Goal: Task Accomplishment & Management: Complete application form

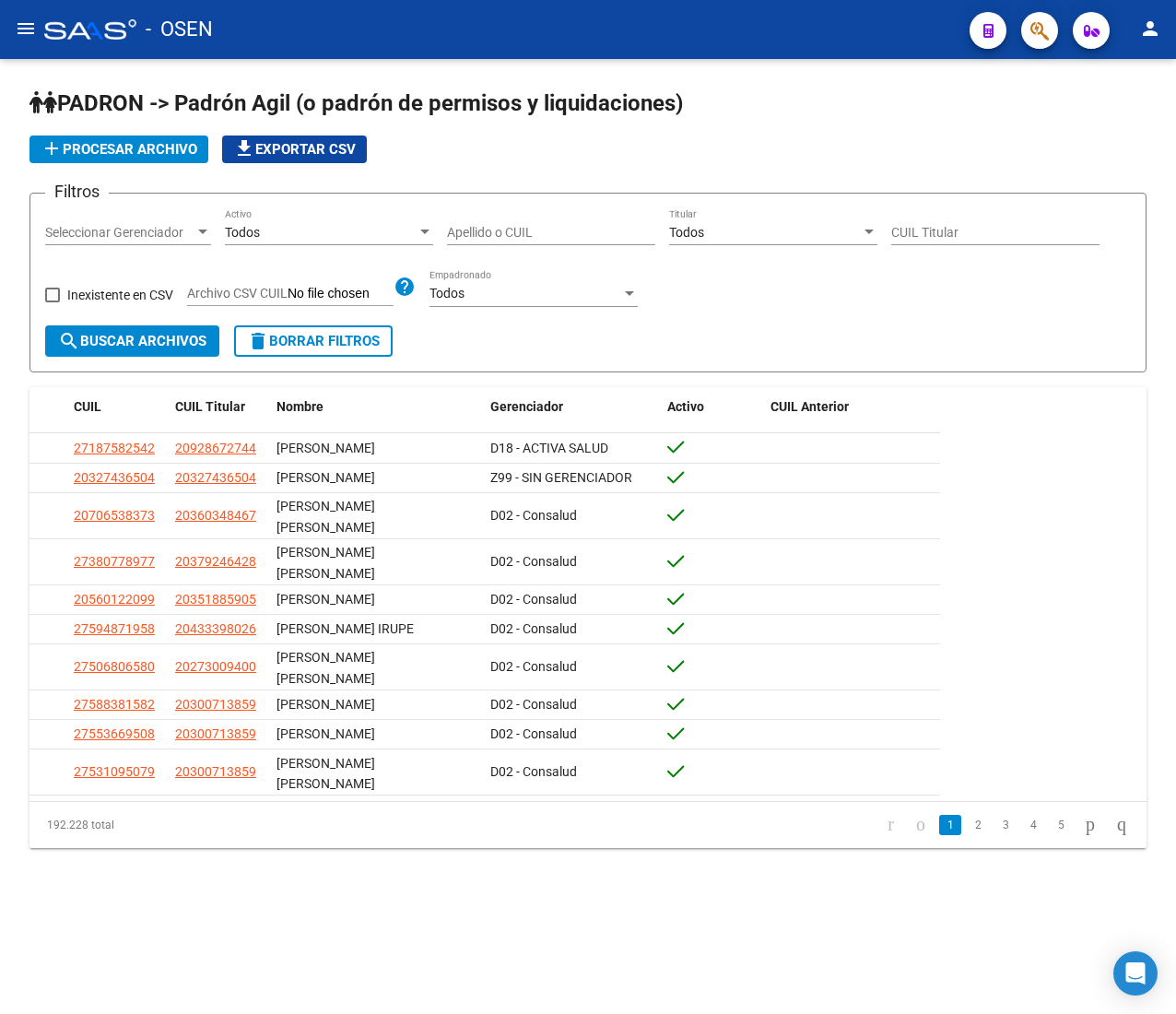
click at [33, 30] on mat-icon "menu" at bounding box center [26, 29] width 22 height 22
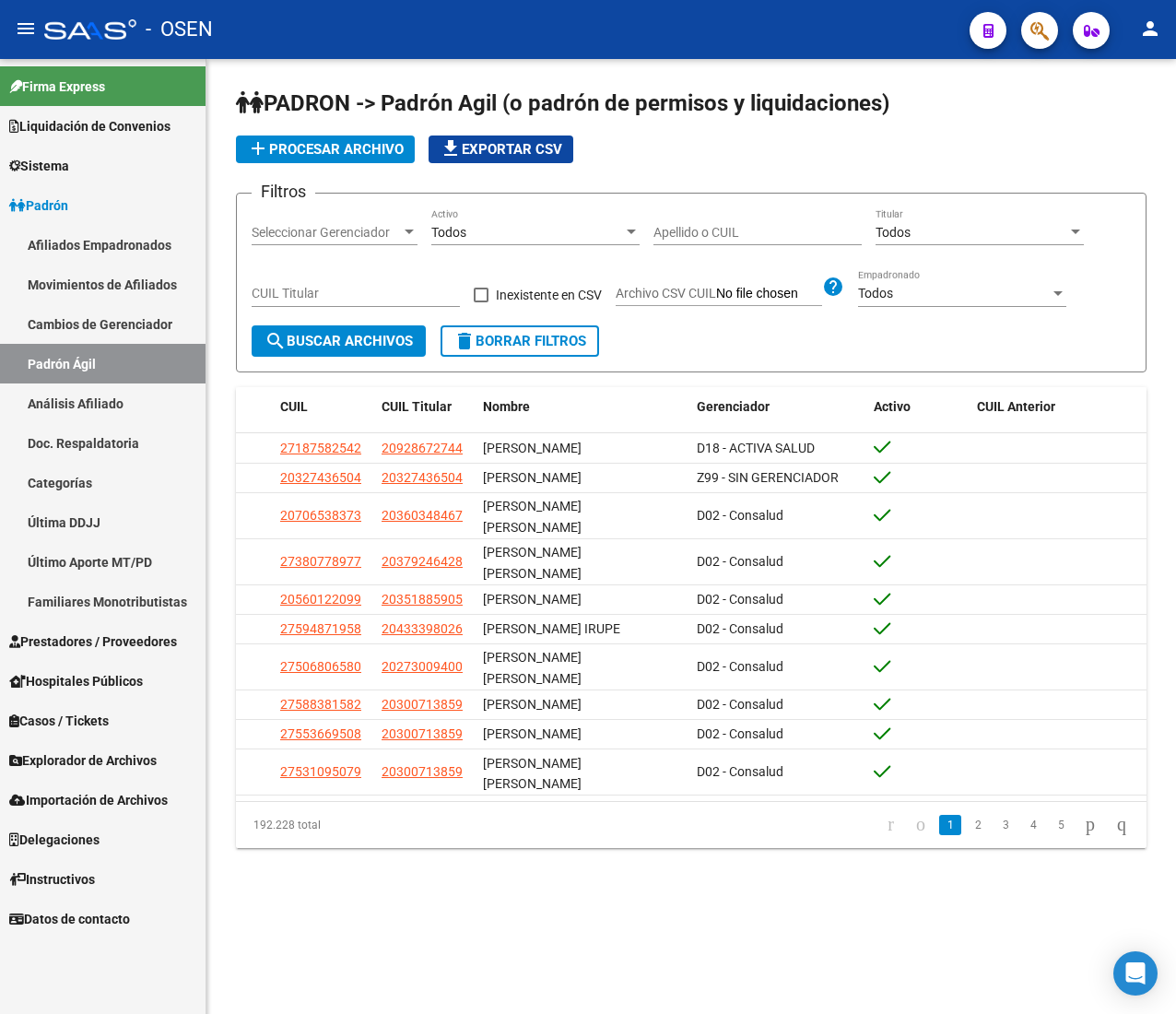
click at [125, 221] on link "Padrón" at bounding box center [102, 205] width 206 height 39
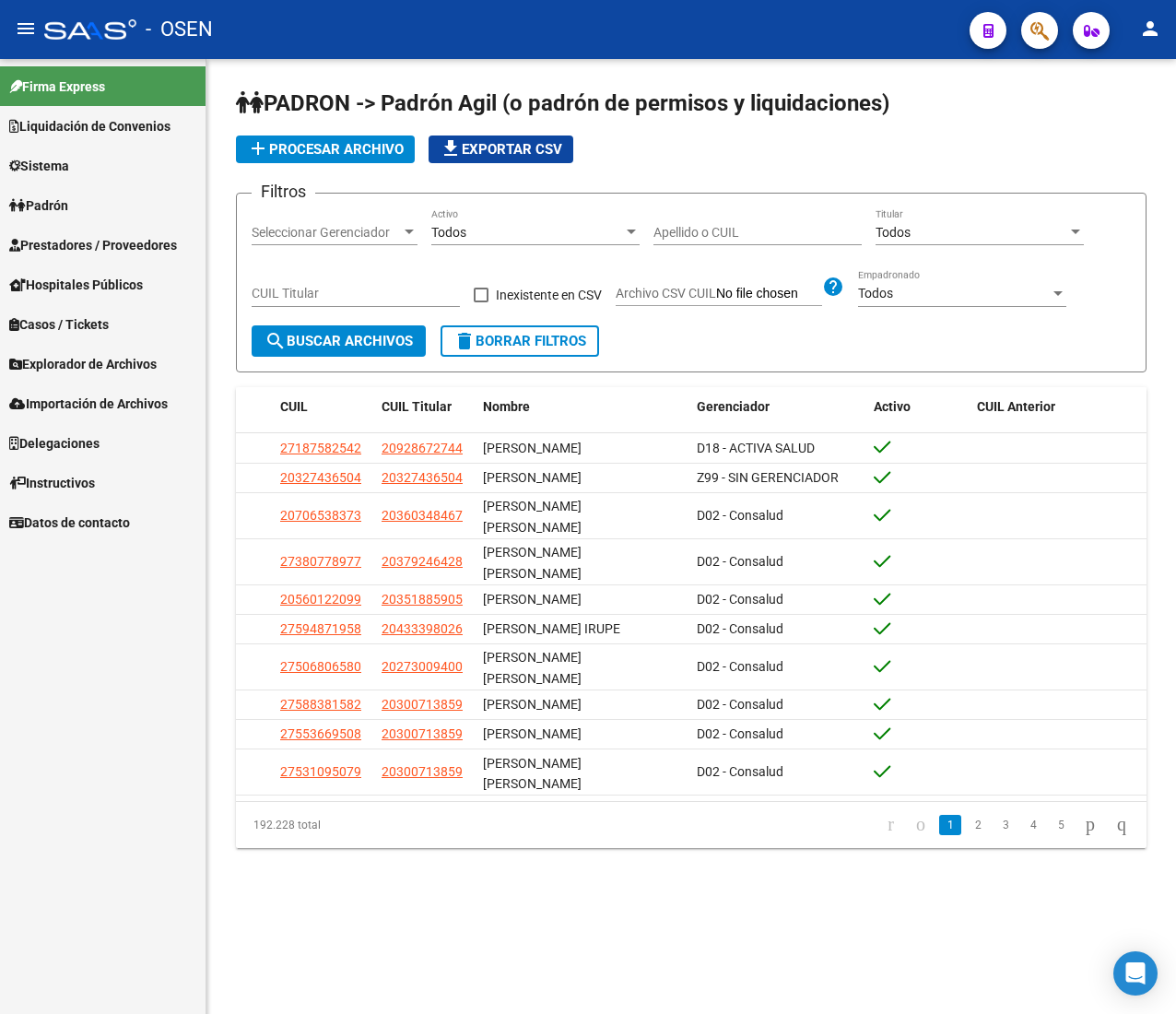
click at [118, 234] on link "Afiliados Empadronados" at bounding box center [102, 244] width 206 height 39
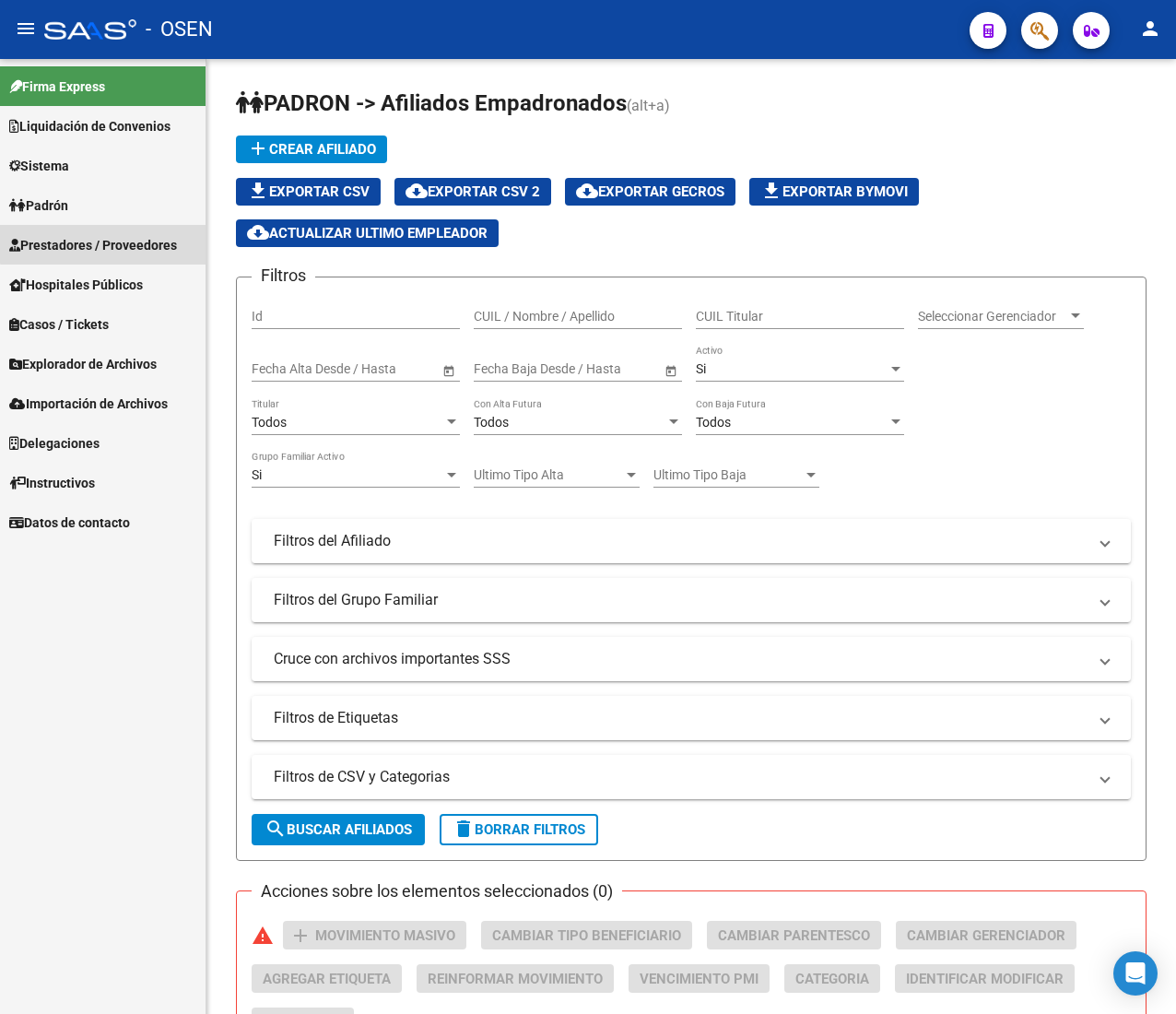
click at [118, 235] on span "Prestadores / Proveedores" at bounding box center [93, 245] width 167 height 21
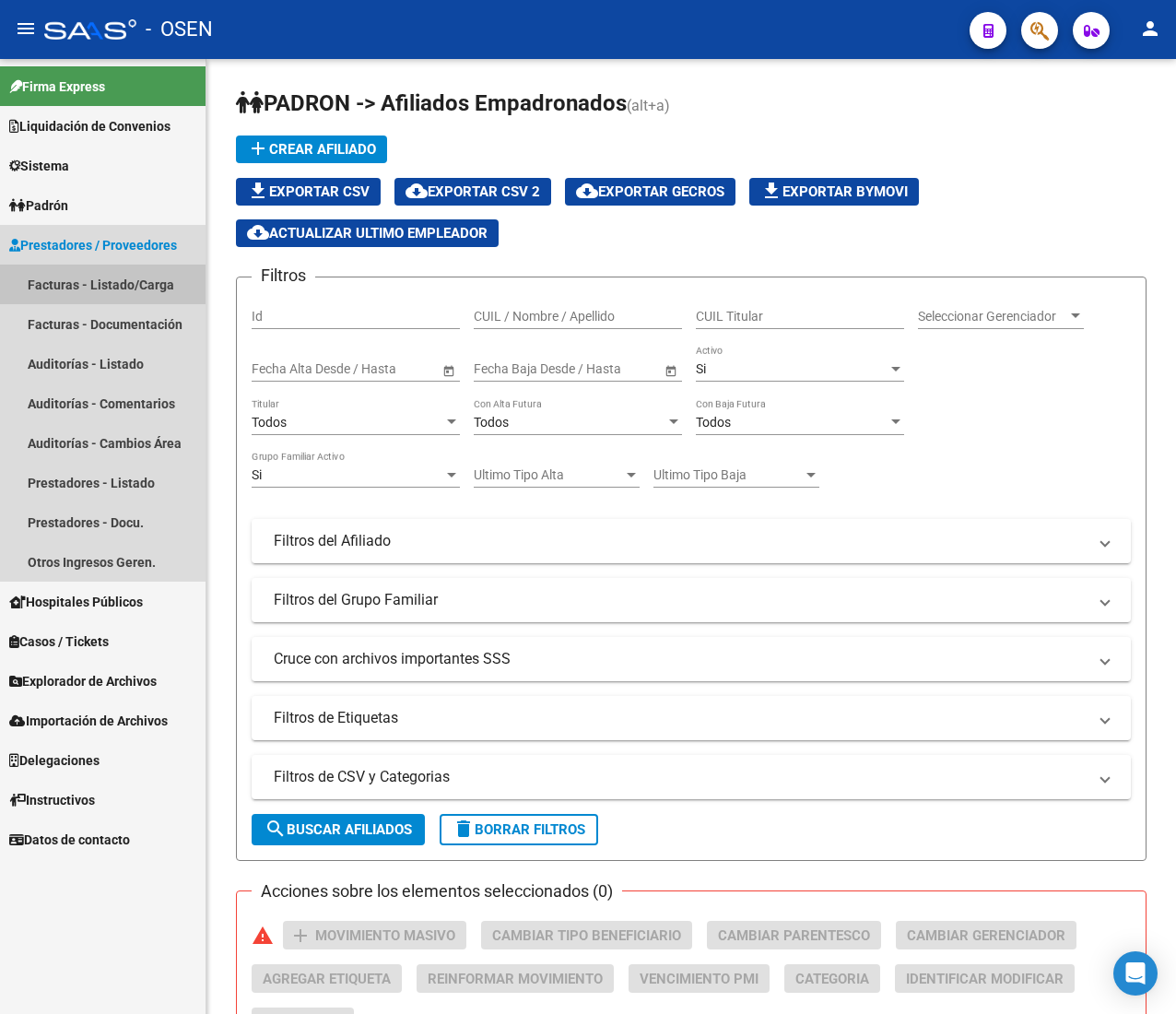
click at [122, 280] on link "Facturas - Listado/Carga" at bounding box center [102, 285] width 206 height 39
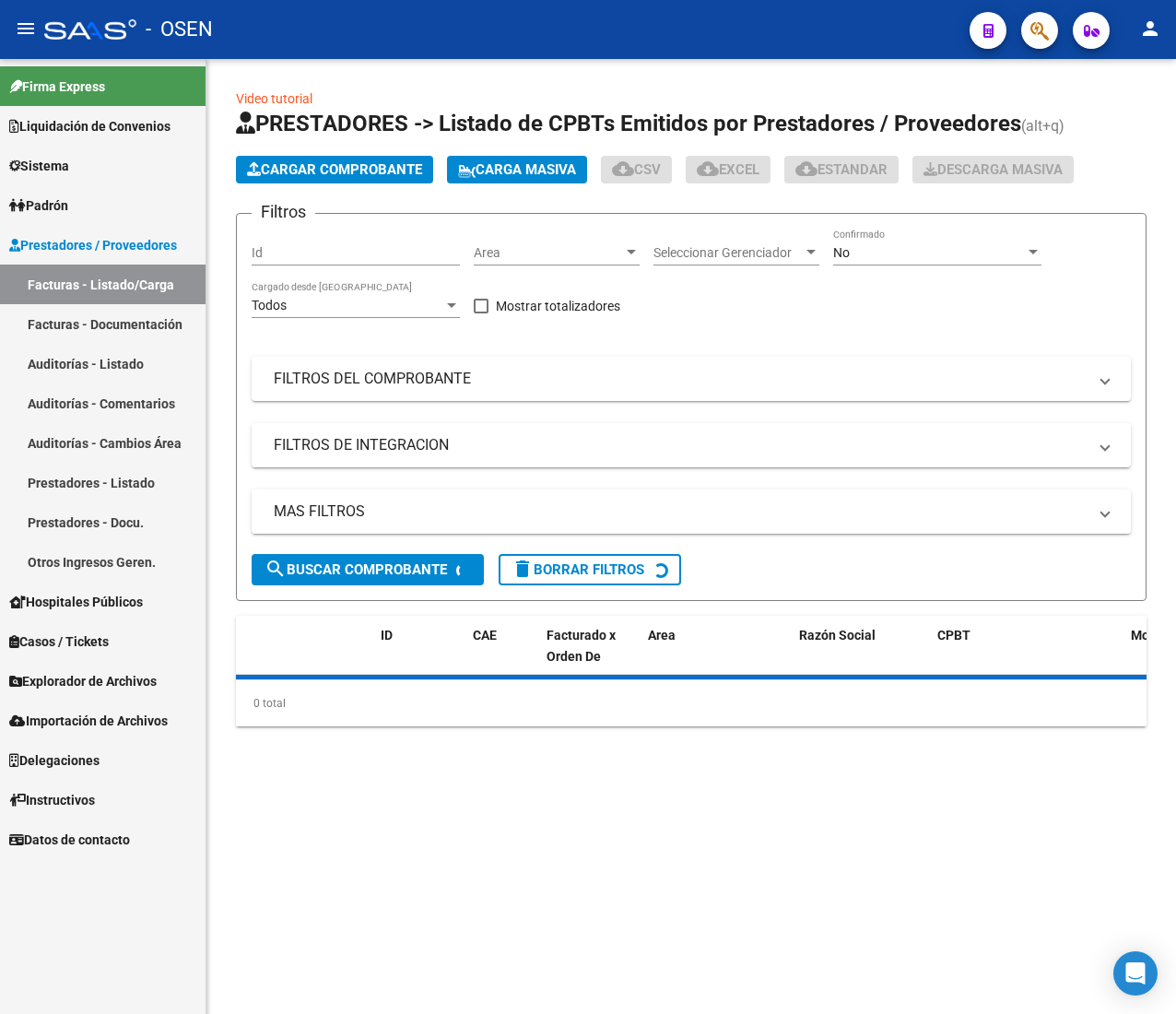
click at [28, 32] on mat-icon "menu" at bounding box center [26, 29] width 22 height 22
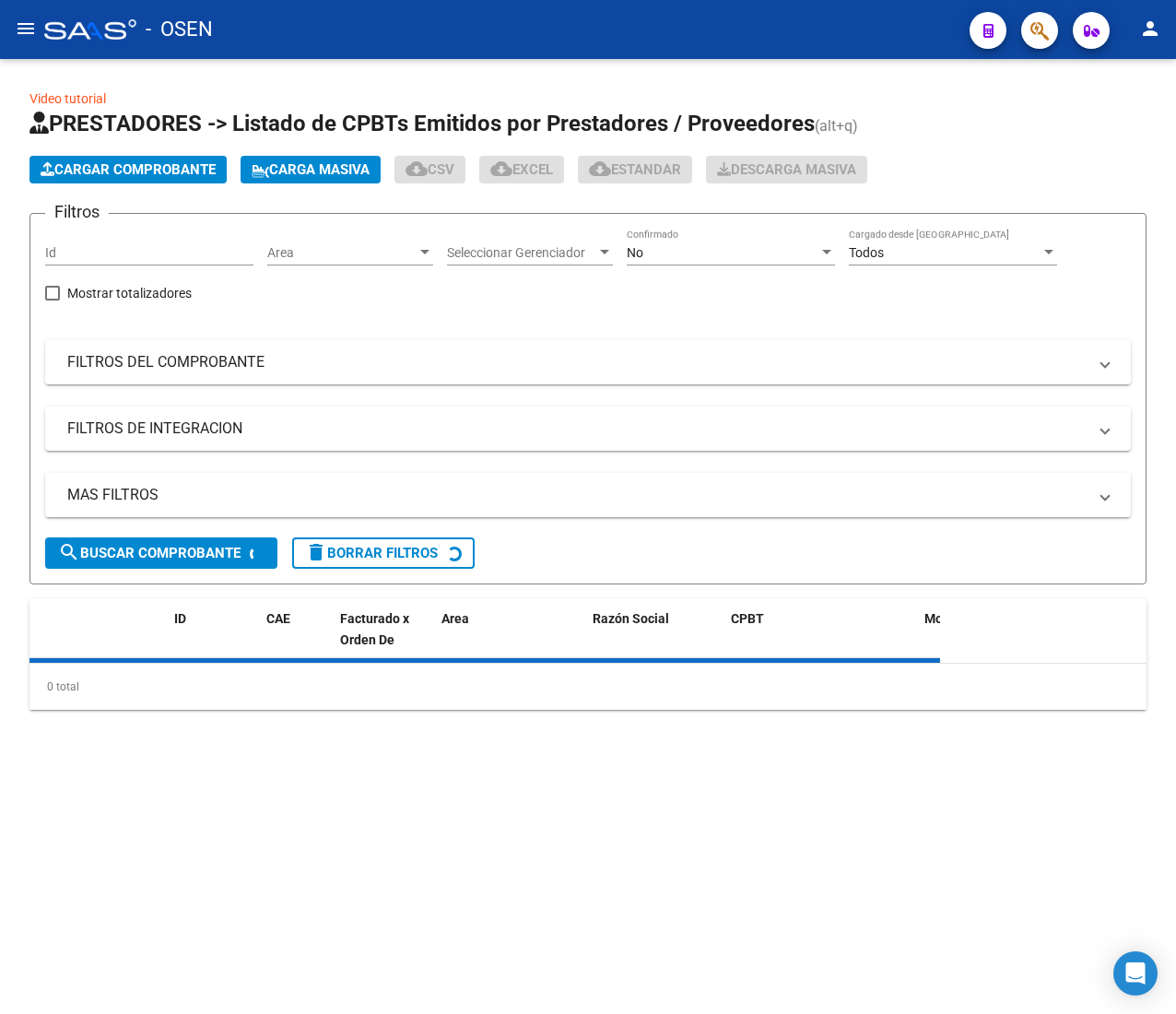
click at [399, 257] on span "Area" at bounding box center [341, 253] width 150 height 16
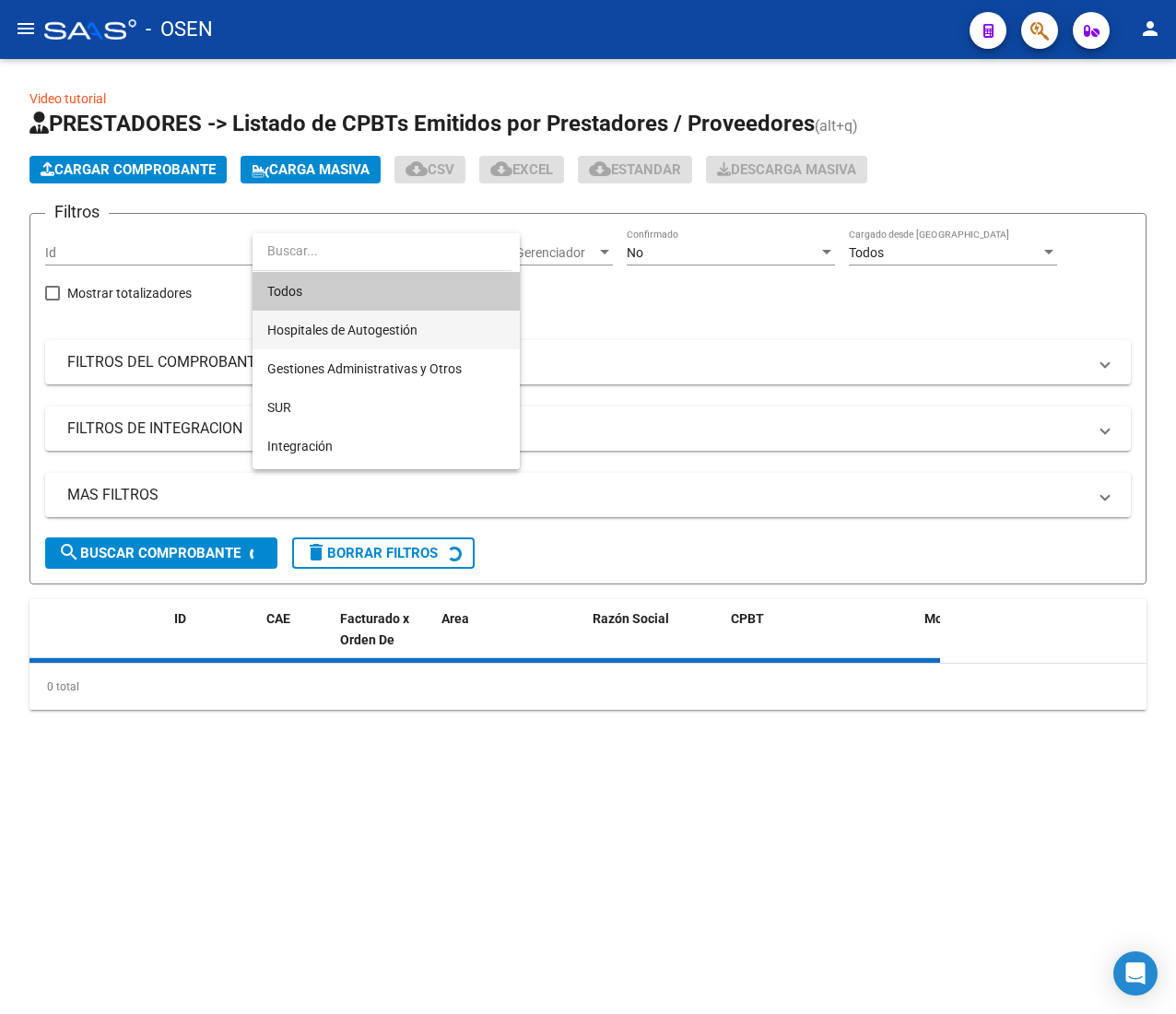
click at [407, 313] on span "Hospitales de Autogestión" at bounding box center [386, 329] width 238 height 38
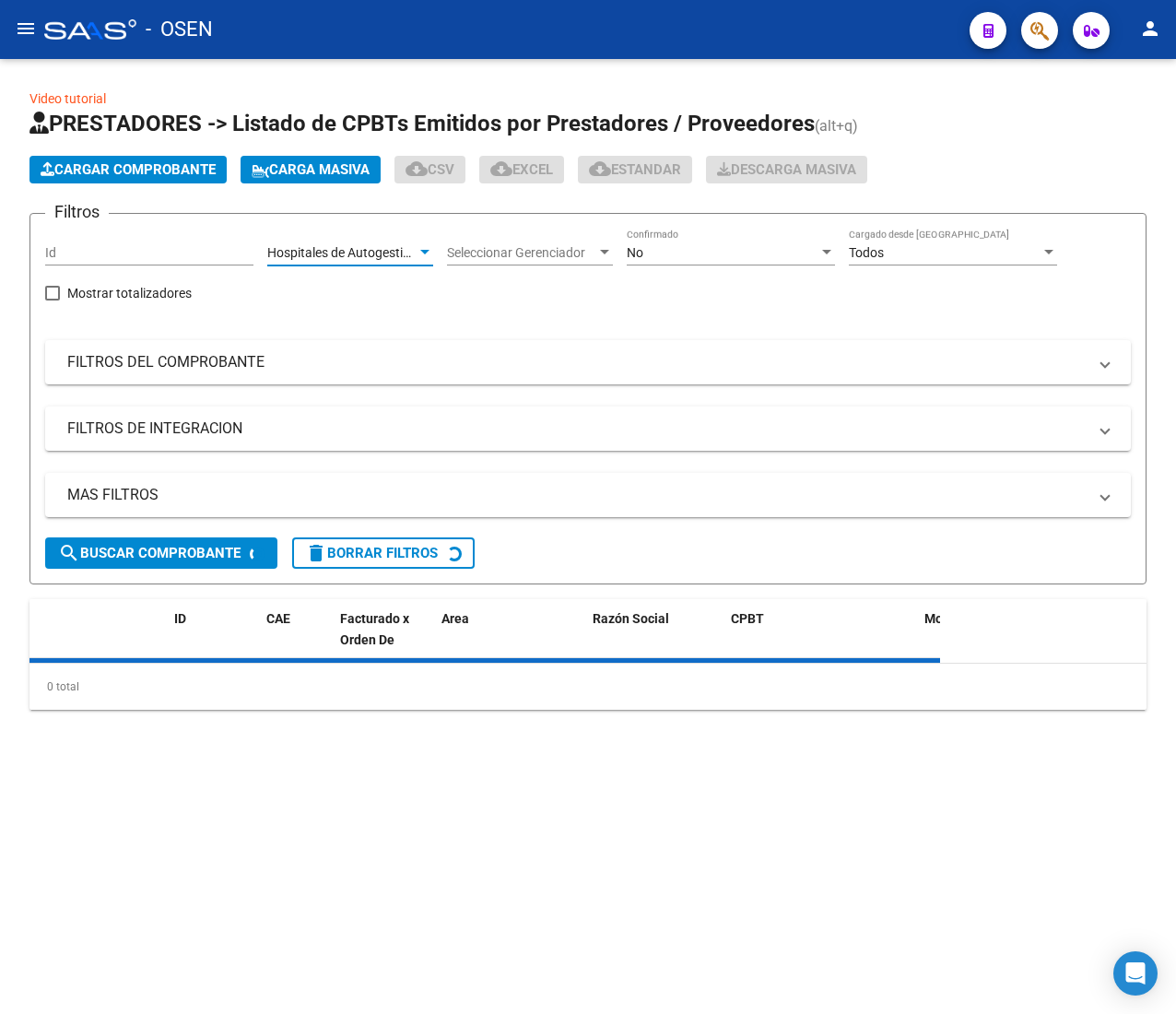
click at [712, 253] on div "No" at bounding box center [722, 253] width 192 height 16
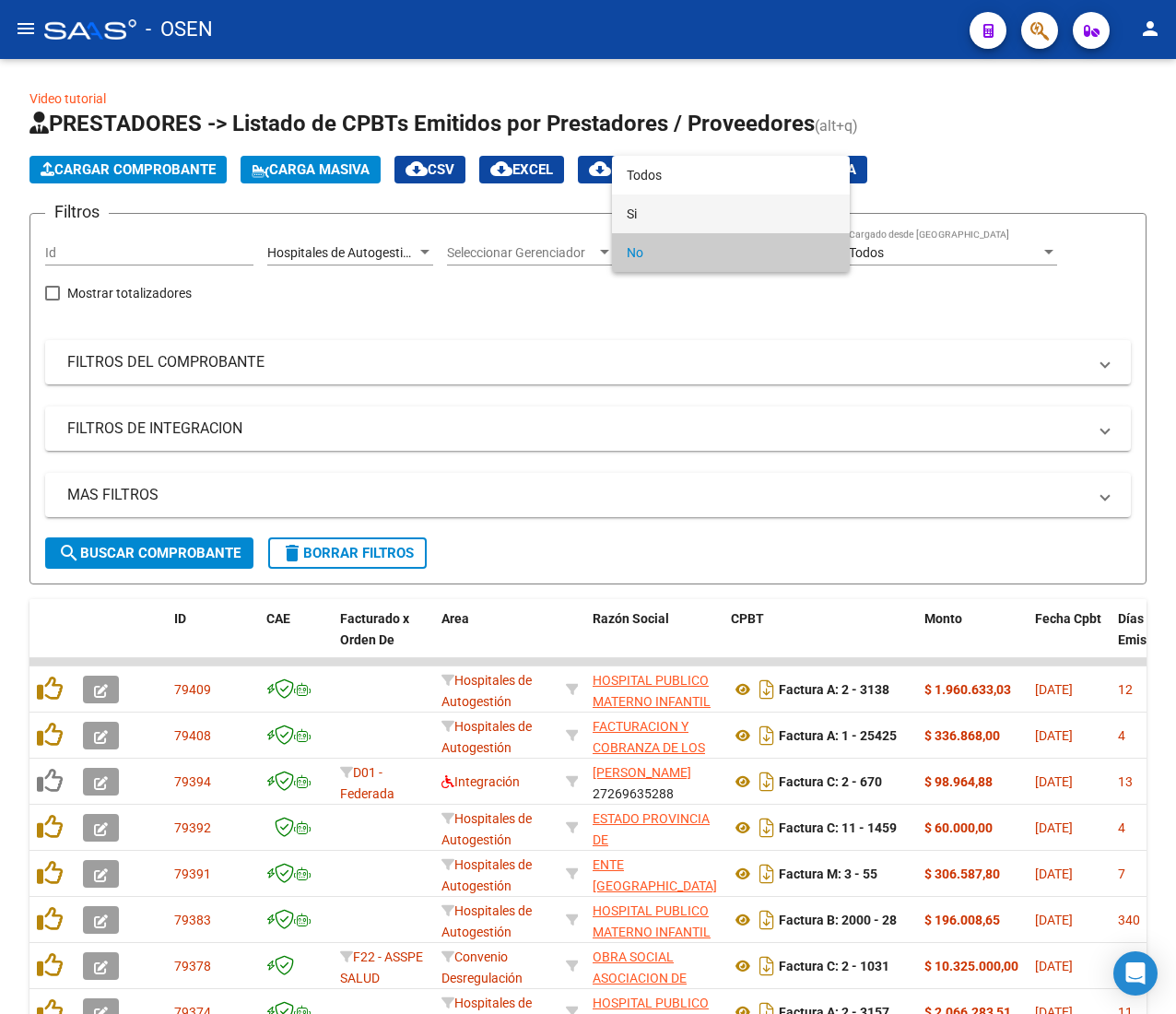
click at [728, 214] on span "Si" at bounding box center [731, 214] width 209 height 38
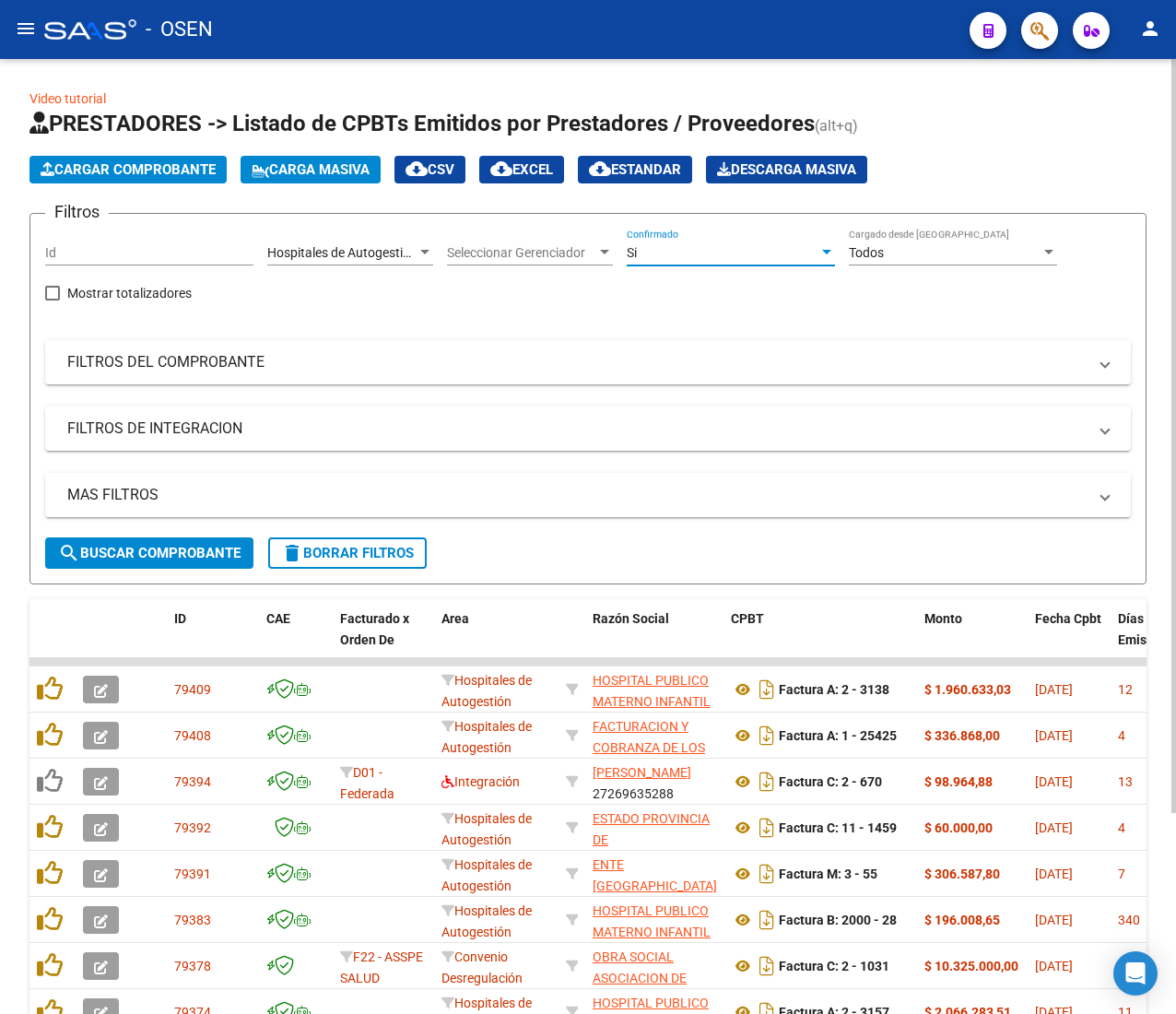
click at [325, 364] on mat-panel-title "FILTROS DEL COMPROBANTE" at bounding box center [576, 362] width 1019 height 21
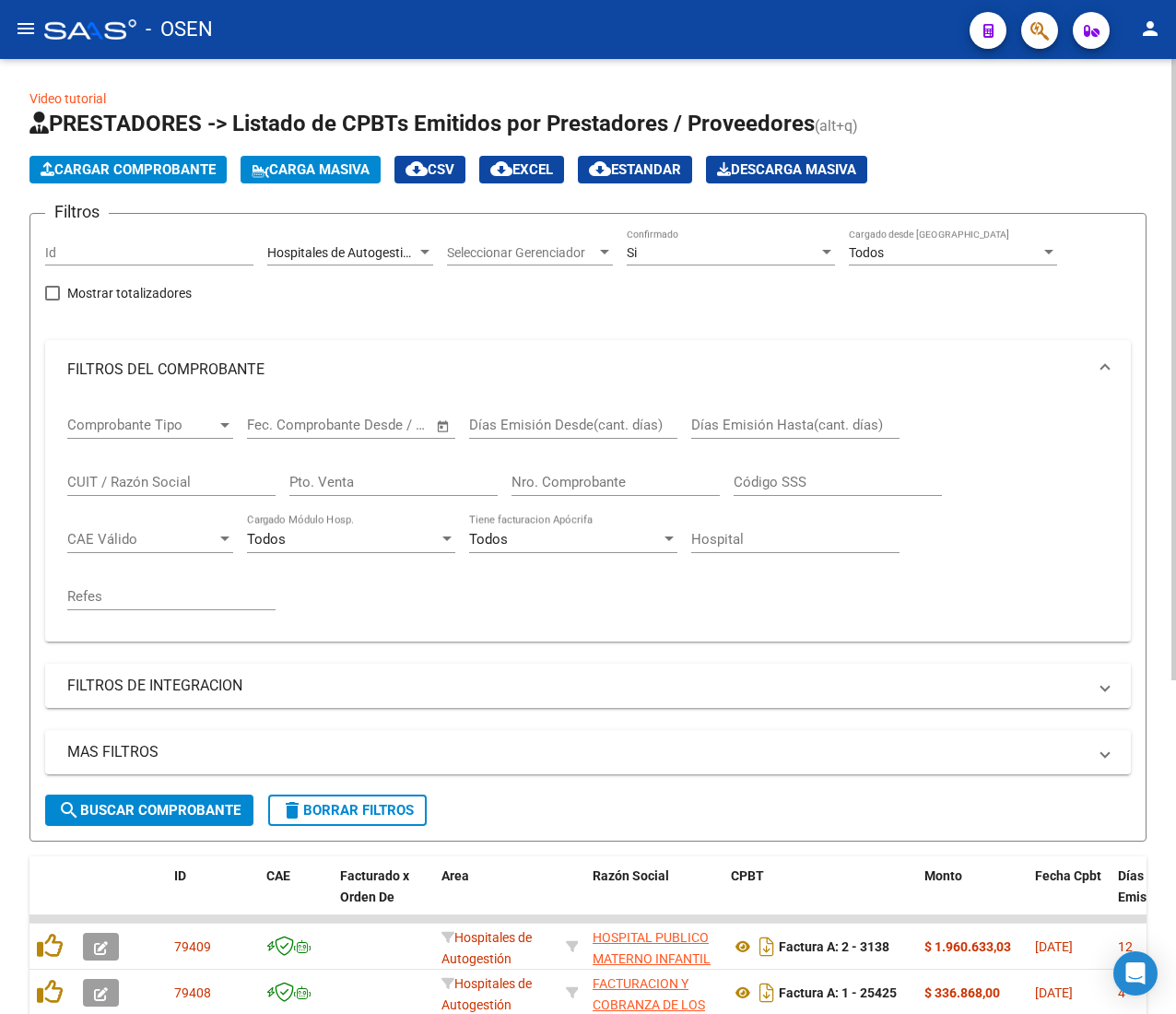
click at [528, 481] on input "Nro. Comprobante" at bounding box center [616, 481] width 209 height 17
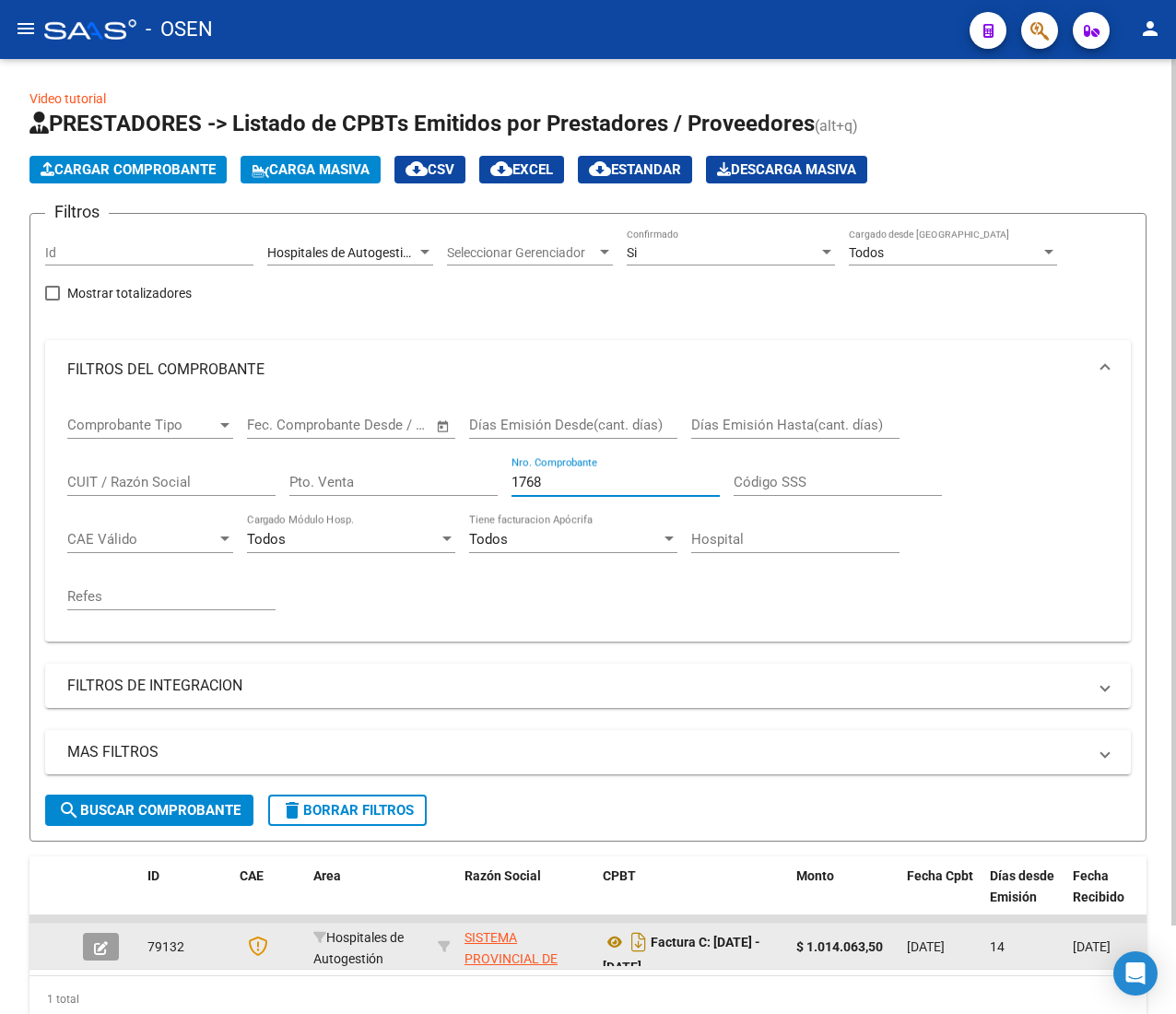
type input "1768"
click at [93, 957] on button "button" at bounding box center [100, 946] width 36 height 28
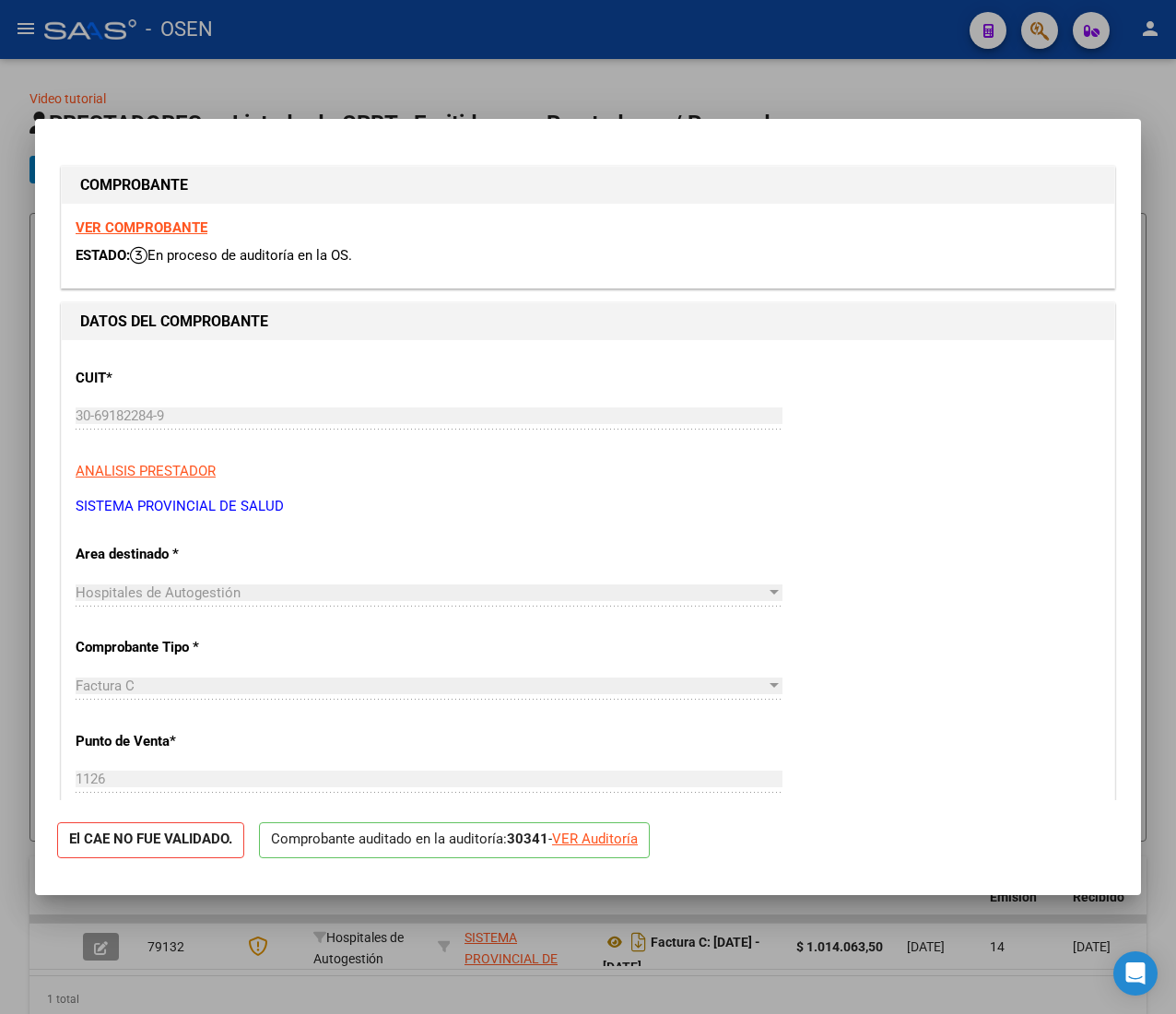
click at [164, 226] on strong "VER COMPROBANTE" at bounding box center [142, 227] width 132 height 17
drag, startPoint x: 628, startPoint y: 844, endPoint x: 609, endPoint y: 832, distance: 22.5
click at [619, 839] on div "VER Auditoría" at bounding box center [594, 840] width 86 height 22
type input "$ 0,00"
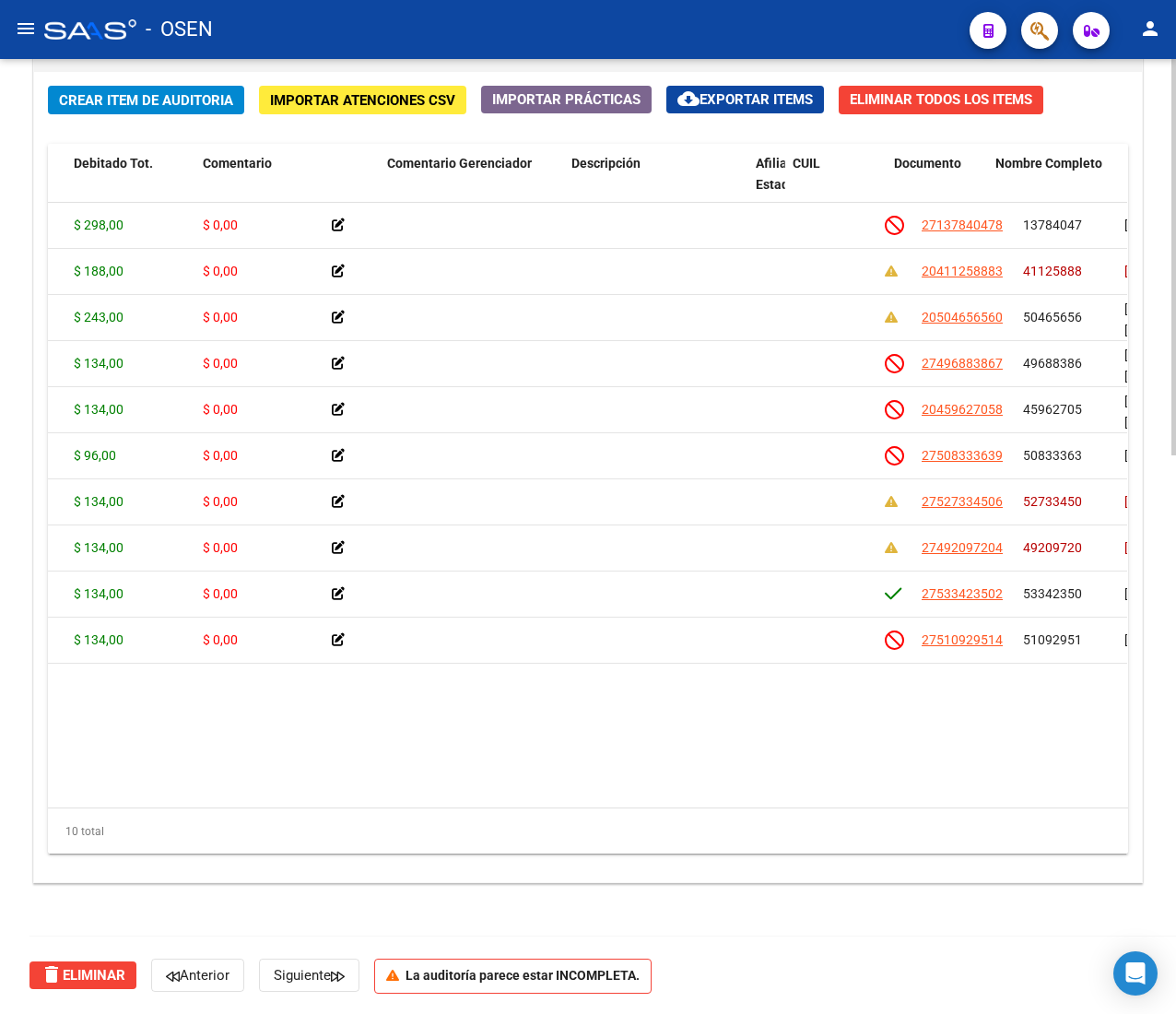
scroll to position [0, 516]
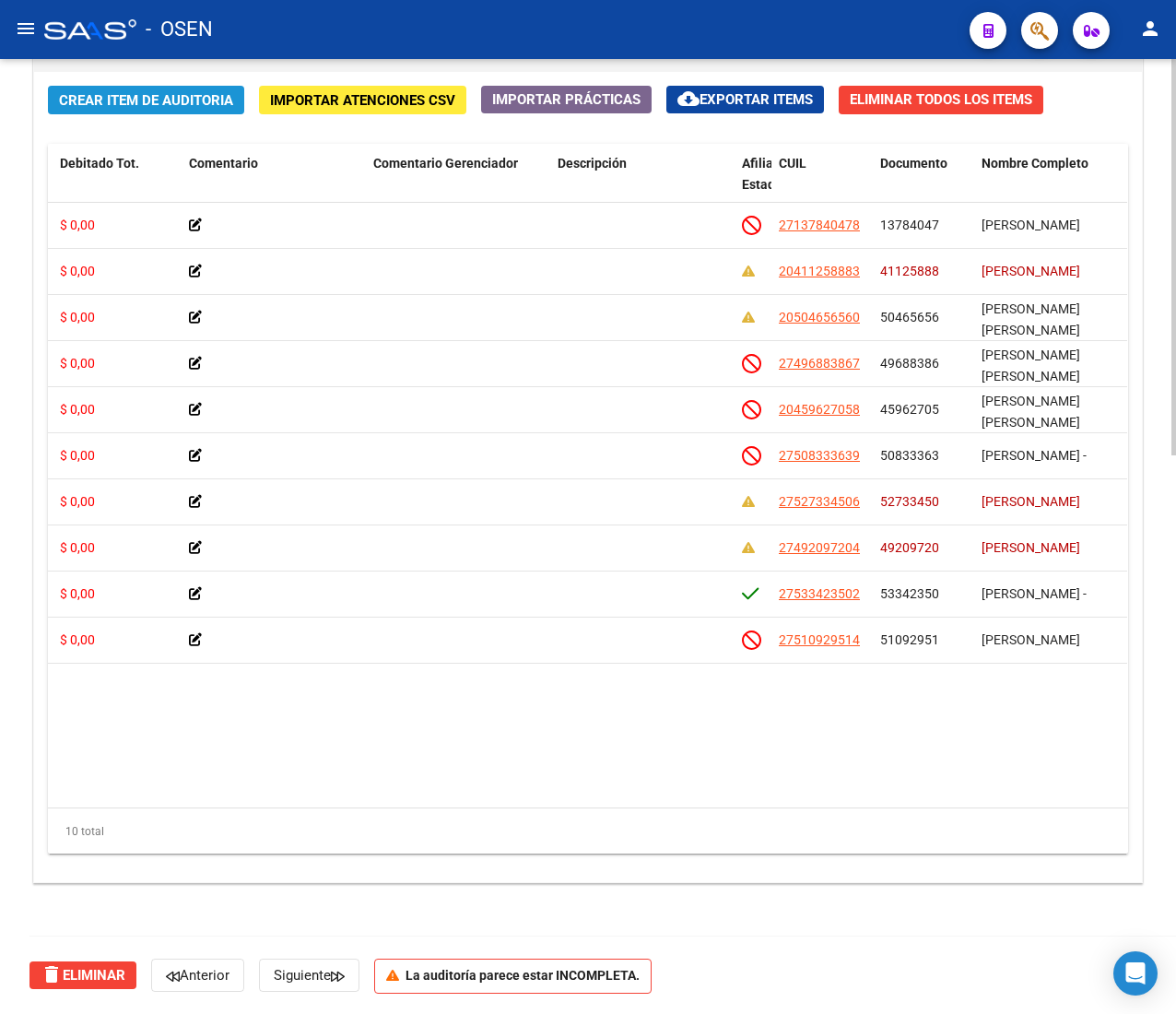
click at [89, 92] on span "Crear Item de Auditoria" at bounding box center [146, 99] width 174 height 17
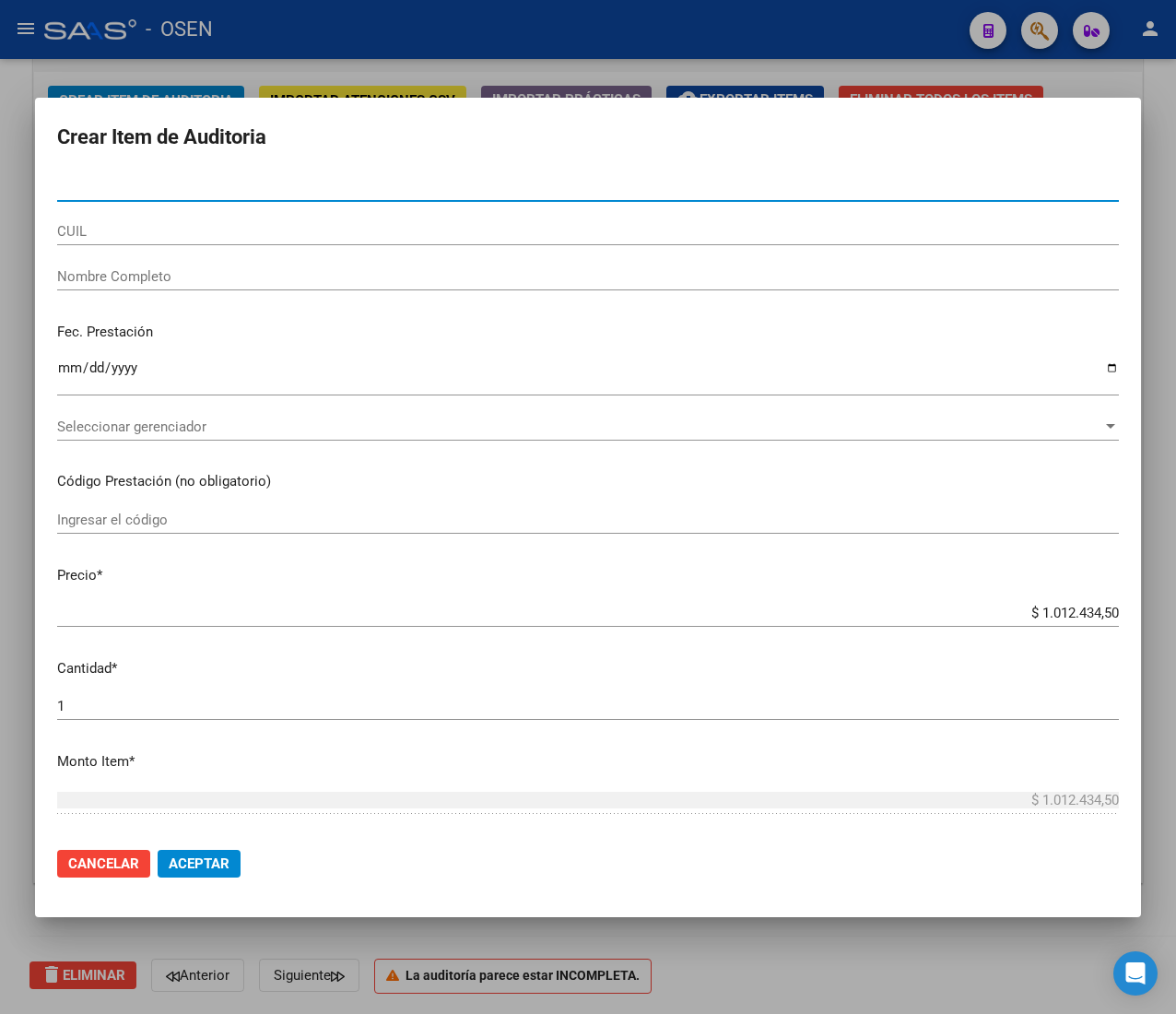
click at [155, 50] on div at bounding box center [588, 507] width 1176 height 1014
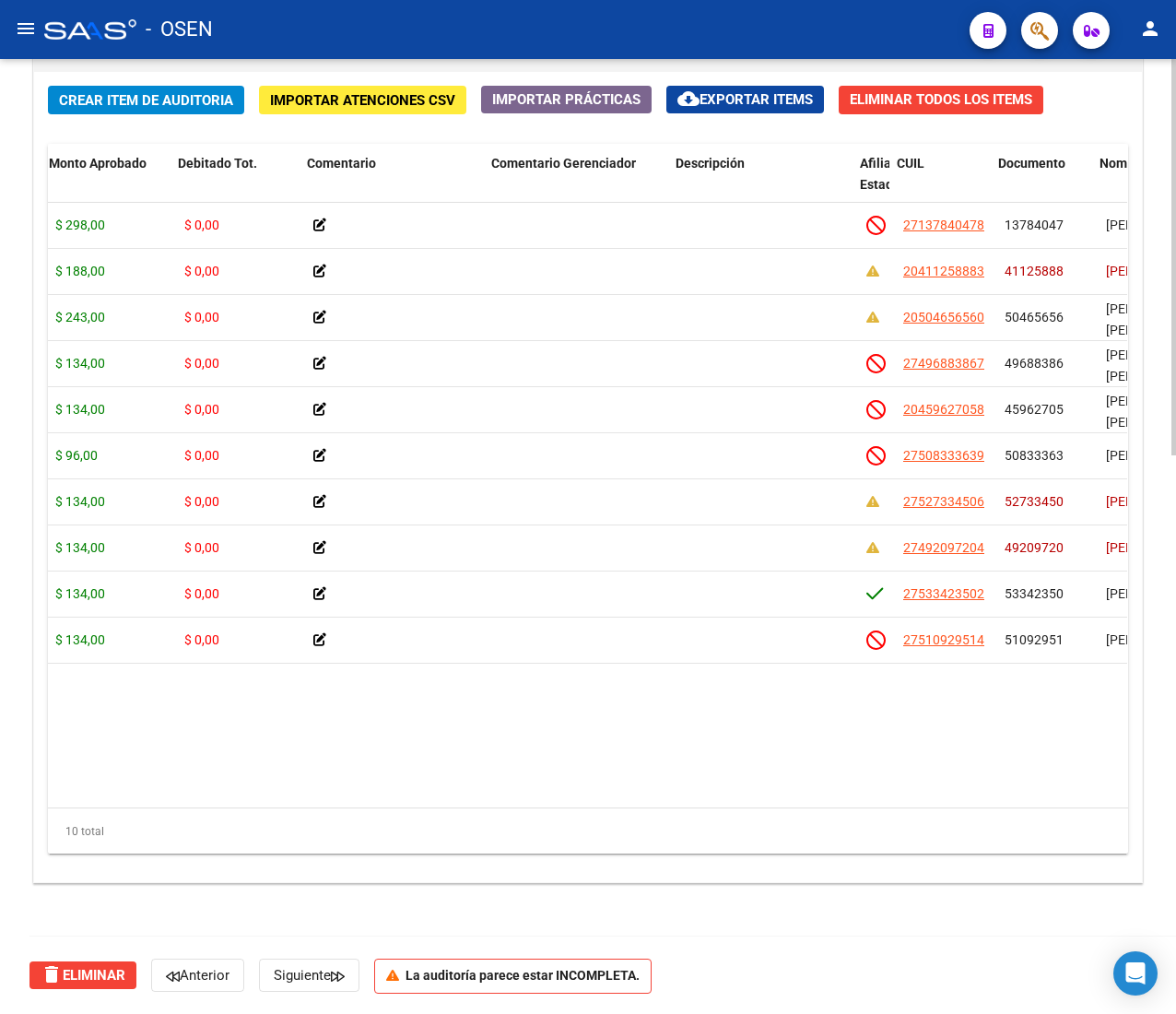
scroll to position [0, 369]
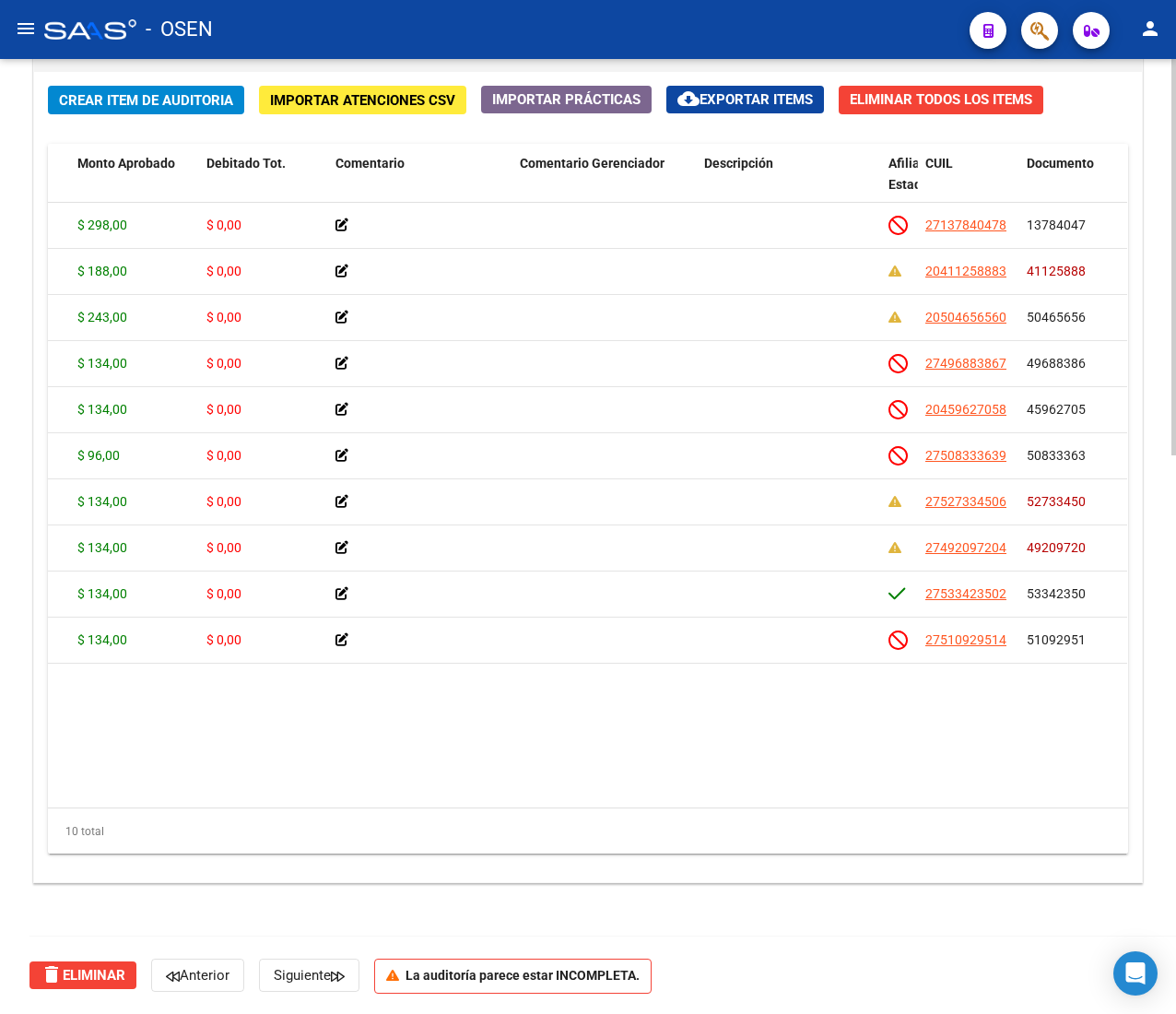
click at [180, 102] on span "Crear Item de Auditoria" at bounding box center [146, 100] width 174 height 17
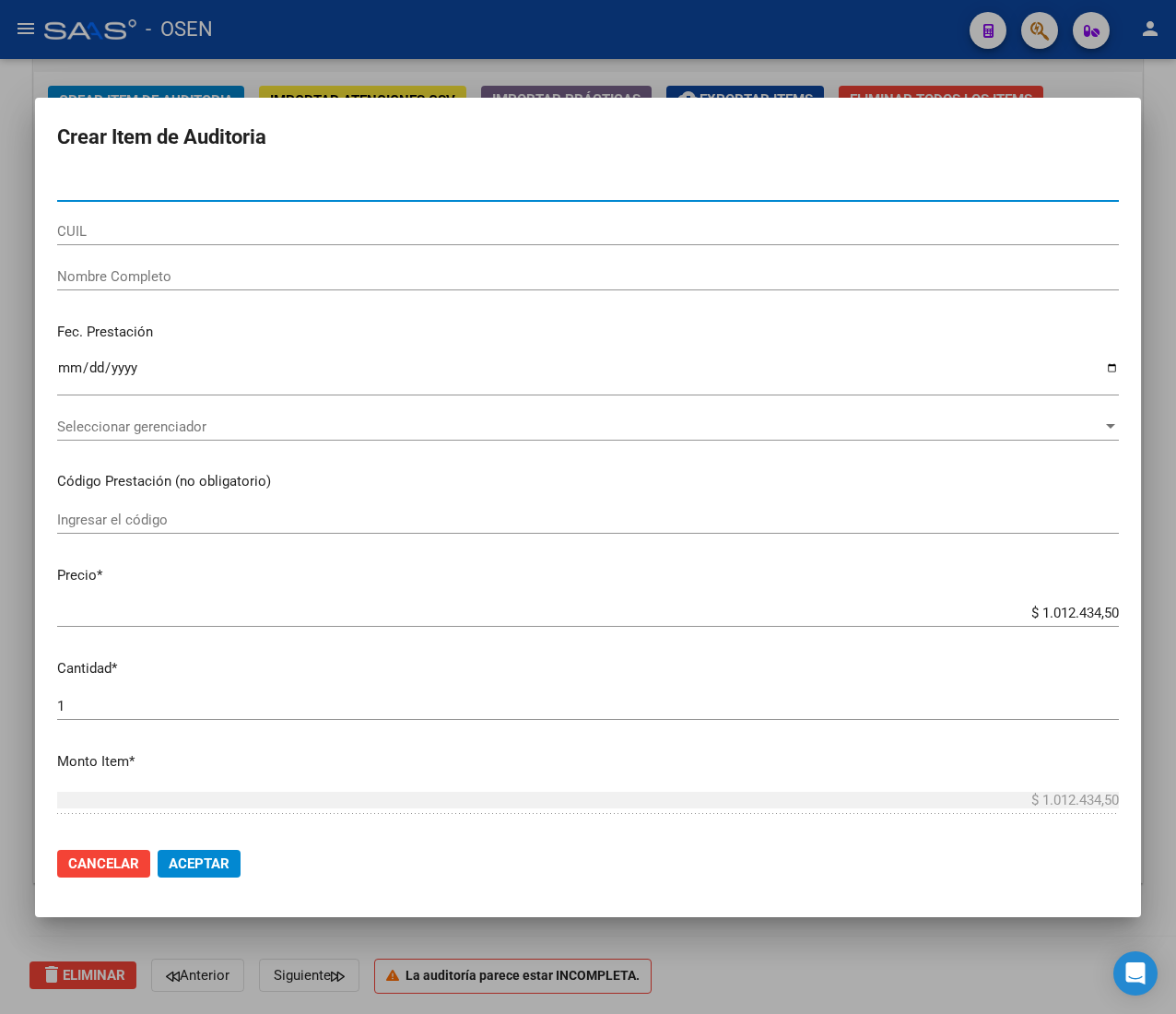
click at [232, 230] on input "CUIL" at bounding box center [588, 231] width 1061 height 17
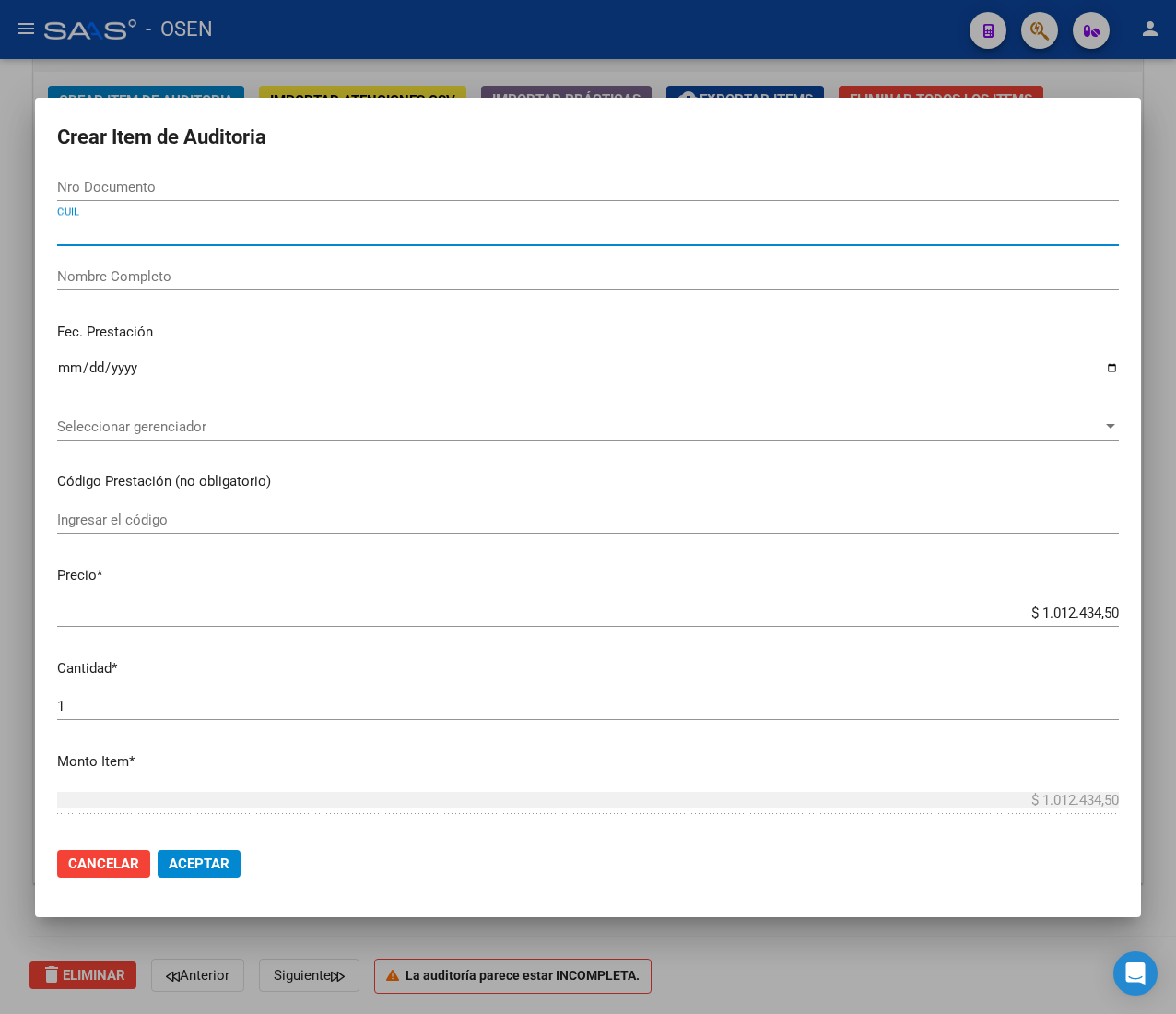
paste input "27137840478"
type input "27137840478"
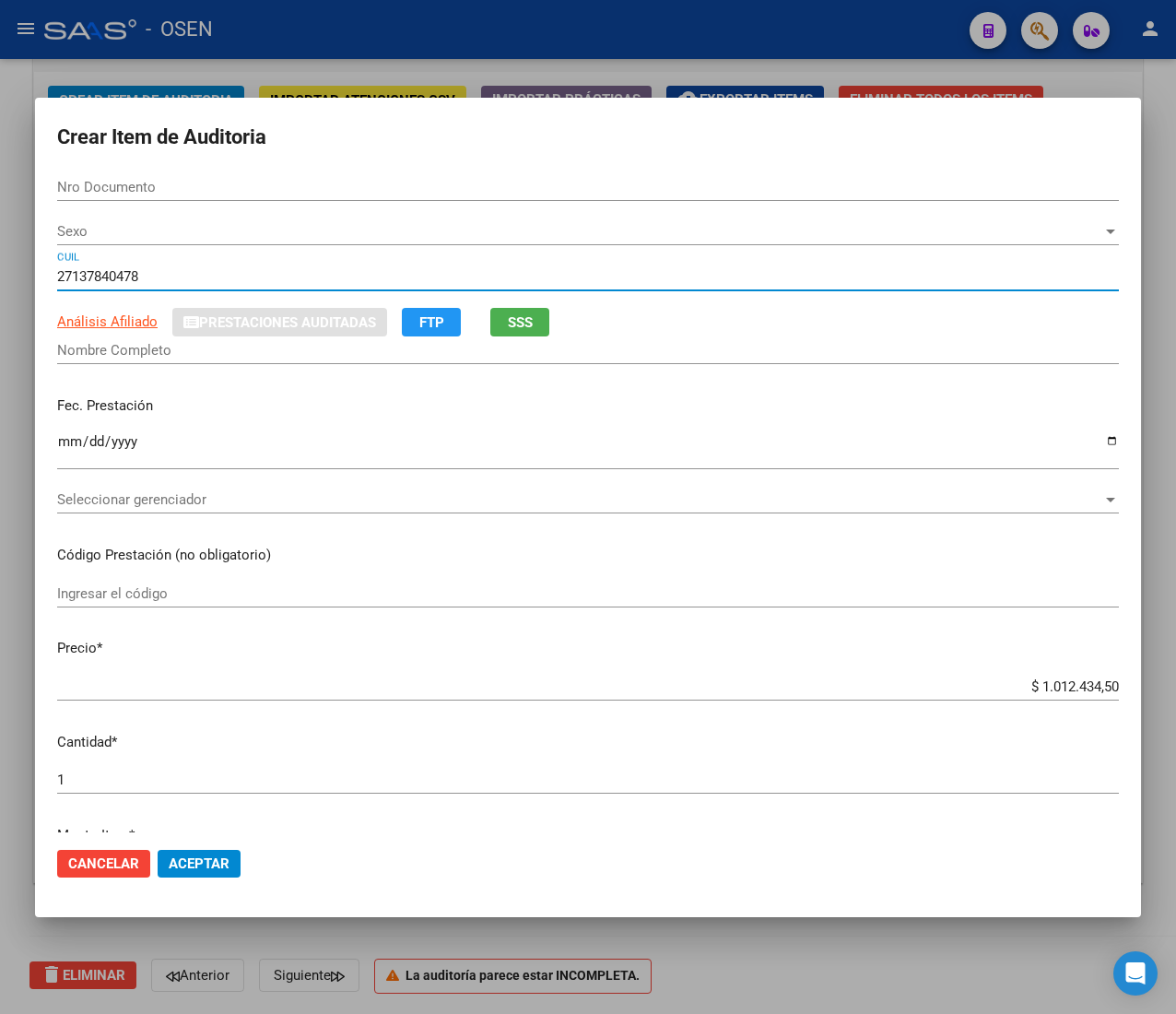
type input "13784047"
type input "GARCIA AMANDA EMILIA"
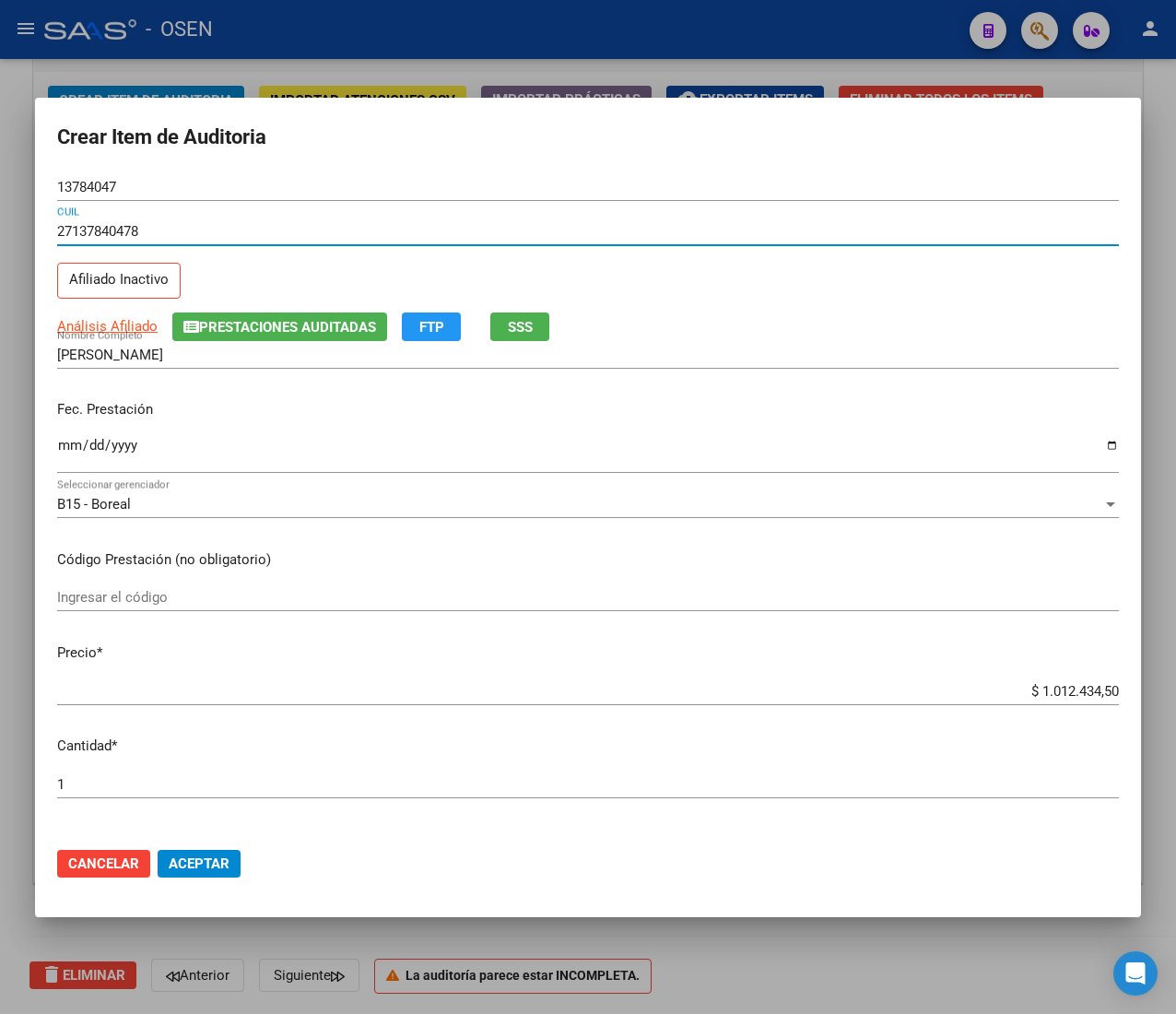
type input "27137840478"
click at [70, 444] on input "Ingresar la fecha" at bounding box center [588, 453] width 1061 height 30
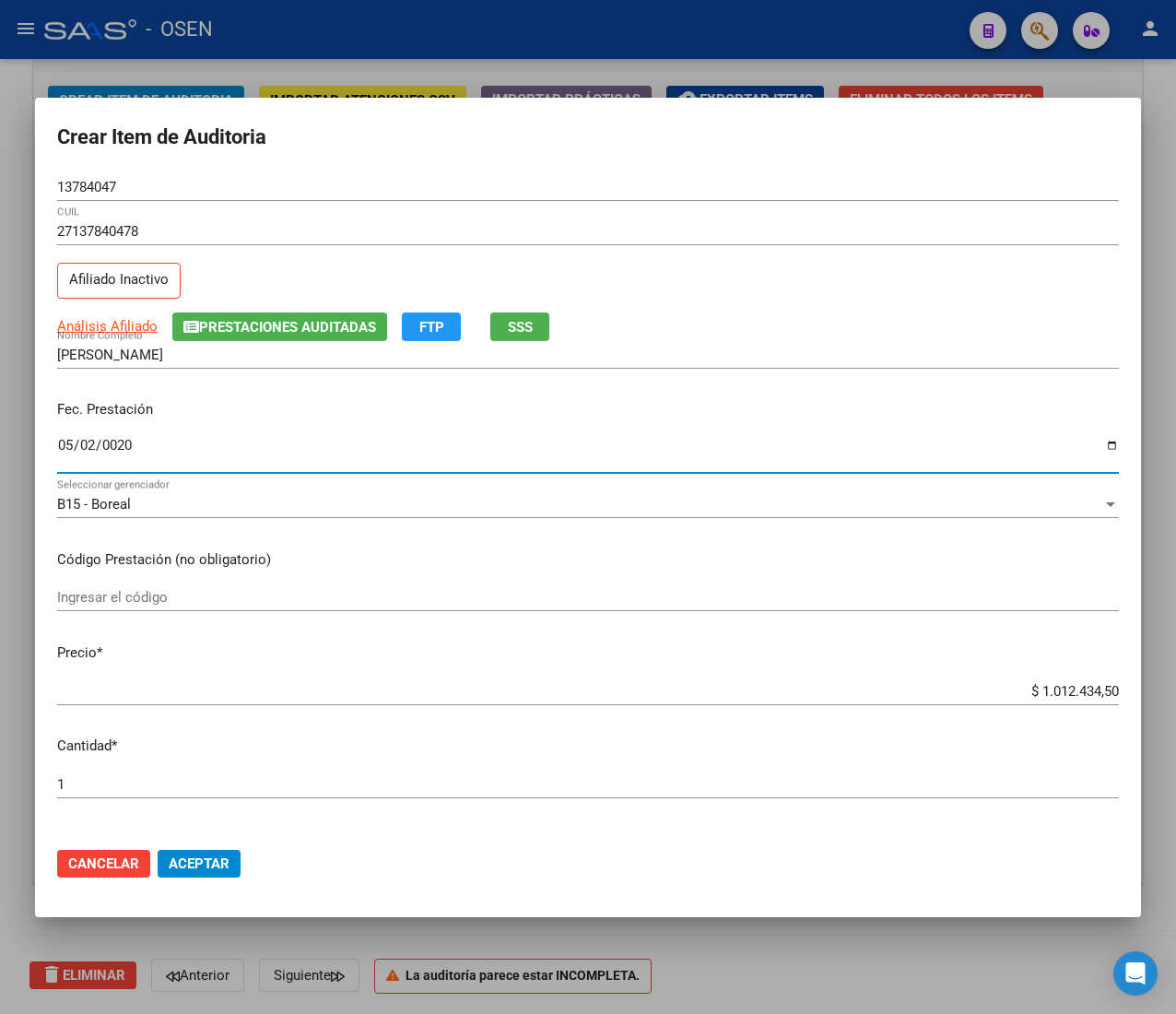
type input "0202-05-02"
type input "2019-05-02"
click at [532, 326] on span "SSS" at bounding box center [520, 327] width 25 height 17
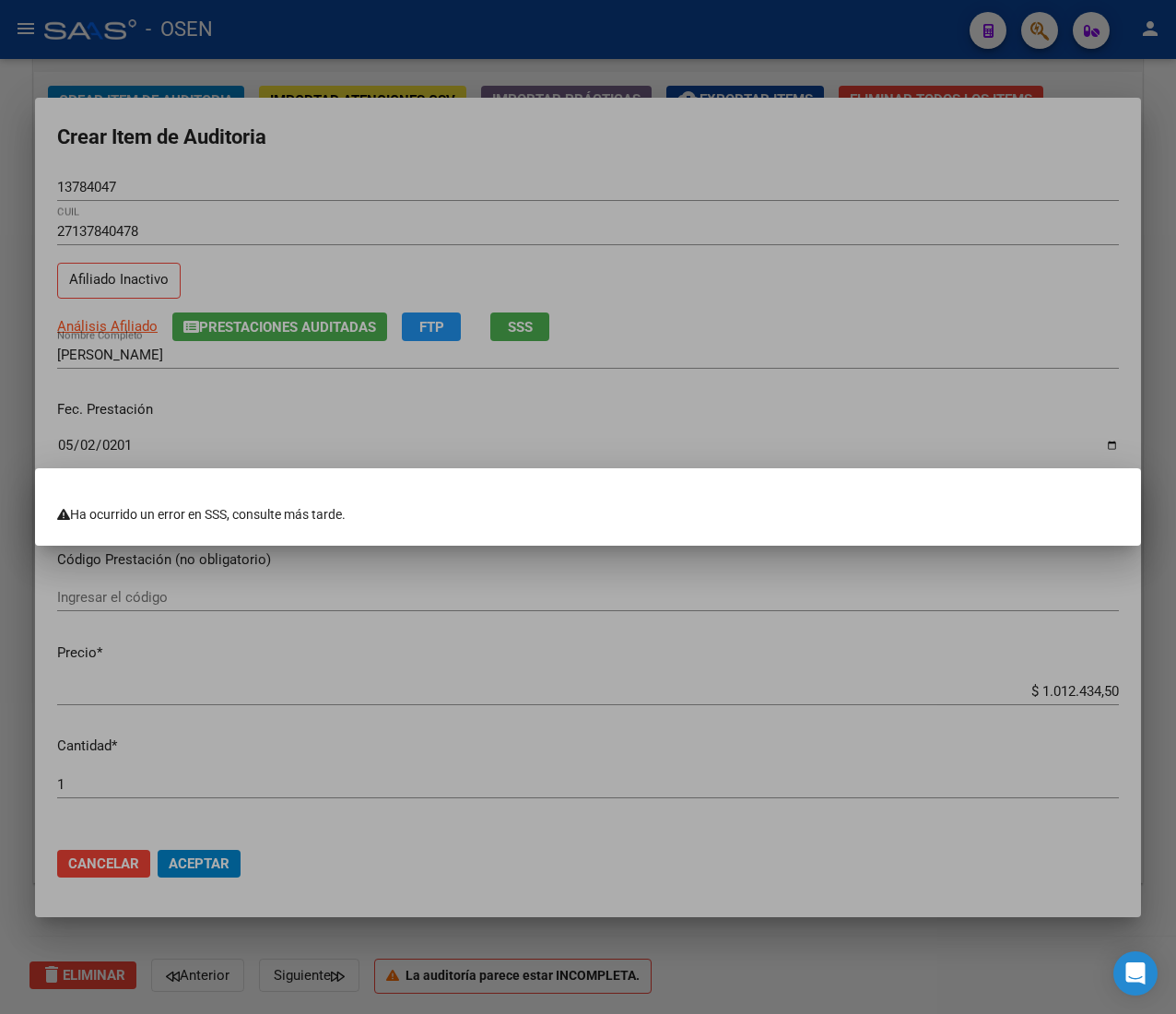
click at [782, 319] on div at bounding box center [588, 507] width 1176 height 1014
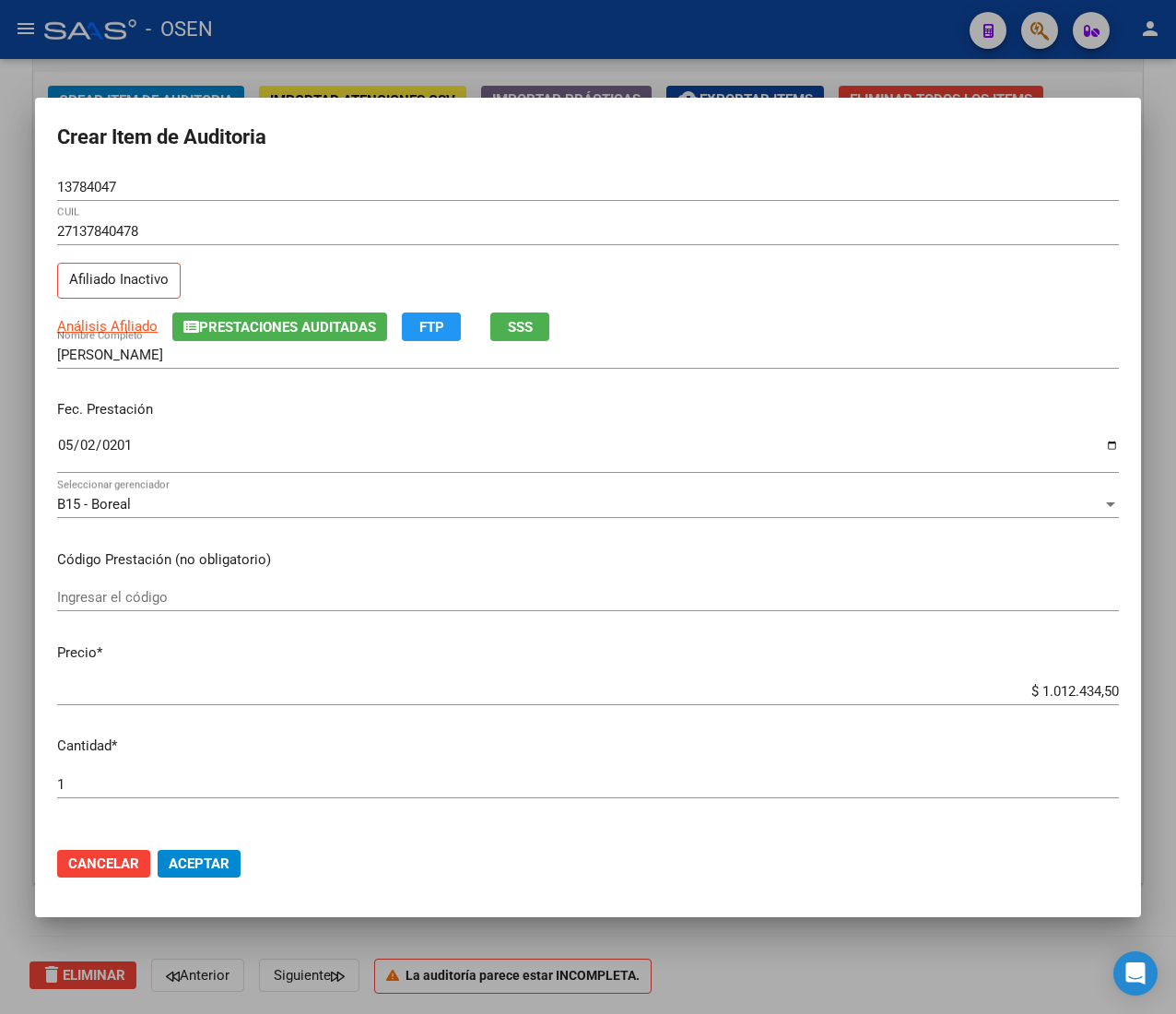
click at [1066, 691] on input "$ 1.012.434,50" at bounding box center [588, 691] width 1061 height 17
type input "$ 0,08"
type input "$ 0,82"
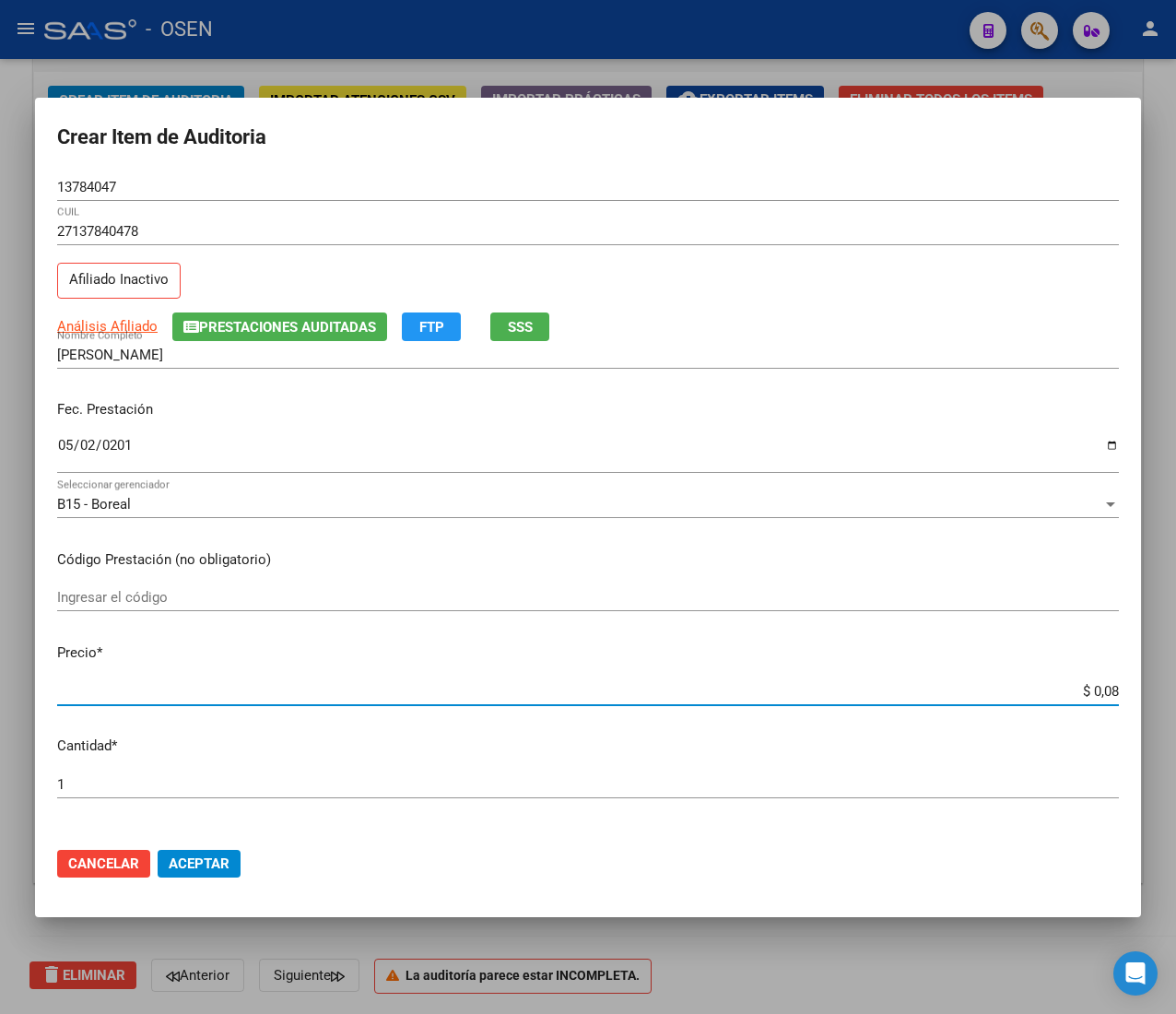
type input "$ 0,82"
type input "$ 8,26"
type input "$ 82,60"
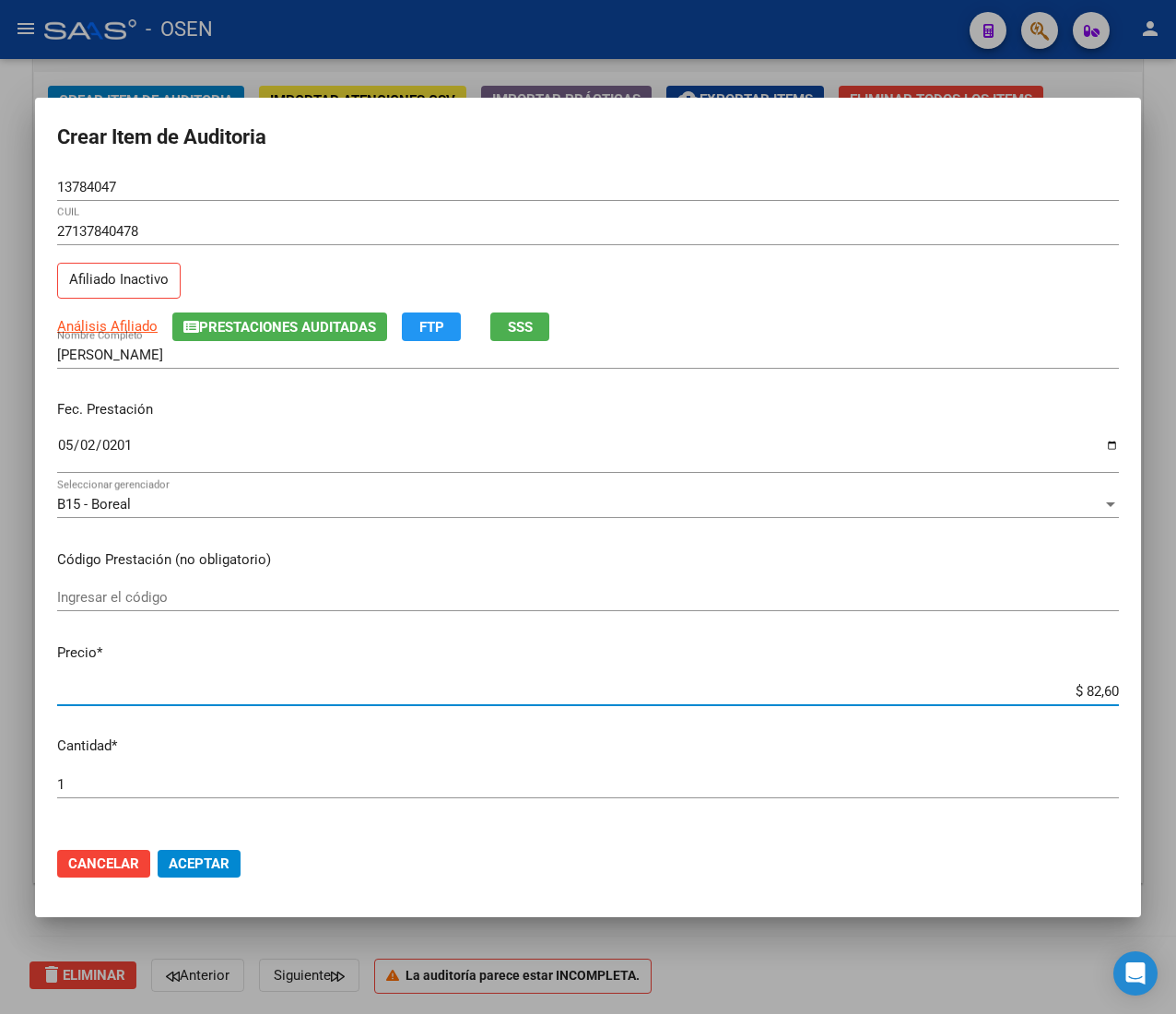
type input "$ 826,00"
click at [192, 870] on span "Aceptar" at bounding box center [199, 863] width 61 height 17
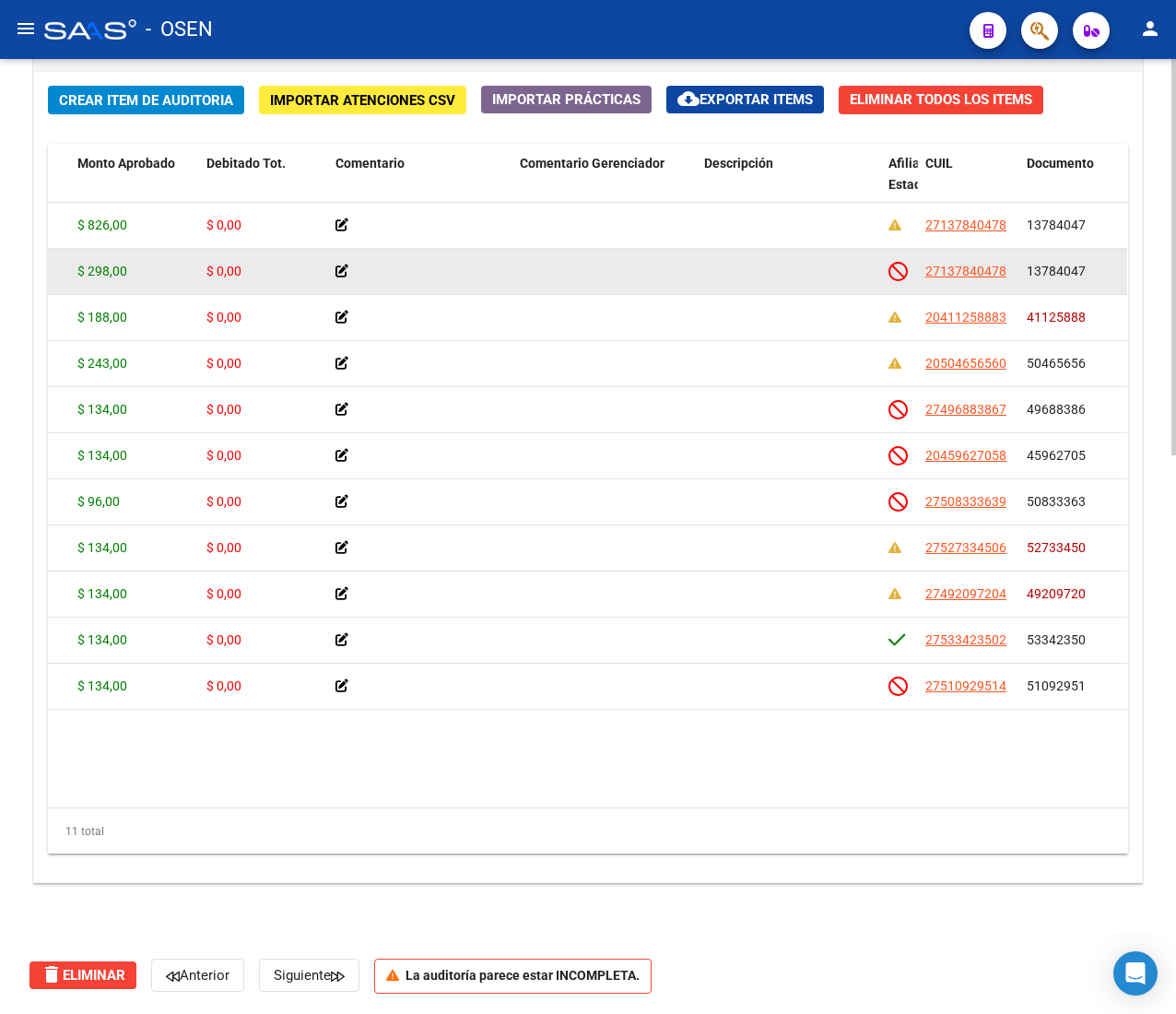
drag, startPoint x: 1029, startPoint y: 267, endPoint x: 1065, endPoint y: 261, distance: 36.5
click at [1058, 261] on div "13784047" at bounding box center [1070, 272] width 87 height 22
click at [1071, 264] on span "13784047" at bounding box center [1056, 271] width 59 height 15
drag, startPoint x: 1081, startPoint y: 273, endPoint x: 1033, endPoint y: 279, distance: 48.4
click at [1033, 279] on span "13784047" at bounding box center [1056, 271] width 59 height 15
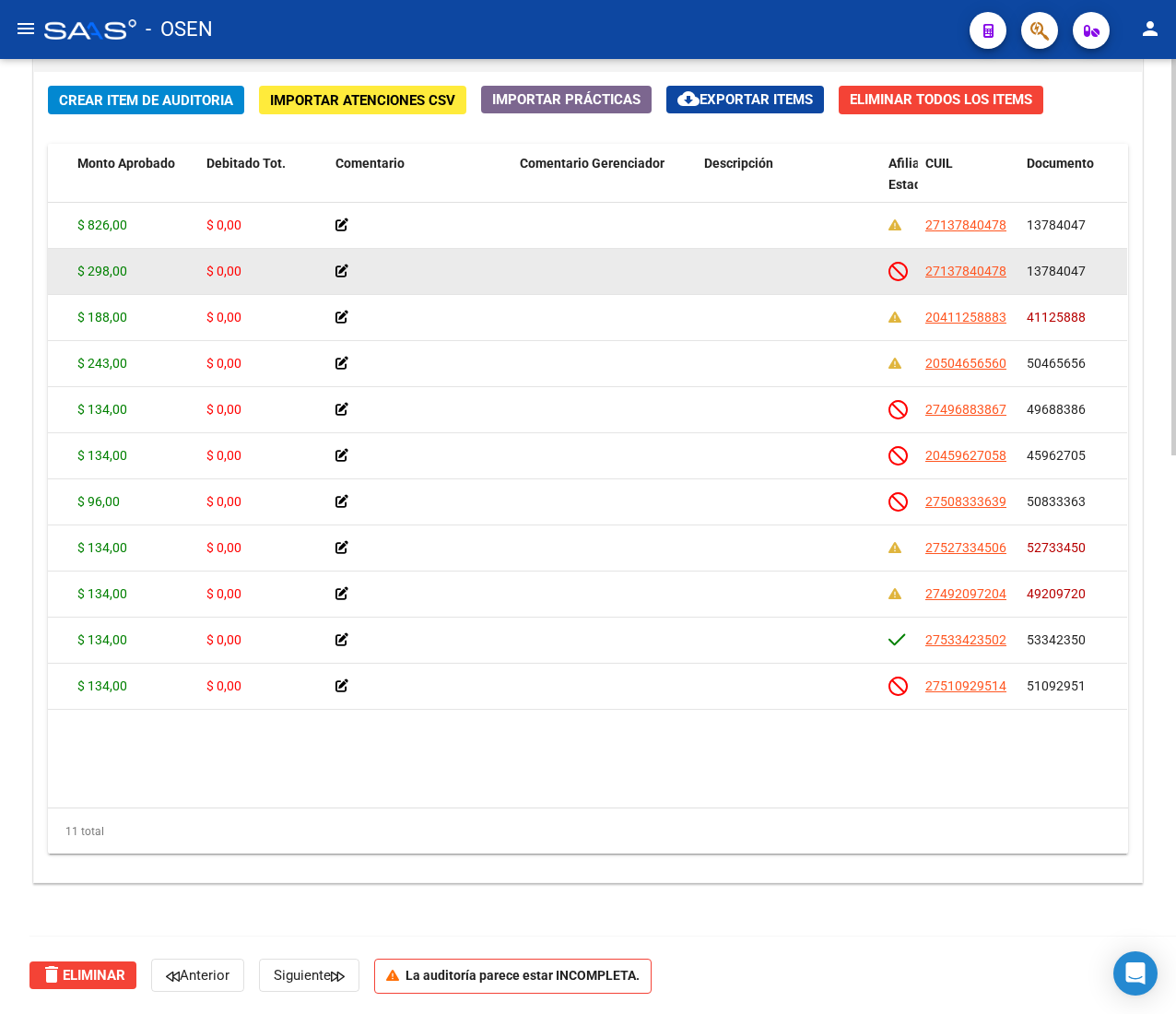
click at [1033, 279] on span "13784047" at bounding box center [1056, 271] width 59 height 15
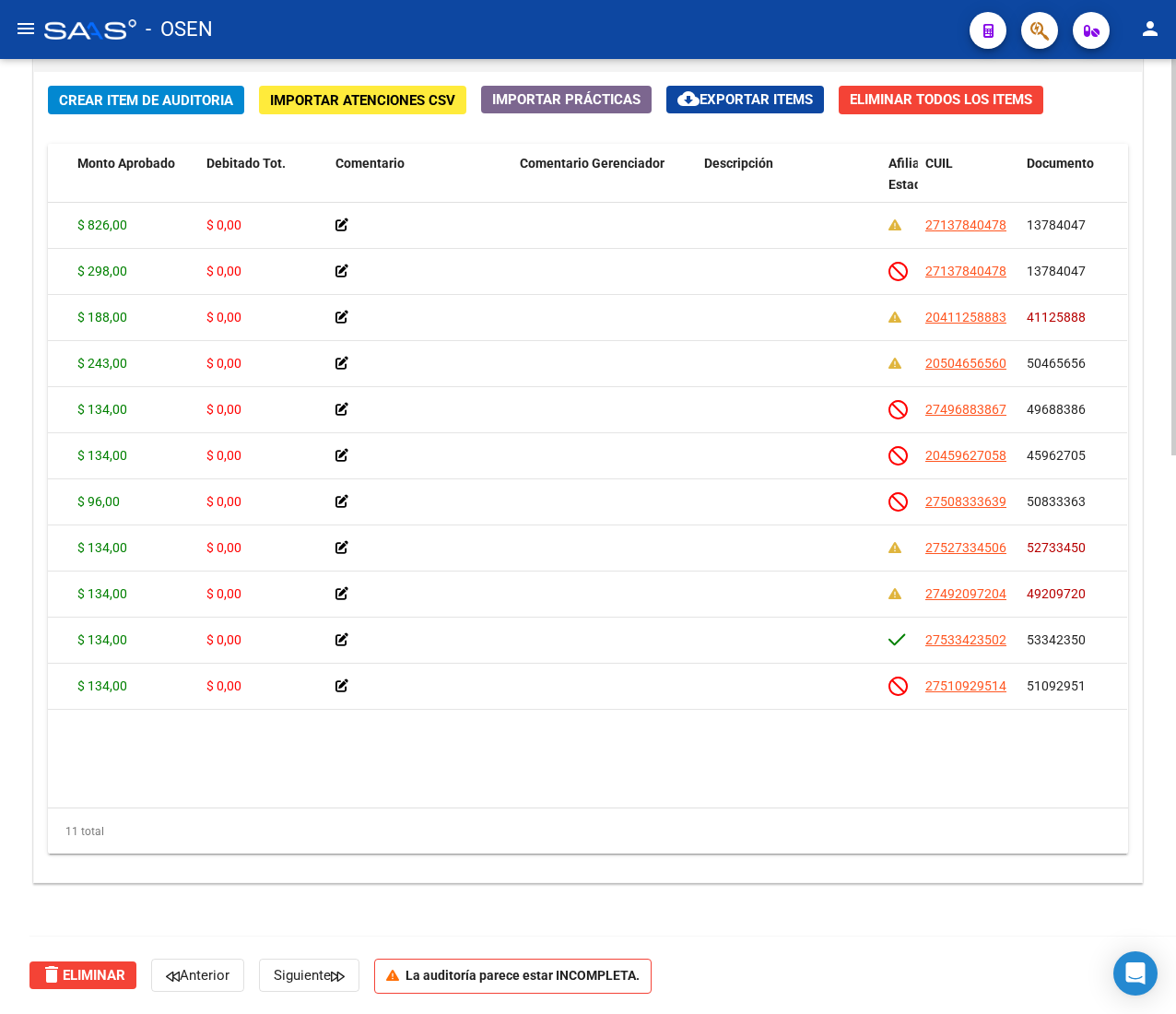
click at [148, 102] on span "Crear Item de Auditoria" at bounding box center [146, 100] width 174 height 17
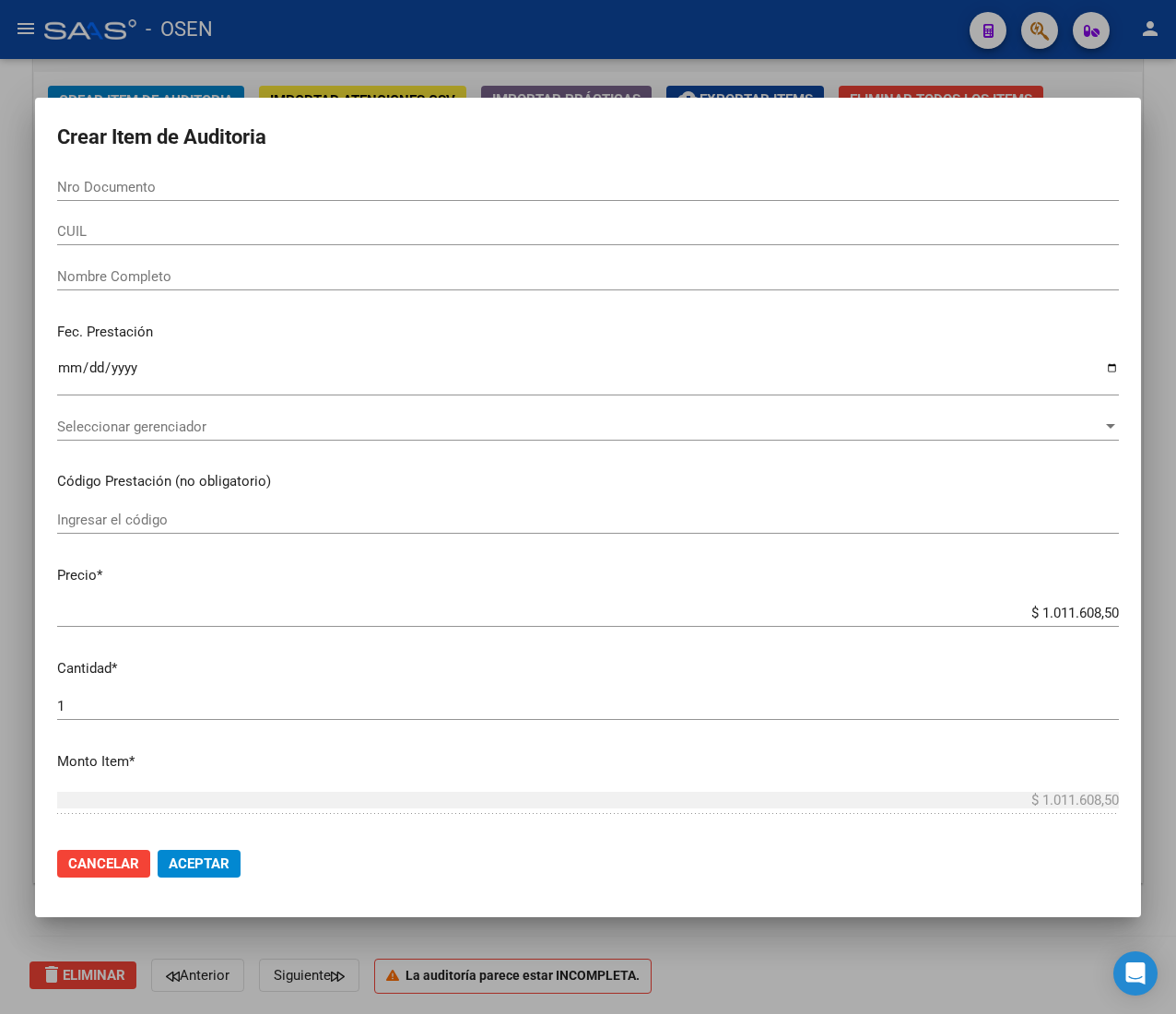
click at [167, 218] on div "CUIL" at bounding box center [588, 231] width 1061 height 28
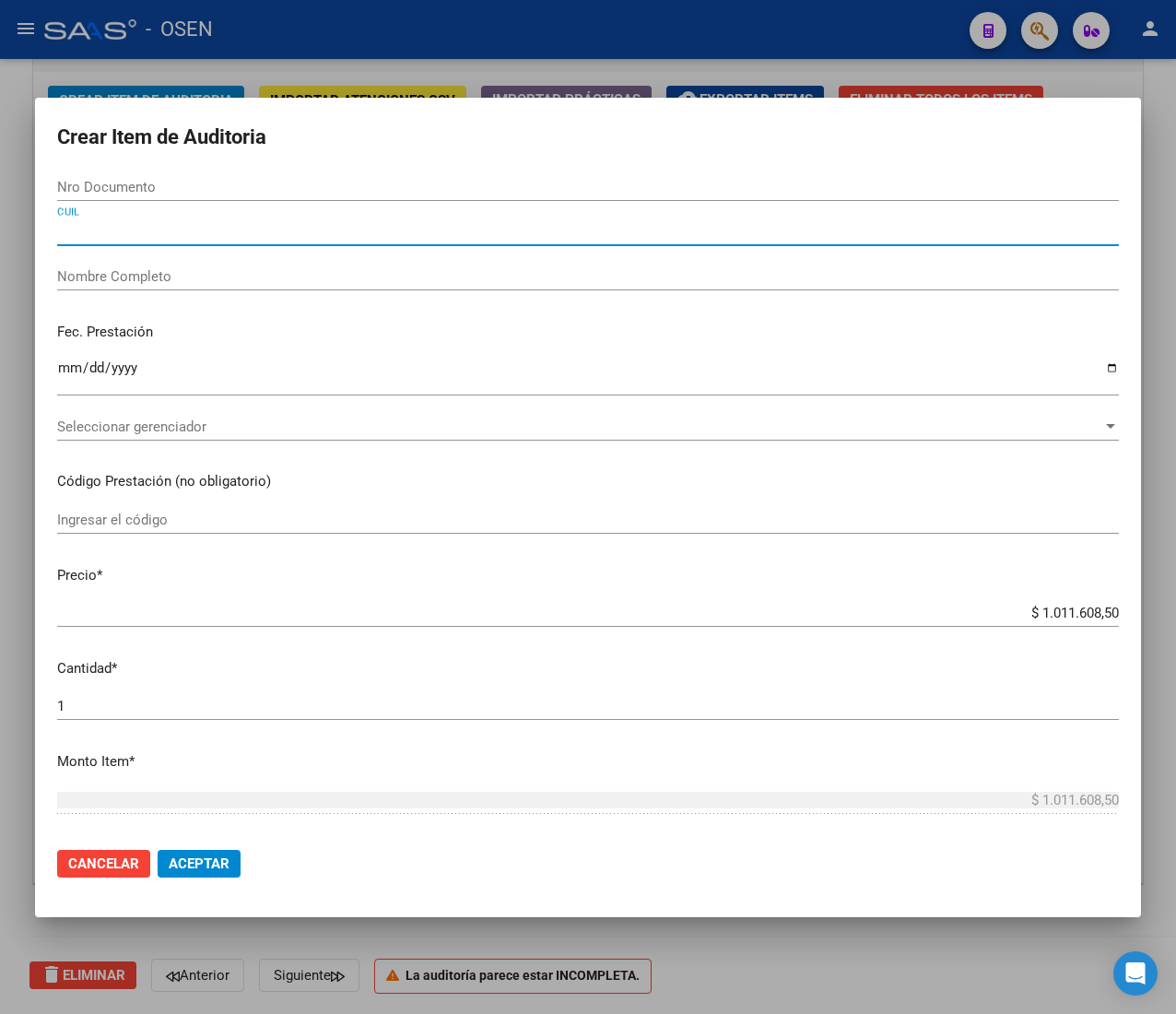
click at [167, 223] on input "CUIL" at bounding box center [588, 231] width 1061 height 17
paste input "27238279483"
type input "27238279483"
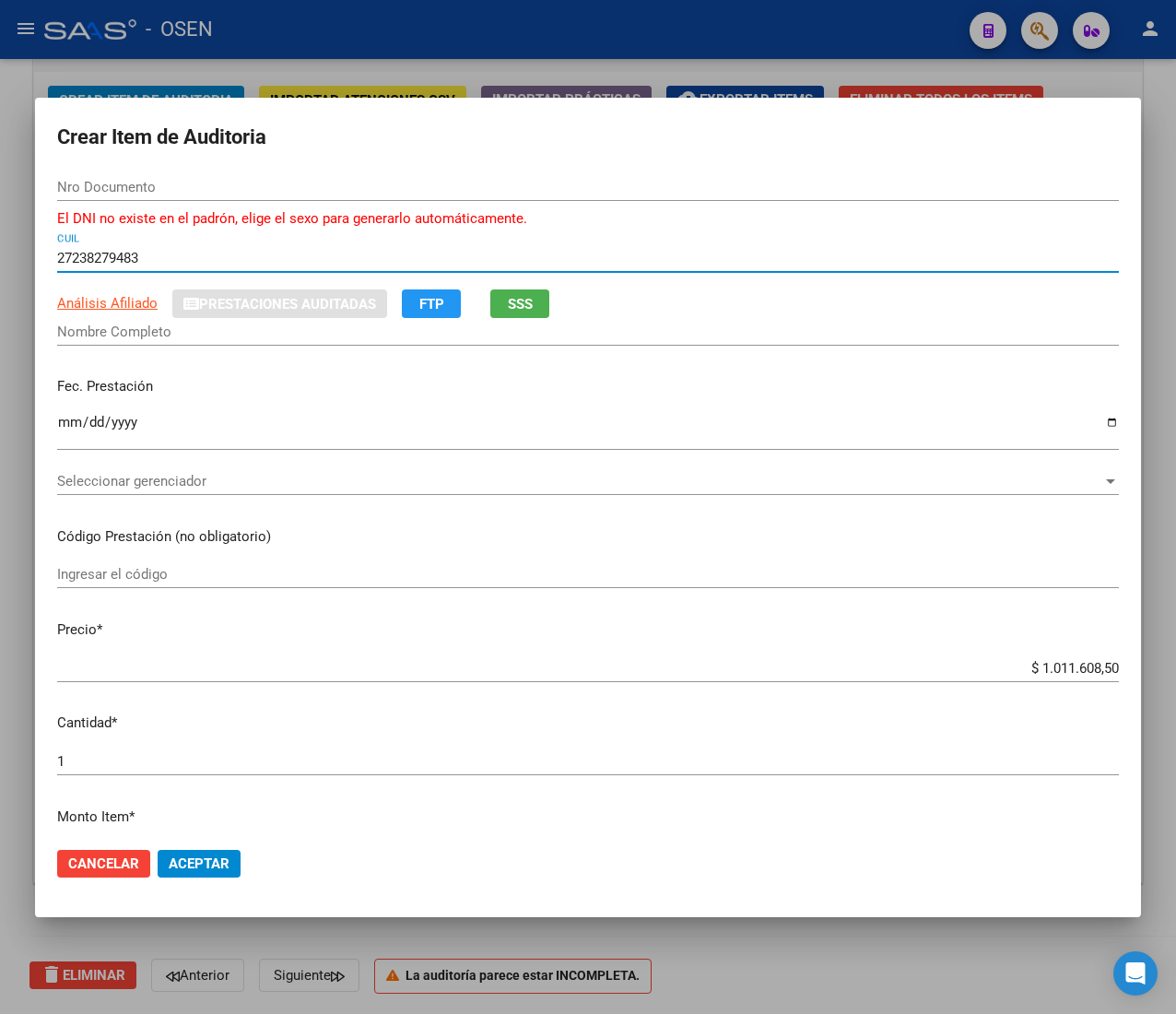
type input "23827948"
type input "REINOSO MERCEDES BEATRIZ"
type input "27238279483"
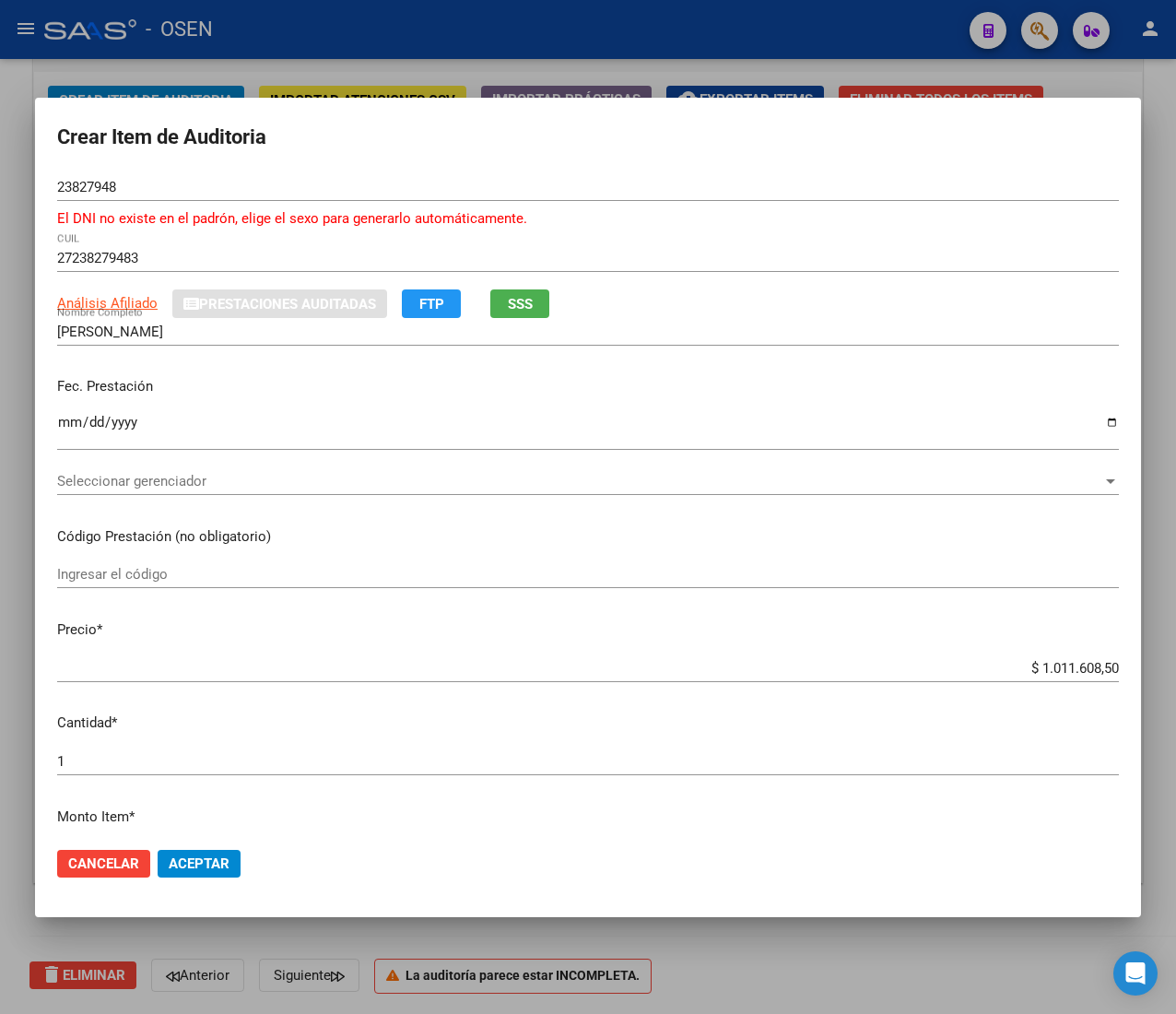
click at [61, 412] on div "Ingresar la fecha" at bounding box center [588, 431] width 1061 height 39
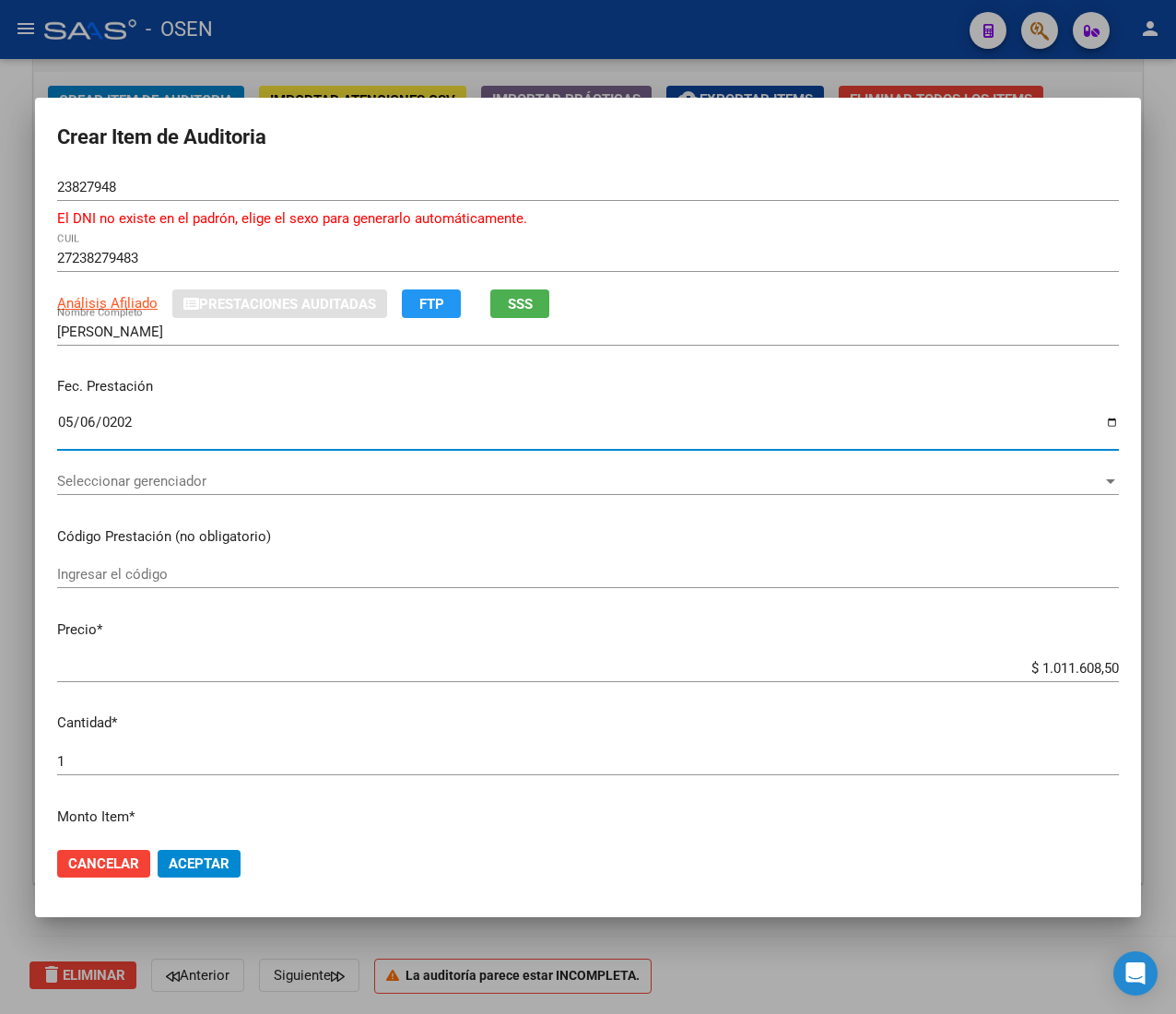
type input "2025-05-06"
click at [123, 298] on span "Análisis Afiliado" at bounding box center [107, 303] width 100 height 17
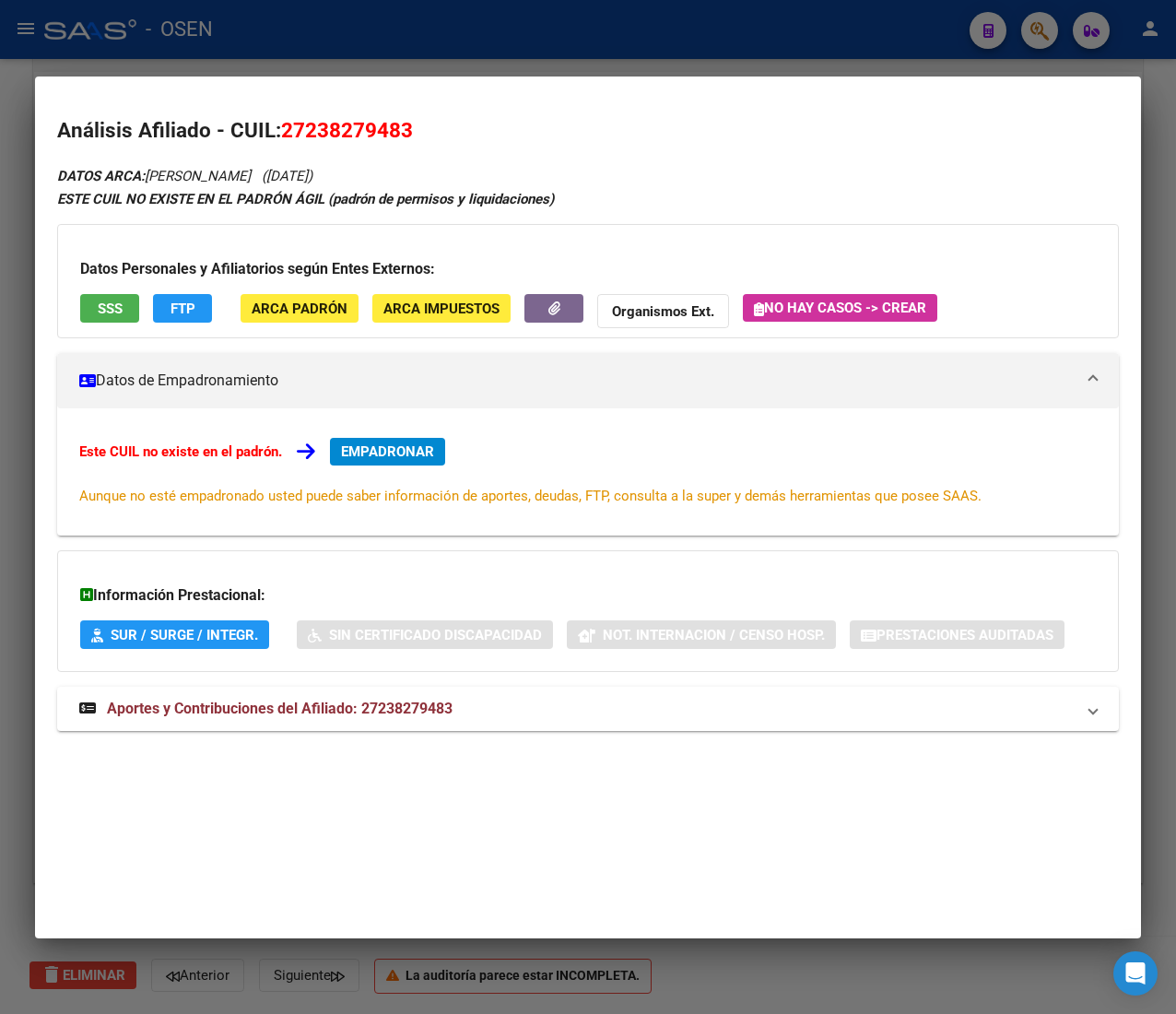
click at [127, 304] on button "SSS" at bounding box center [109, 308] width 59 height 29
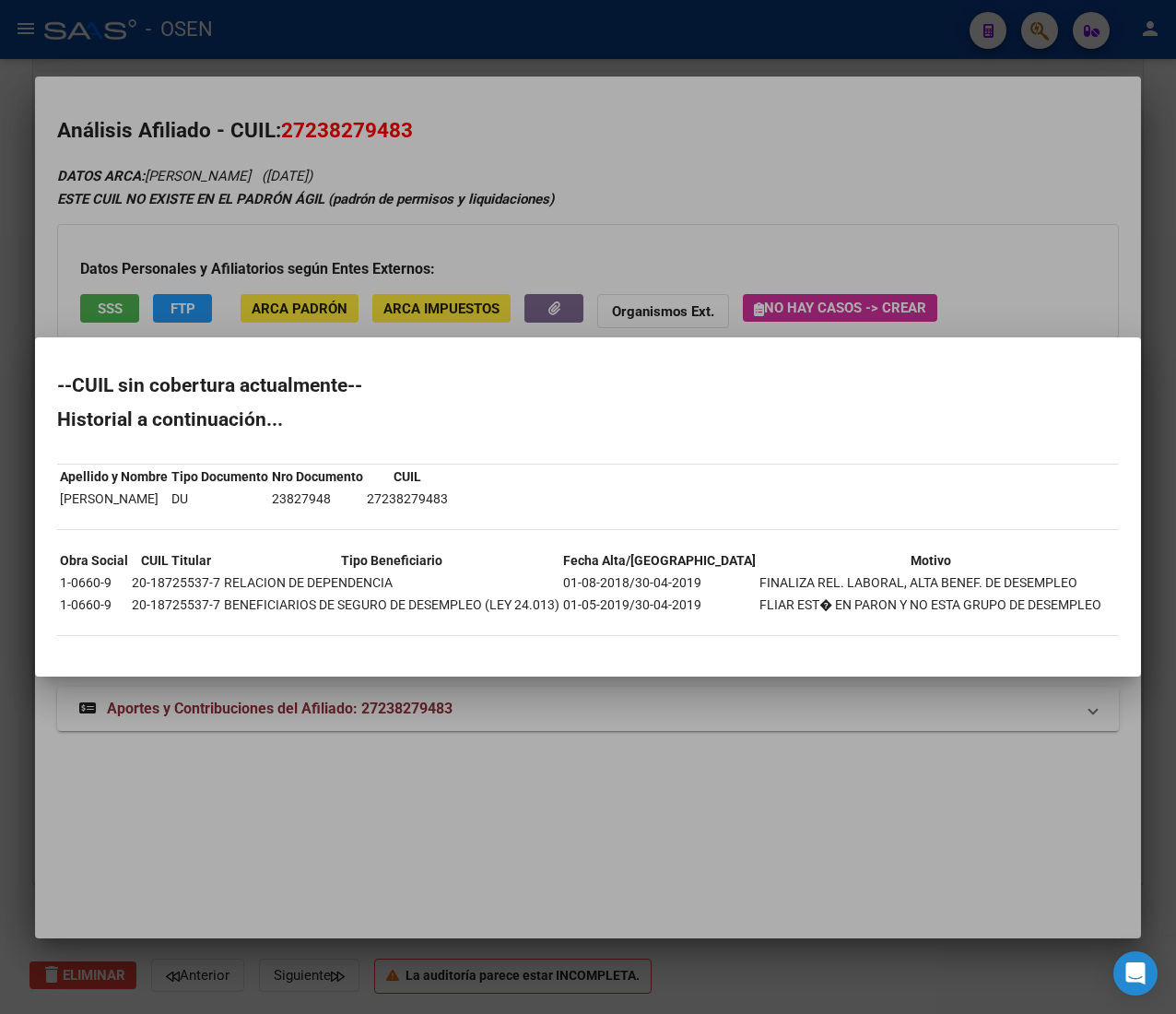
drag, startPoint x: 369, startPoint y: 601, endPoint x: 957, endPoint y: 665, distance: 591.5
click at [957, 665] on mat-dialog-container "--CUIL sin cobertura actualmente-- Historial a continuación... Apellido y Nombr…" at bounding box center [588, 507] width 1105 height 339
click at [959, 664] on mat-dialog-container "--CUIL sin cobertura actualmente-- Historial a continuación... Apellido y Nombr…" at bounding box center [588, 507] width 1105 height 339
click at [627, 216] on div at bounding box center [588, 507] width 1176 height 1014
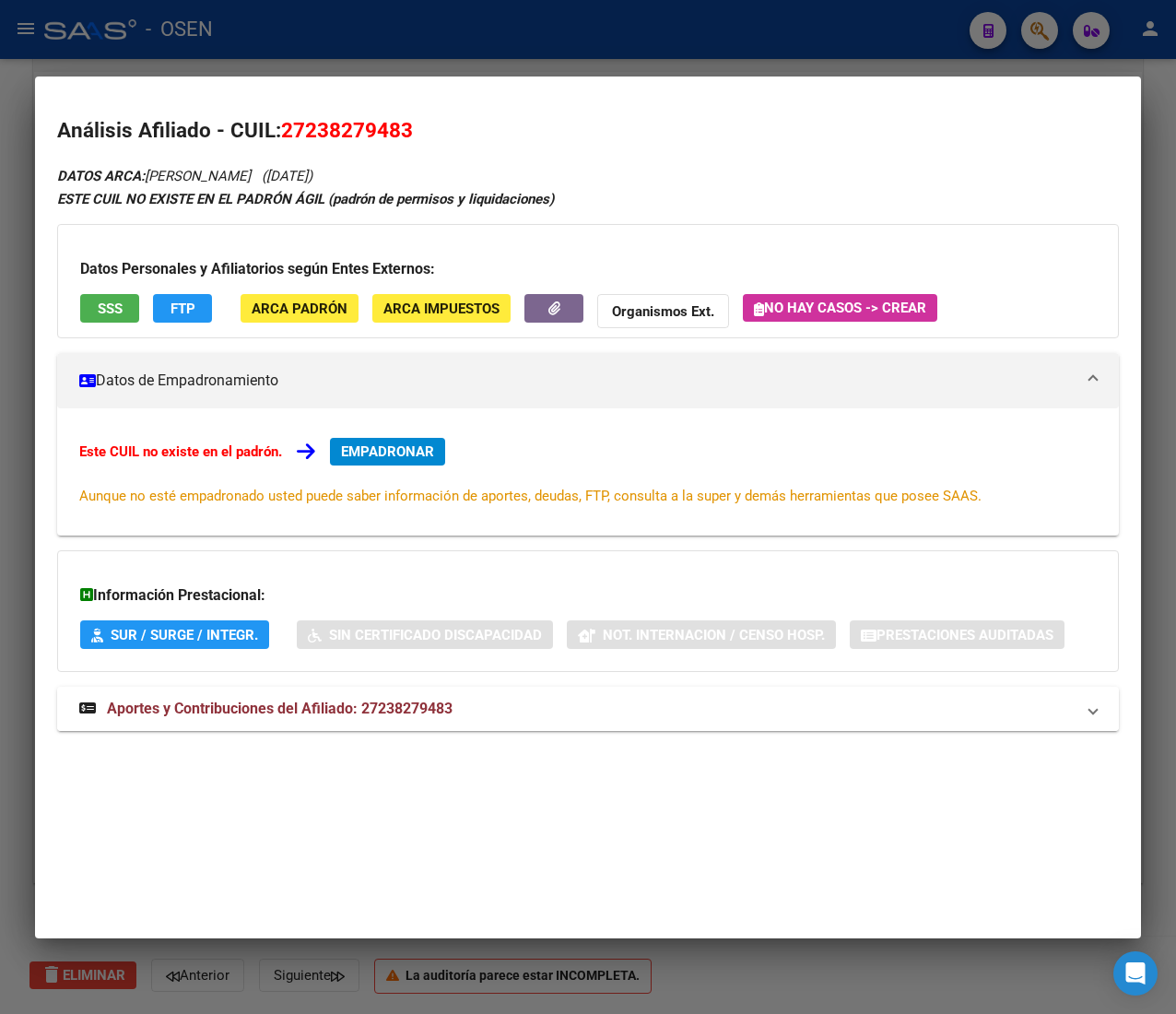
click at [506, 710] on mat-panel-title "Aportes y Contribuciones del Afiliado: 27238279483" at bounding box center [577, 709] width 995 height 22
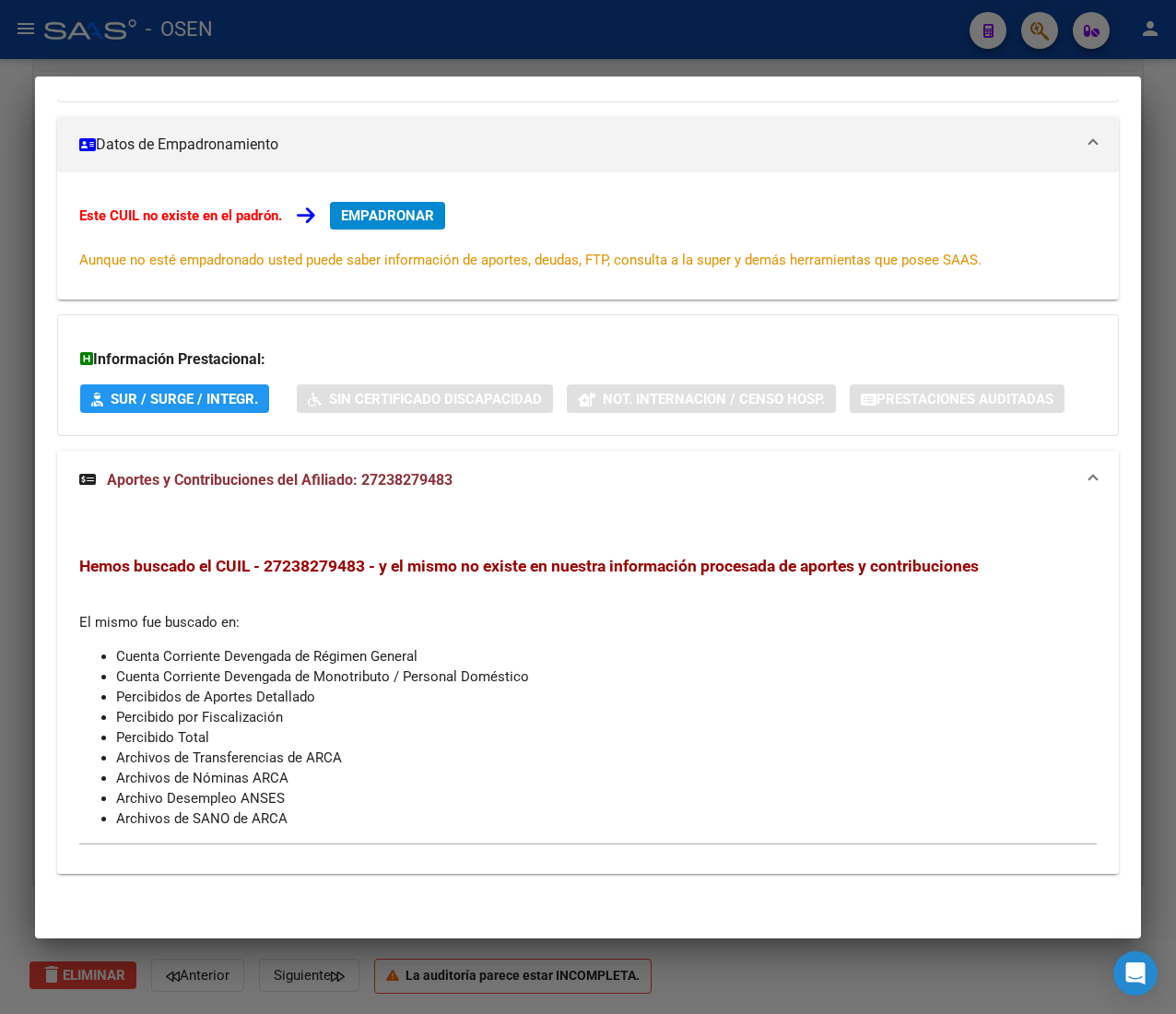
scroll to position [237, 0]
click at [466, 474] on mat-panel-title "Aportes y Contribuciones del Afiliado: 27238279483" at bounding box center [577, 480] width 995 height 22
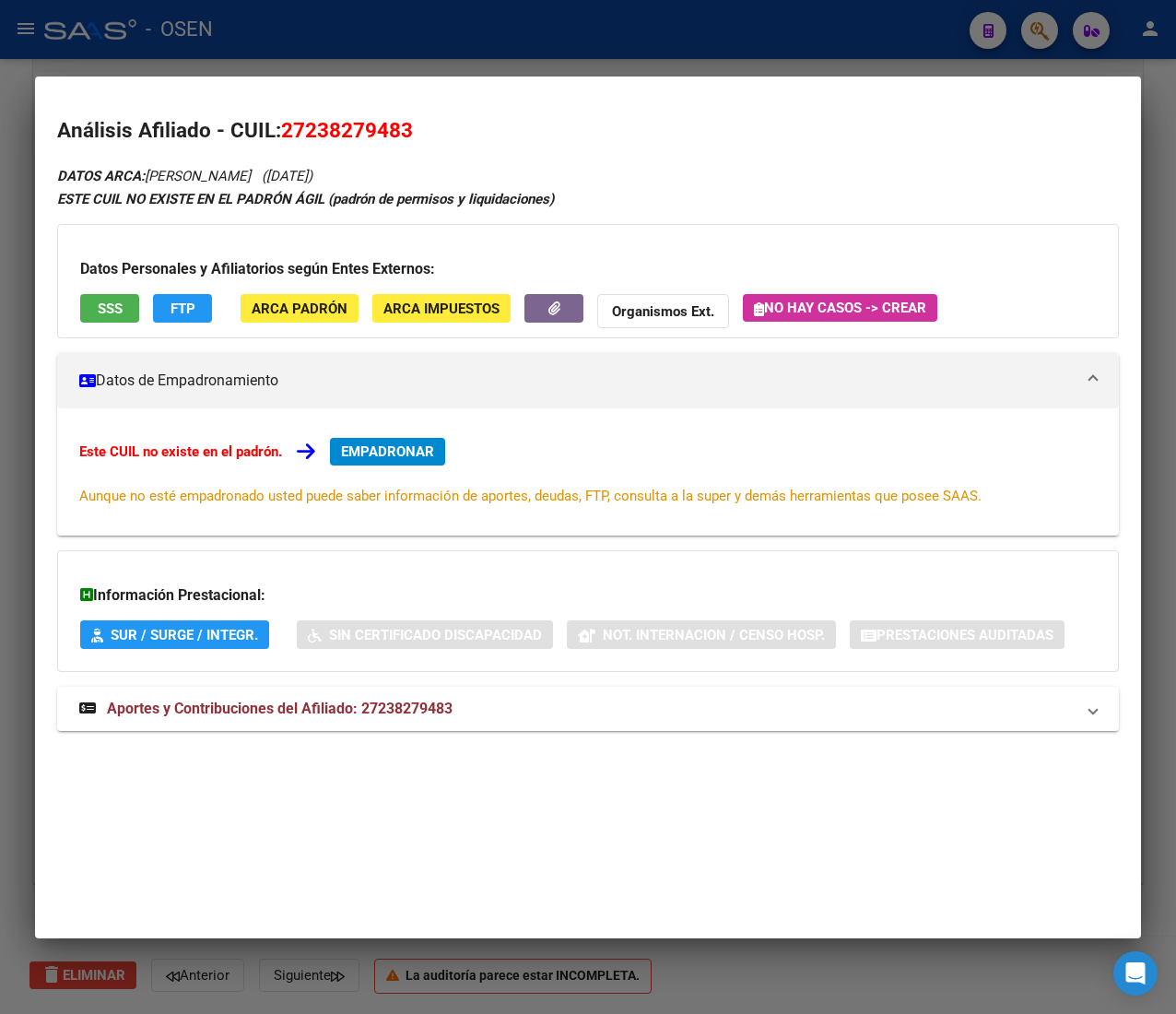
click at [715, 39] on div at bounding box center [588, 507] width 1176 height 1014
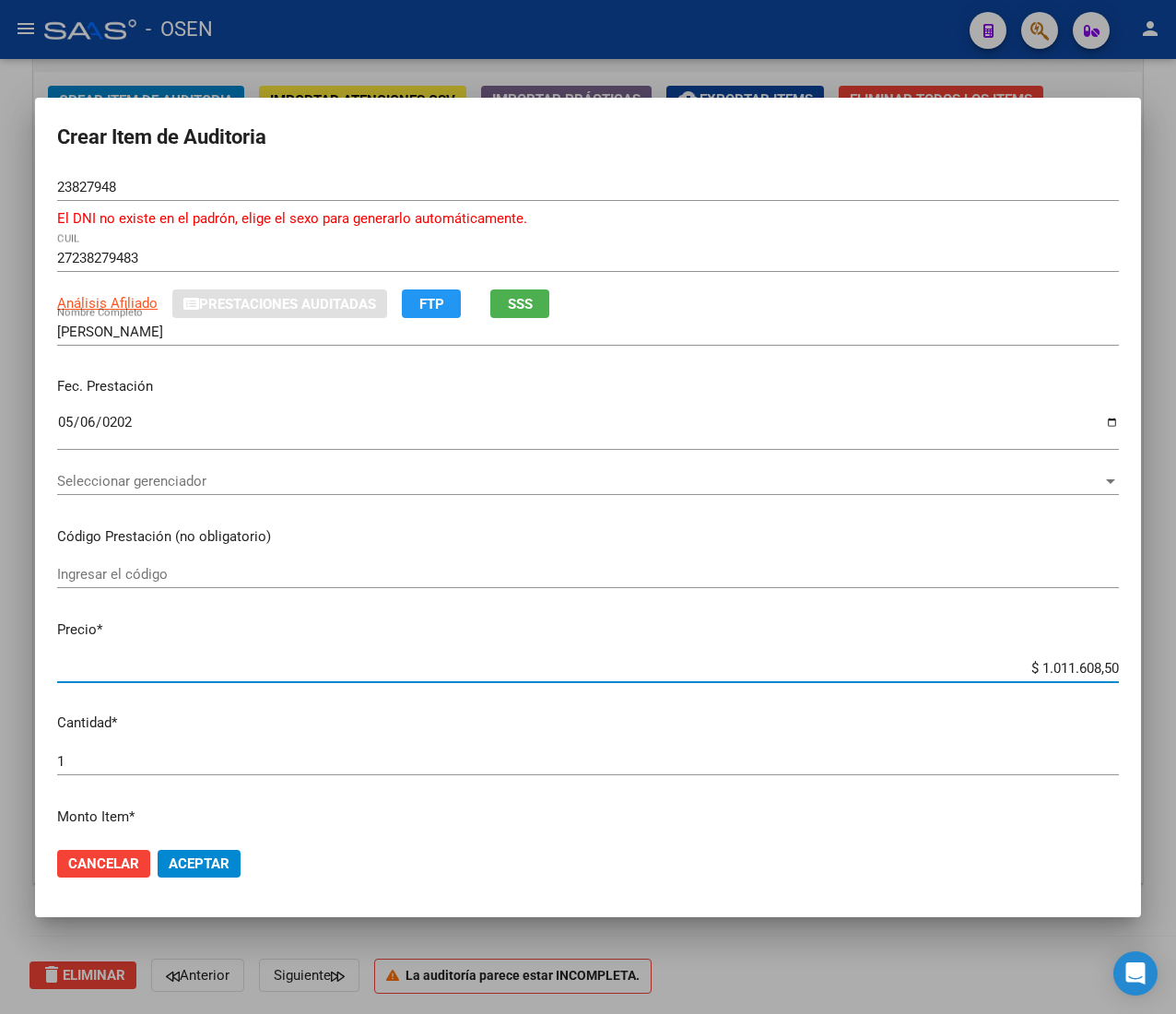
click at [1077, 670] on input "$ 1.011.608,50" at bounding box center [588, 667] width 1061 height 17
type input "$ 0,02"
type input "$ 0,29"
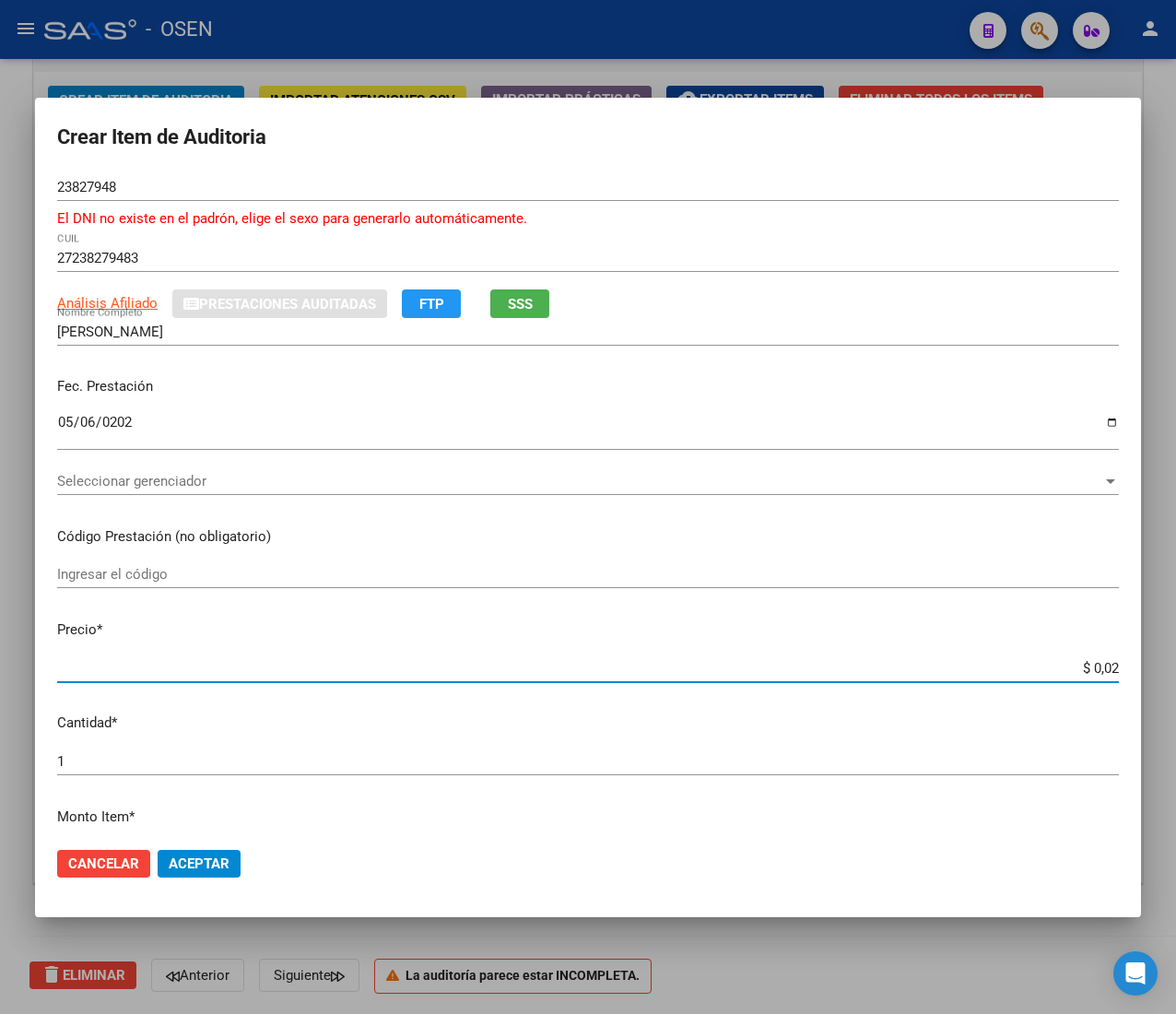
type input "$ 0,29"
type input "$ 2,98"
type input "$ 29,80"
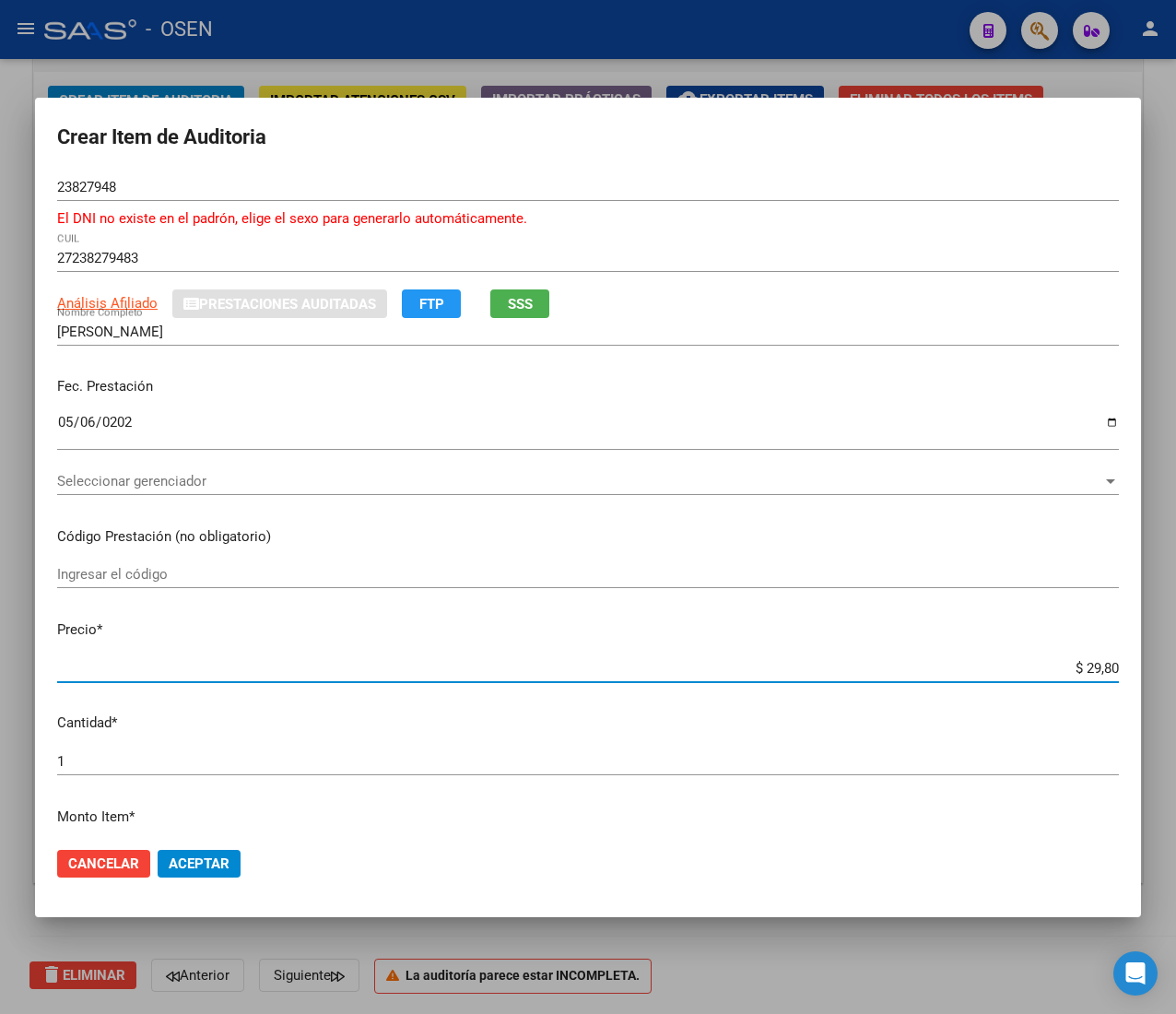
type input "$ 298,00"
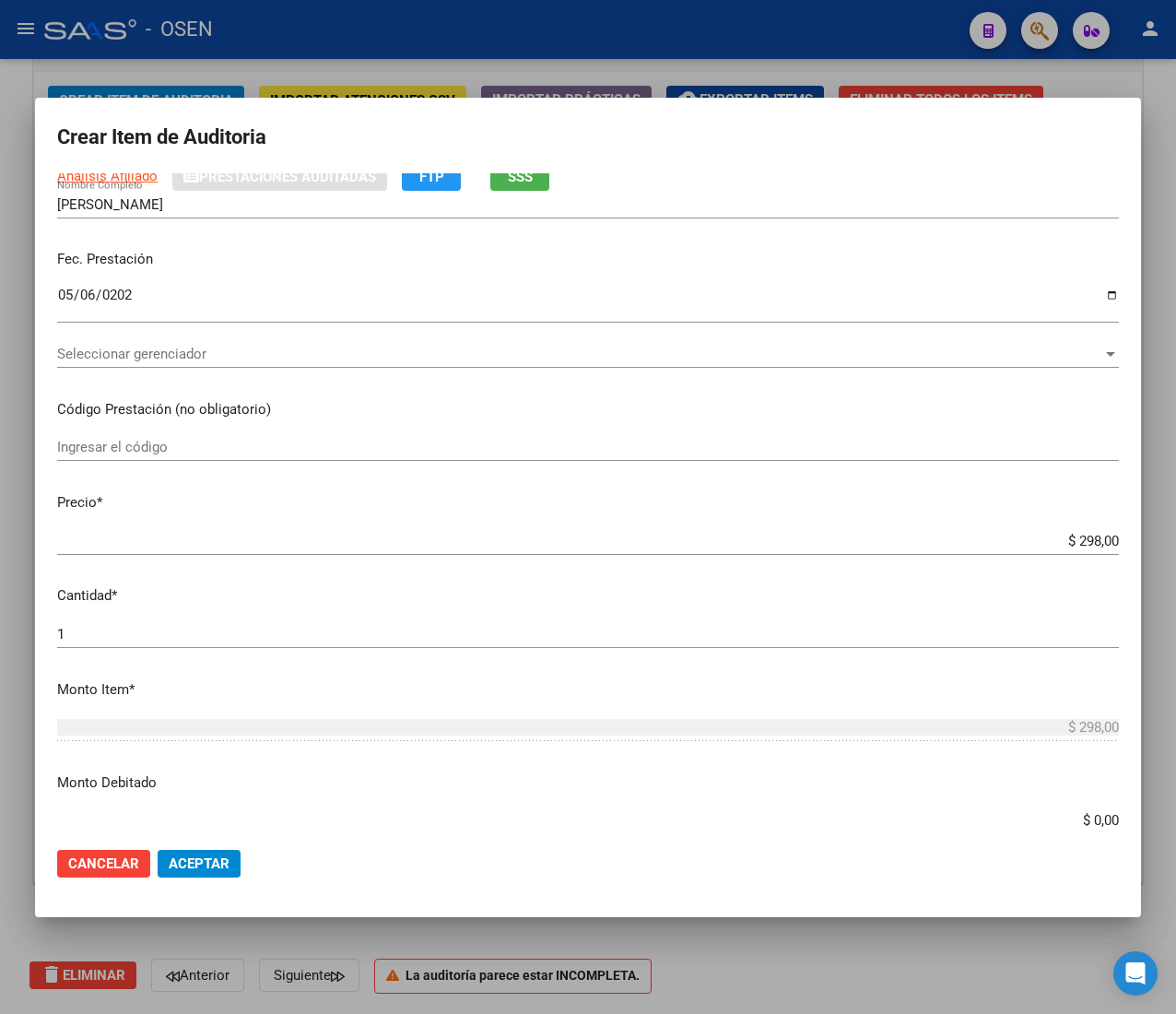
scroll to position [184, 0]
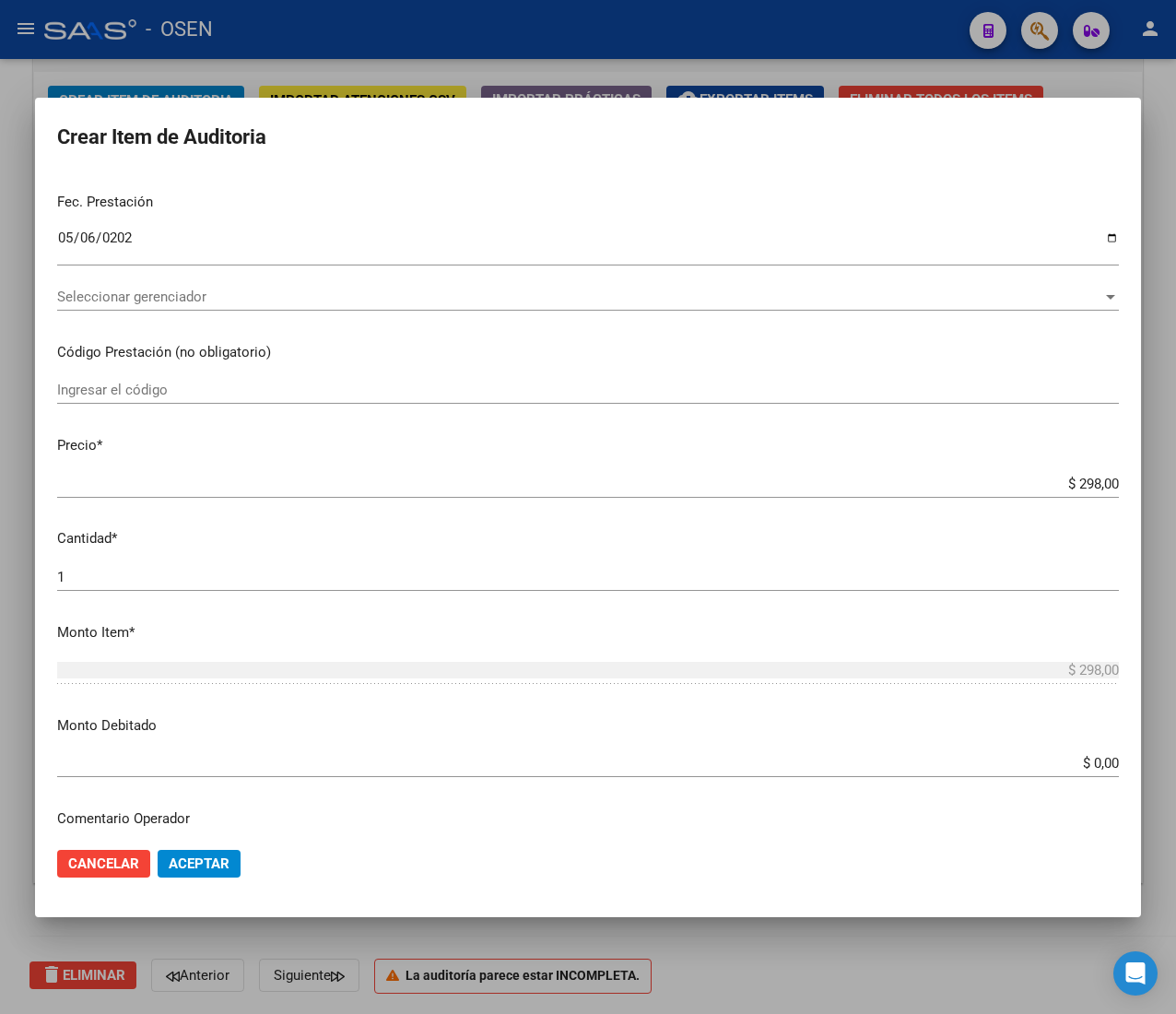
click at [414, 177] on div "REINOSO MERCEDES BEATRIZ Nombre Completo" at bounding box center [588, 157] width 1061 height 45
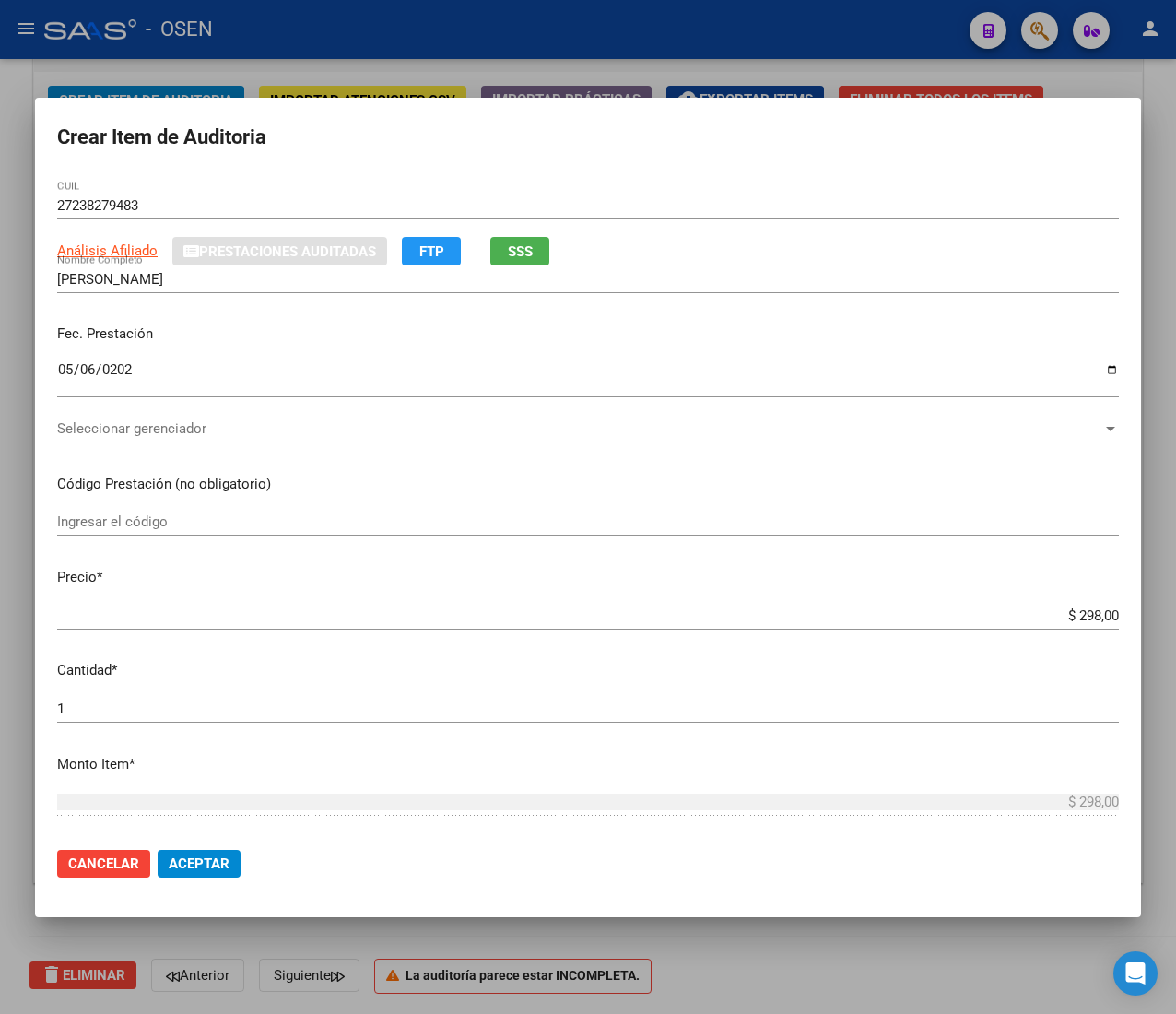
scroll to position [0, 0]
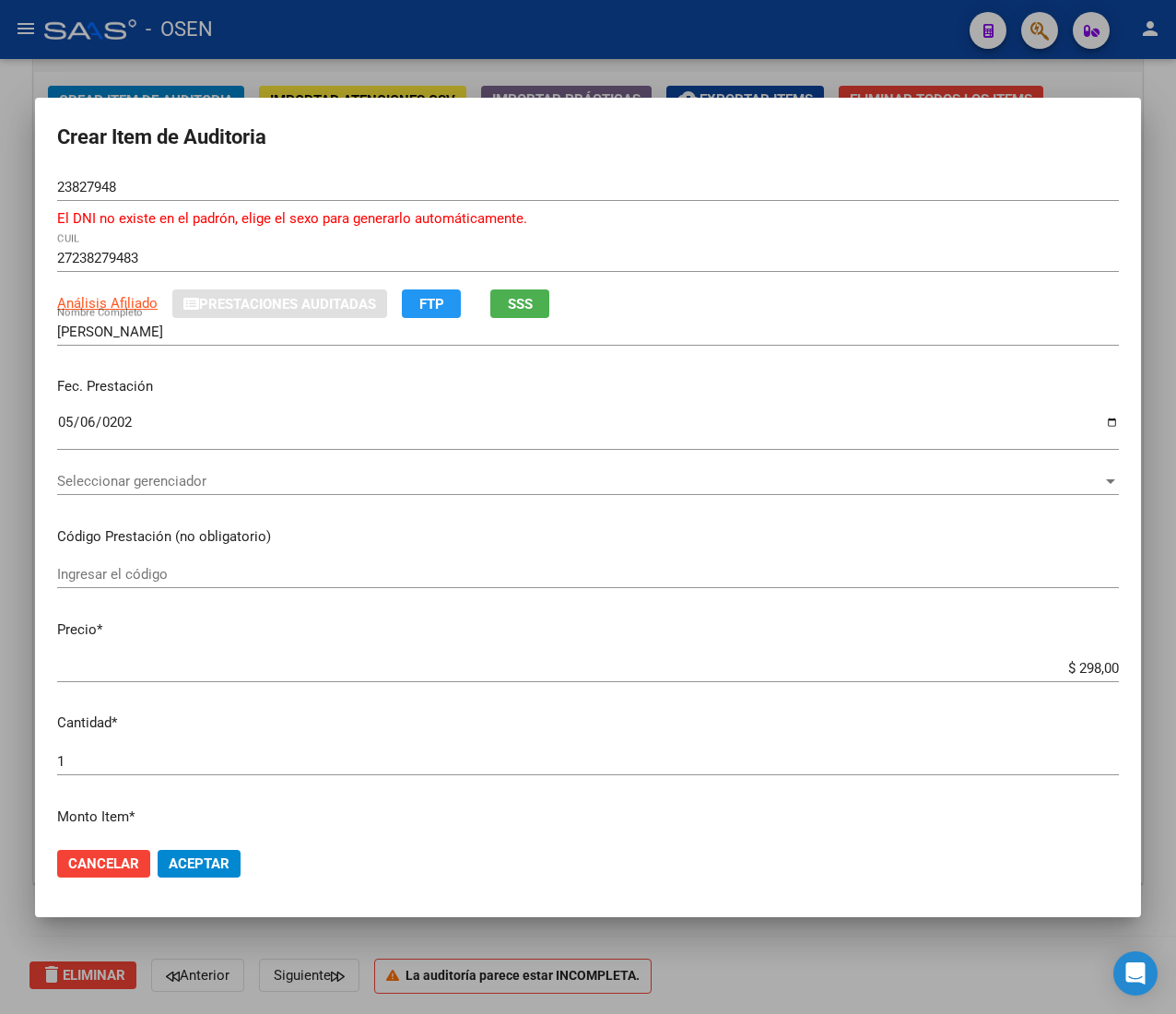
click at [78, 175] on div "23827948 Nro Documento" at bounding box center [588, 187] width 1061 height 28
click at [78, 176] on div "23827948 Nro Documento" at bounding box center [588, 187] width 1061 height 28
click at [78, 180] on input "23827948" at bounding box center [588, 187] width 1061 height 17
click at [177, 860] on span "Aceptar" at bounding box center [199, 863] width 61 height 17
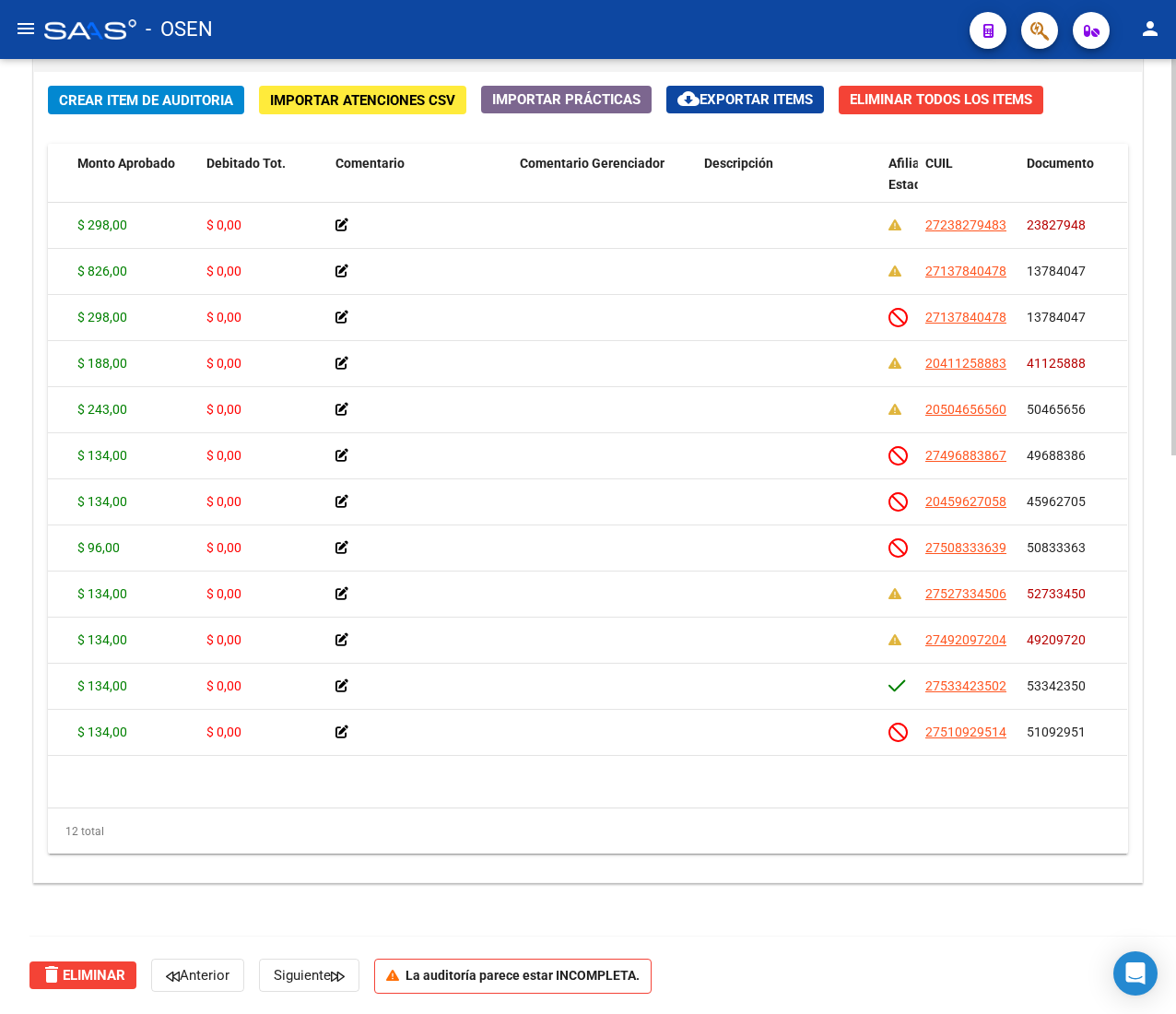
click at [150, 95] on span "Crear Item de Auditoria" at bounding box center [146, 100] width 174 height 17
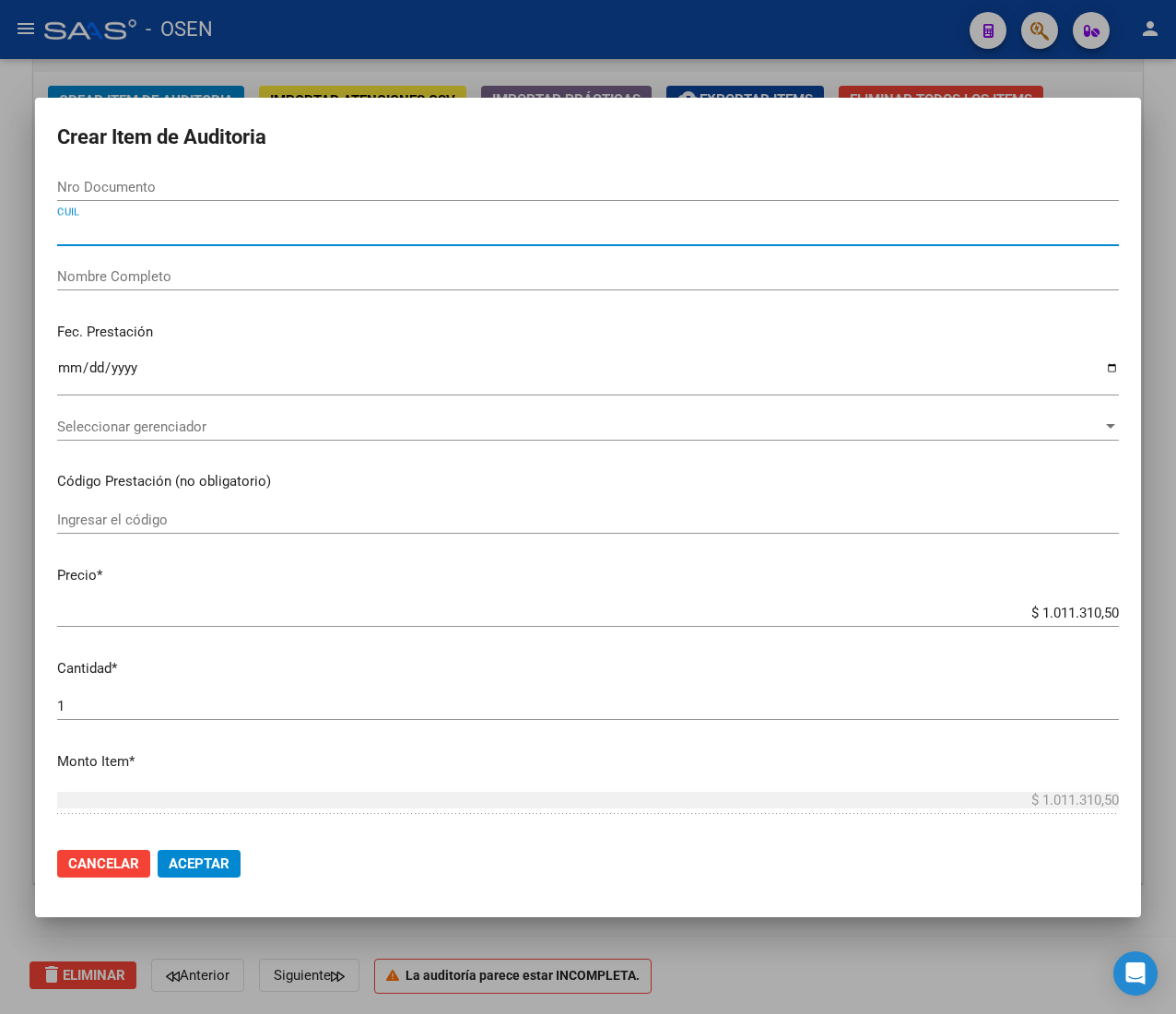
click at [126, 235] on input "CUIL" at bounding box center [588, 231] width 1061 height 17
paste input "2723827948"
type input "2723827948"
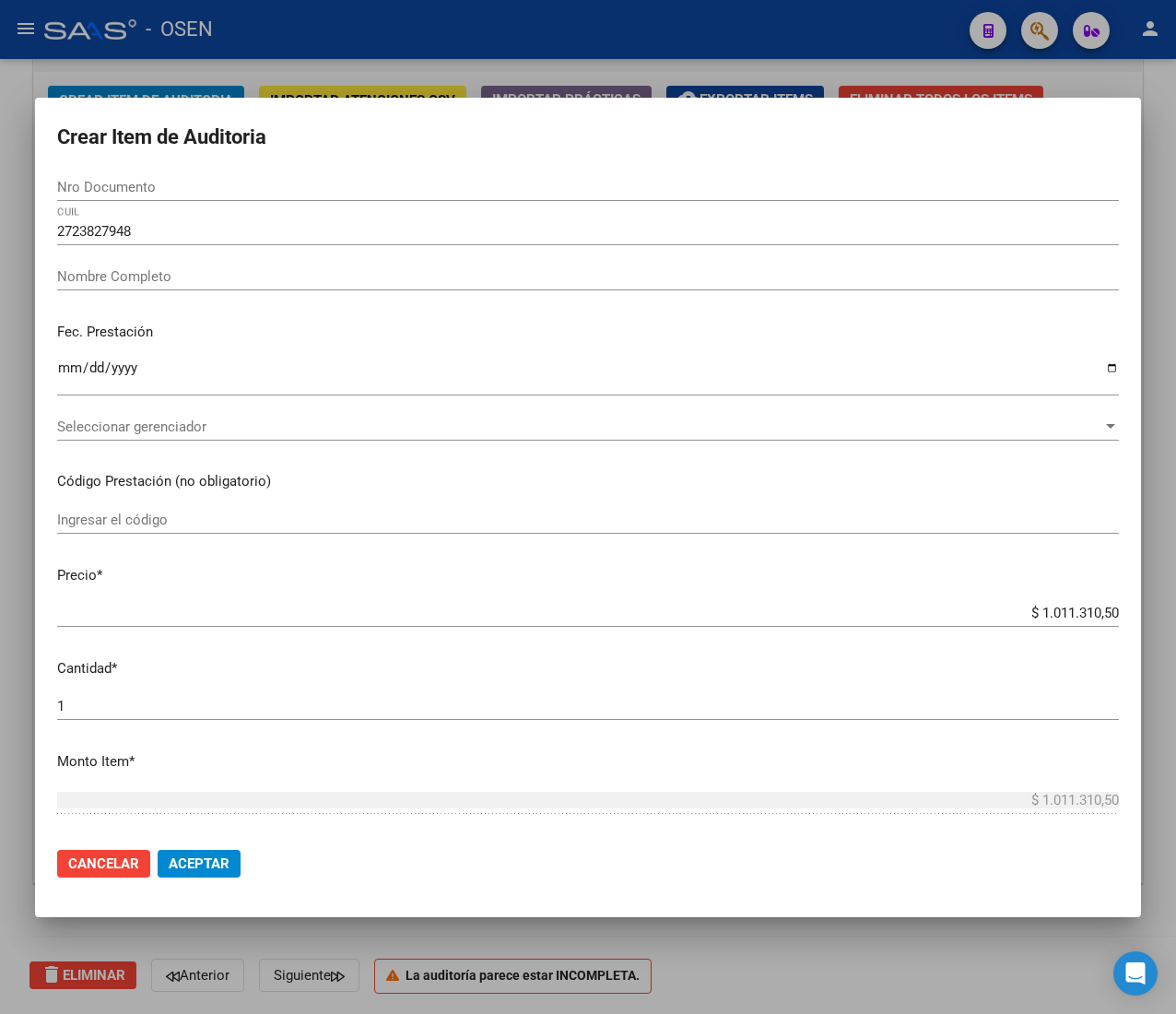
click at [142, 242] on div "2723827948 CUIL" at bounding box center [588, 231] width 1061 height 28
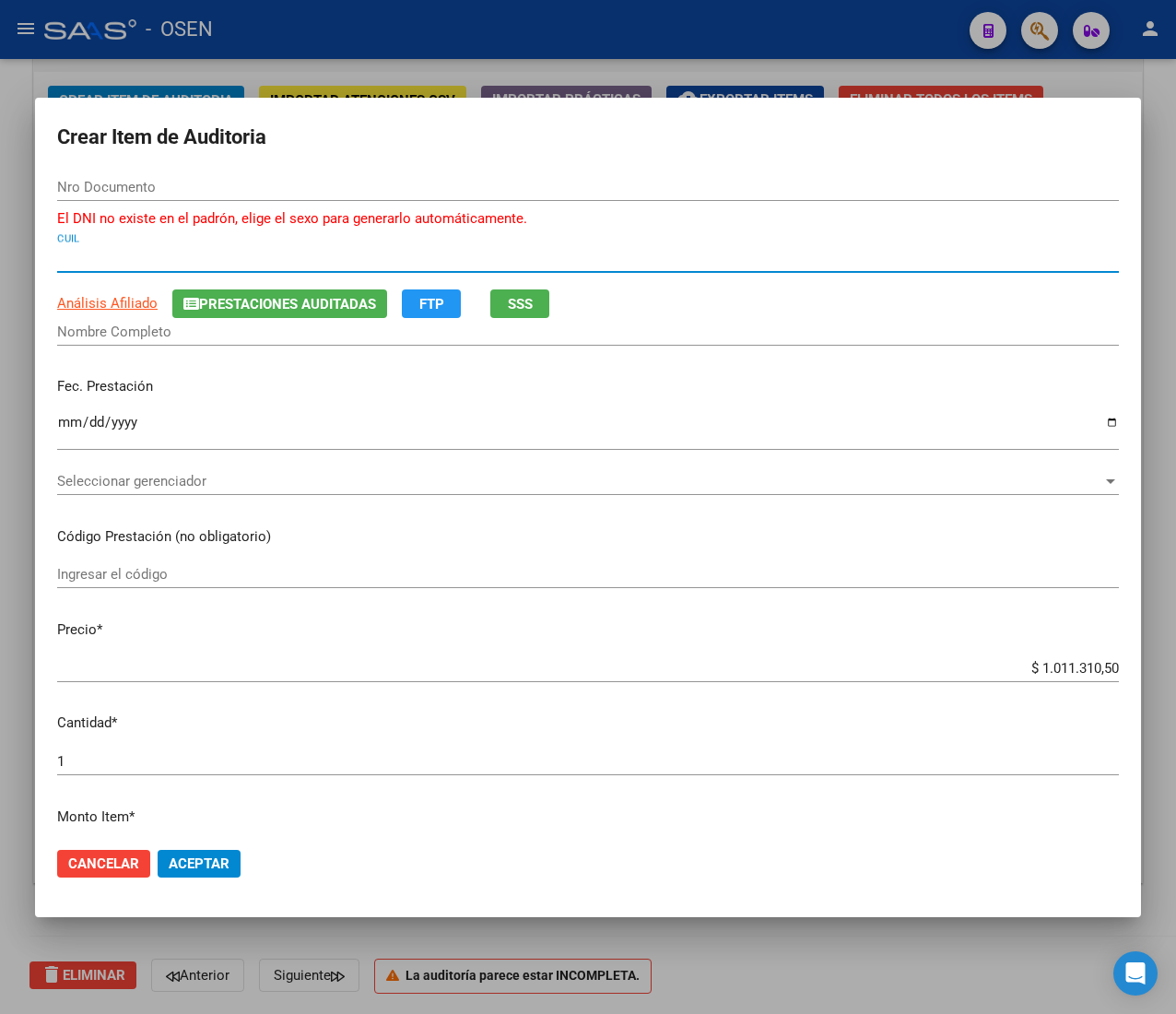
type input "23827948"
type input "27238279483"
type input "REINOSO MERCEDES BEATRIZ"
type input "27238279483"
click at [66, 423] on input "Ingresar la fecha" at bounding box center [588, 429] width 1061 height 30
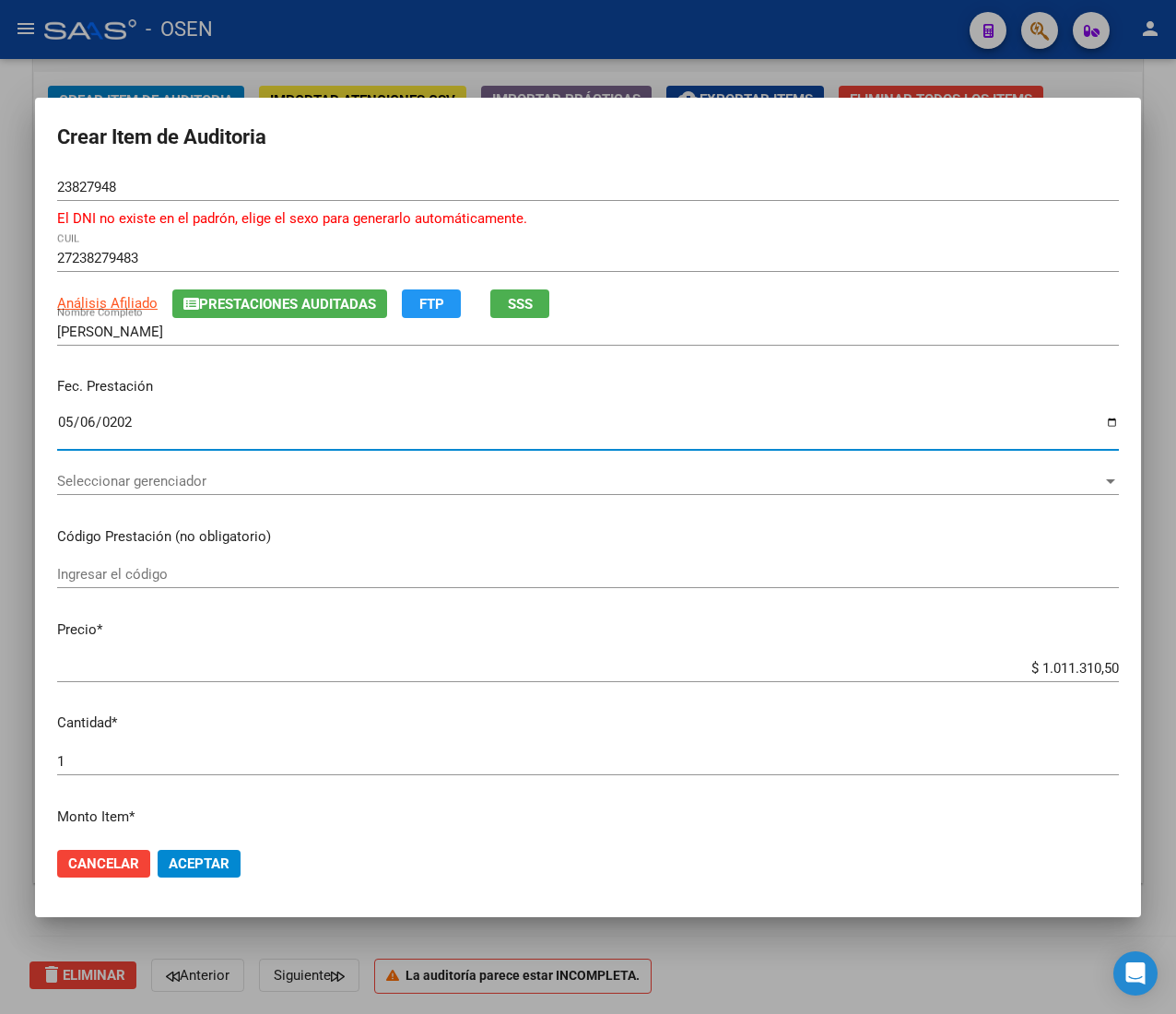
type input "2025-05-06"
click at [1067, 669] on input "$ 1.011.310,50" at bounding box center [588, 667] width 1061 height 17
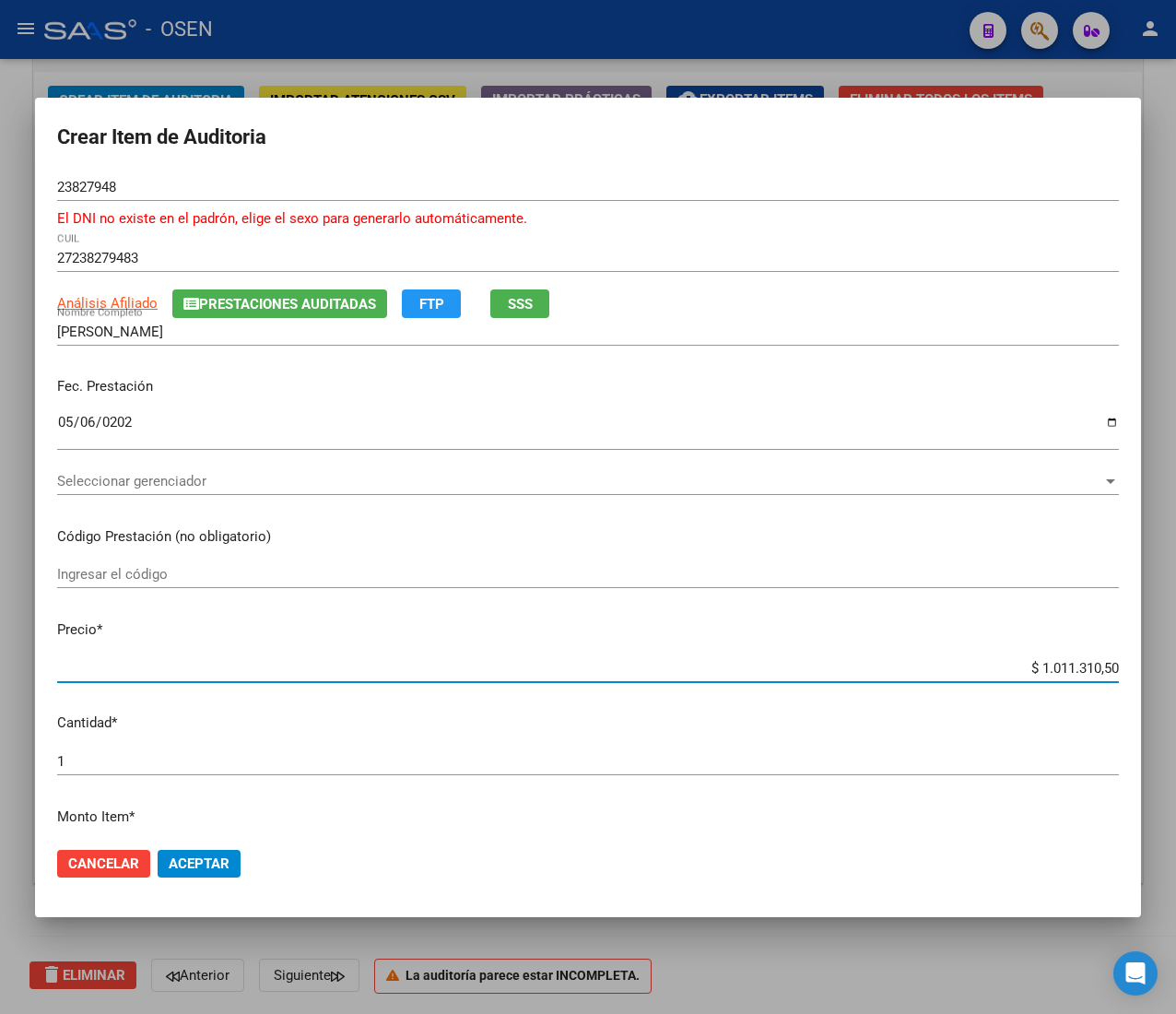
click at [1067, 669] on input "$ 1.011.310,50" at bounding box center [588, 667] width 1061 height 17
type input "$ 0,08"
type input "$ 0,82"
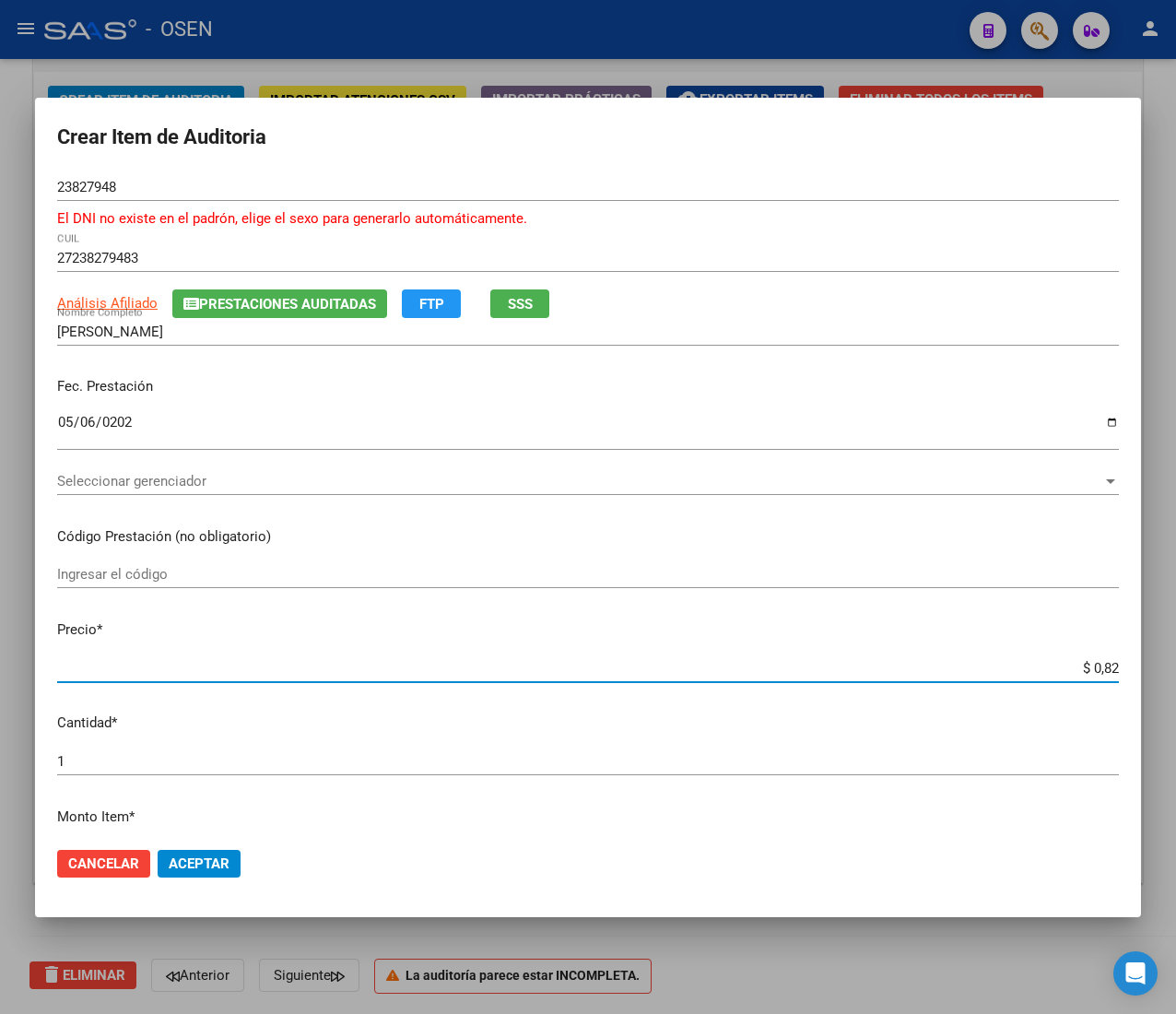
type input "$ 8,26"
type input "$ 82,60"
type input "$ 826,00"
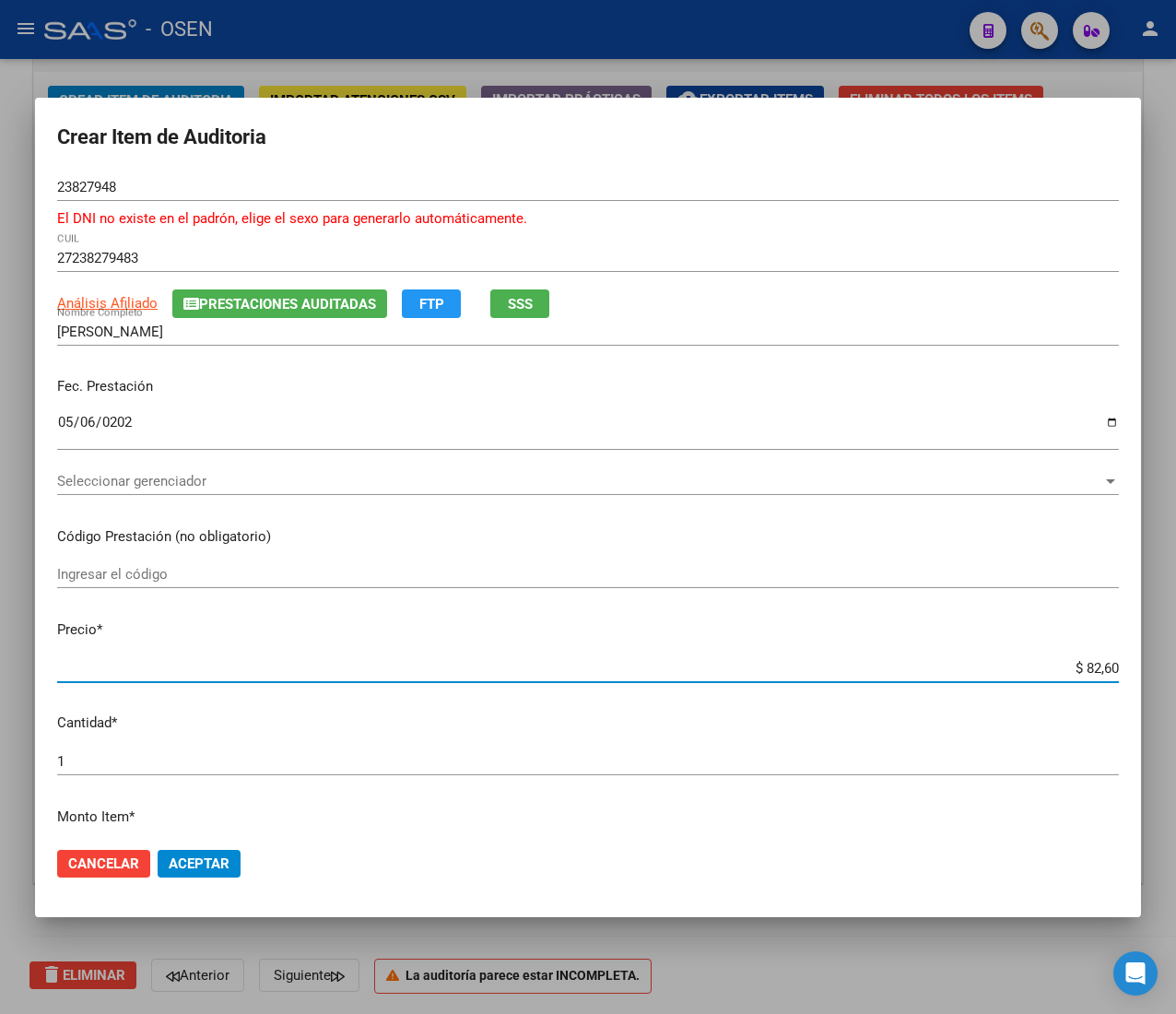
type input "$ 826,00"
click at [208, 858] on span "Aceptar" at bounding box center [199, 863] width 61 height 17
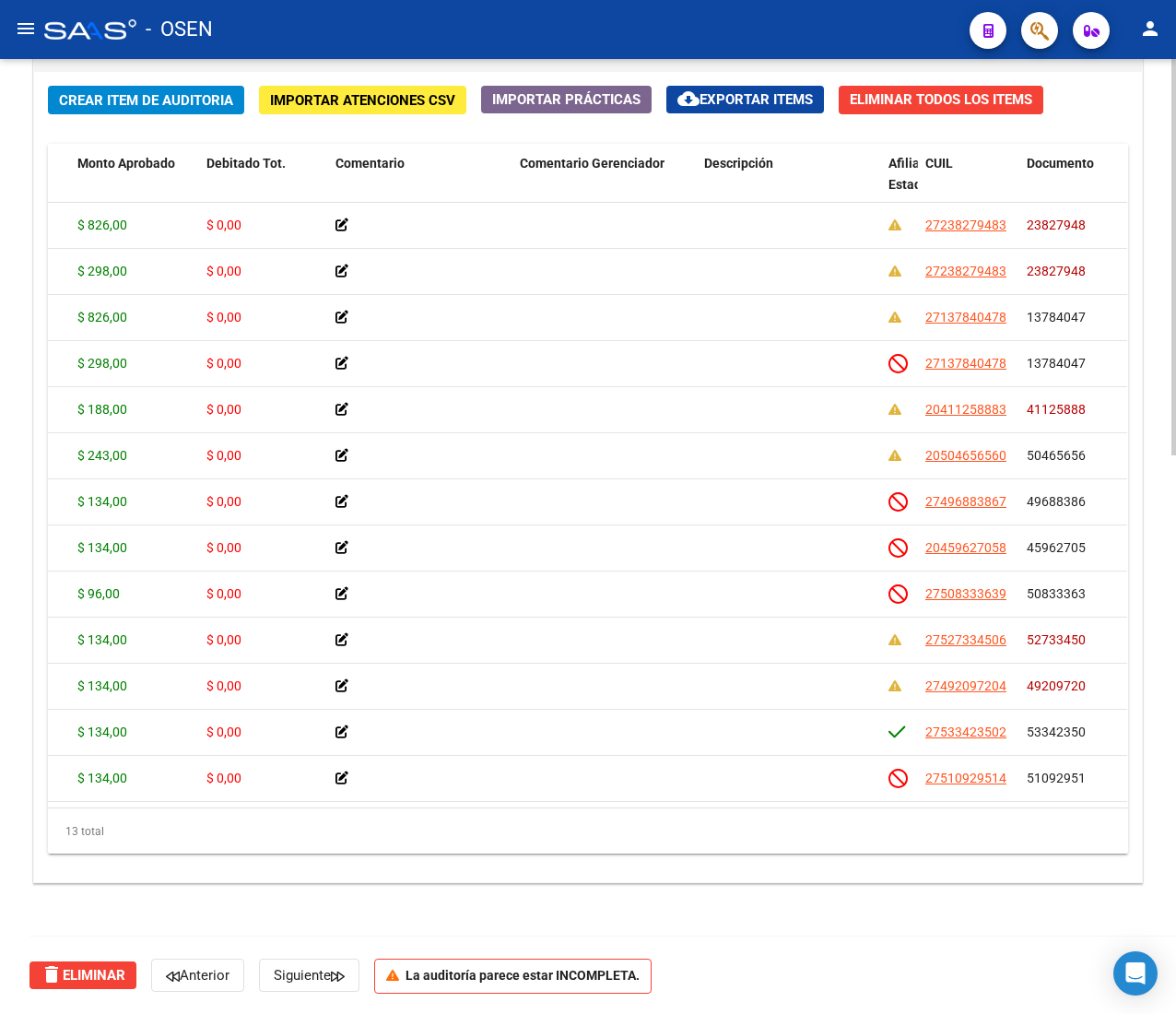
click at [126, 109] on button "Crear Item de Auditoria" at bounding box center [146, 99] width 196 height 29
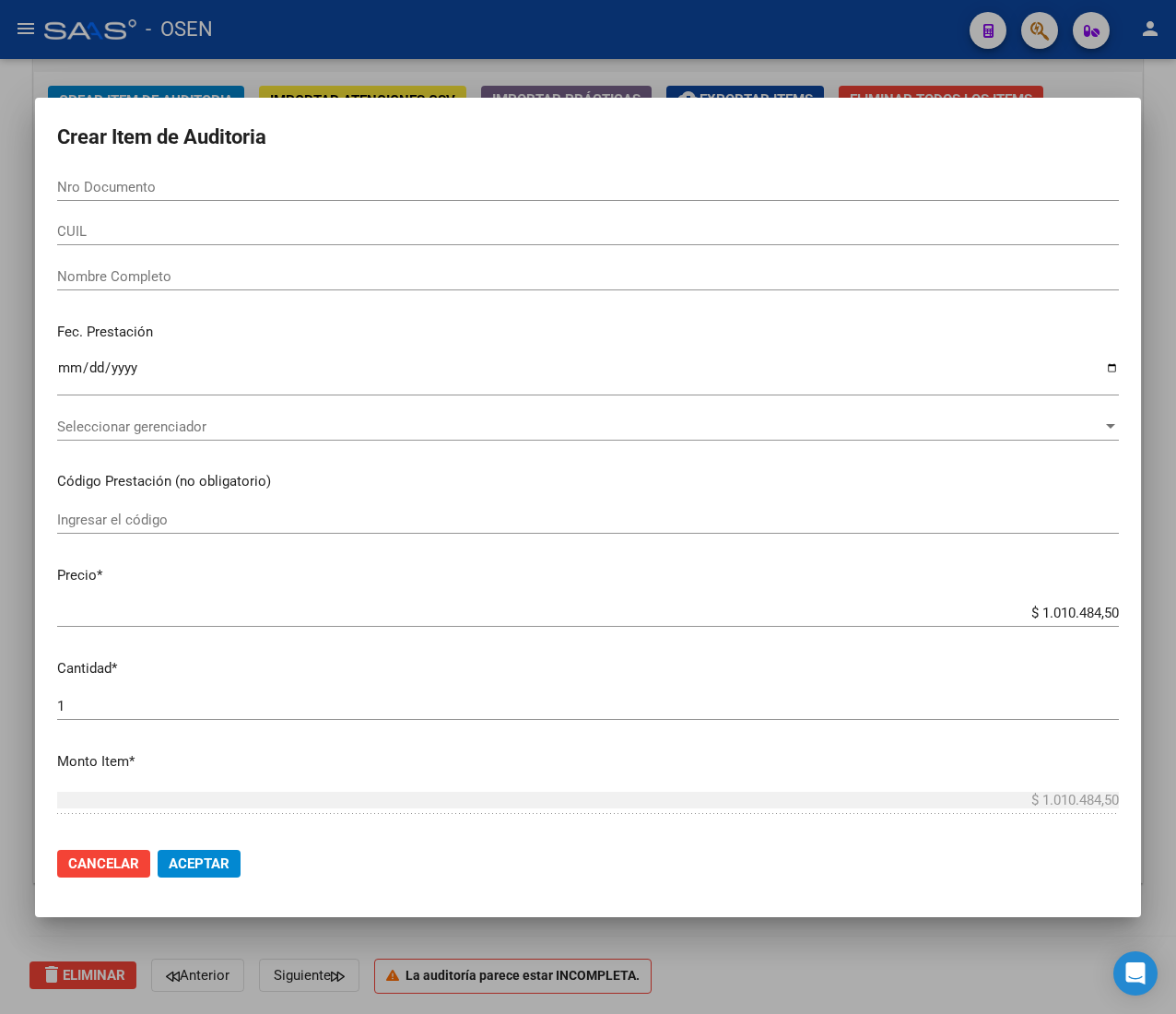
click at [170, 226] on input "CUIL" at bounding box center [588, 231] width 1061 height 17
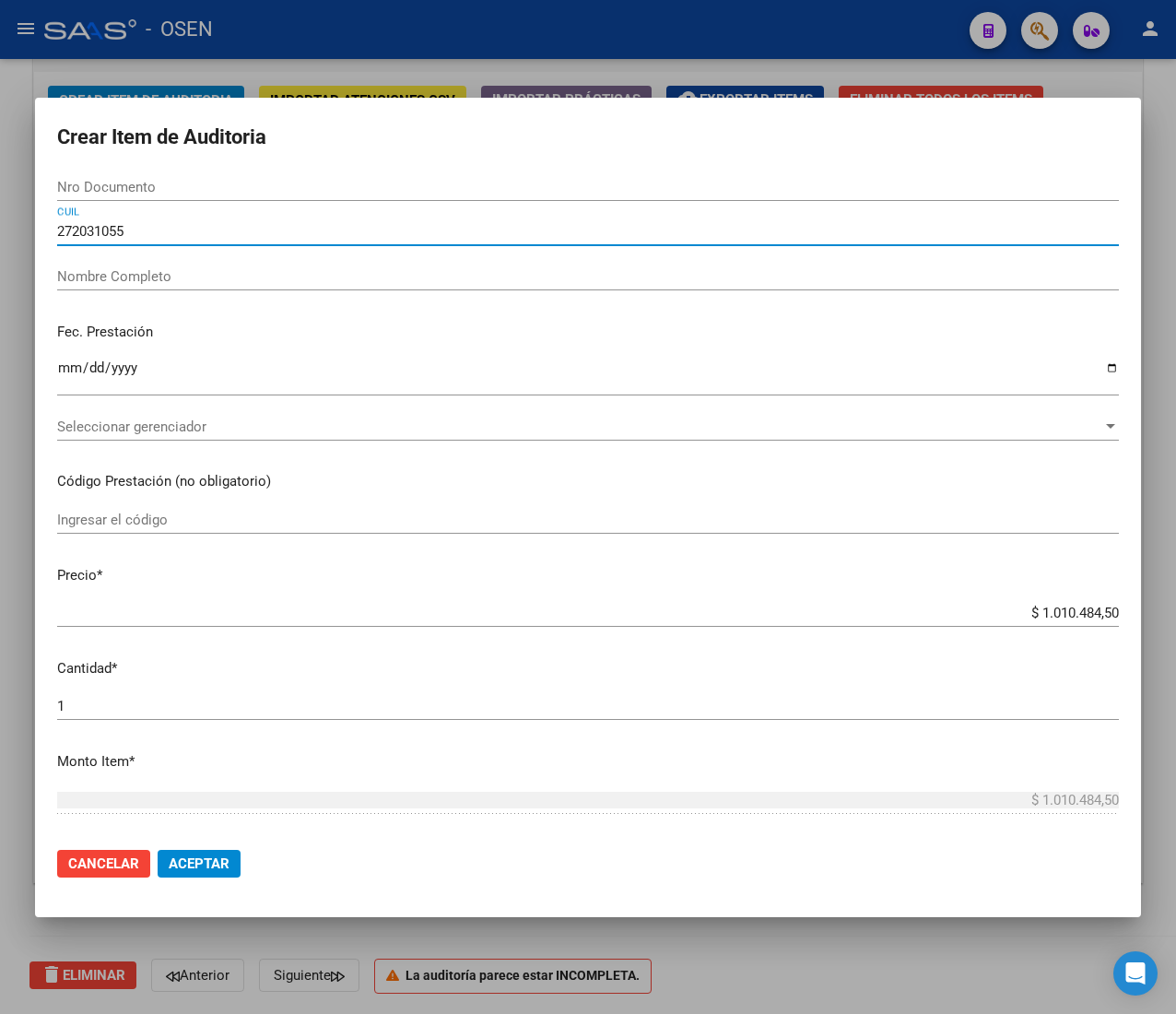
type input "2720310554"
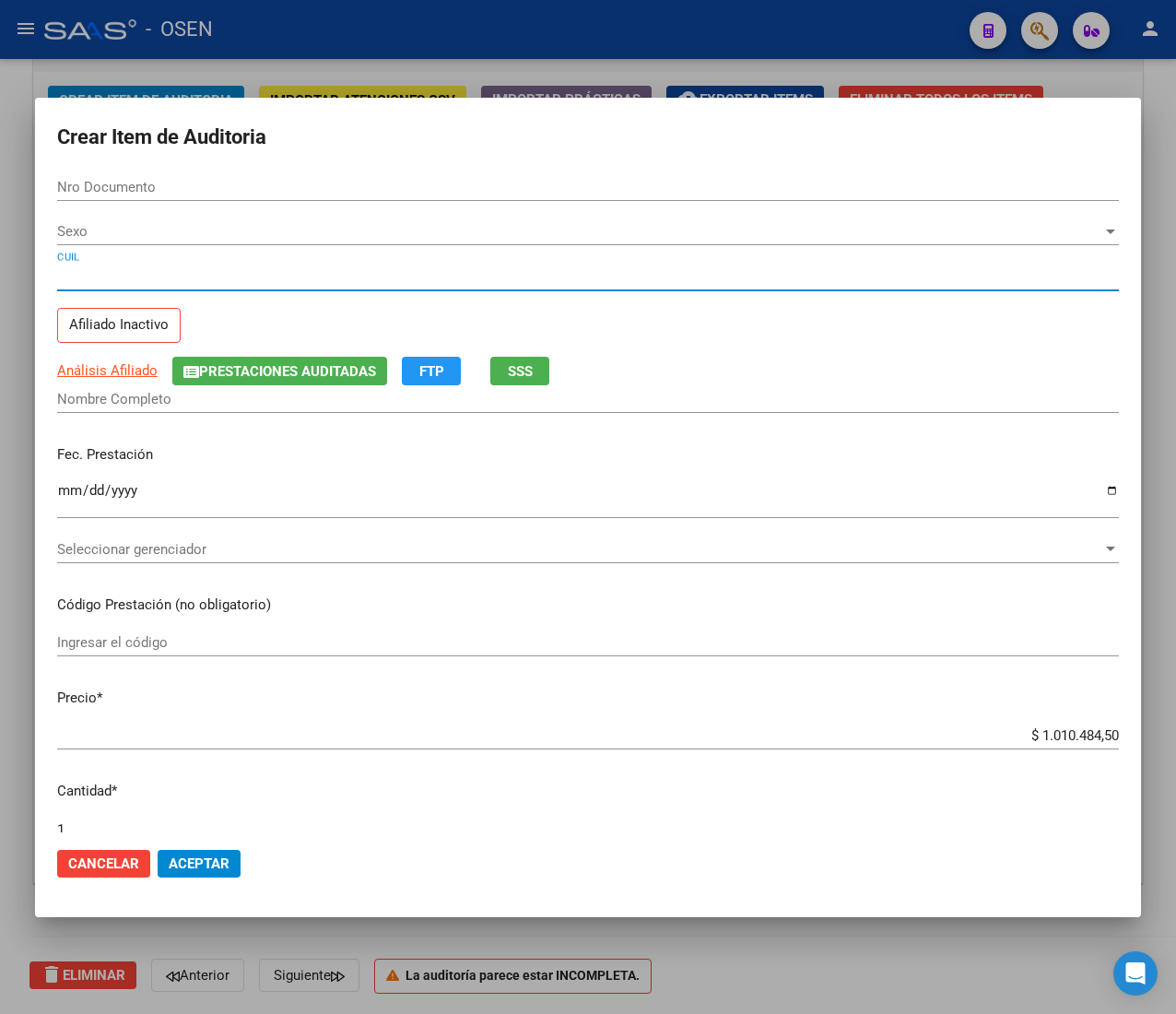
type input "20310554"
type input "27203105547"
type input "PALACIOS ROXANA PATRICIA"
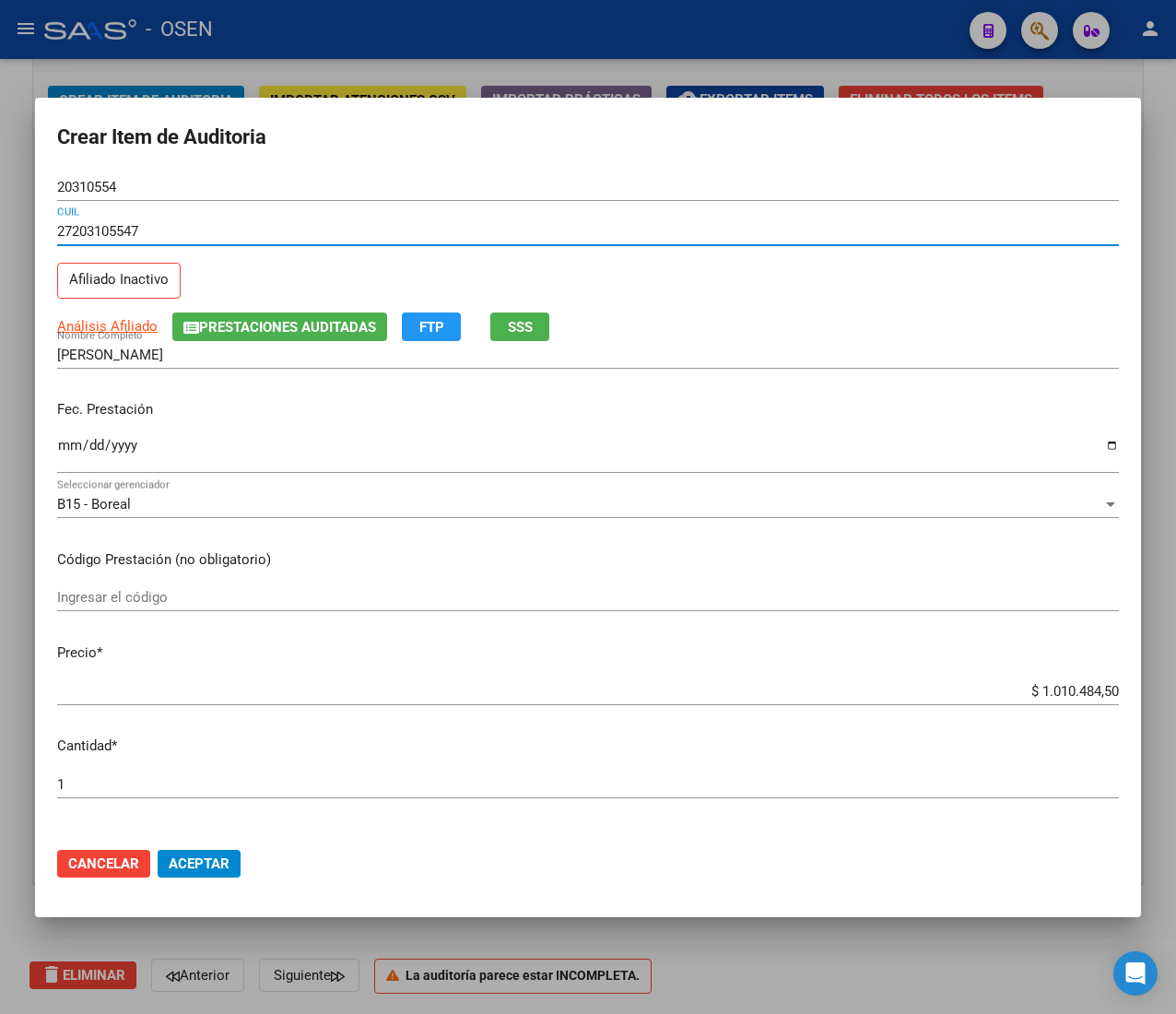
type input "27203105547"
click at [59, 449] on input "Ingresar la fecha" at bounding box center [588, 453] width 1061 height 30
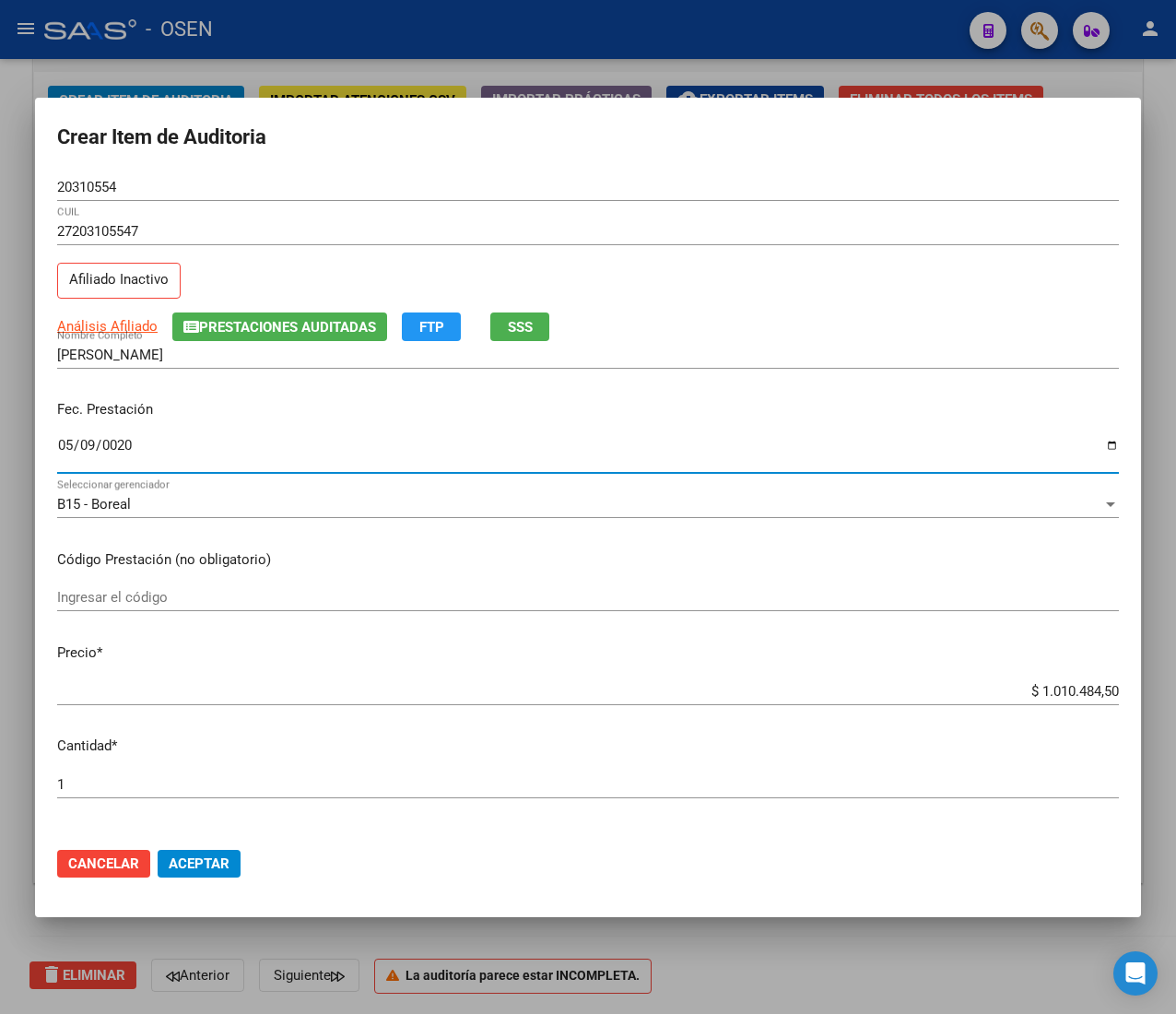
type input "0202-05-09"
type input "2019-05-09"
click at [120, 325] on span "Análisis Afiliado" at bounding box center [107, 326] width 100 height 17
type textarea "27203105547"
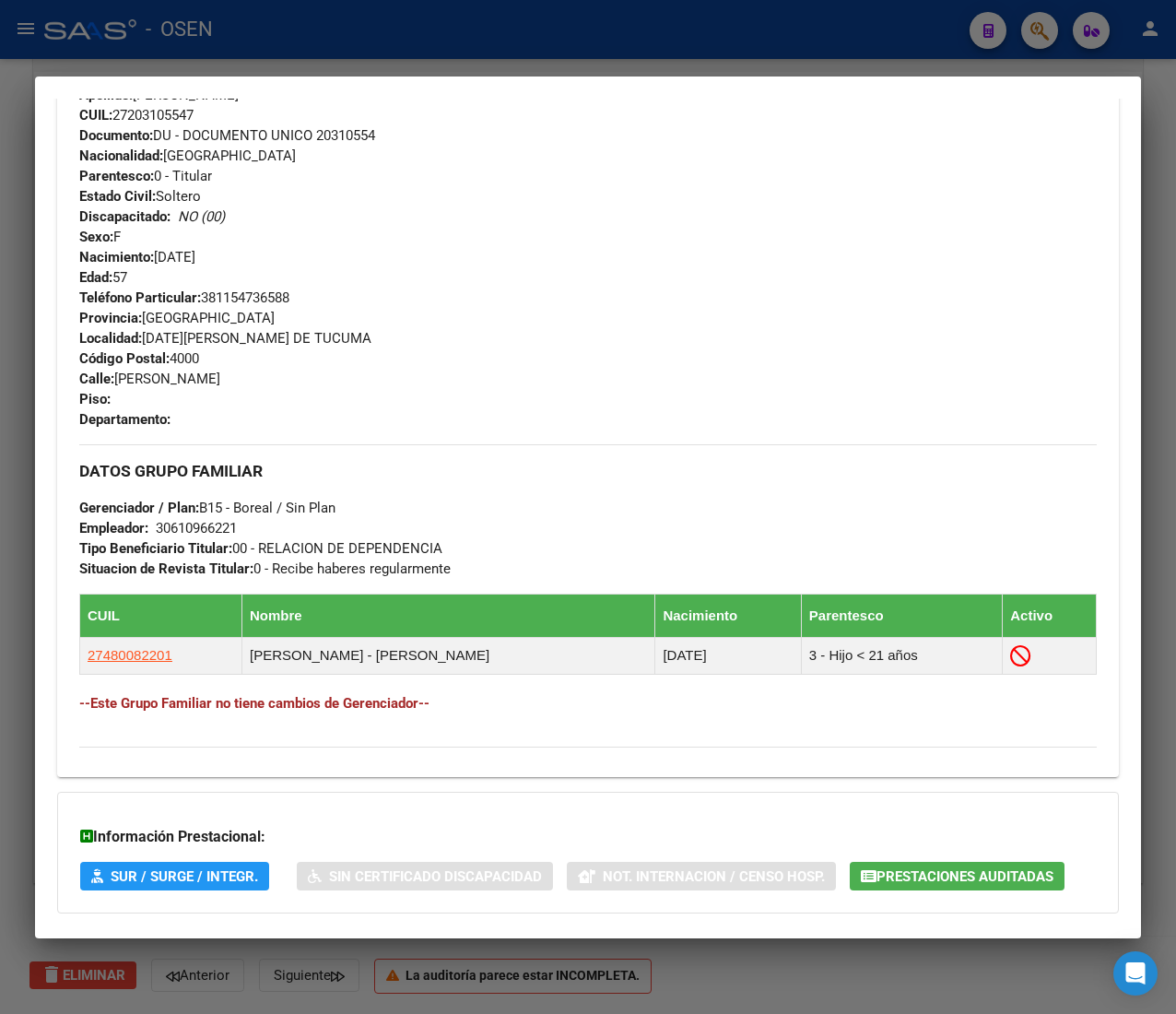
scroll to position [815, 0]
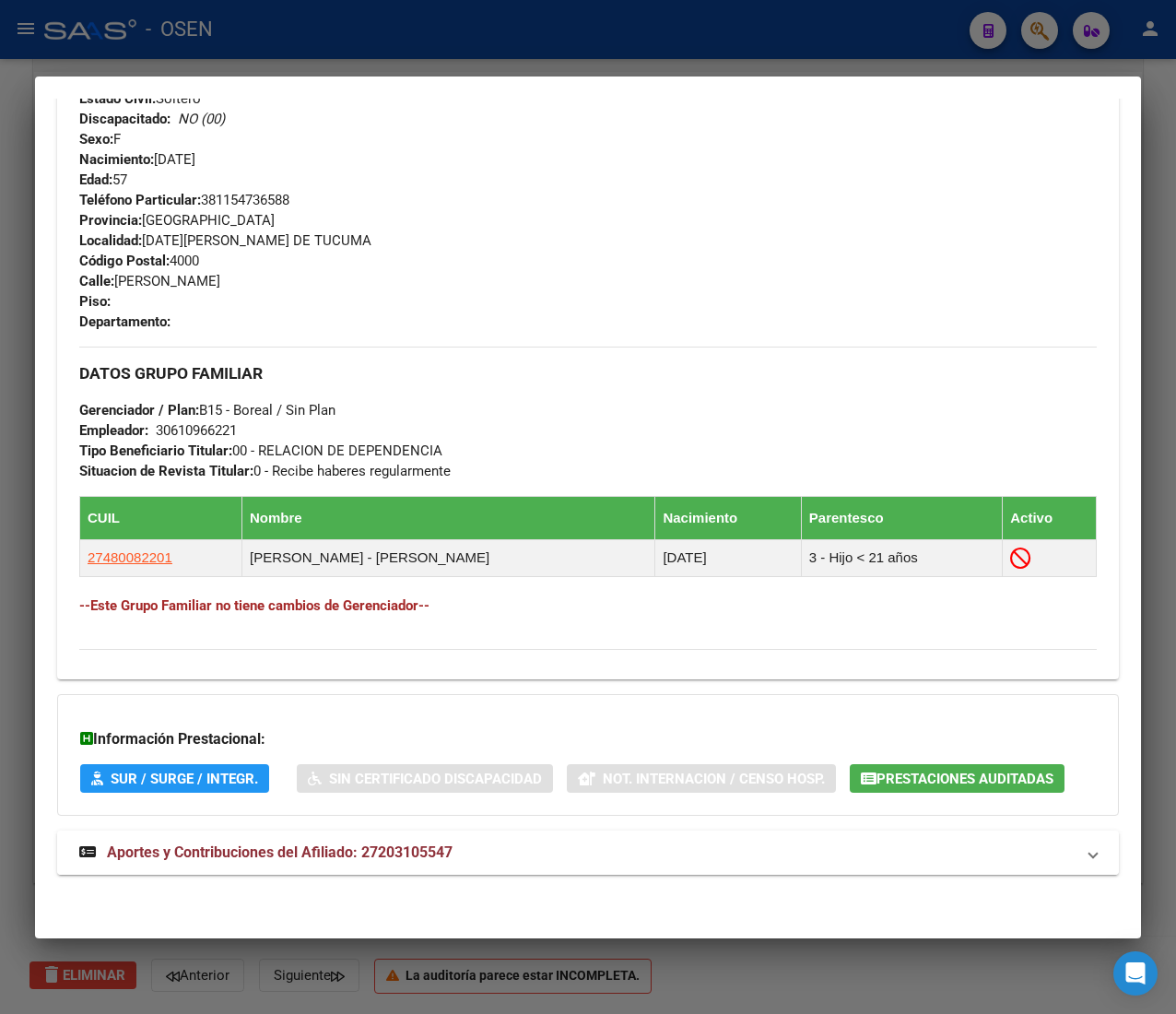
click at [491, 854] on mat-panel-title "Aportes y Contribuciones del Afiliado: 27203105547" at bounding box center [577, 853] width 995 height 22
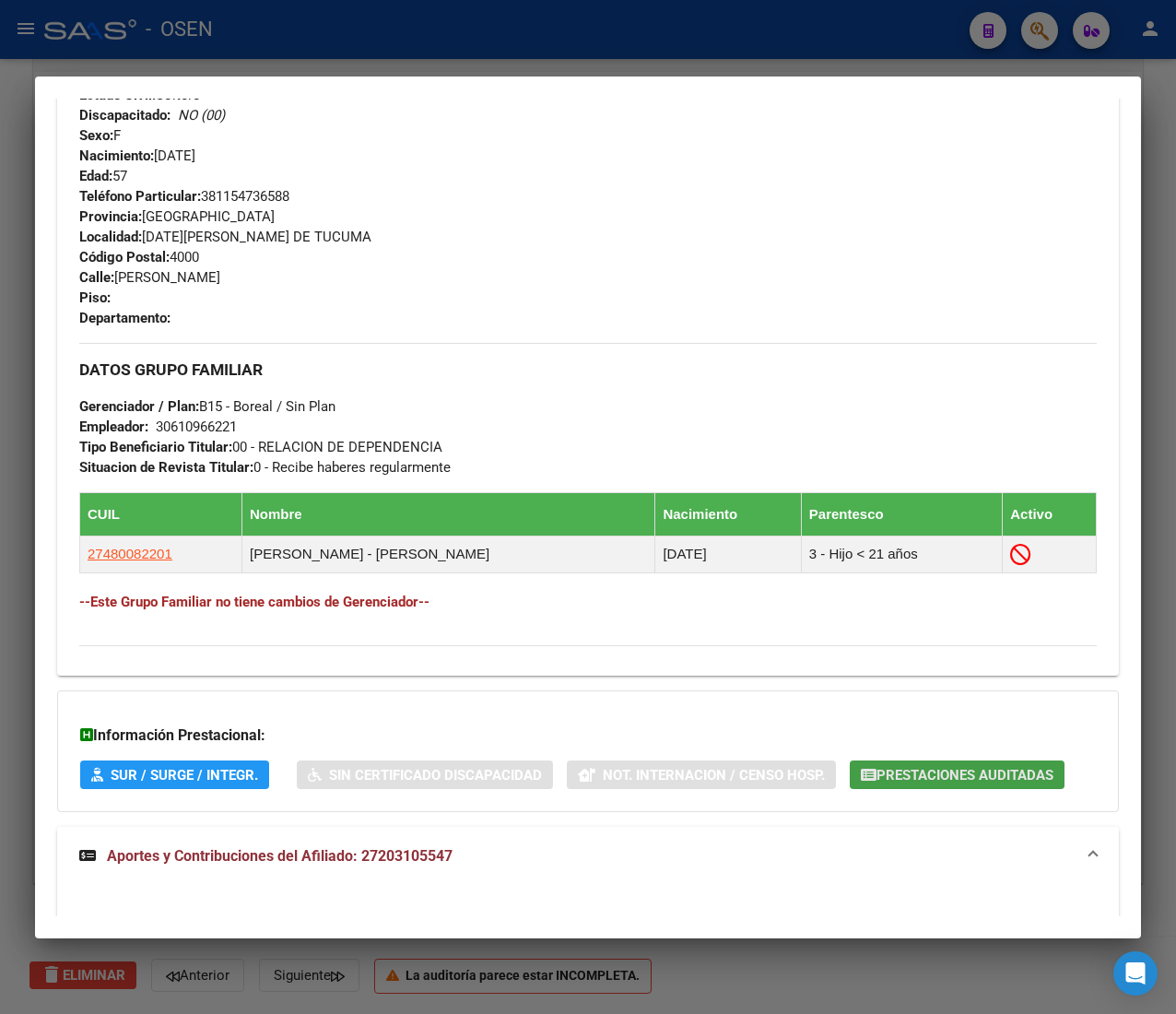
click at [860, 769] on icon "button" at bounding box center [868, 775] width 16 height 14
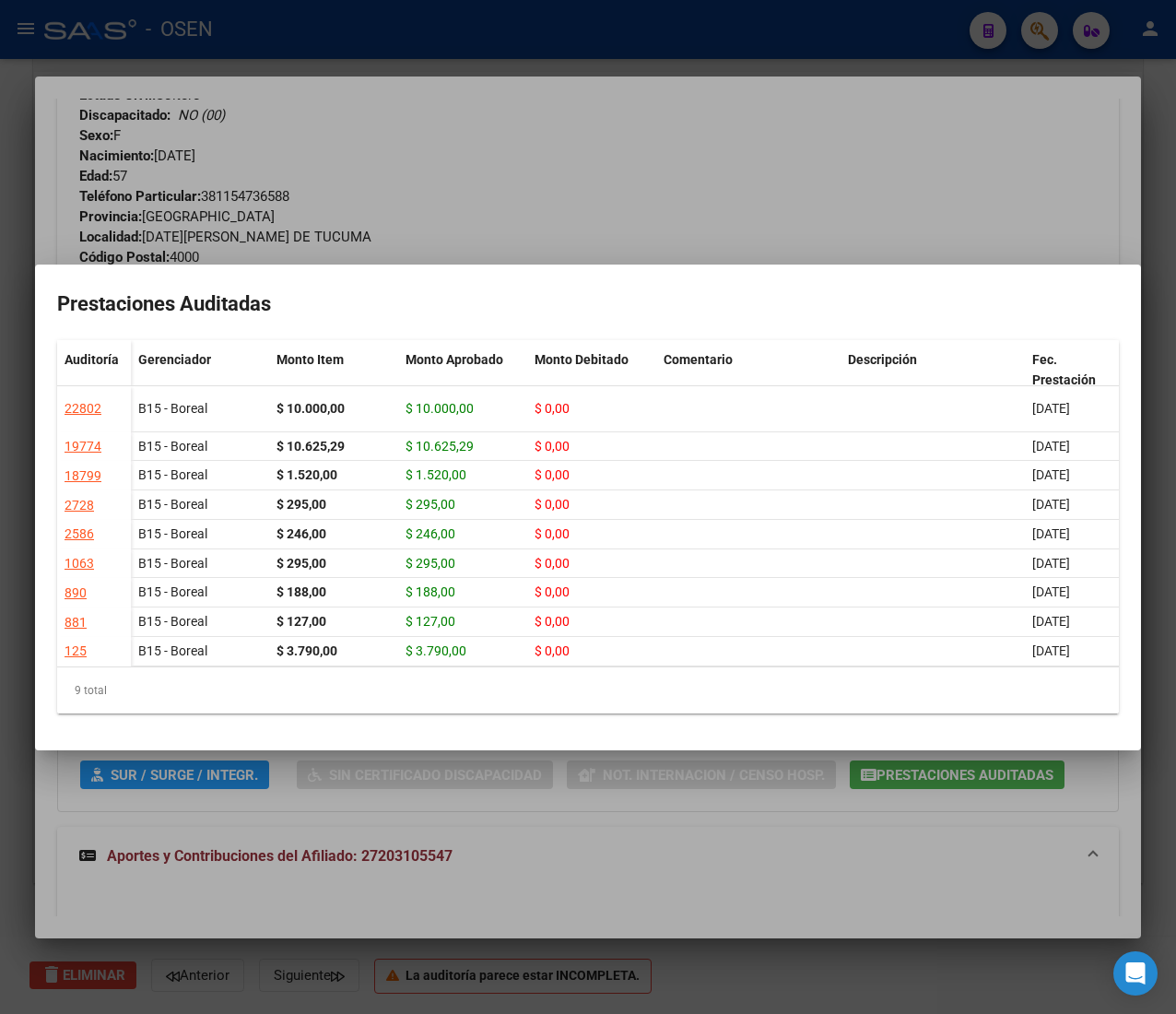
click at [367, 93] on div at bounding box center [588, 507] width 1176 height 1014
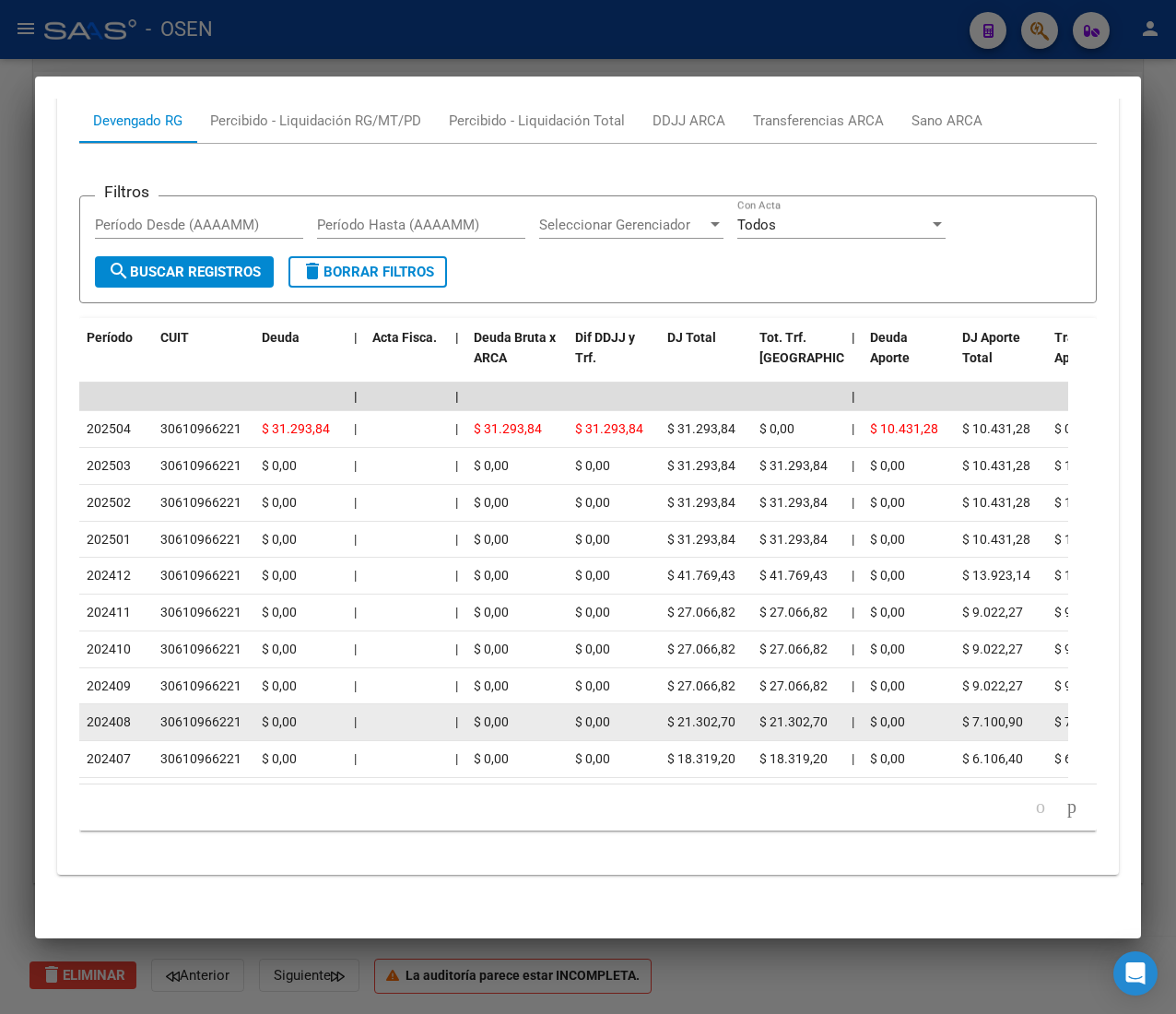
scroll to position [1724, 0]
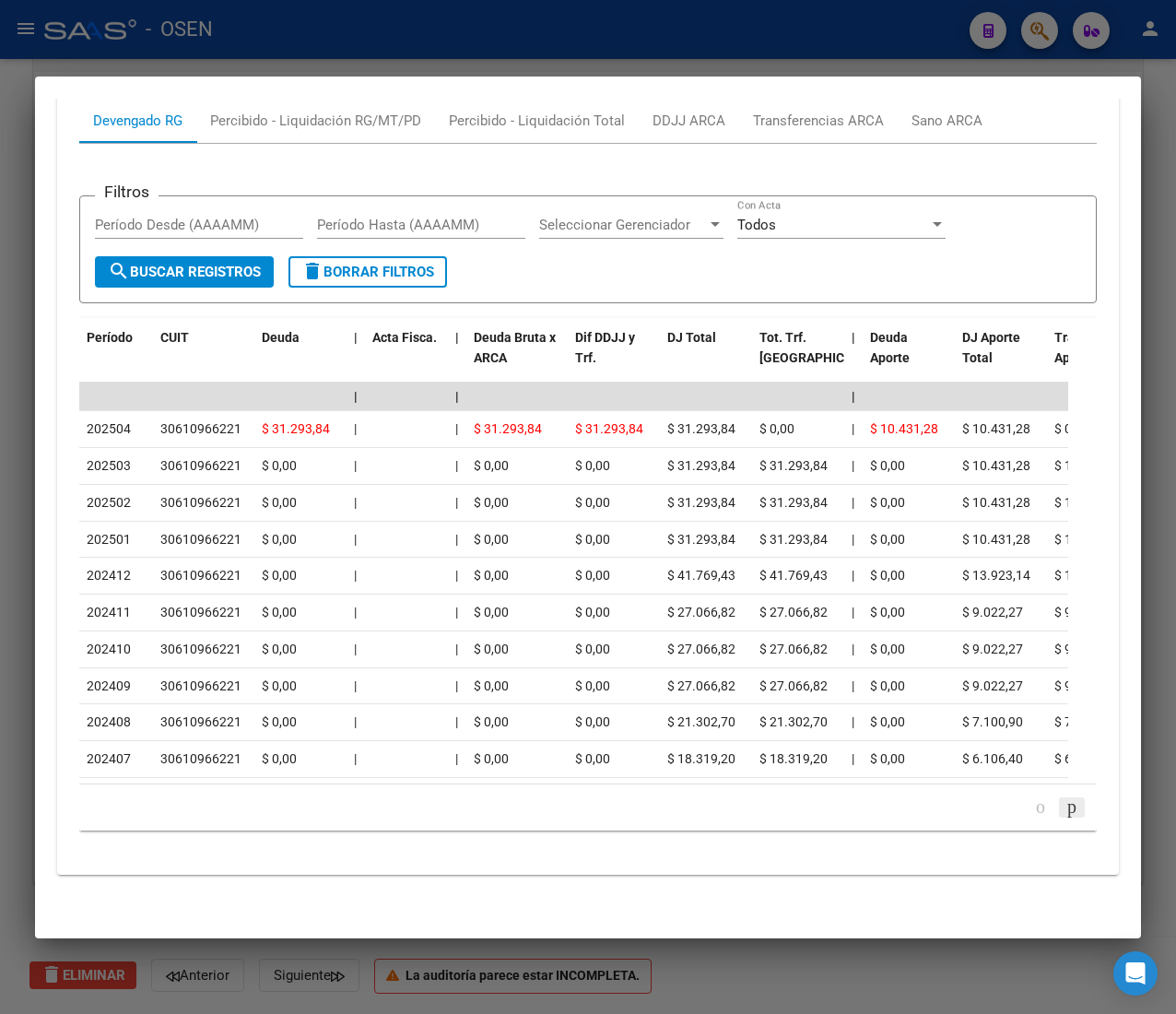
click at [1064, 799] on icon "go to next page" at bounding box center [1071, 806] width 15 height 22
click at [1064, 810] on icon "go to next page" at bounding box center [1071, 806] width 15 height 22
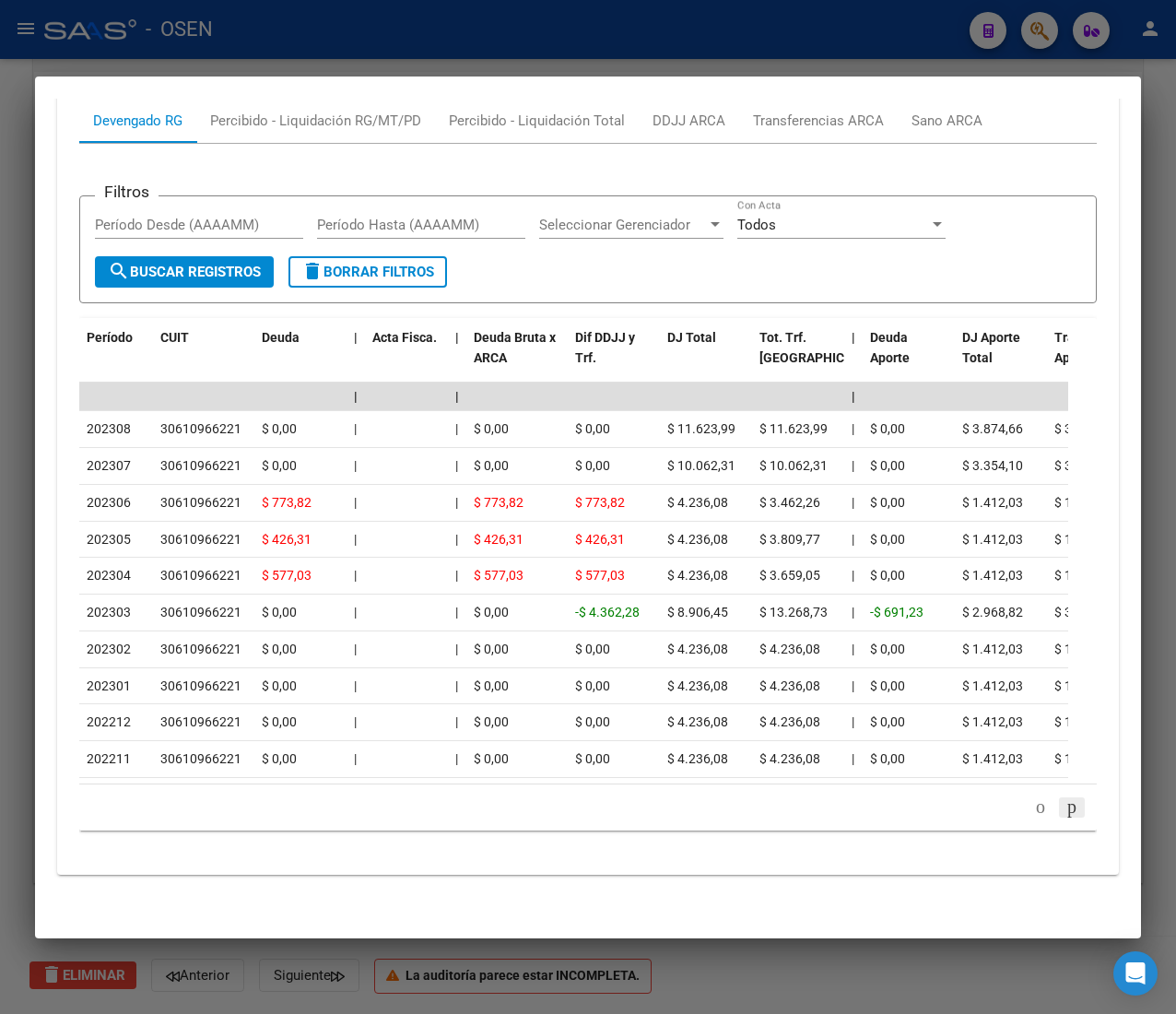
click at [1064, 799] on icon "go to next page" at bounding box center [1071, 806] width 15 height 22
click at [1064, 817] on icon "go to next page" at bounding box center [1071, 806] width 15 height 22
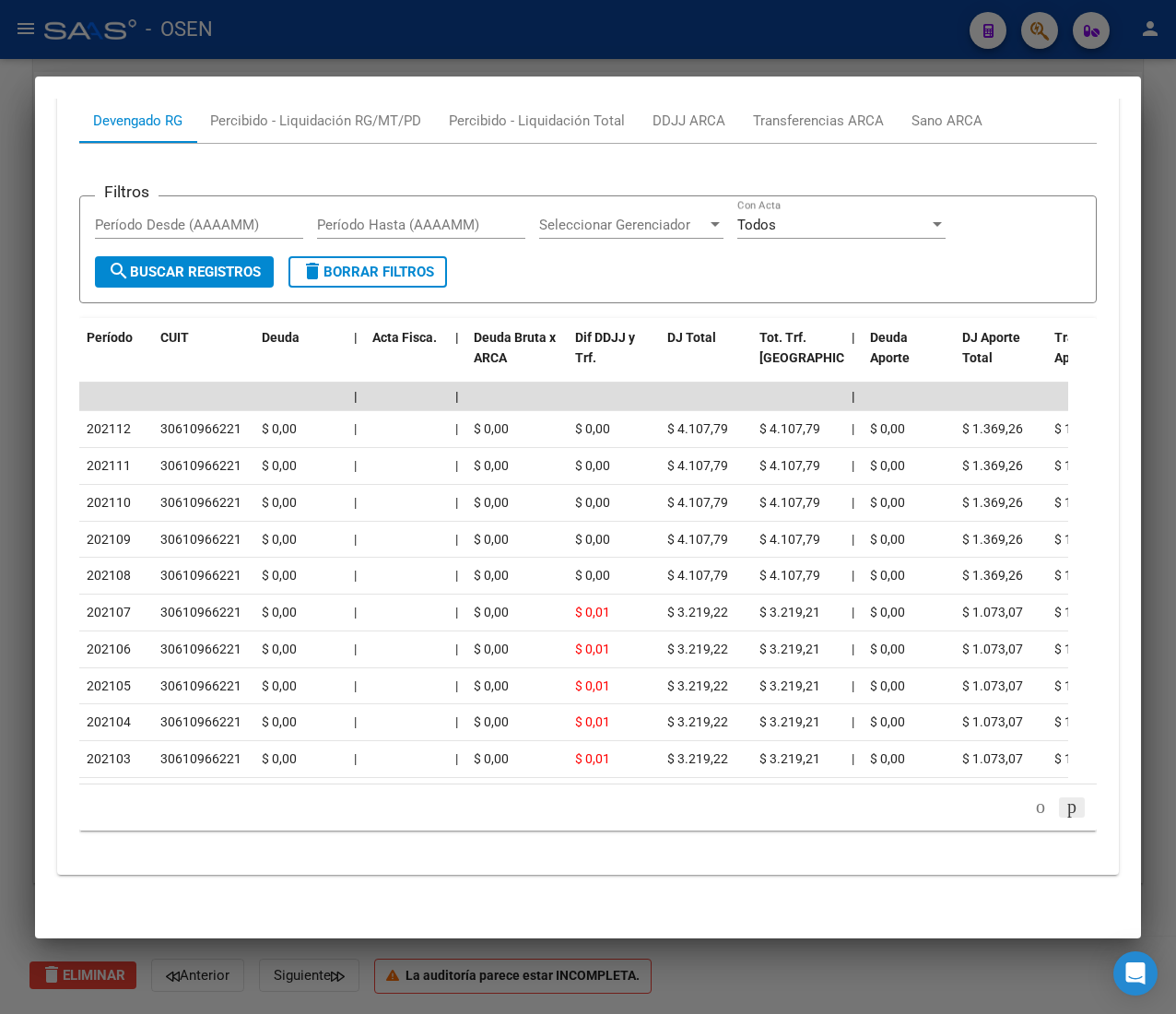
click at [1064, 814] on icon "go to next page" at bounding box center [1071, 806] width 15 height 22
click at [1064, 807] on icon "go to next page" at bounding box center [1071, 806] width 15 height 22
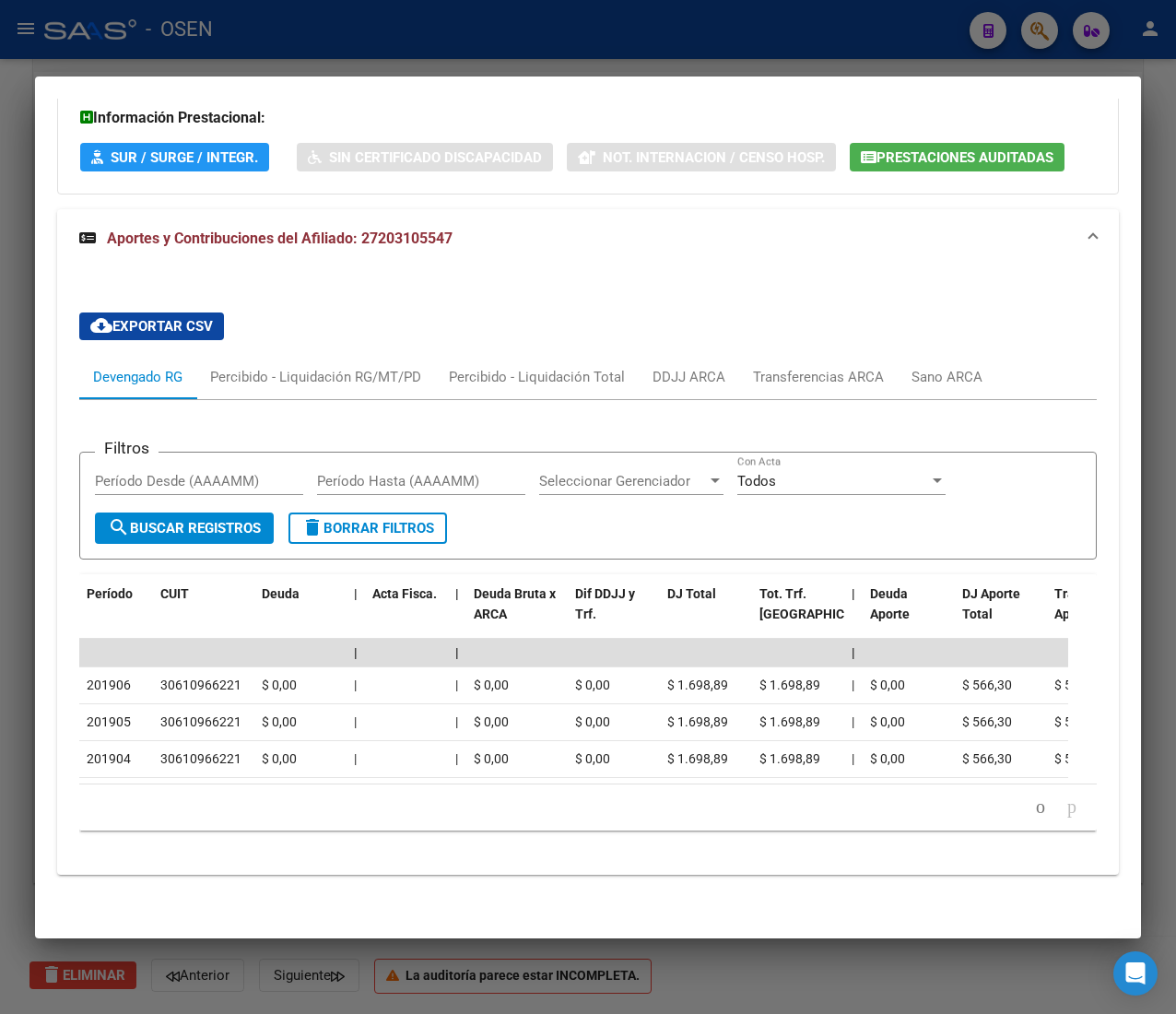
scroll to position [1465, 0]
click at [344, 38] on div at bounding box center [588, 507] width 1176 height 1014
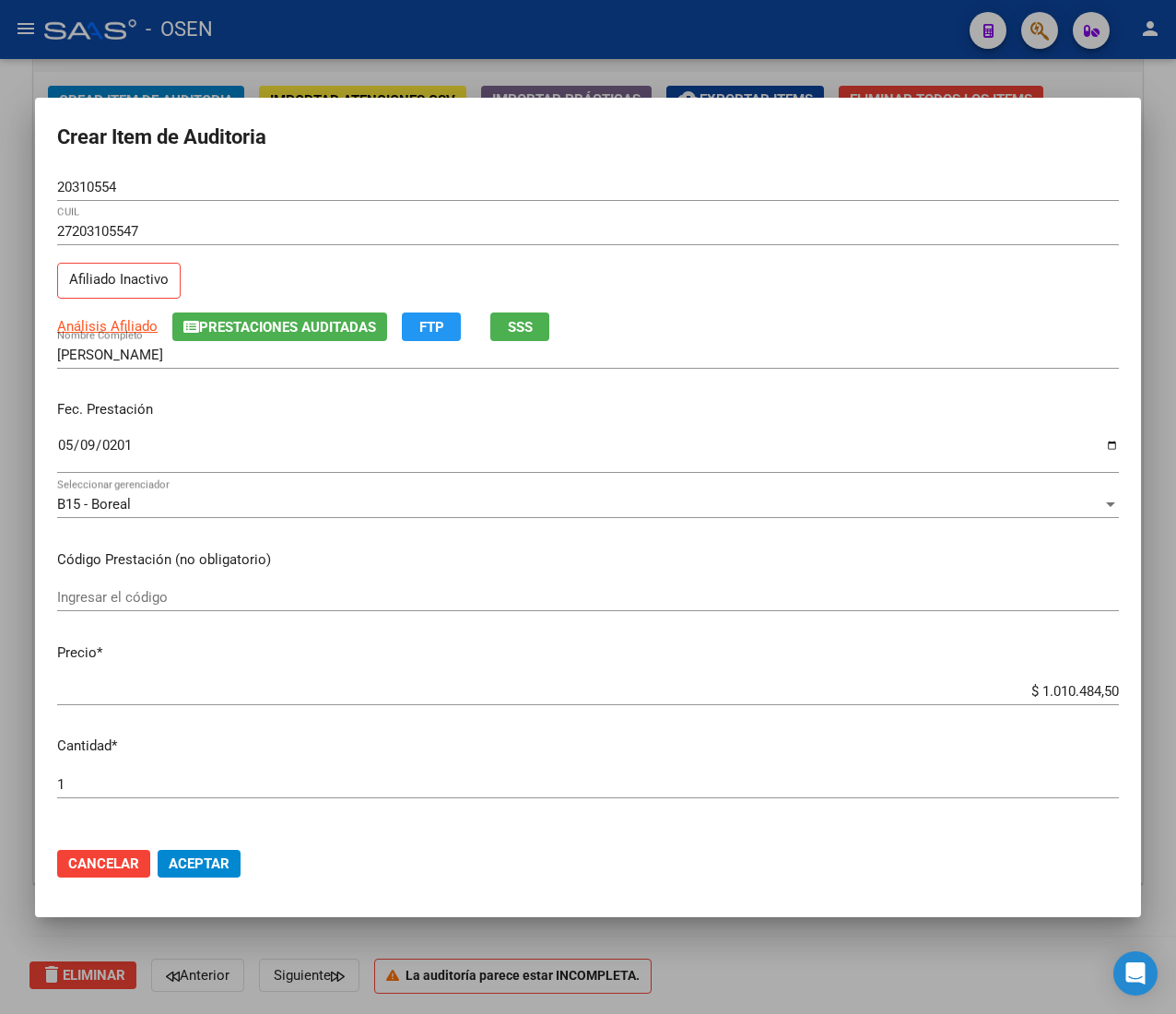
click at [1058, 689] on input "$ 1.010.484,50" at bounding box center [588, 691] width 1061 height 17
type input "$ 0,01"
type input "$ 0,18"
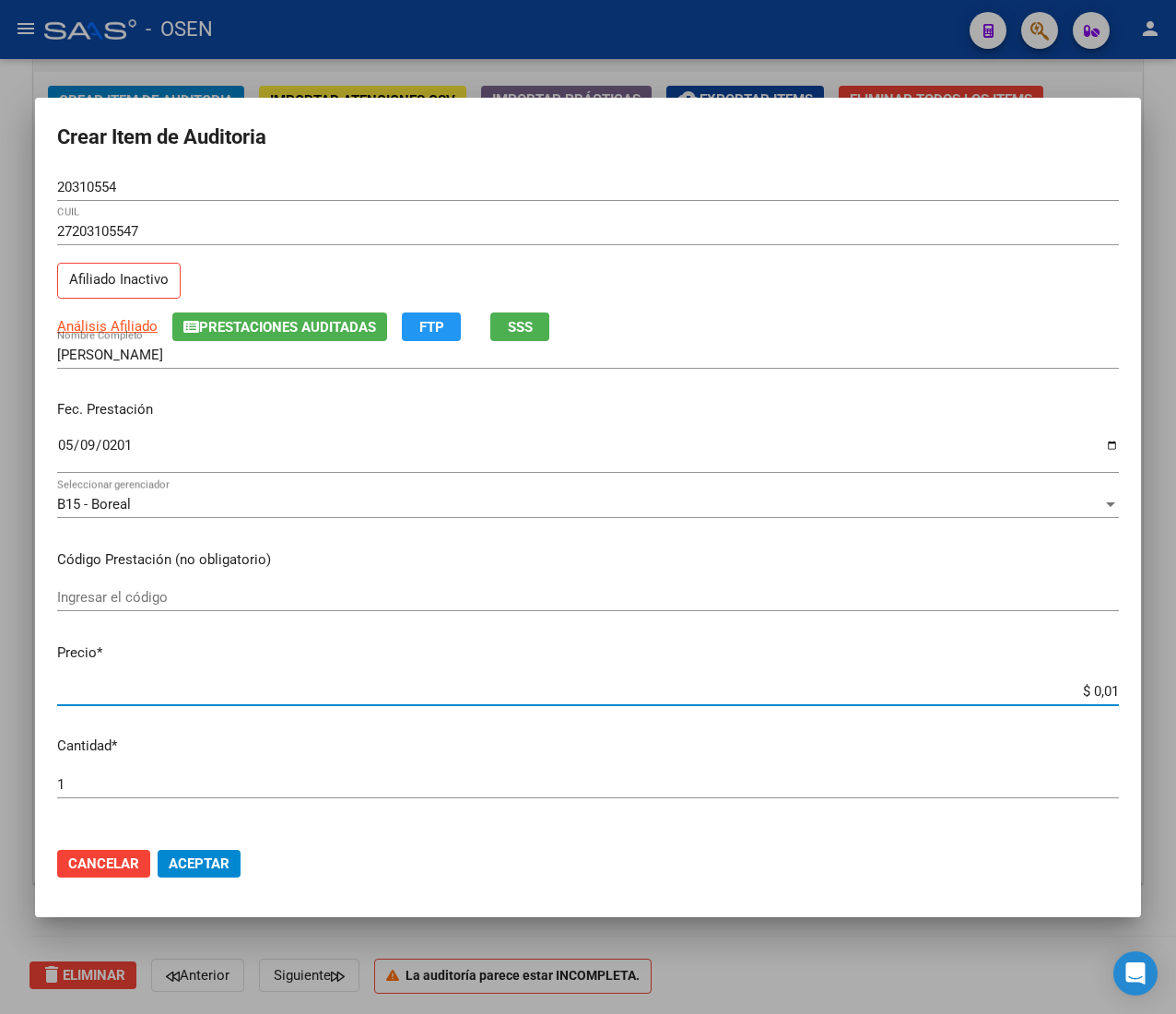
type input "$ 0,18"
type input "$ 1,88"
type input "$ 18,80"
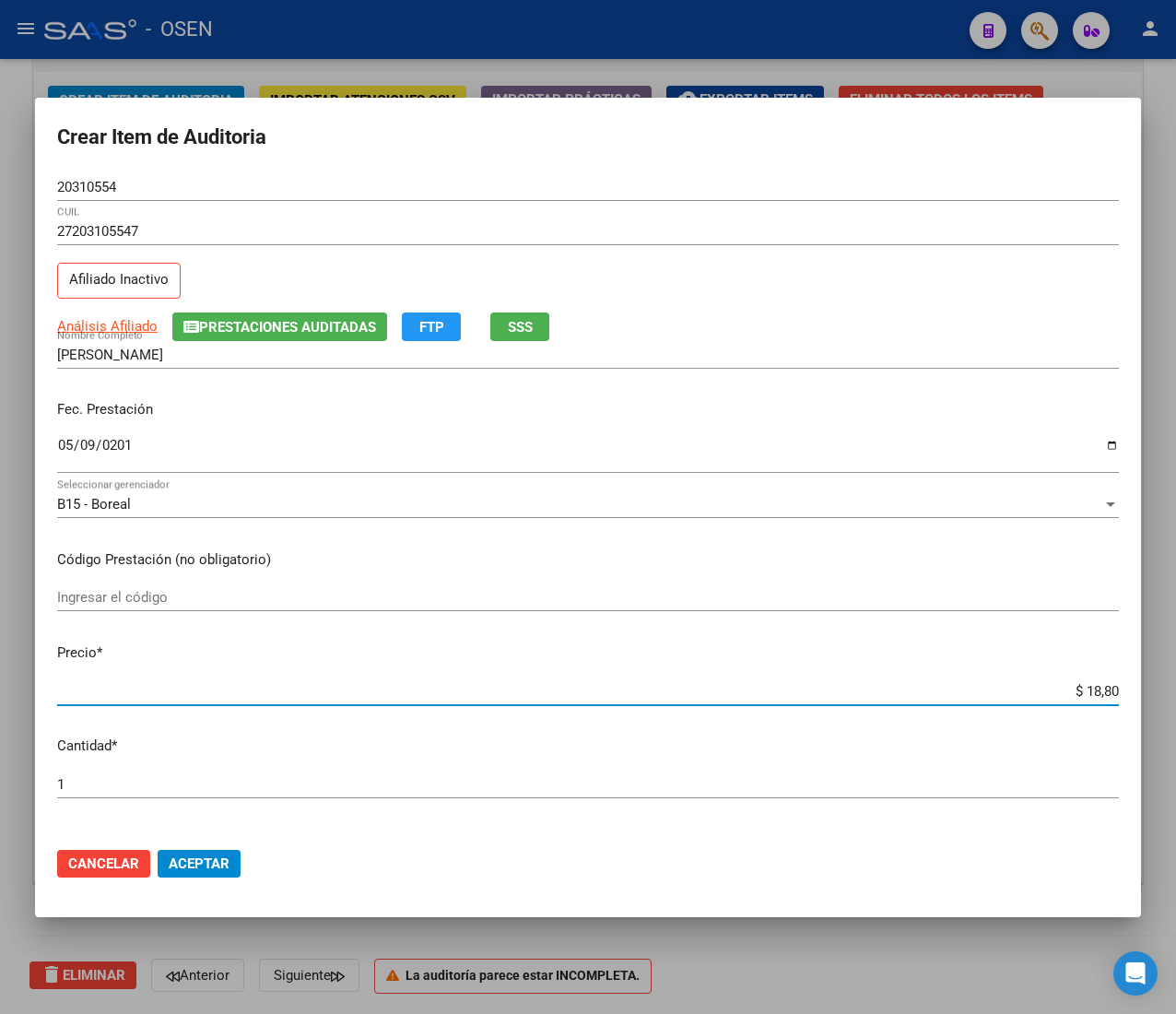
type input "$ 188,00"
click at [180, 856] on span "Aceptar" at bounding box center [199, 863] width 61 height 17
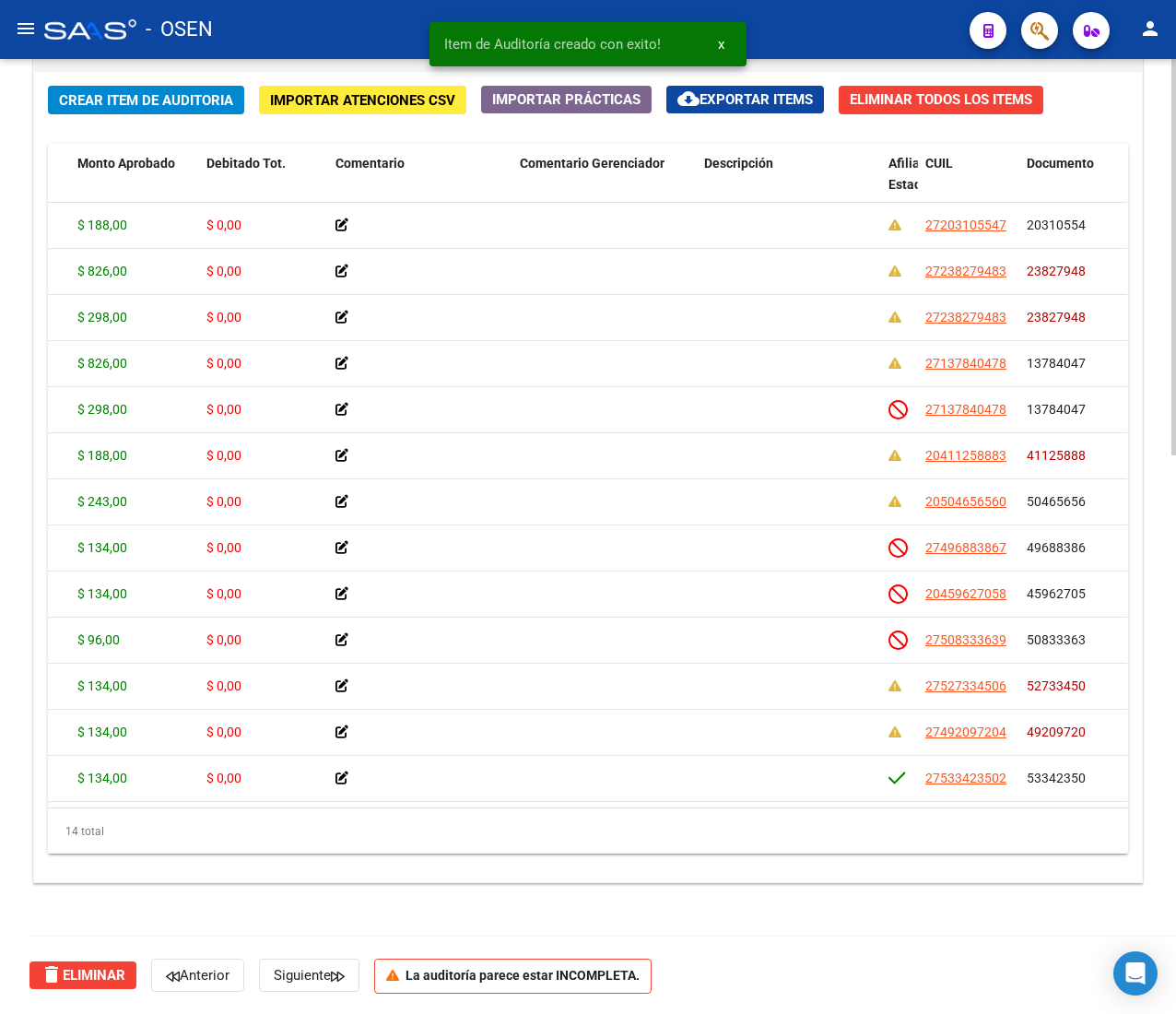
click at [86, 95] on span "Crear Item de Auditoria" at bounding box center [146, 100] width 174 height 17
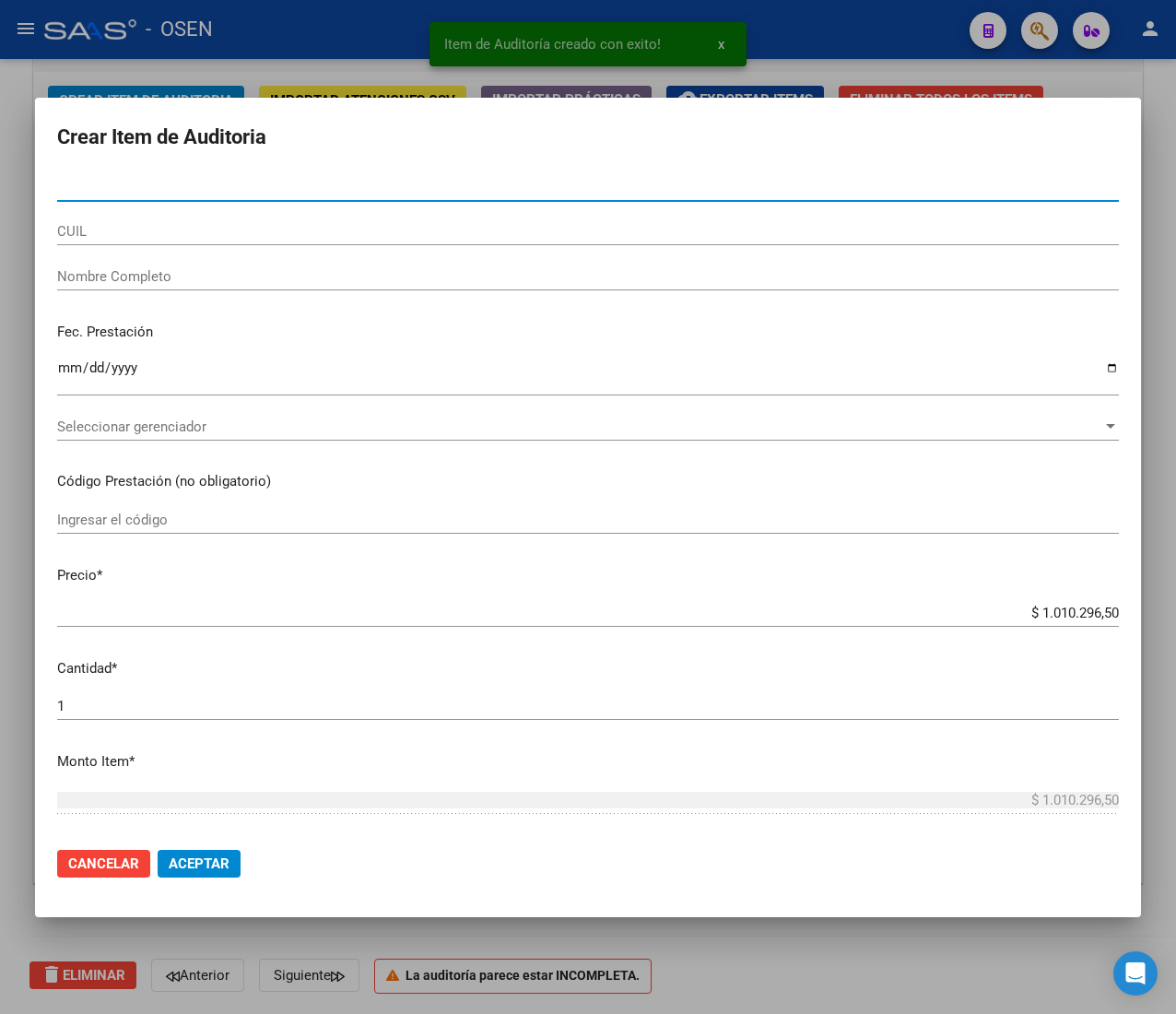
click at [119, 235] on input "CUIL" at bounding box center [588, 231] width 1061 height 17
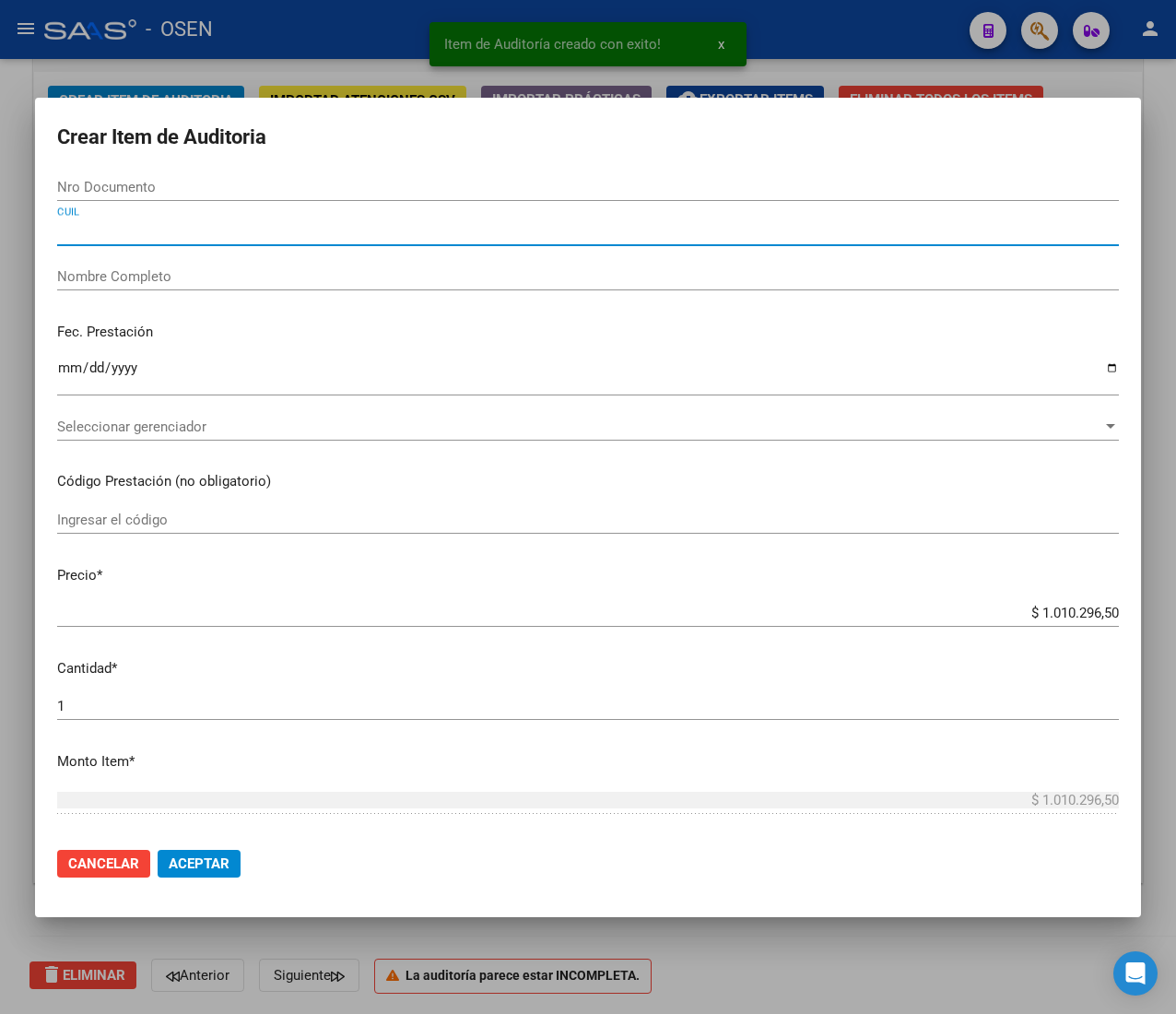
paste input "23420070284"
type input "23420070284"
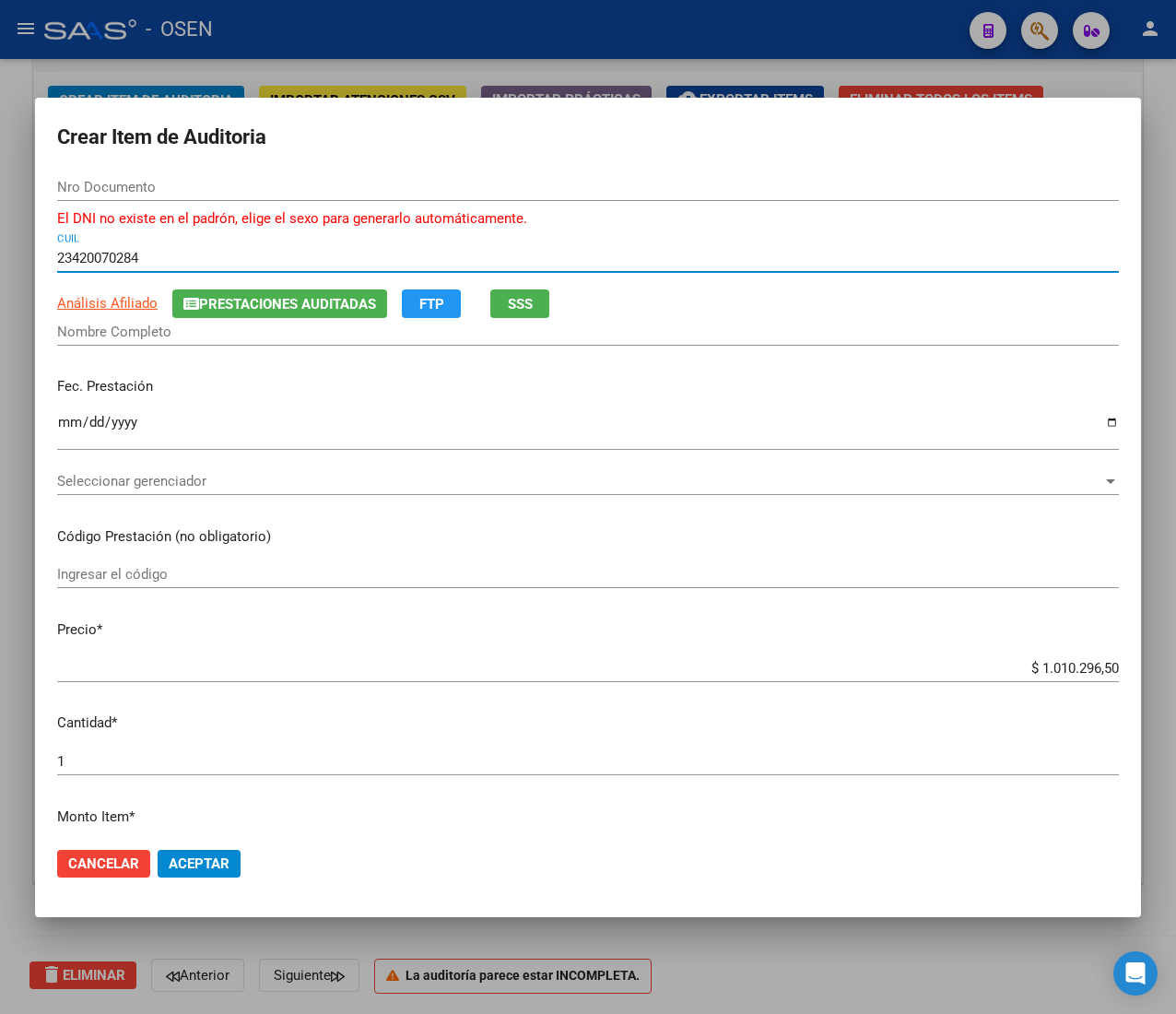
type input "42007028"
type input "MOKIEJEZYK NATASHA"
type input "23420070284"
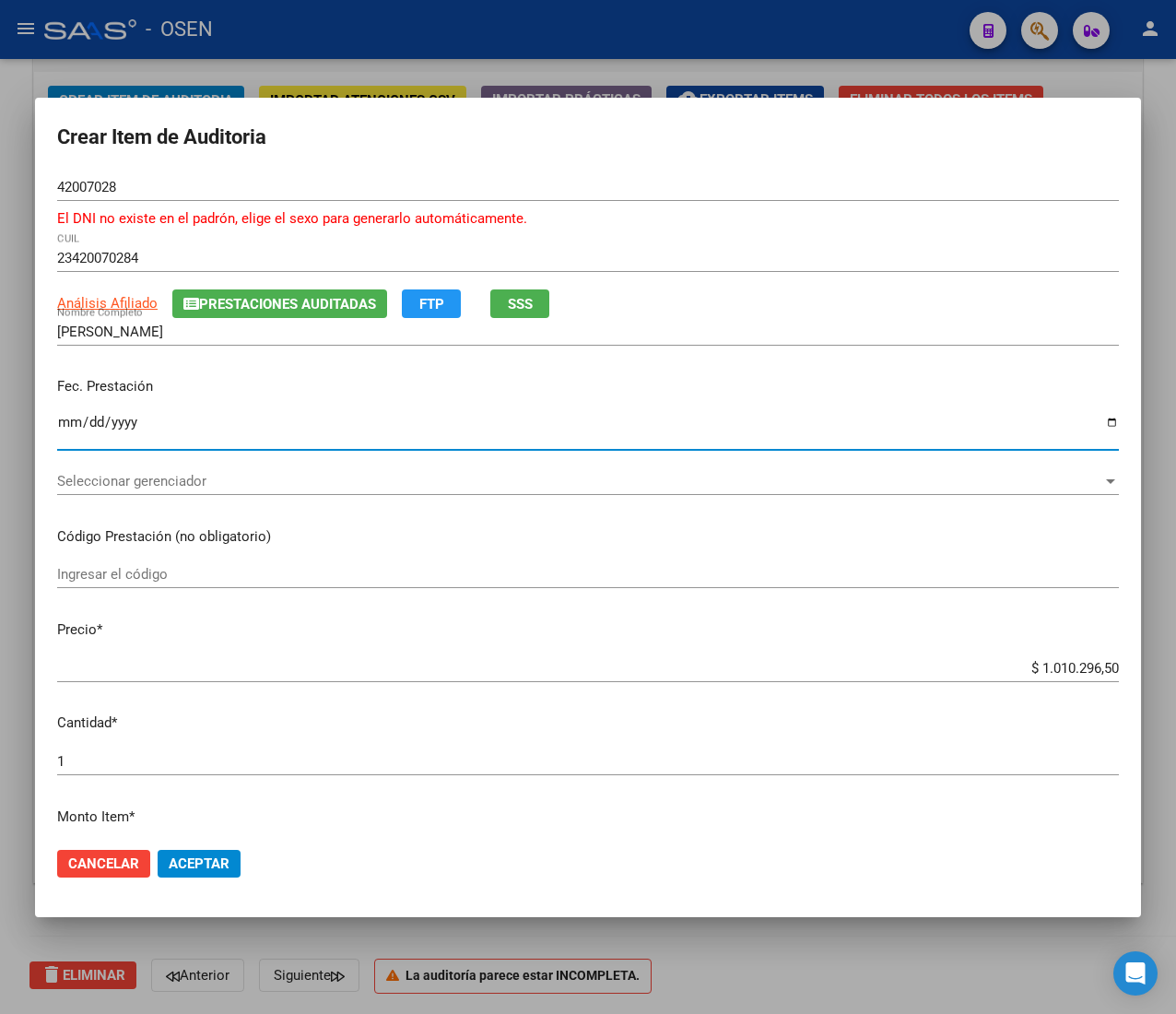
click at [65, 433] on input "Ingresar la fecha" at bounding box center [588, 429] width 1061 height 30
type input "2019-05-15"
click at [110, 295] on span "Análisis Afiliado" at bounding box center [107, 303] width 100 height 17
type textarea "23420070284"
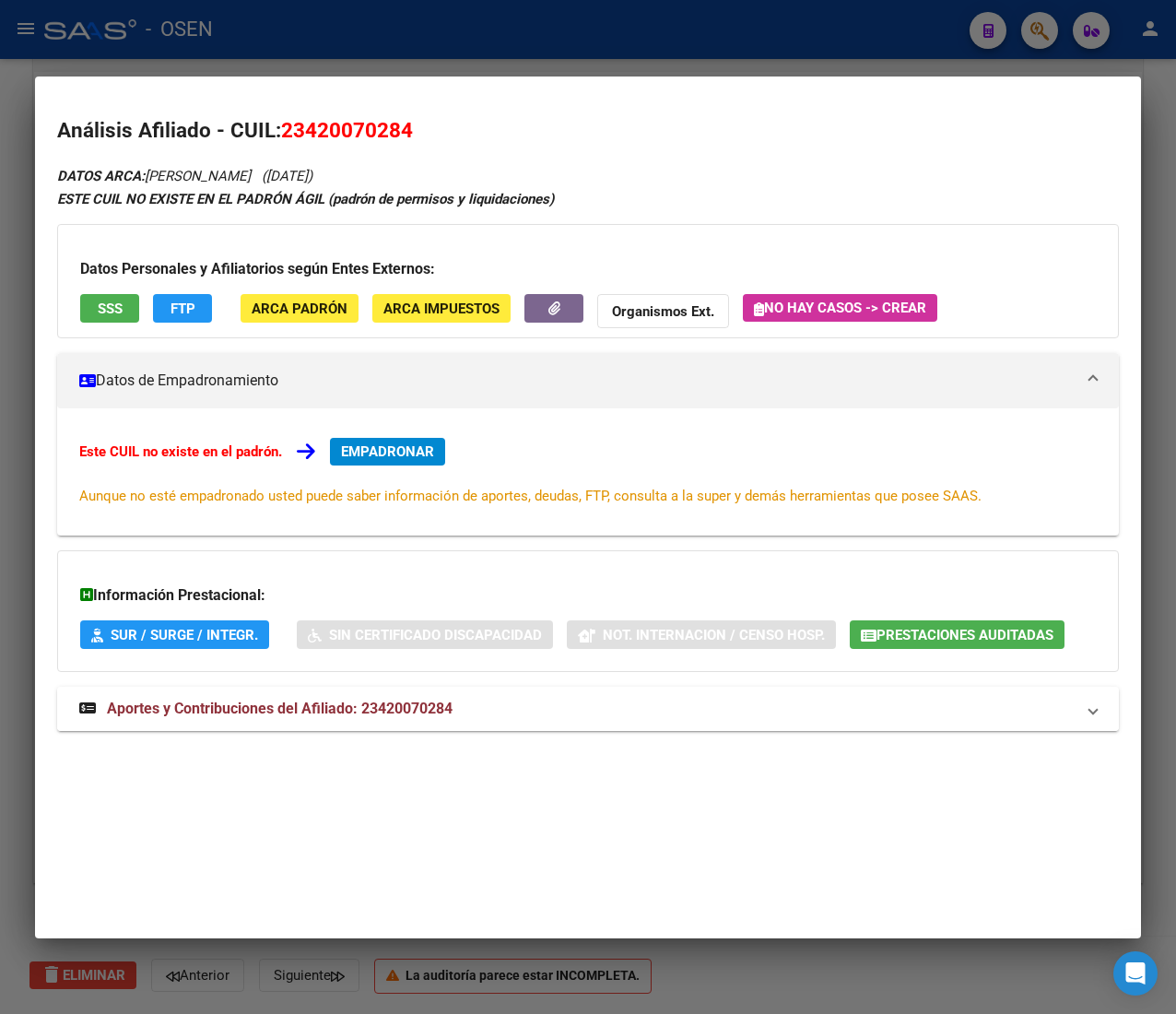
click at [640, 696] on mat-expansion-panel-header "Aportes y Contribuciones del Afiliado: 23420070284" at bounding box center [588, 708] width 1061 height 44
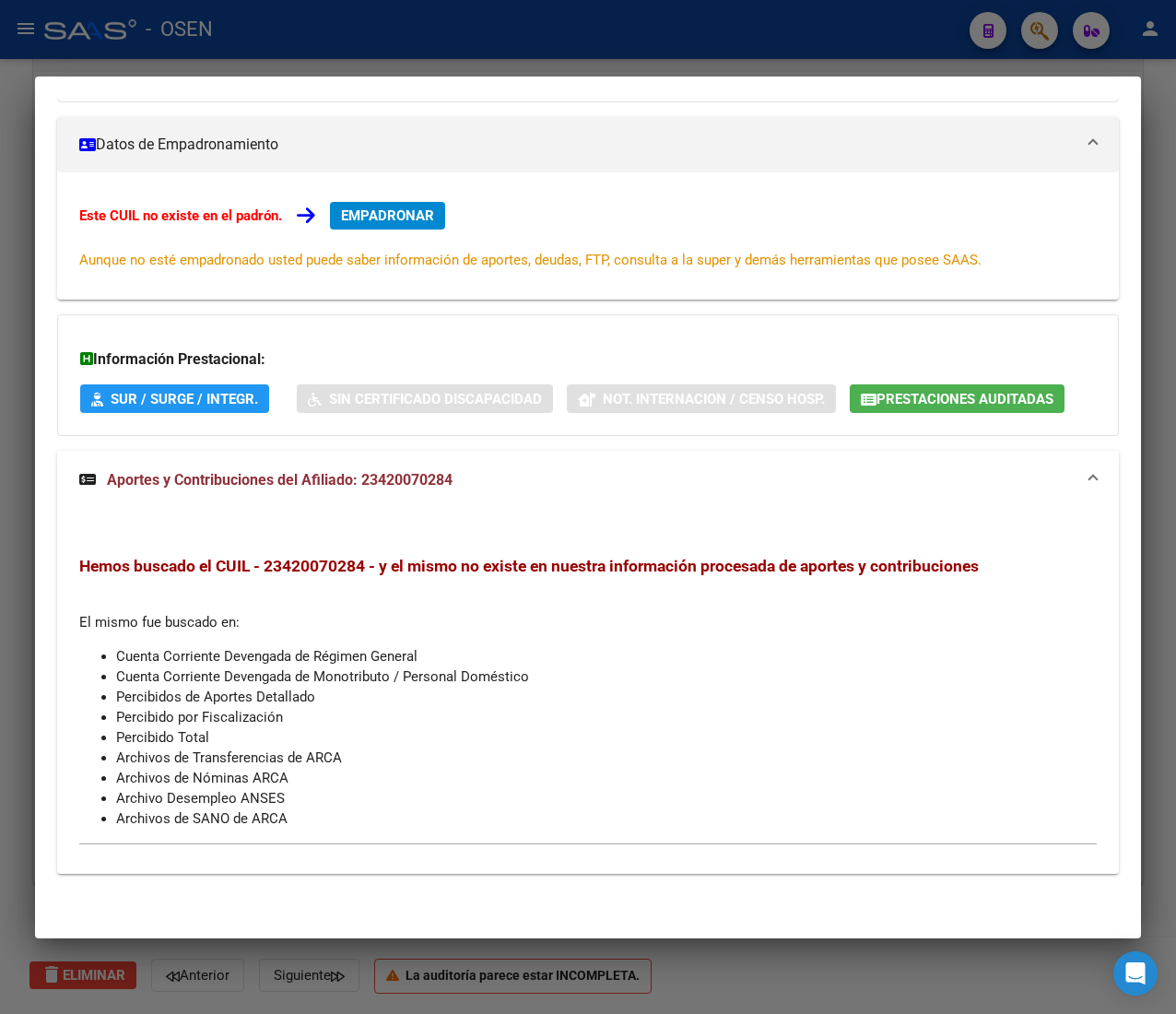
scroll to position [0, 0]
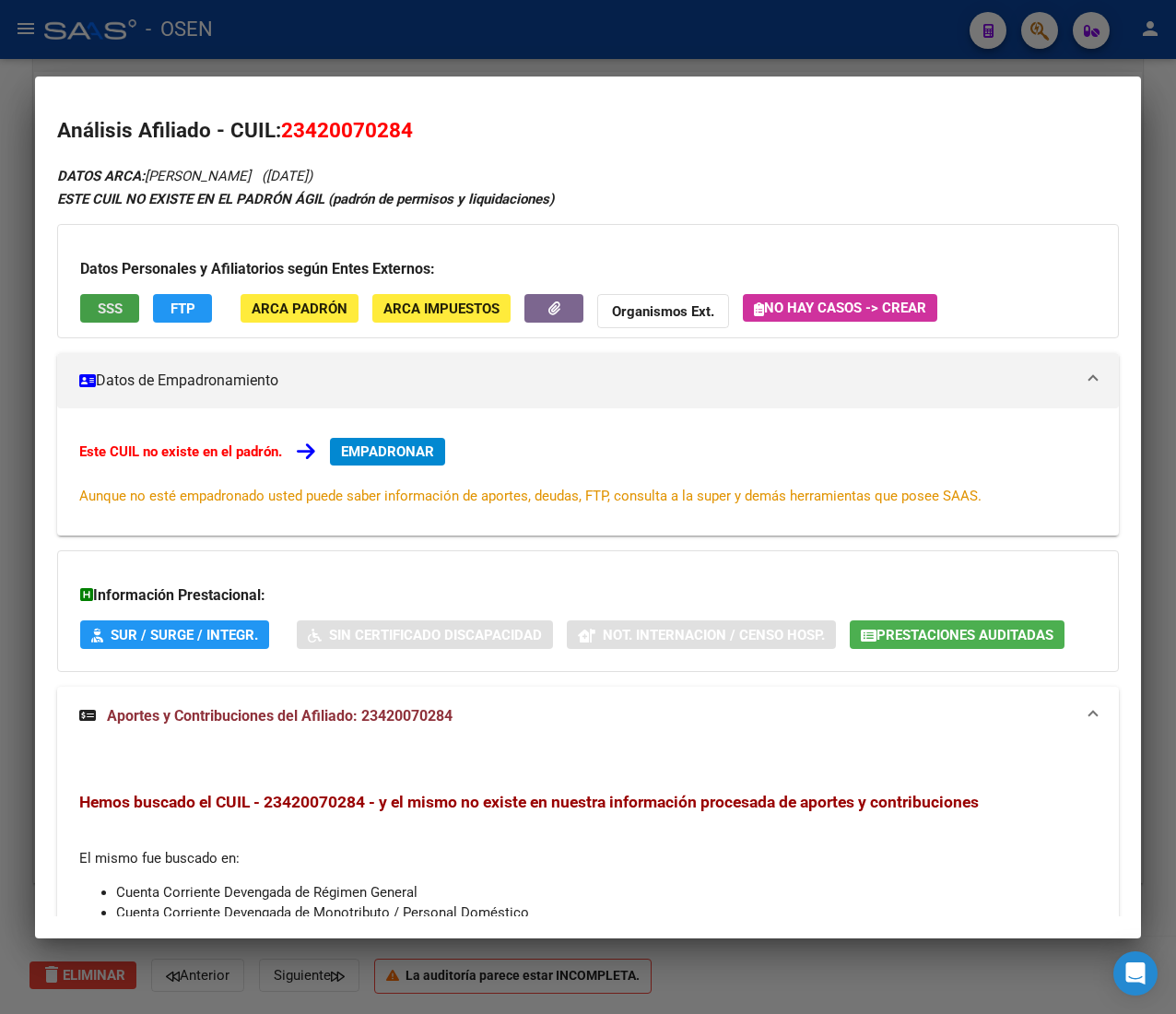
click at [137, 308] on button "SSS" at bounding box center [109, 308] width 59 height 29
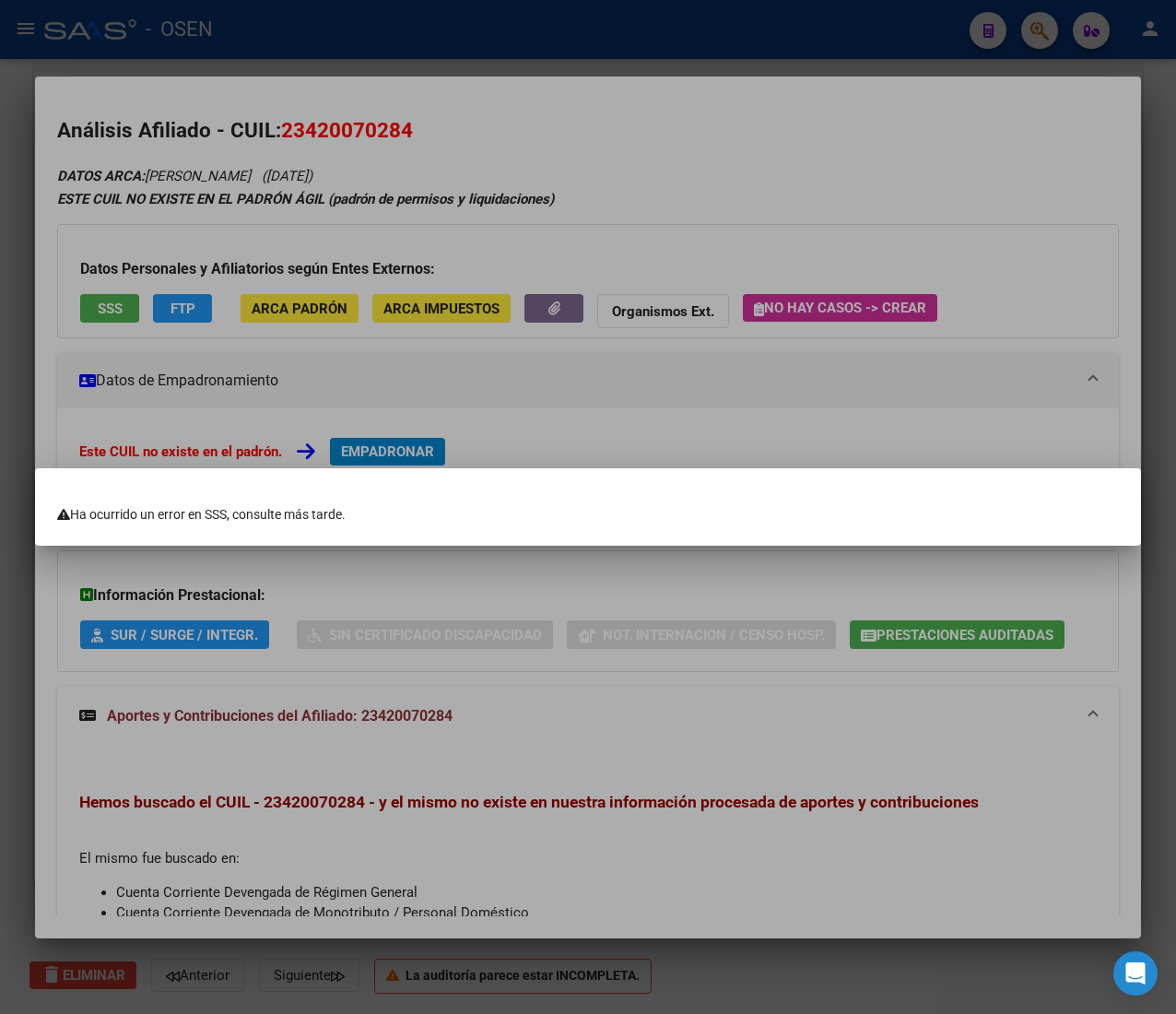
click at [502, 596] on div at bounding box center [588, 507] width 1176 height 1014
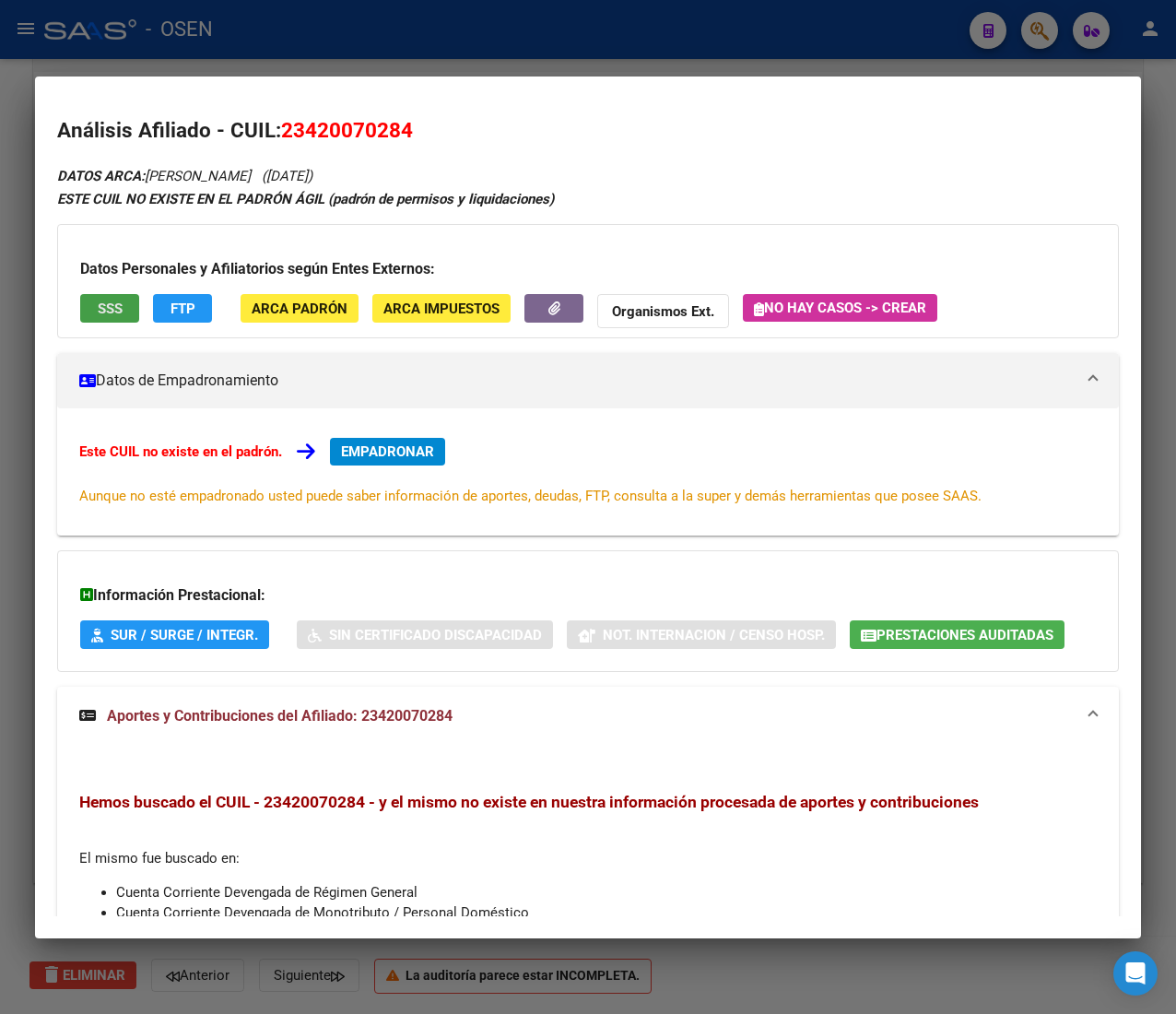
click at [133, 309] on button "SSS" at bounding box center [109, 308] width 59 height 29
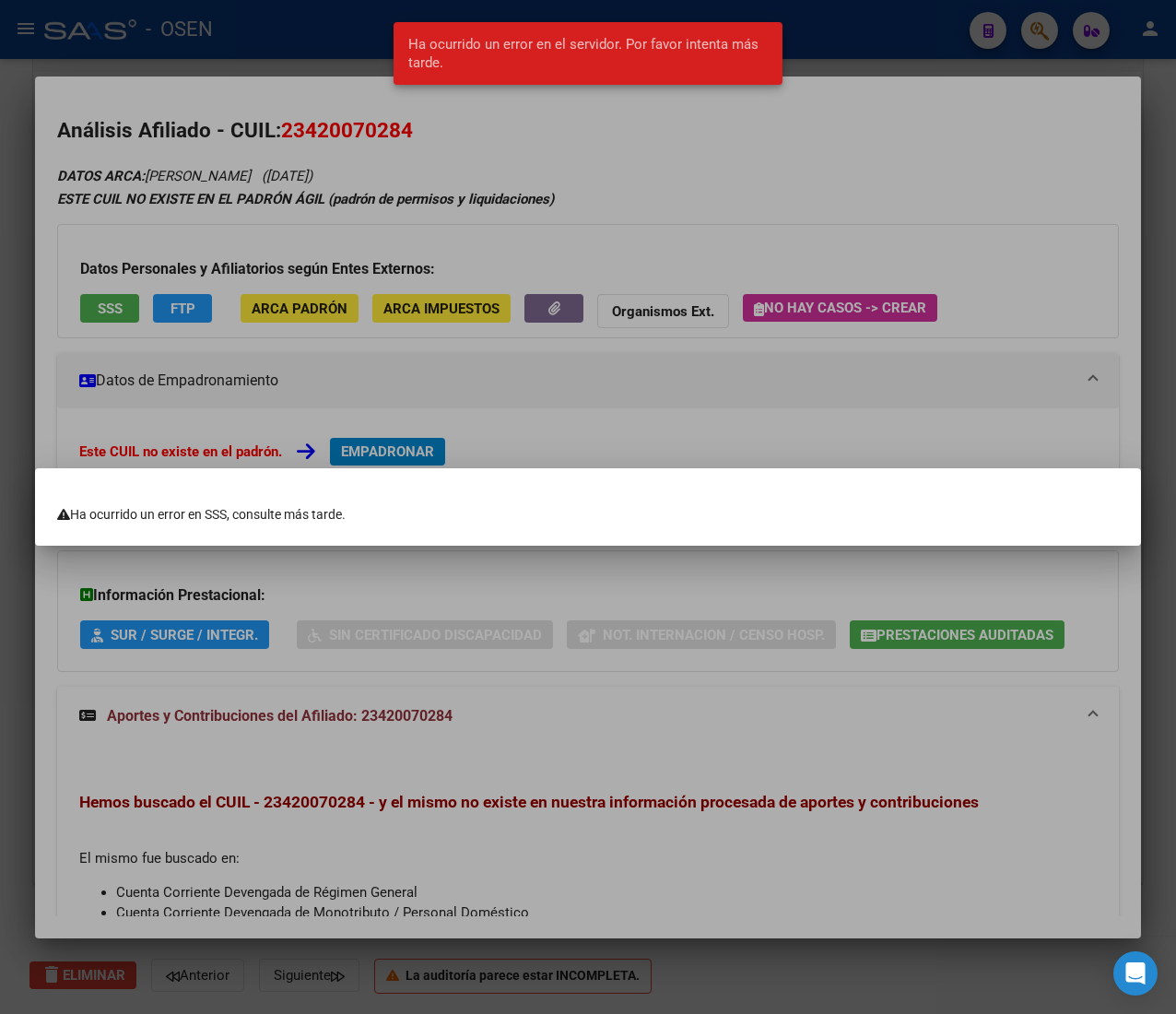
click at [860, 107] on div at bounding box center [588, 507] width 1176 height 1014
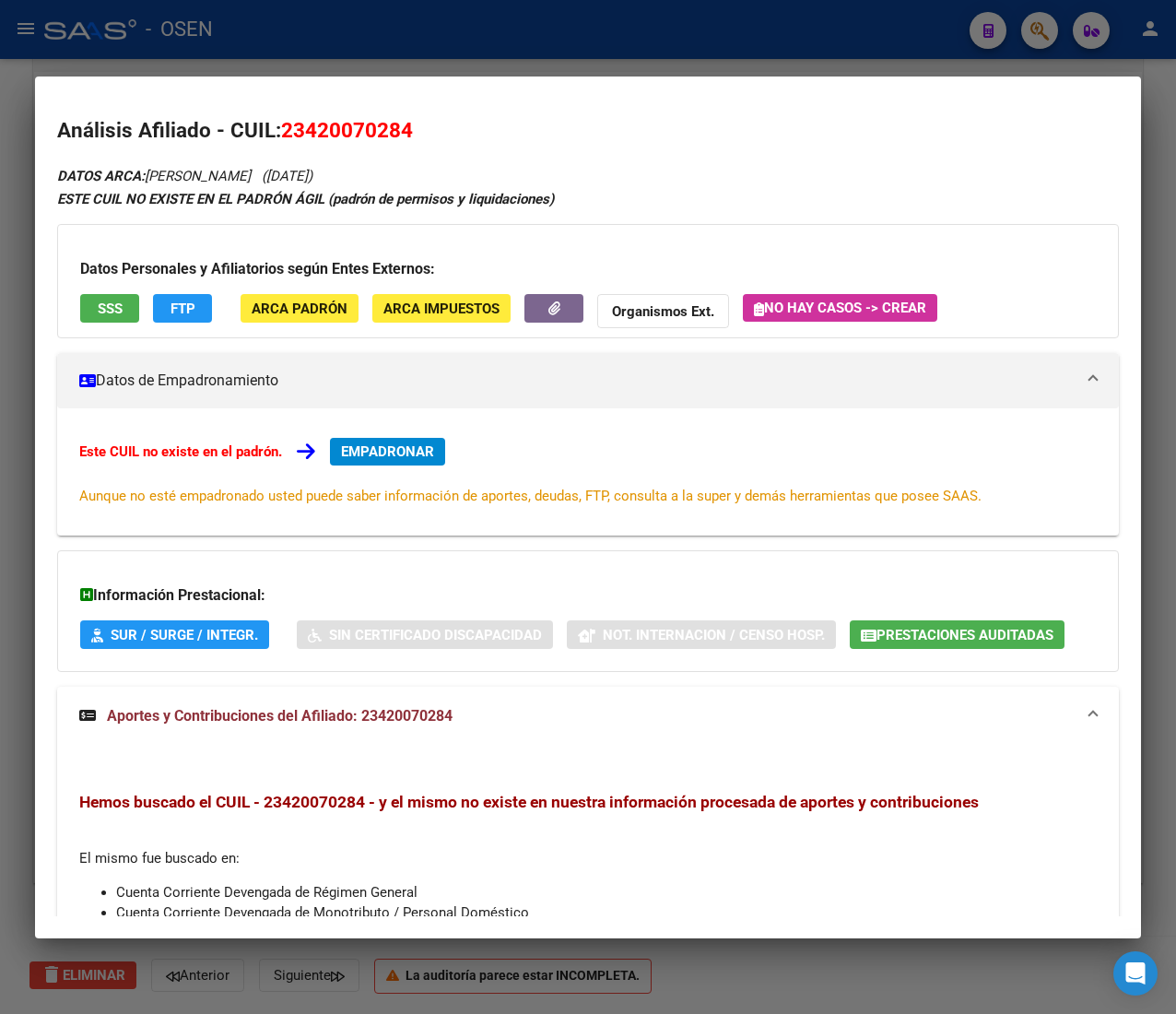
click at [923, 628] on span "Prestaciones Auditadas" at bounding box center [964, 635] width 177 height 17
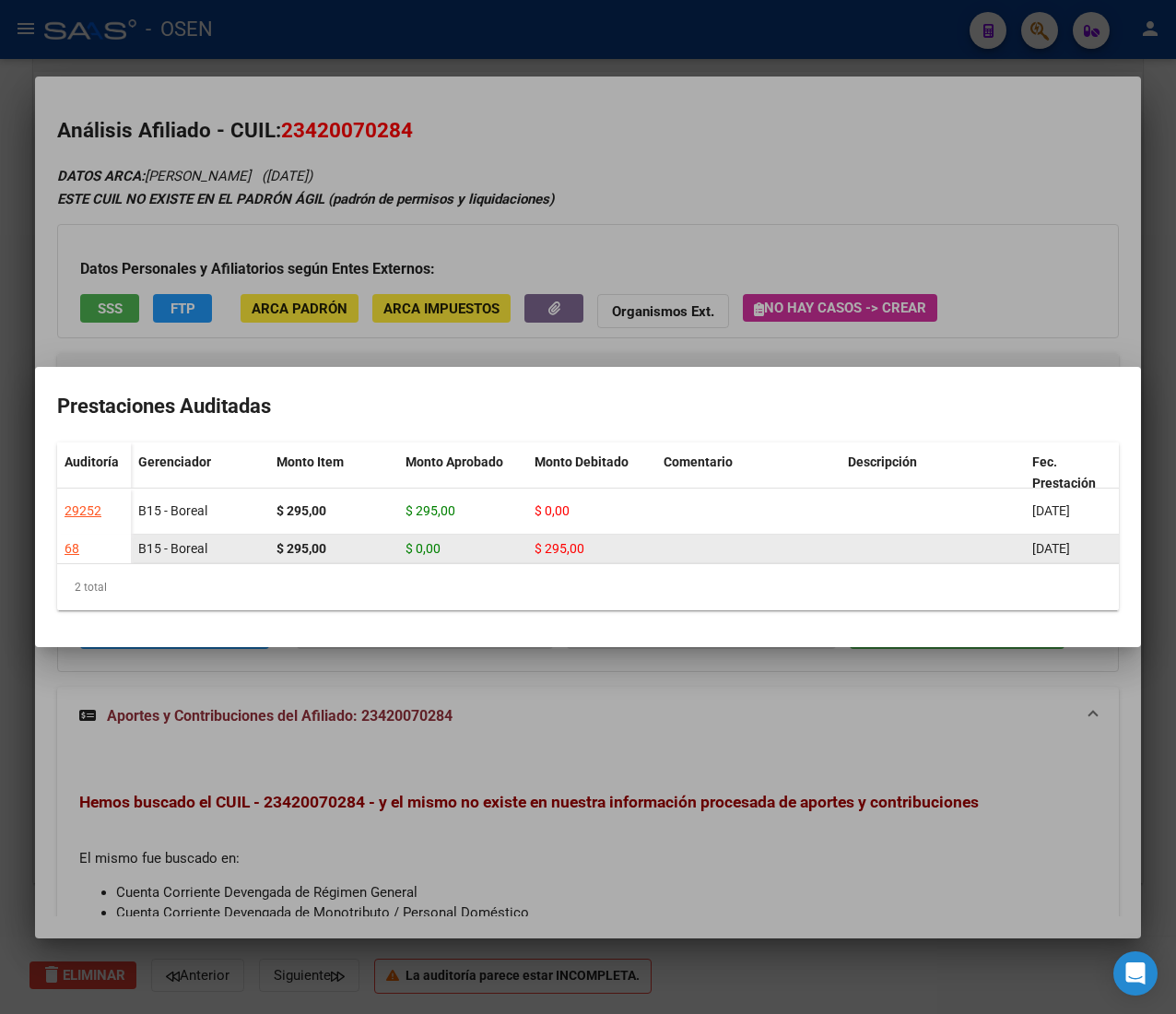
drag, startPoint x: 462, startPoint y: 548, endPoint x: 538, endPoint y: 562, distance: 77.3
click at [538, 562] on datatable-body "29252 B15 - Boreal $ 295,00 $ 295,00 $ 0,00 22/09/2020 Agustina Montes de Oca 2…" at bounding box center [588, 526] width 1061 height 76
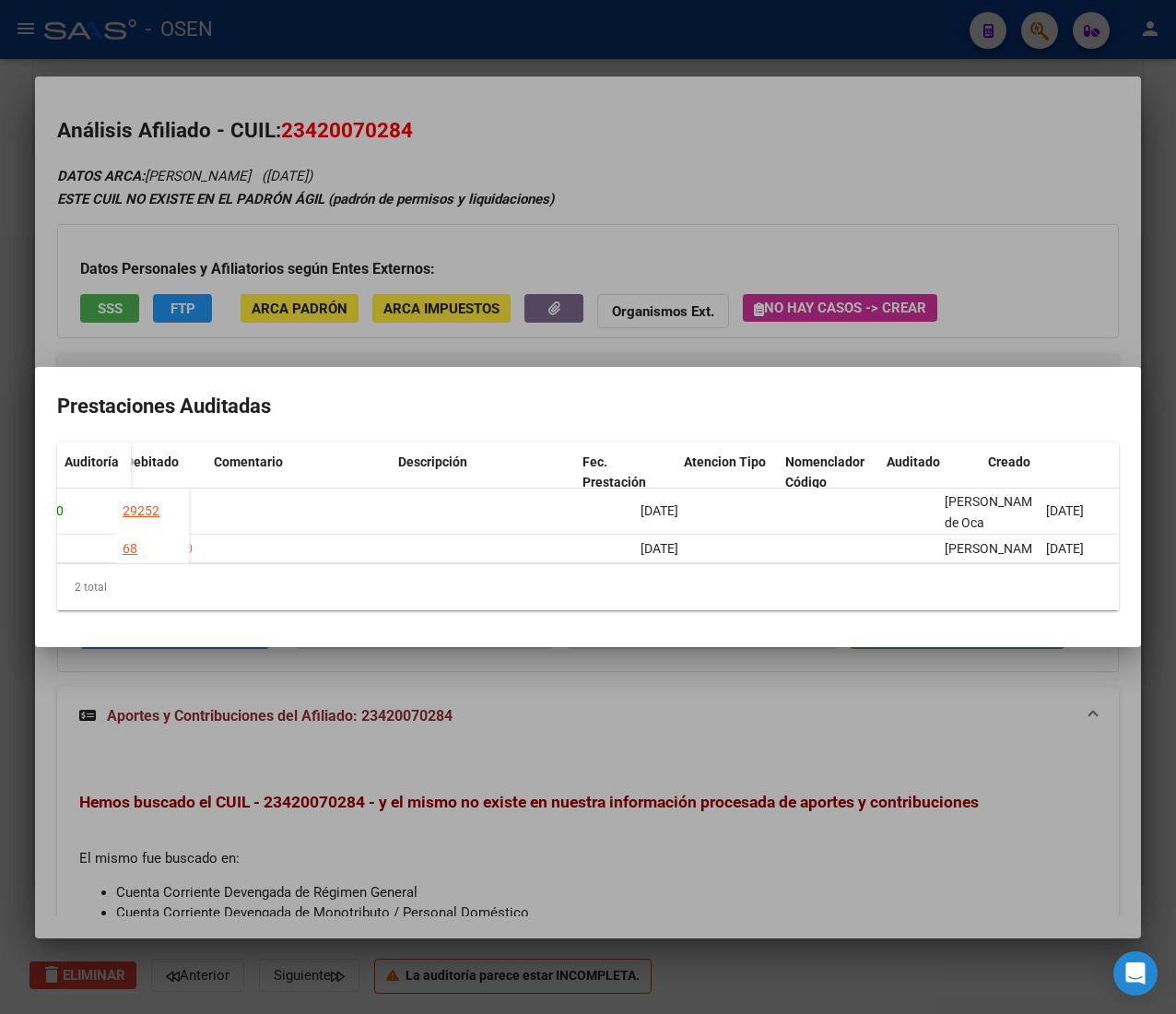
scroll to position [0, 450]
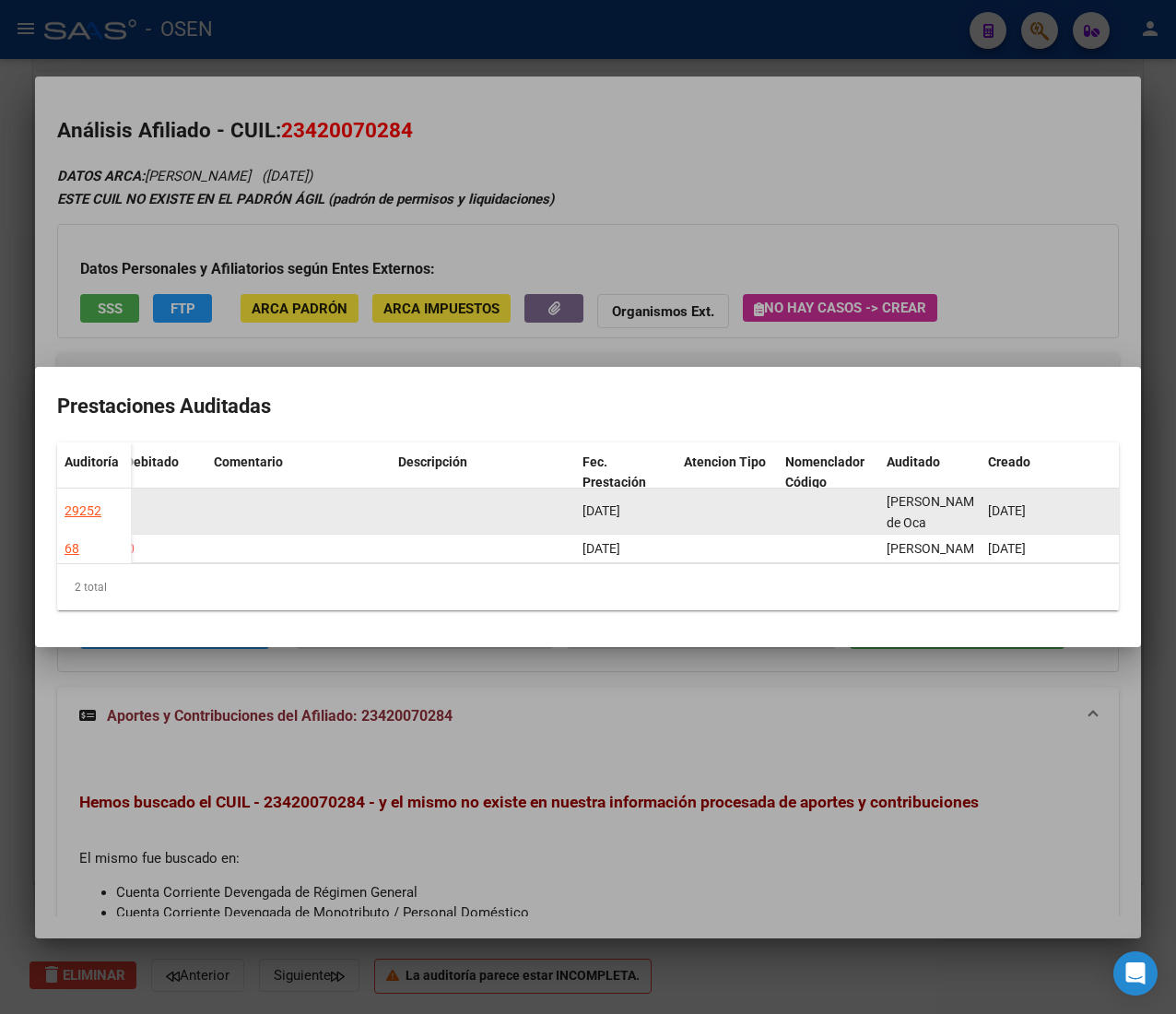
click at [856, 513] on datatable-body-cell at bounding box center [828, 511] width 101 height 45
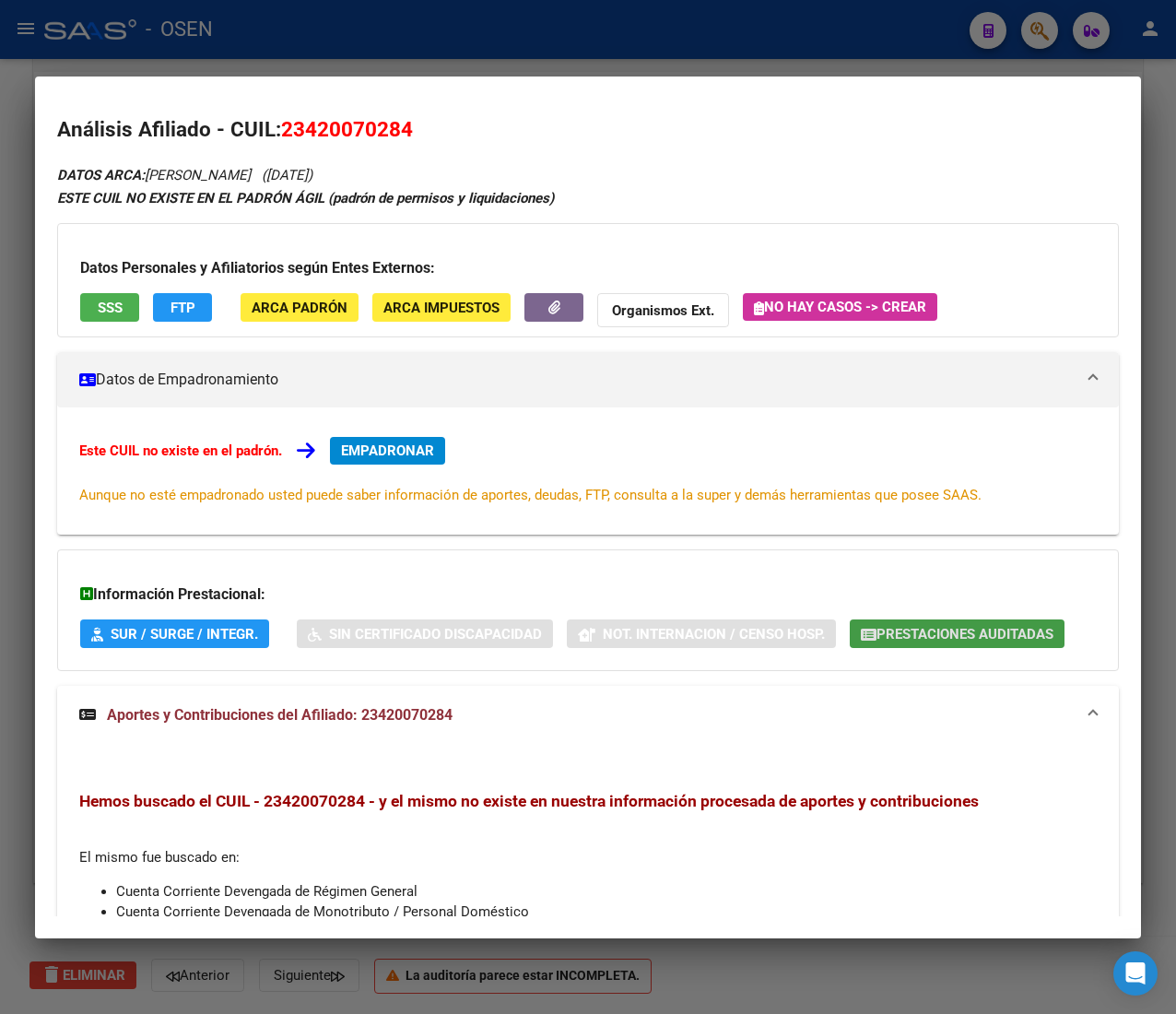
scroll to position [0, 0]
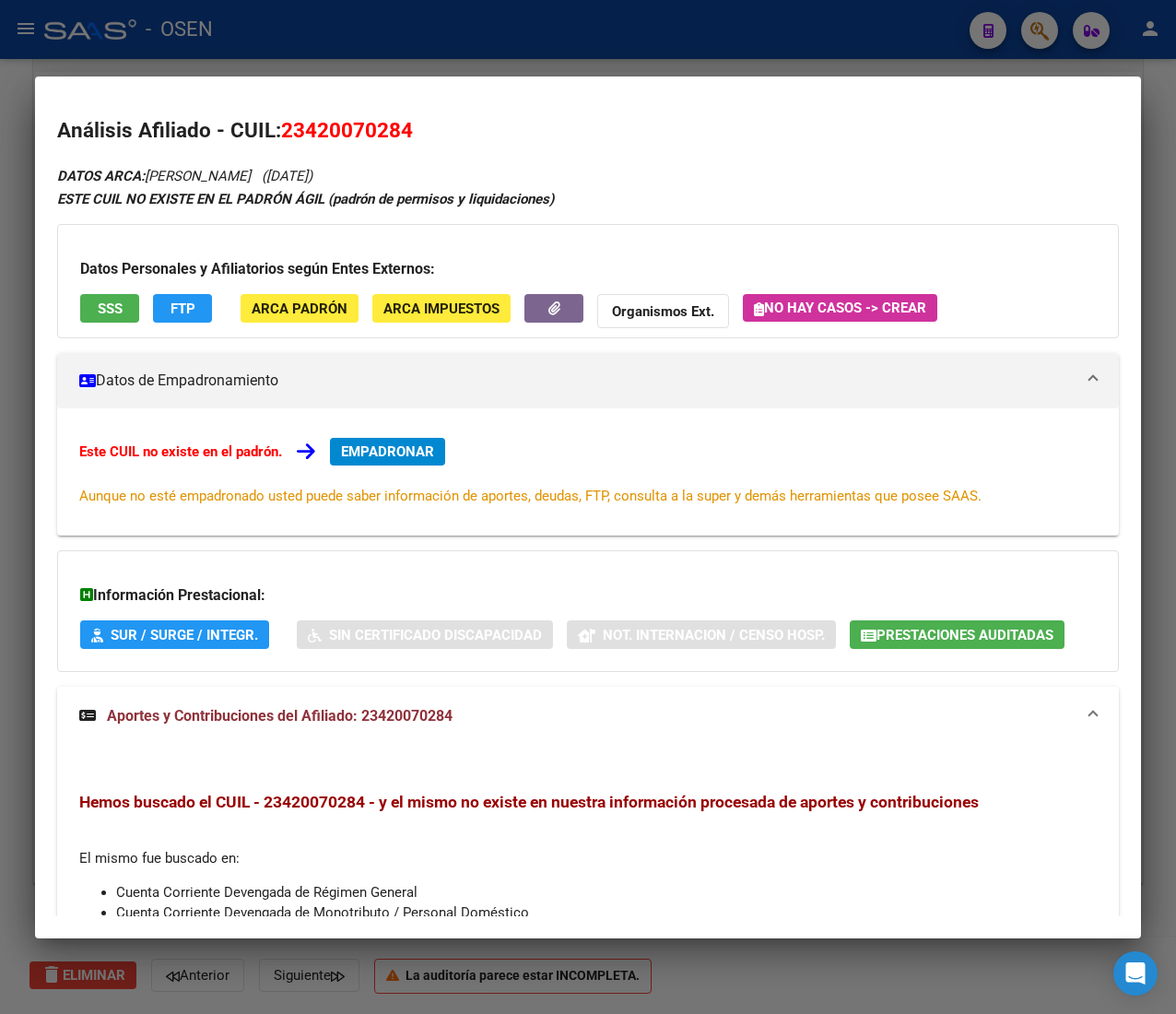
click at [431, 708] on span "Aportes y Contribuciones del Afiliado: 23420070284" at bounding box center [279, 716] width 345 height 18
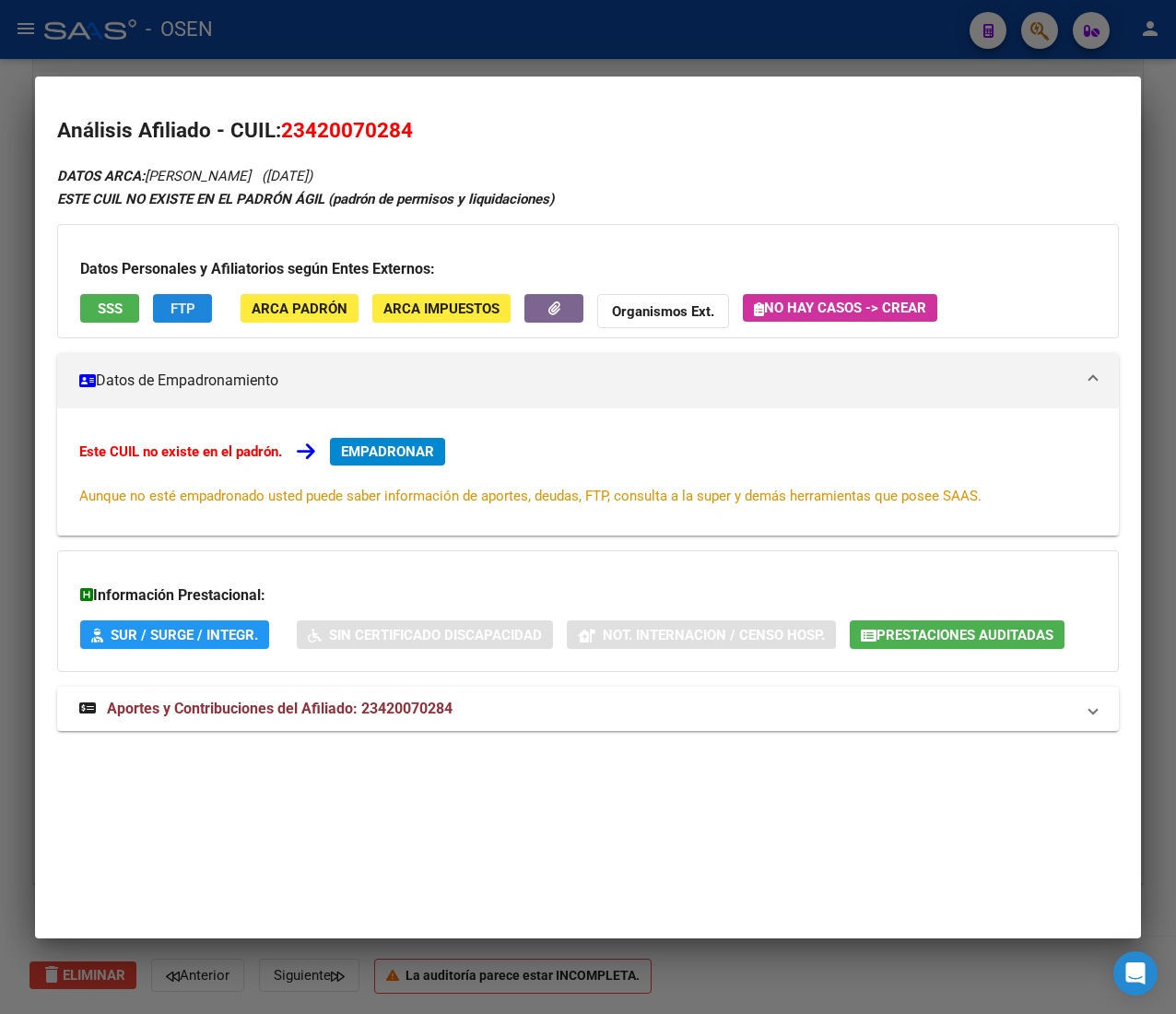
click at [192, 309] on span "FTP" at bounding box center [182, 308] width 25 height 17
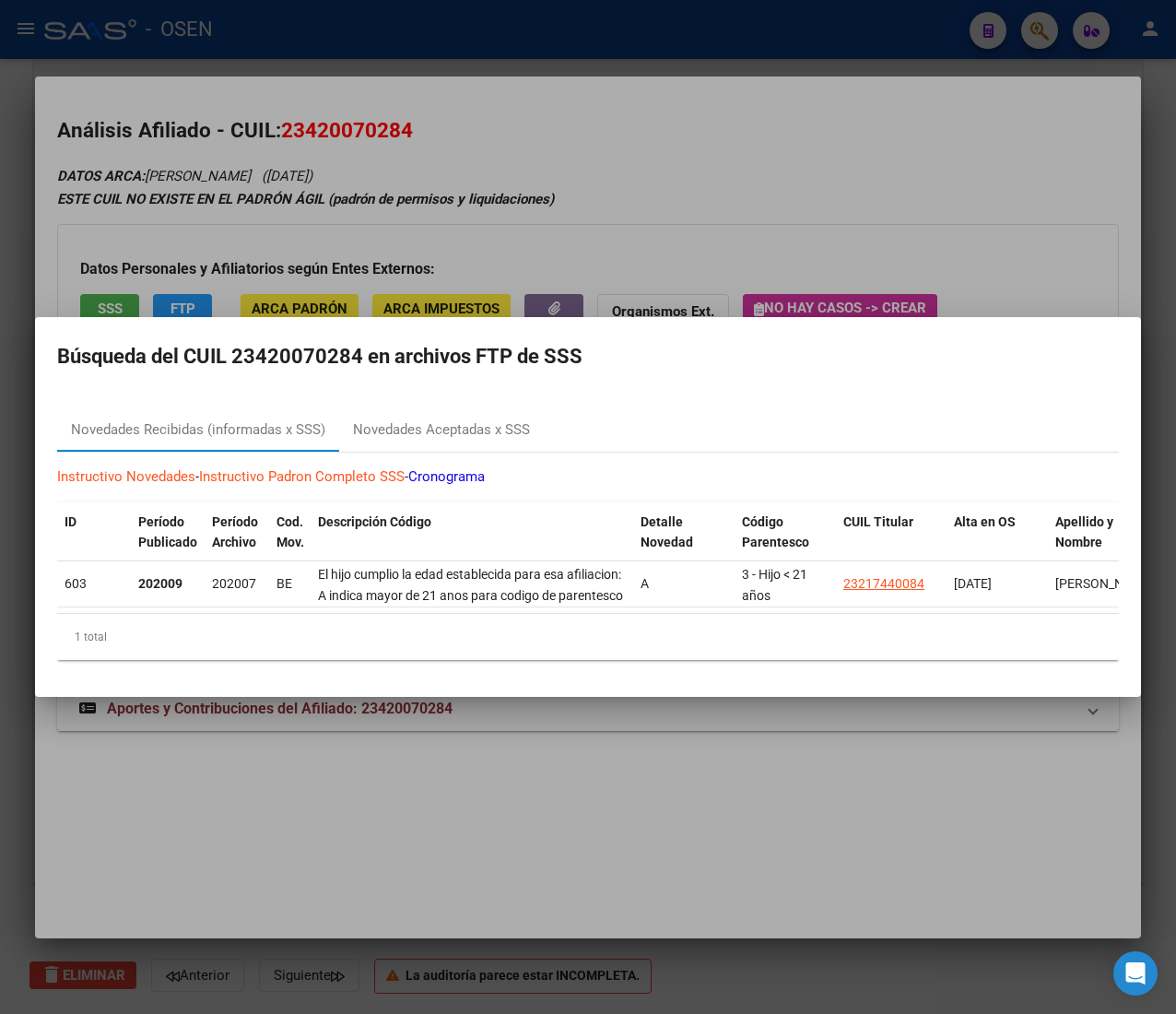
click at [560, 182] on div at bounding box center [588, 507] width 1176 height 1014
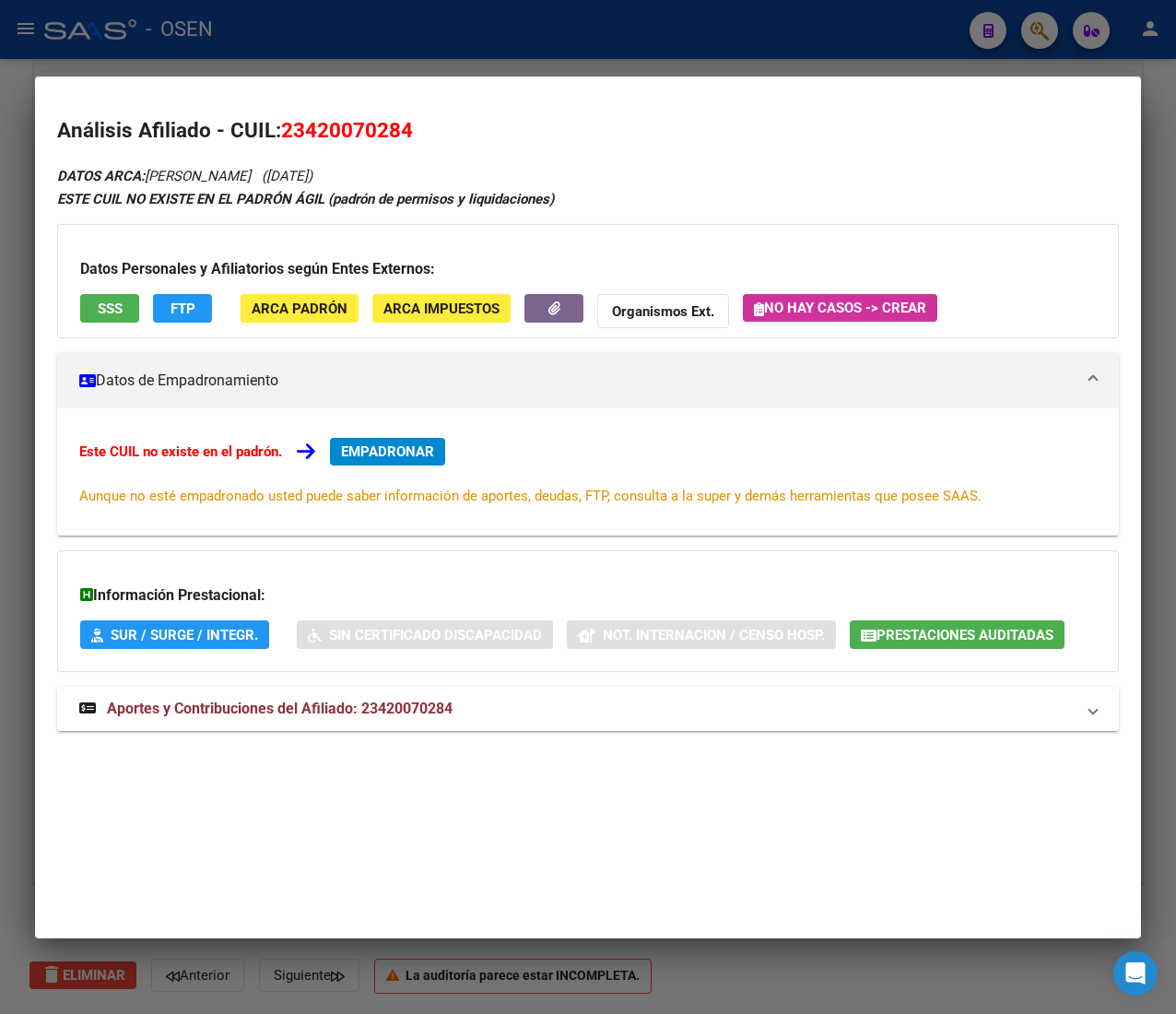
click at [608, 180] on div "DATOS ARCA: MOKIEJEZYK NATASHA (07/07/1999) ESTE CUIL NO EXISTE EN EL PADRÓN ÁG…" at bounding box center [588, 458] width 1061 height 588
click at [284, 717] on span "Aportes y Contribuciones del Afiliado: 23420070284" at bounding box center [279, 709] width 345 height 18
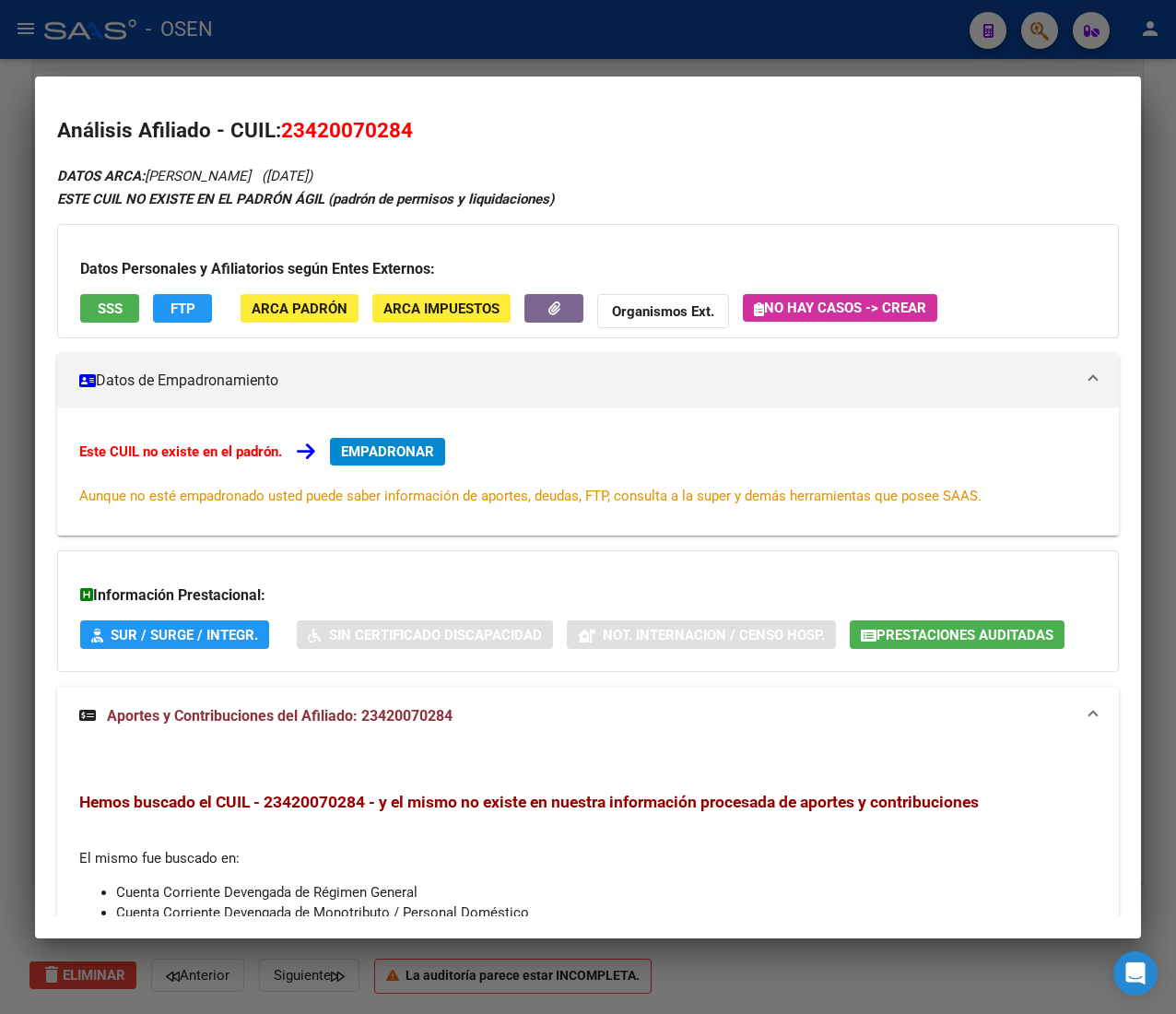
click at [302, 743] on mat-expansion-panel-header "Aportes y Contribuciones del Afiliado: 23420070284" at bounding box center [588, 716] width 1061 height 59
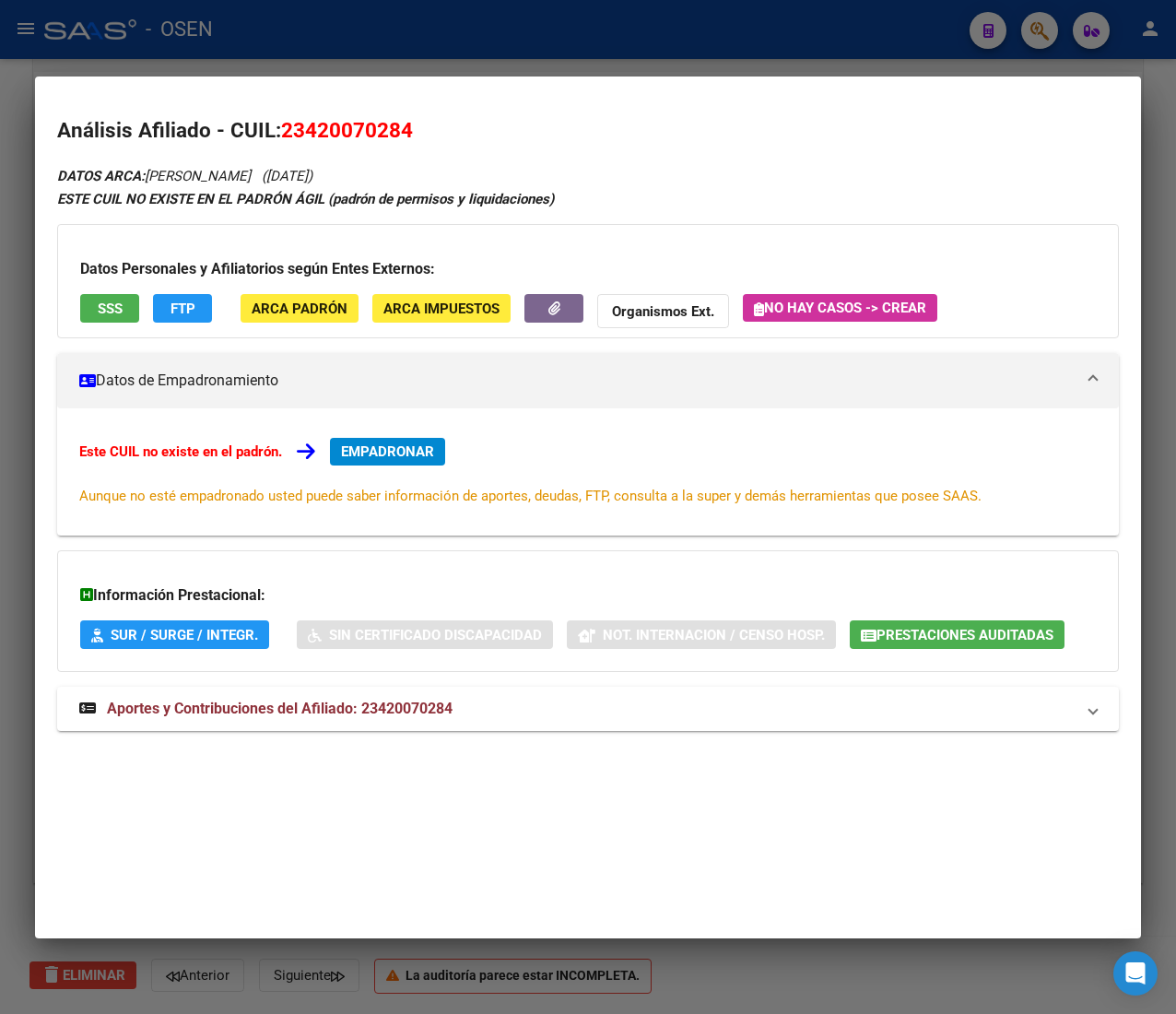
click at [643, 203] on div "ESTE CUIL NO EXISTE EN EL PADRÓN ÁGIL (padrón de permisos y liquidaciones)" at bounding box center [588, 200] width 1061 height 22
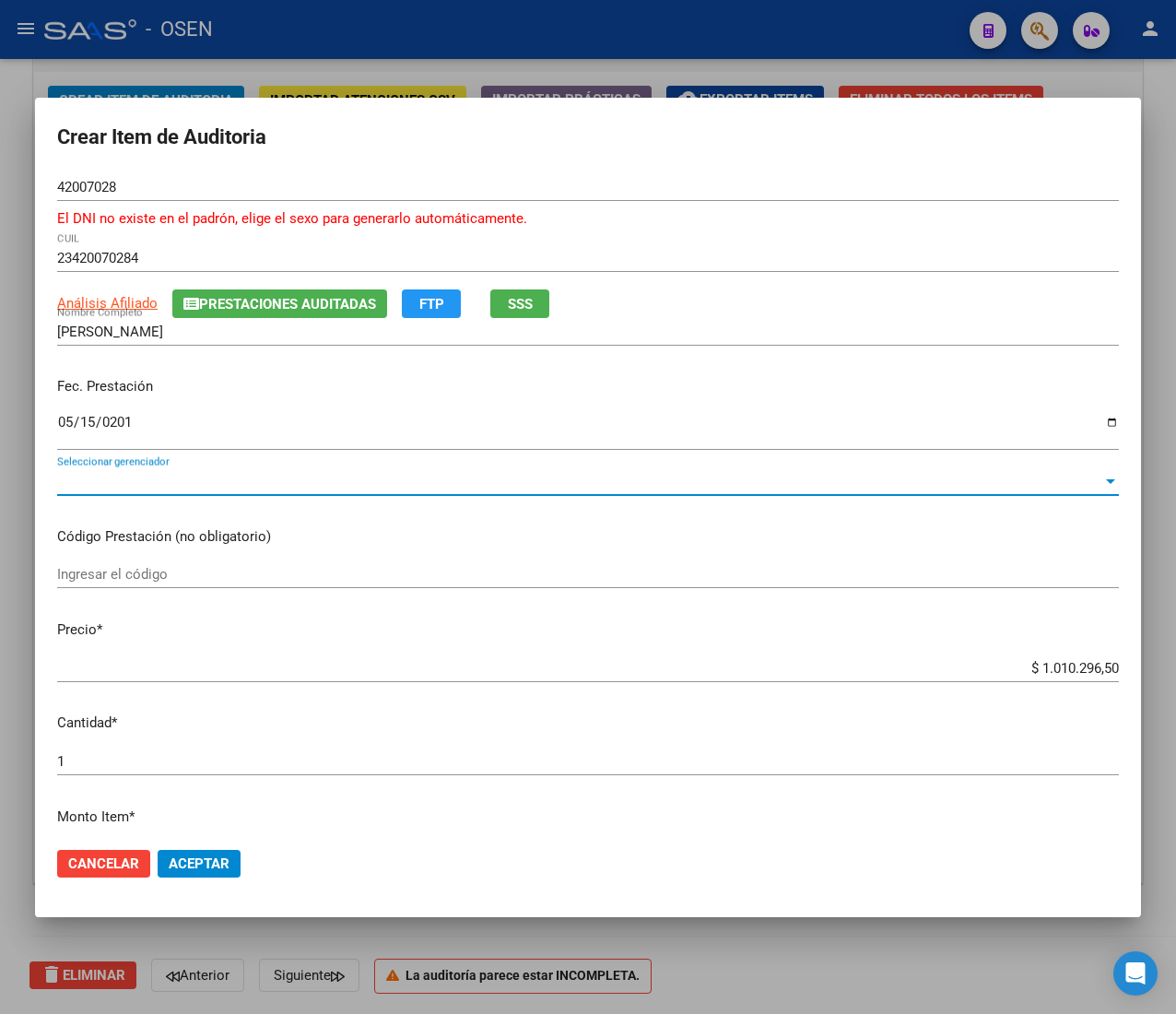
click at [402, 473] on span "Seleccionar gerenciador" at bounding box center [580, 480] width 1045 height 17
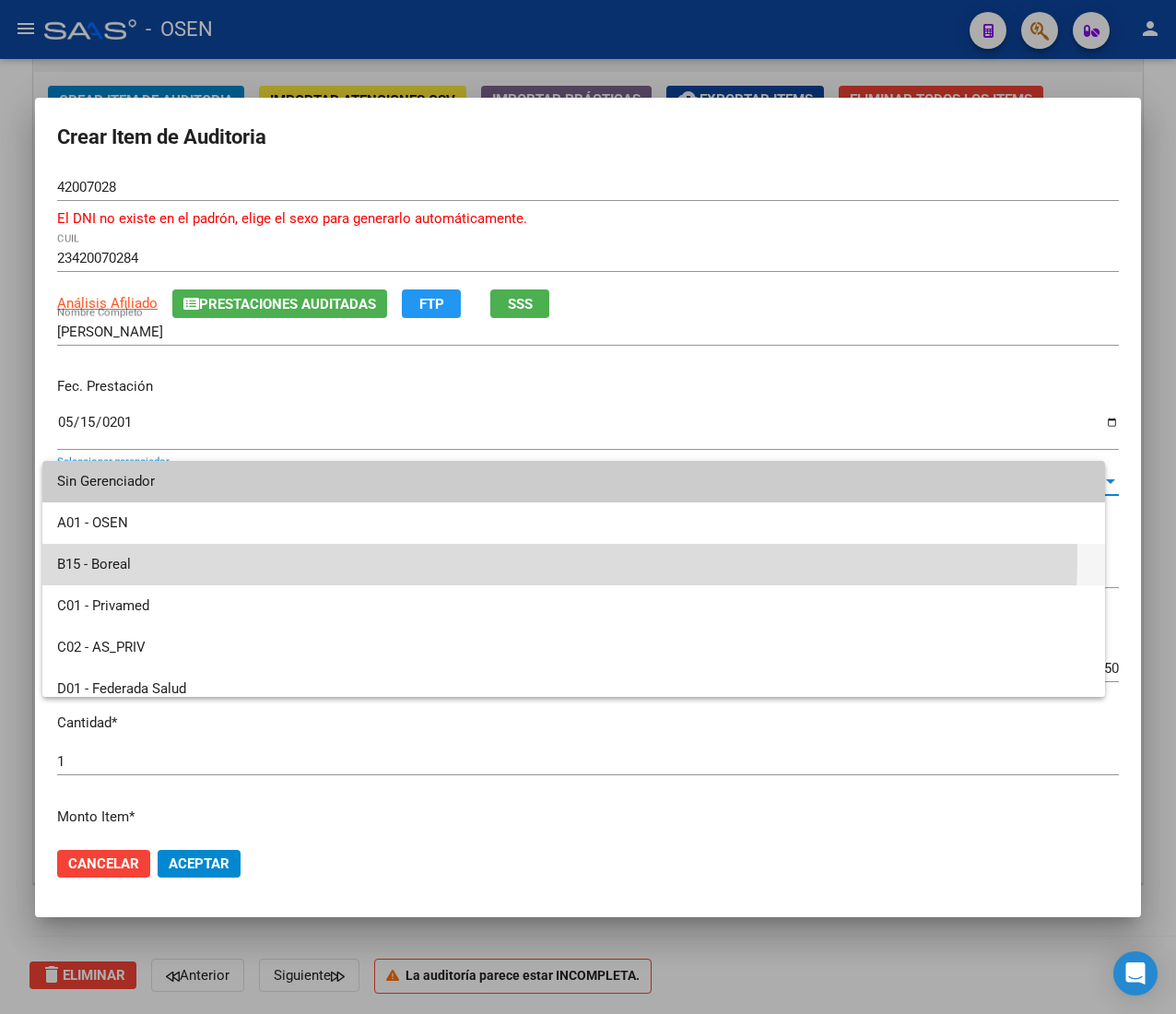
click at [302, 555] on span "B15 - Boreal" at bounding box center [573, 564] width 1032 height 41
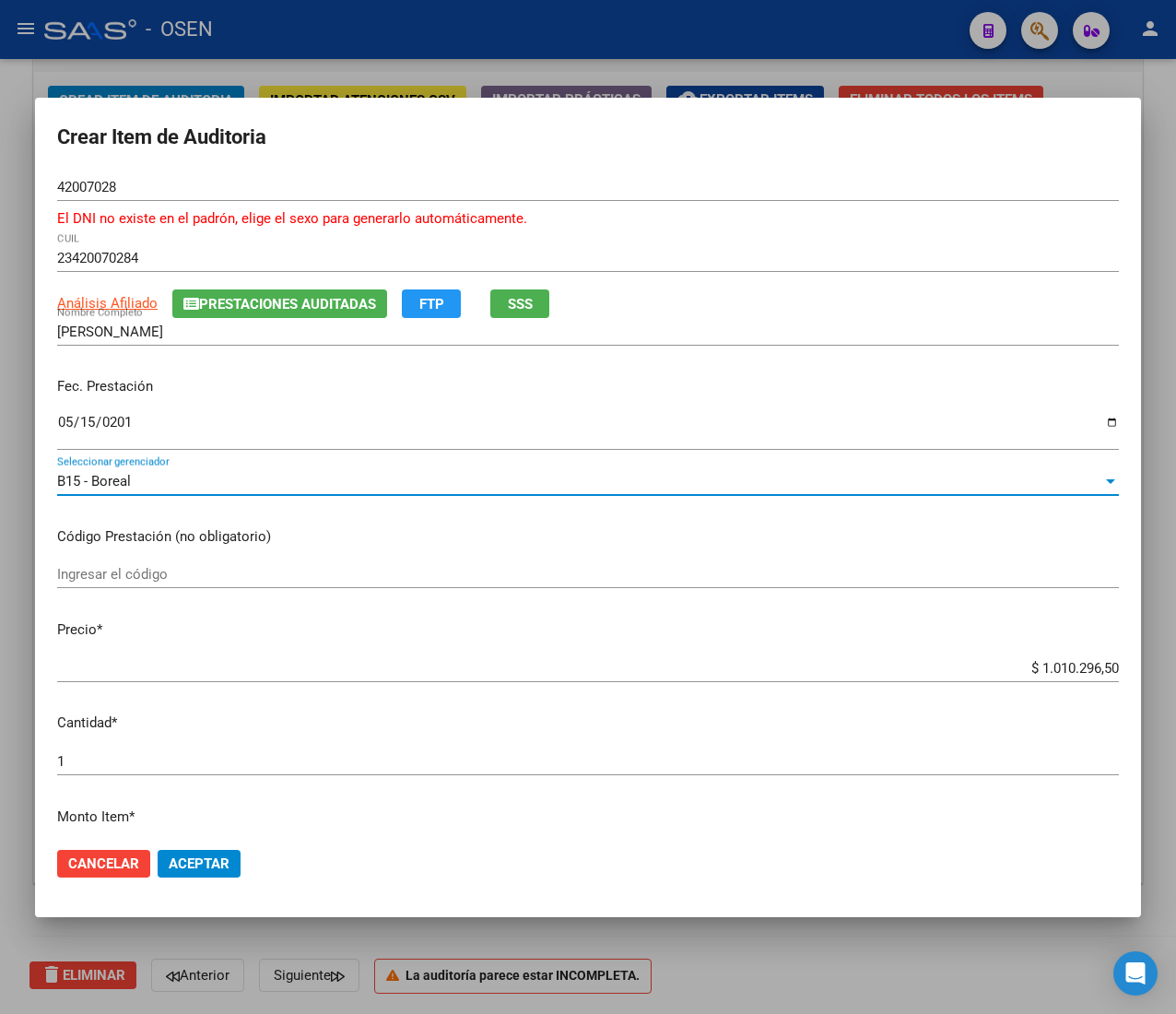
click at [1022, 672] on input "$ 1.010.296,50" at bounding box center [588, 667] width 1061 height 17
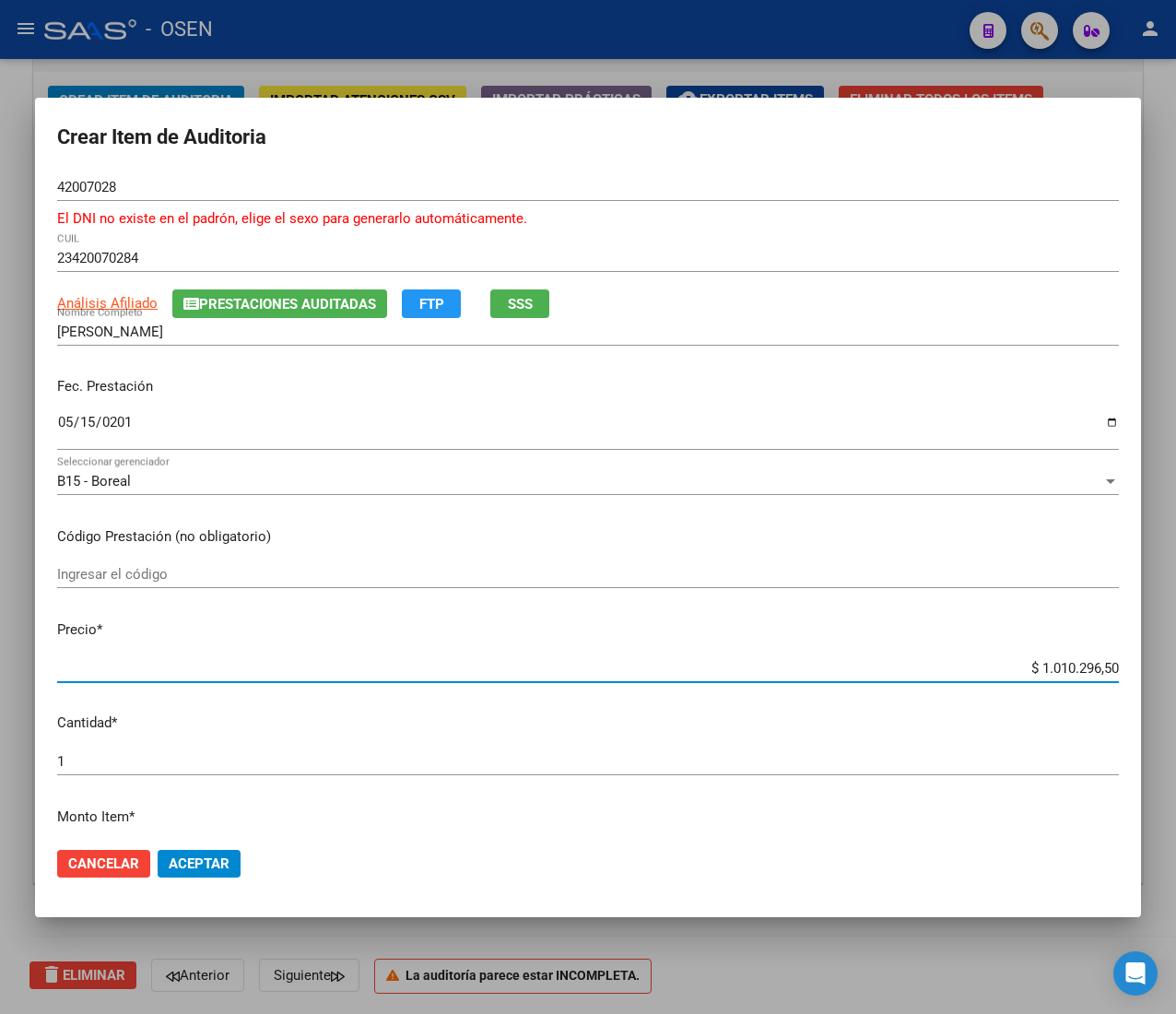
click at [1022, 672] on input "$ 1.010.296,50" at bounding box center [588, 667] width 1061 height 17
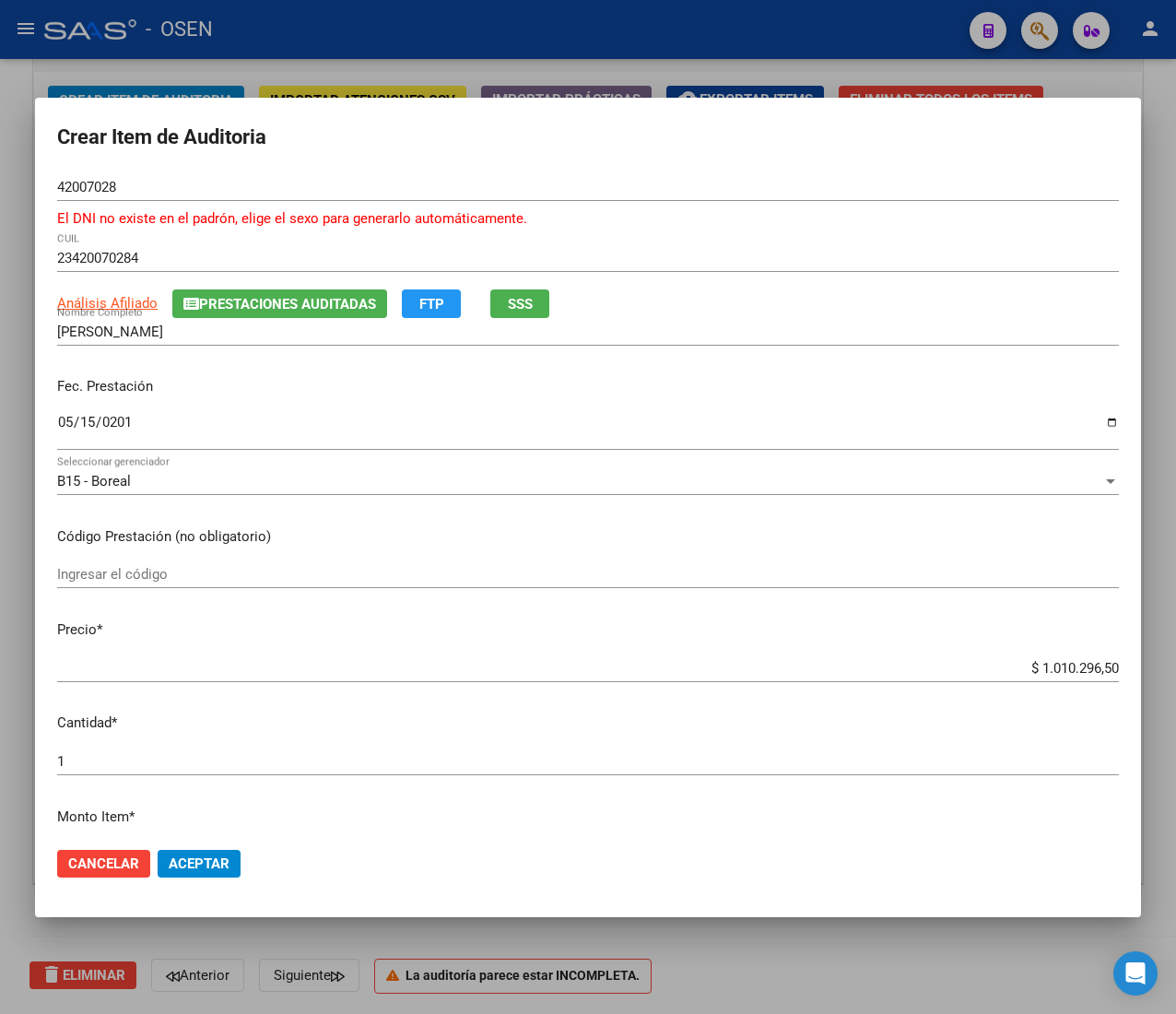
click at [1033, 673] on input "$ 1.010.296,50" at bounding box center [588, 667] width 1061 height 17
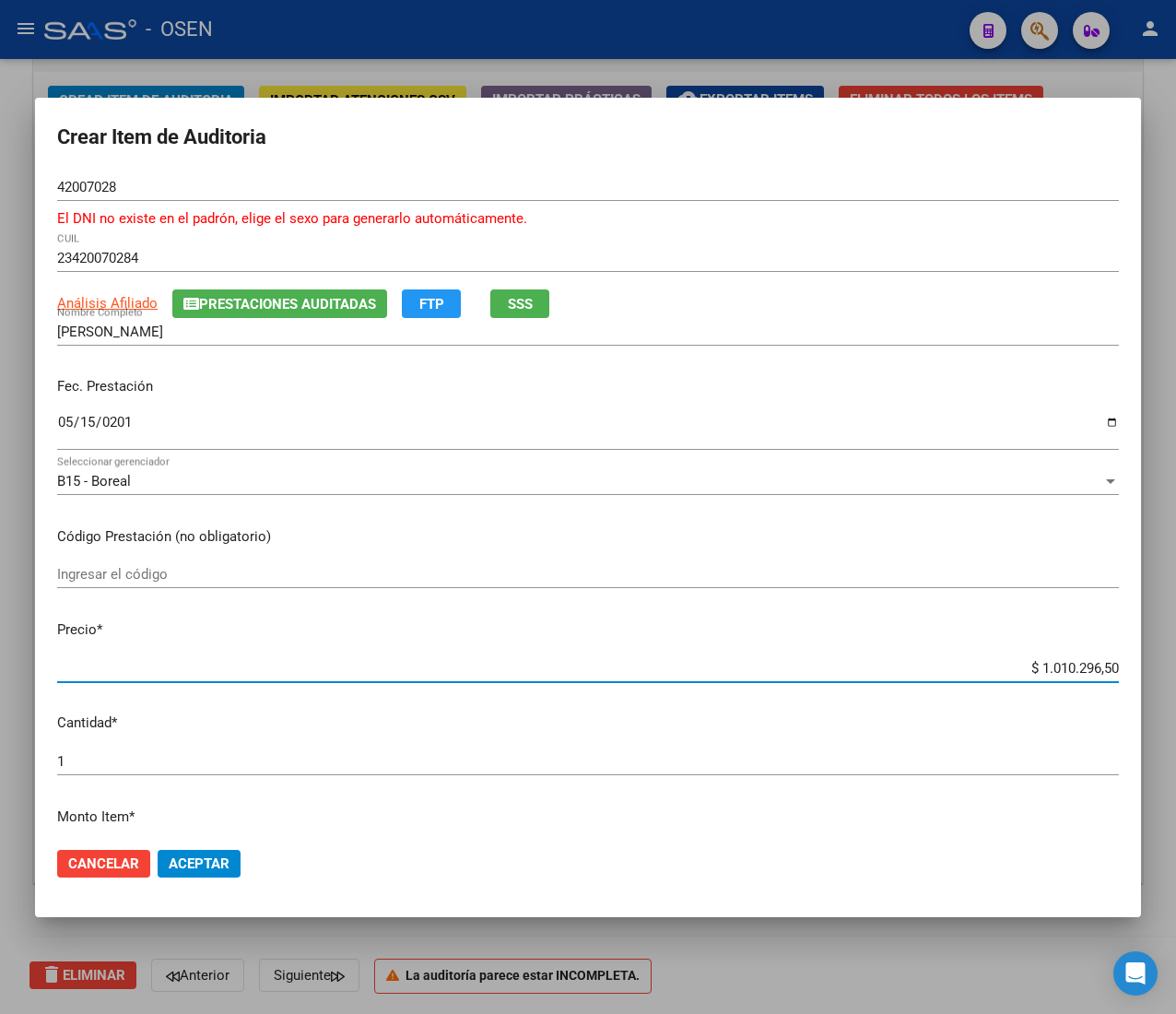
click at [1033, 673] on input "$ 1.010.296,50" at bounding box center [588, 667] width 1061 height 17
type input "$ 0,01"
type input "$ 0,18"
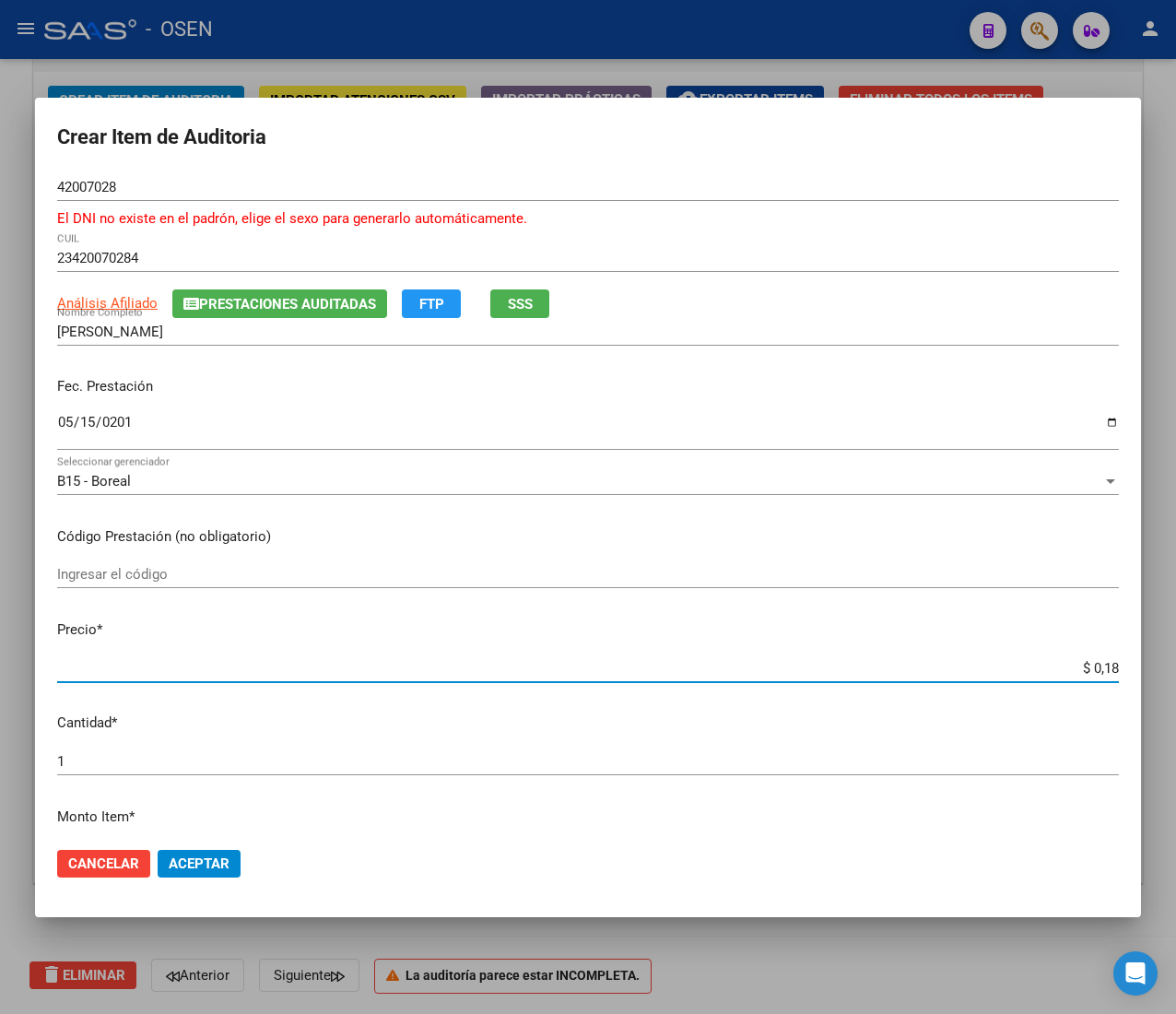
type input "$ 1,88"
type input "$ 18,80"
type input "$ 188,00"
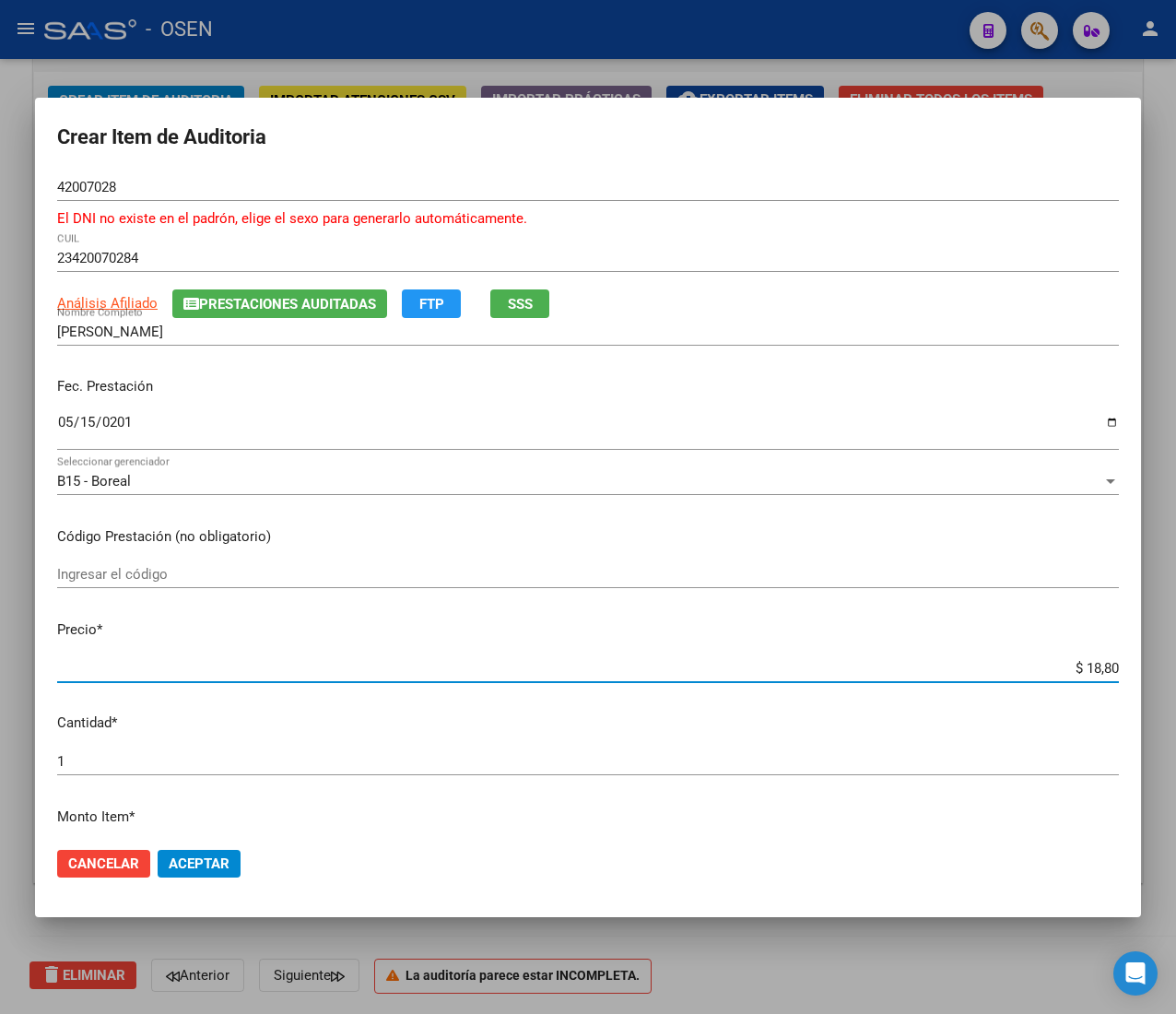
type input "$ 188,00"
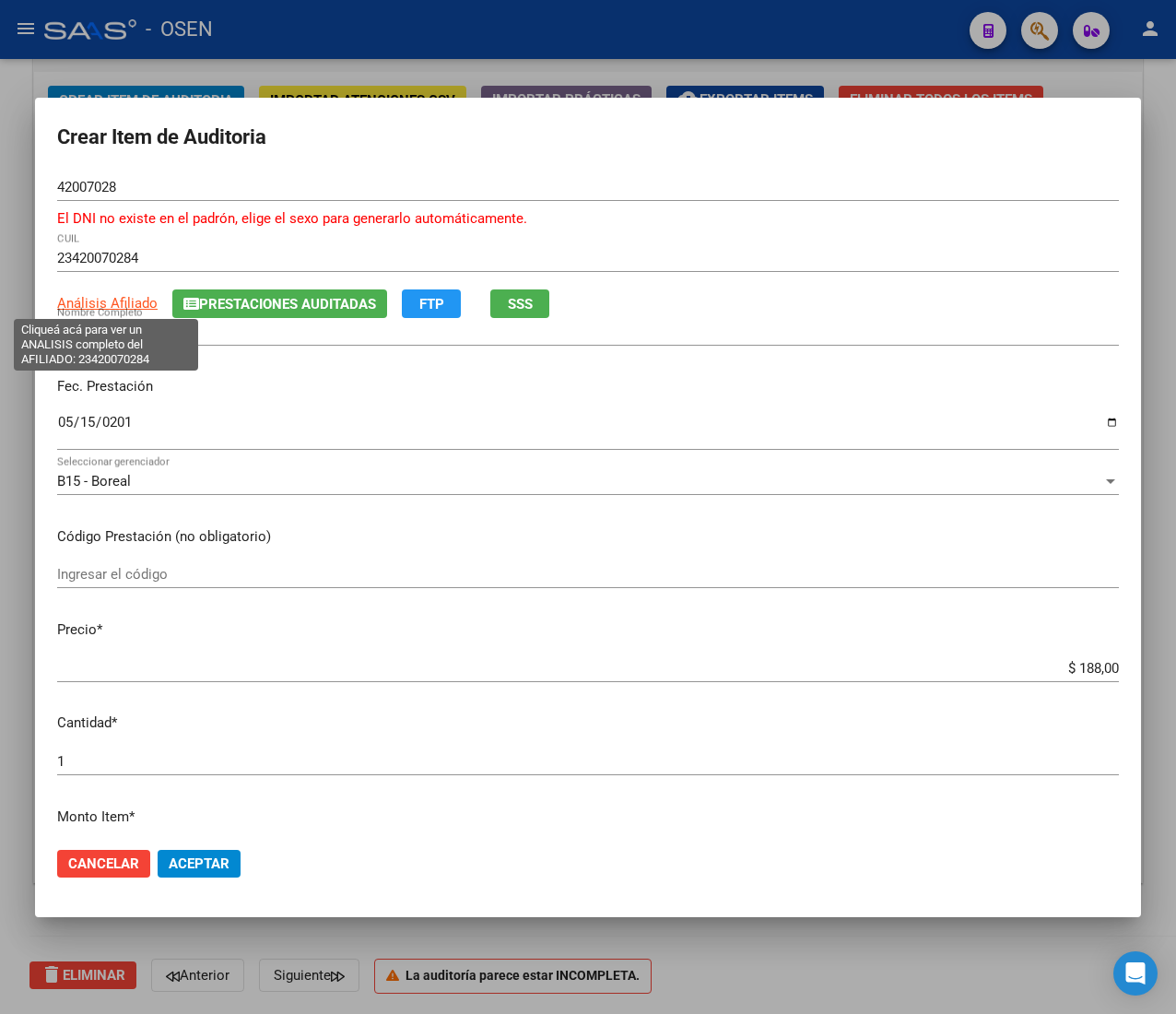
click at [105, 304] on span "Análisis Afiliado" at bounding box center [107, 303] width 100 height 17
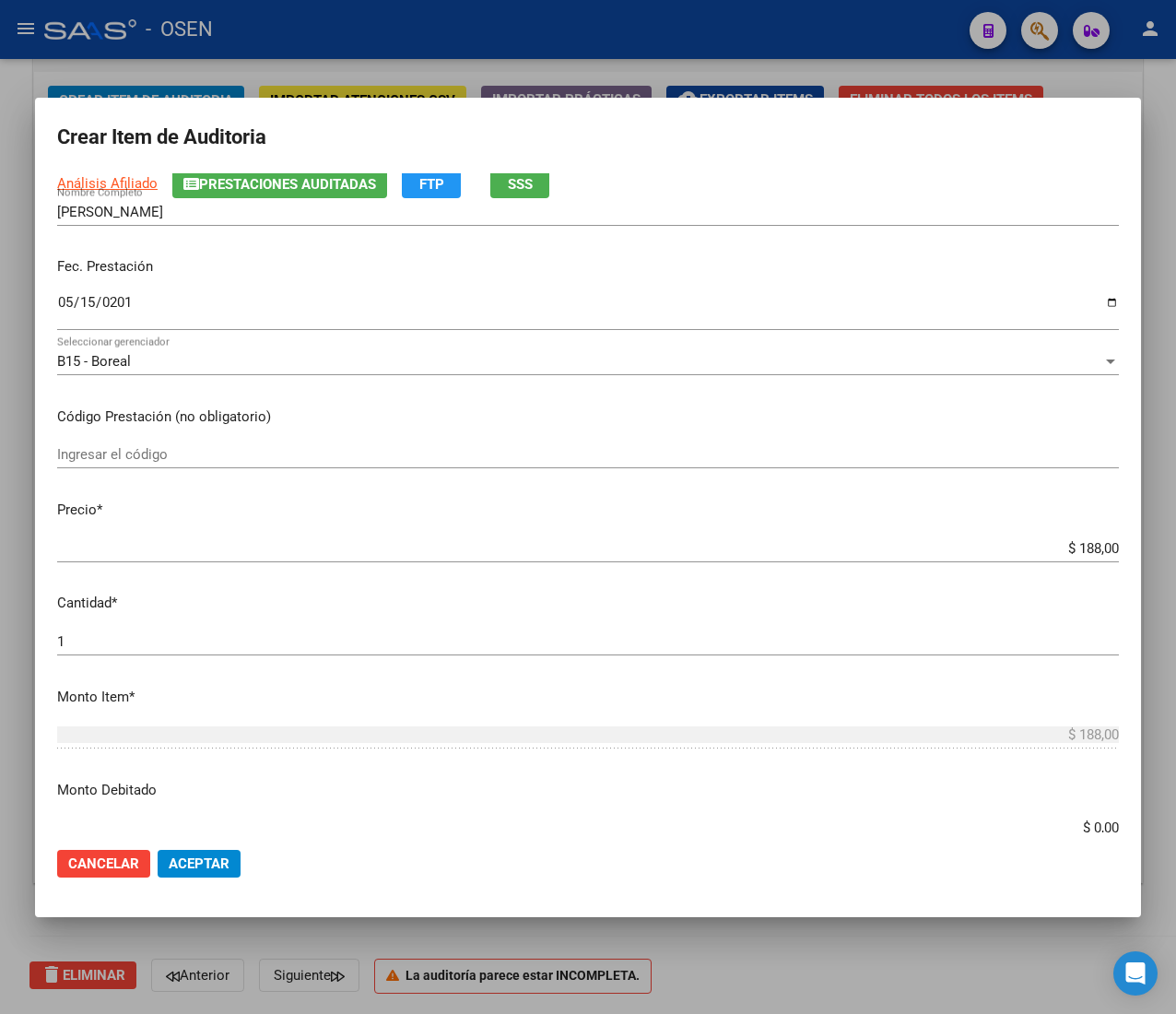
scroll to position [184, 0]
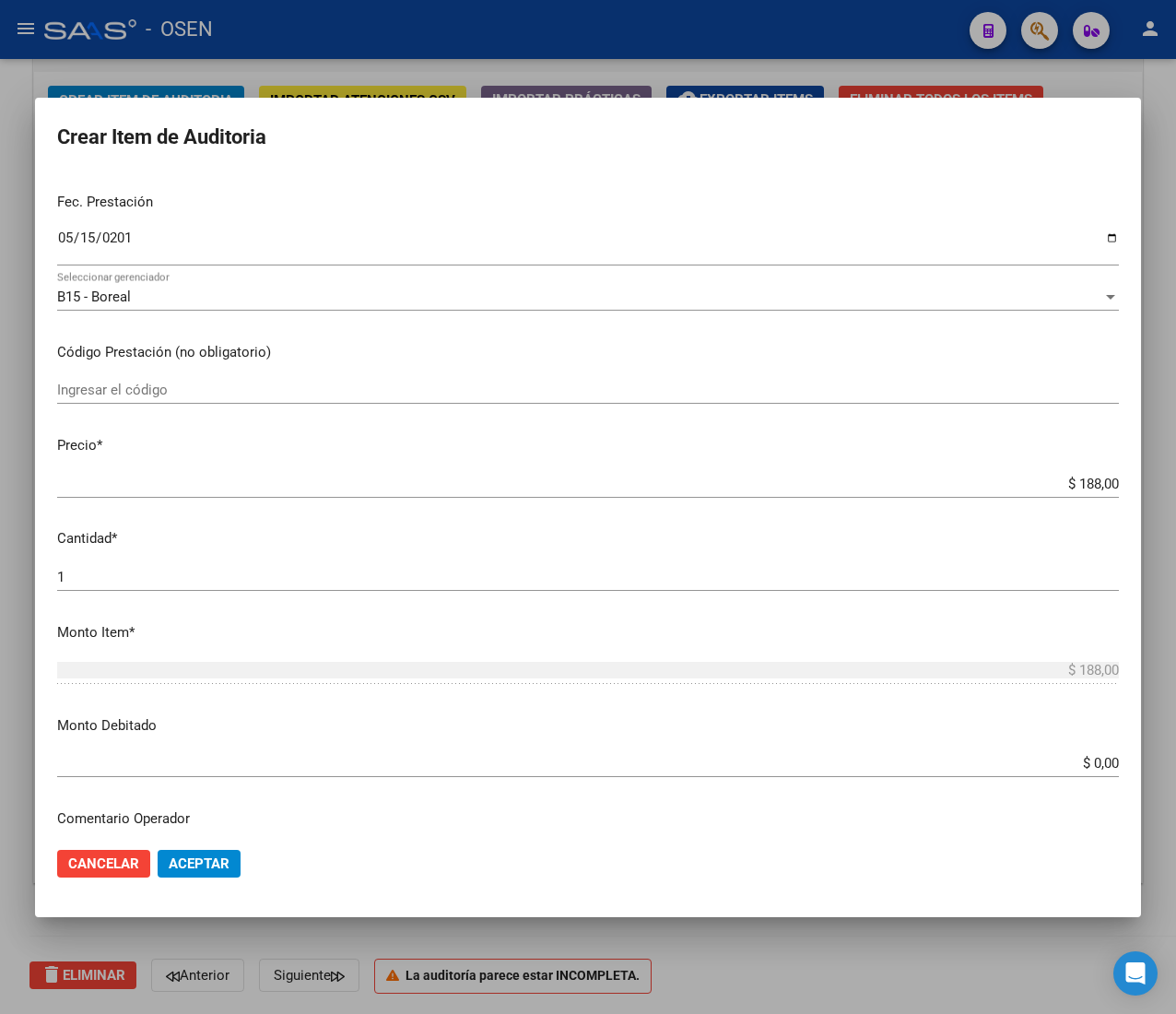
click at [218, 865] on span "Aceptar" at bounding box center [199, 863] width 61 height 17
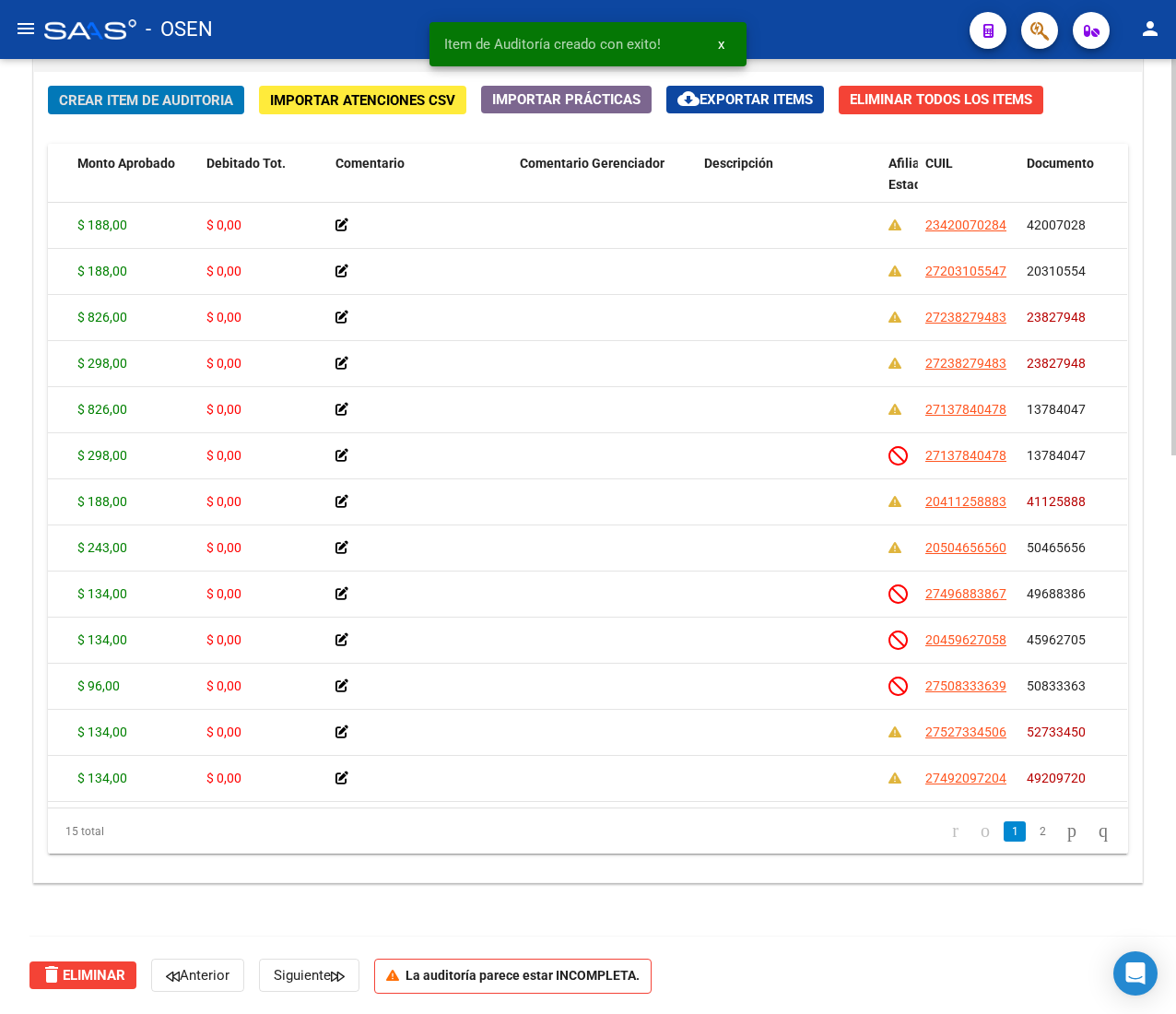
click at [86, 101] on span "Crear Item de Auditoria" at bounding box center [146, 100] width 174 height 17
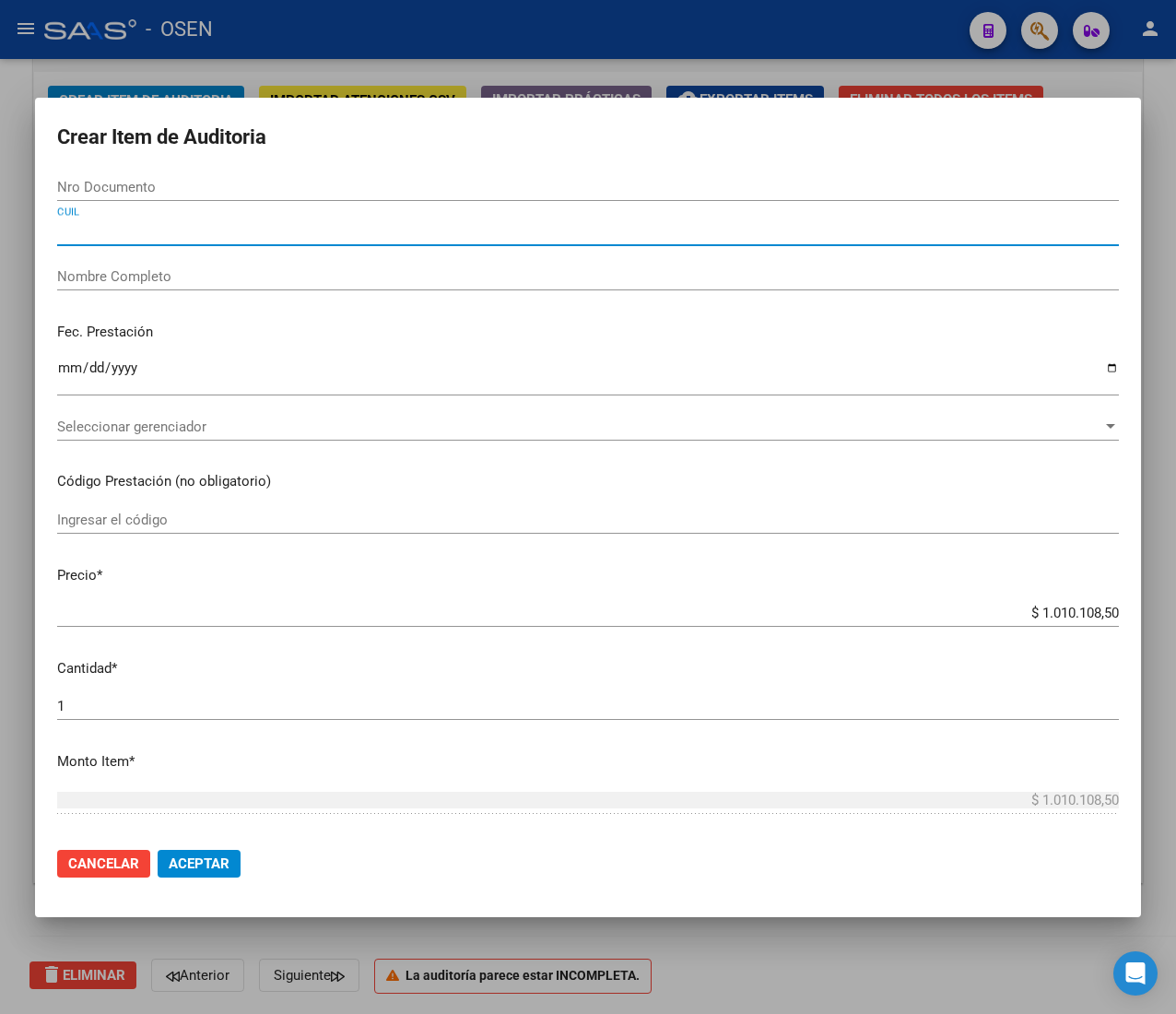
click at [182, 238] on input "CUIL" at bounding box center [588, 231] width 1061 height 17
paste input "27436486826"
type input "27436486826"
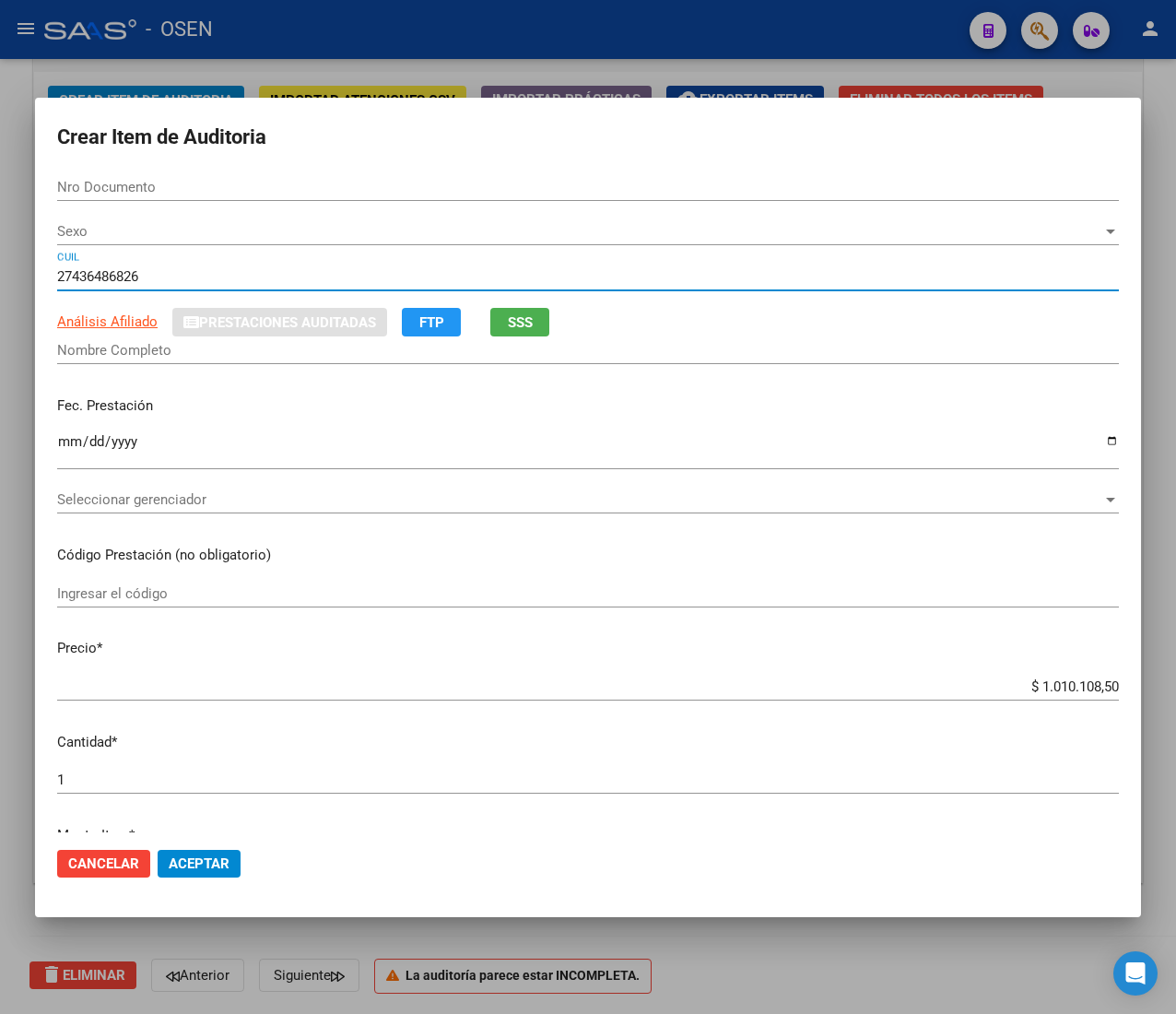
type input "43648682"
type input "SANCHEZ MAIRA DEL MILAGRO -"
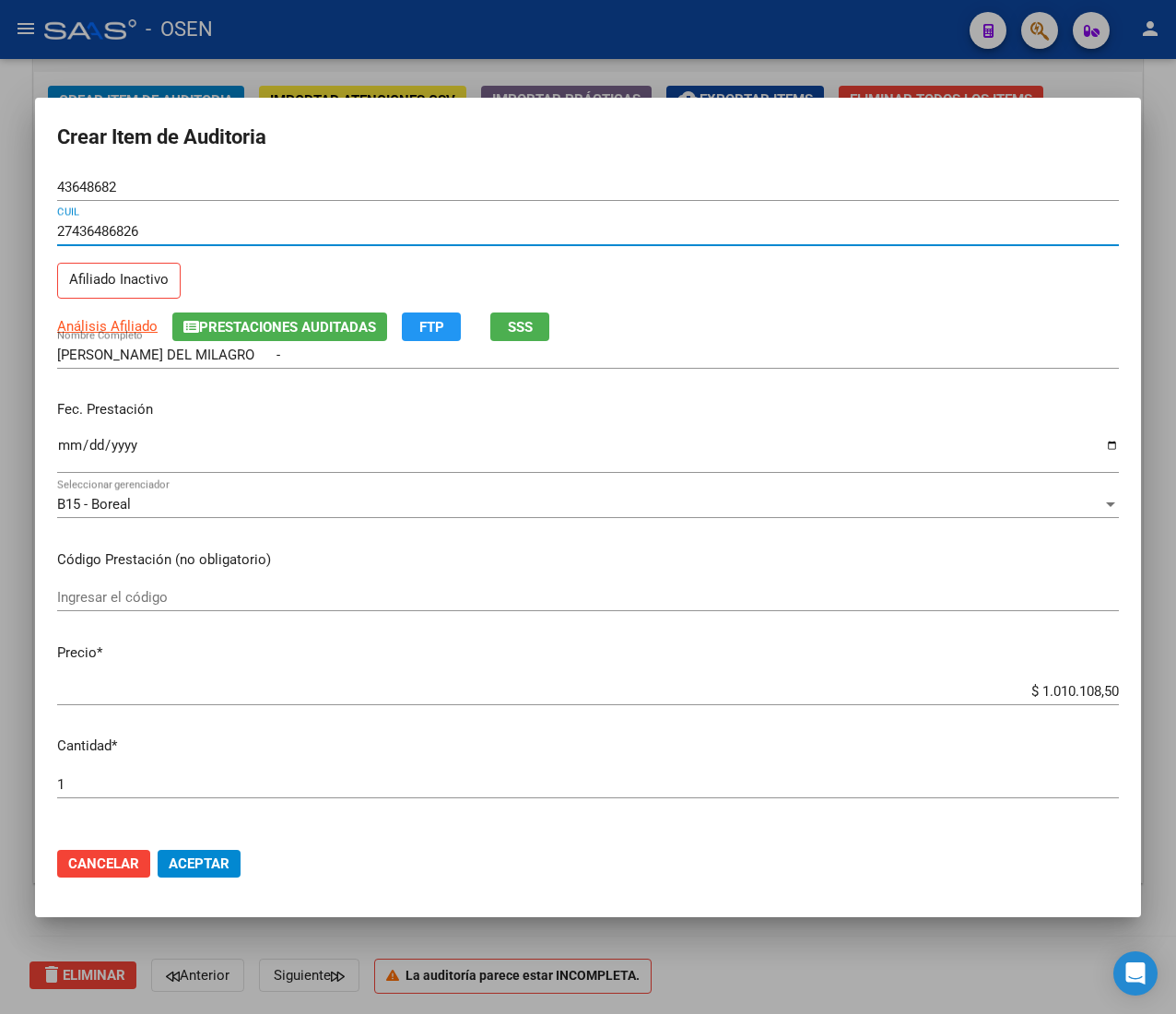
type input "27436486826"
click at [57, 445] on input "Ingresar la fecha" at bounding box center [588, 453] width 1061 height 30
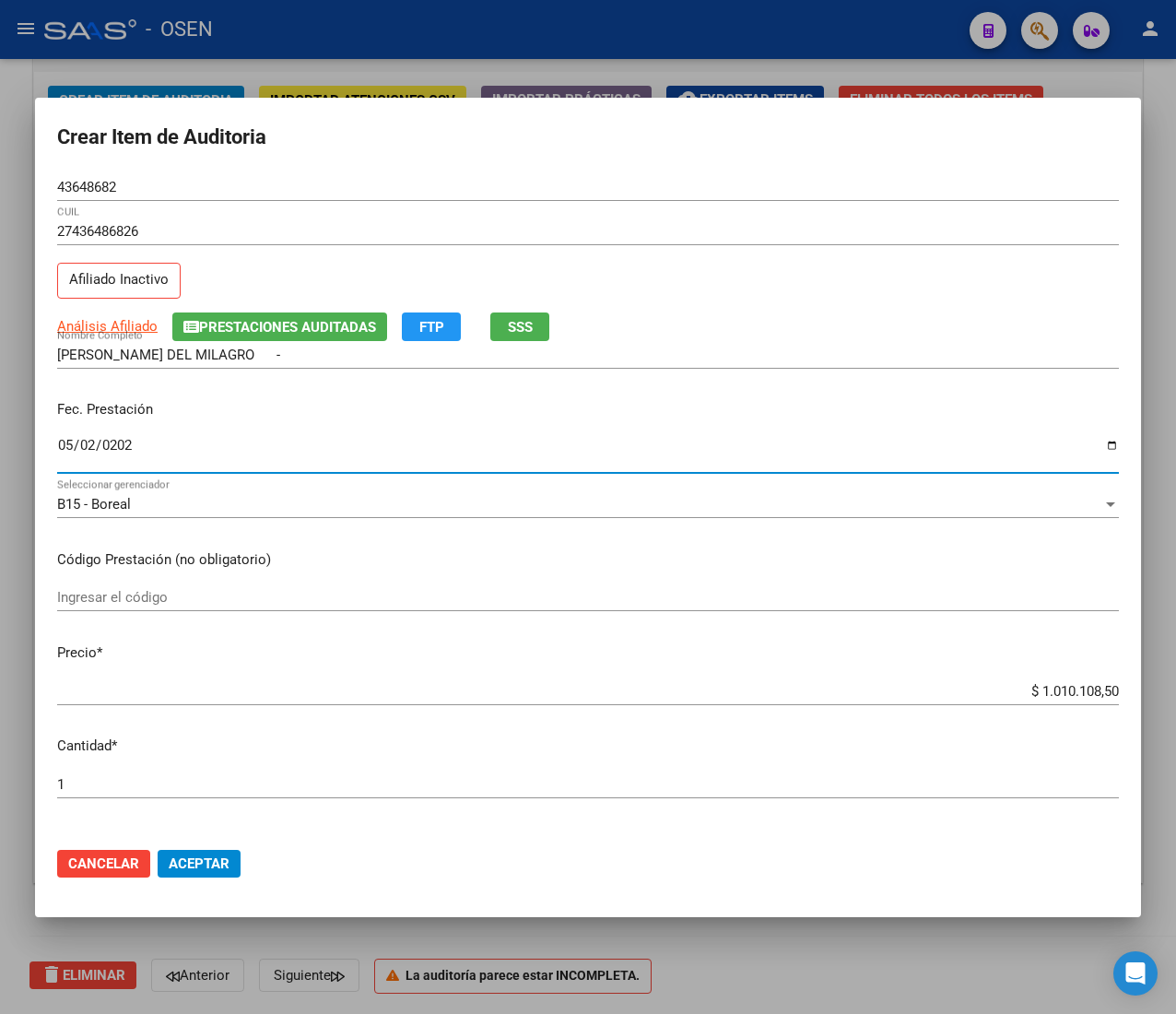
type input "2025-05-02"
click at [91, 325] on span "Análisis Afiliado" at bounding box center [107, 326] width 100 height 17
type textarea "27436486826"
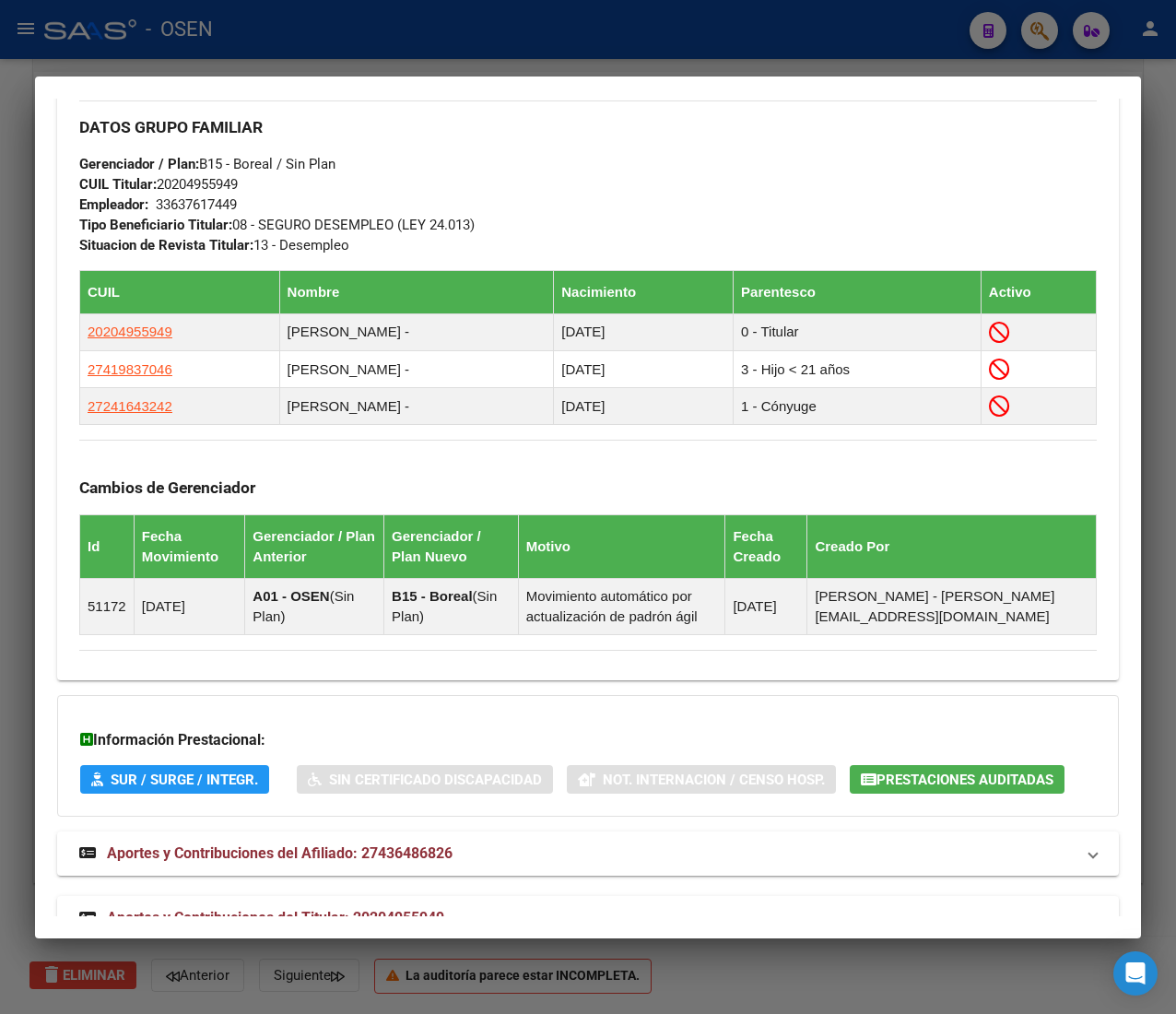
scroll to position [1128, 0]
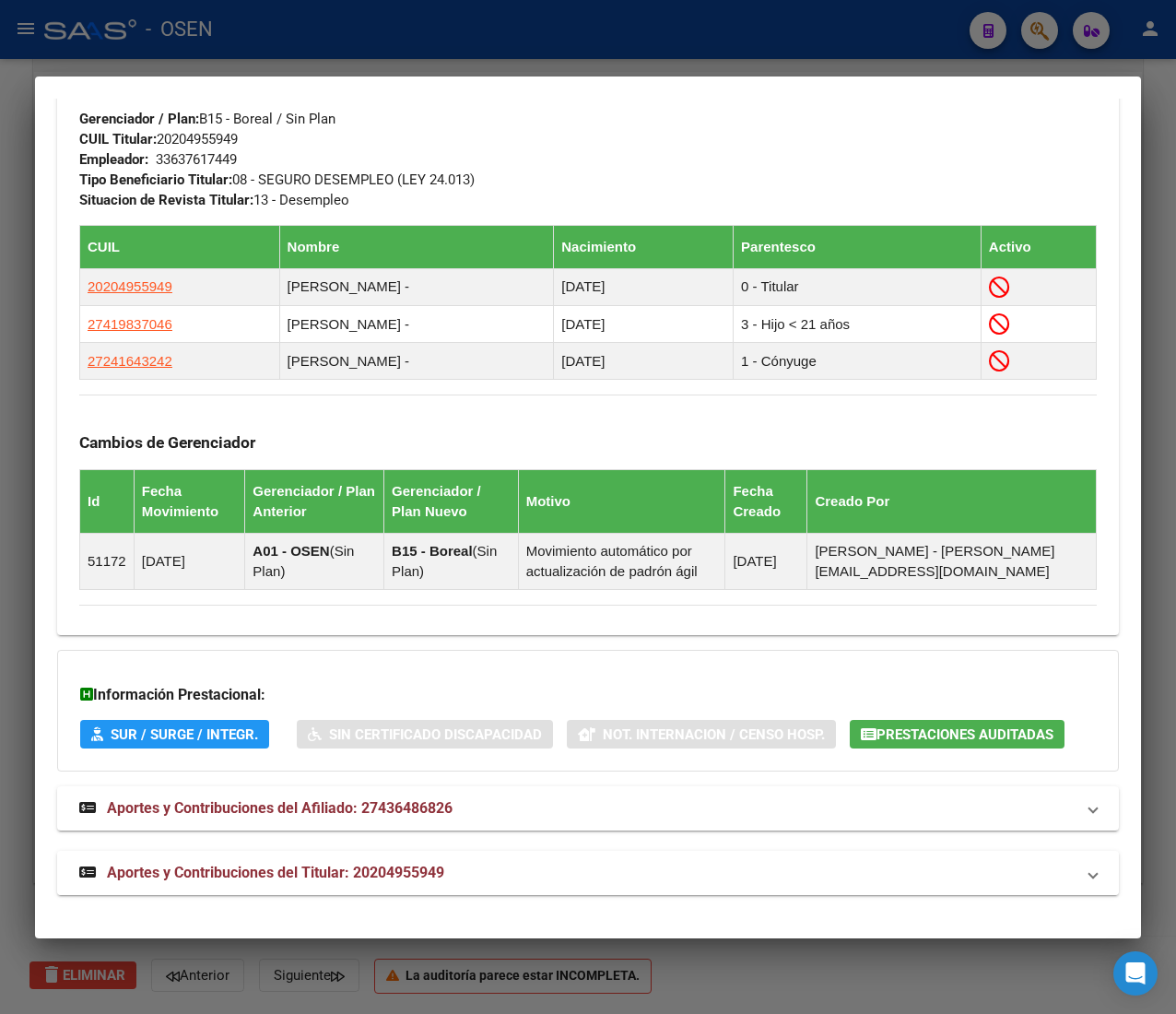
click at [439, 864] on span "Aportes y Contribuciones del Titular: 20204955949" at bounding box center [276, 872] width 338 height 18
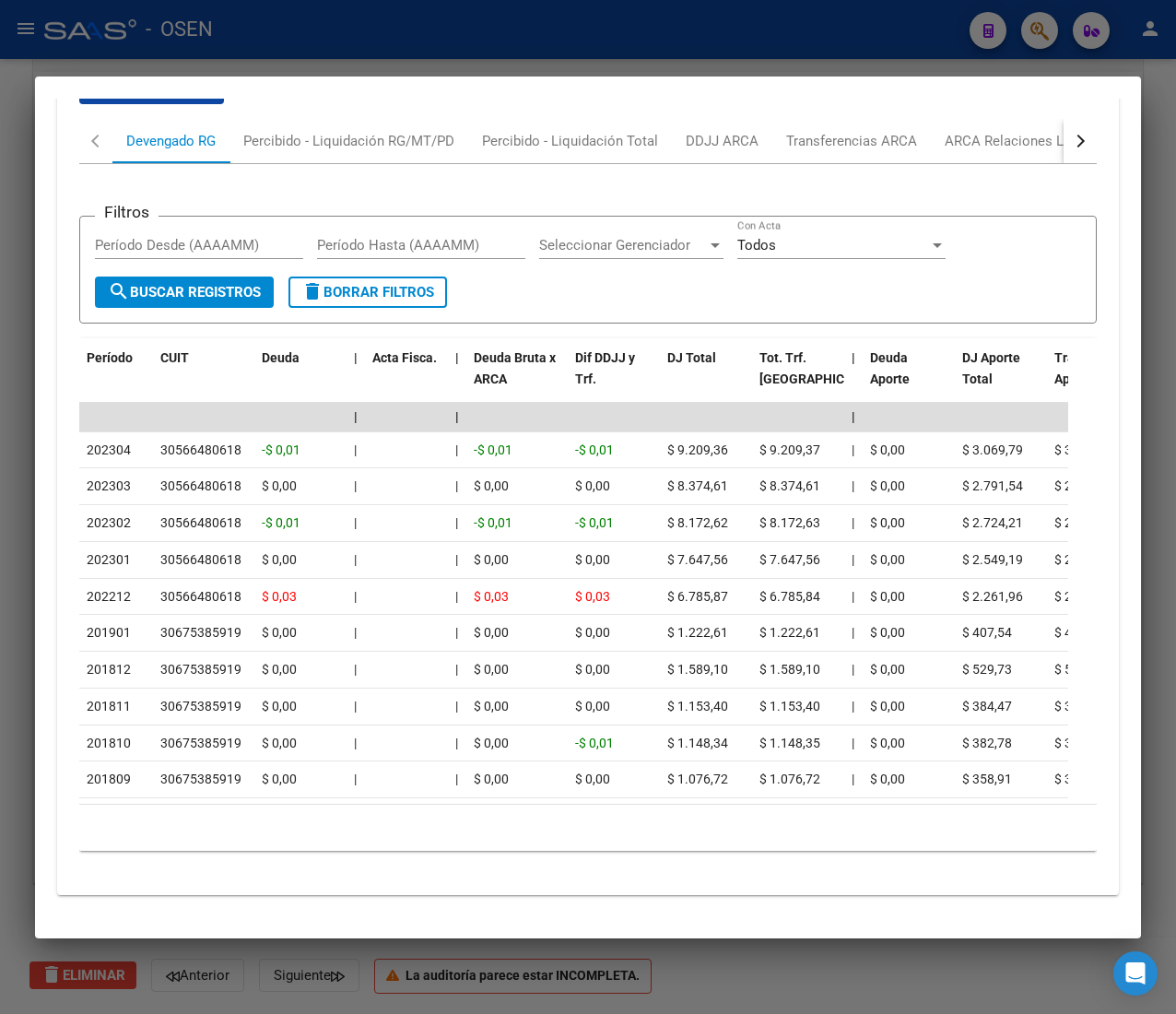
scroll to position [2037, 0]
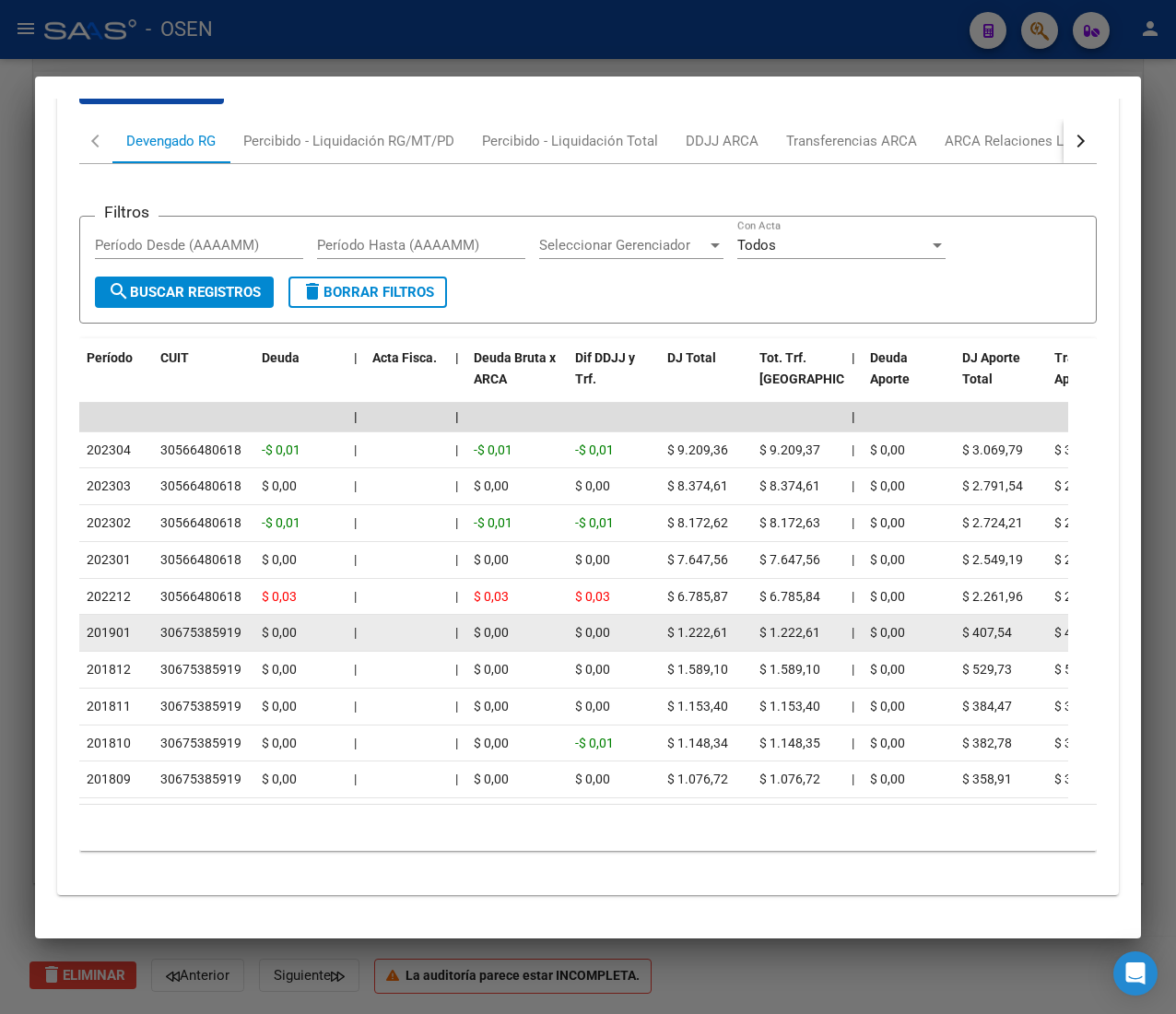
drag, startPoint x: 135, startPoint y: 601, endPoint x: 111, endPoint y: 600, distance: 24.0
click at [111, 622] on div "201901" at bounding box center [116, 633] width 59 height 22
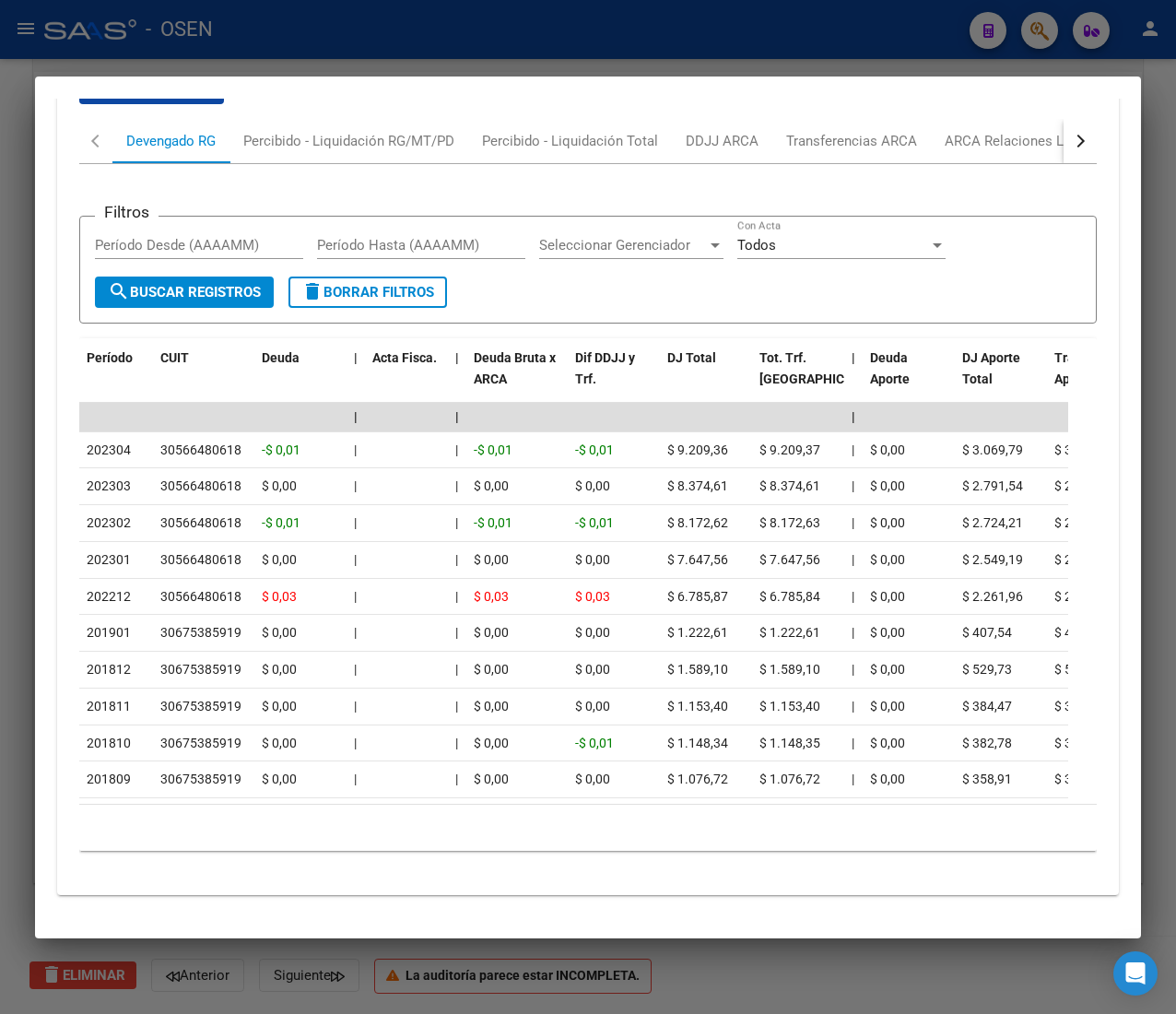
click at [1063, 119] on button "button" at bounding box center [1080, 141] width 33 height 44
click at [989, 123] on div "ARCA Relaciones Laborales" at bounding box center [940, 141] width 200 height 44
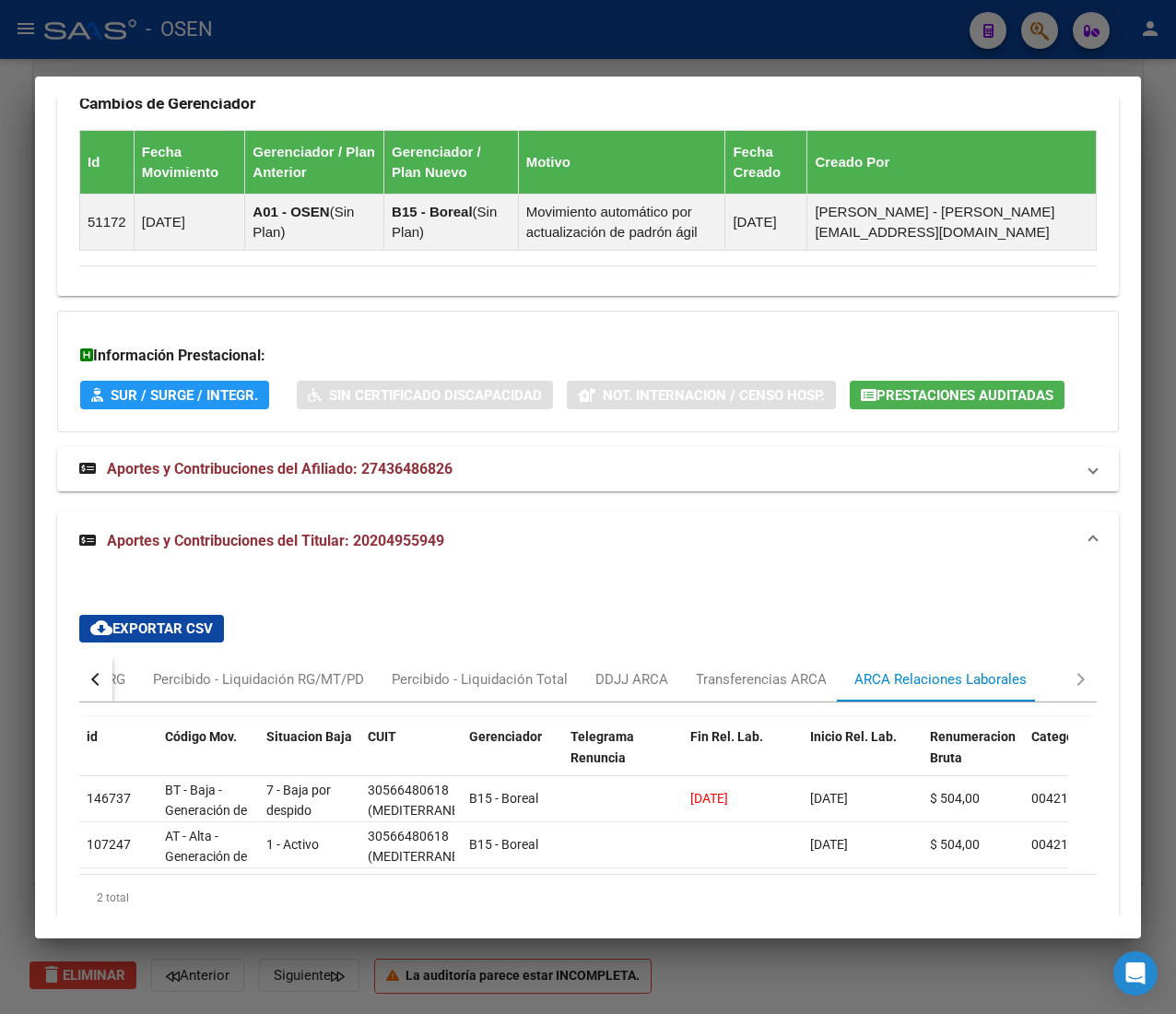
scroll to position [1566, 0]
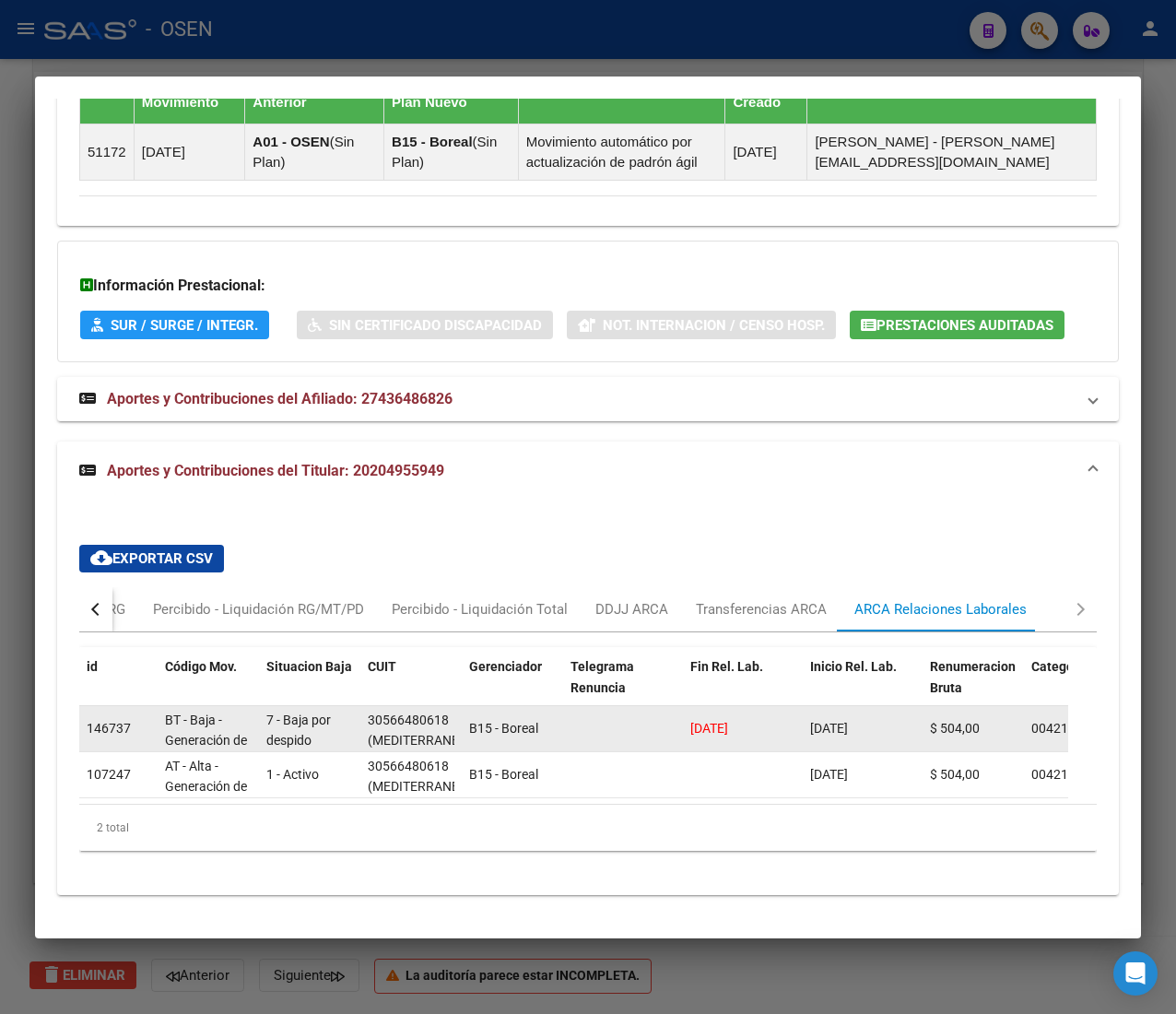
drag, startPoint x: 722, startPoint y: 712, endPoint x: 746, endPoint y: 700, distance: 26.8
click at [728, 721] on span "15/09/2023" at bounding box center [709, 728] width 37 height 15
drag, startPoint x: 763, startPoint y: 699, endPoint x: 674, endPoint y: 693, distance: 89.2
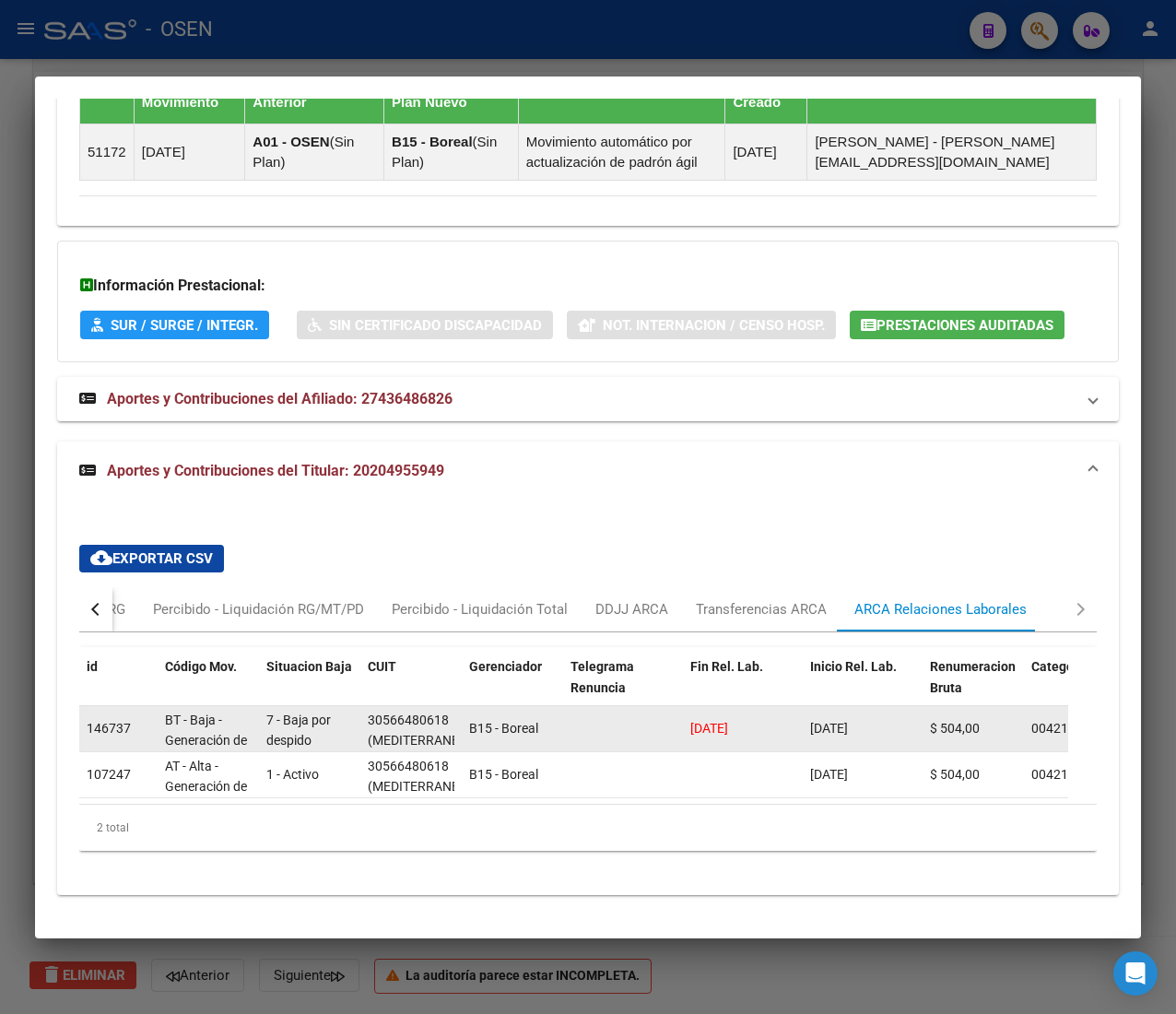
click at [674, 706] on datatable-body-cell at bounding box center [623, 729] width 120 height 45
drag, startPoint x: 704, startPoint y: 700, endPoint x: 682, endPoint y: 692, distance: 23.4
click at [697, 721] on span "15/09/2023" at bounding box center [709, 728] width 37 height 15
click at [683, 706] on datatable-body-cell "15/09/2023" at bounding box center [743, 729] width 120 height 45
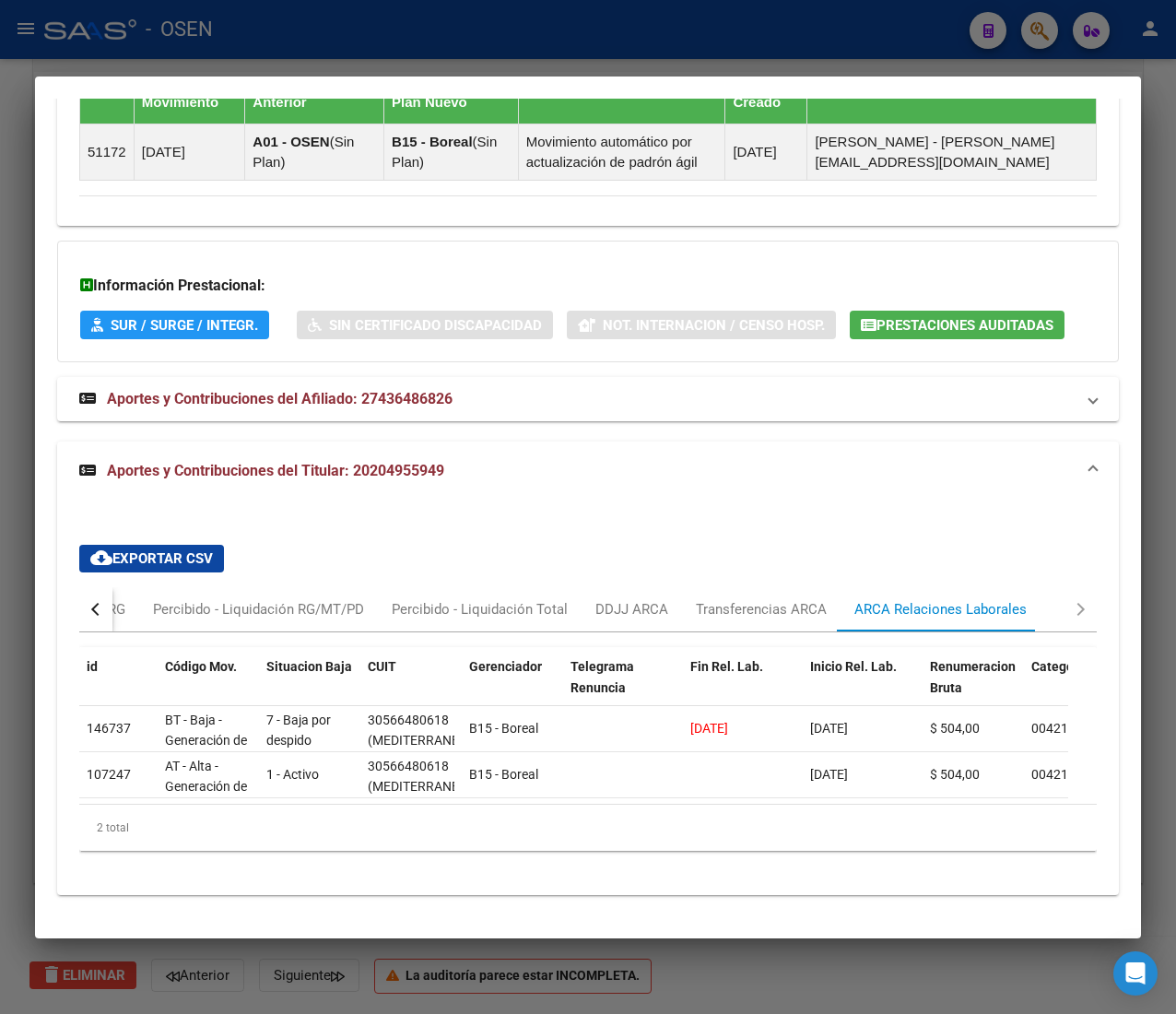
click at [90, 592] on button "button" at bounding box center [96, 608] width 33 height 44
click at [200, 600] on div "Devengado RG" at bounding box center [170, 609] width 90 height 21
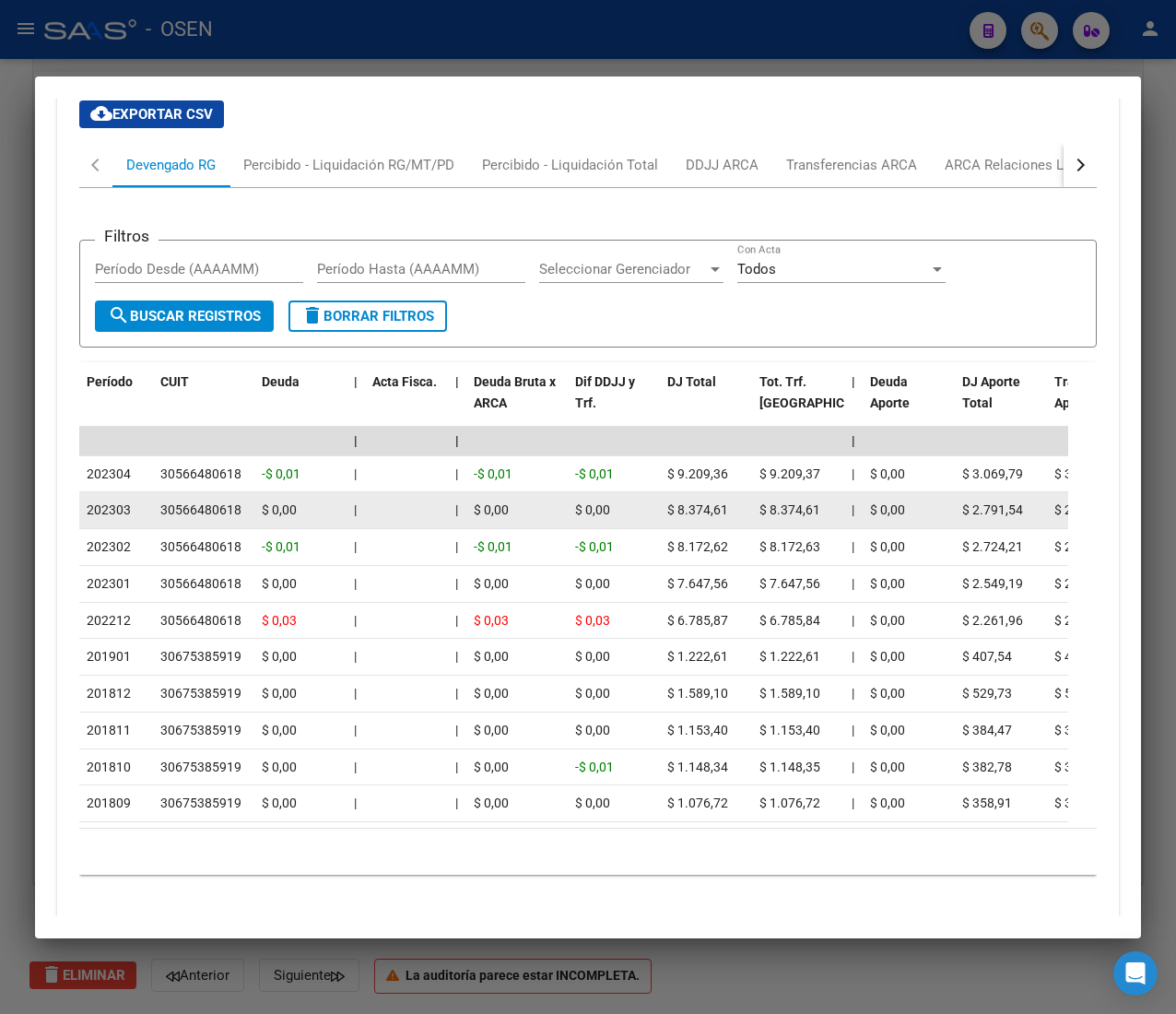
scroll to position [2037, 0]
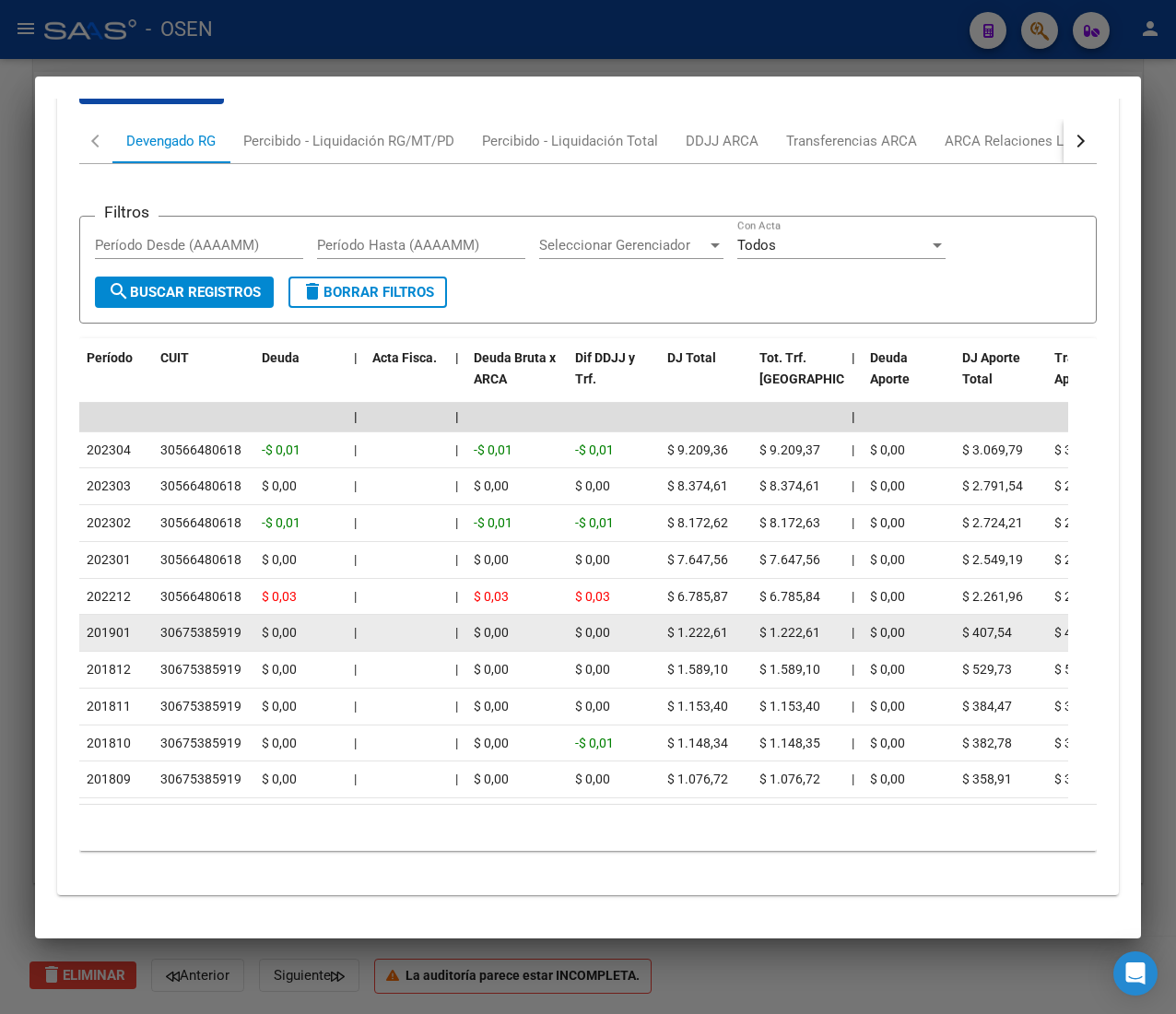
click at [503, 614] on datatable-body-cell "$ 0,00" at bounding box center [517, 632] width 101 height 36
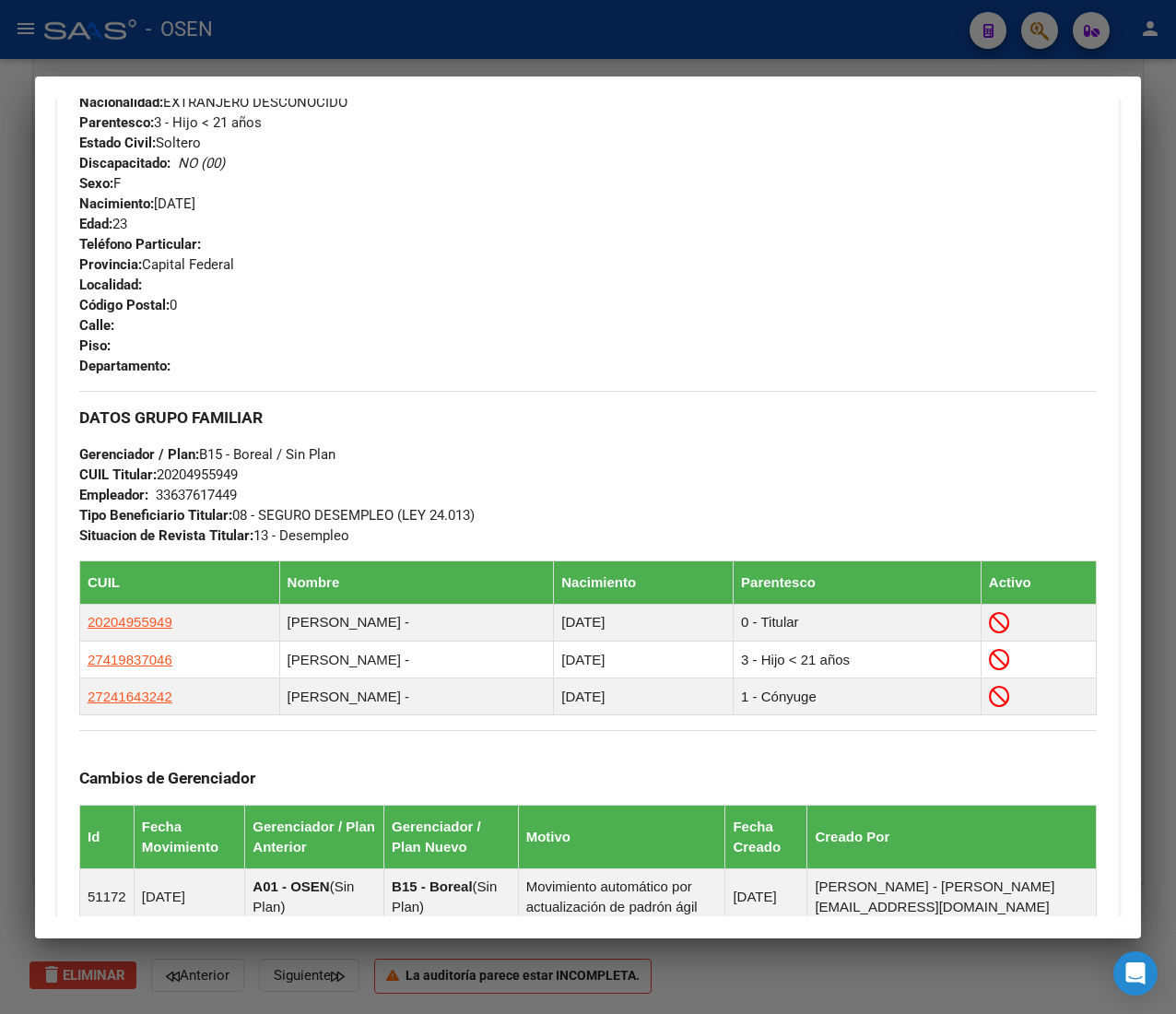
scroll to position [0, 0]
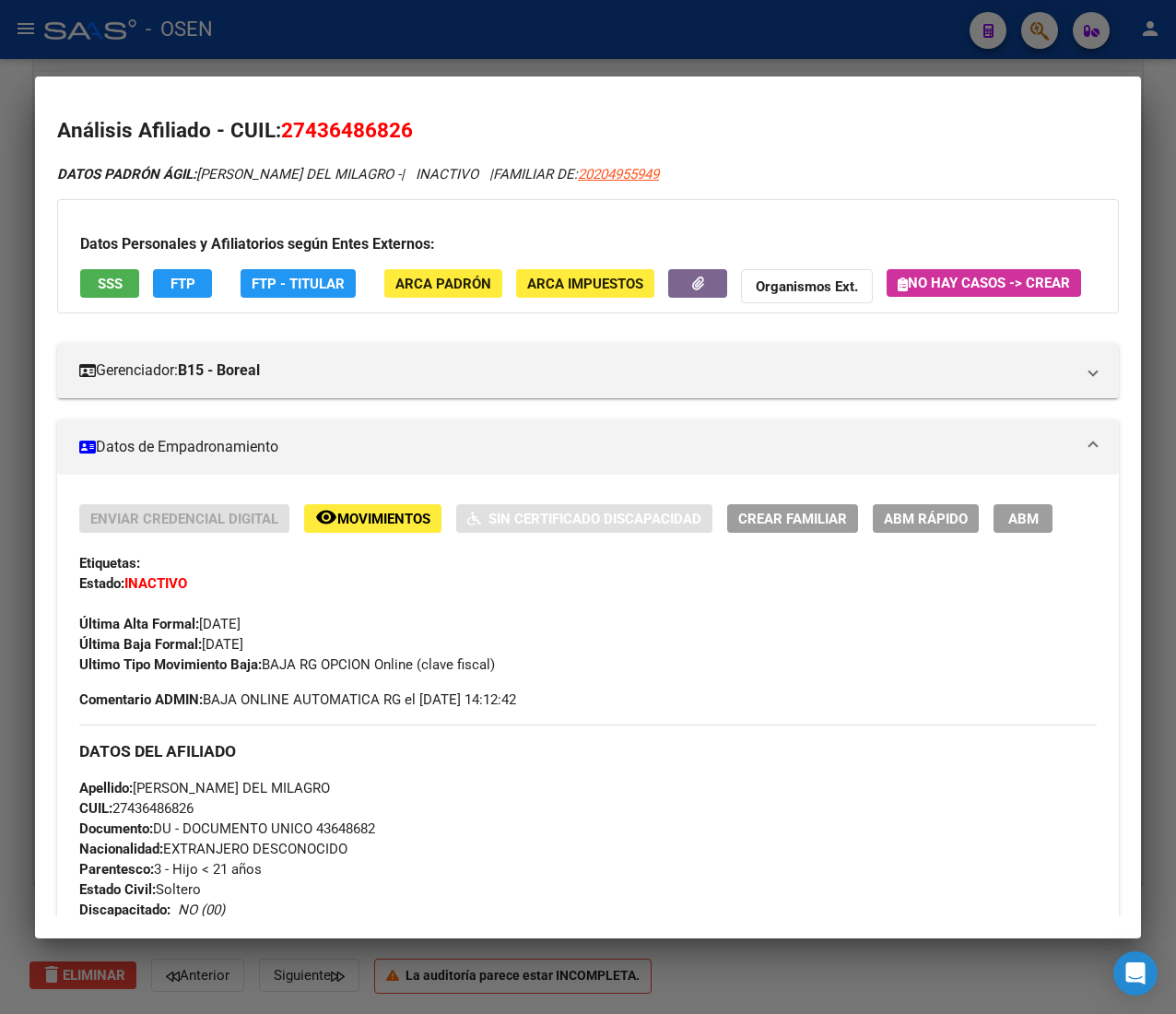
click at [120, 284] on span "SSS" at bounding box center [109, 284] width 25 height 17
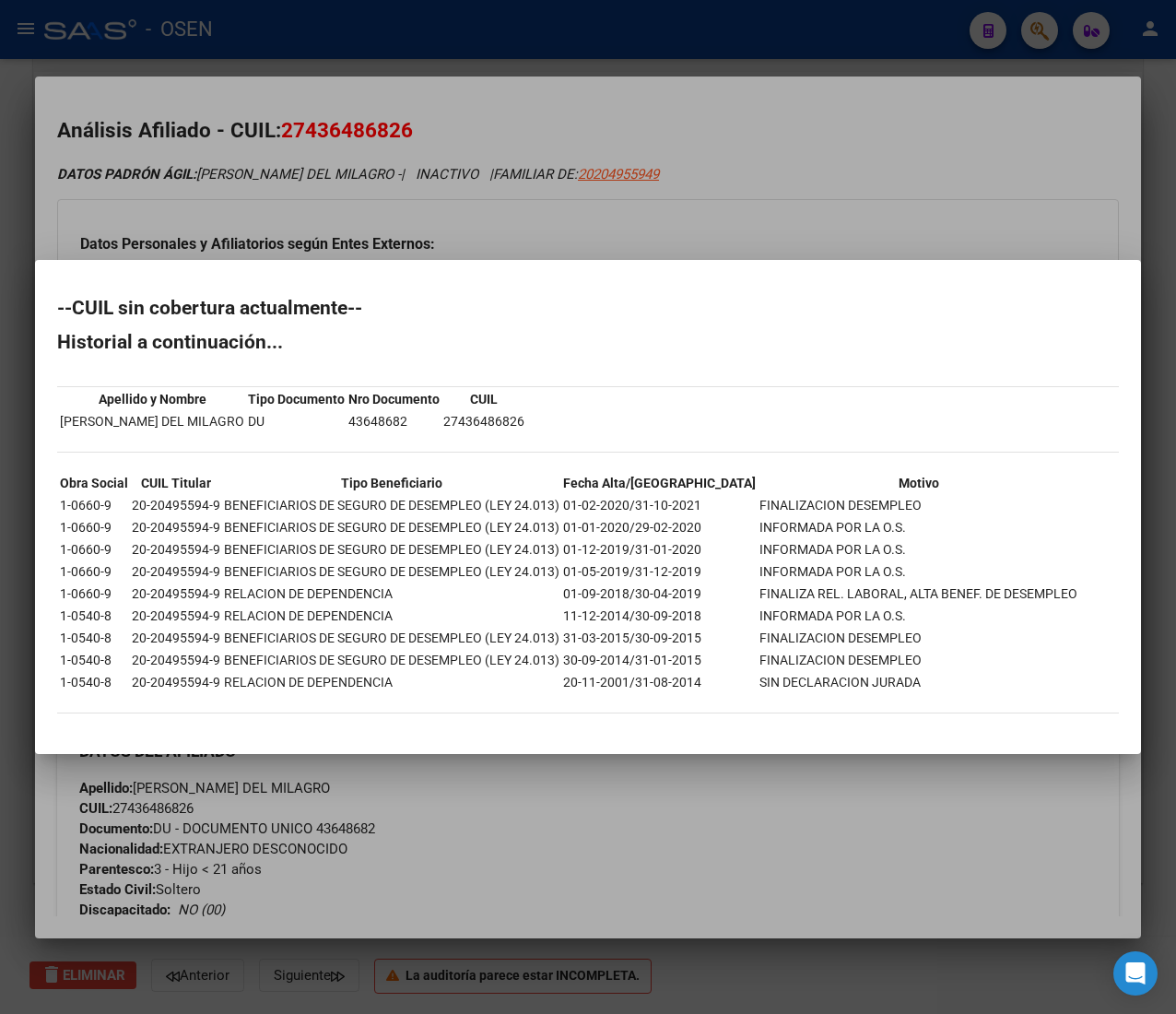
click at [803, 434] on div "--CUIL sin cobertura actualmente-- Historial a continuación... Apellido y Nombr…" at bounding box center [588, 515] width 1061 height 433
drag, startPoint x: 647, startPoint y: 596, endPoint x: 974, endPoint y: 579, distance: 327.4
click at [974, 579] on tbody "Obra Social CUIL Titular Tipo Beneficiario Fecha Alta/Baja Motivo 1-0660-9 20-2…" at bounding box center [568, 582] width 1019 height 220
click at [760, 195] on div at bounding box center [588, 507] width 1176 height 1014
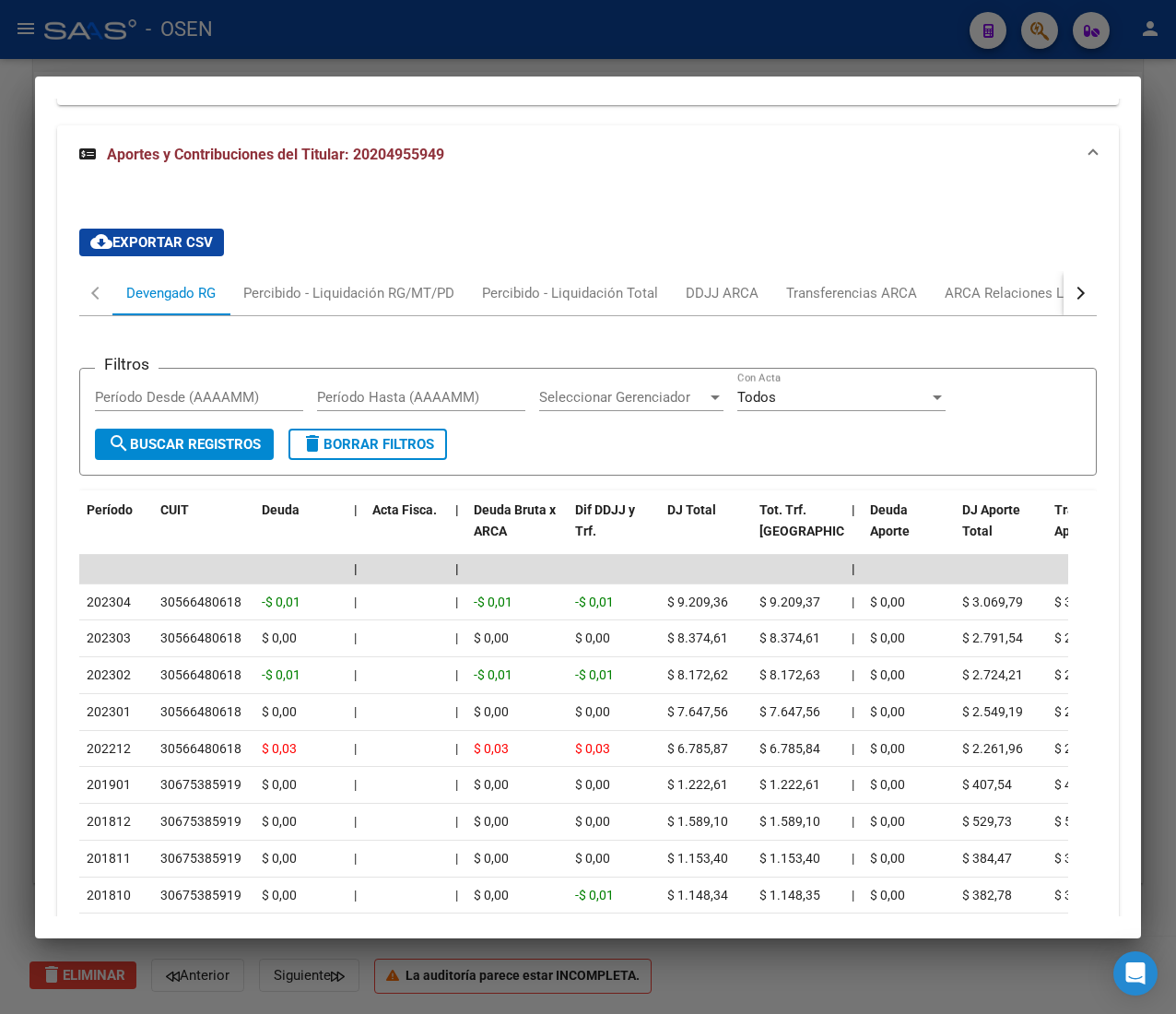
scroll to position [2037, 0]
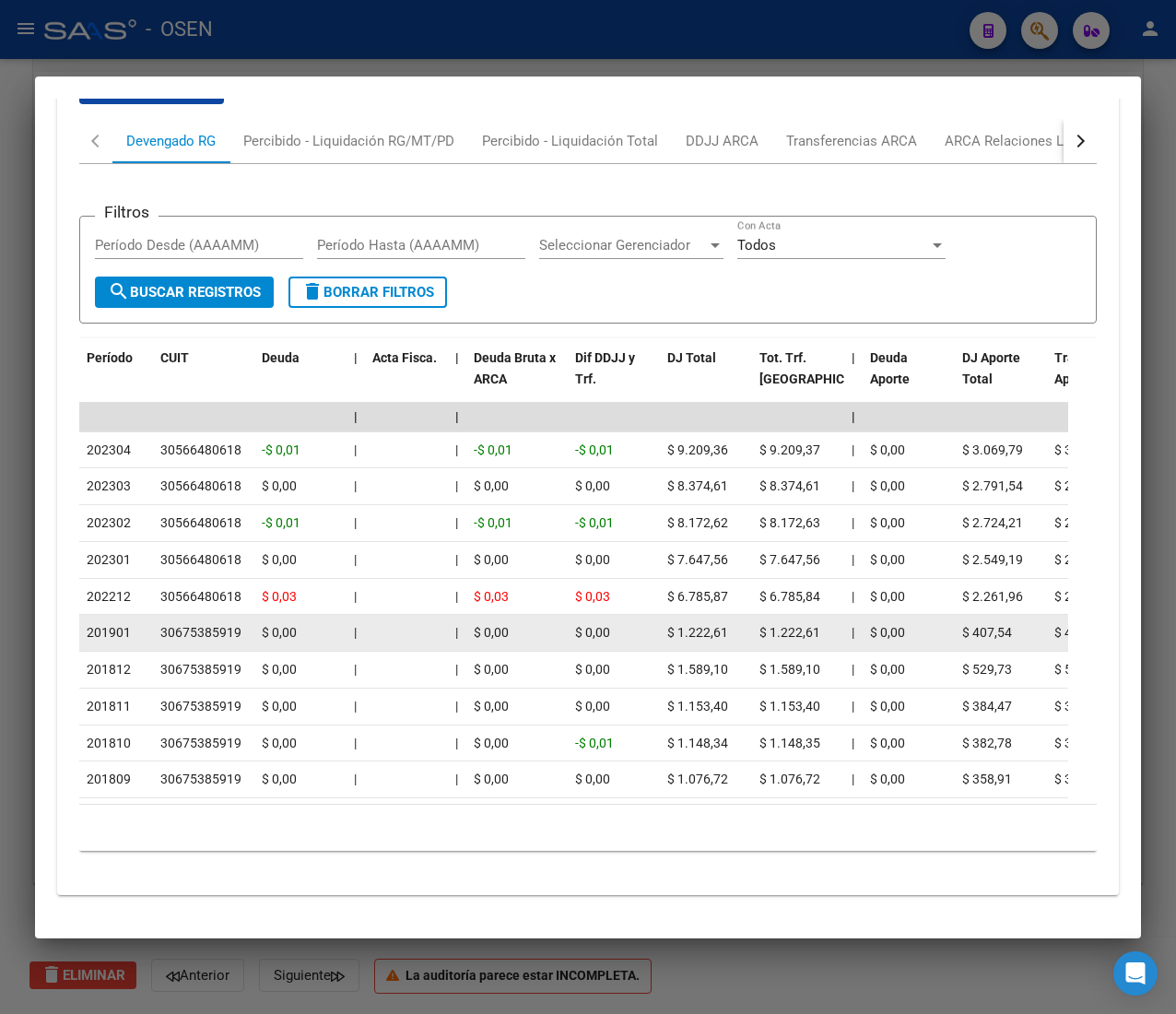
click at [668, 614] on datatable-body-cell "$ 1.222,61" at bounding box center [706, 632] width 93 height 36
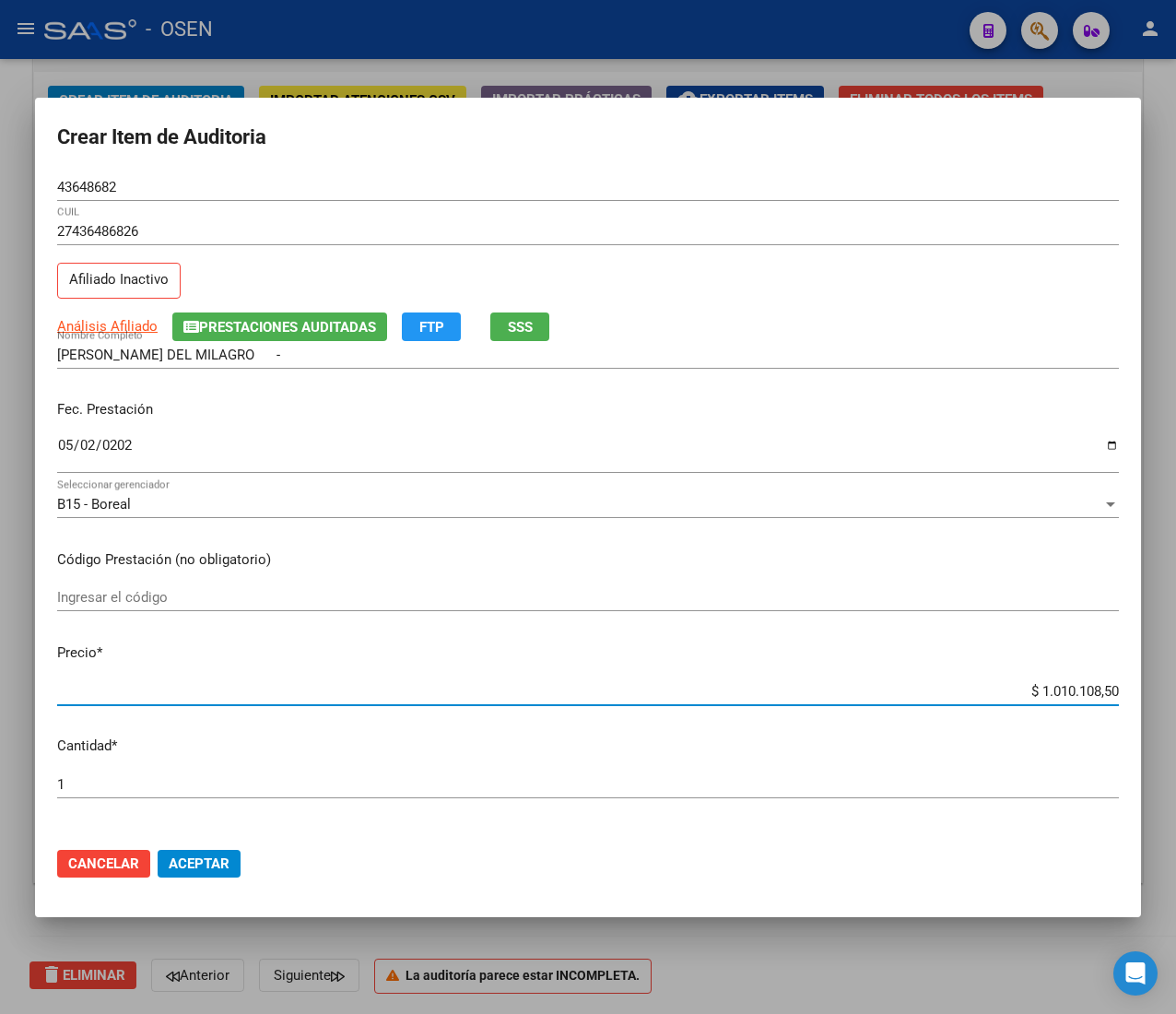
click at [1062, 688] on input "$ 1.010.108,50" at bounding box center [588, 691] width 1061 height 17
type input "$ 0,01"
type input "$ 0,18"
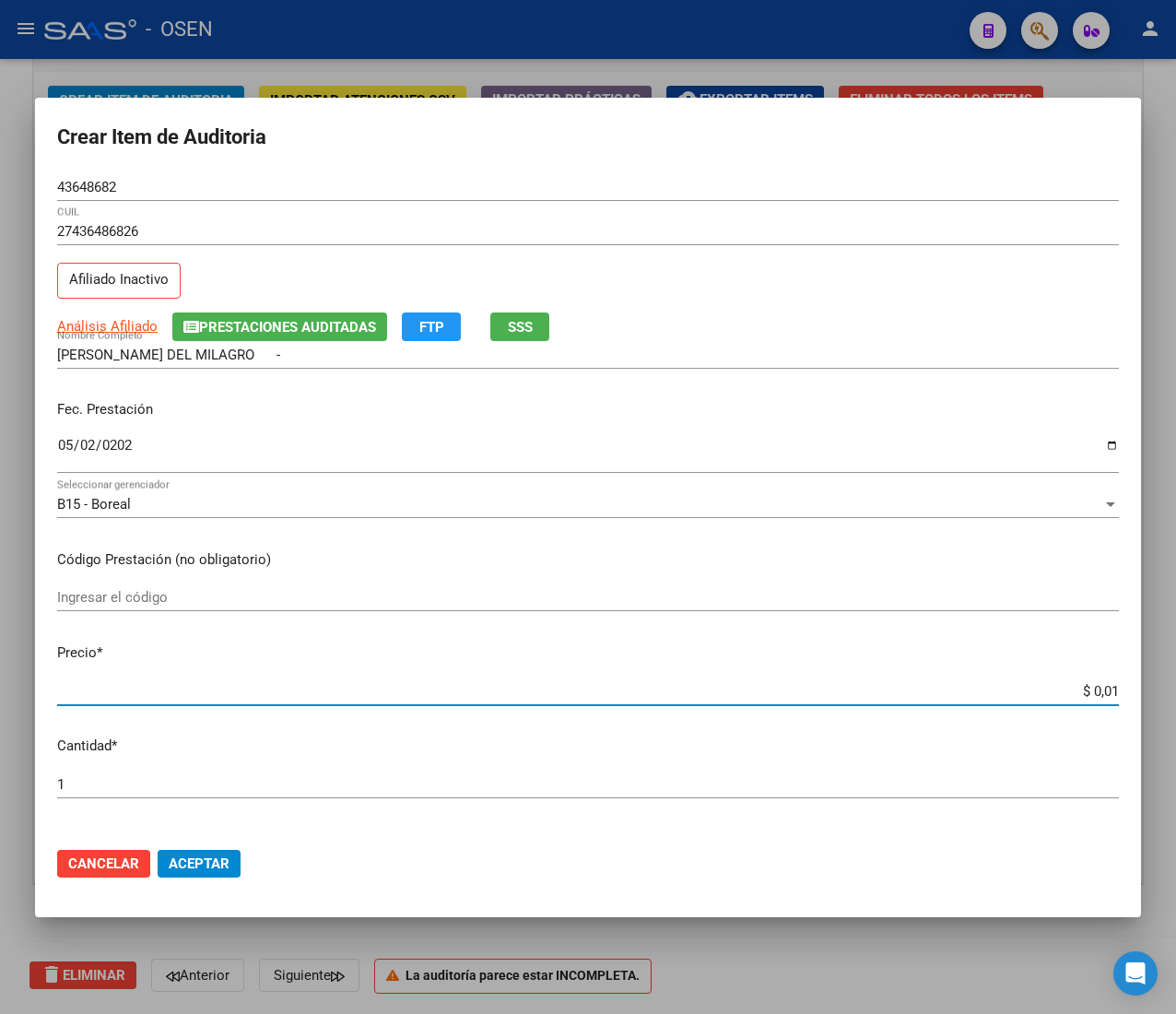
type input "$ 0,18"
type input "$ 1,88"
type input "$ 18,80"
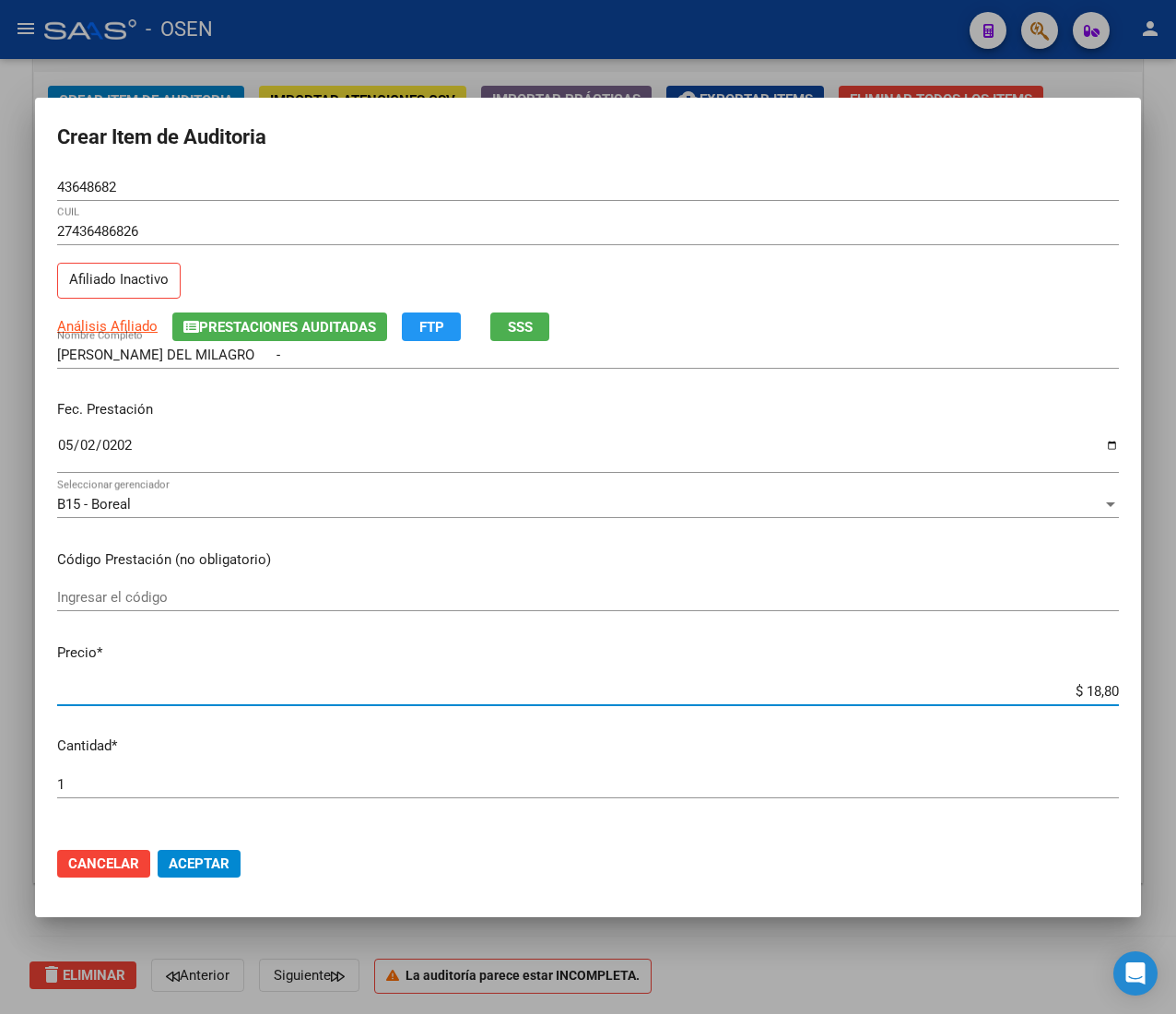
type input "$ 188,00"
click at [200, 869] on span "Aceptar" at bounding box center [199, 863] width 61 height 17
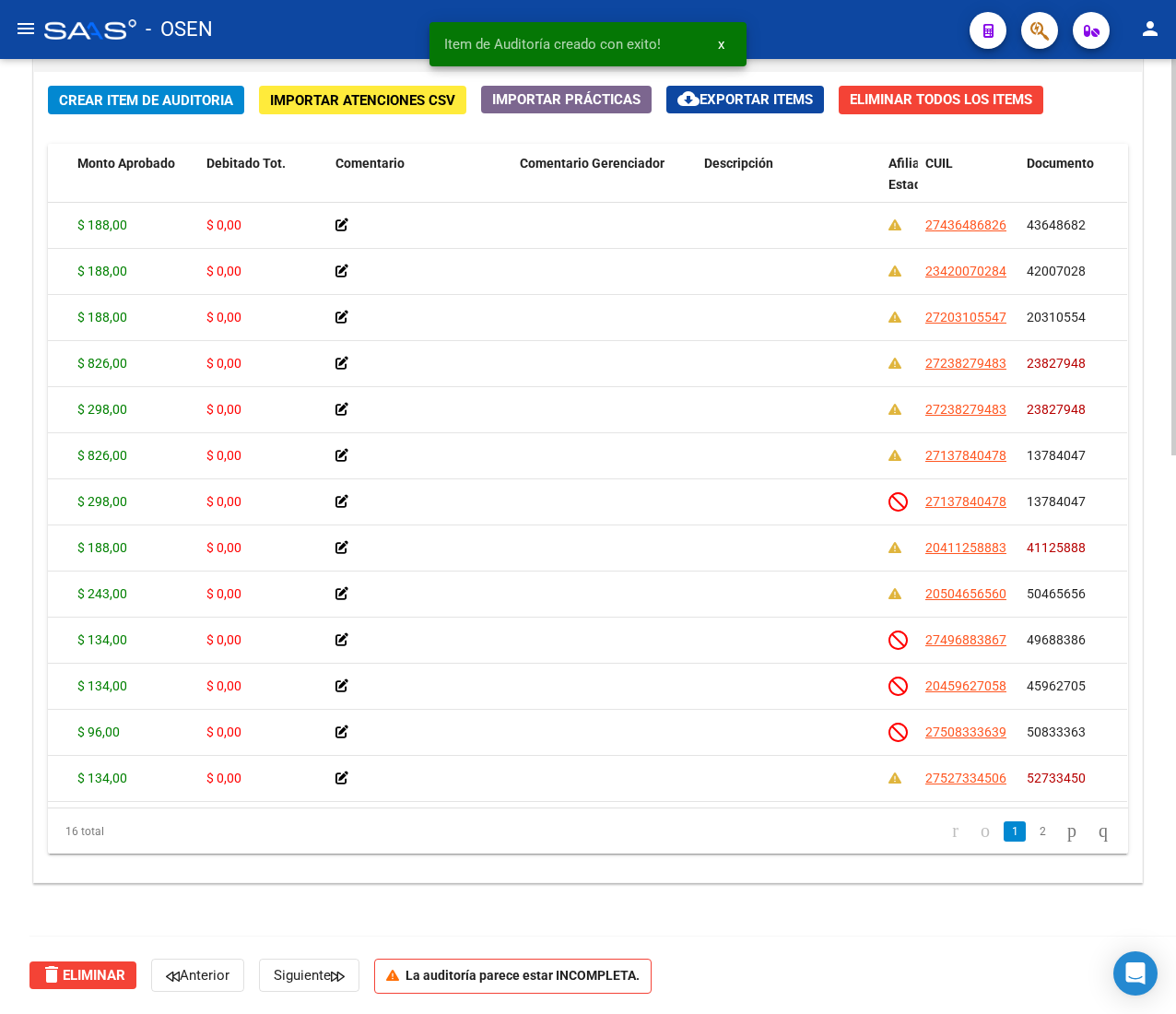
click at [119, 106] on span "Crear Item de Auditoria" at bounding box center [146, 100] width 174 height 17
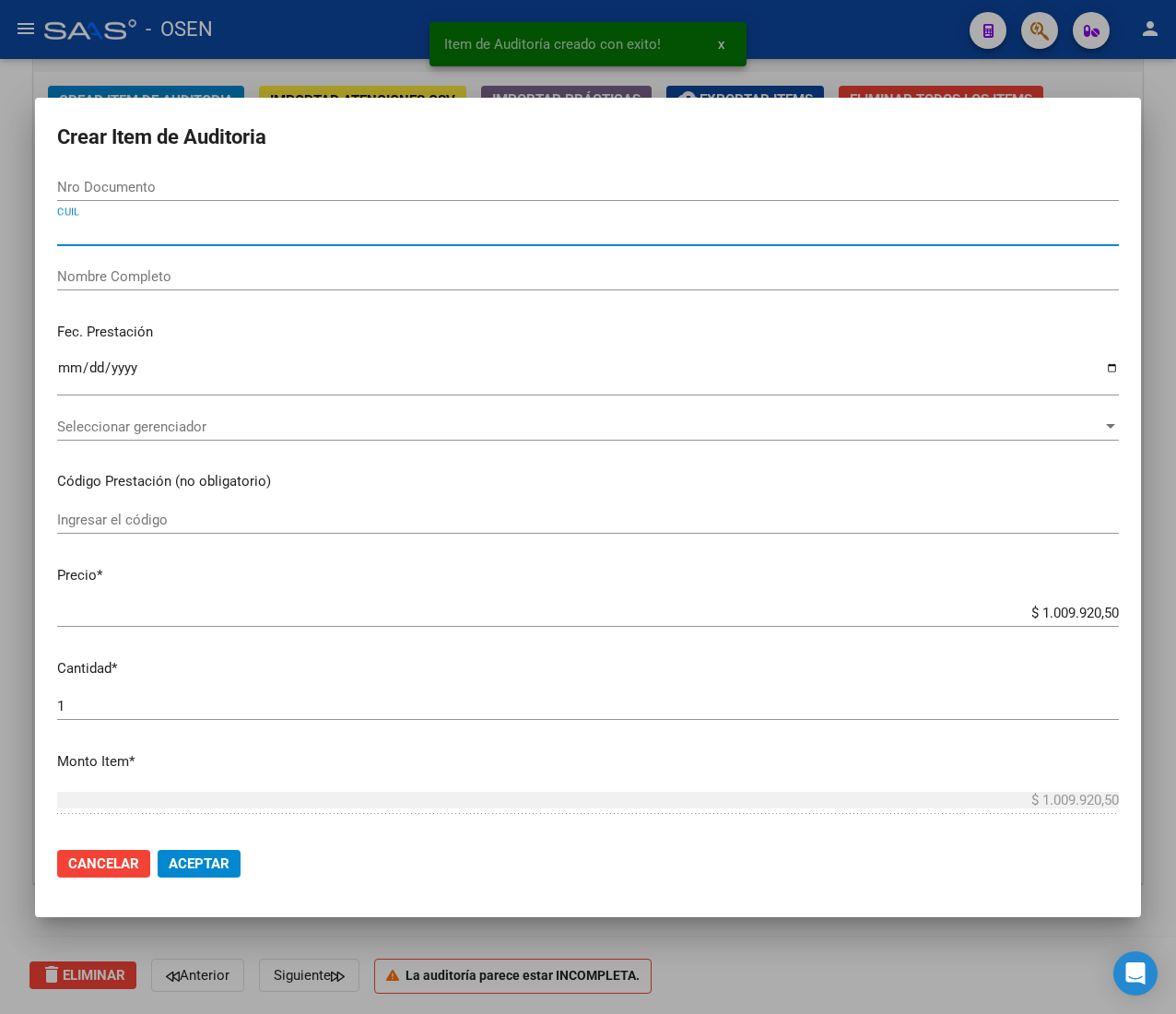
click at [214, 223] on input "CUIL" at bounding box center [588, 231] width 1061 height 17
paste input "20454398549"
type input "20454398549"
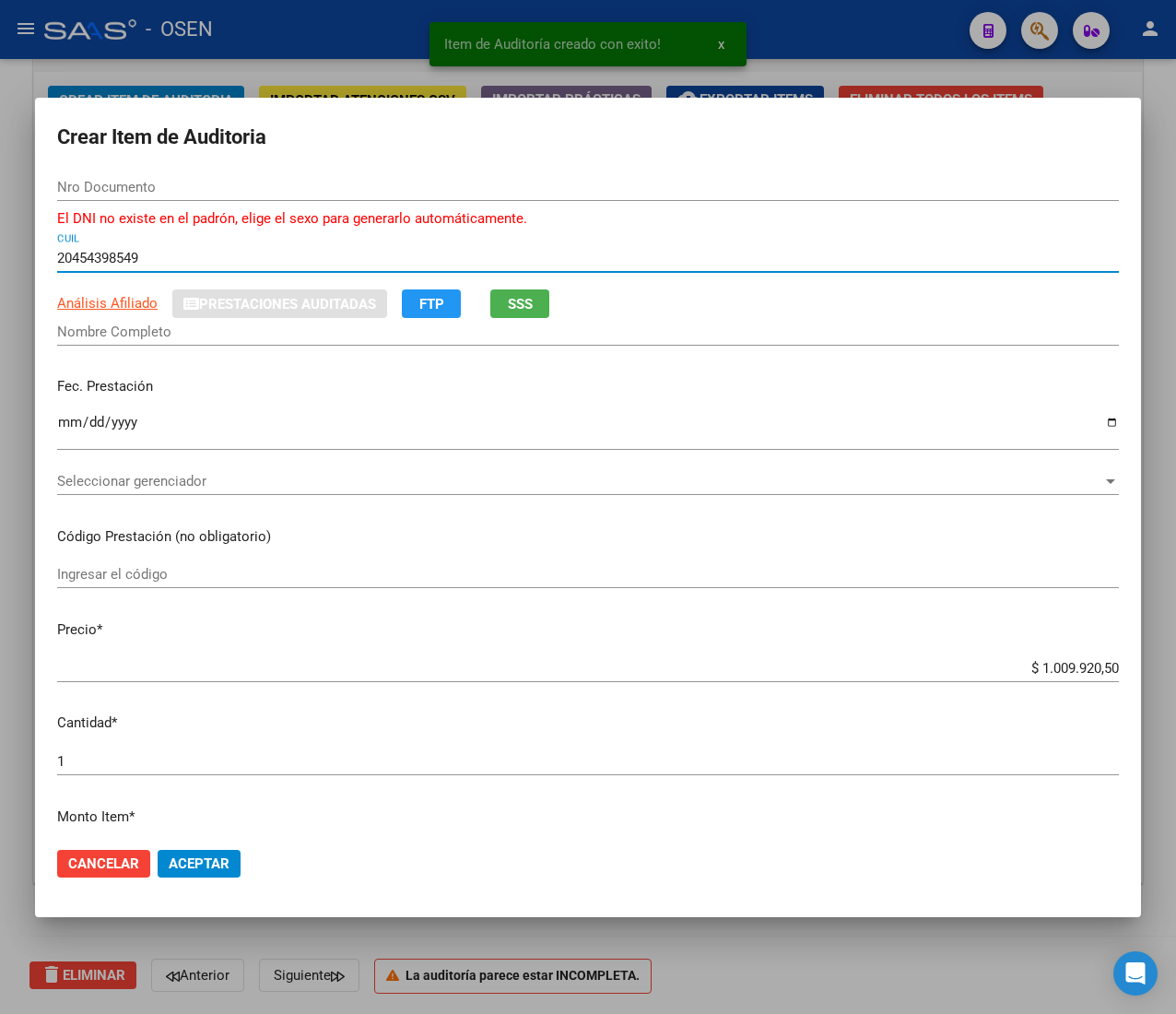
type input "45439854"
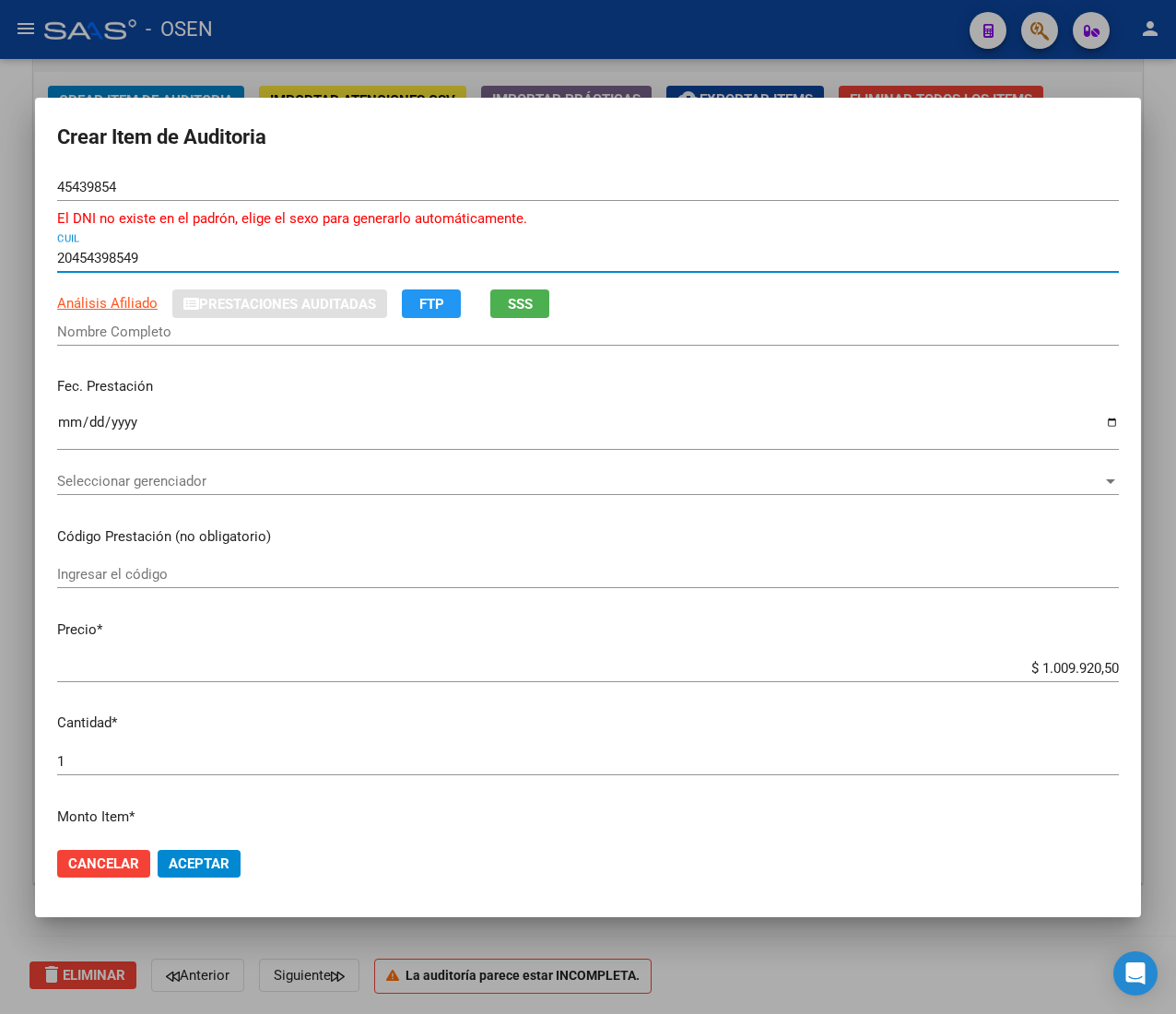
type input "20454398549"
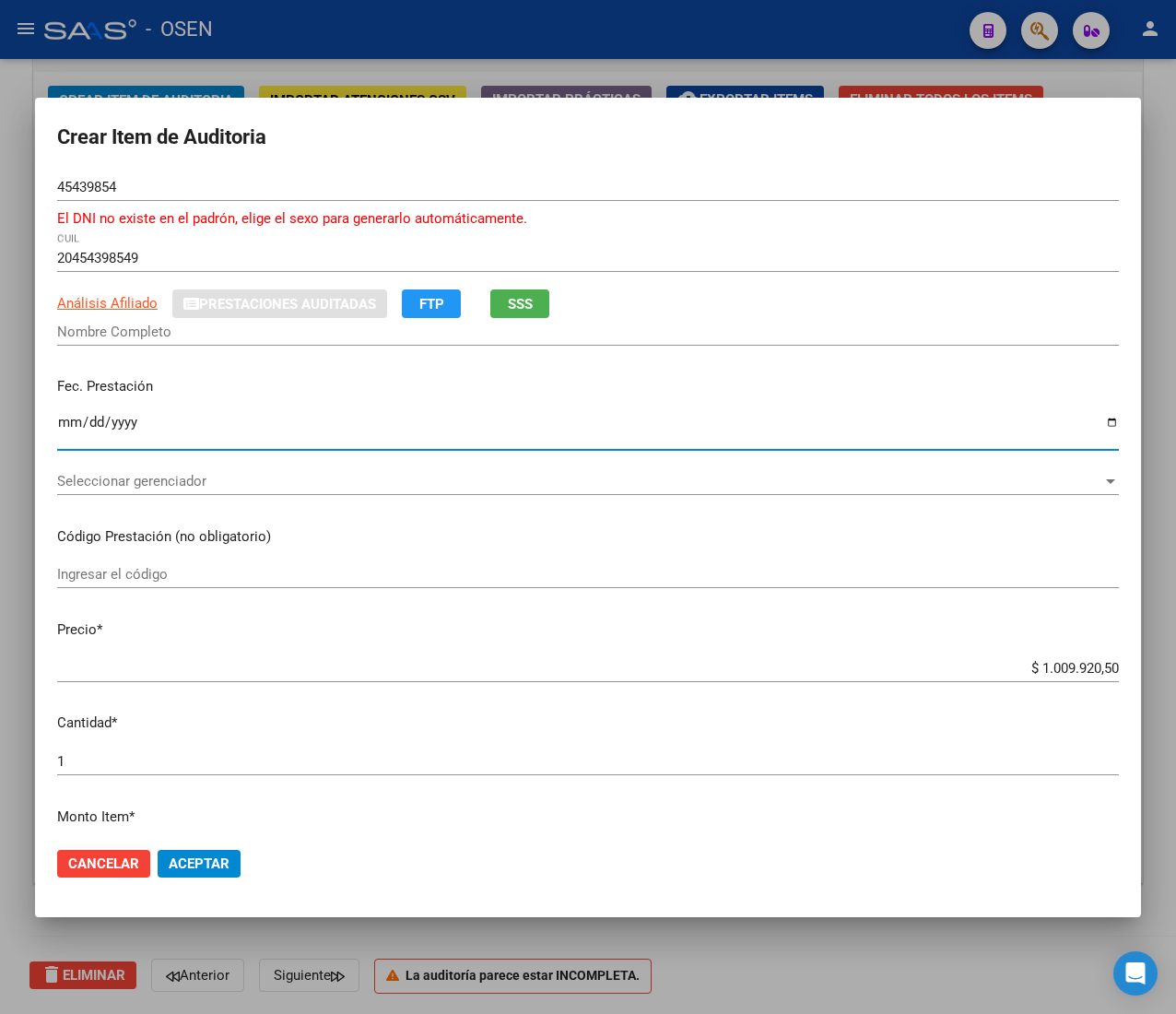
click at [66, 429] on input "Ingresar la fecha" at bounding box center [588, 429] width 1061 height 30
type input "2019-05-03"
click at [131, 309] on span "Análisis Afiliado" at bounding box center [107, 303] width 100 height 17
type textarea "20454398549"
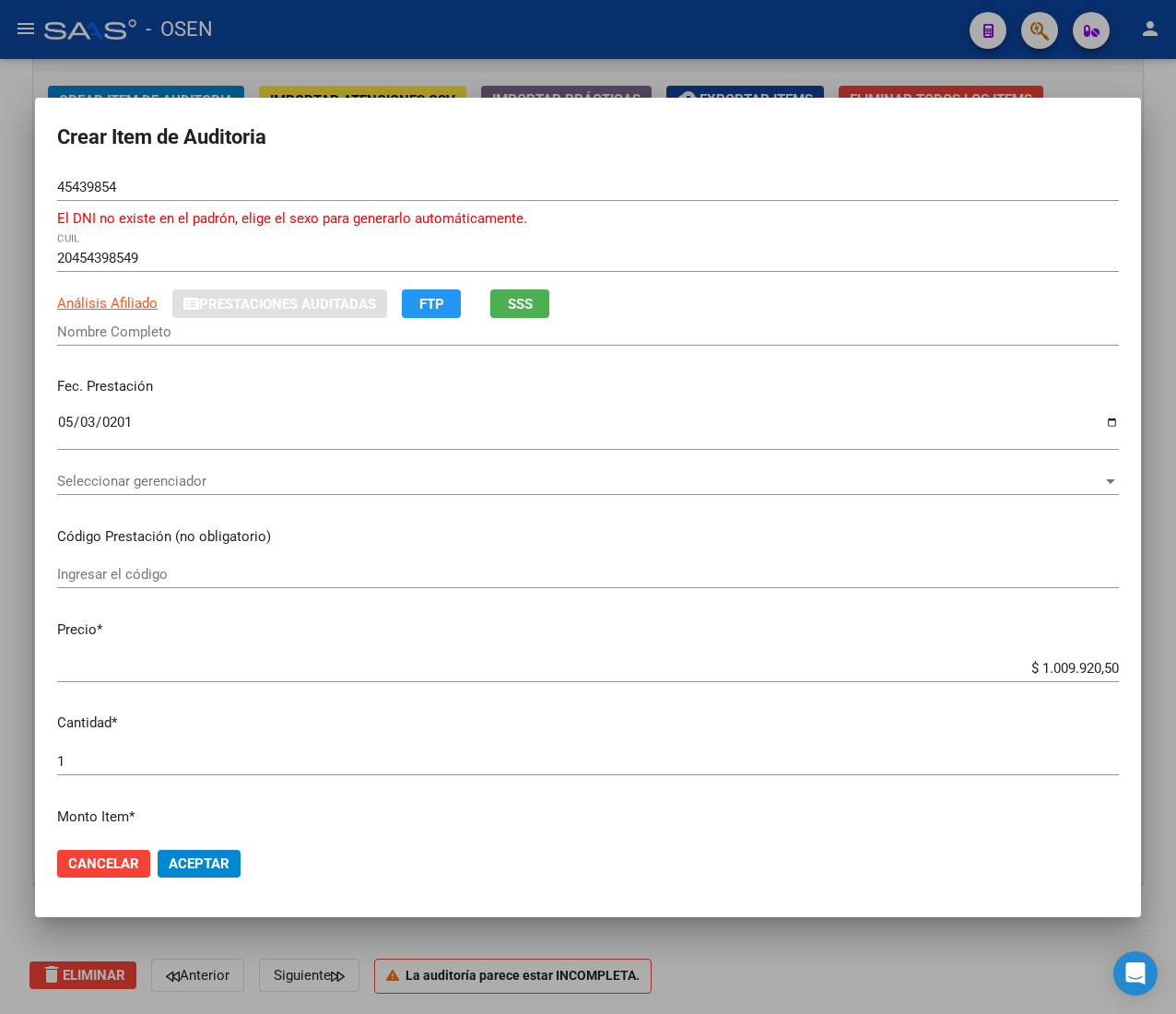
click at [531, 302] on span "SSS" at bounding box center [520, 304] width 25 height 17
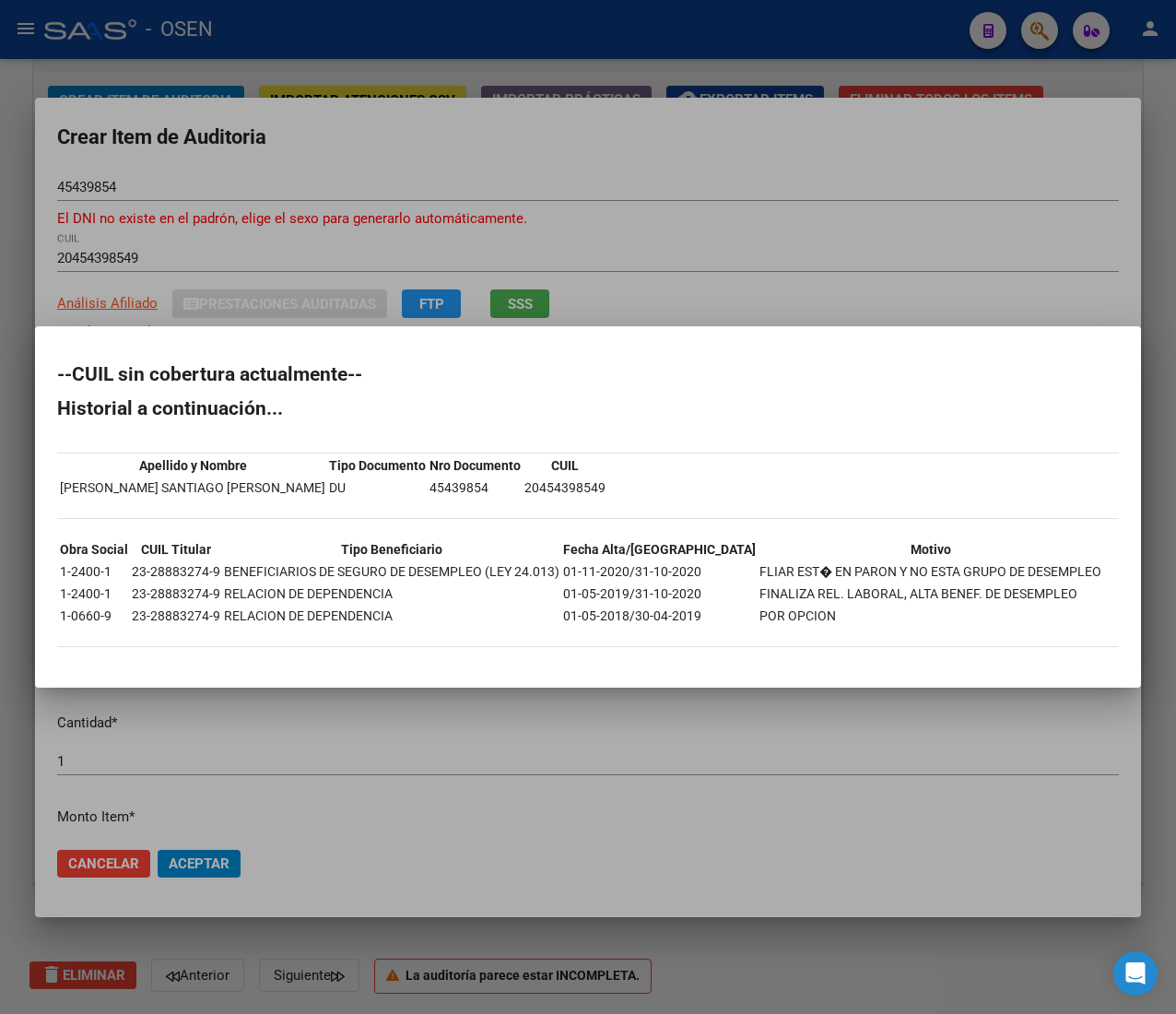
click at [724, 257] on div at bounding box center [588, 507] width 1176 height 1014
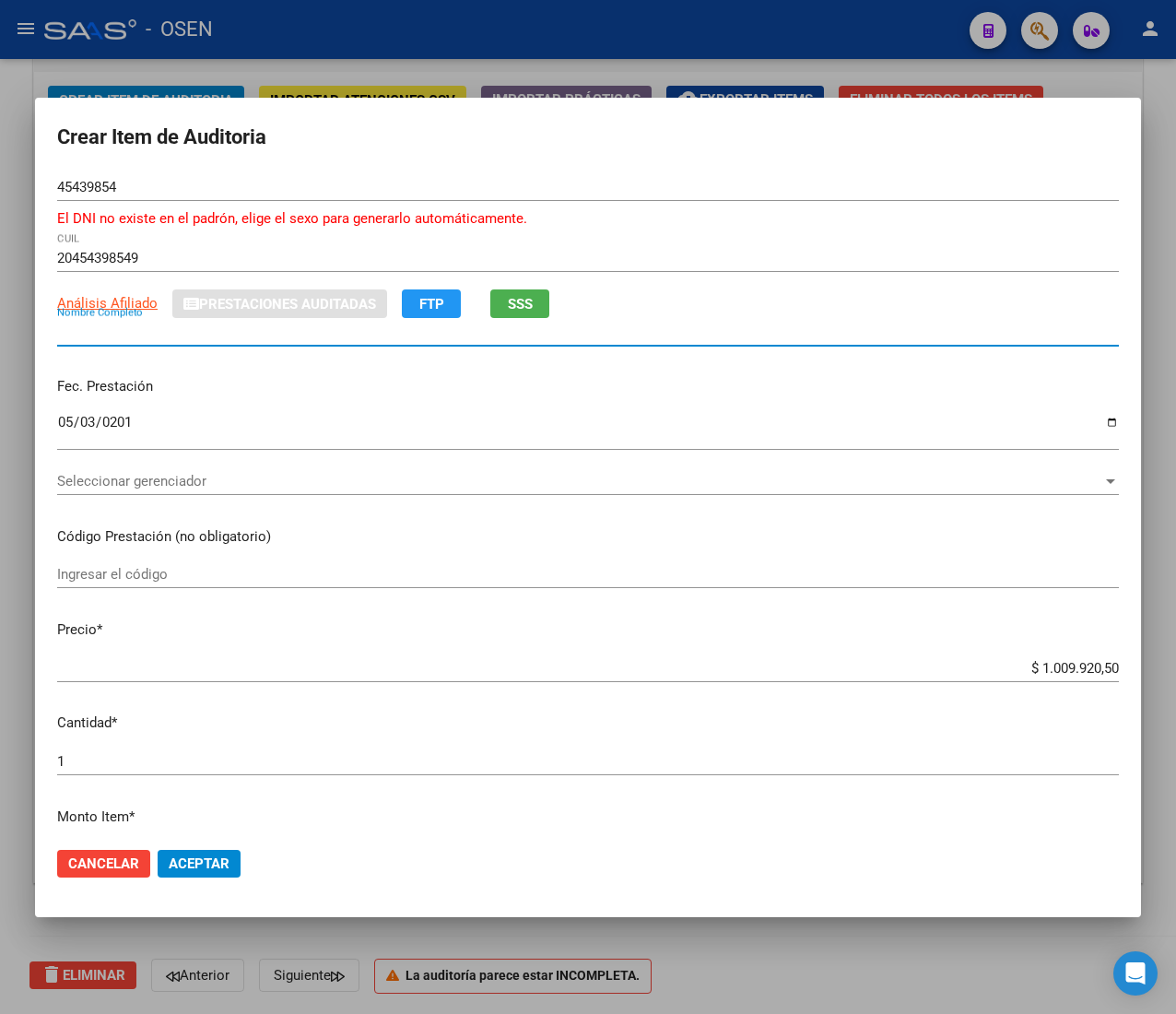
click at [116, 335] on input "Nombre Completo" at bounding box center [588, 332] width 1061 height 17
type input "GARCIA SANTIAGO"
drag, startPoint x: 359, startPoint y: 496, endPoint x: 336, endPoint y: 483, distance: 26.4
click at [359, 494] on div "Seleccionar gerenciador Seleccionar gerenciador" at bounding box center [588, 490] width 1061 height 45
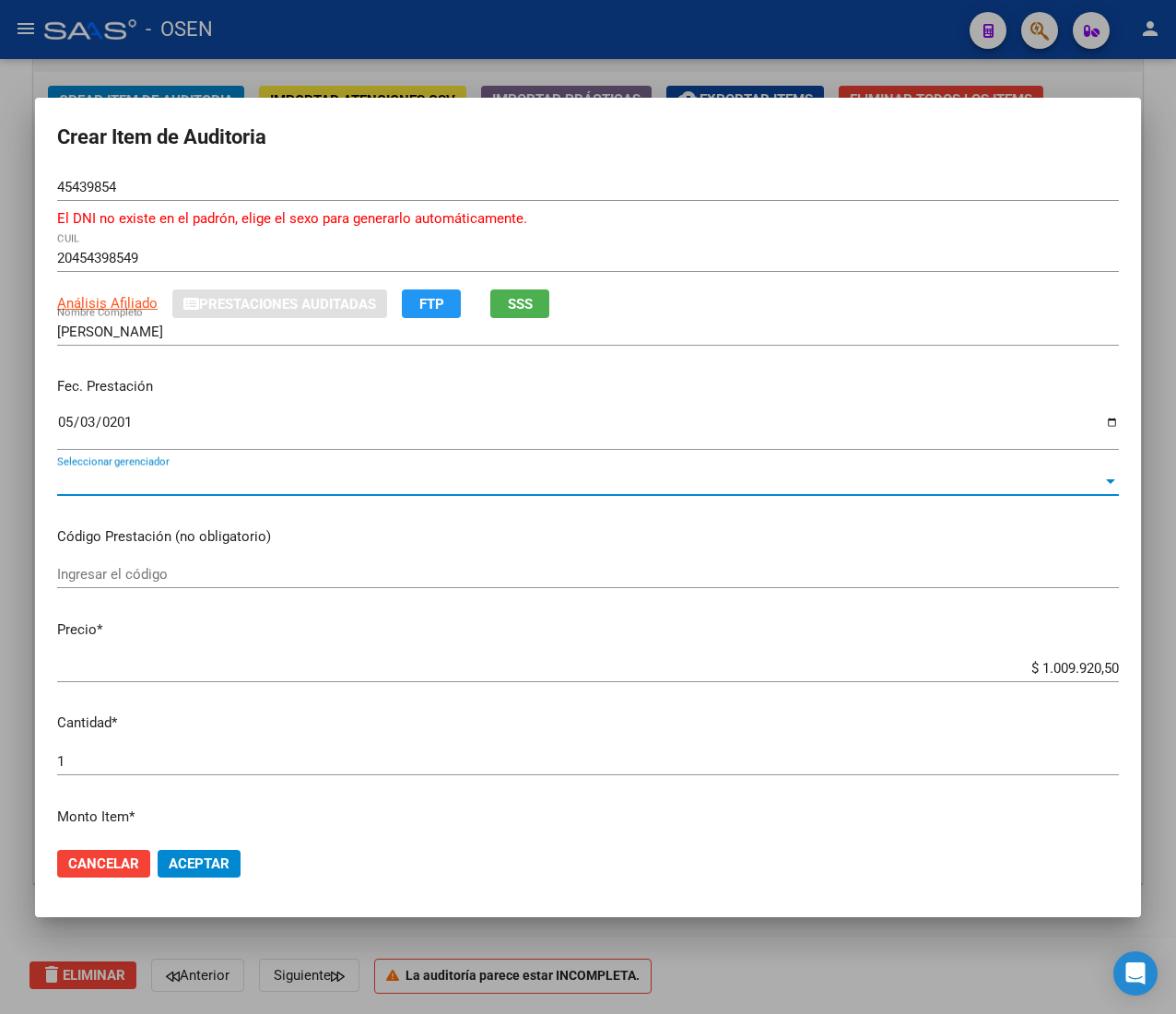
click at [328, 475] on span "Seleccionar gerenciador" at bounding box center [580, 480] width 1045 height 17
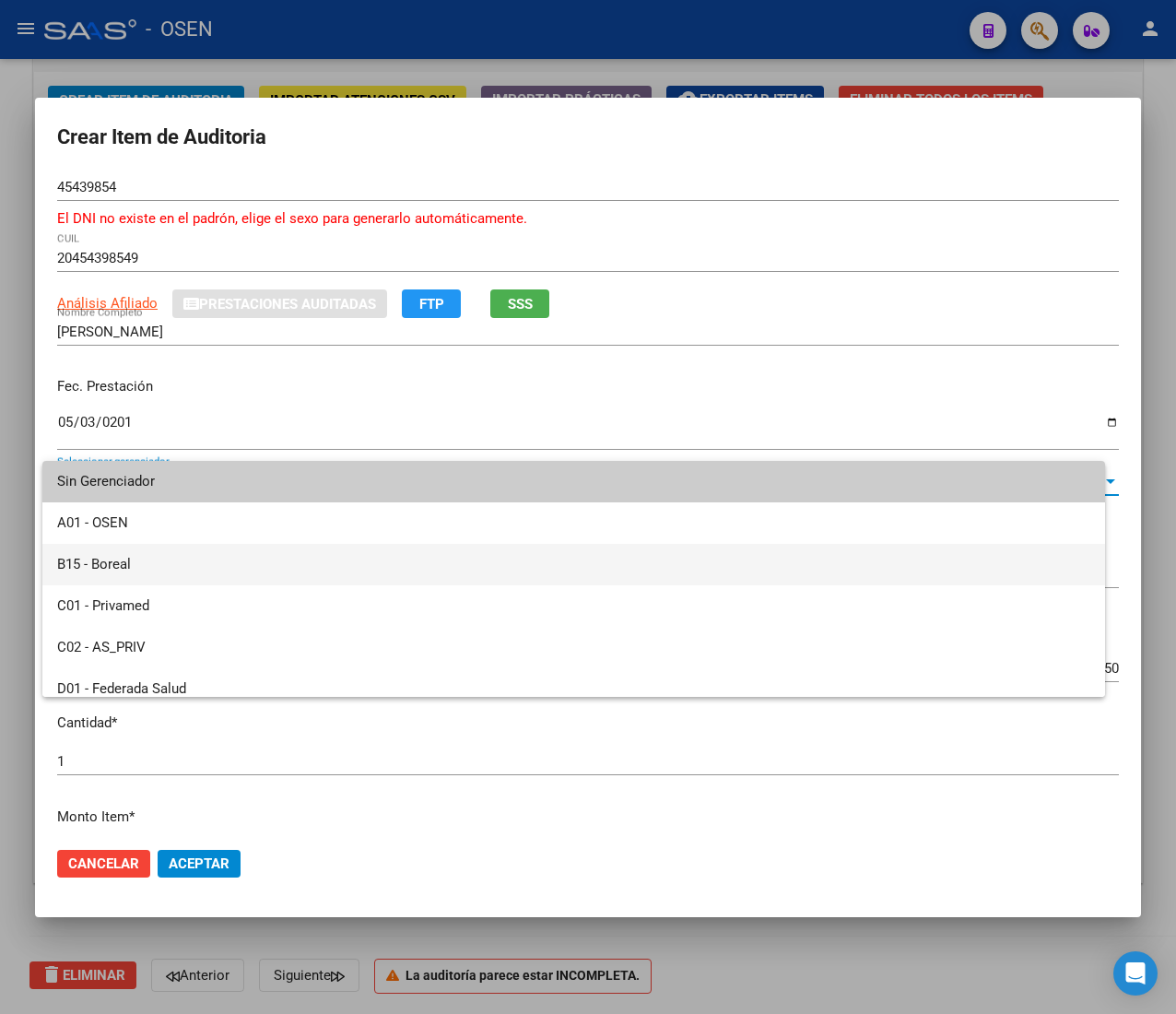
click at [239, 549] on span "B15 - Boreal" at bounding box center [573, 564] width 1032 height 41
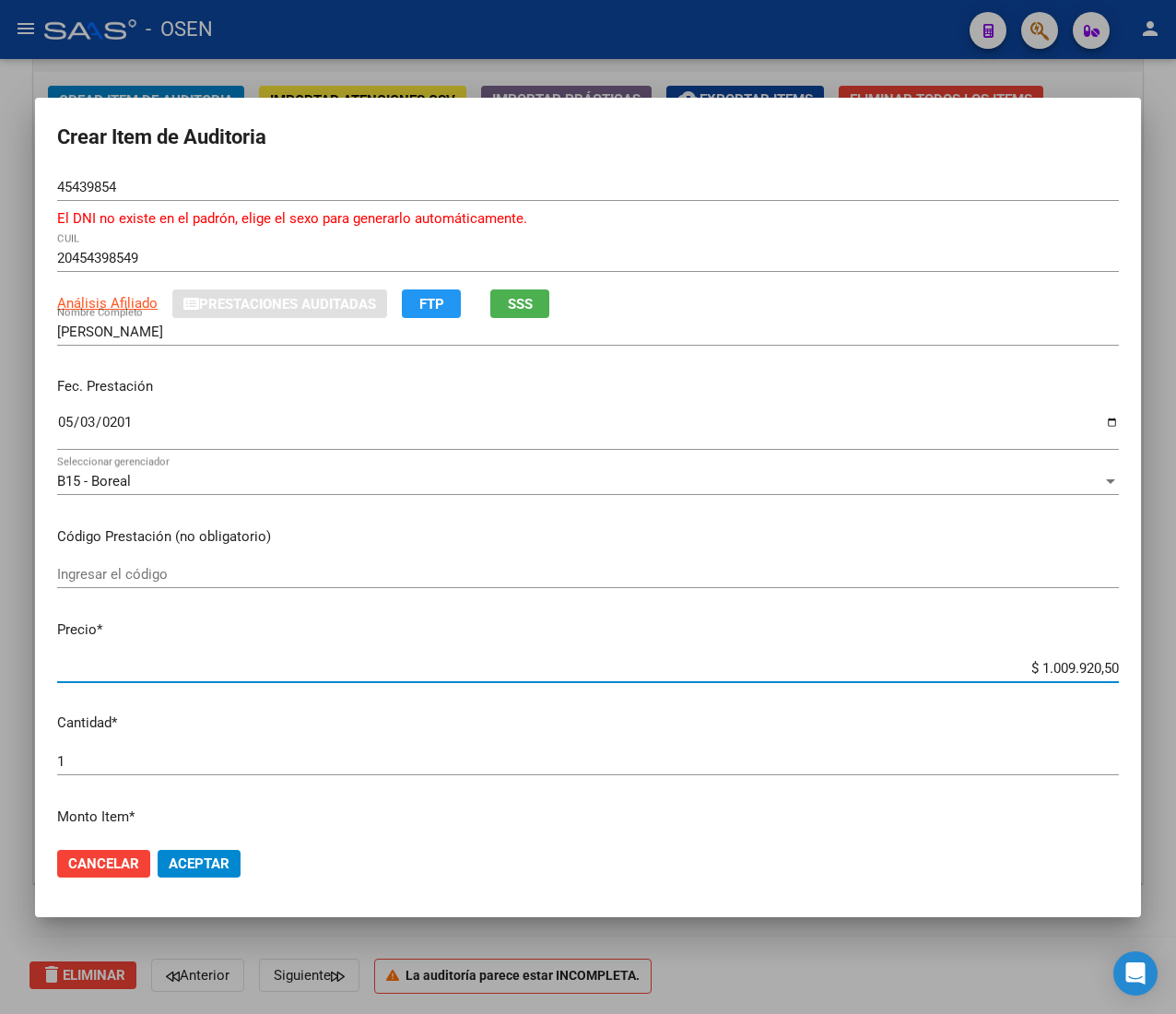
click at [1040, 666] on input "$ 1.009.920,50" at bounding box center [588, 667] width 1061 height 17
type input "$ 0,02"
type input "$ 0,29"
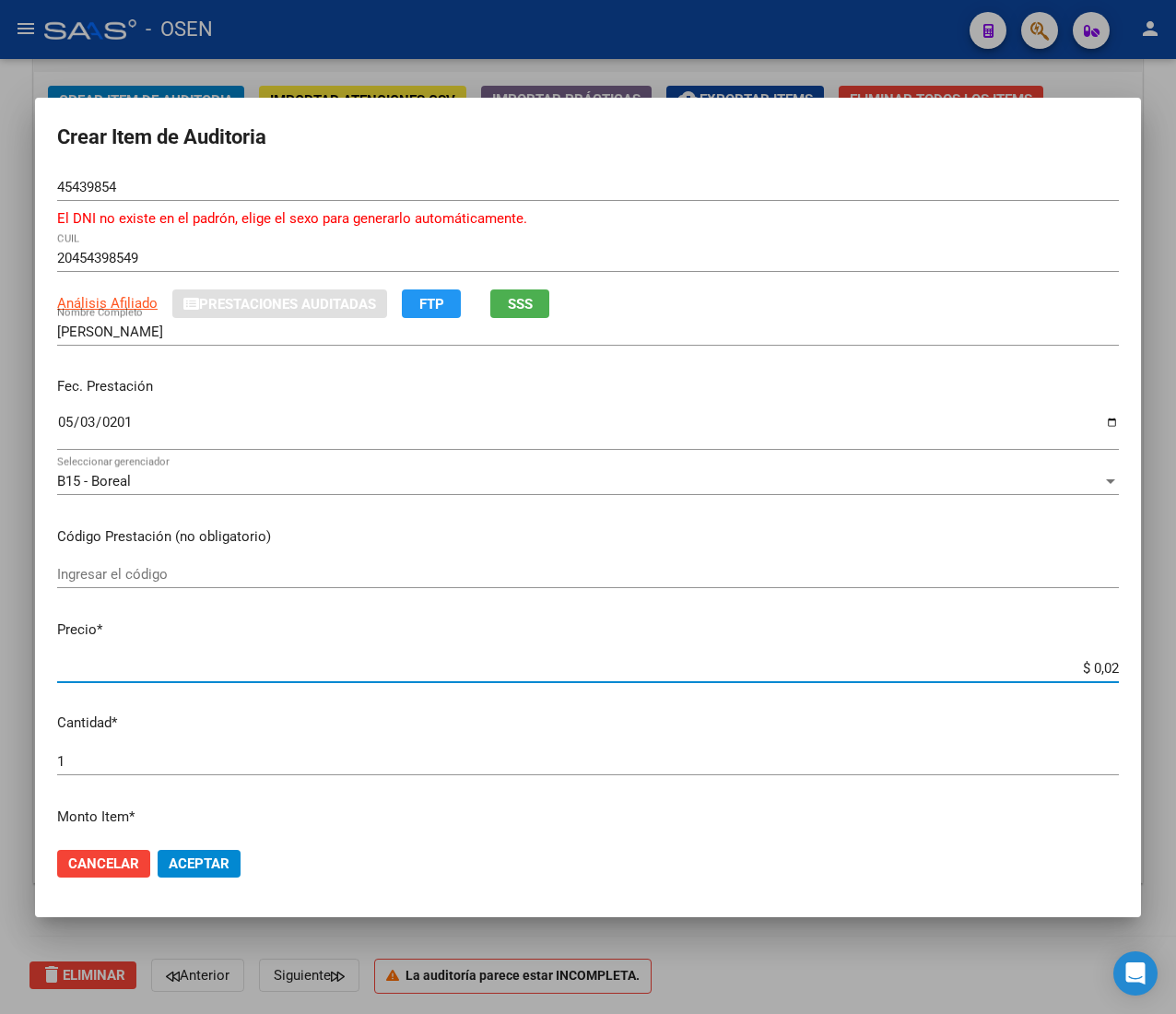
type input "$ 0,29"
type input "$ 2,98"
type input "$ 29,80"
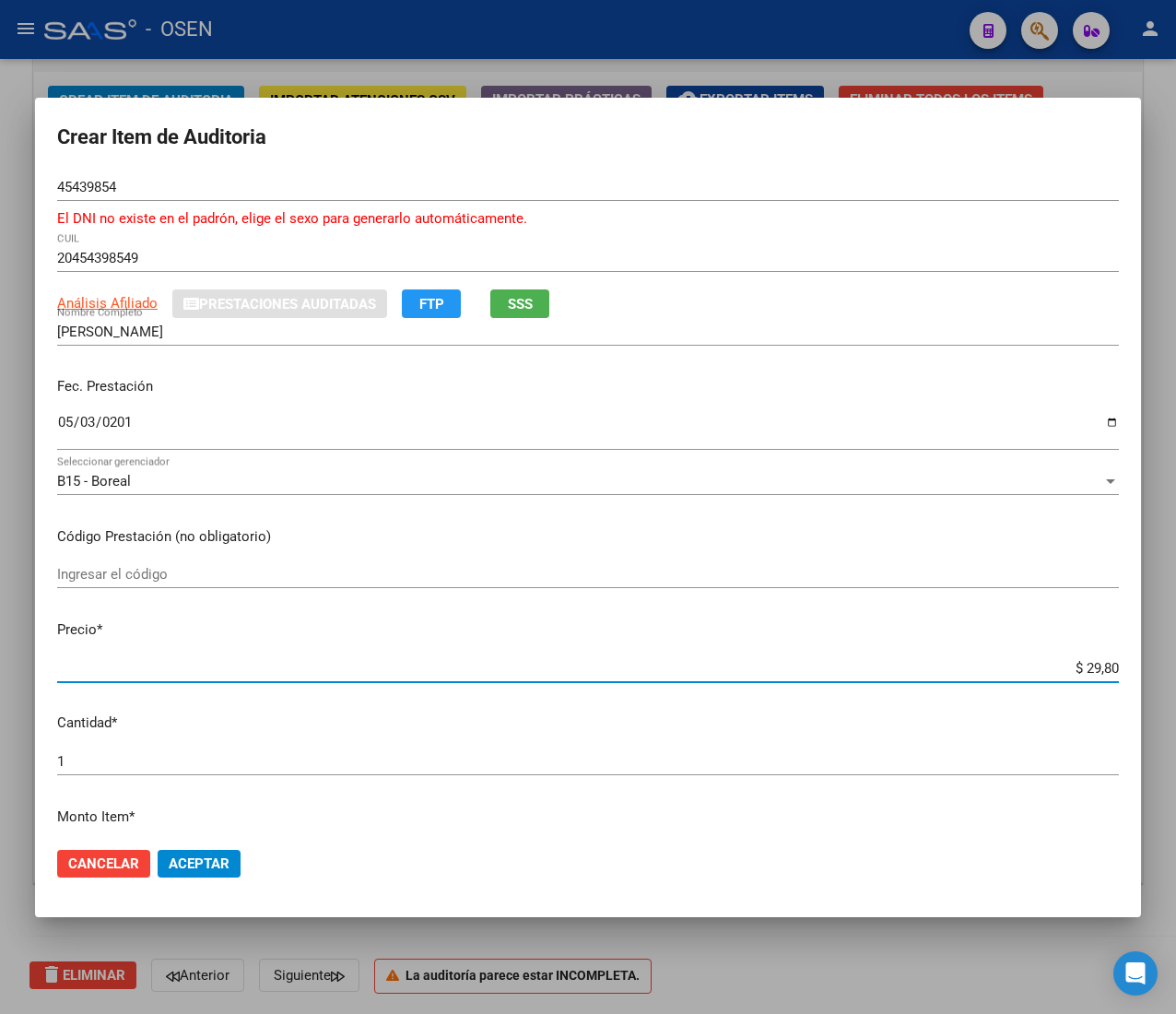
type input "$ 298,00"
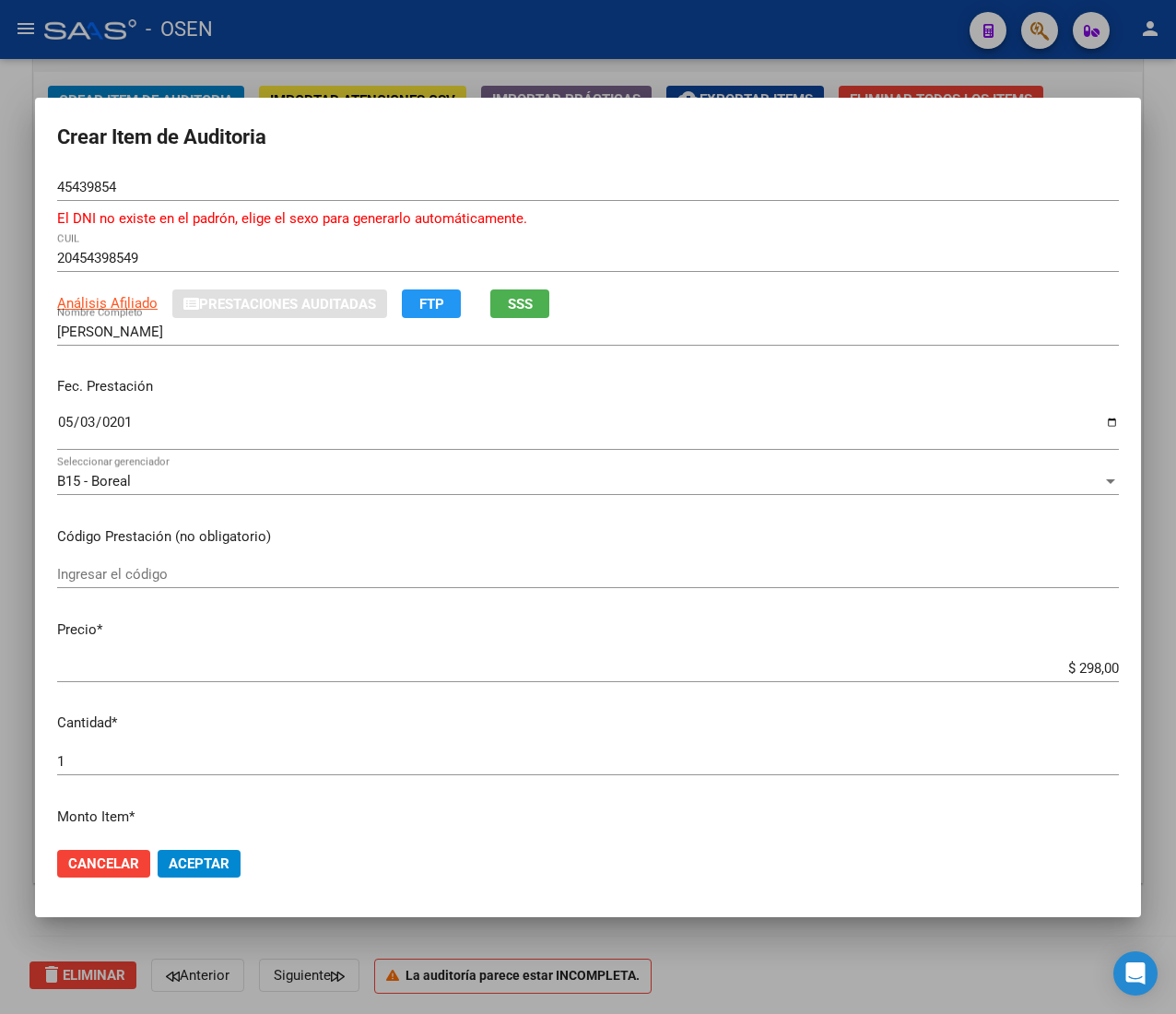
click at [80, 191] on input "45439854" at bounding box center [588, 187] width 1061 height 17
click at [212, 860] on span "Aceptar" at bounding box center [199, 863] width 61 height 17
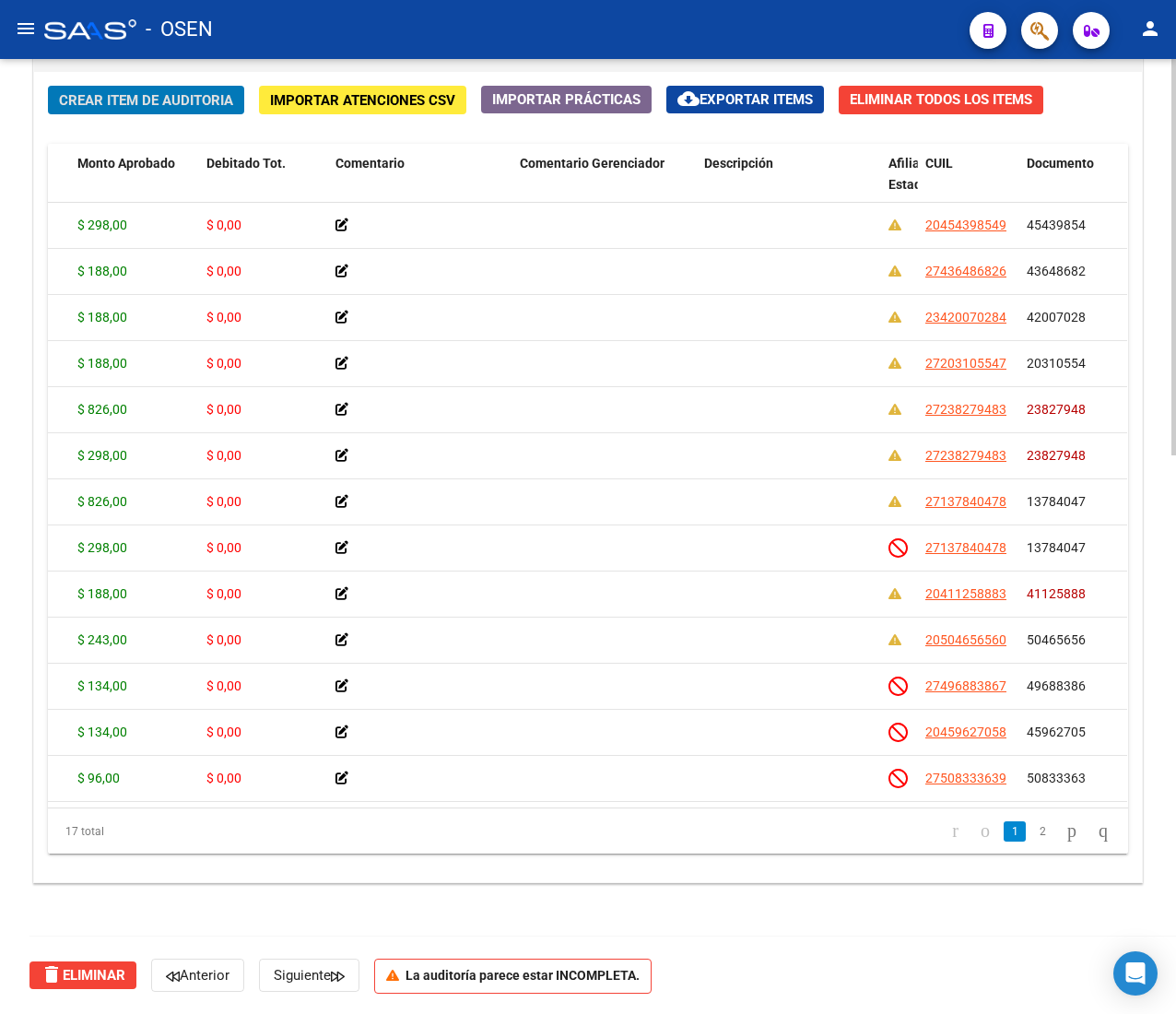
click at [180, 88] on button "Crear Item de Auditoria" at bounding box center [146, 99] width 196 height 29
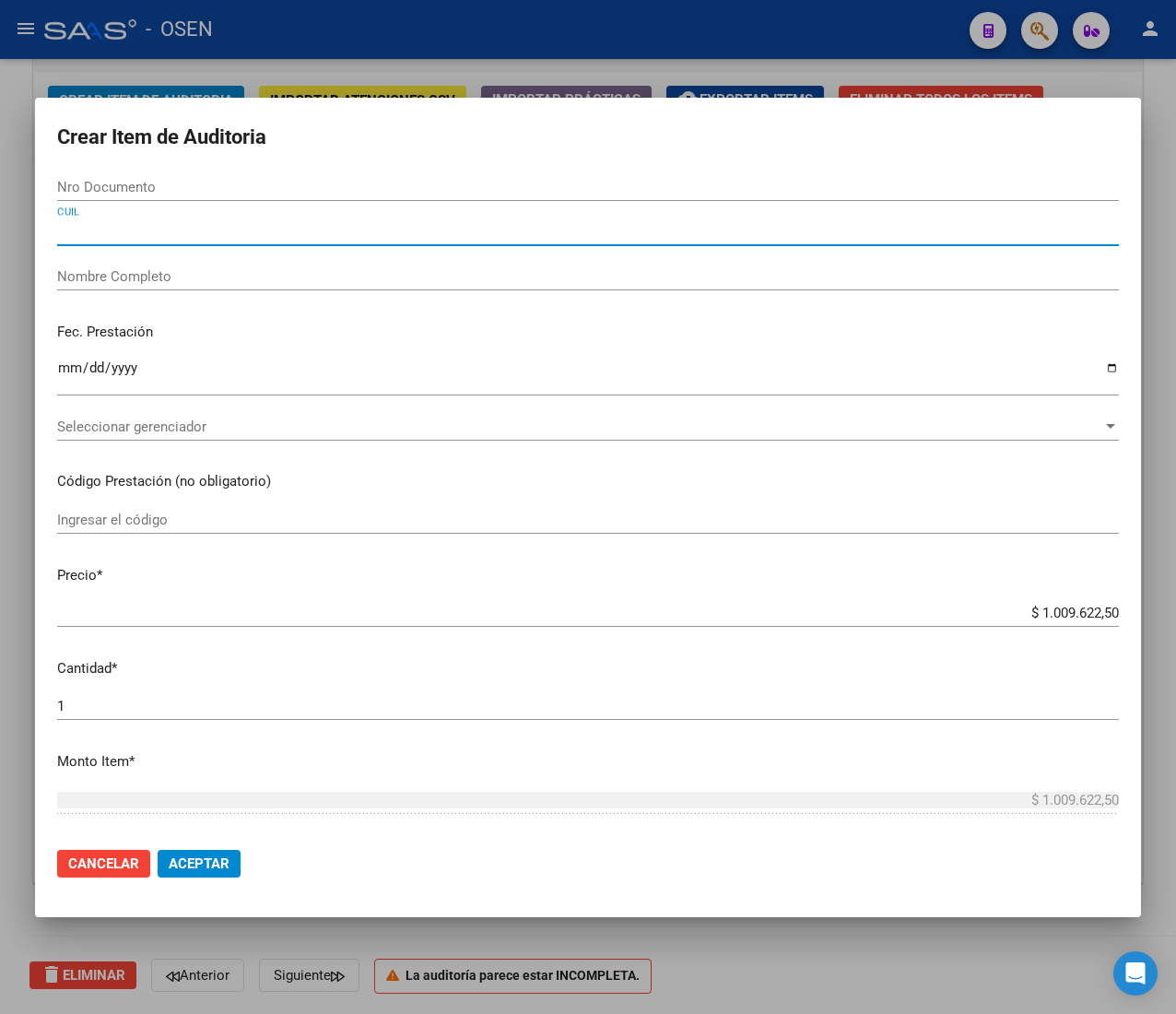
click at [156, 236] on input "CUIL" at bounding box center [588, 231] width 1061 height 17
paste input "20454398549"
type input "20454398549"
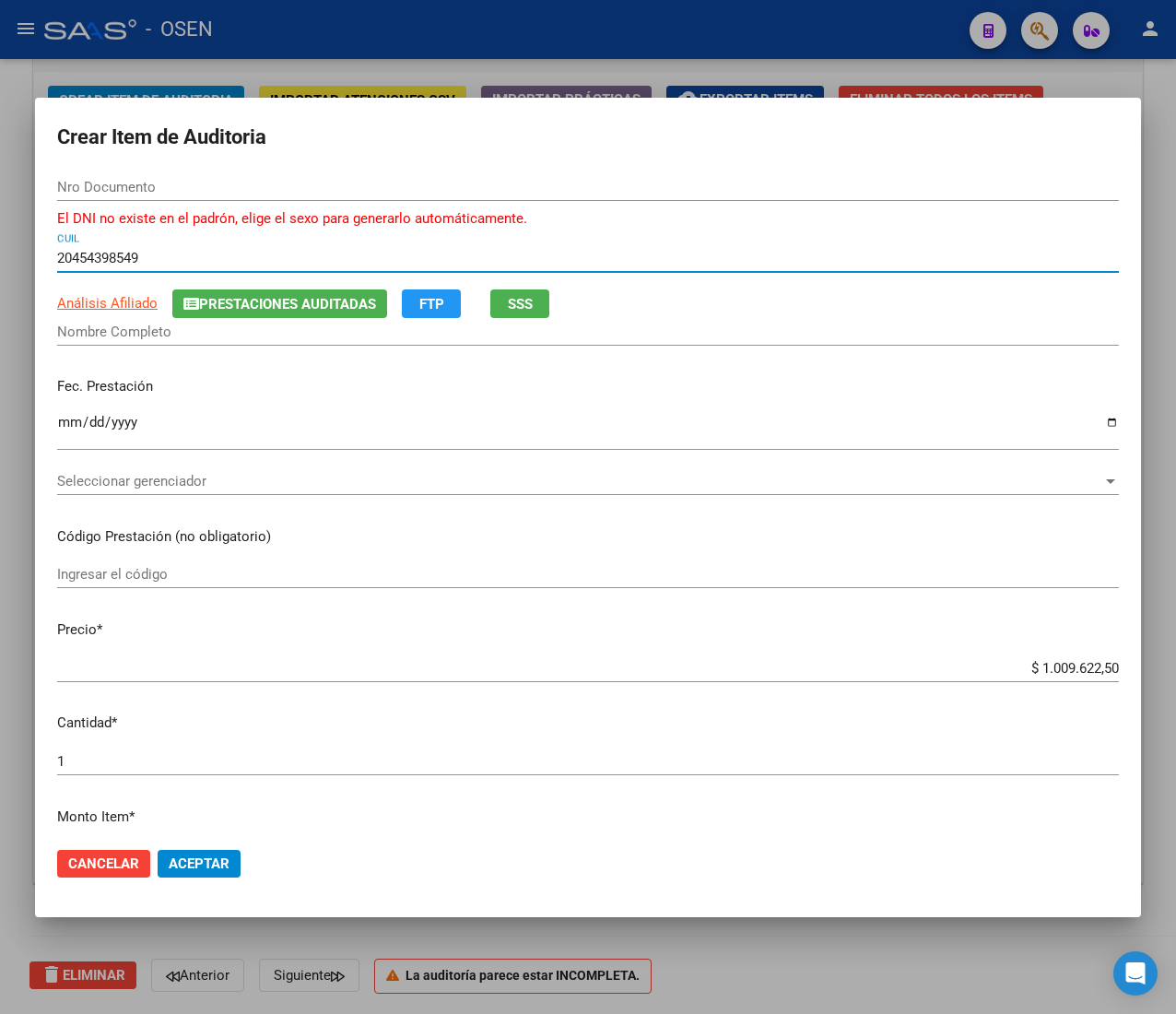
type input "45439854"
type input "20454398549"
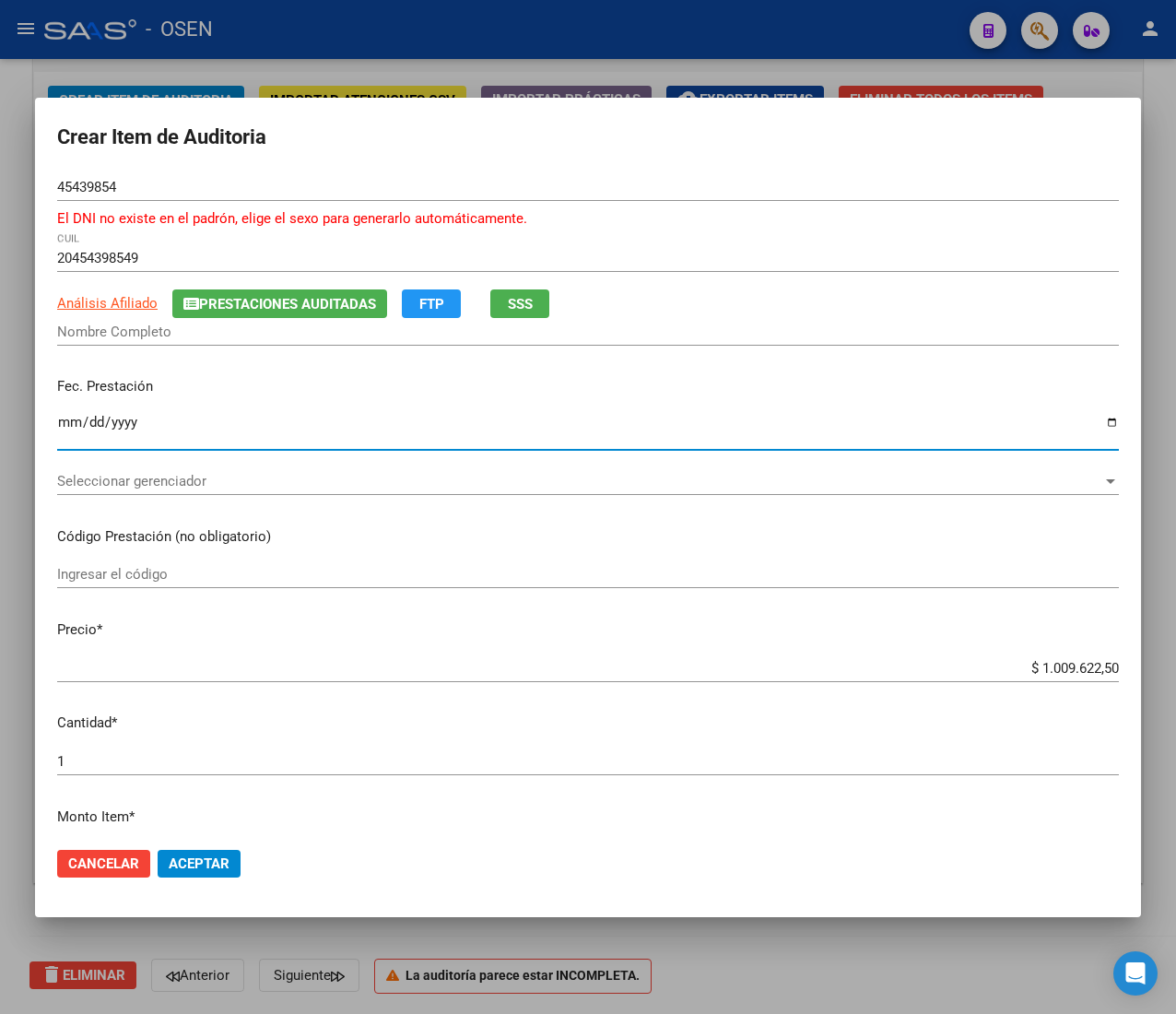
click at [74, 424] on input "Ingresar la fecha" at bounding box center [588, 429] width 1061 height 30
type input "2025-05-03"
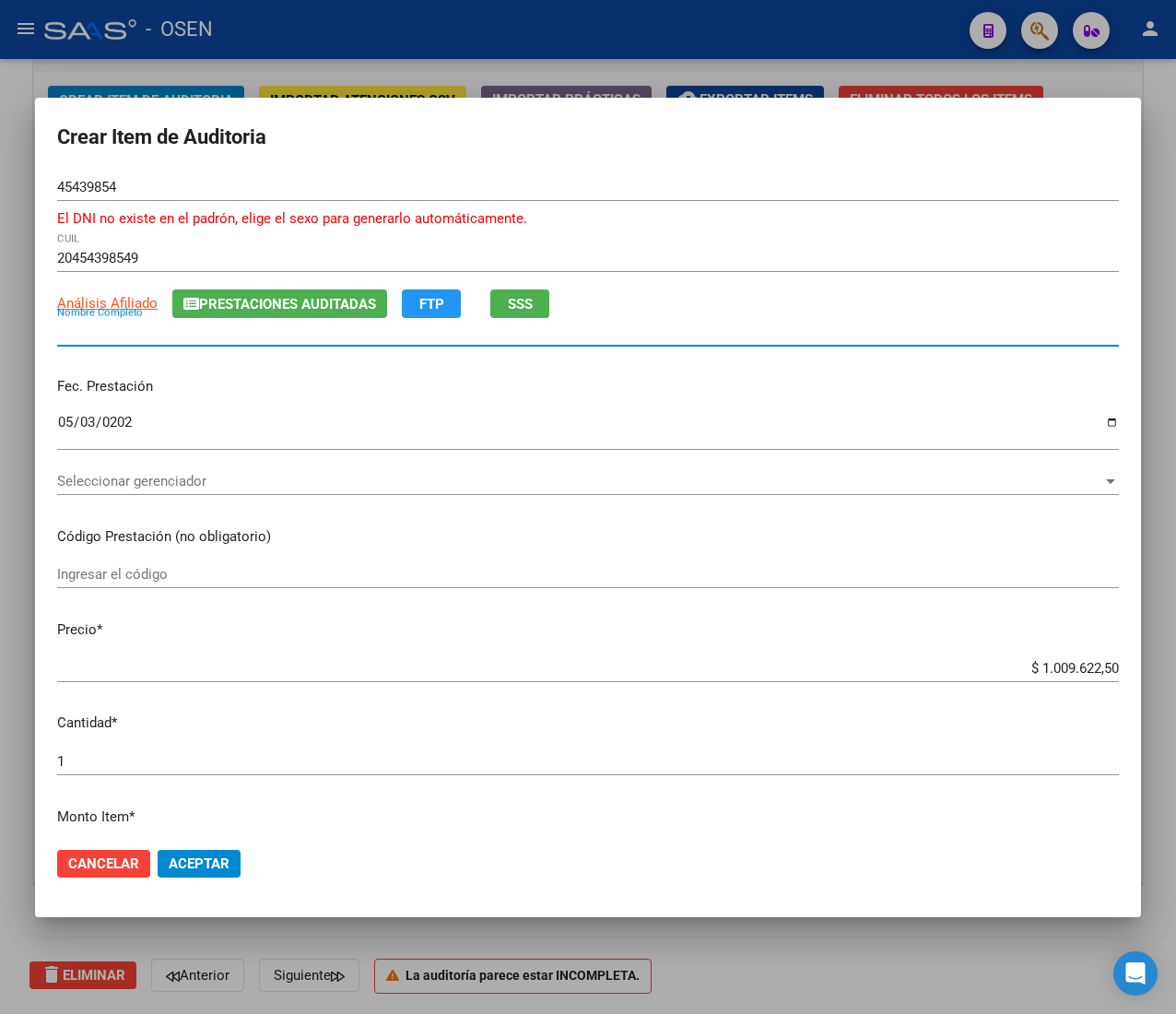
click at [68, 330] on input "Nombre Completo" at bounding box center [588, 332] width 1061 height 17
type input "GARCIA SANTIAGO"
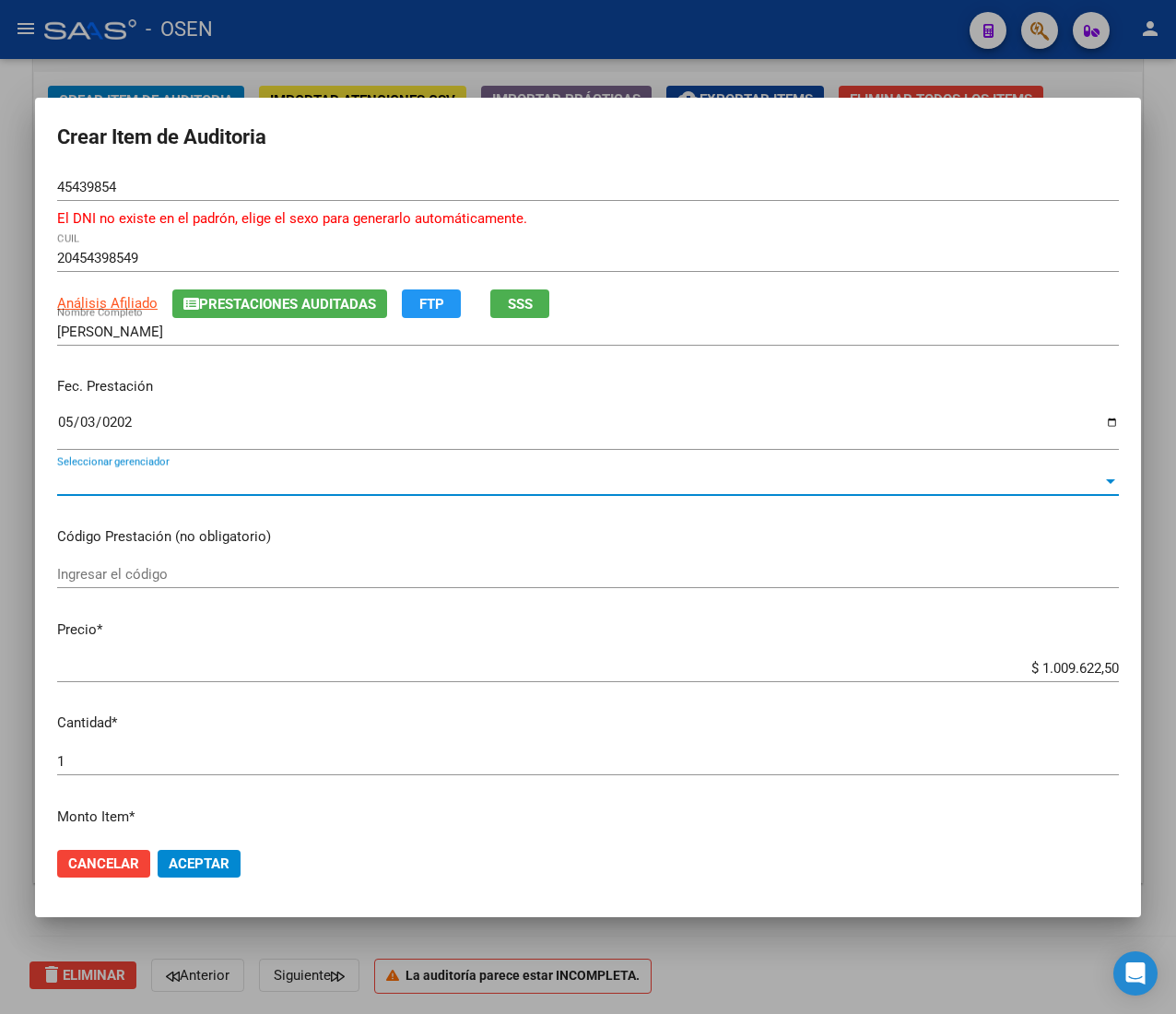
click at [476, 482] on span "Seleccionar gerenciador" at bounding box center [580, 480] width 1045 height 17
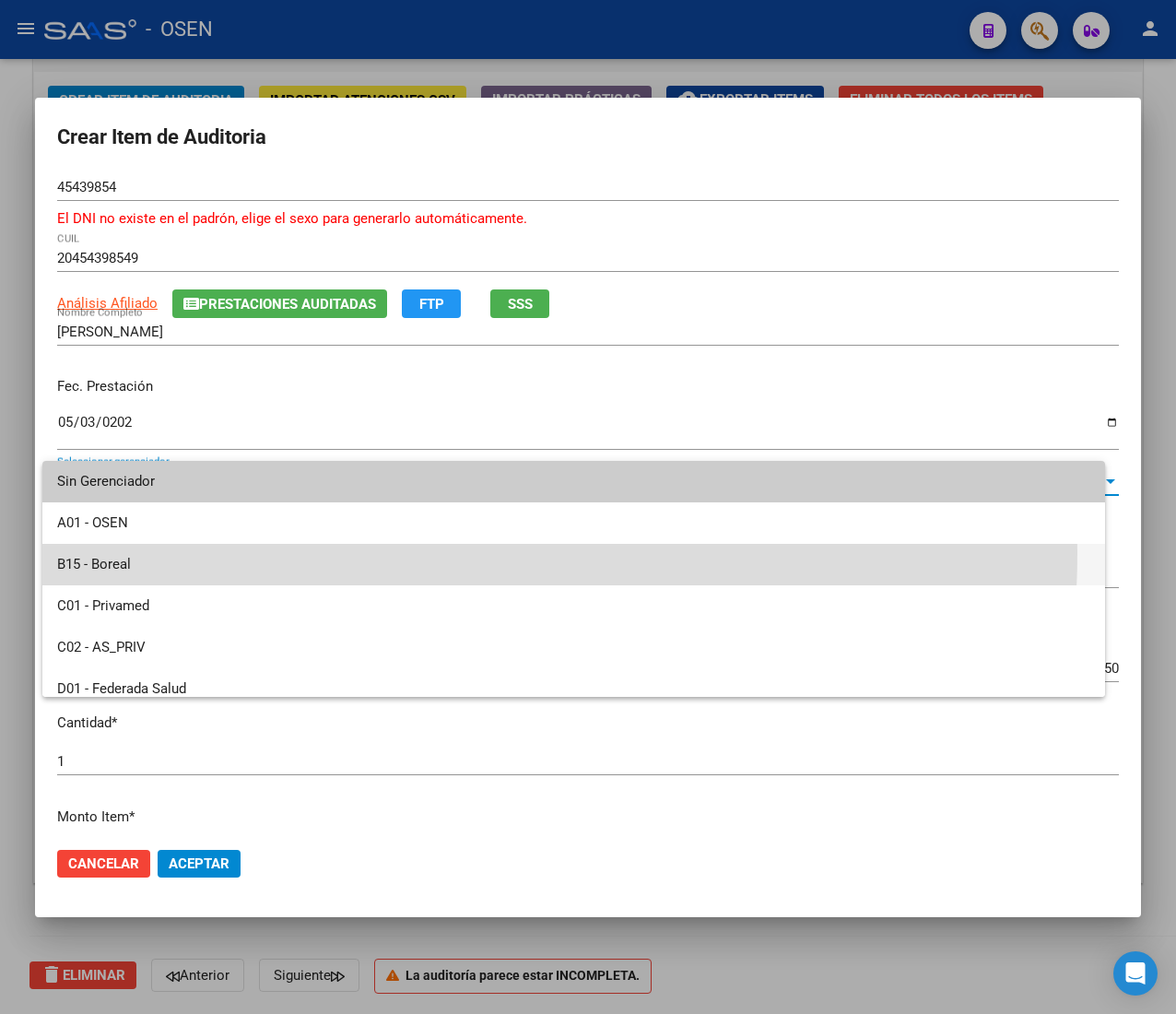
click at [347, 553] on span "B15 - Boreal" at bounding box center [573, 564] width 1032 height 41
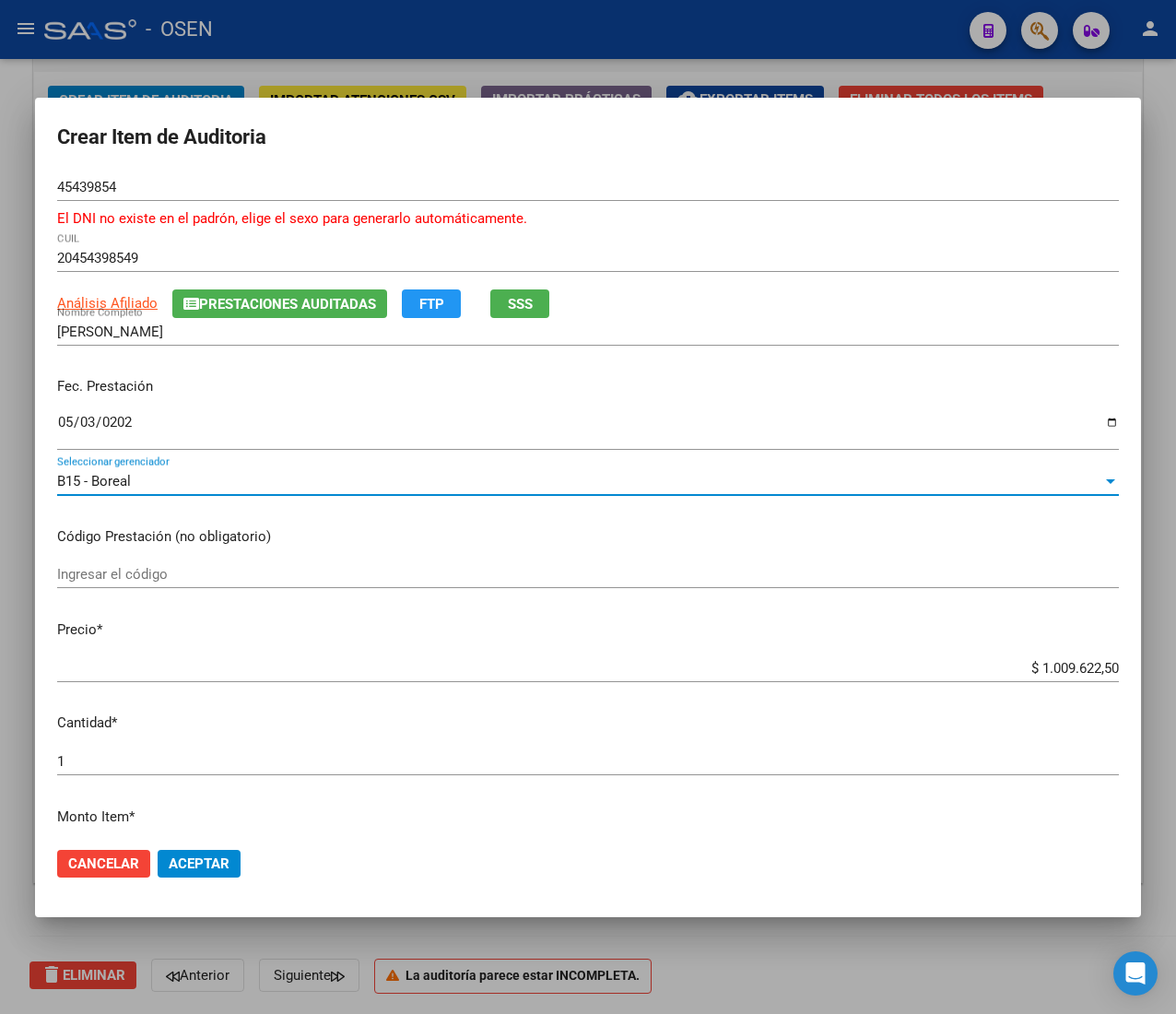
click at [1055, 671] on input "$ 1.009.622,50" at bounding box center [588, 667] width 1061 height 17
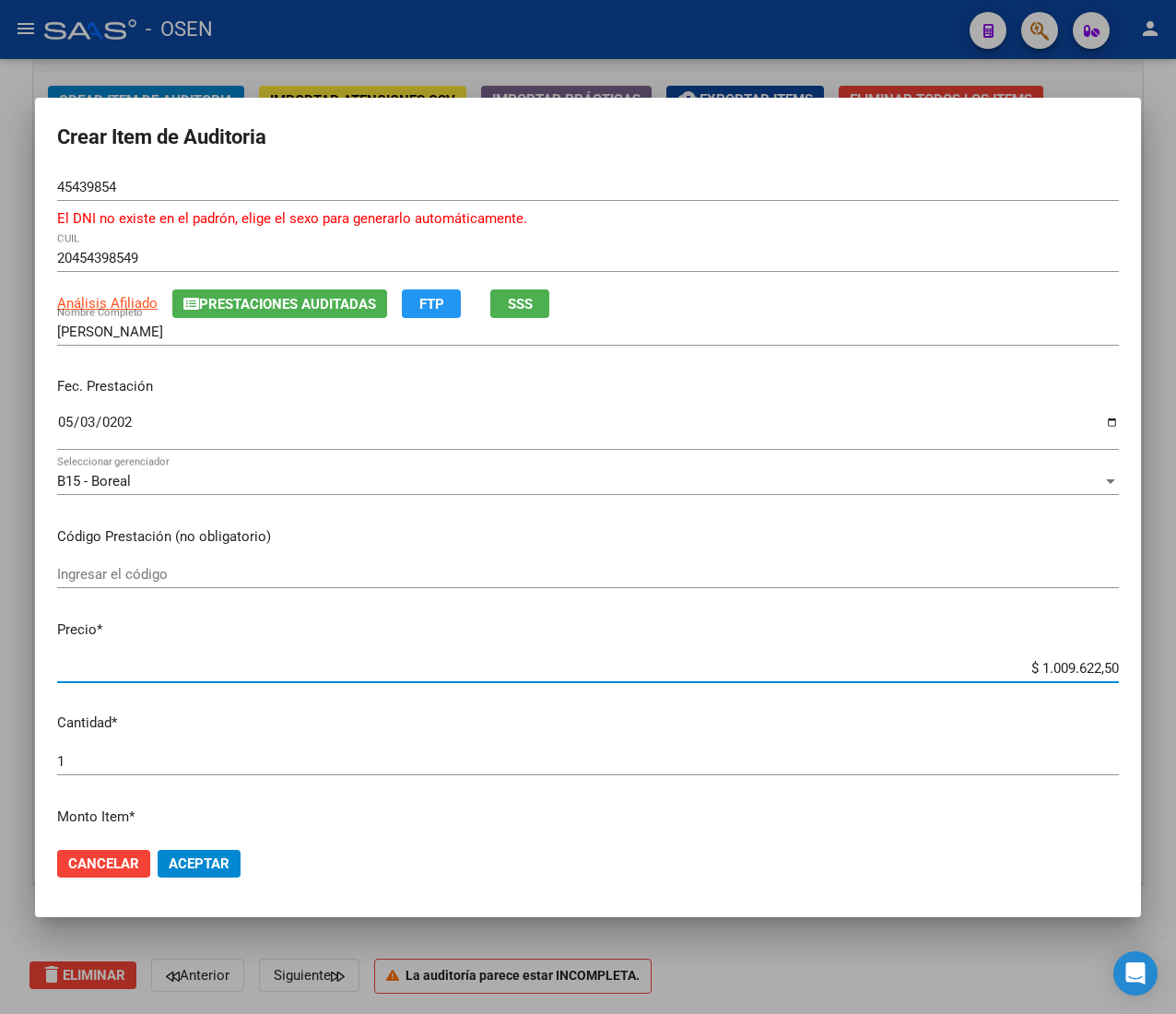
click at [1055, 671] on input "$ 1.009.622,50" at bounding box center [588, 667] width 1061 height 17
type input "$ 0,08"
type input "$ 0,82"
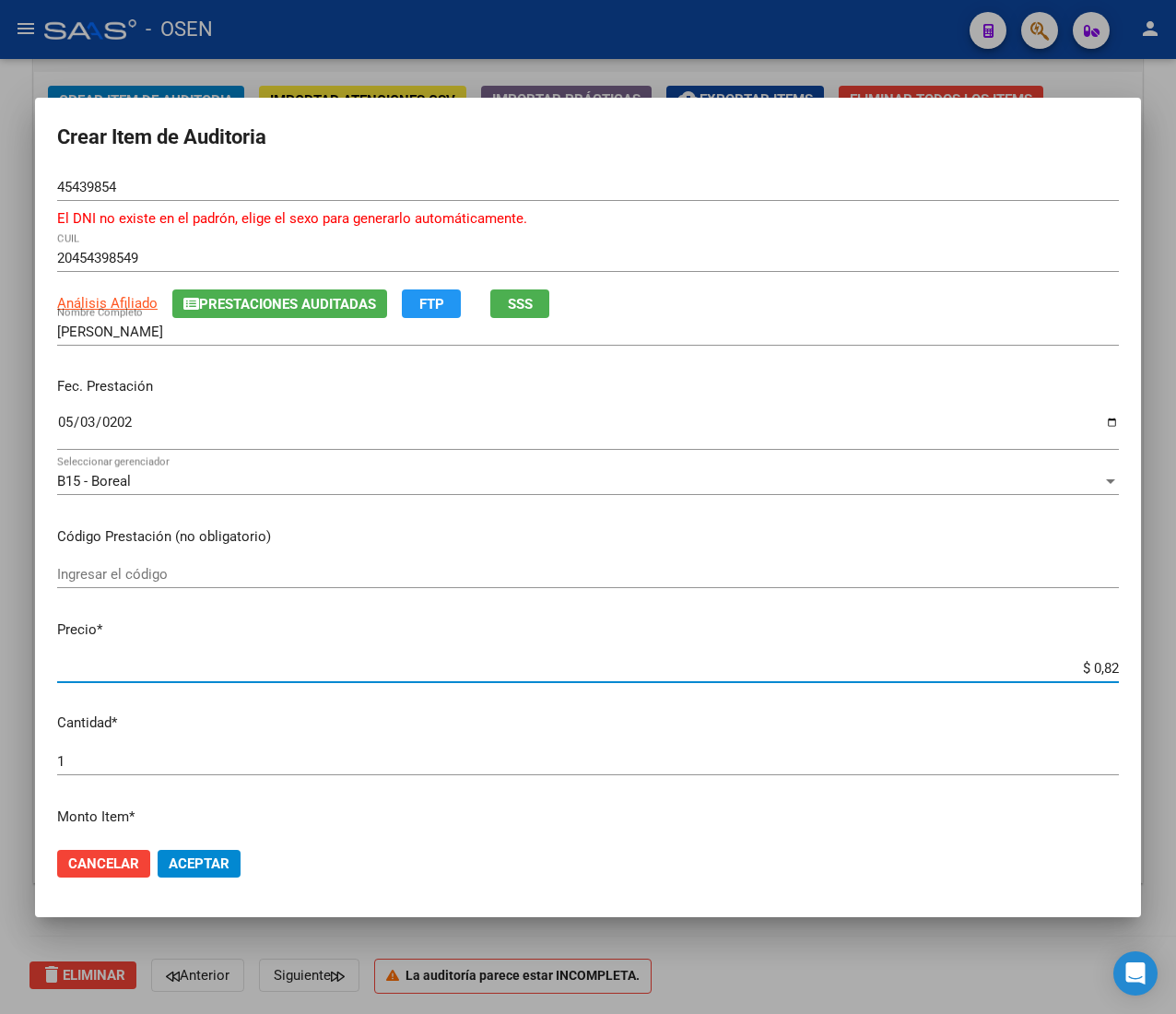
type input "$ 8,26"
type input "$ 82,60"
type input "$ 826,00"
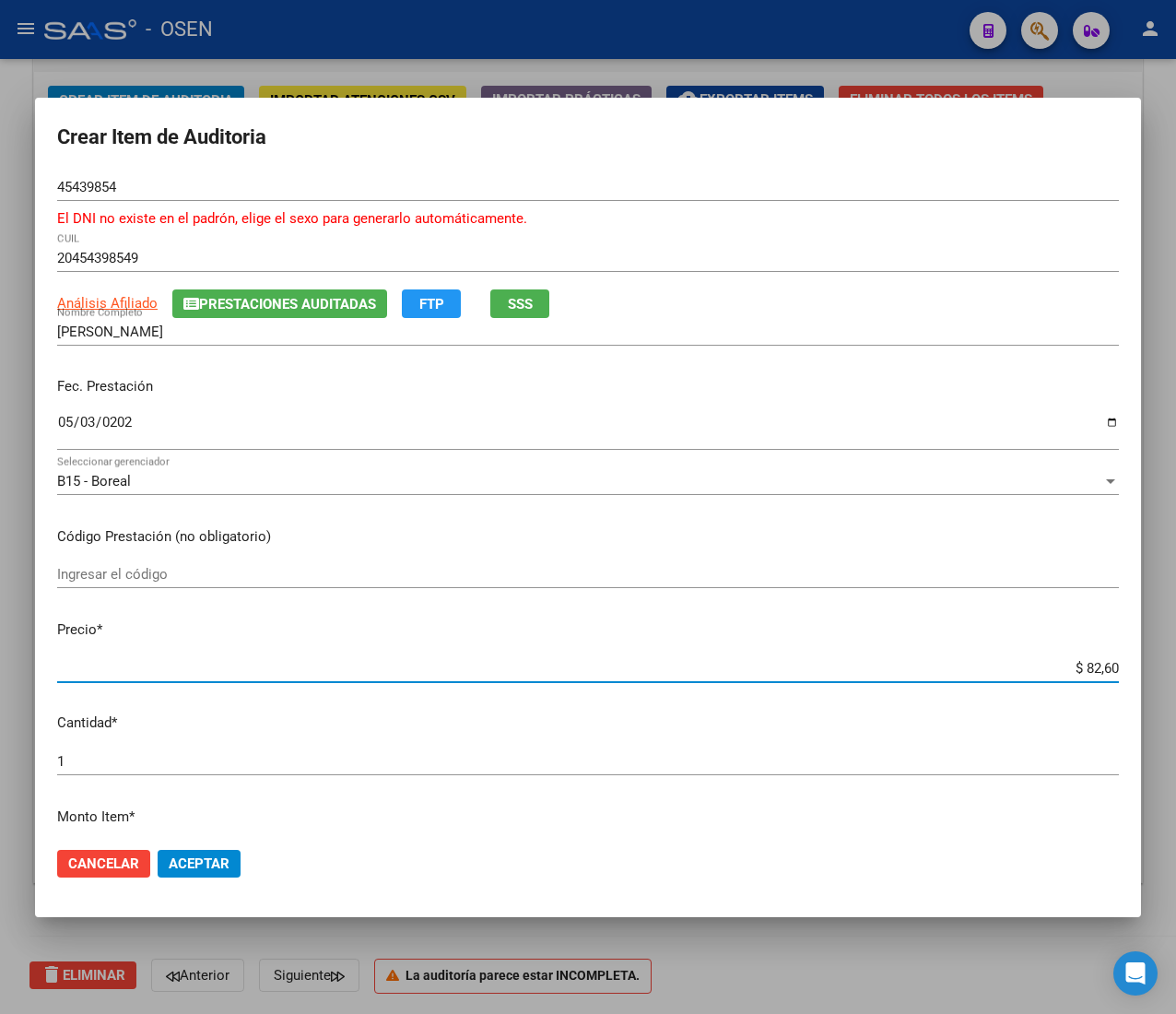
type input "$ 826,00"
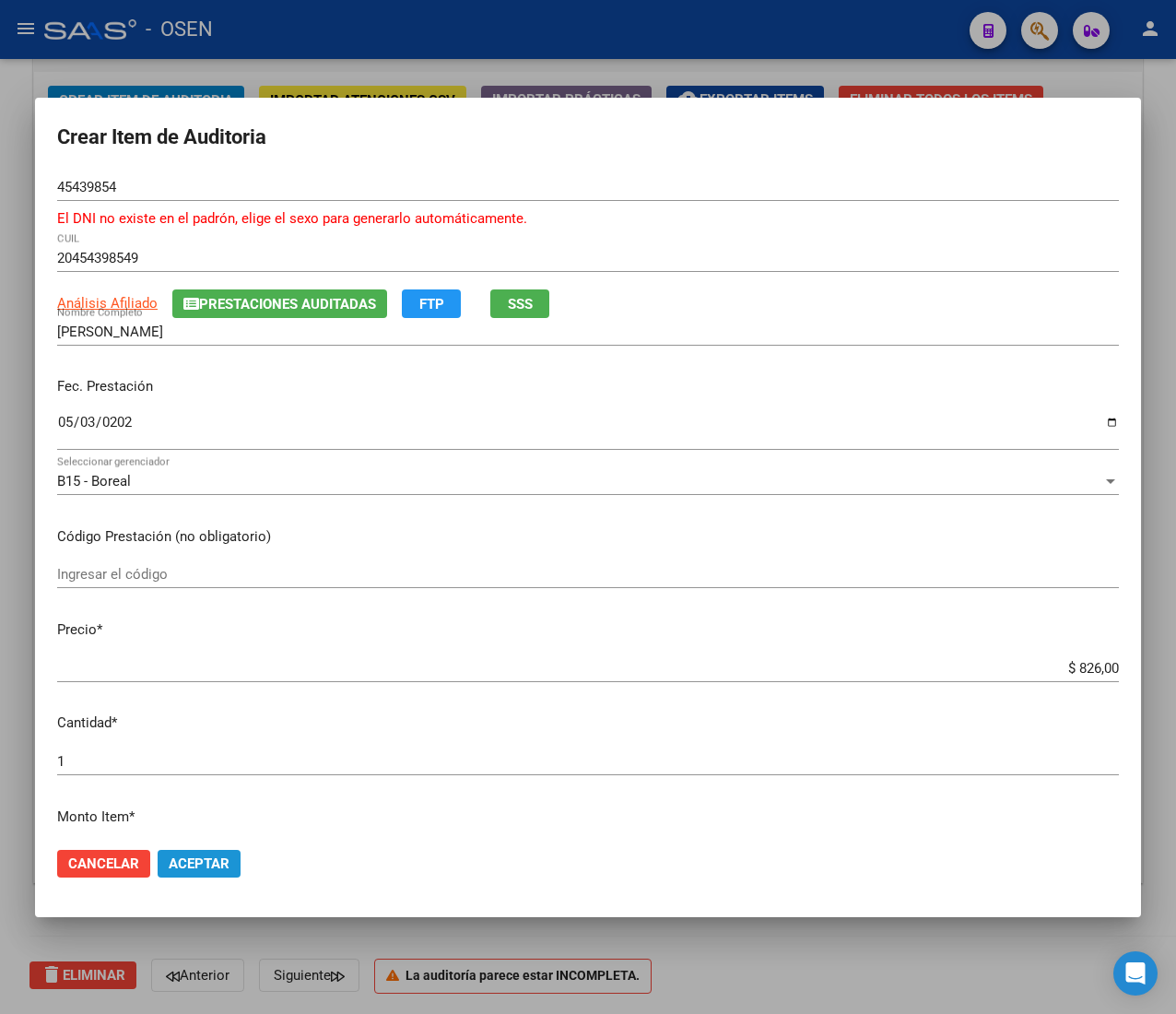
click at [203, 870] on span "Aceptar" at bounding box center [199, 863] width 61 height 17
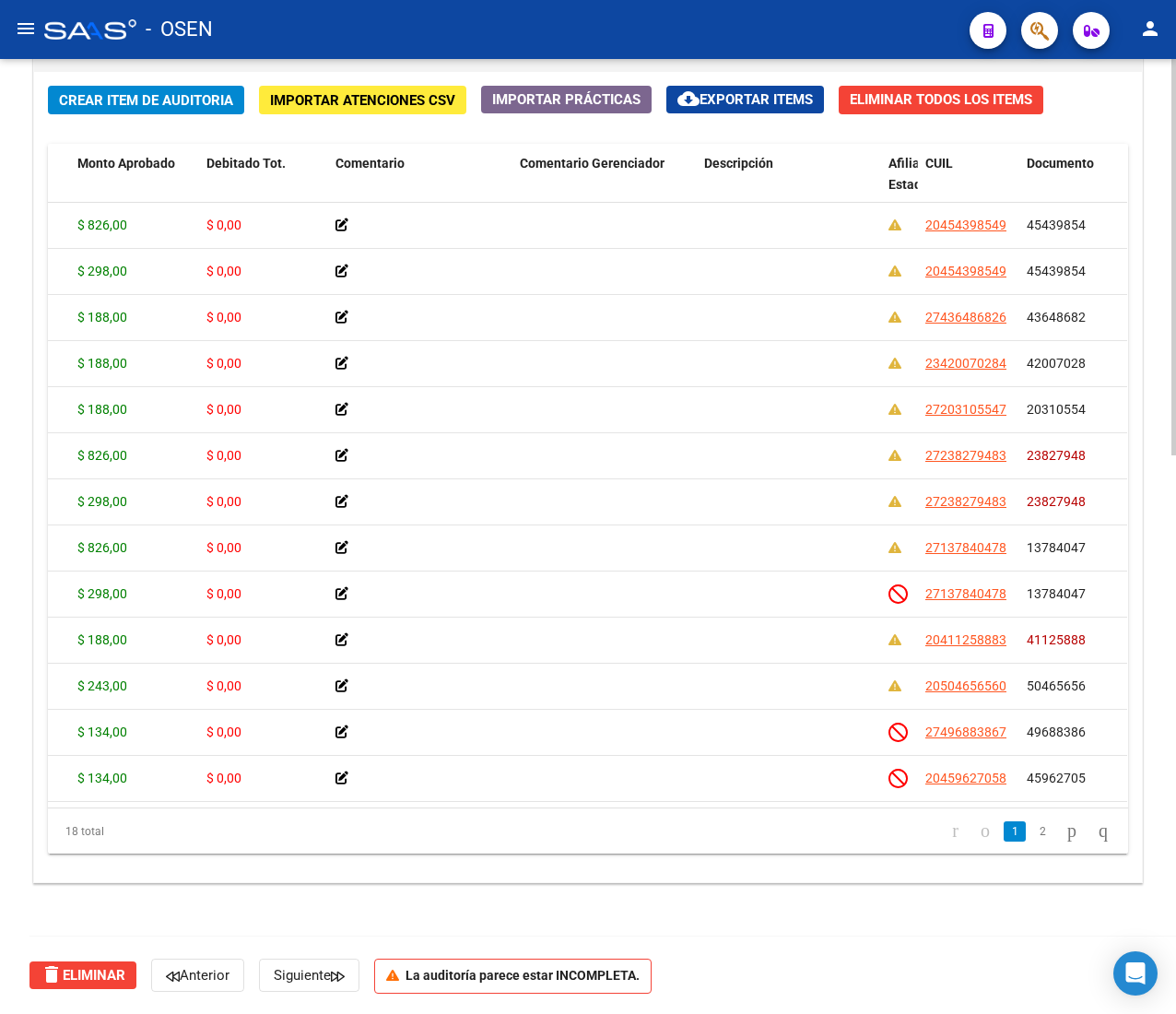
click at [152, 99] on span "Crear Item de Auditoria" at bounding box center [146, 100] width 174 height 17
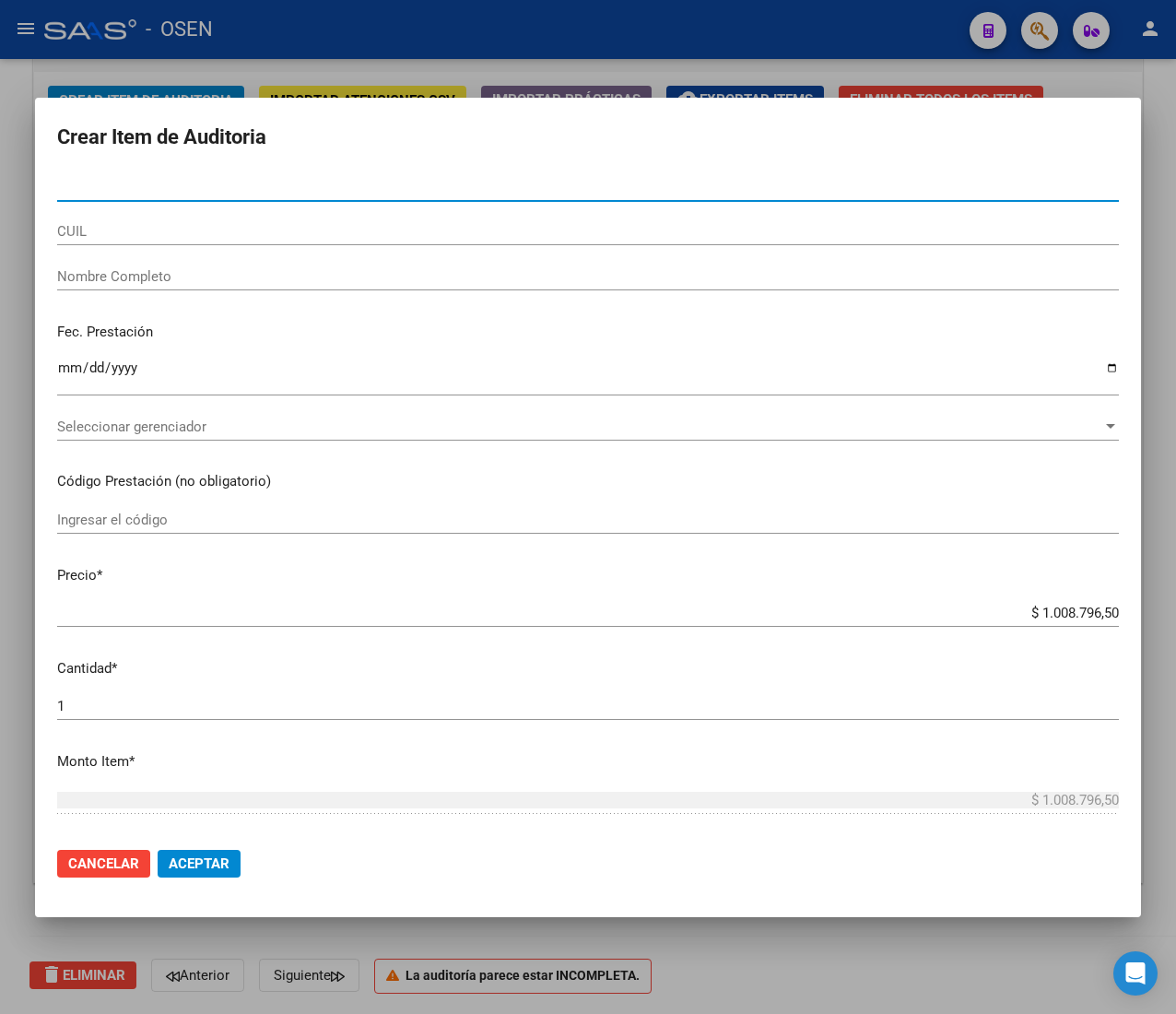
click at [169, 232] on input "CUIL" at bounding box center [588, 231] width 1061 height 17
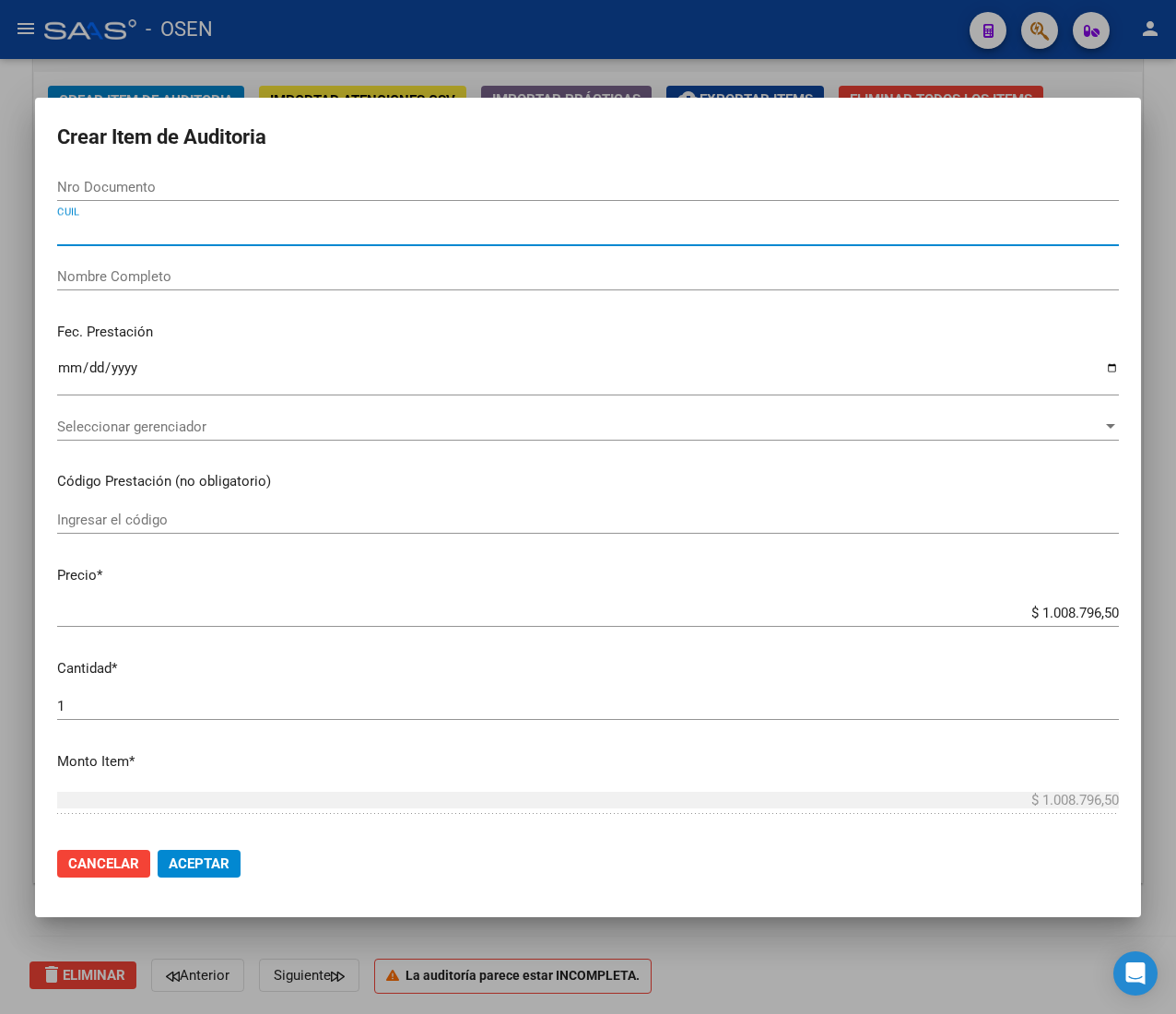
paste input "27552061603"
type input "27552061603"
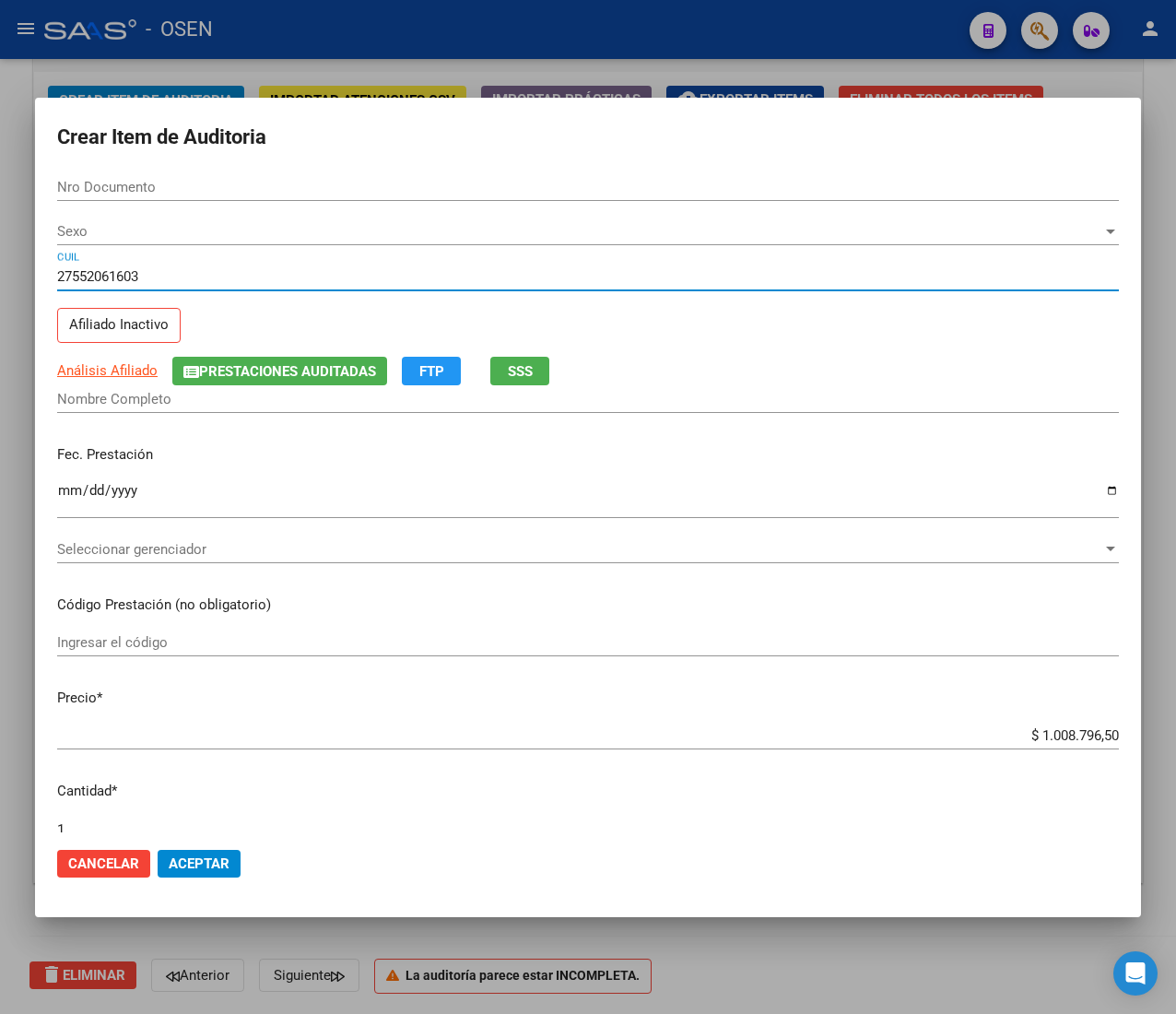
type input "55206160"
type input "TABORDA MAXIMA SELENA"
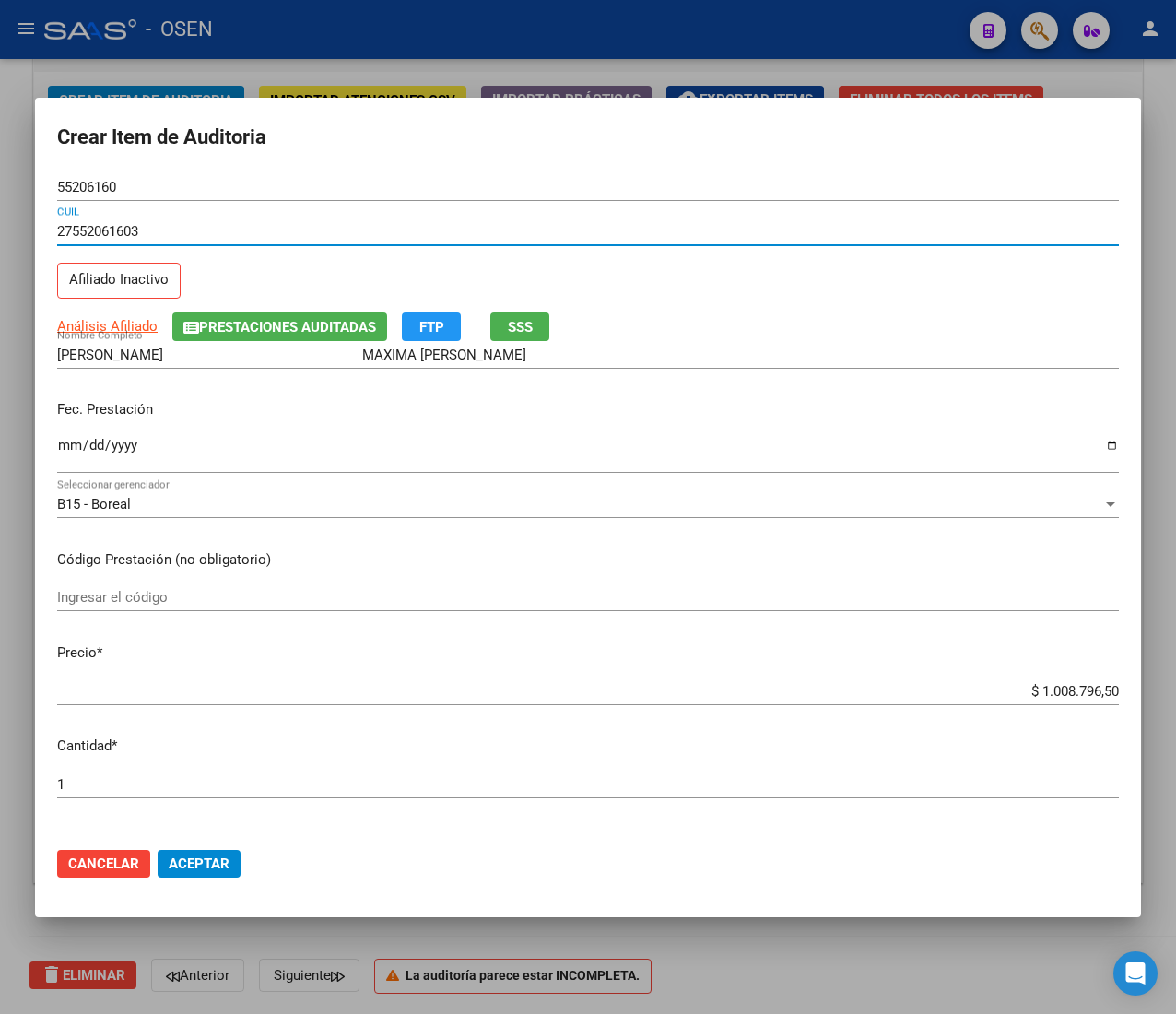
type input "27552061603"
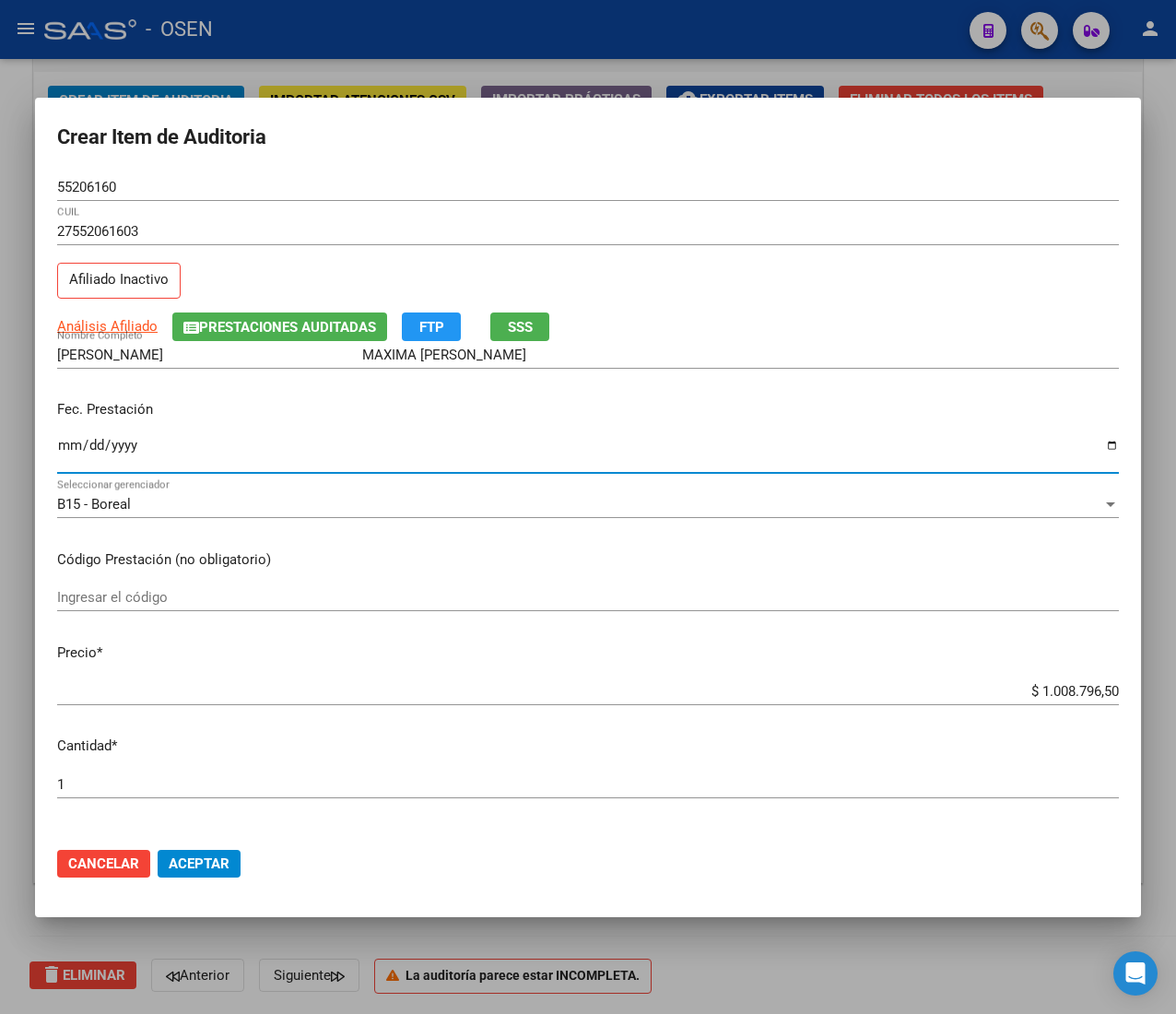
click at [61, 445] on input "Ingresar la fecha" at bounding box center [588, 453] width 1061 height 30
type input "0202-04-25"
type input "2019-04-25"
click at [547, 310] on div "27552061603 CUIL Afiliado Inactivo" at bounding box center [588, 264] width 1061 height 94
click at [538, 339] on button "SSS" at bounding box center [520, 326] width 59 height 29
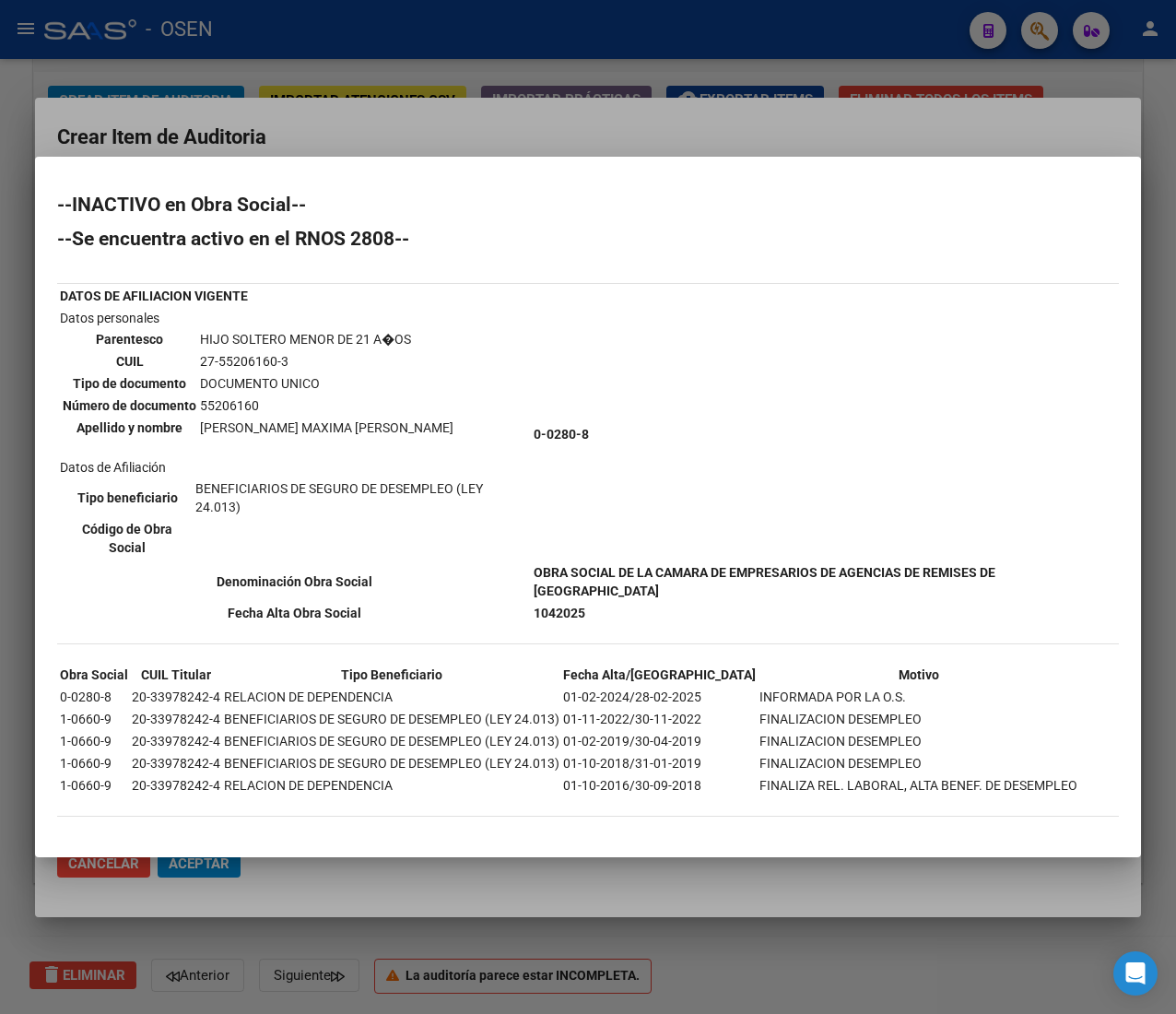
click at [571, 709] on td "01-11-2022/30-11-2022" at bounding box center [659, 719] width 195 height 21
drag, startPoint x: 572, startPoint y: 706, endPoint x: 697, endPoint y: 710, distance: 125.1
click at [697, 730] on tr "1-0660-9 20-33978242-4 BENEFICIARIOS DE SEGURO DE DESEMPLEO (LEY 24.013) 01-02-…" at bounding box center [568, 740] width 1019 height 21
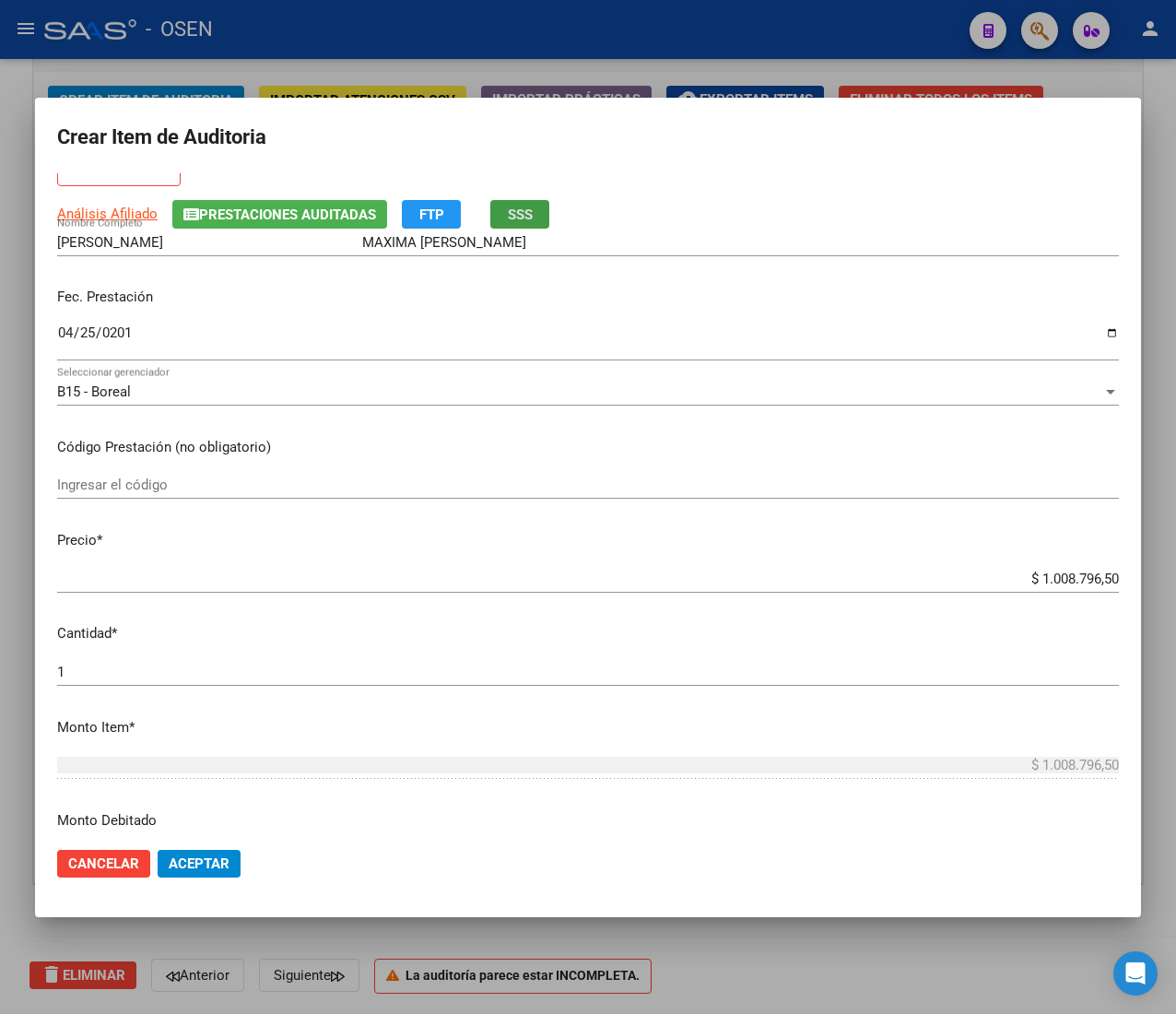
scroll to position [0, 0]
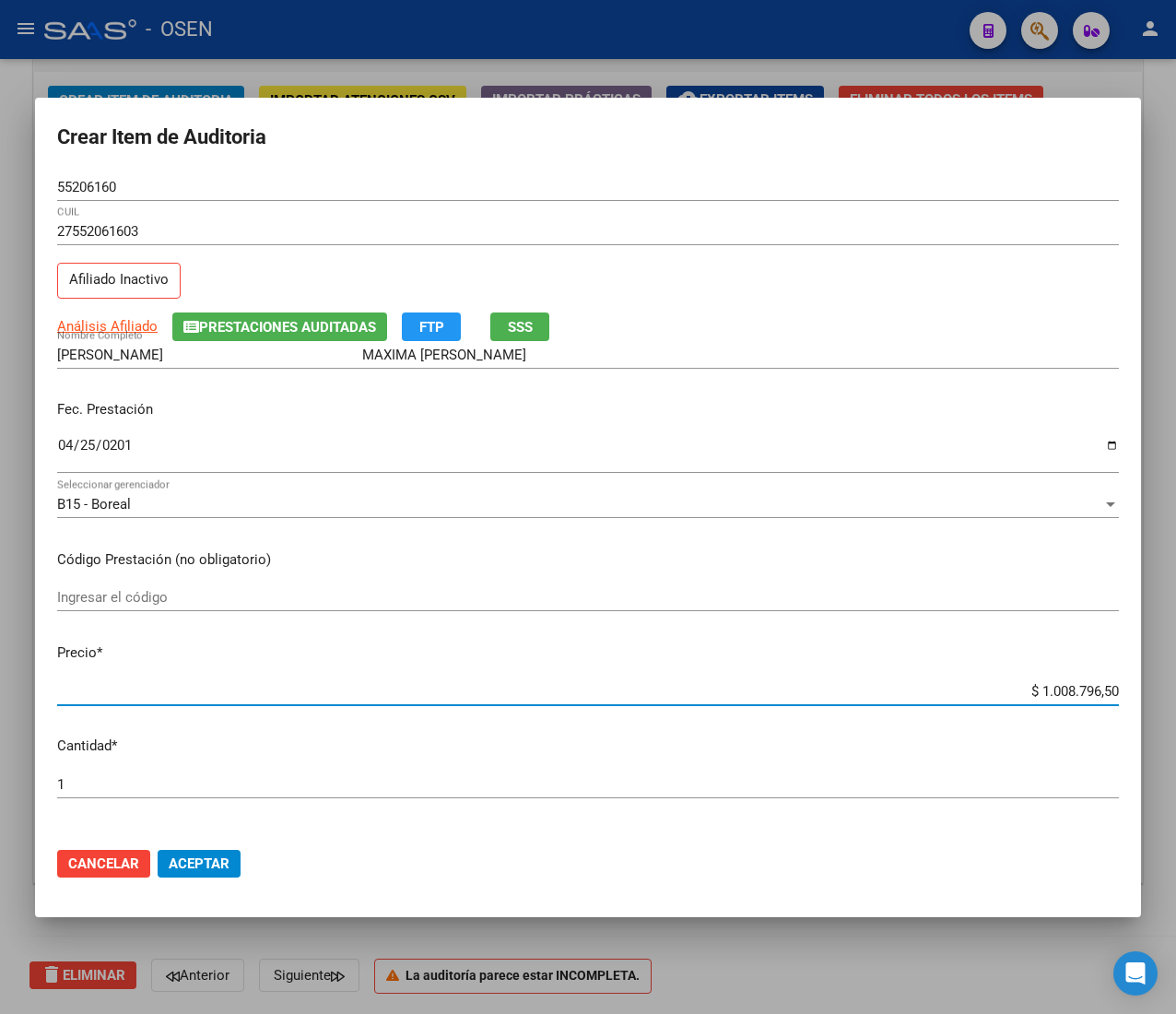
click at [1035, 691] on input "$ 1.008.796,50" at bounding box center [588, 691] width 1061 height 17
type input "$ 0,01"
type input "$ 0,18"
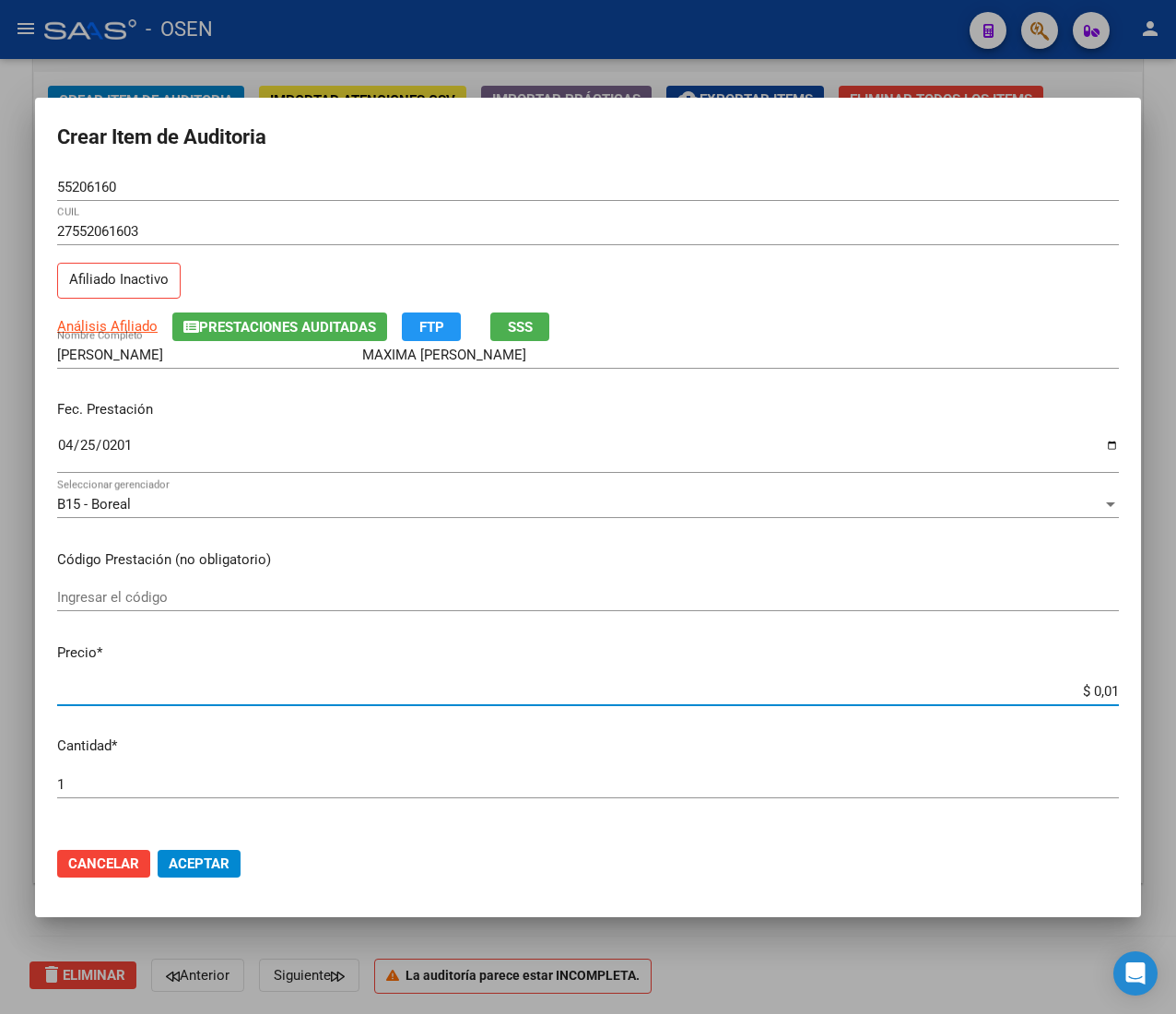
type input "$ 0,18"
type input "$ 1,88"
type input "$ 18,80"
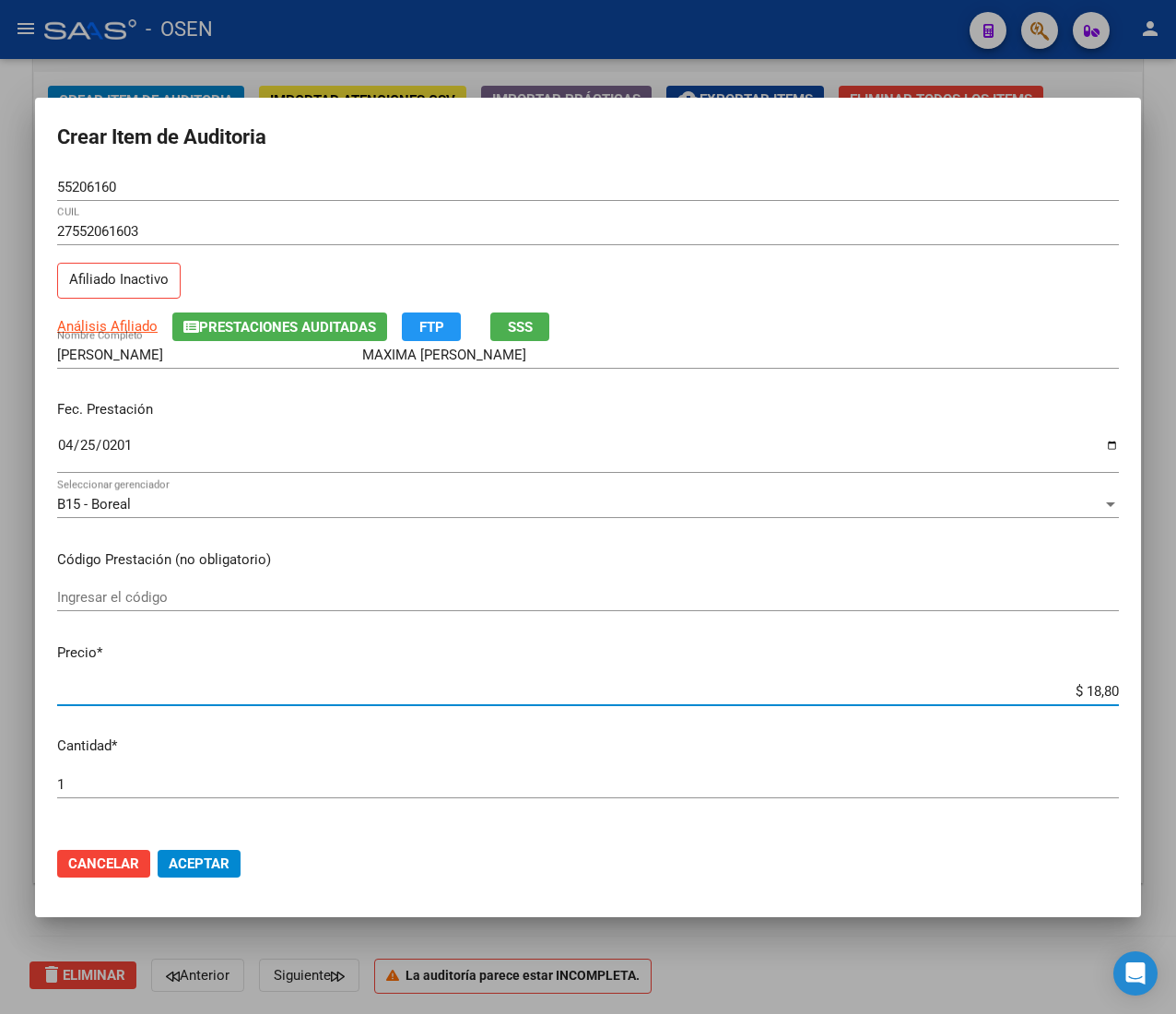
type input "$ 188,00"
click at [152, 320] on span "Análisis Afiliado" at bounding box center [107, 326] width 100 height 17
type textarea "27552061603"
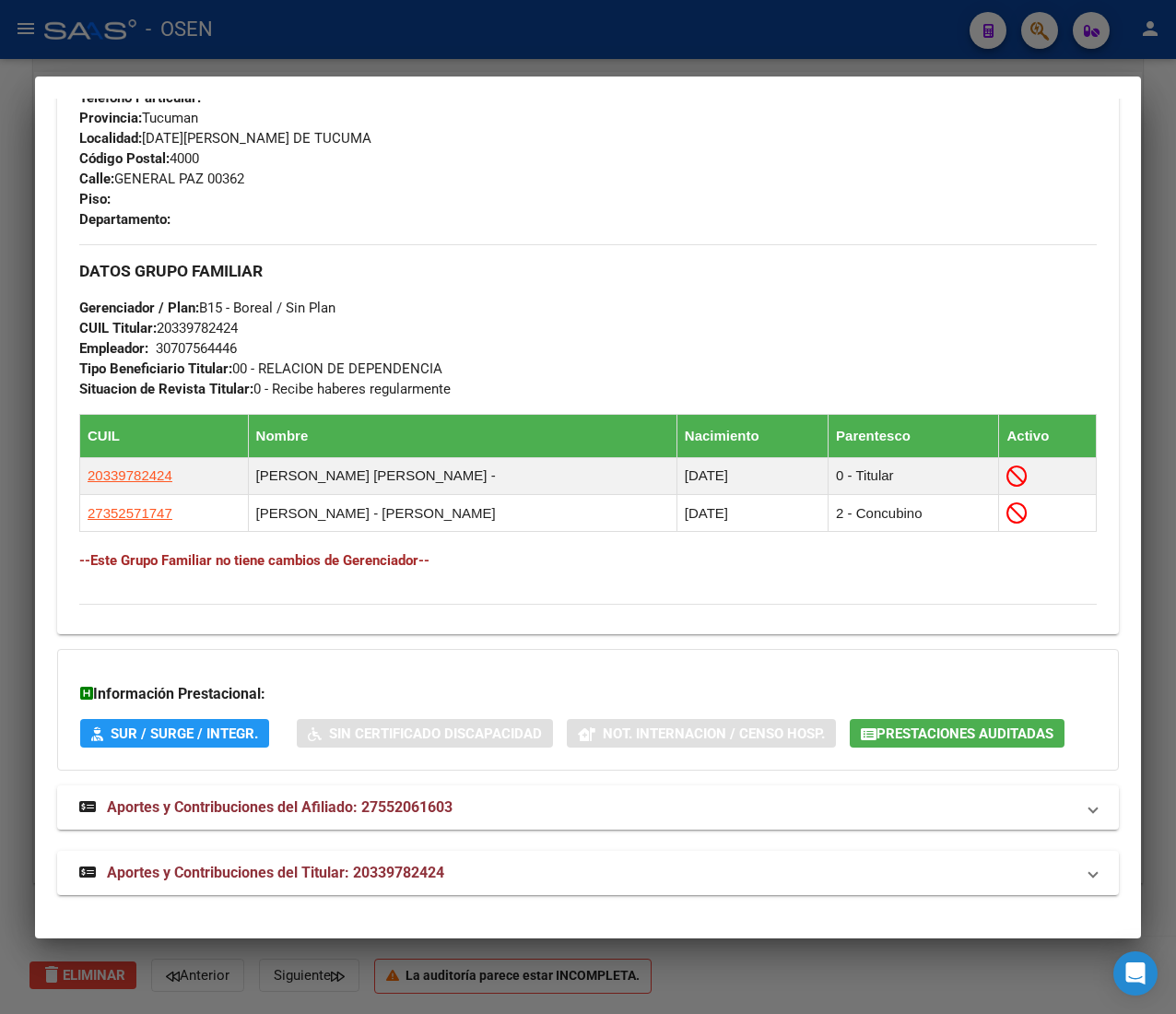
scroll to position [959, 0]
click at [462, 888] on mat-expansion-panel-header "Aportes y Contribuciones del Titular: 20339782424" at bounding box center [588, 872] width 1061 height 44
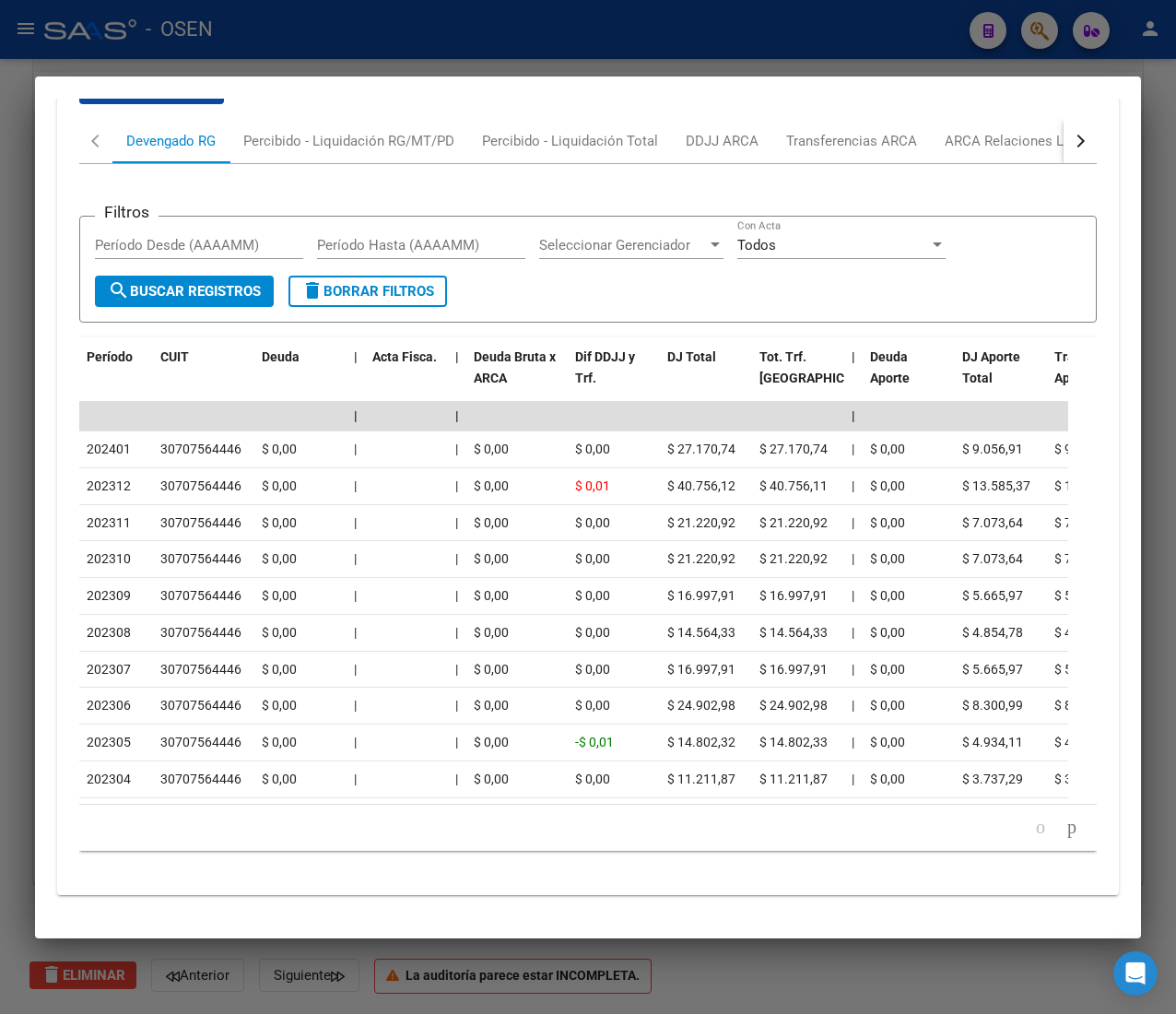
scroll to position [1867, 0]
click at [1064, 828] on icon "go to next page" at bounding box center [1071, 827] width 15 height 22
click at [1064, 826] on icon "go to next page" at bounding box center [1071, 827] width 15 height 22
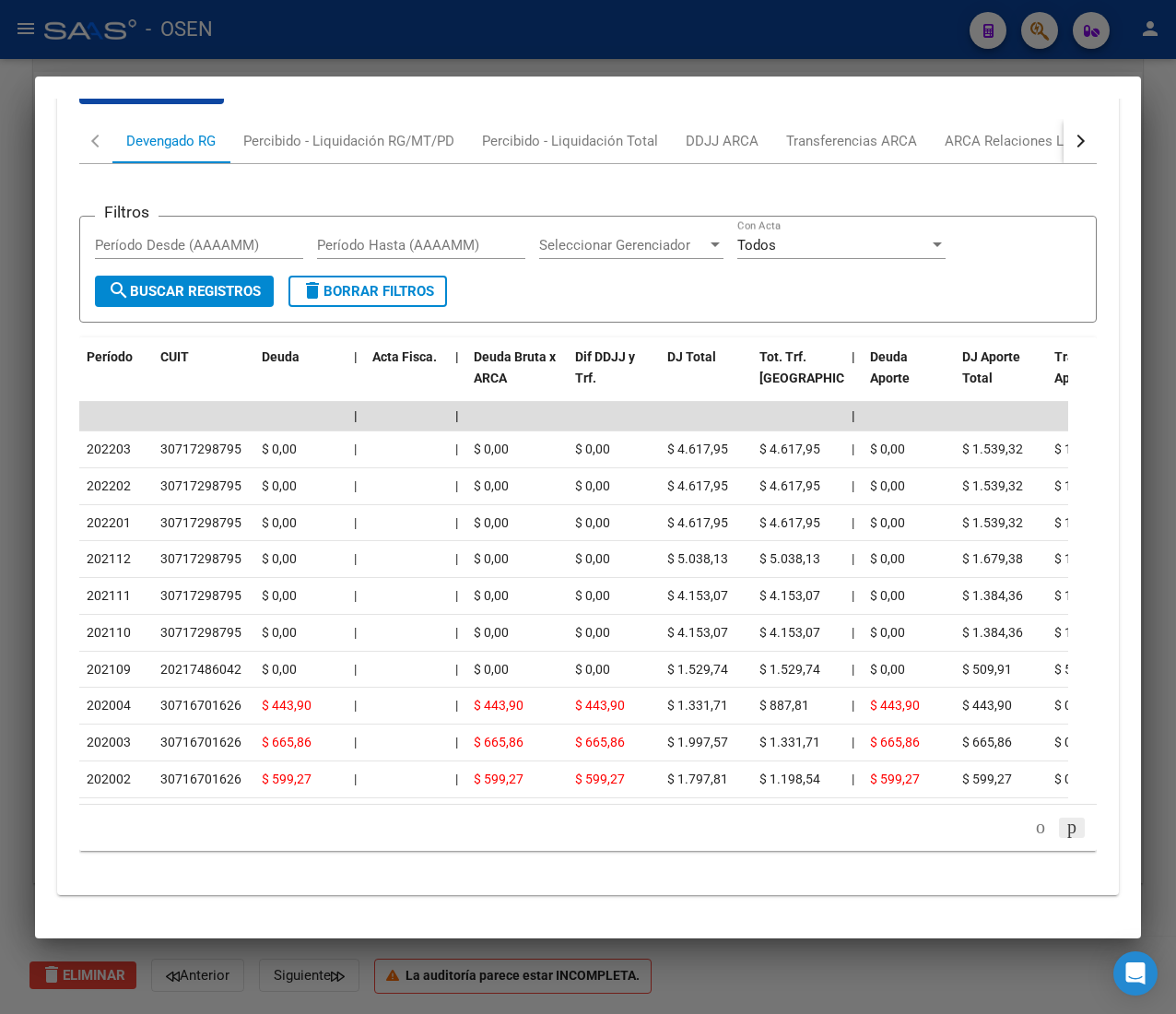
click at [1064, 829] on icon "go to next page" at bounding box center [1071, 827] width 15 height 22
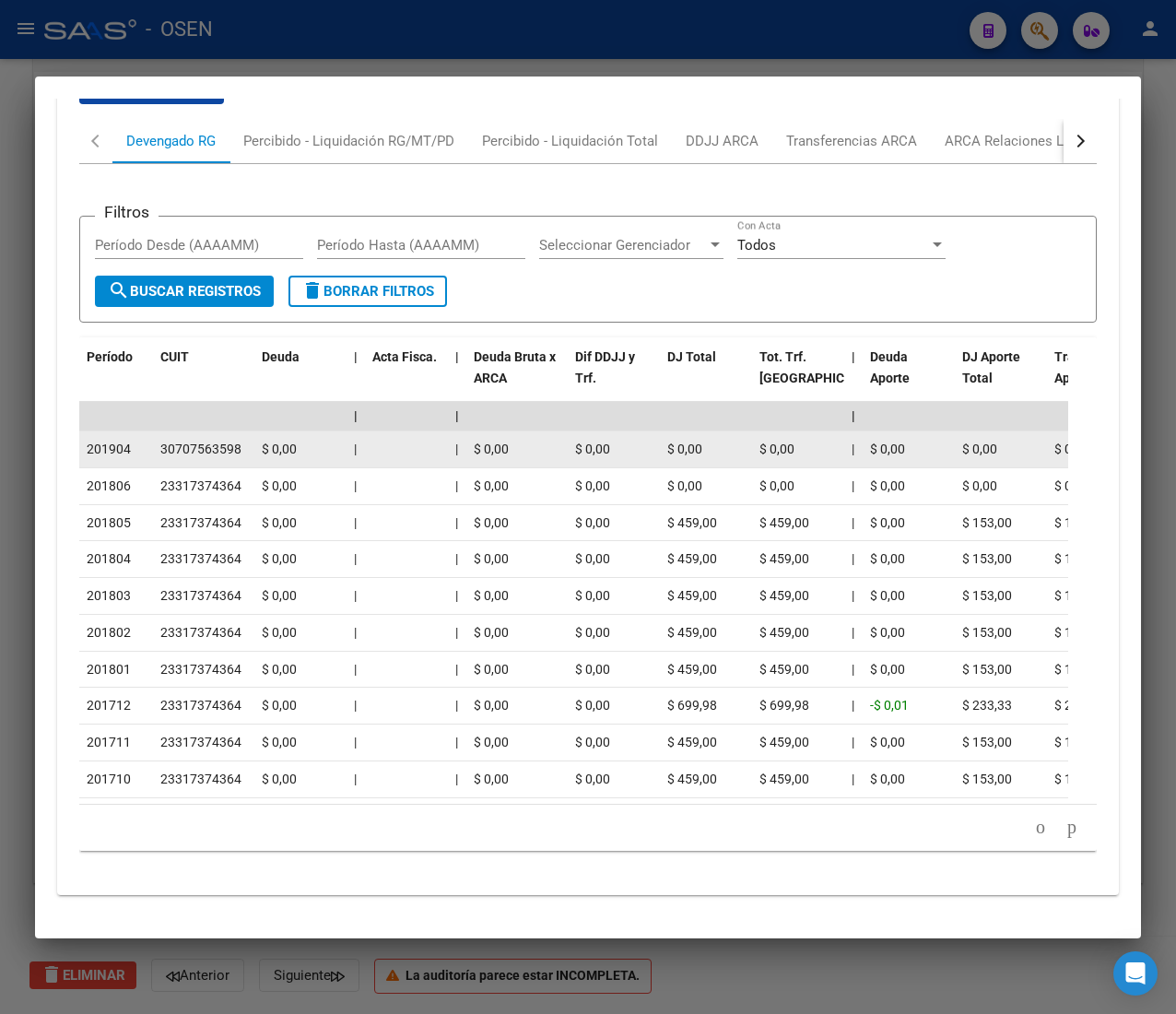
drag, startPoint x: 101, startPoint y: 414, endPoint x: 158, endPoint y: 412, distance: 57.0
click at [158, 431] on datatable-body-cell "30707563598" at bounding box center [203, 449] width 101 height 36
drag, startPoint x: 266, startPoint y: 429, endPoint x: 313, endPoint y: 435, distance: 47.4
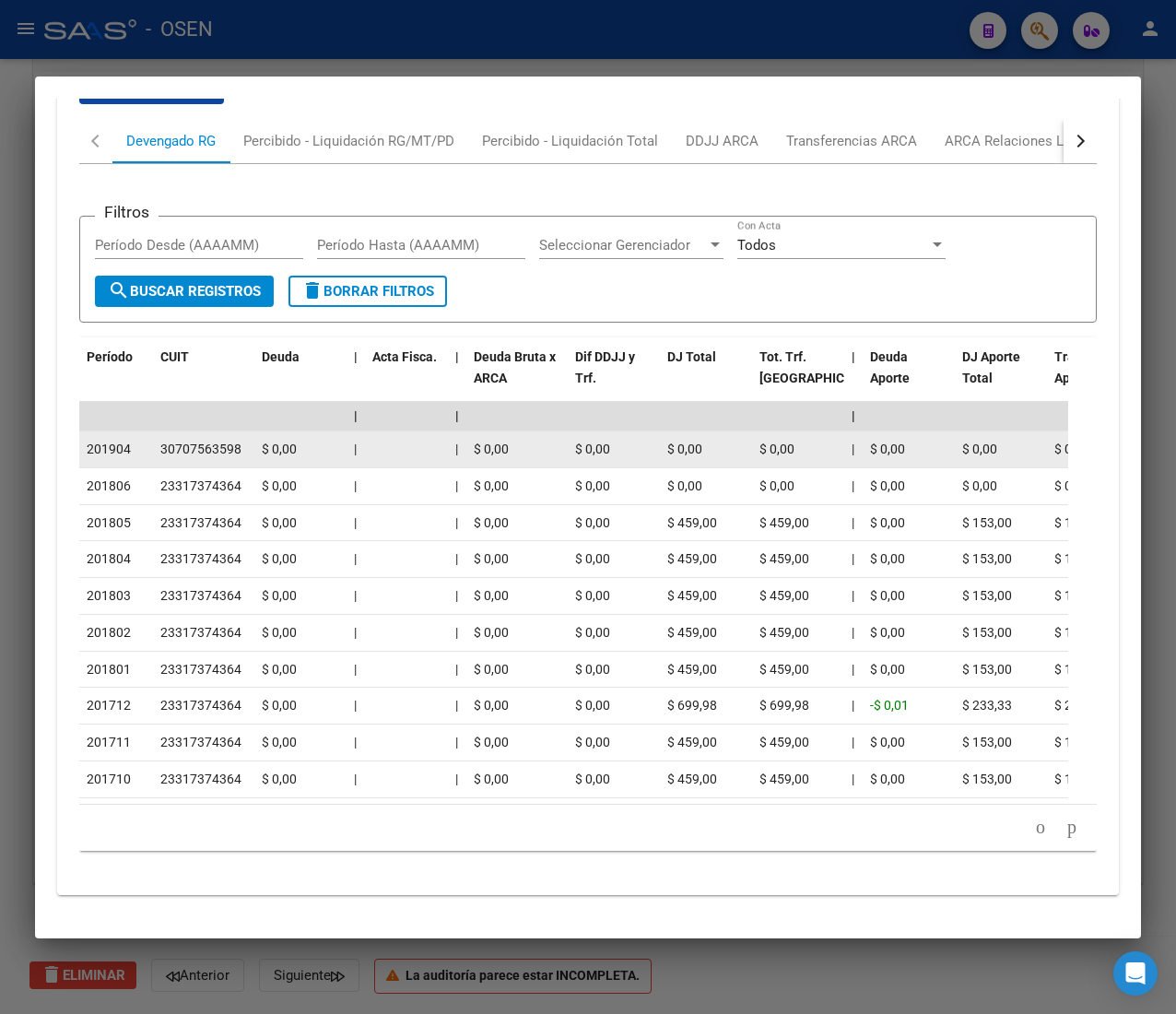
drag, startPoint x: 317, startPoint y: 435, endPoint x: 403, endPoint y: 431, distance: 86.1
click at [322, 435] on datatable-body-cell "$ 0,00" at bounding box center [300, 449] width 93 height 36
drag, startPoint x: 830, startPoint y: 446, endPoint x: 947, endPoint y: 433, distance: 117.7
click at [938, 435] on datatable-scroller "| | | | | | | | | | | | | 201904 30707563598 $ 0,00 | | $ 0,00 $ 0,00 $ 0,00 $ …" at bounding box center [574, 600] width 989 height 396
drag, startPoint x: 779, startPoint y: 430, endPoint x: 642, endPoint y: 419, distance: 137.4
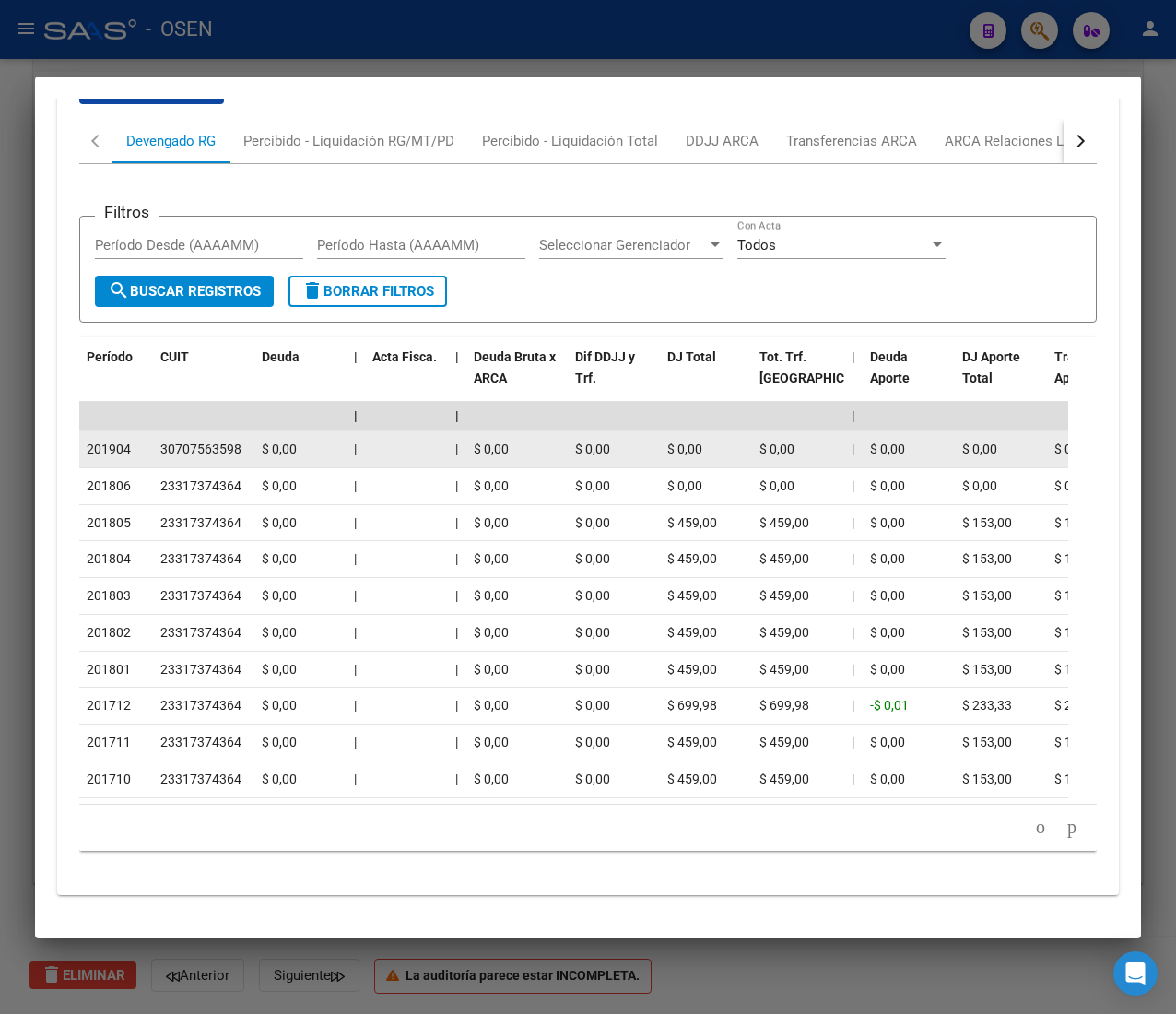
click at [765, 431] on datatable-body-cell "$ 0,00" at bounding box center [798, 449] width 93 height 36
drag, startPoint x: 624, startPoint y: 419, endPoint x: 422, endPoint y: 423, distance: 202.0
click at [623, 439] on div "$ 0,00" at bounding box center [613, 450] width 78 height 22
drag, startPoint x: 196, startPoint y: 426, endPoint x: 222, endPoint y: 415, distance: 28.2
click at [215, 439] on div "30707563598" at bounding box center [201, 450] width 81 height 22
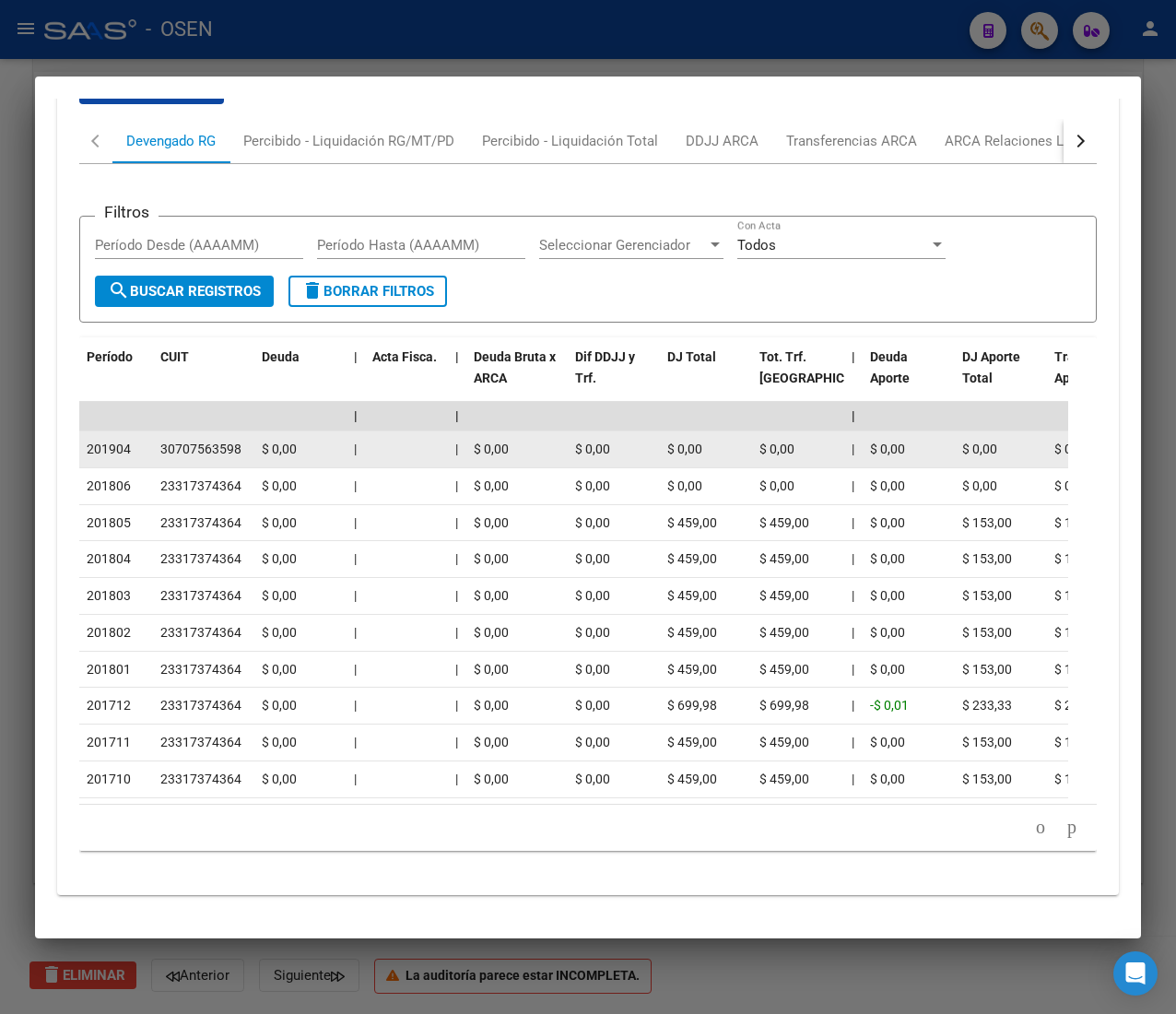
click at [222, 439] on div "30707563598" at bounding box center [201, 450] width 81 height 22
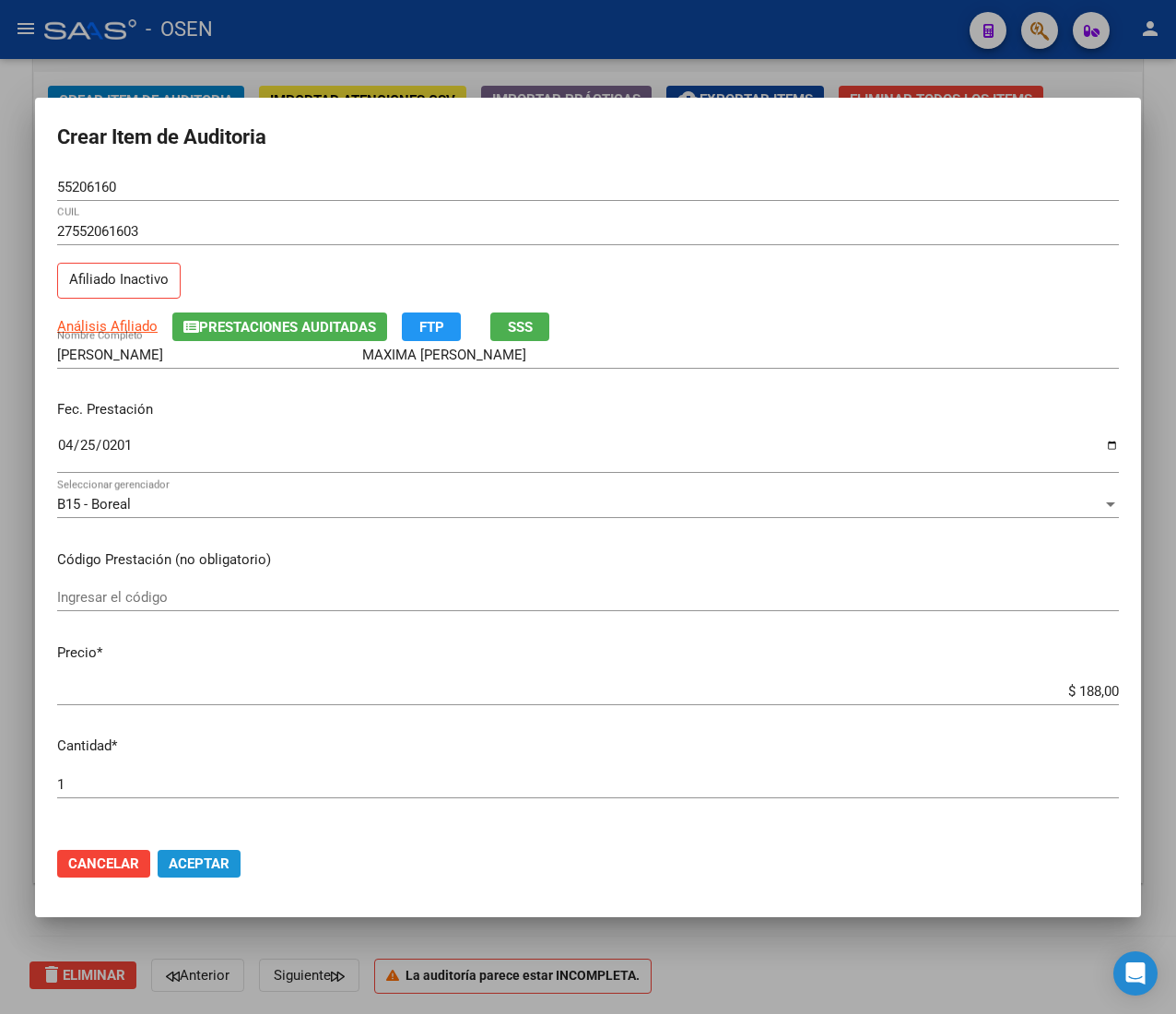
click at [218, 859] on span "Aceptar" at bounding box center [199, 863] width 61 height 17
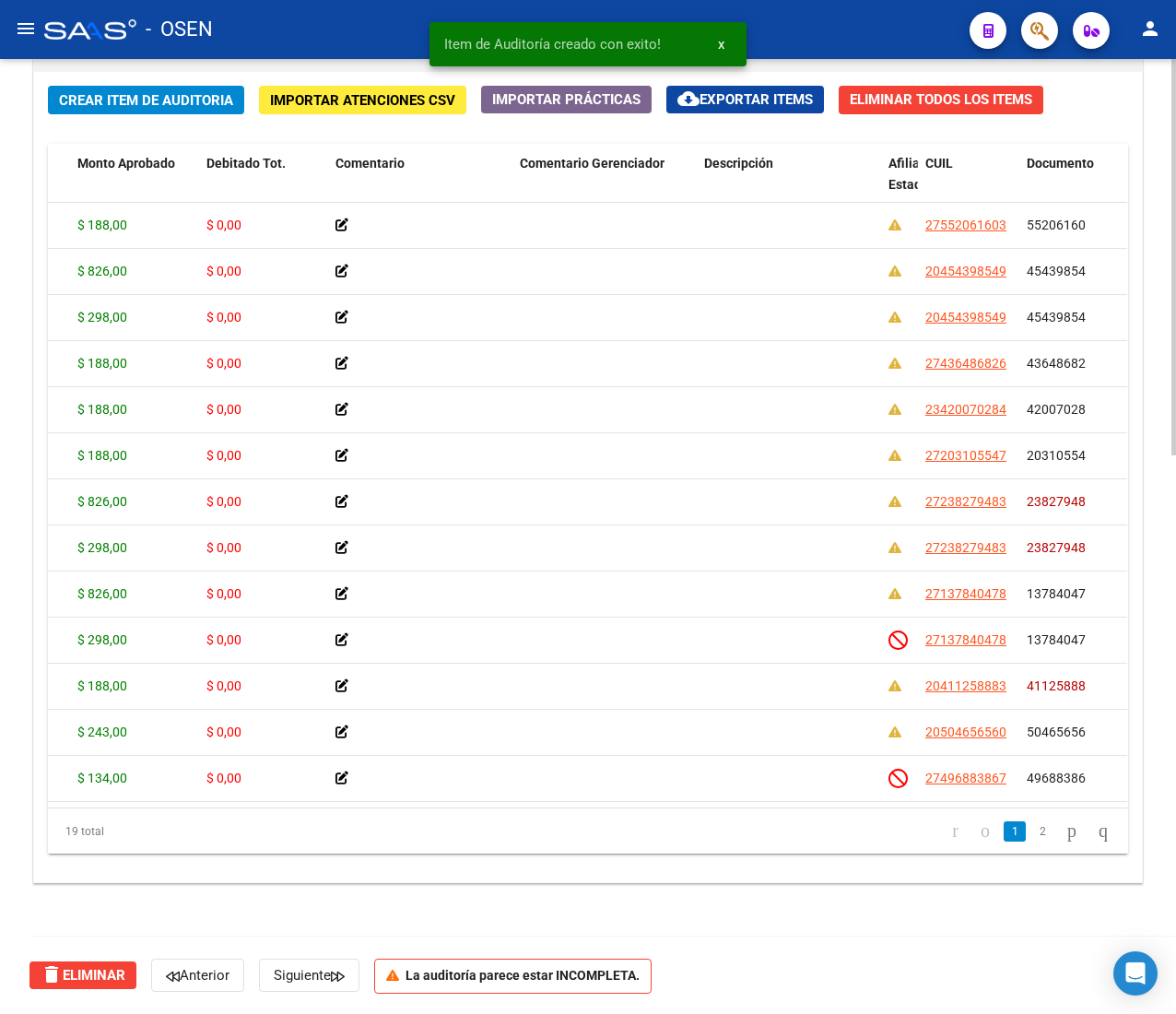
click at [82, 98] on span "Crear Item de Auditoria" at bounding box center [146, 100] width 174 height 17
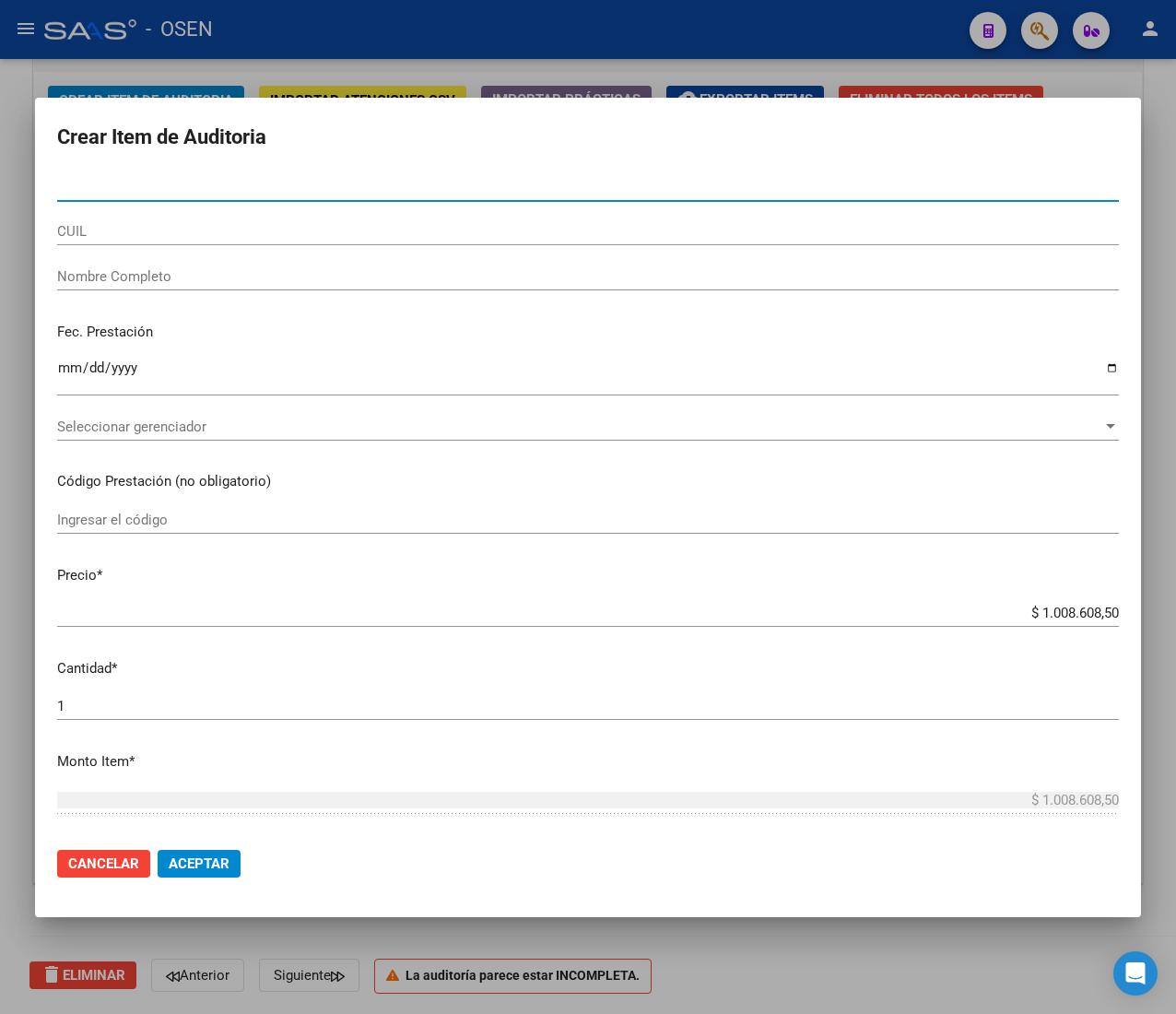
click at [296, 223] on input "CUIL" at bounding box center [588, 231] width 1061 height 17
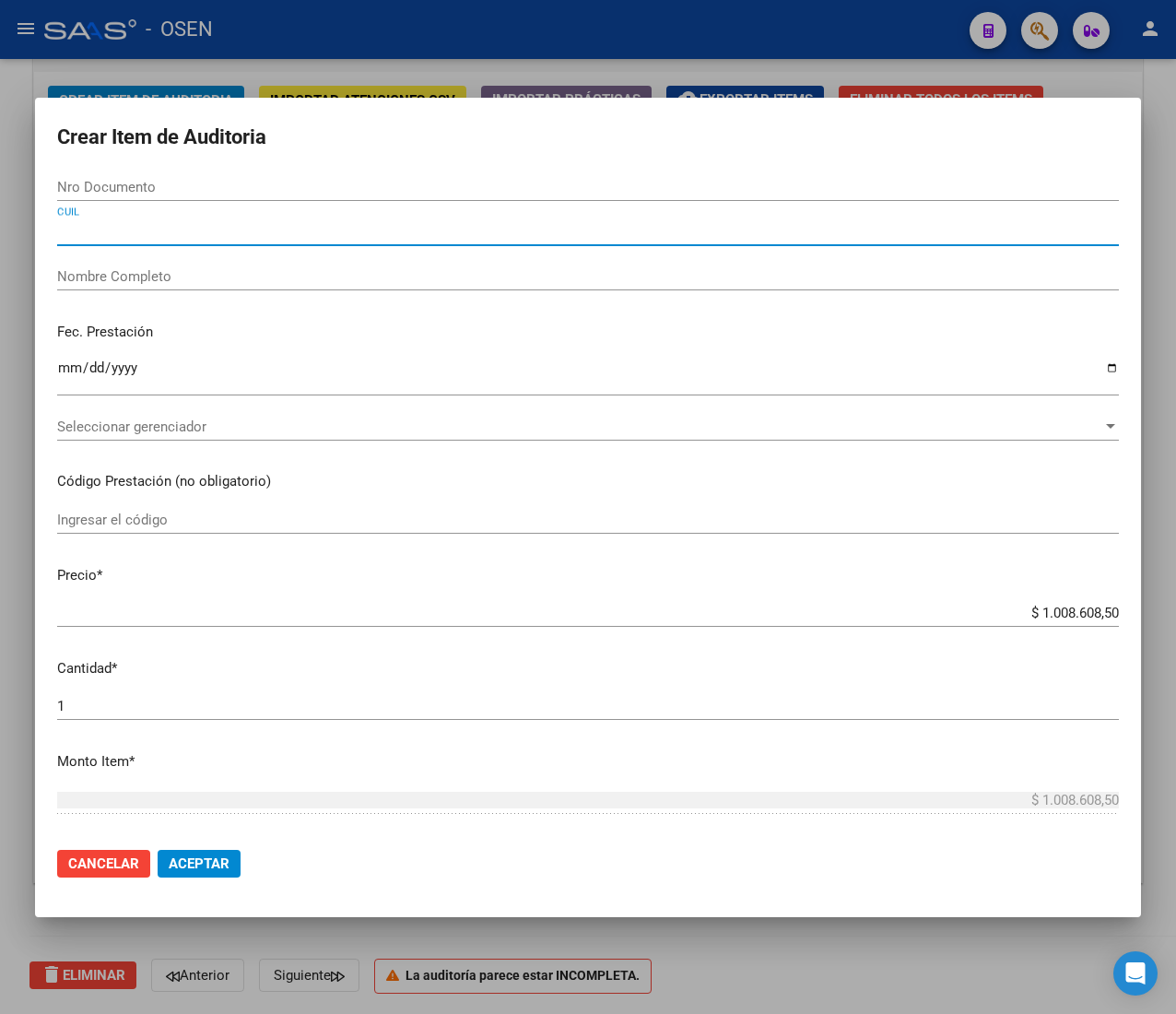
paste input "23564438634"
type input "23564438634"
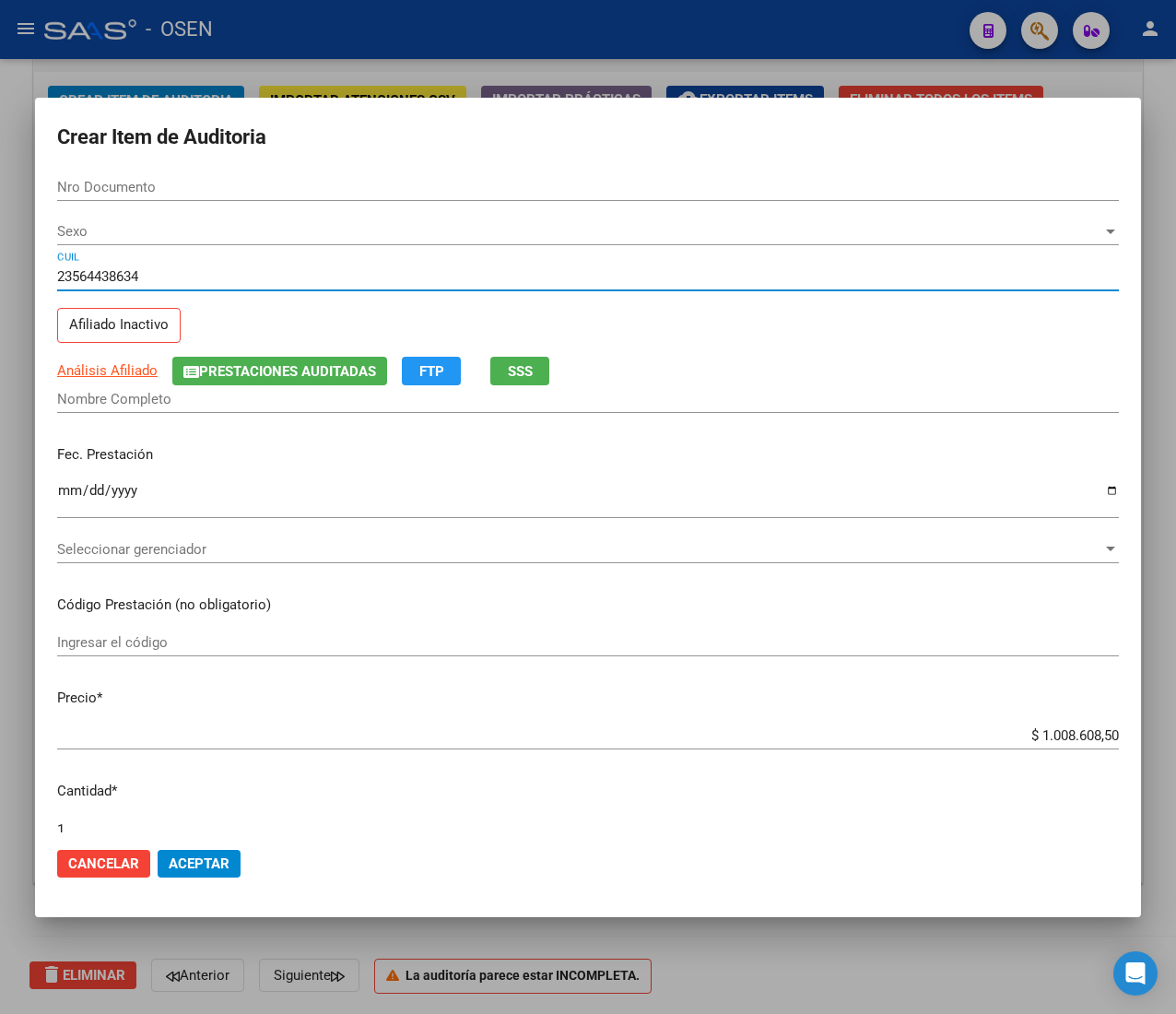
type input "56443863"
type input "SANDEZ LUDMILA JAZMIN"
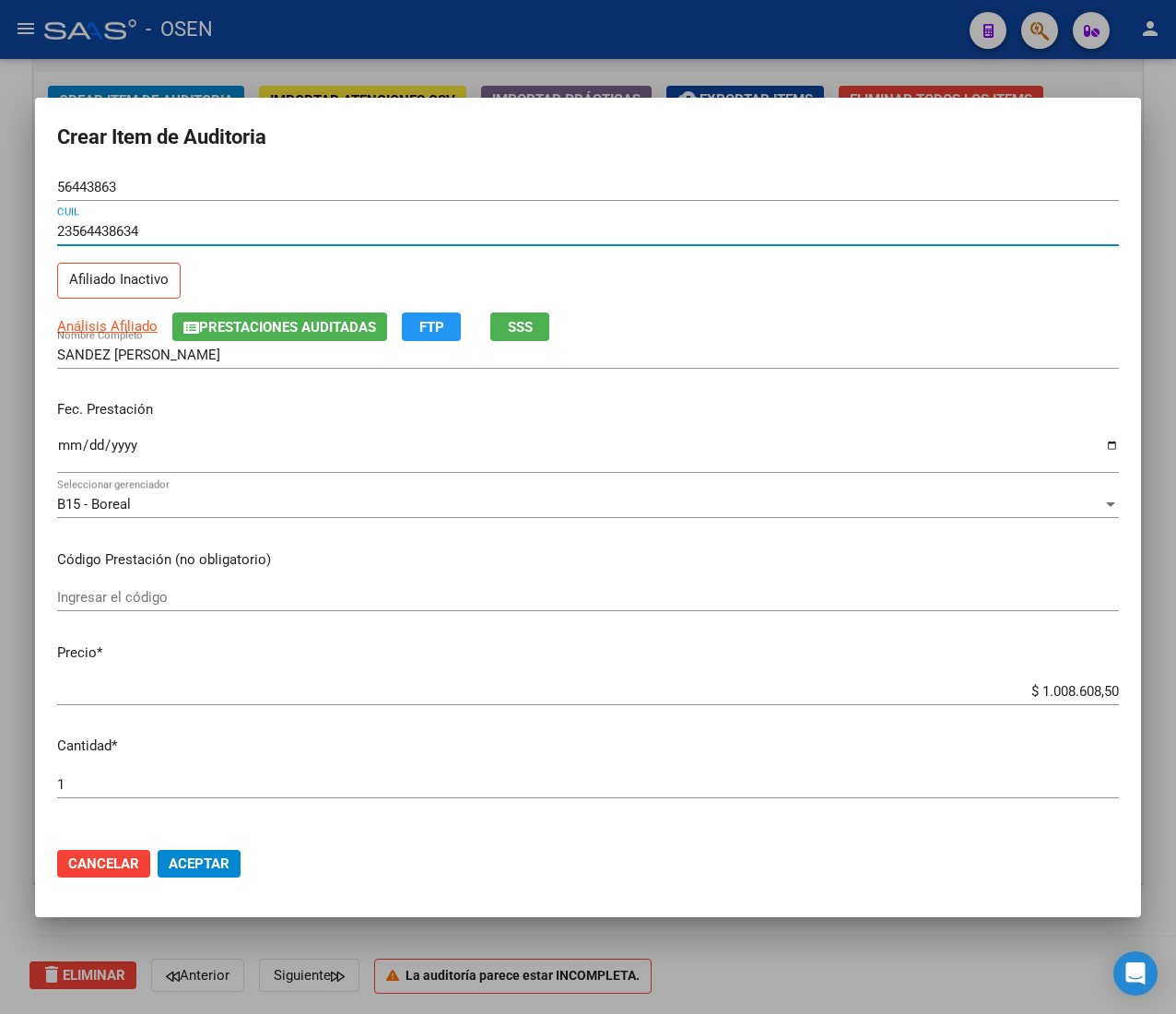
type input "23564438634"
click at [64, 449] on input "Ingresar la fecha" at bounding box center [588, 453] width 1061 height 30
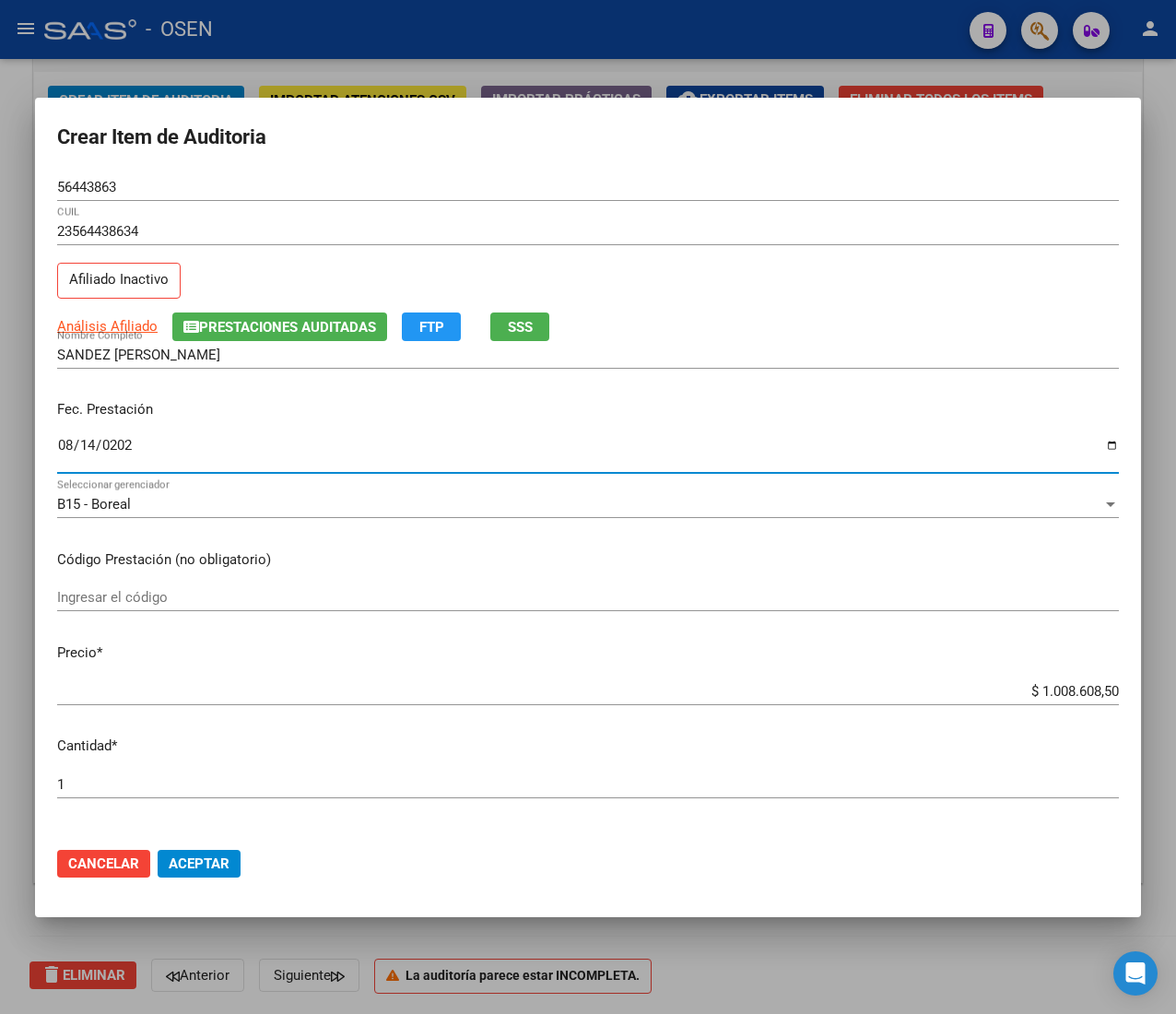
type input "2025-08-14"
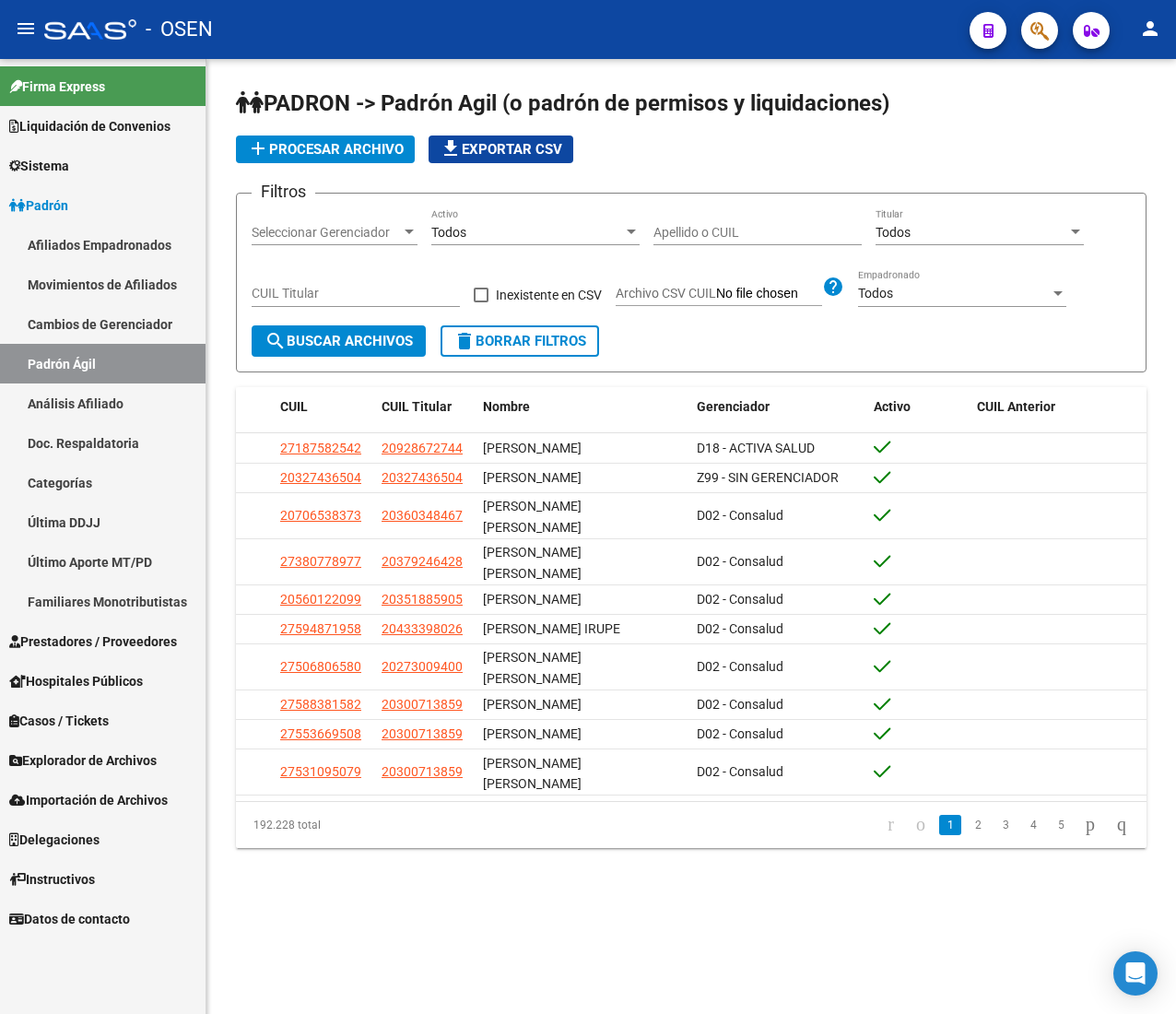
click at [683, 234] on input "Apellido o CUIL" at bounding box center [758, 232] width 209 height 16
paste input "27315754351"
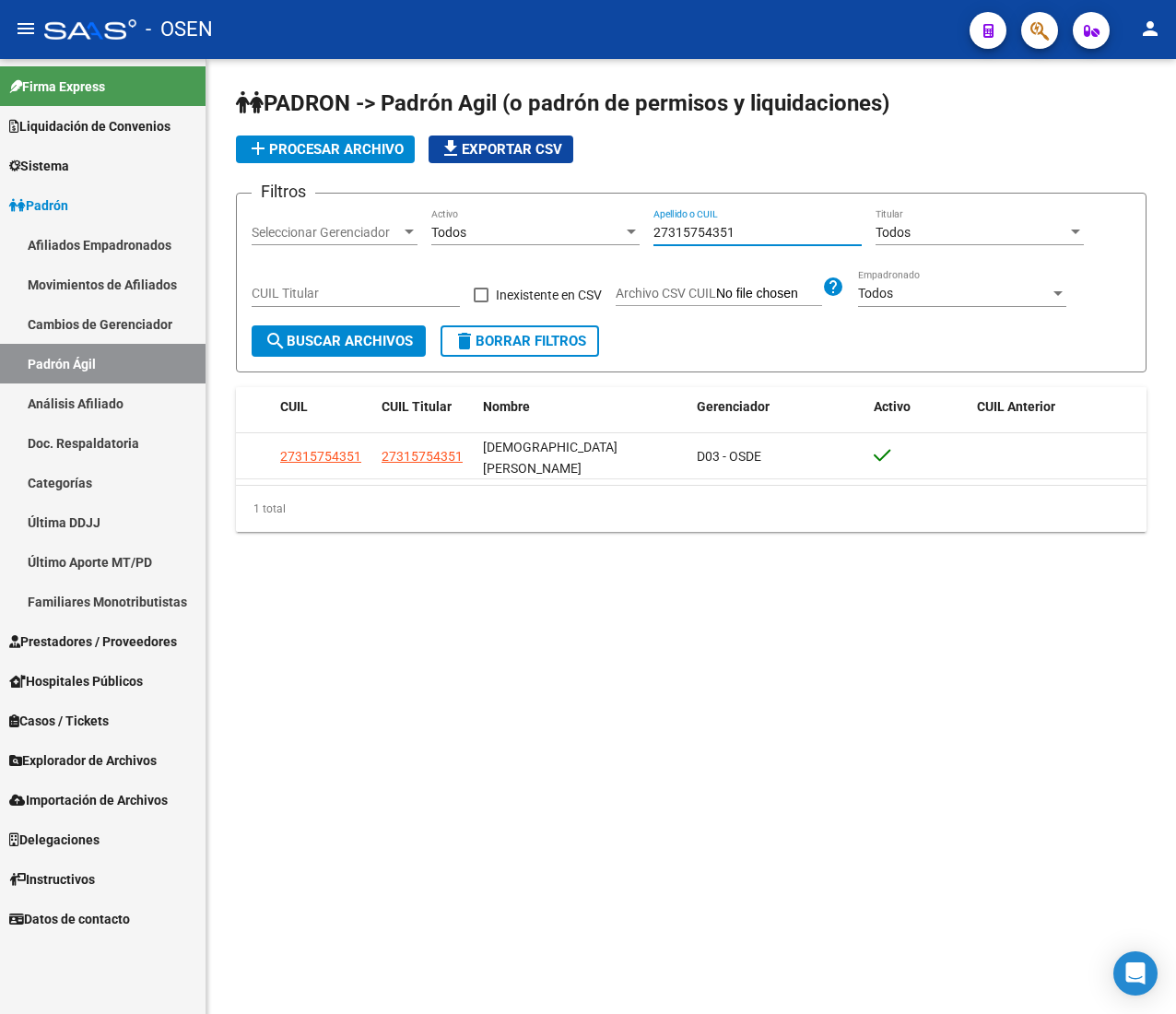
type input "27315754351"
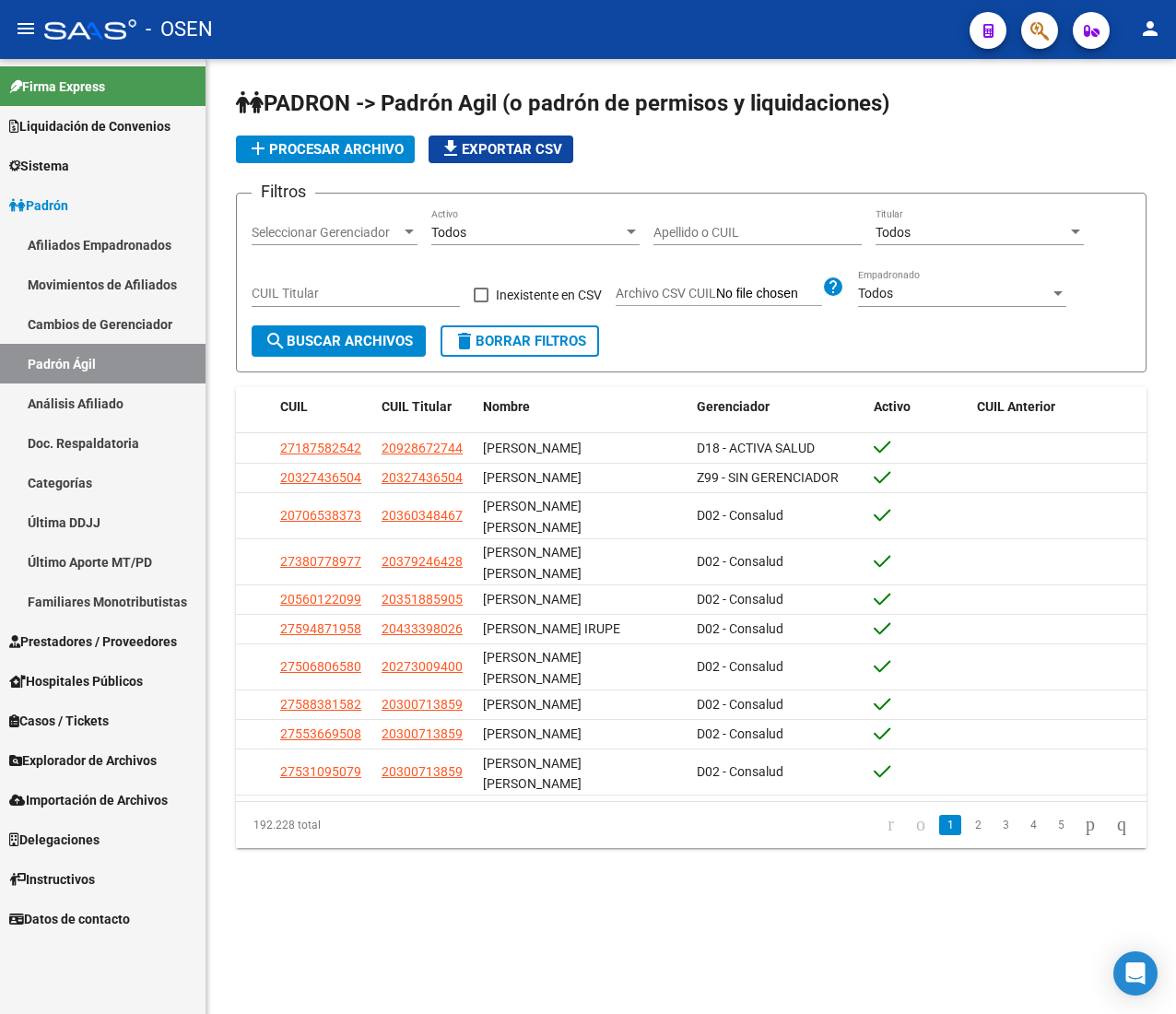
click at [103, 199] on link "Padrón" at bounding box center [102, 205] width 206 height 39
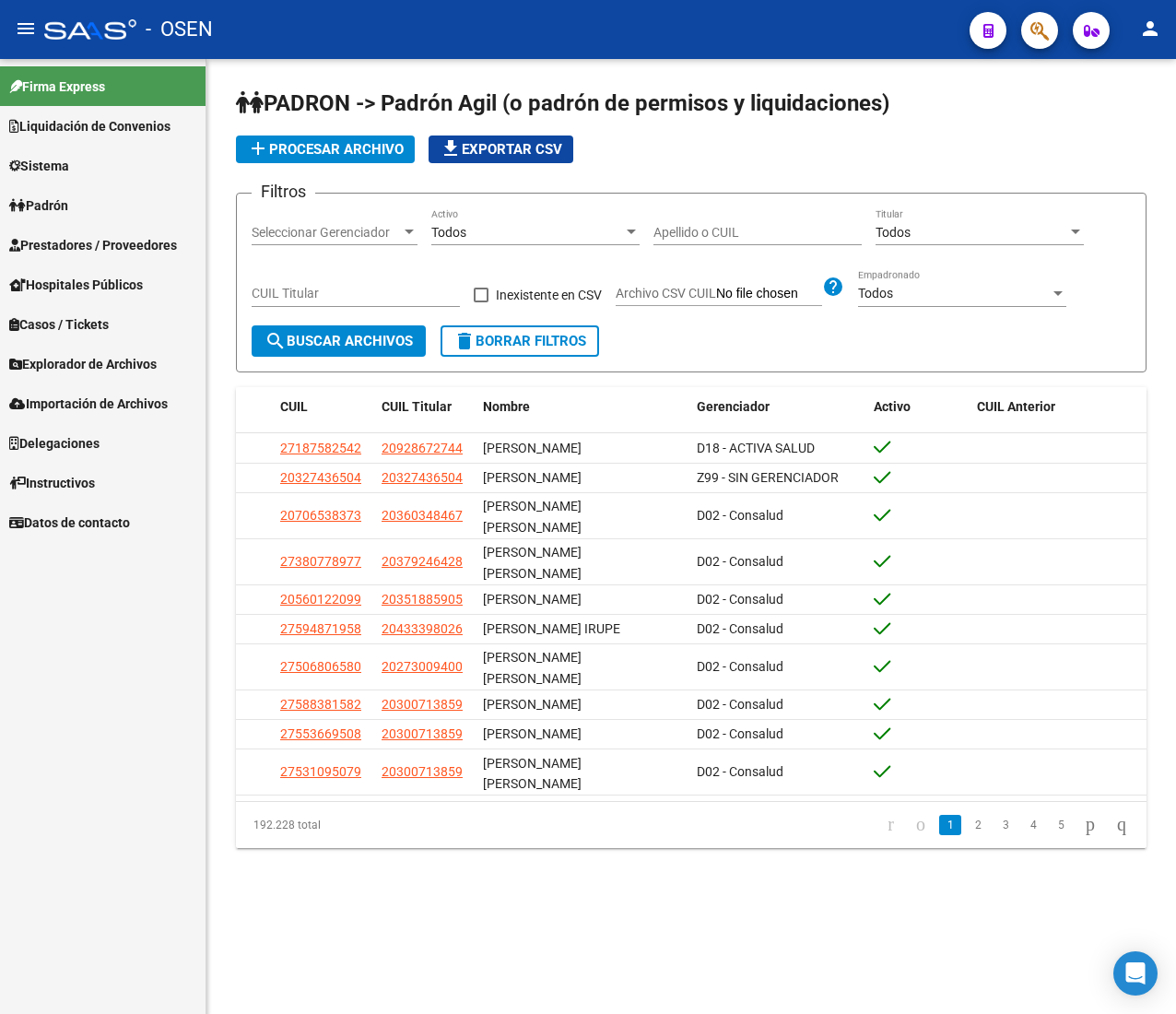
click at [129, 256] on link "Prestadores / Proveedores" at bounding box center [102, 244] width 206 height 39
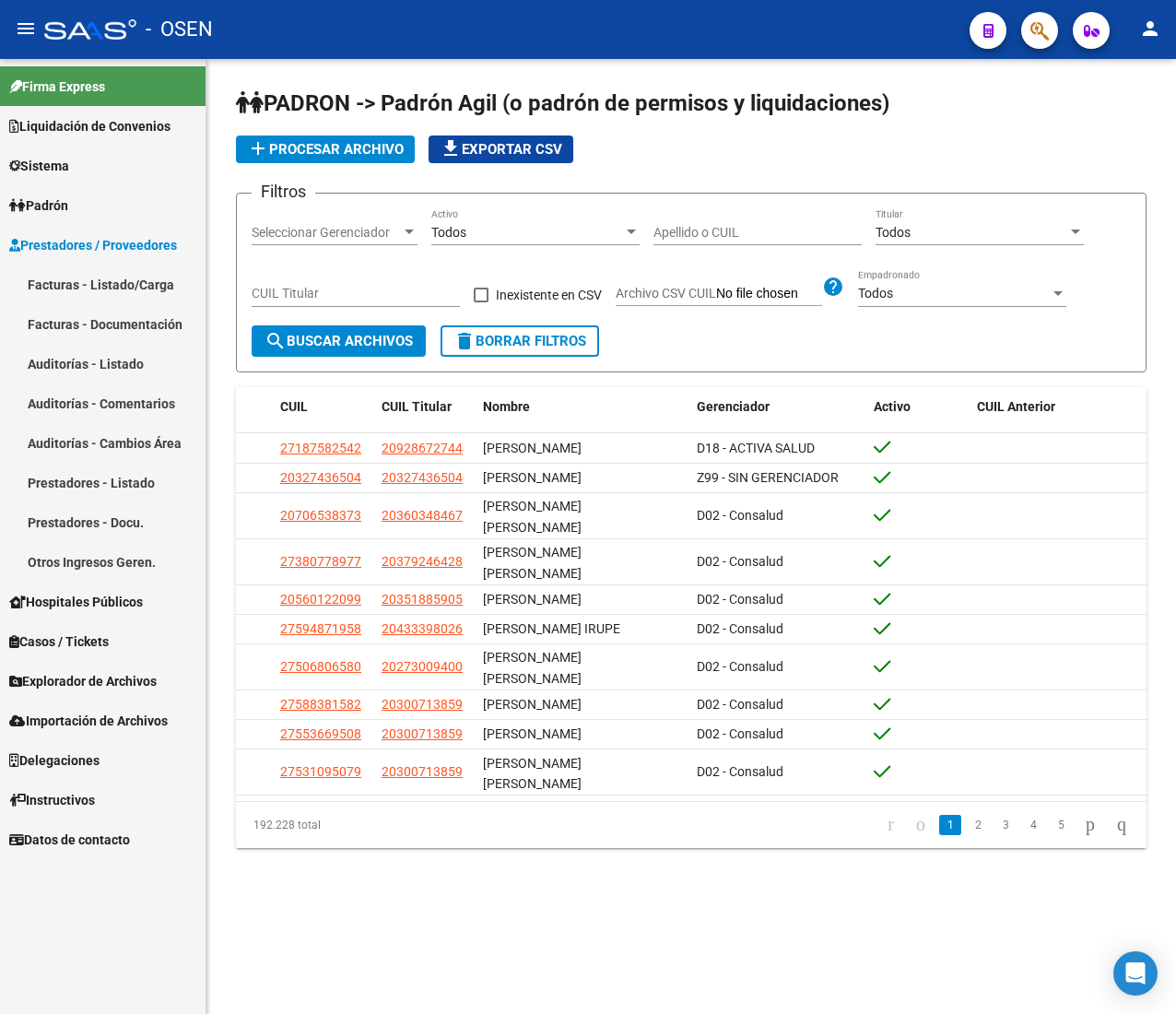
click at [146, 282] on link "Facturas - Listado/Carga" at bounding box center [102, 285] width 206 height 39
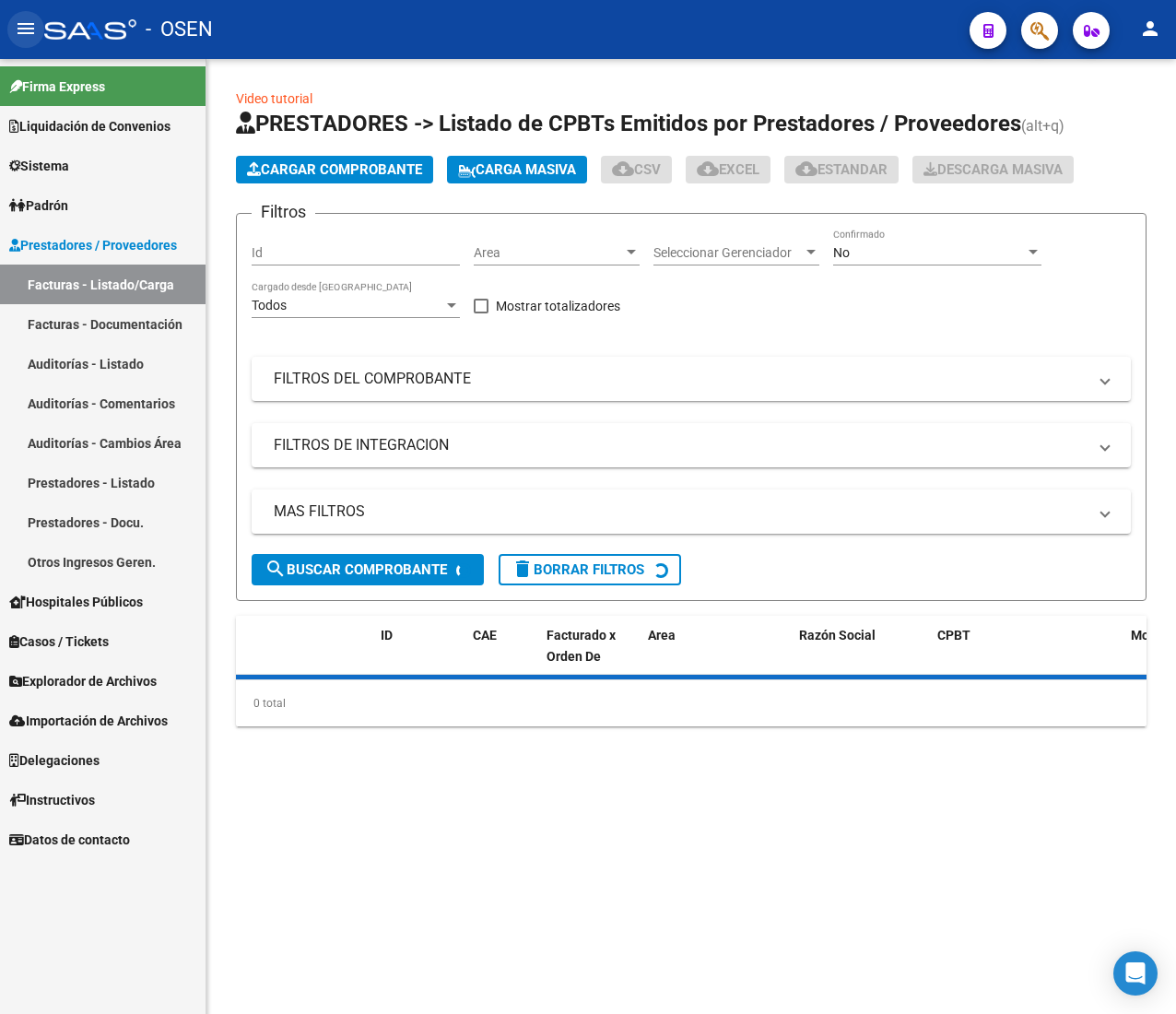
drag, startPoint x: 16, startPoint y: 22, endPoint x: 34, endPoint y: 33, distance: 21.1
click at [16, 22] on mat-icon "menu" at bounding box center [26, 29] width 22 height 22
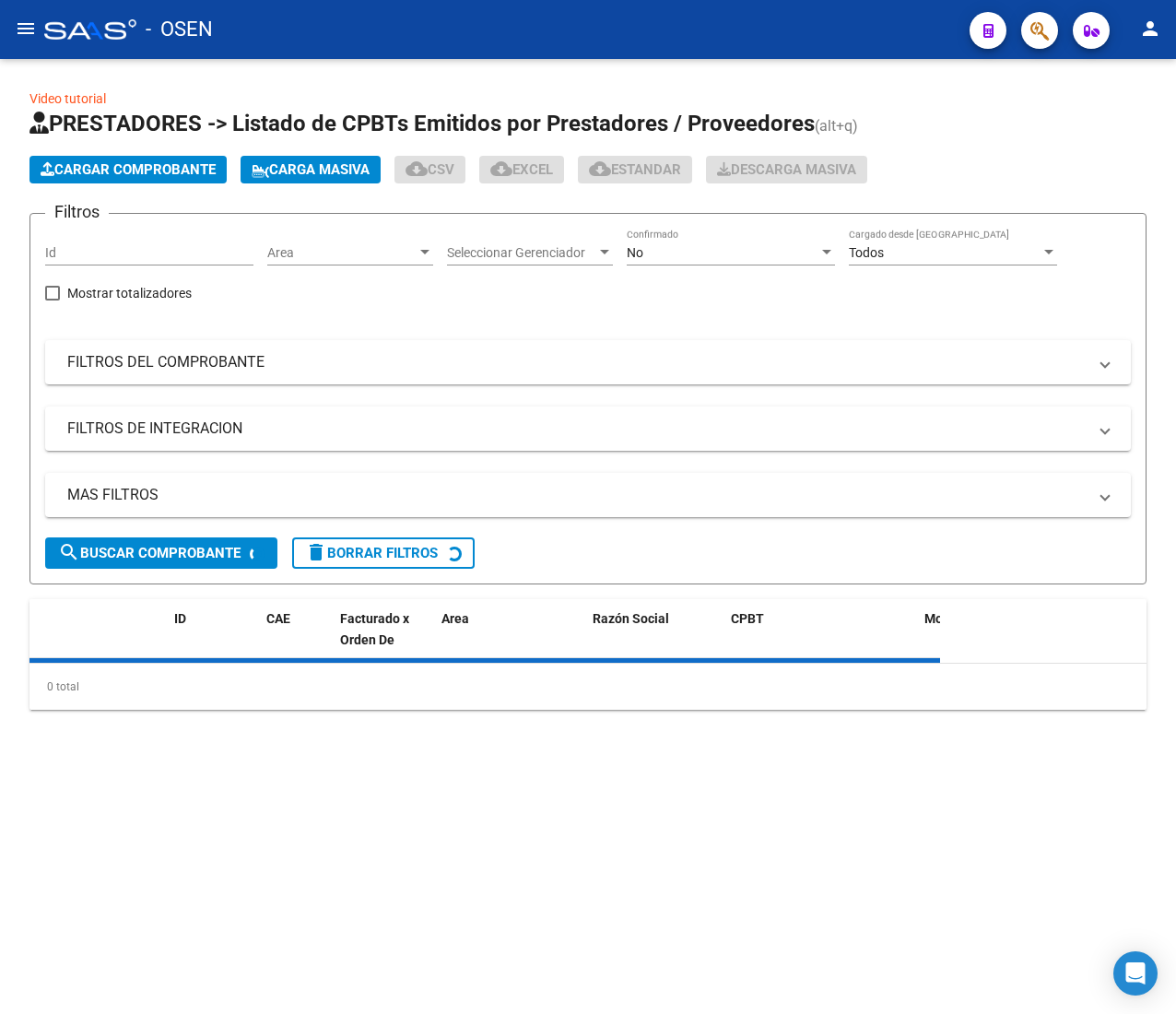
click at [340, 249] on span "Area" at bounding box center [341, 253] width 150 height 16
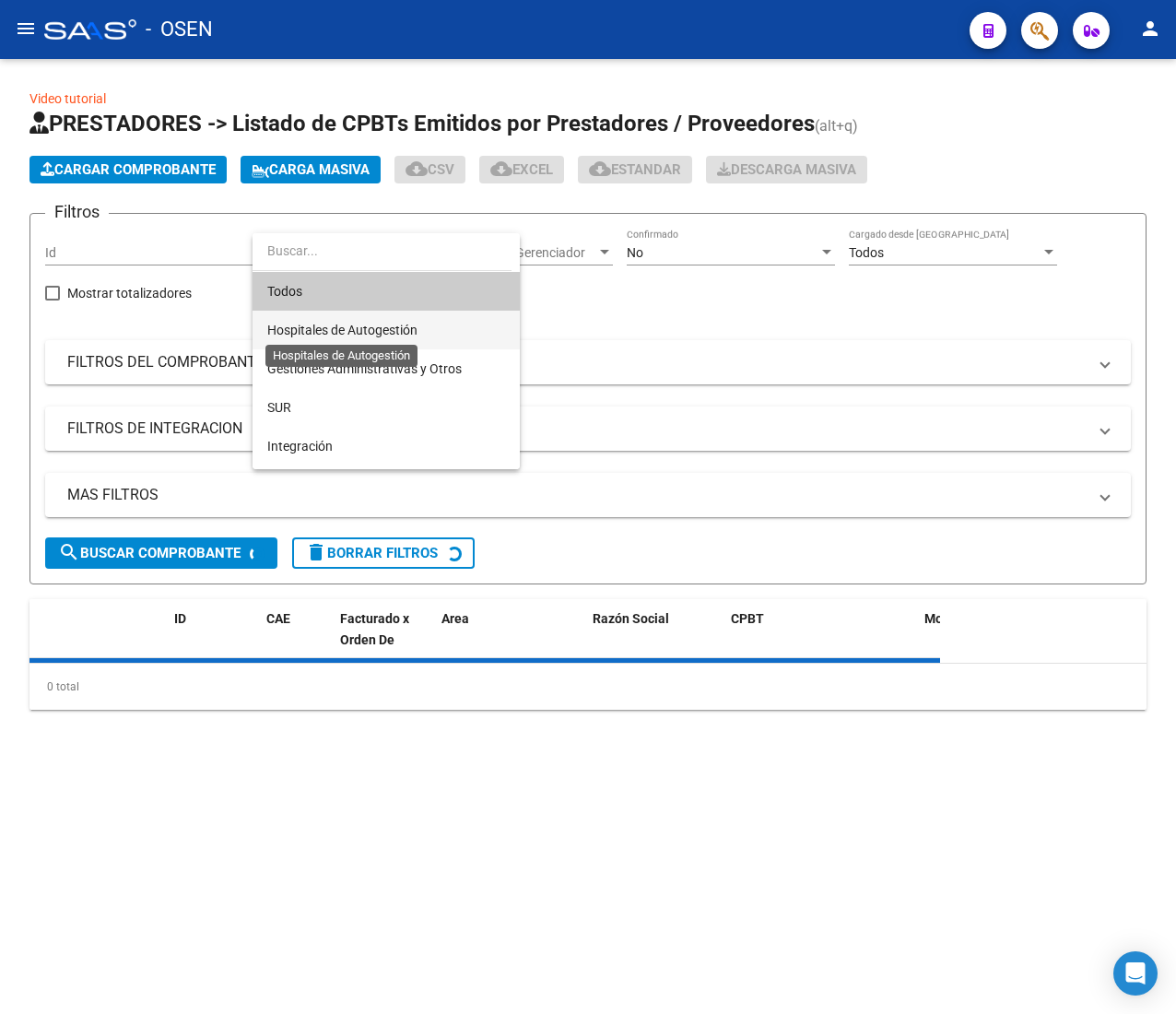
drag, startPoint x: 372, startPoint y: 328, endPoint x: 366, endPoint y: 336, distance: 10.0
click at [369, 328] on span "Hospitales de Autogestión" at bounding box center [341, 330] width 151 height 15
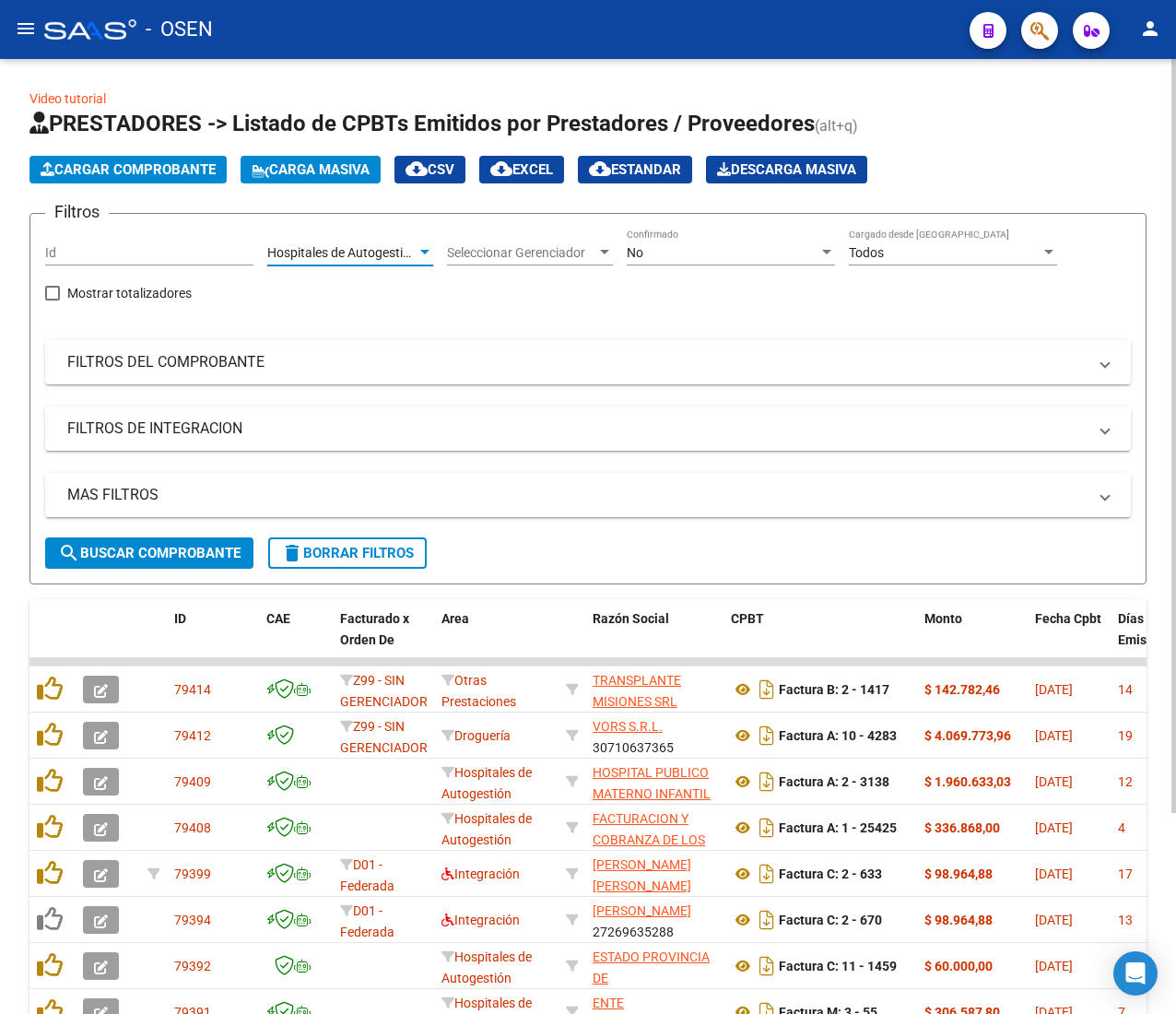
click at [185, 552] on span "search Buscar Comprobante" at bounding box center [149, 552] width 182 height 17
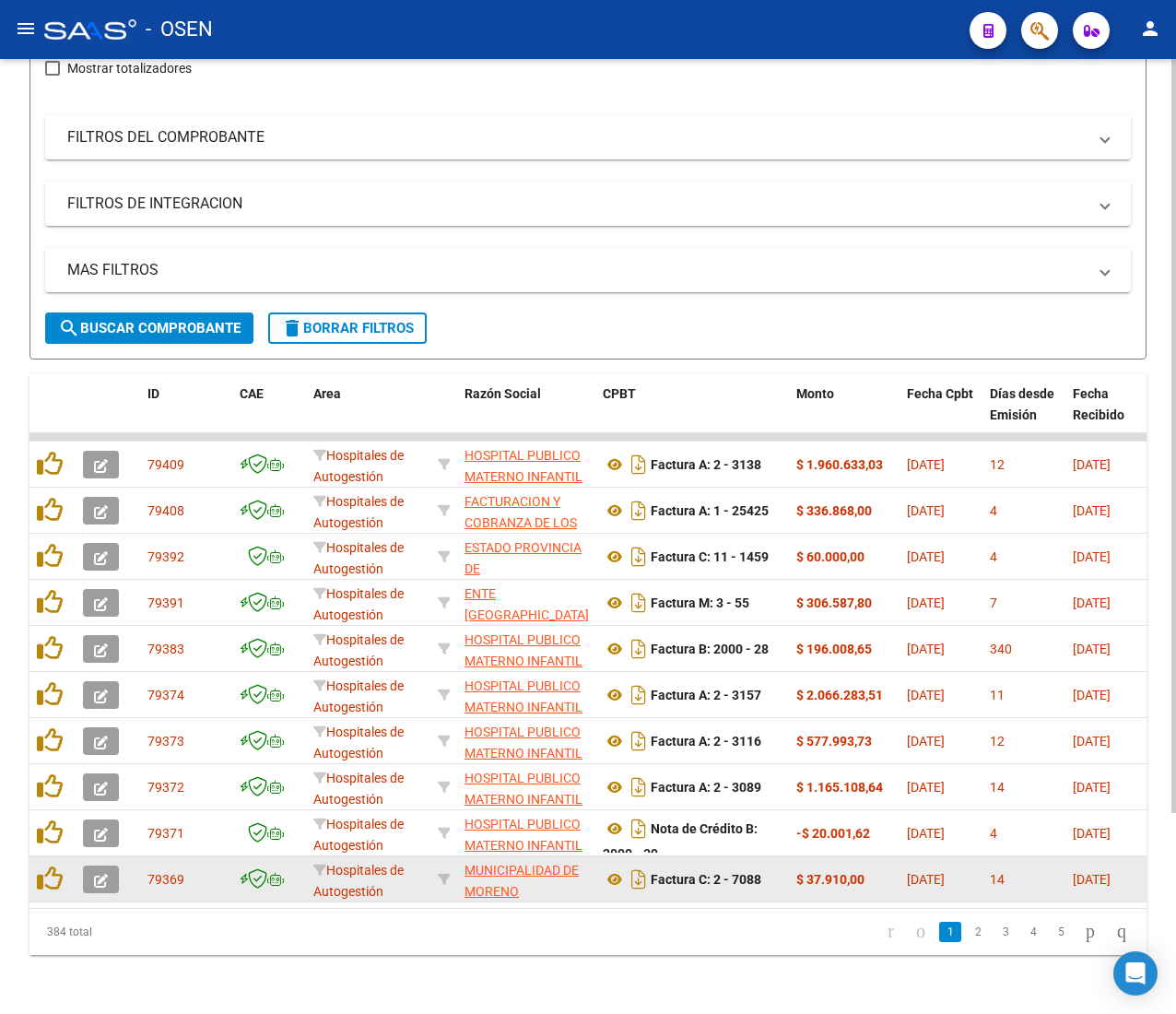
scroll to position [254, 0]
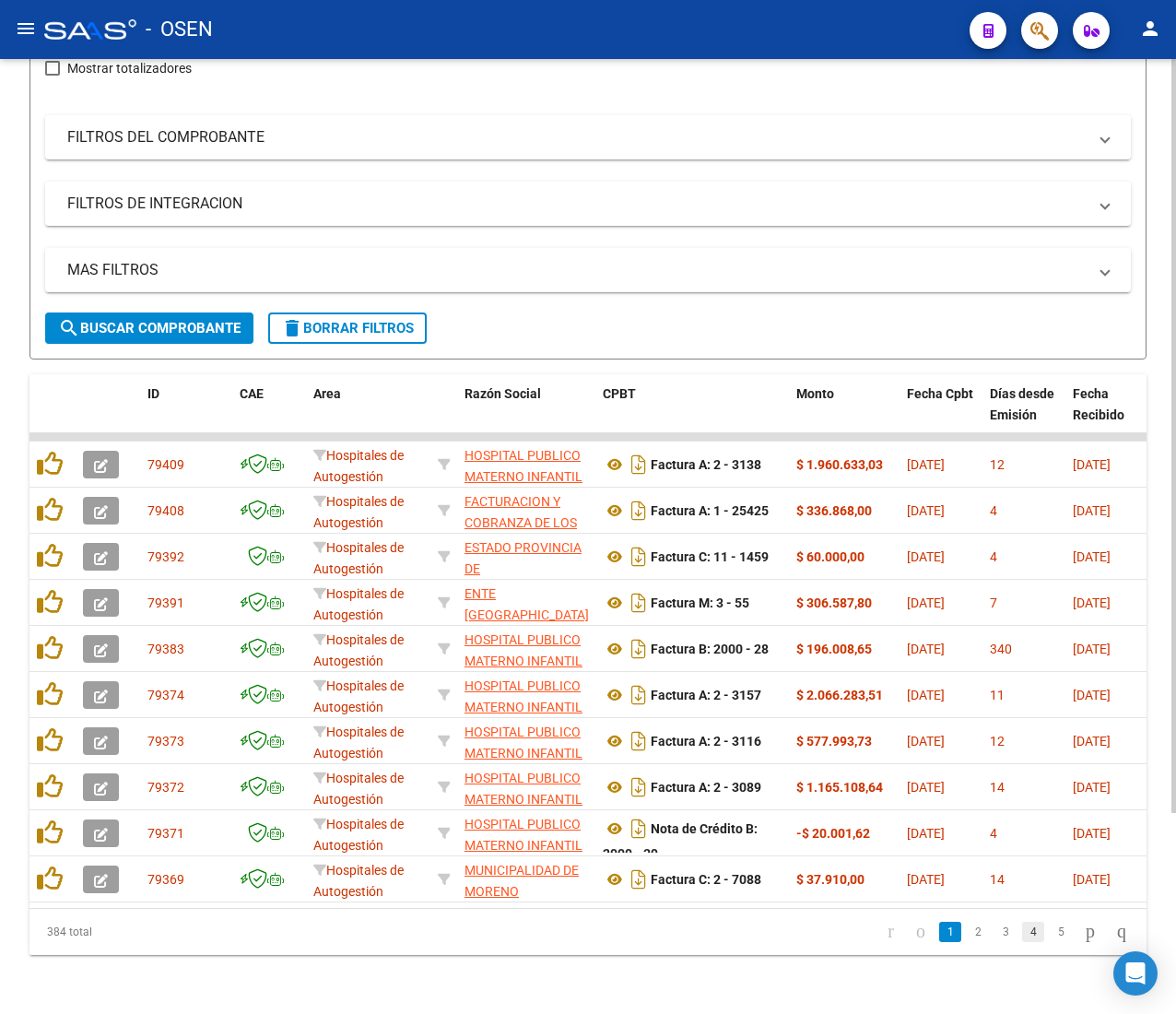
click at [1021, 935] on link "4" at bounding box center [1032, 931] width 22 height 21
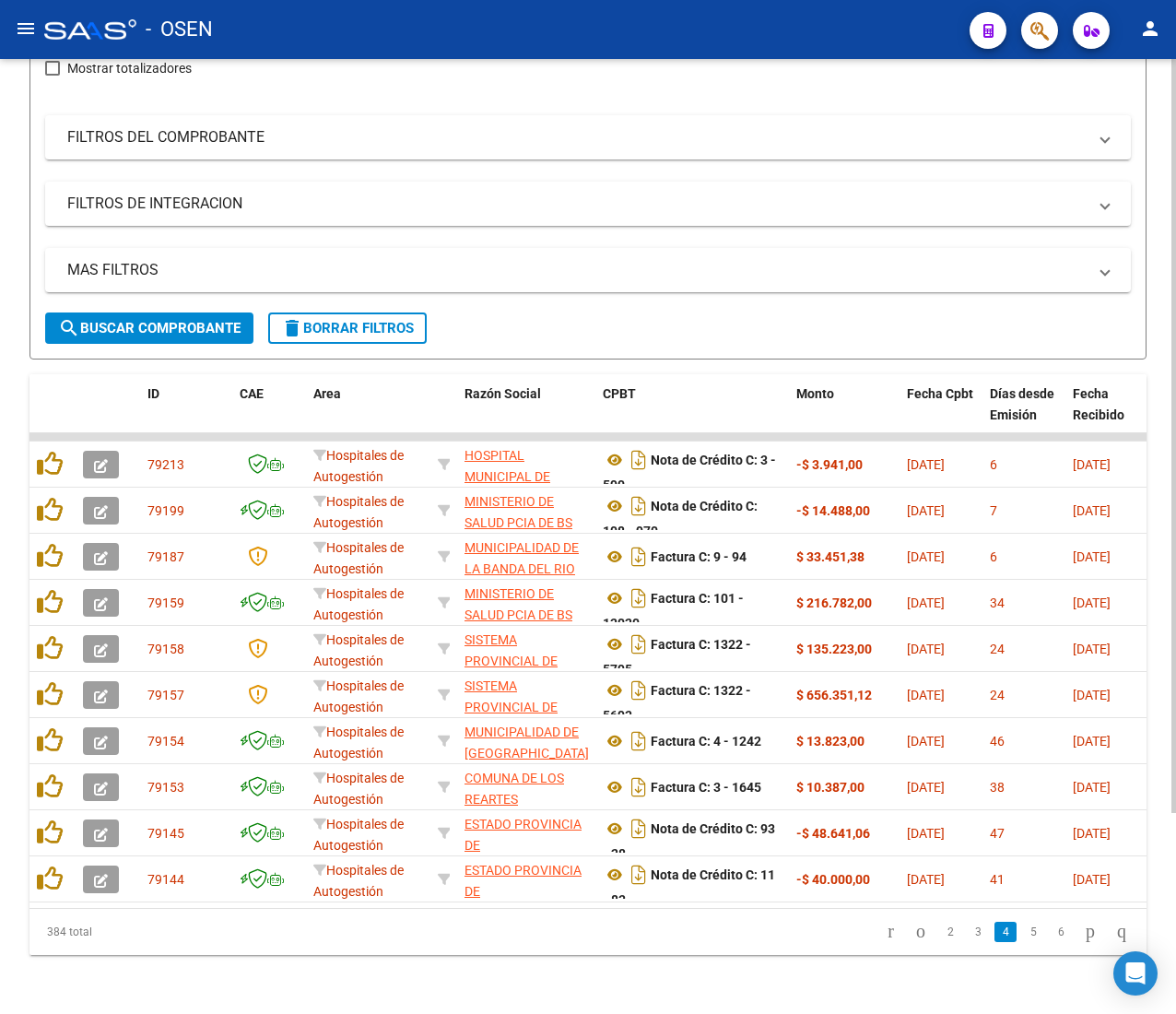
click at [1024, 938] on link "5" at bounding box center [1032, 931] width 22 height 21
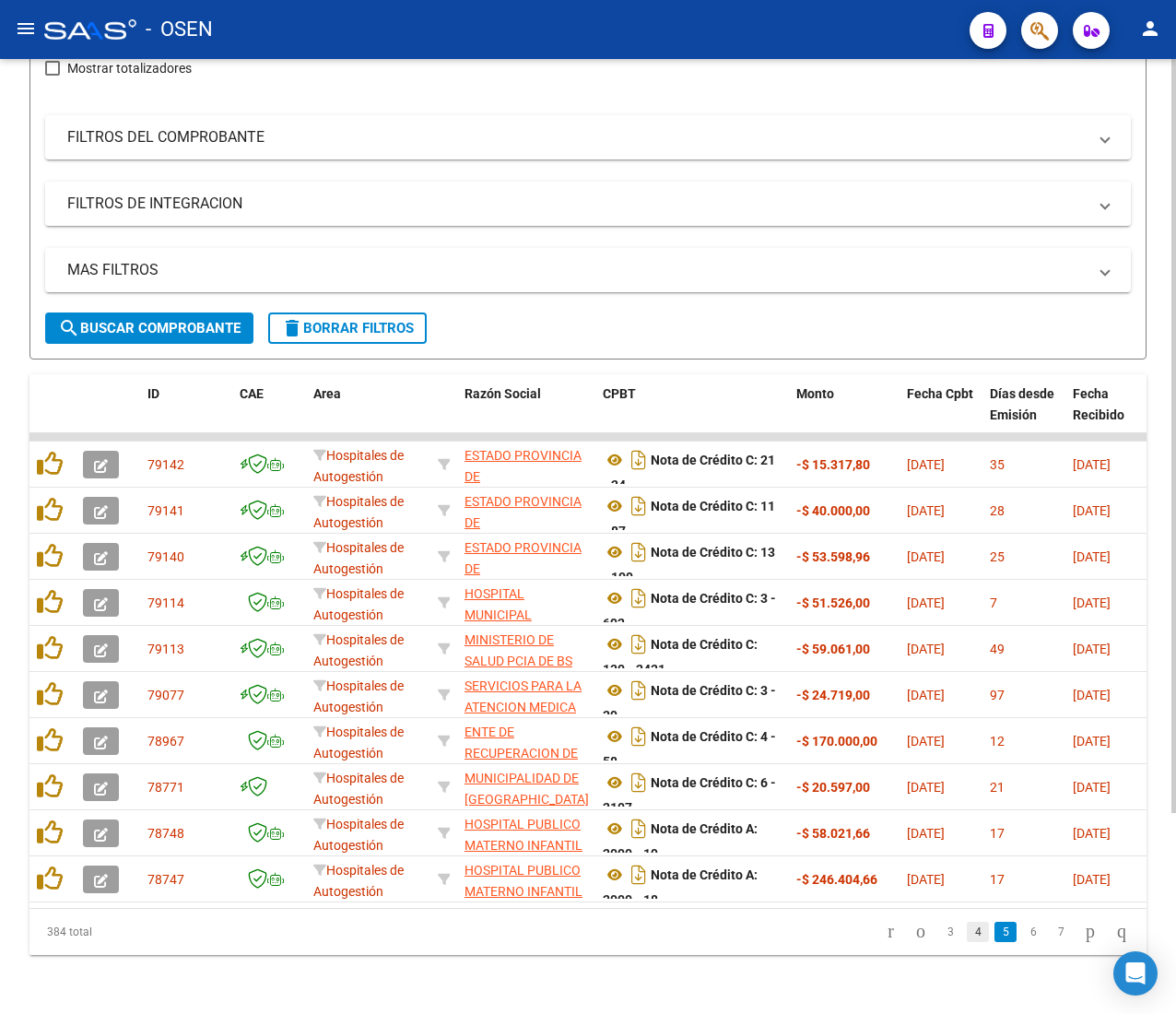
click at [966, 932] on link "4" at bounding box center [977, 931] width 22 height 21
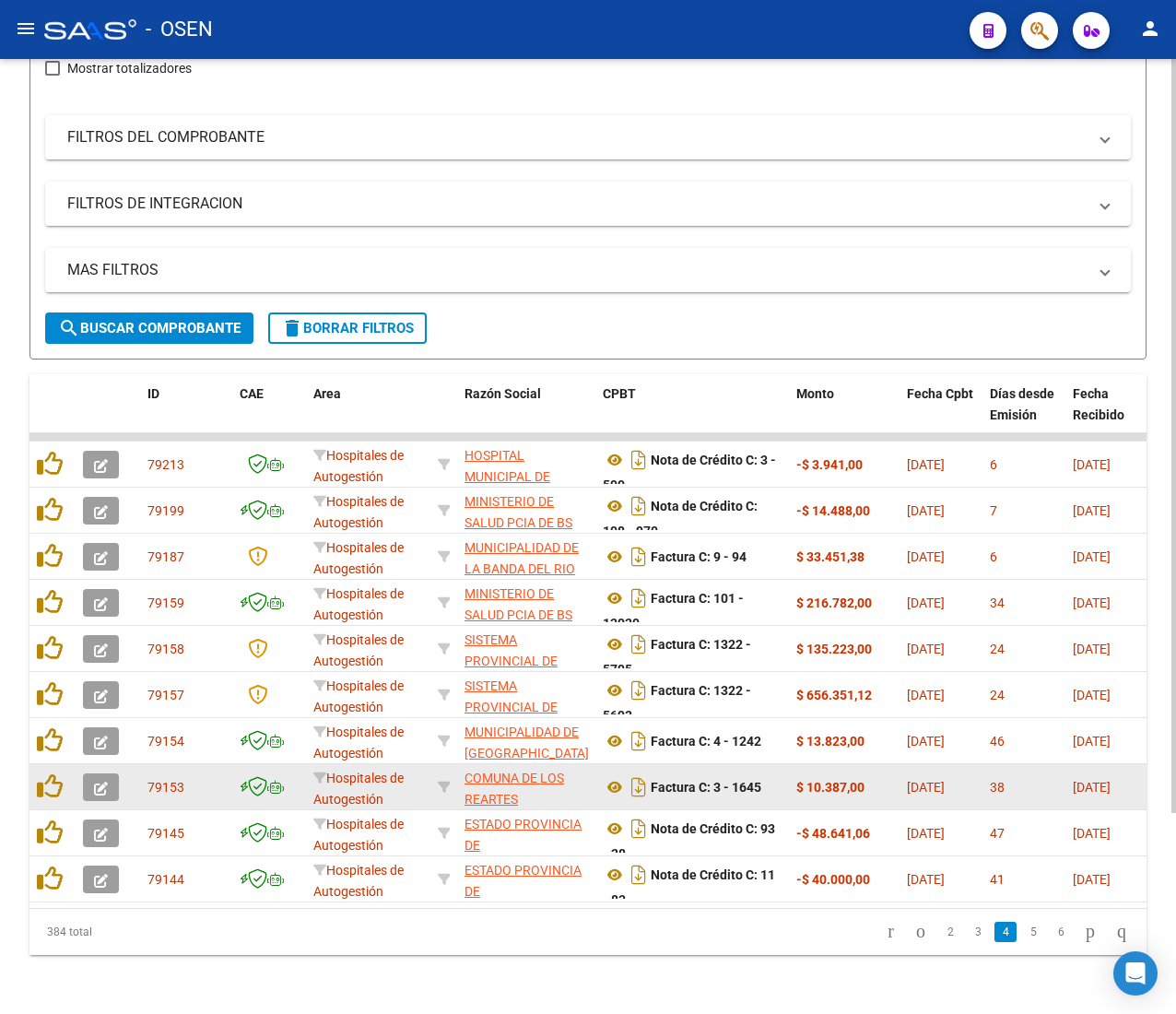
click at [107, 782] on icon "button" at bounding box center [100, 789] width 14 height 14
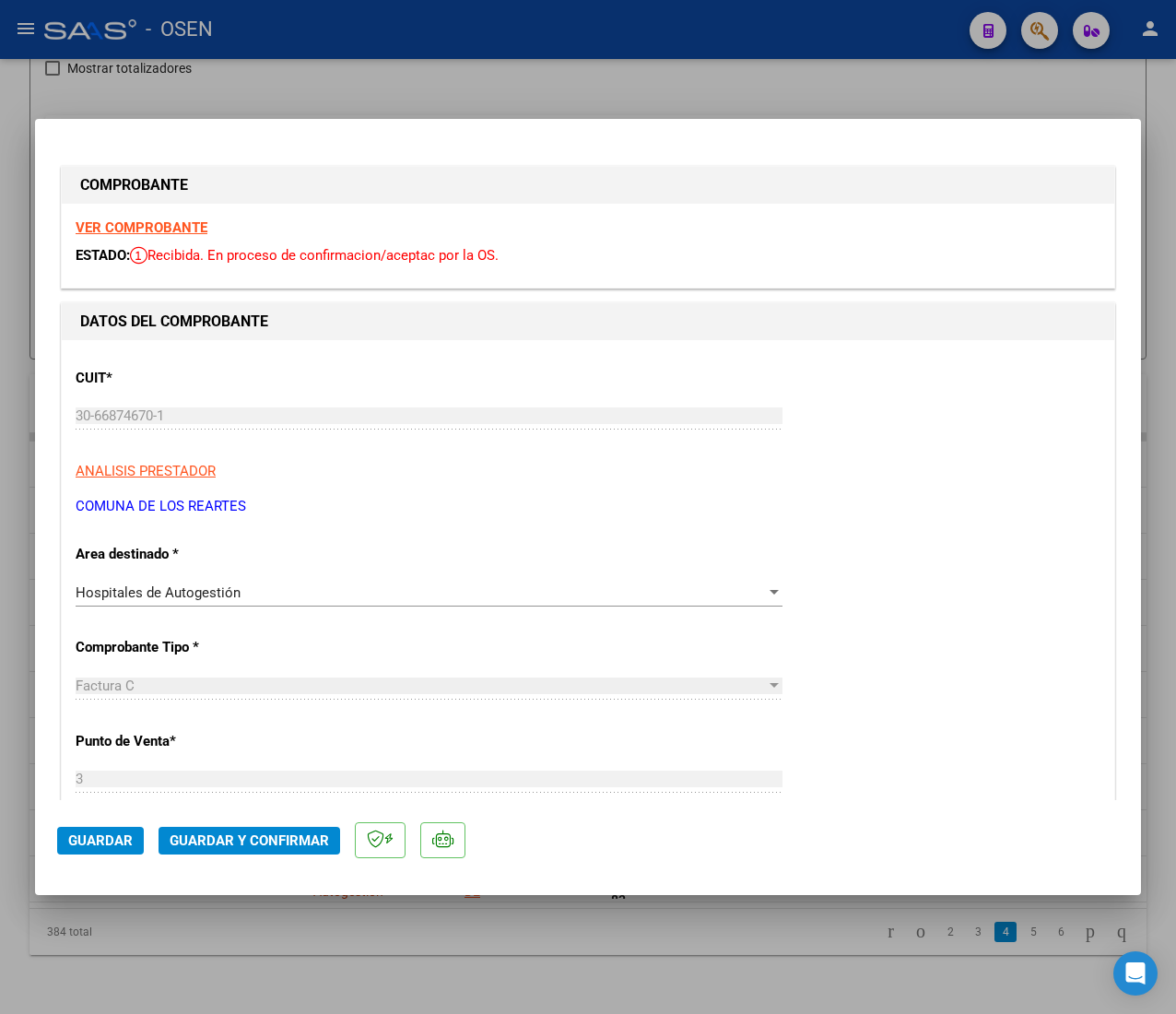
click at [137, 222] on strong "VER COMPROBANTE" at bounding box center [142, 227] width 132 height 17
drag, startPoint x: 188, startPoint y: 822, endPoint x: 195, endPoint y: 831, distance: 11.4
click at [188, 822] on mat-dialog-actions "Guardar Guardar y Confirmar" at bounding box center [588, 837] width 1061 height 73
click at [196, 832] on span "Guardar y Confirmar" at bounding box center [249, 840] width 159 height 17
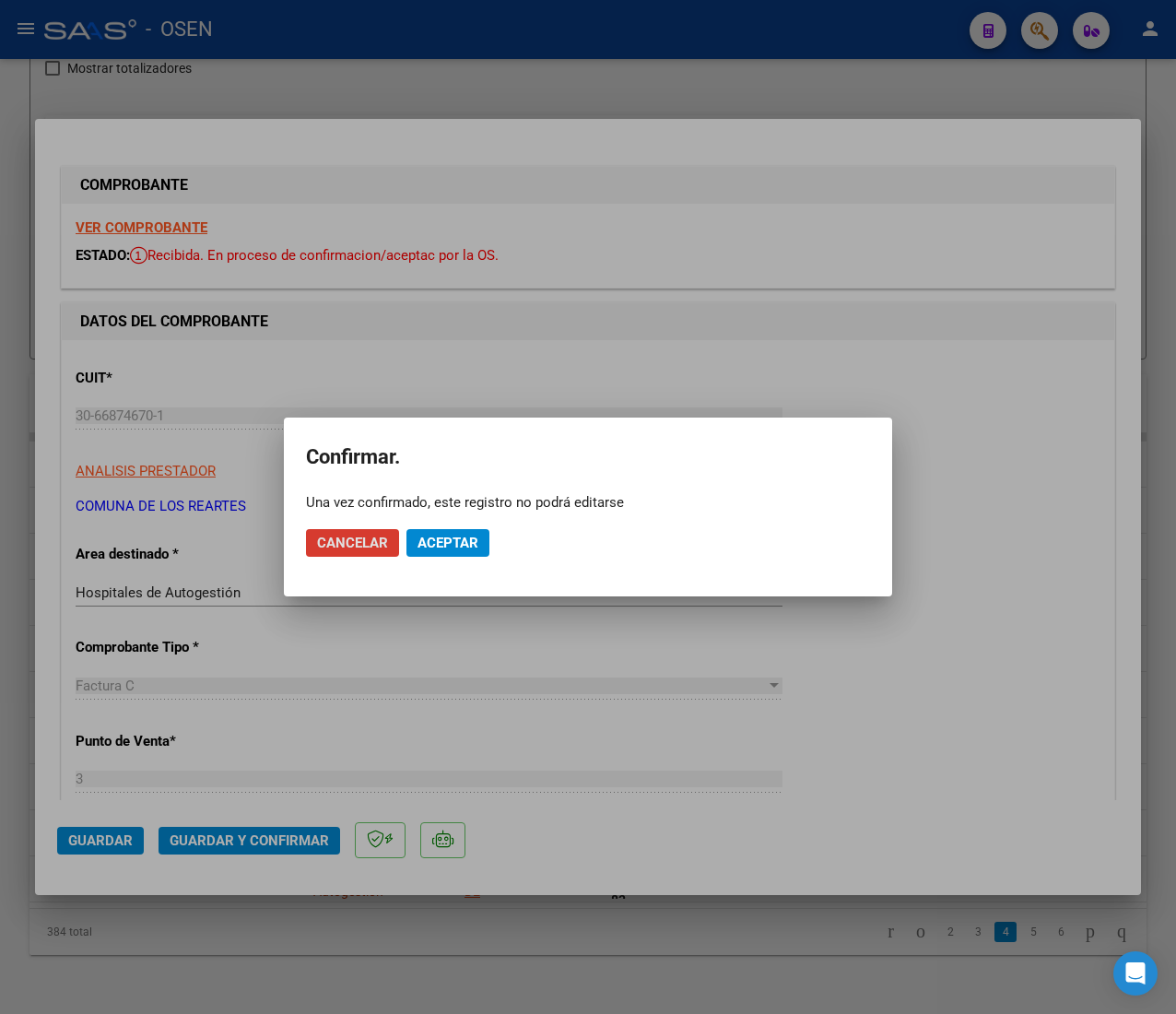
click at [476, 548] on span "Aceptar" at bounding box center [448, 542] width 61 height 17
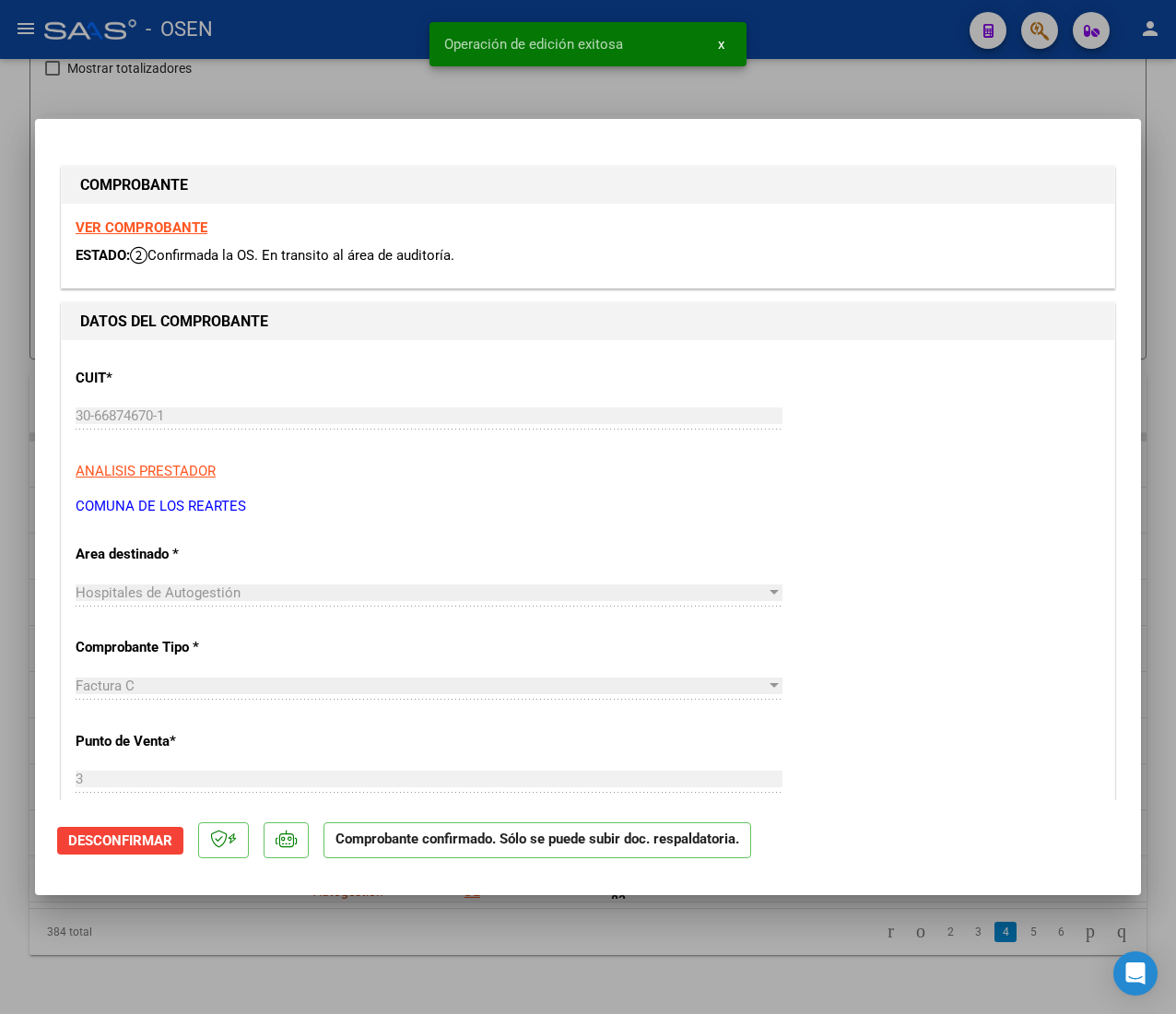
drag, startPoint x: 329, startPoint y: 47, endPoint x: 80, endPoint y: 51, distance: 249.0
click at [321, 46] on div at bounding box center [588, 507] width 1176 height 1014
type input "$ 0,00"
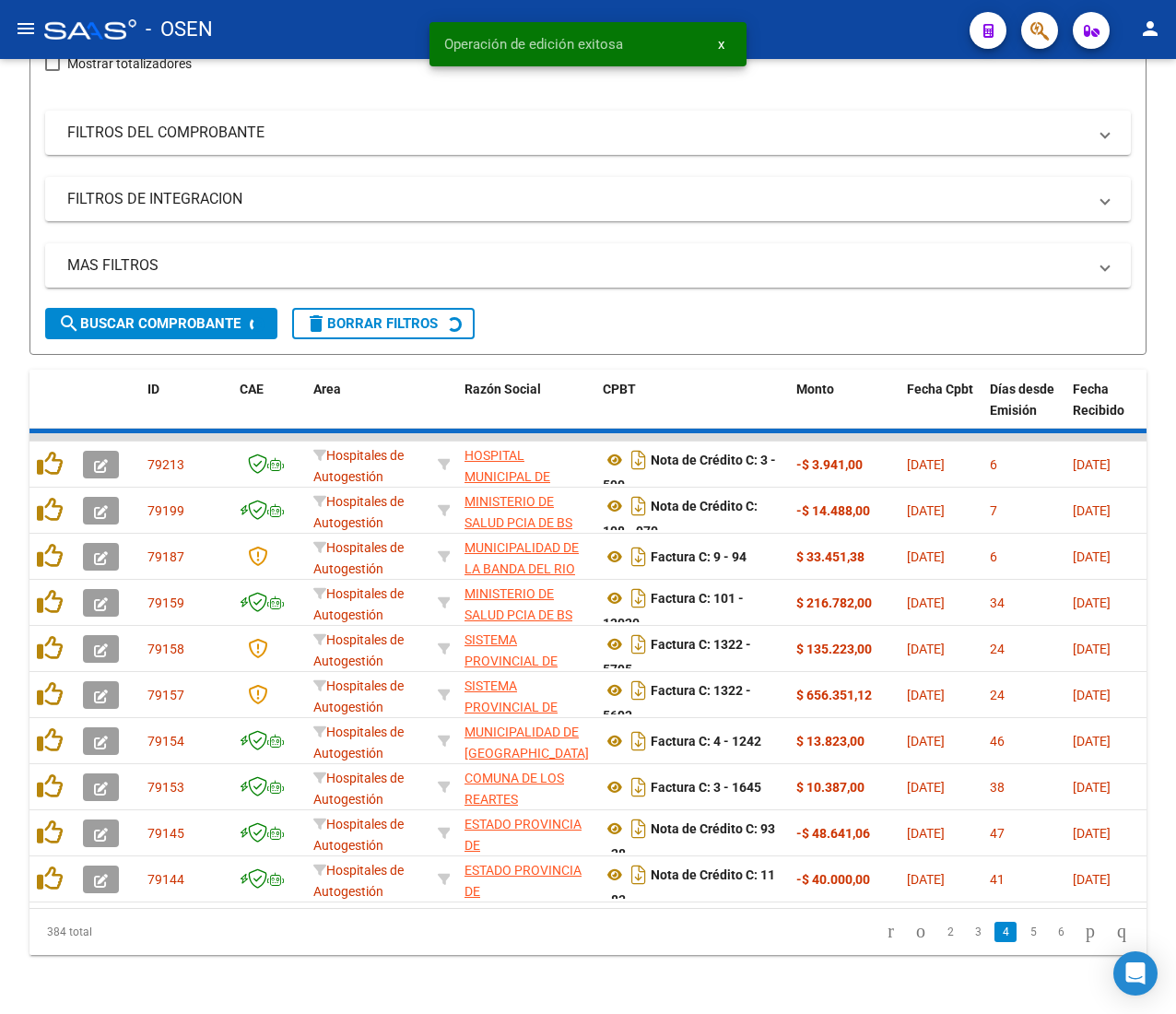
click at [6, 22] on mat-toolbar "menu - OSEN person" at bounding box center [588, 30] width 1176 height 59
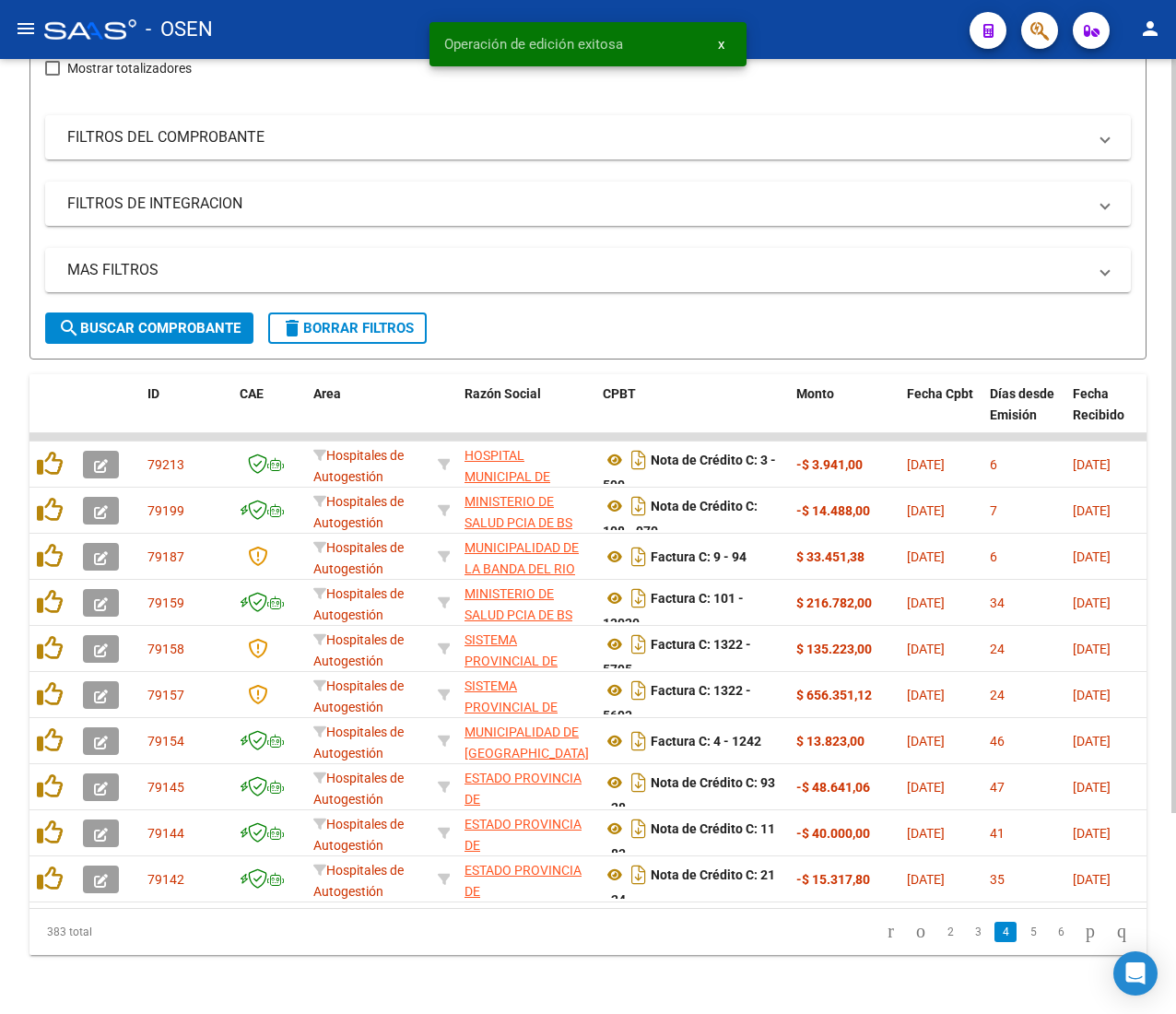
drag, startPoint x: 31, startPoint y: 30, endPoint x: 89, endPoint y: 97, distance: 88.6
click at [30, 30] on mat-icon "menu" at bounding box center [26, 29] width 22 height 22
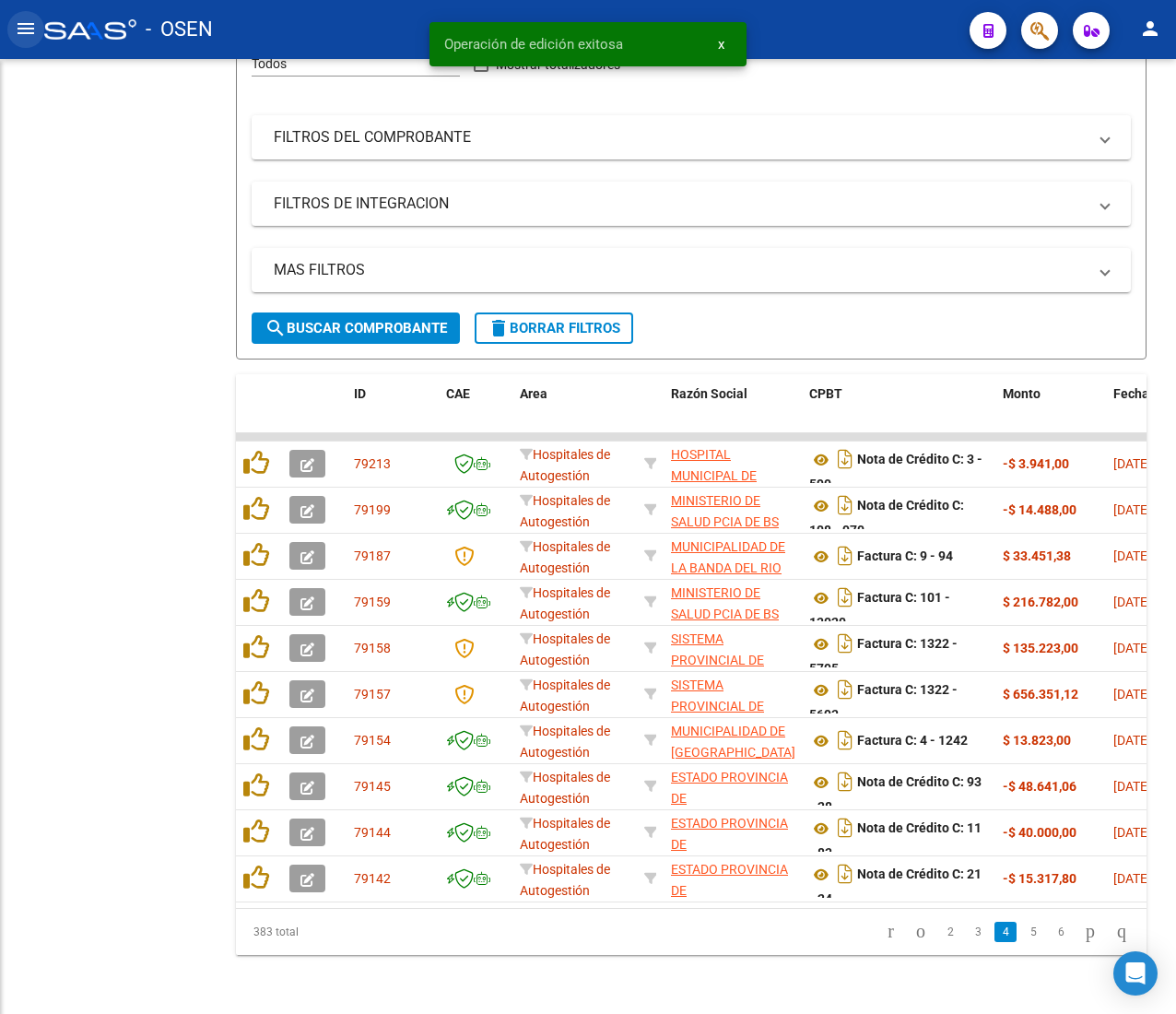
scroll to position [267, 0]
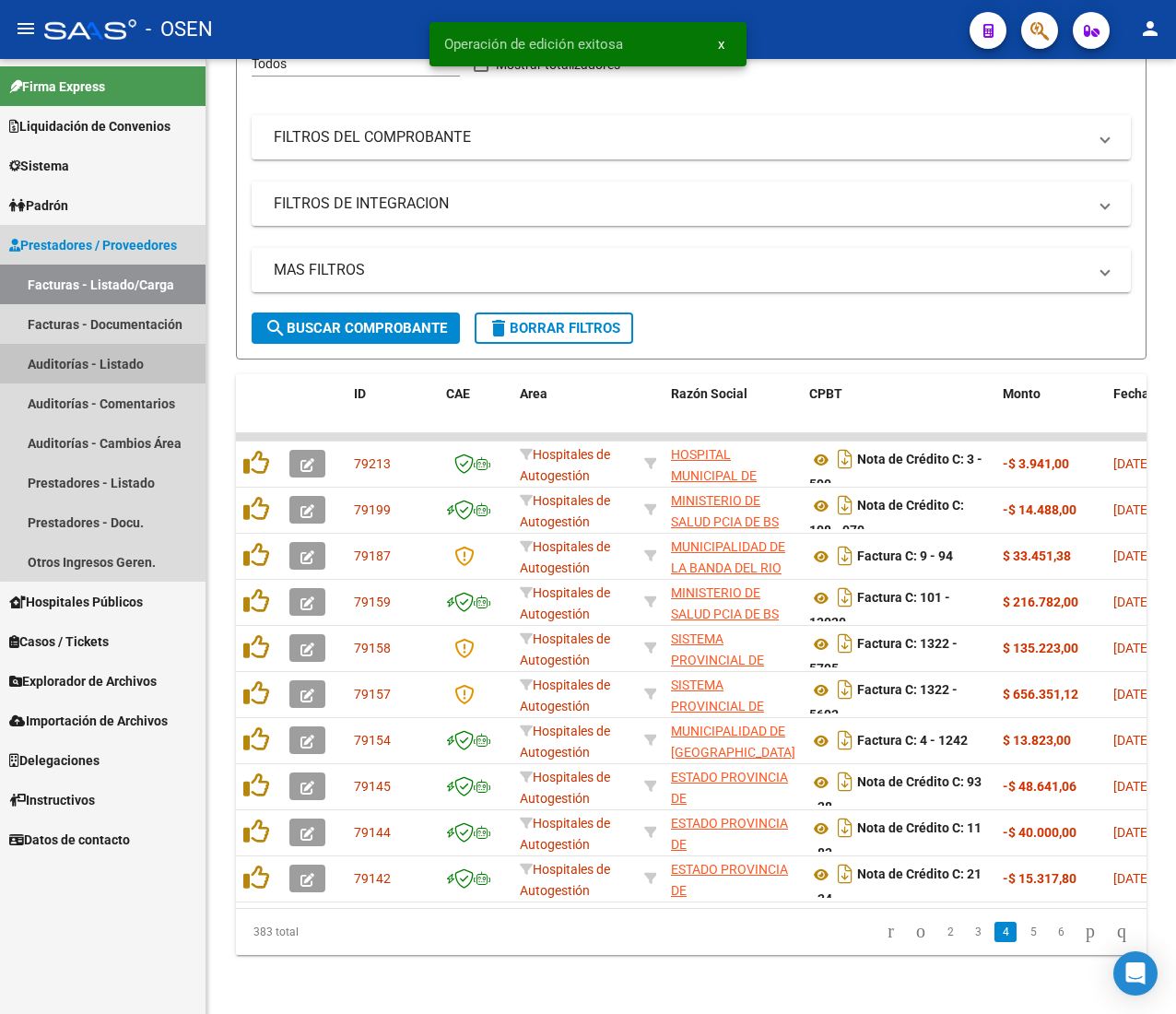
click at [127, 350] on link "Auditorías - Listado" at bounding box center [102, 363] width 206 height 39
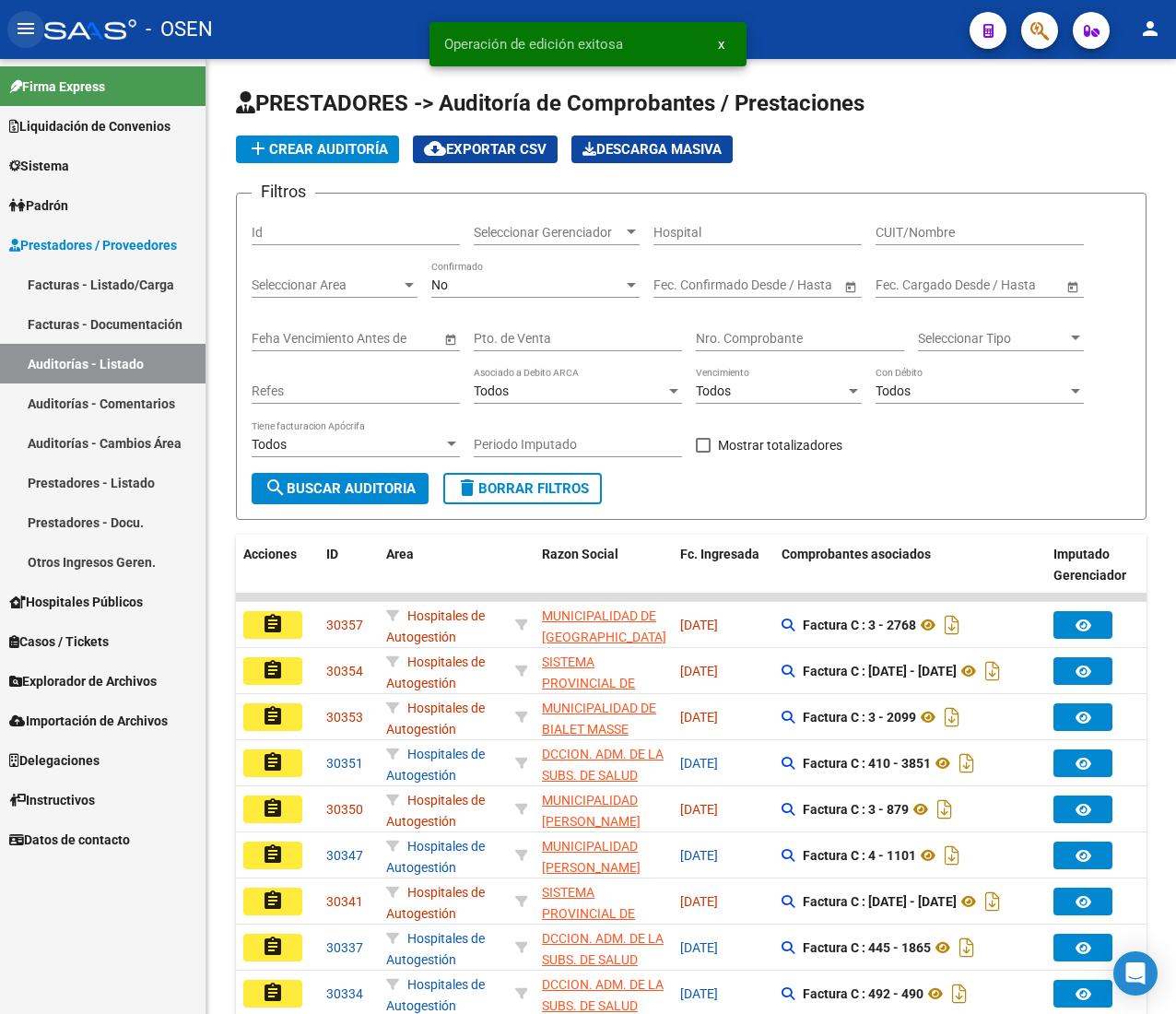
click at [31, 25] on mat-icon "menu" at bounding box center [26, 29] width 22 height 22
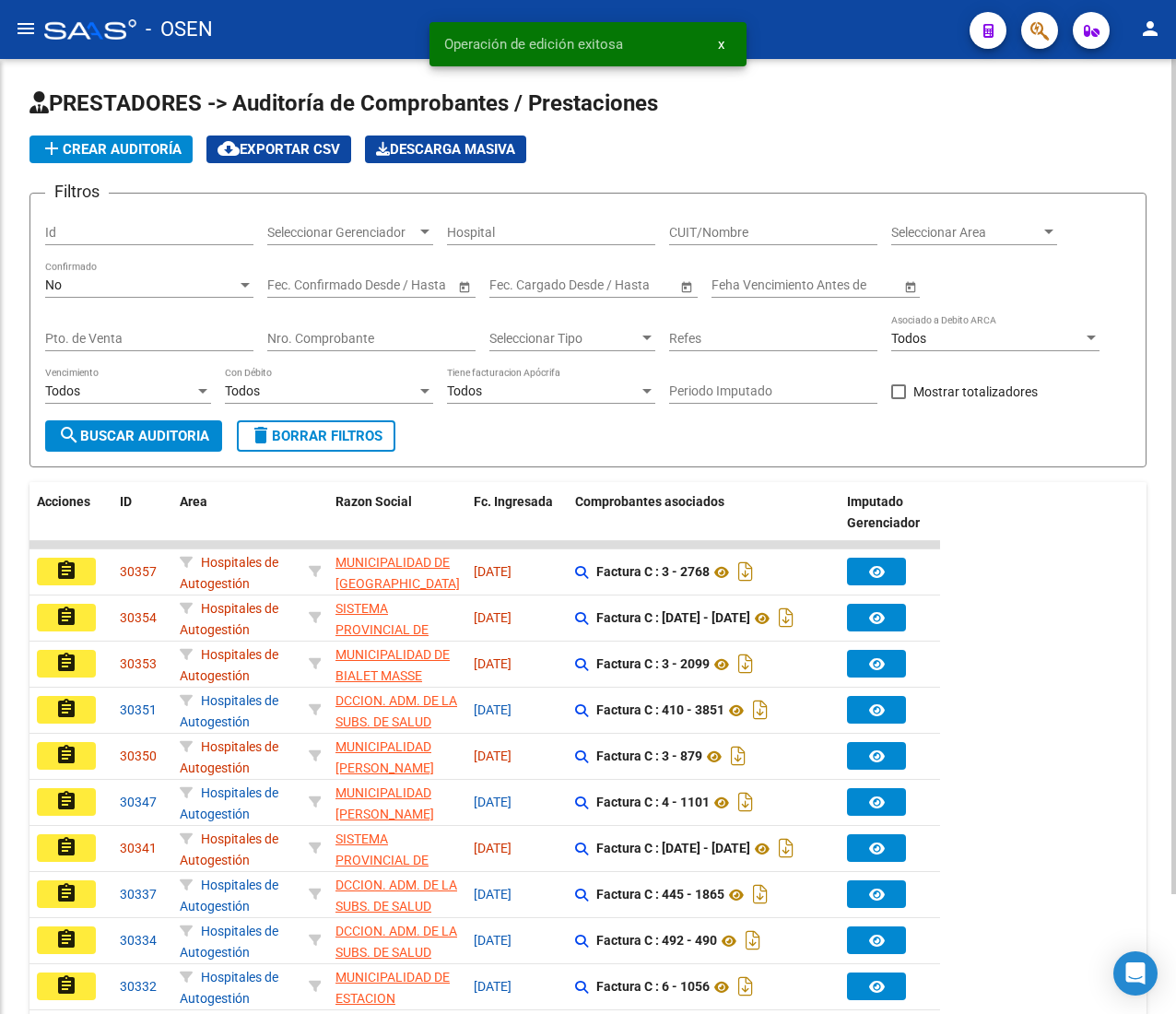
click at [171, 146] on span "add Crear Auditoría" at bounding box center [110, 149] width 141 height 17
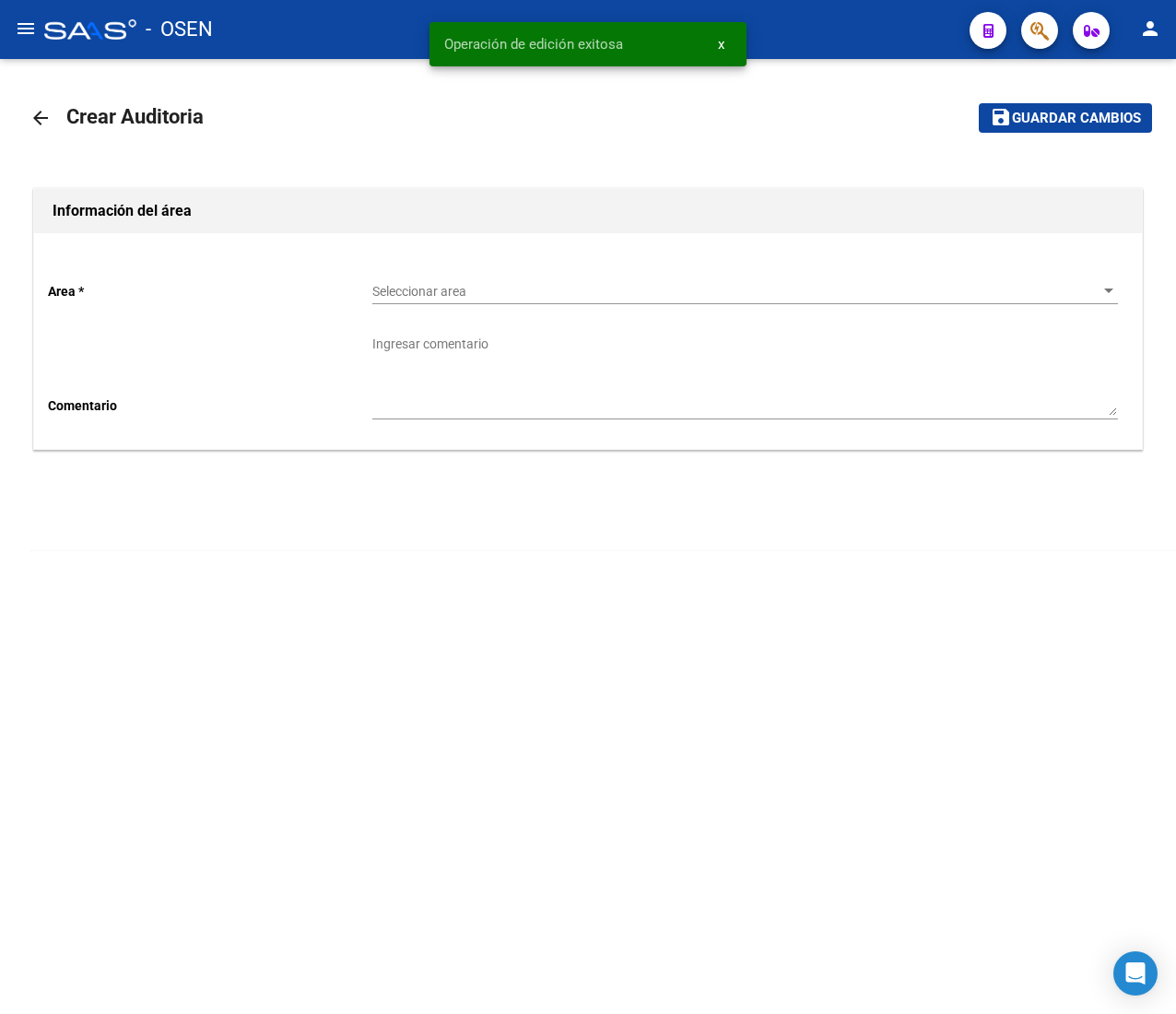
click at [398, 286] on span "Seleccionar area" at bounding box center [736, 291] width 729 height 16
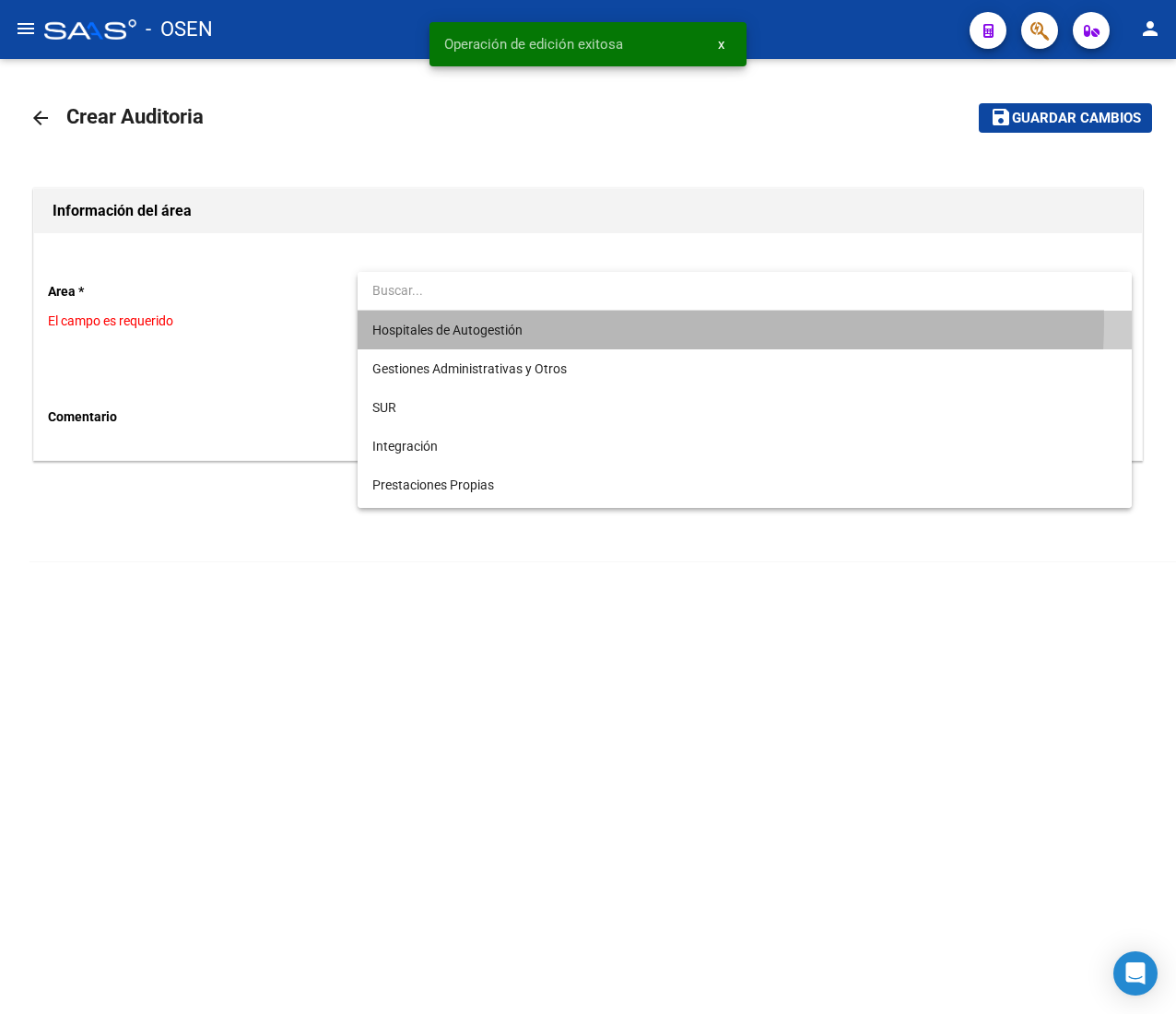
click at [420, 317] on span "Hospitales de Autogestión" at bounding box center [744, 329] width 744 height 38
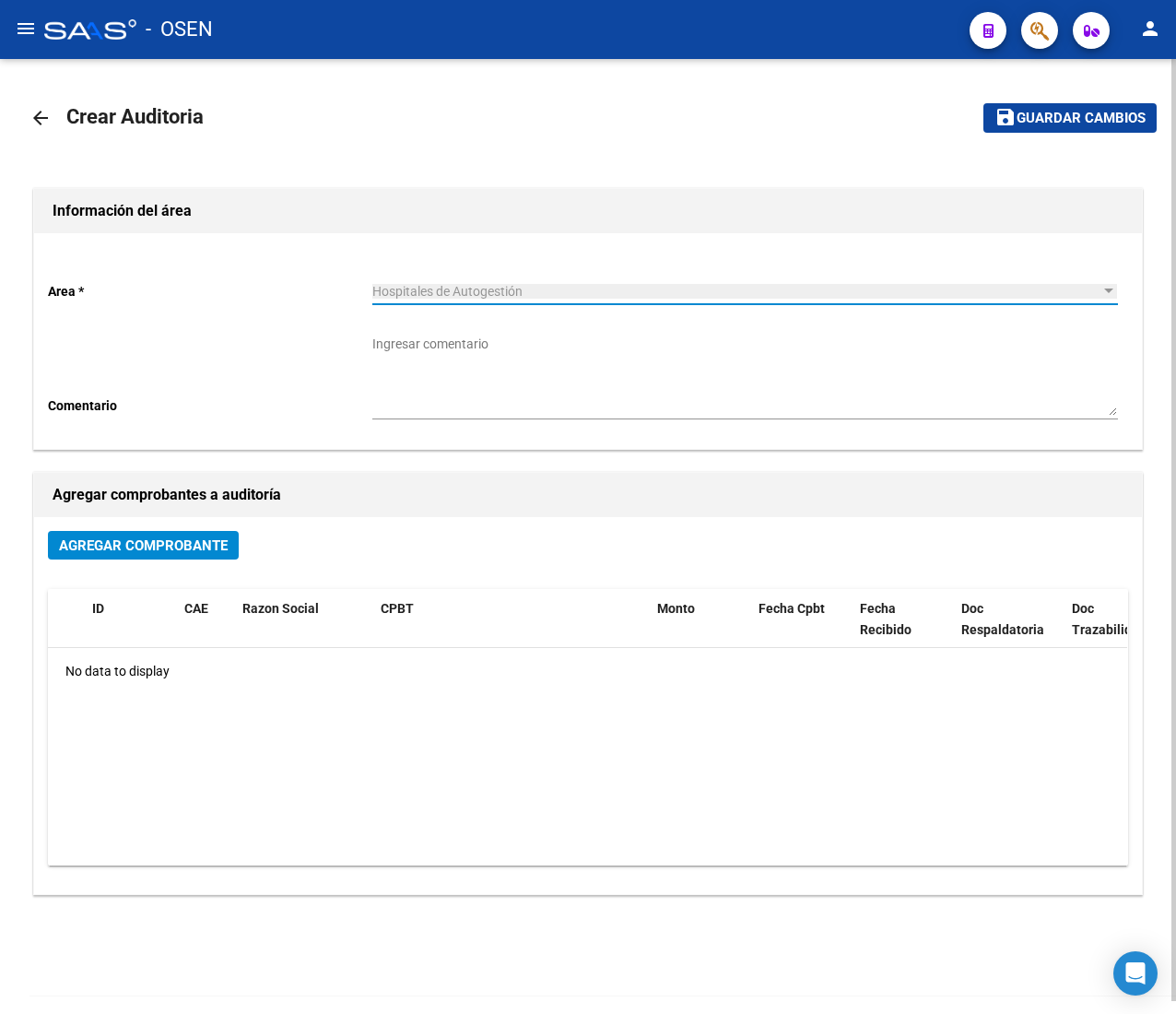
click at [218, 535] on button "Agregar Comprobante" at bounding box center [144, 544] width 191 height 29
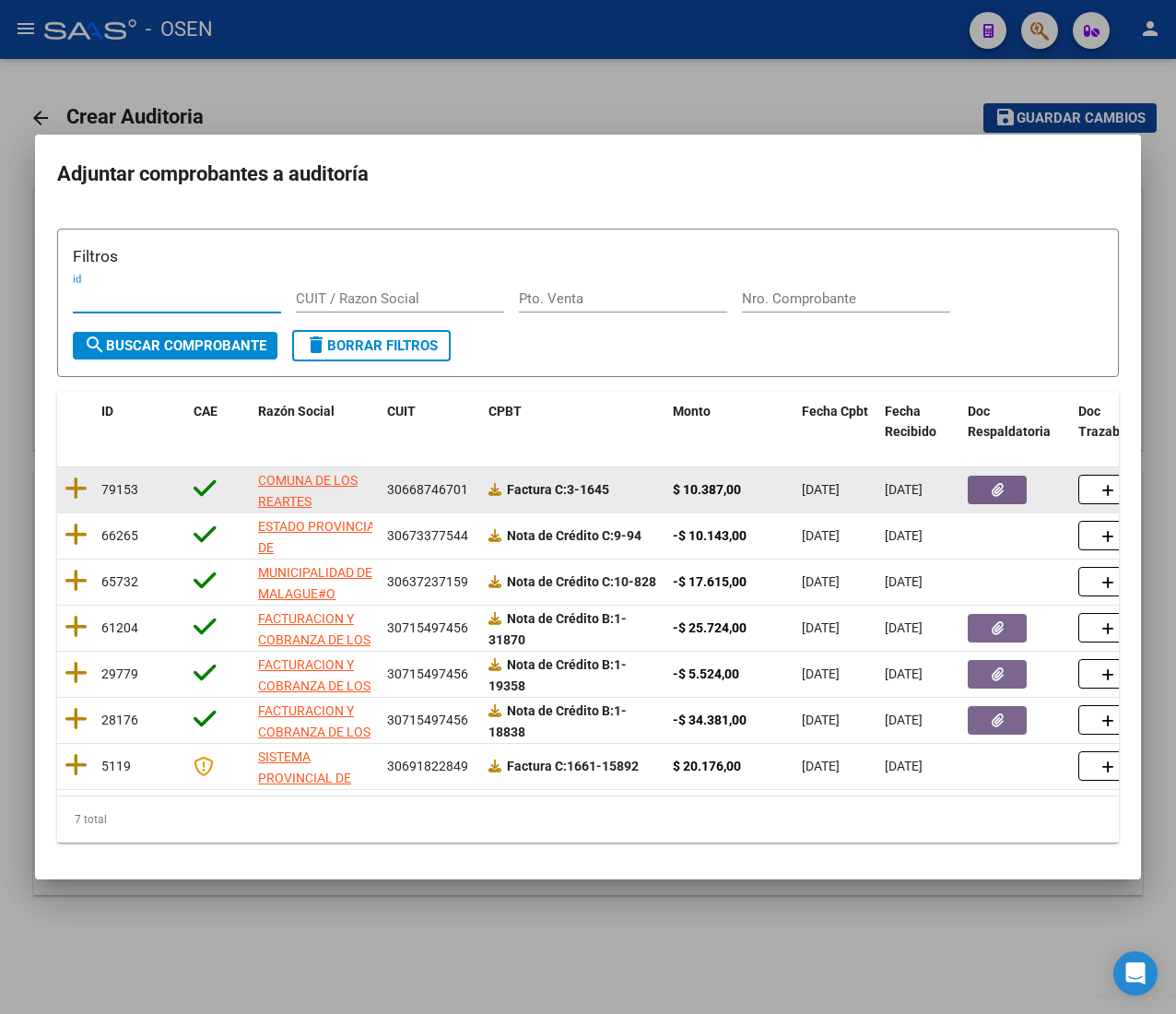
click at [90, 478] on datatable-body-cell at bounding box center [75, 490] width 36 height 45
click at [70, 475] on icon at bounding box center [76, 488] width 23 height 26
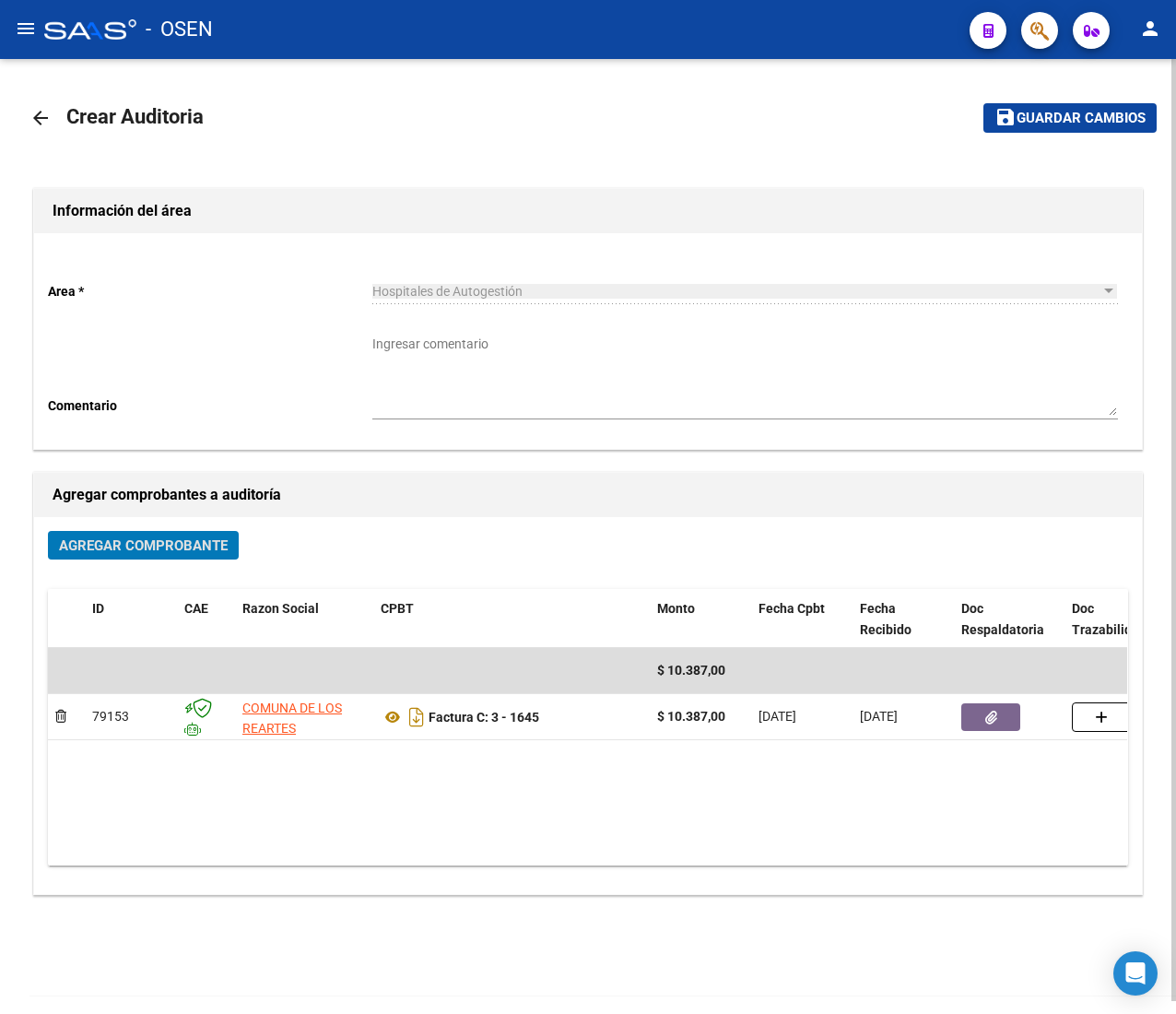
click at [1044, 129] on button "save Guardar cambios" at bounding box center [1070, 117] width 173 height 29
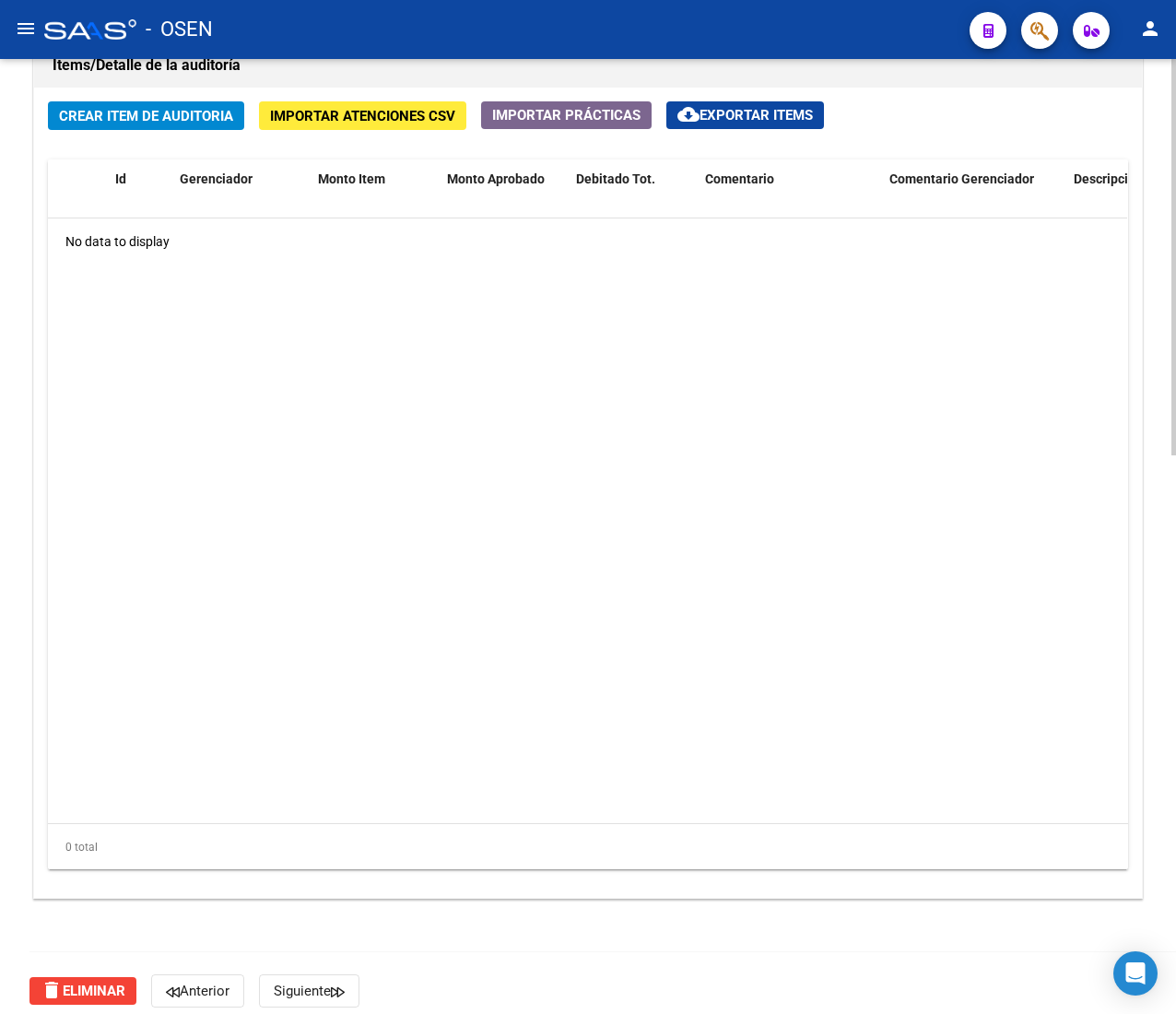
scroll to position [1344, 0]
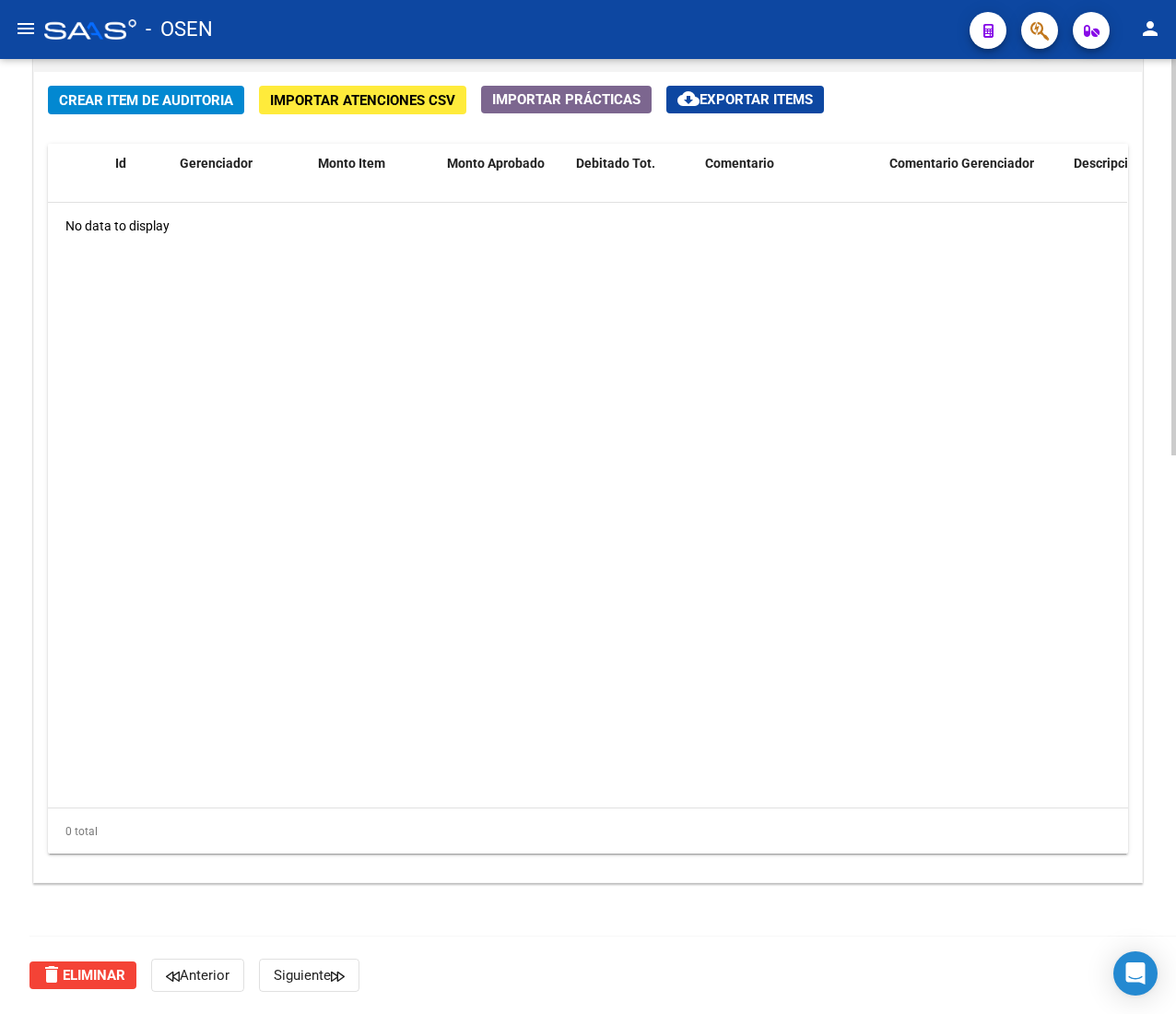
click at [144, 106] on span "Crear Item de Auditoria" at bounding box center [146, 100] width 174 height 17
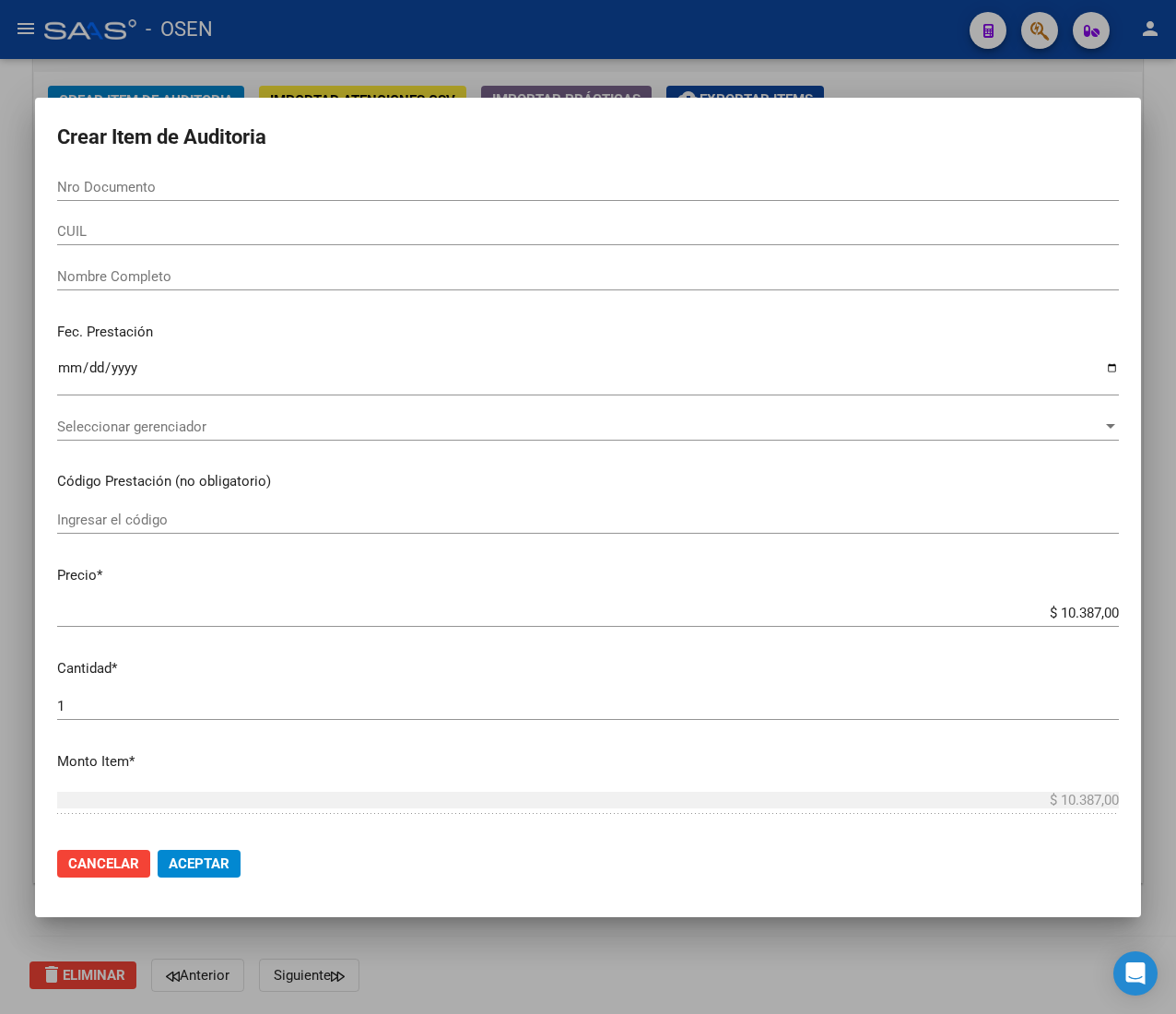
click at [214, 190] on input "Nro Documento" at bounding box center [588, 187] width 1061 height 17
paste input "24682970"
type input "24682970"
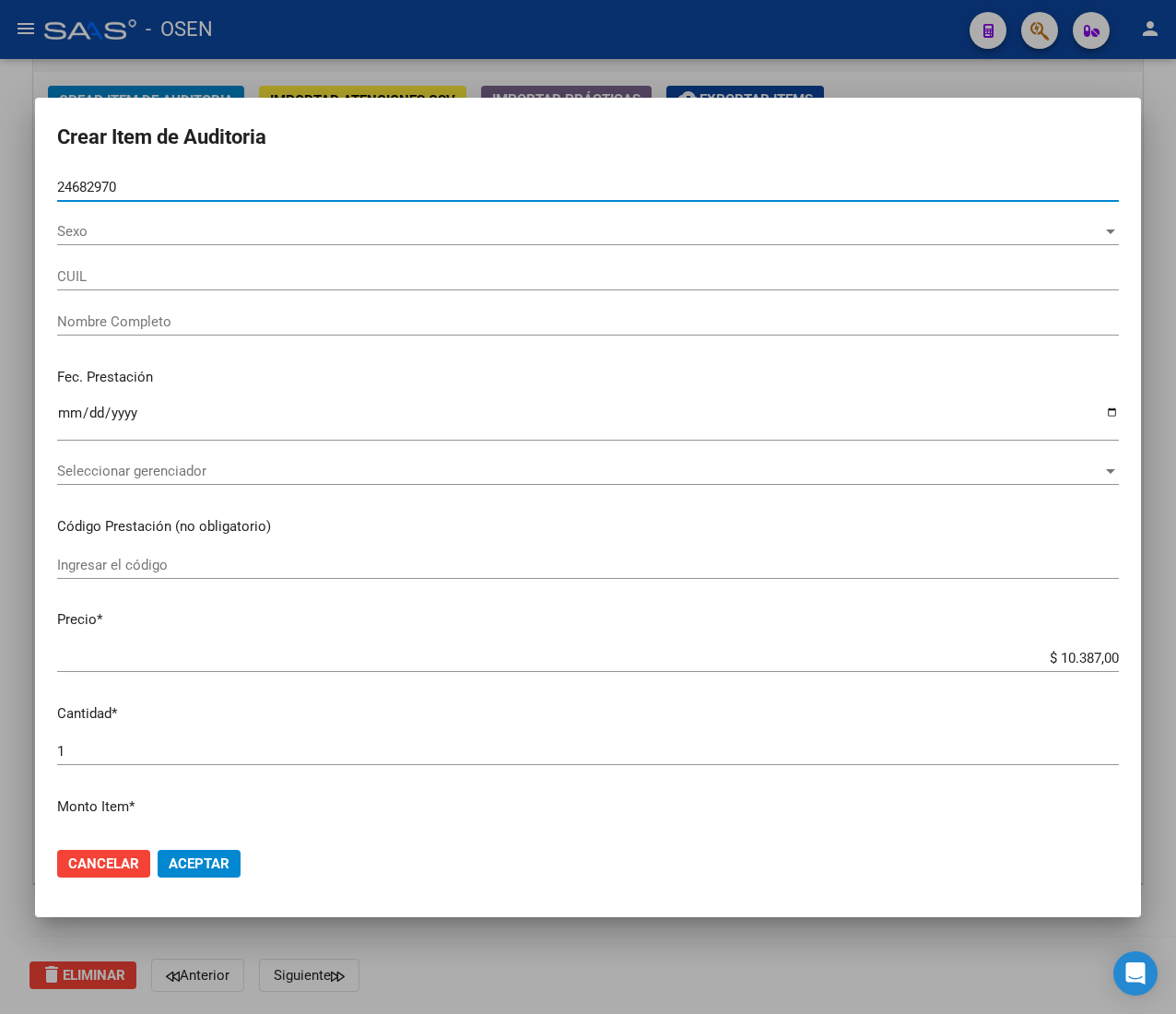
type input "27246829700"
type input "[PERSON_NAME] [PERSON_NAME]"
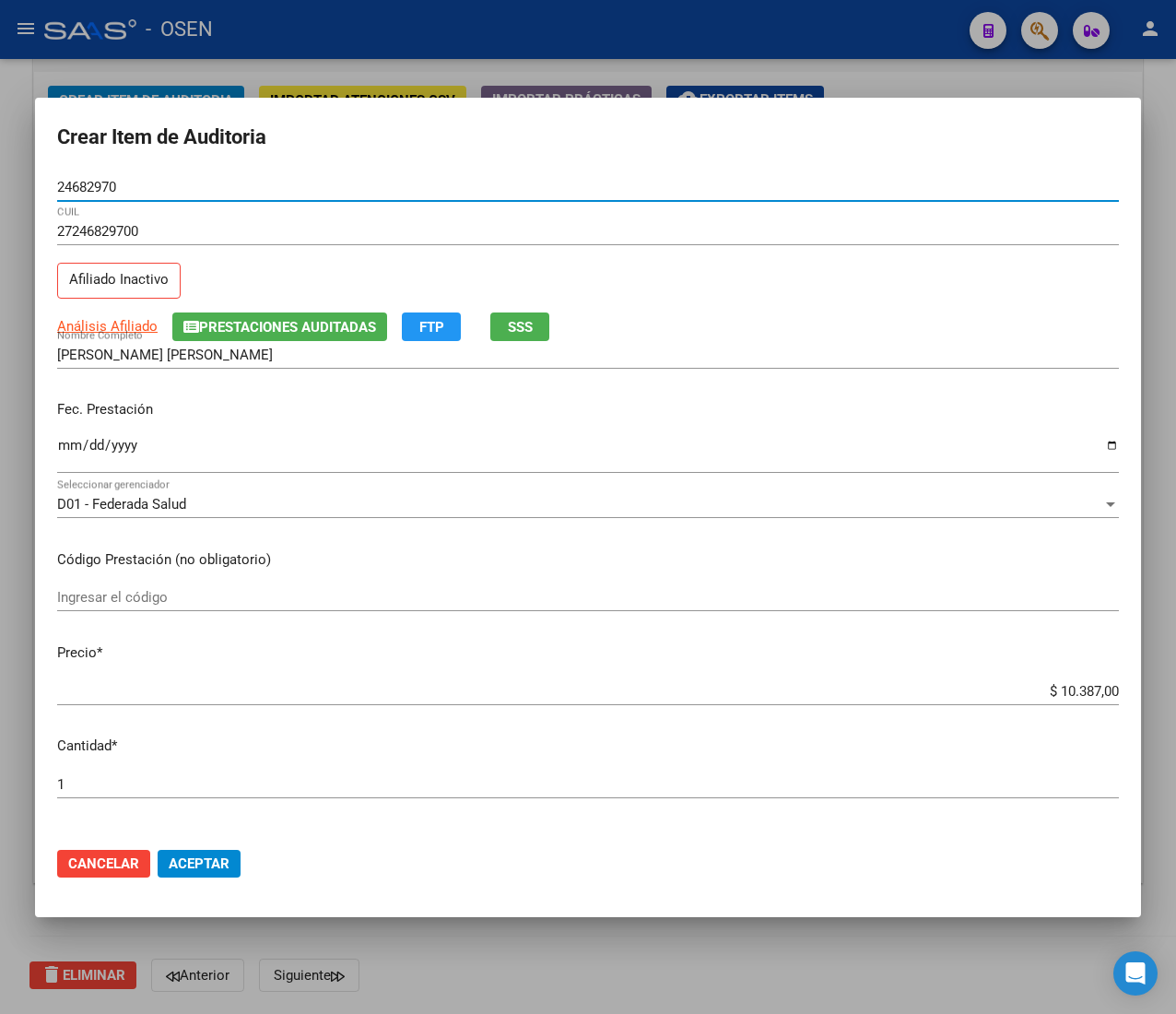
type input "24682970"
click at [66, 444] on input "Ingresar la fecha" at bounding box center [588, 453] width 1061 height 30
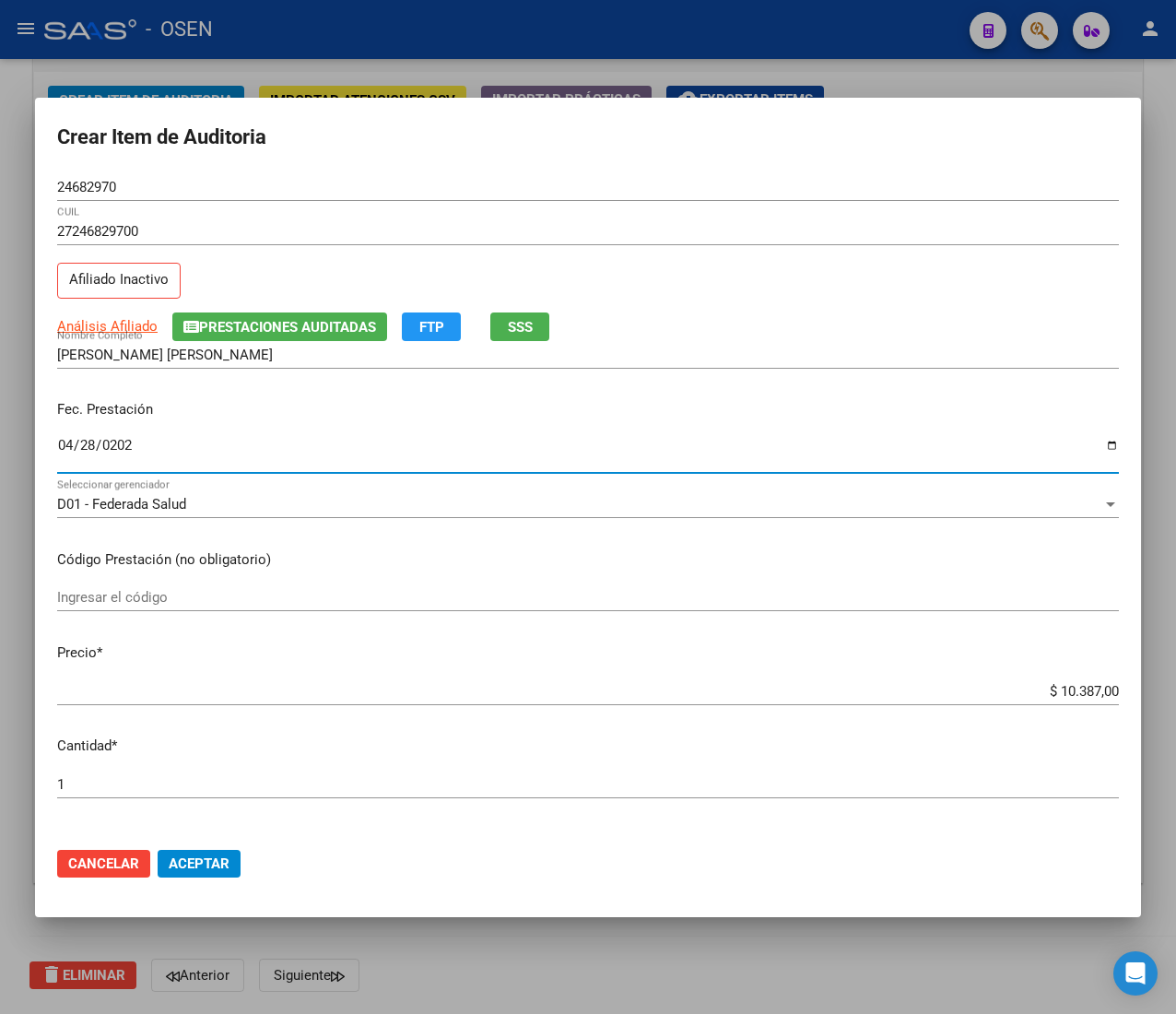
type input "[DATE]"
click at [126, 320] on span "Análisis Afiliado" at bounding box center [107, 326] width 100 height 17
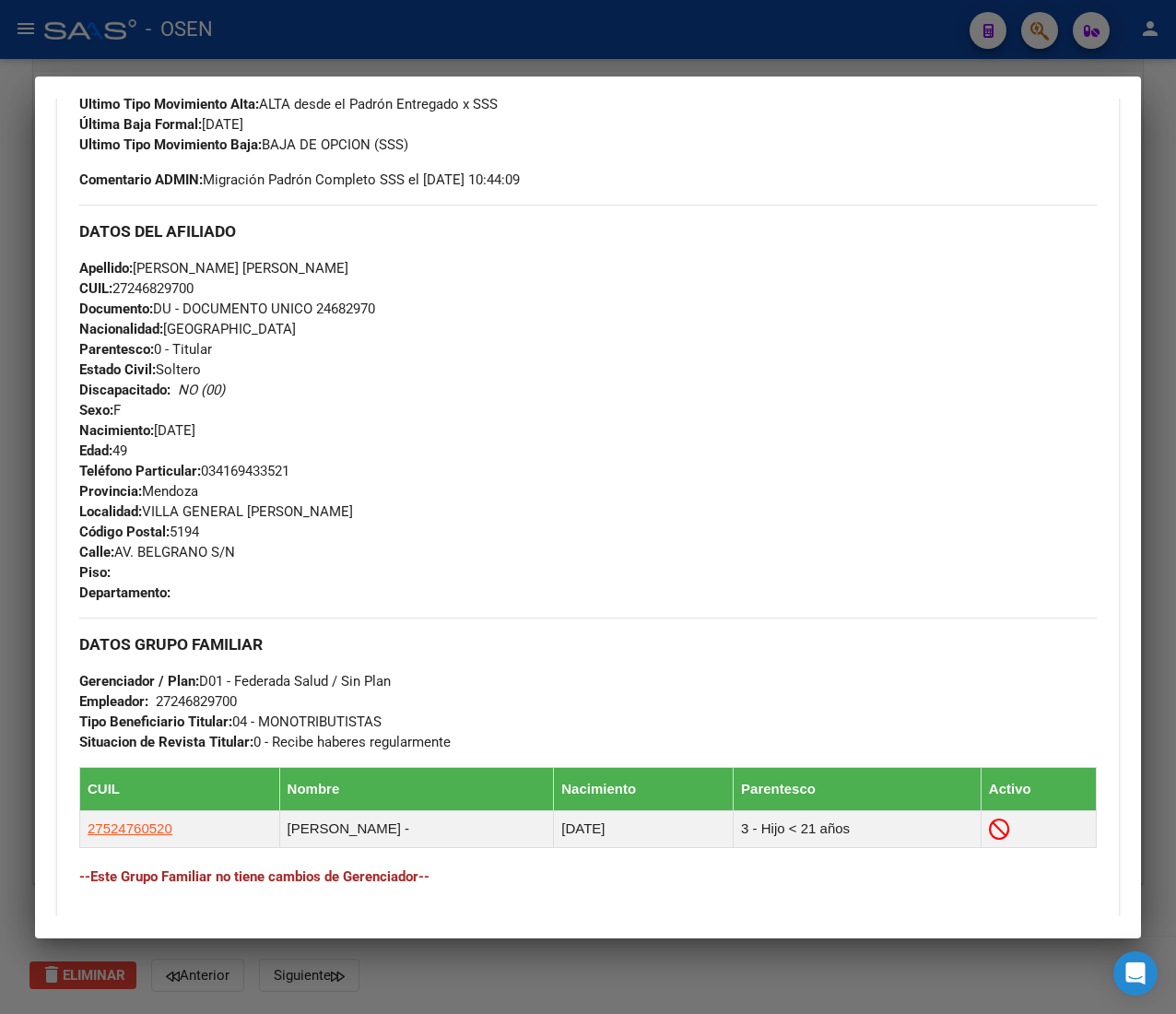
scroll to position [815, 0]
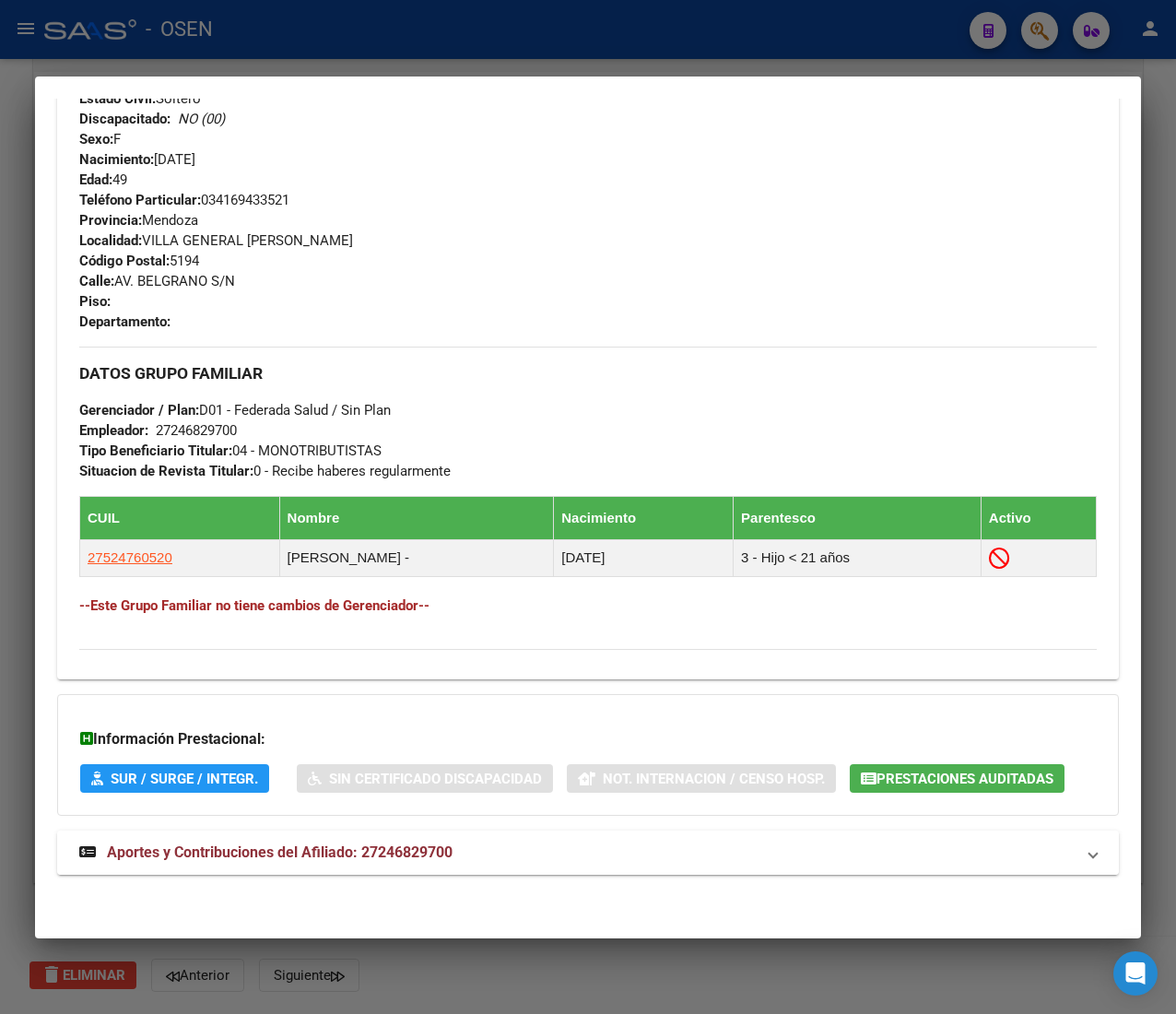
click at [643, 832] on mat-expansion-panel-header "Aportes y Contribuciones del Afiliado: 27246829700" at bounding box center [588, 852] width 1061 height 44
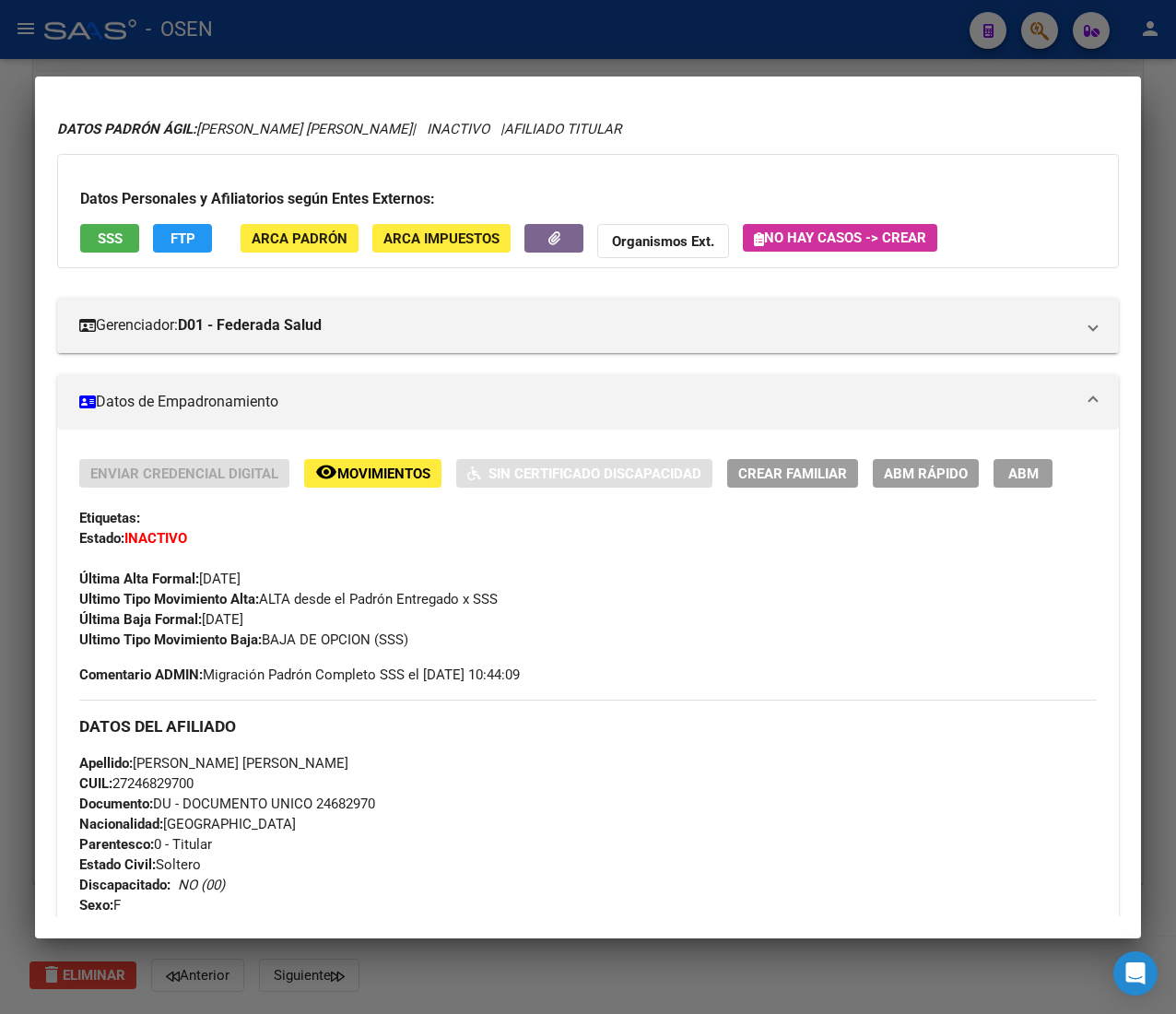
scroll to position [0, 0]
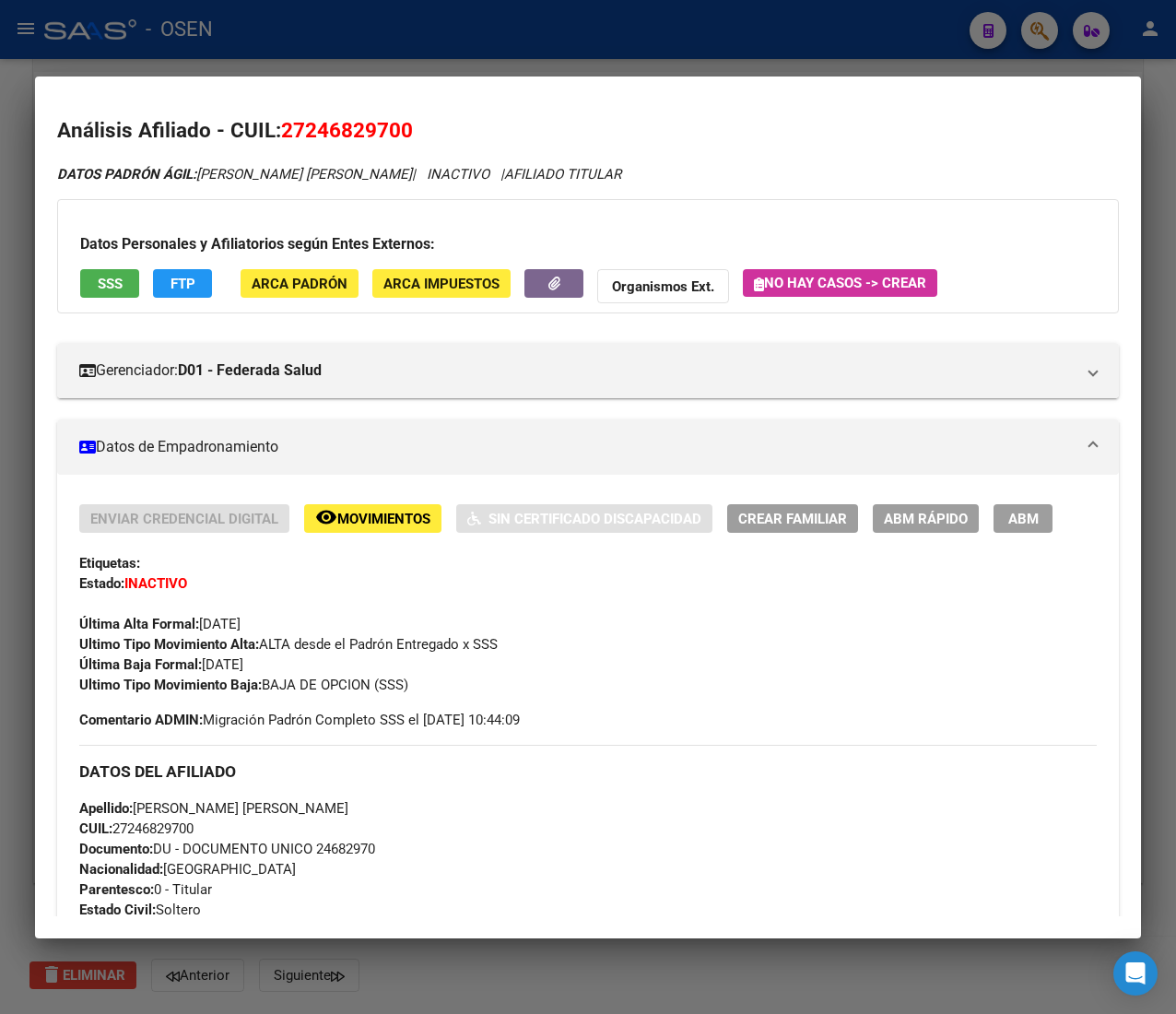
click at [130, 286] on button "SSS" at bounding box center [109, 283] width 59 height 29
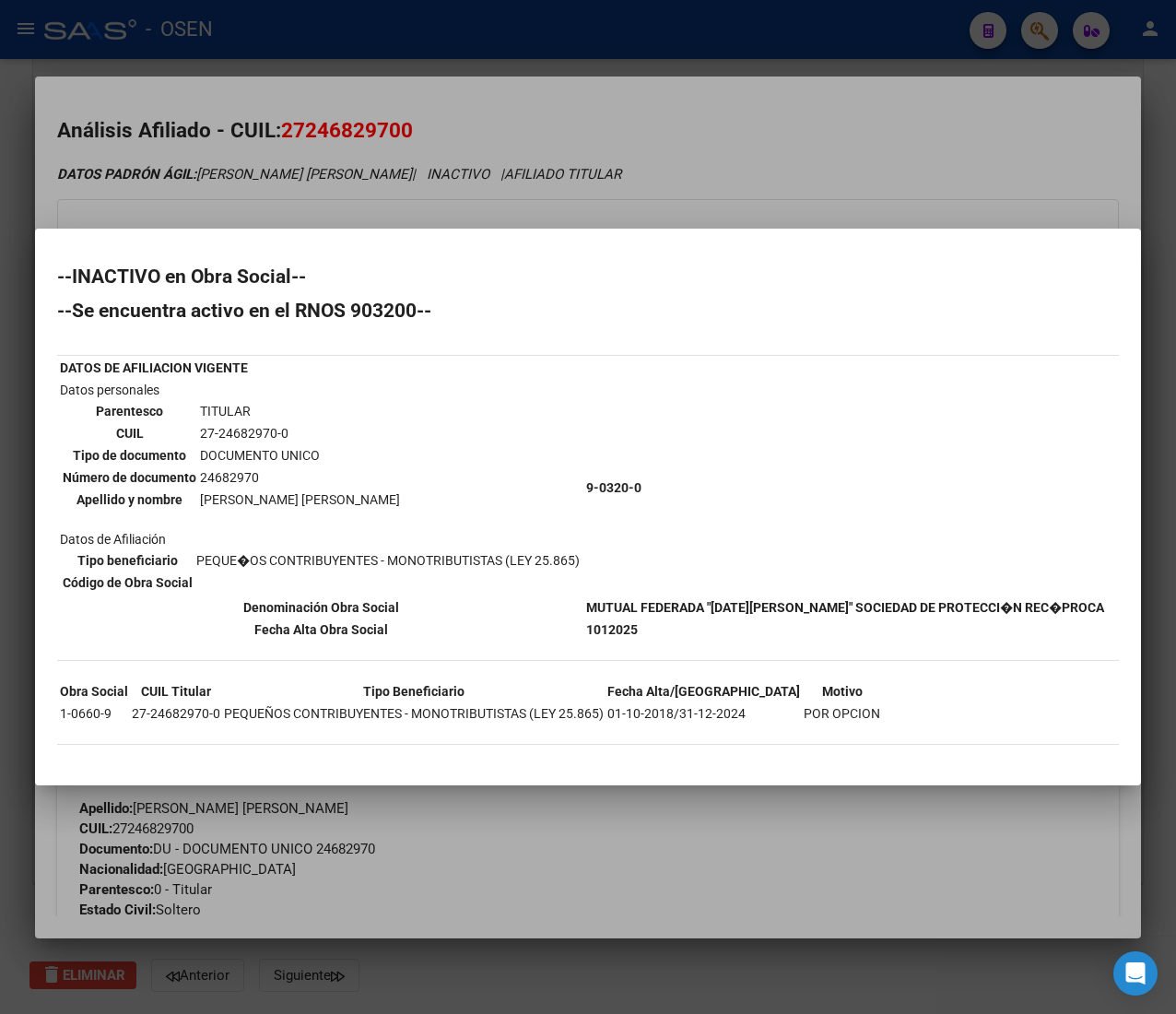
drag, startPoint x: 652, startPoint y: 637, endPoint x: 604, endPoint y: 607, distance: 56.6
click at [604, 607] on tbody "DATOS DE AFILIACION VIGENTE Datos personales Parentesco TITULAR CUIL 27-2468297…" at bounding box center [582, 498] width 1046 height 282
click at [604, 607] on b "MUTUAL FEDERADA "[DATE][PERSON_NAME]" SOCIEDAD DE PROTECCI�N REC�PROCA" at bounding box center [844, 606] width 518 height 15
click at [862, 191] on div at bounding box center [588, 507] width 1176 height 1014
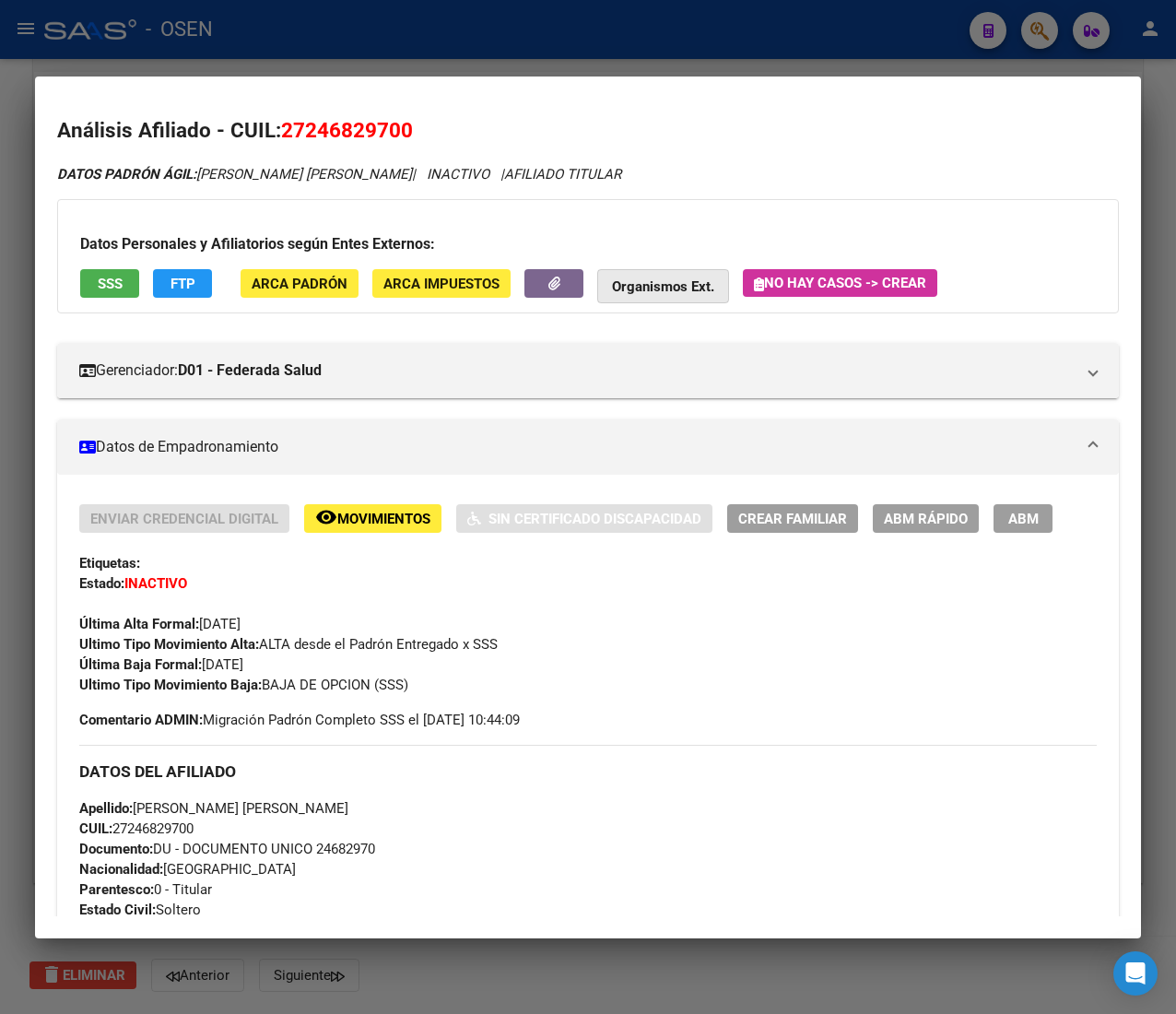
click at [628, 281] on strong "Organismos Ext." at bounding box center [663, 286] width 102 height 17
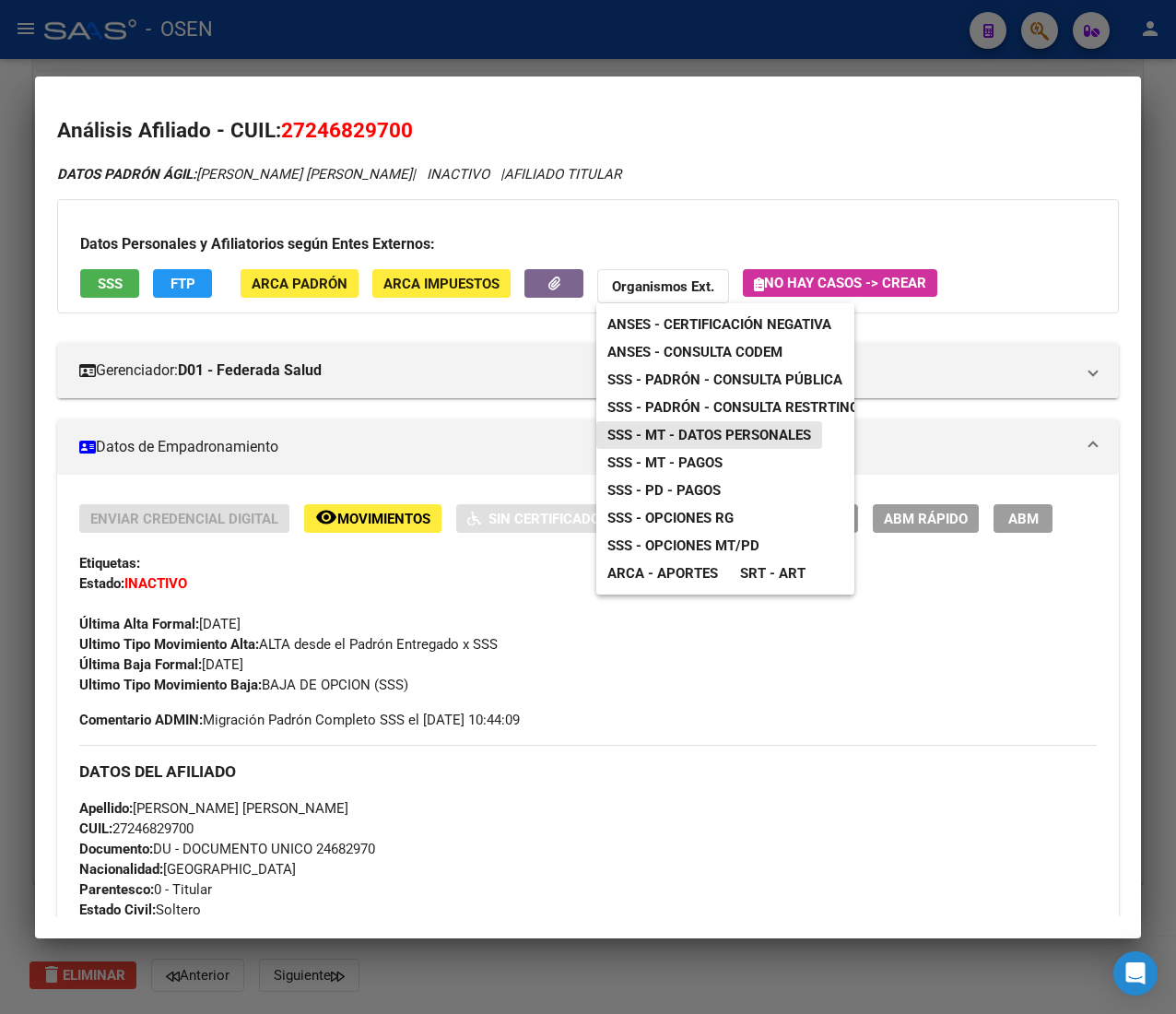
click at [686, 437] on span "SSS - MT - Datos Personales" at bounding box center [709, 434] width 204 height 17
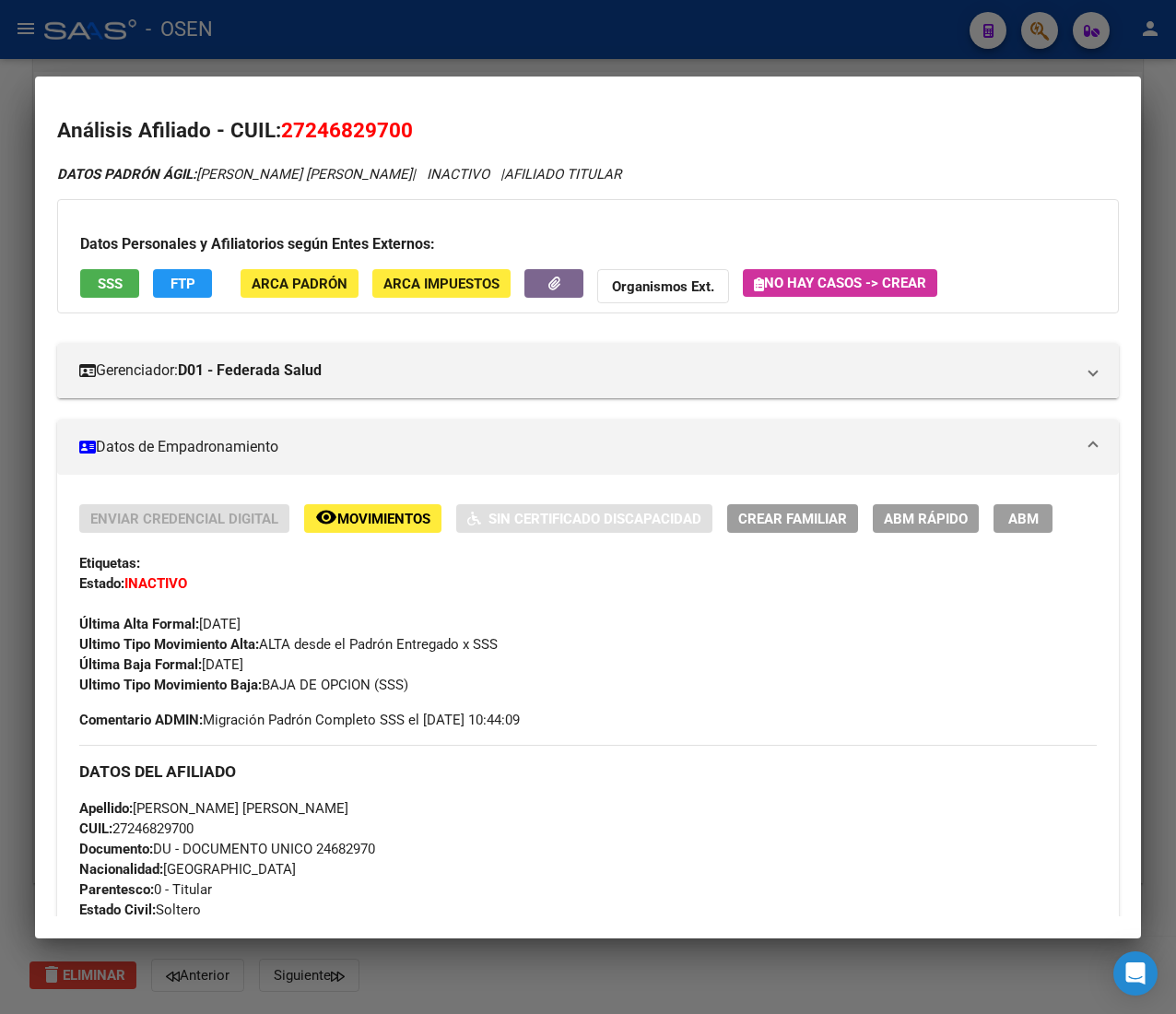
click at [550, 61] on div at bounding box center [588, 507] width 1176 height 1014
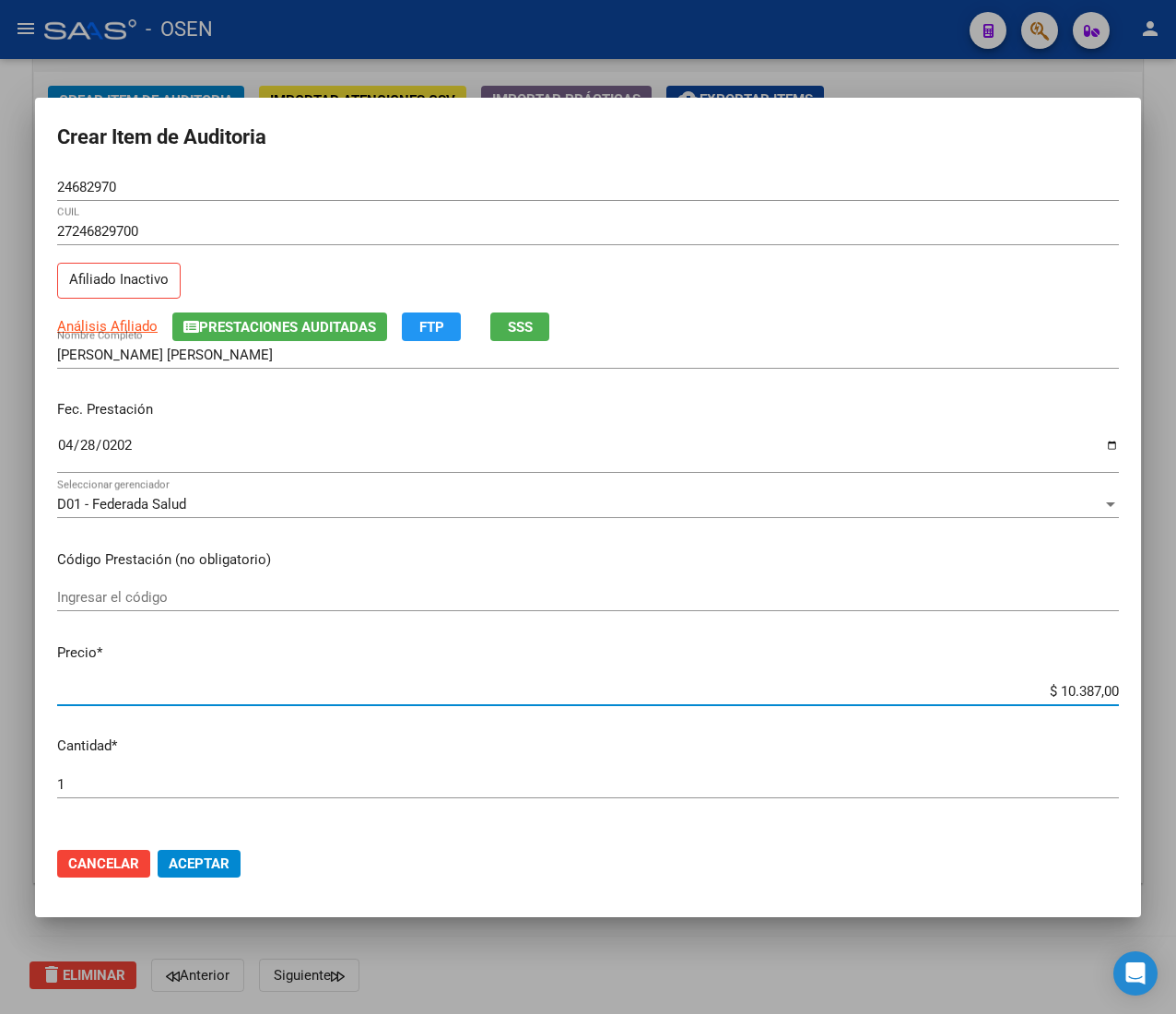
click at [1066, 695] on input "$ 10.387,00" at bounding box center [588, 691] width 1061 height 17
type input "$ 0,01"
type input "$ 0,15"
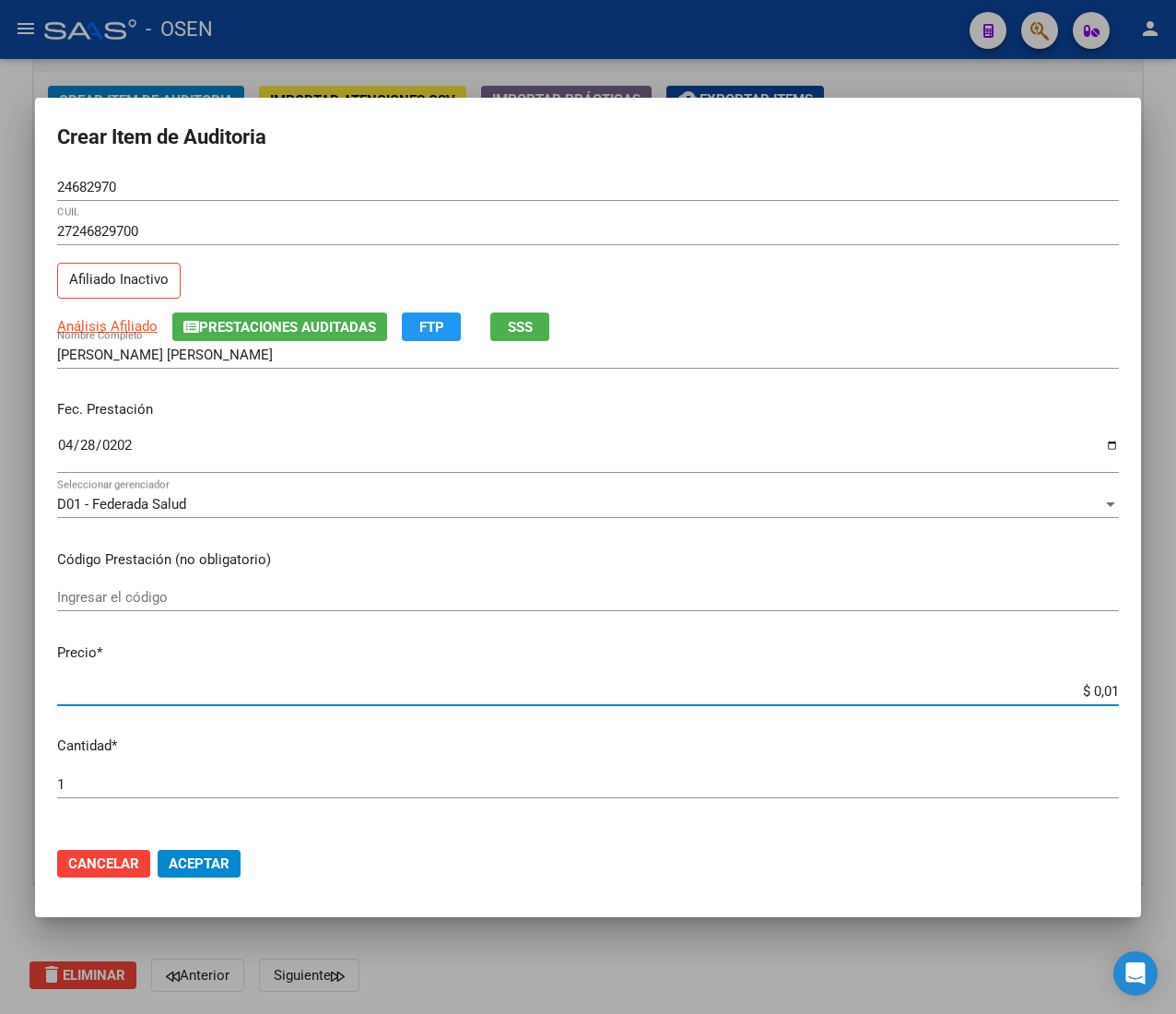
type input "$ 0,15"
type input "$ 1,52"
type input "$ 15,20"
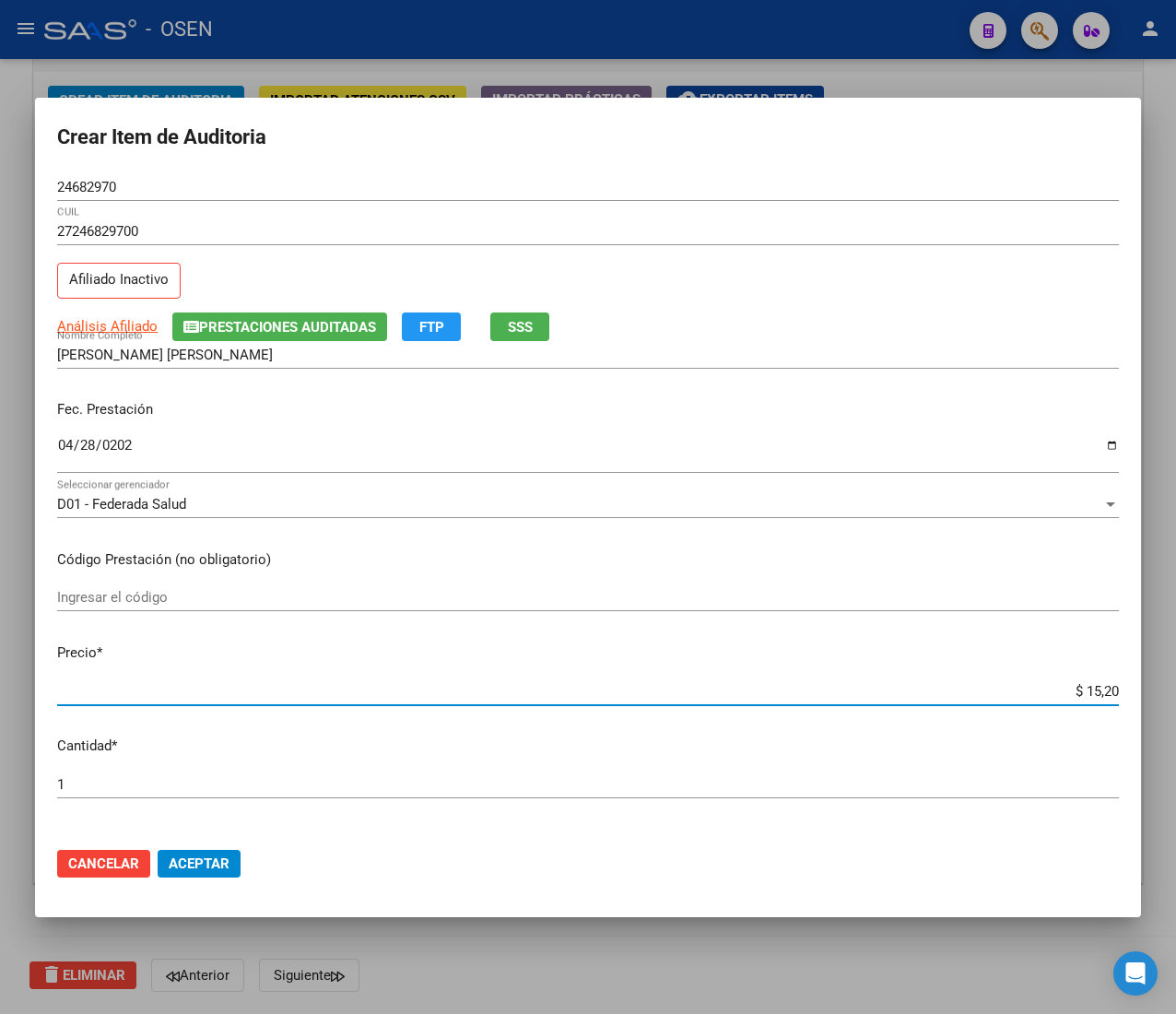
type input "$ 152,00"
type input "$ 1.520,00"
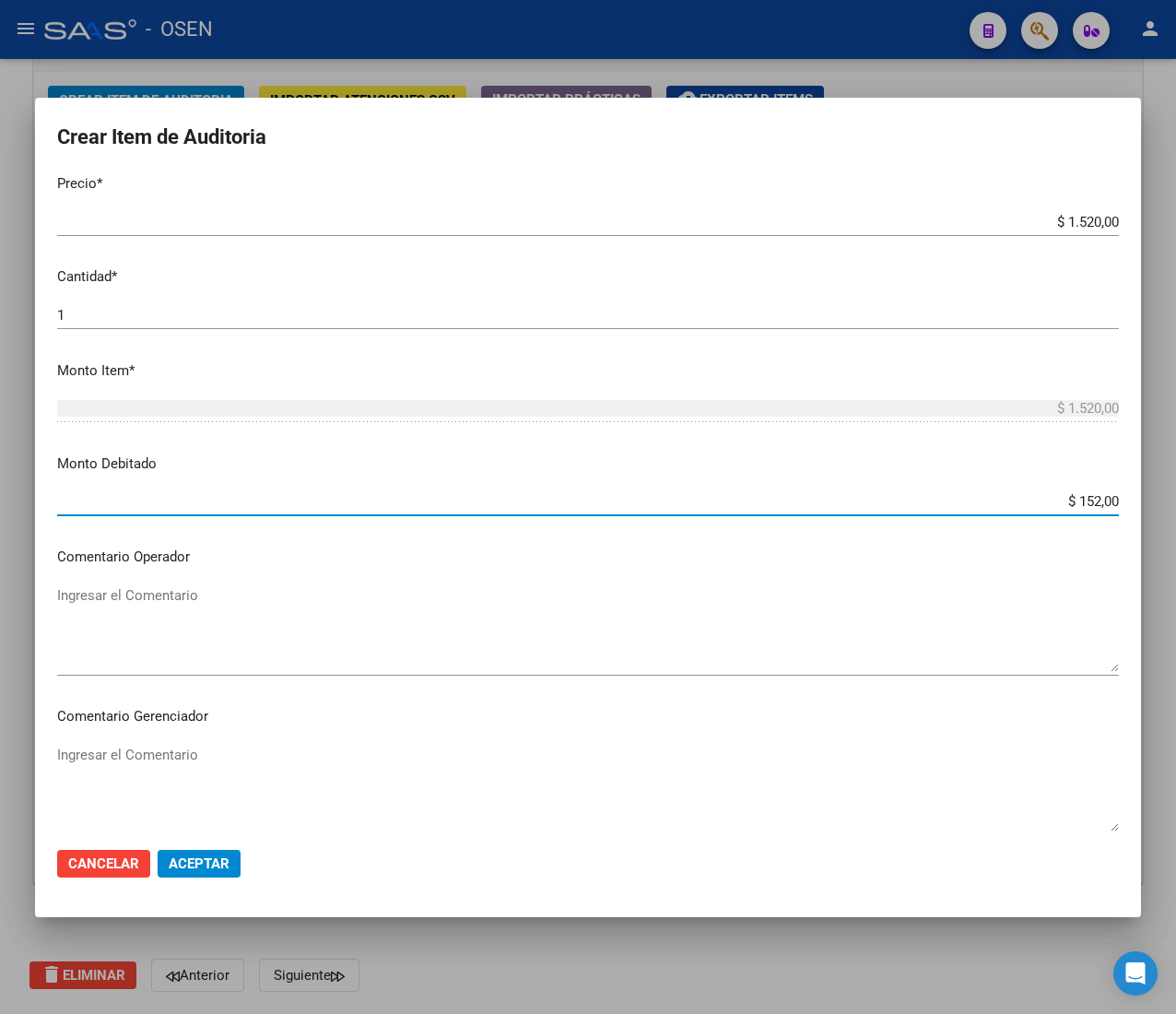
type input "$ 1.520,00"
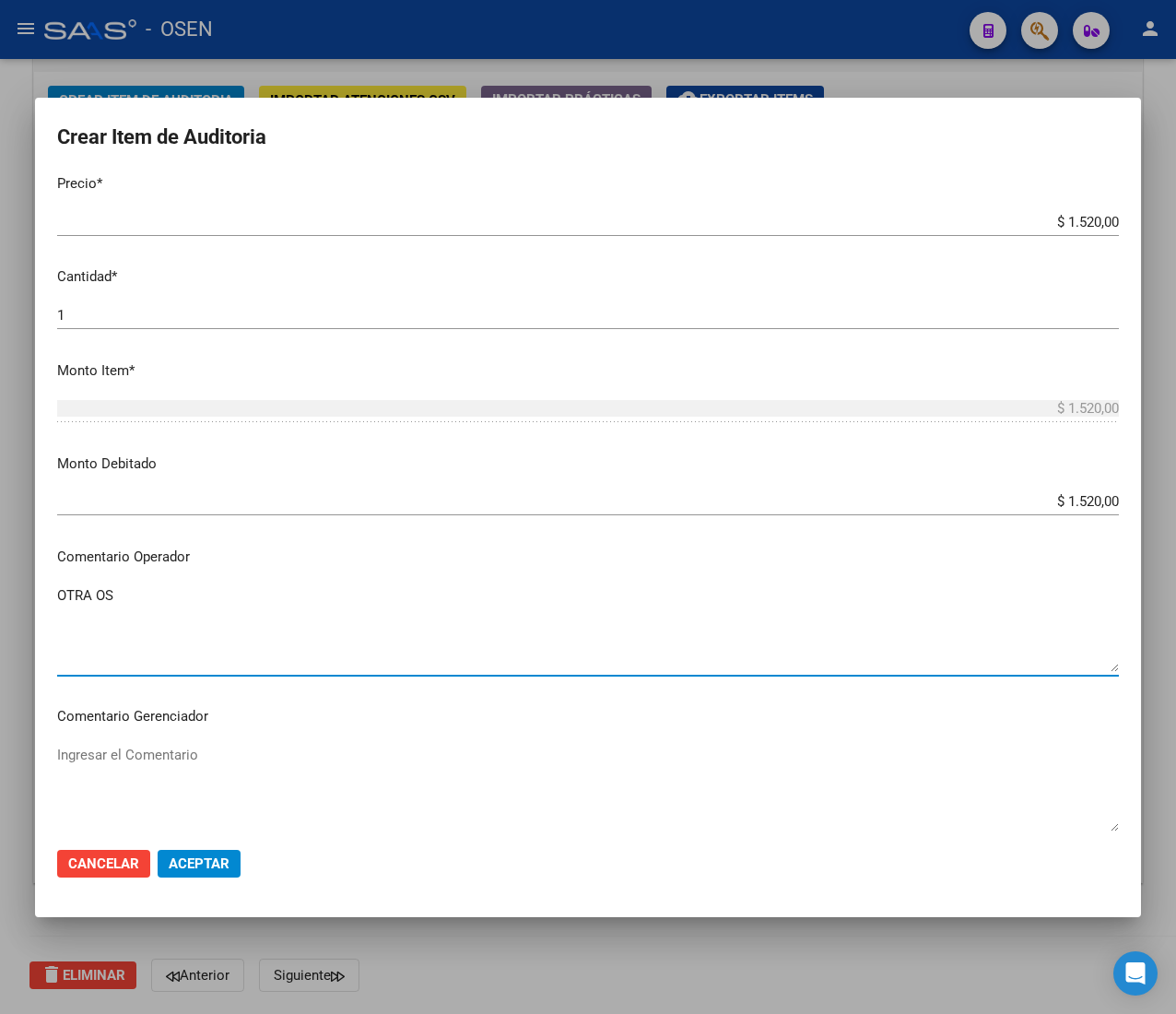
type textarea "OTRA OS"
click at [185, 868] on span "Aceptar" at bounding box center [199, 863] width 61 height 17
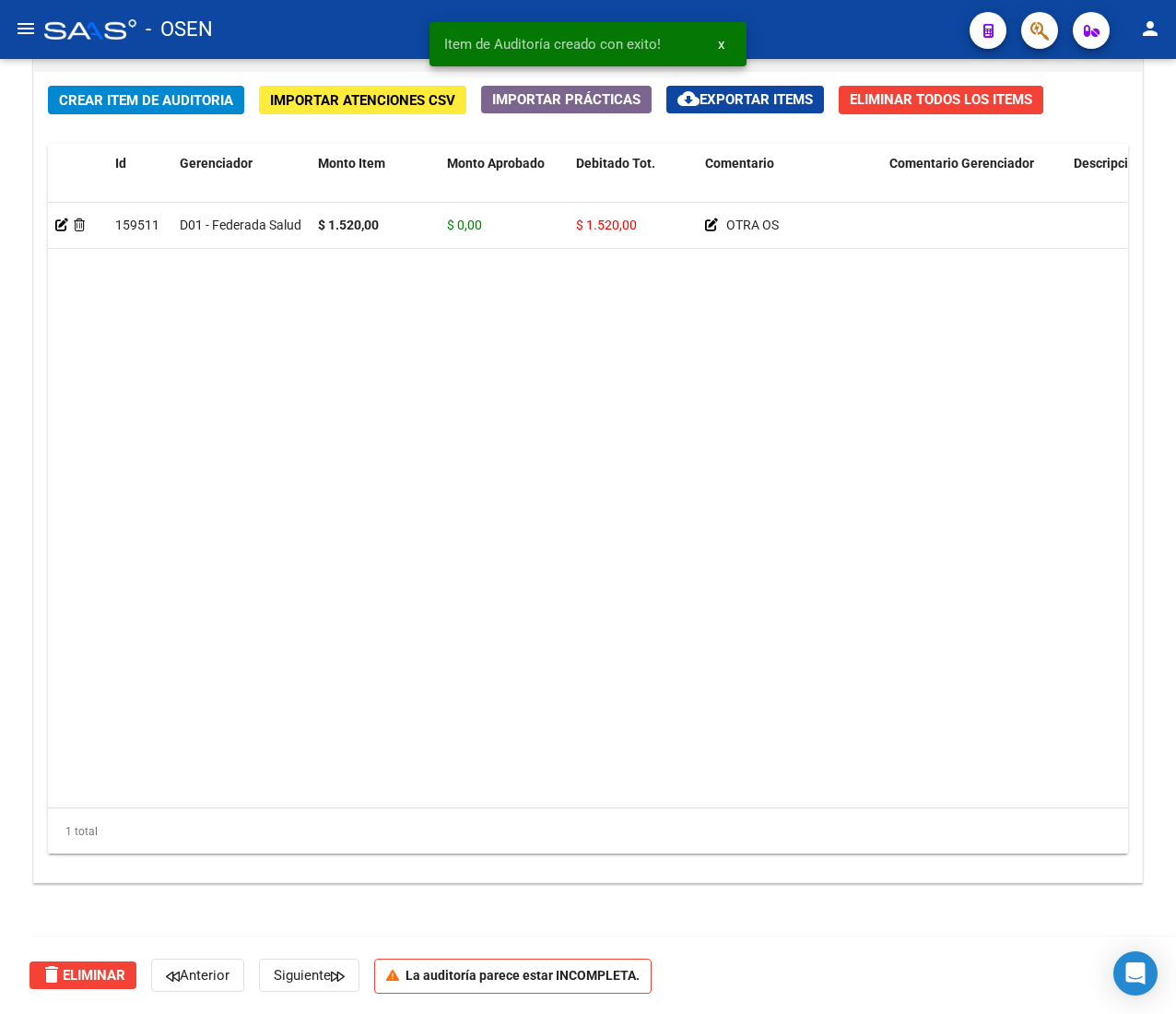
scroll to position [1346, 0]
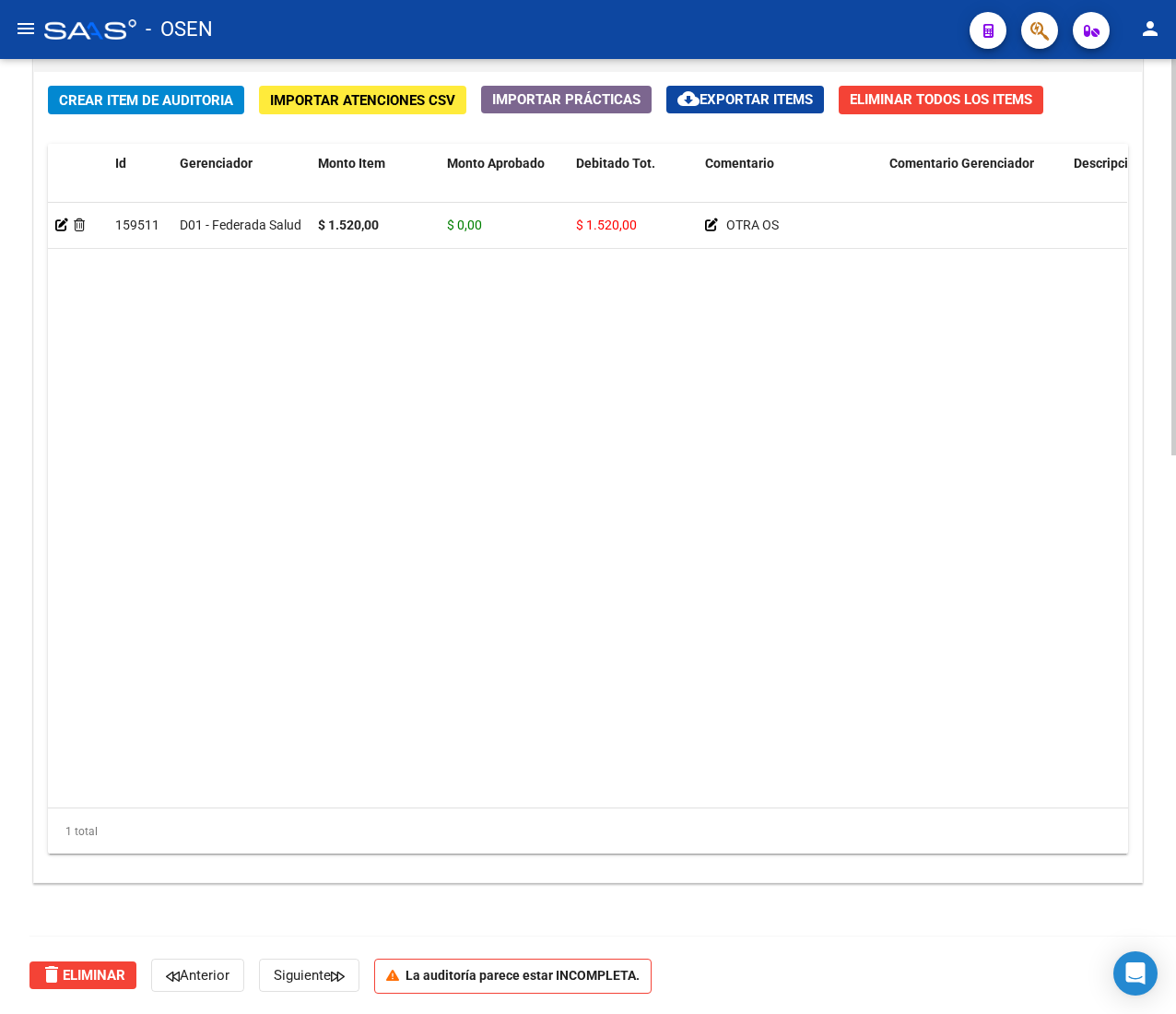
click at [244, 110] on div "Crear Item de Auditoria Importar Atenciones CSV Importar Prácticas cloud_downlo…" at bounding box center [588, 476] width 1107 height 810
click at [229, 106] on span "Crear Item de Auditoria" at bounding box center [146, 100] width 174 height 17
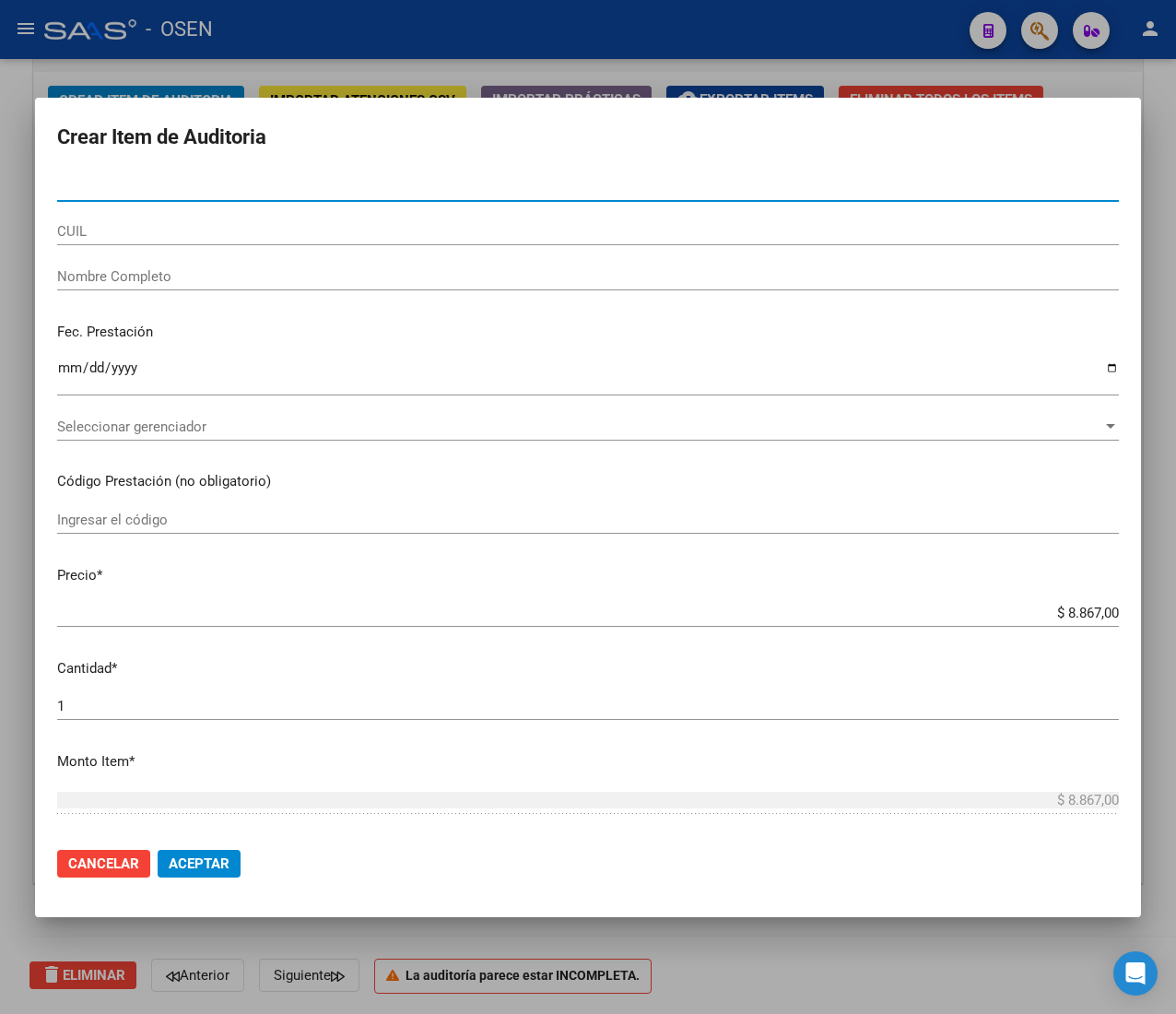
click at [152, 190] on input "Nro Documento" at bounding box center [588, 187] width 1061 height 17
paste input "23705979"
type input "23705979"
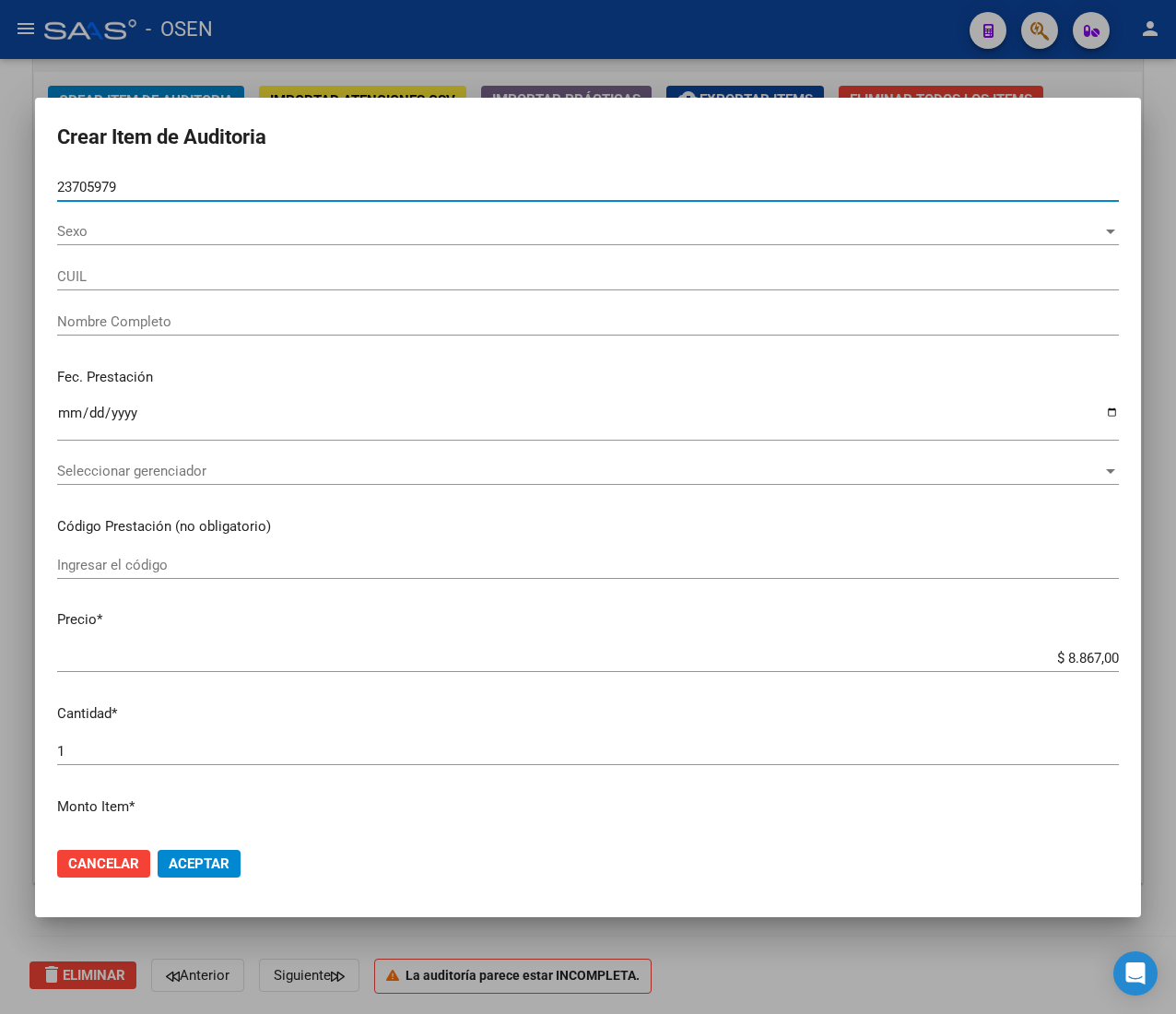
type input "23237059794"
type input "[PERSON_NAME]"
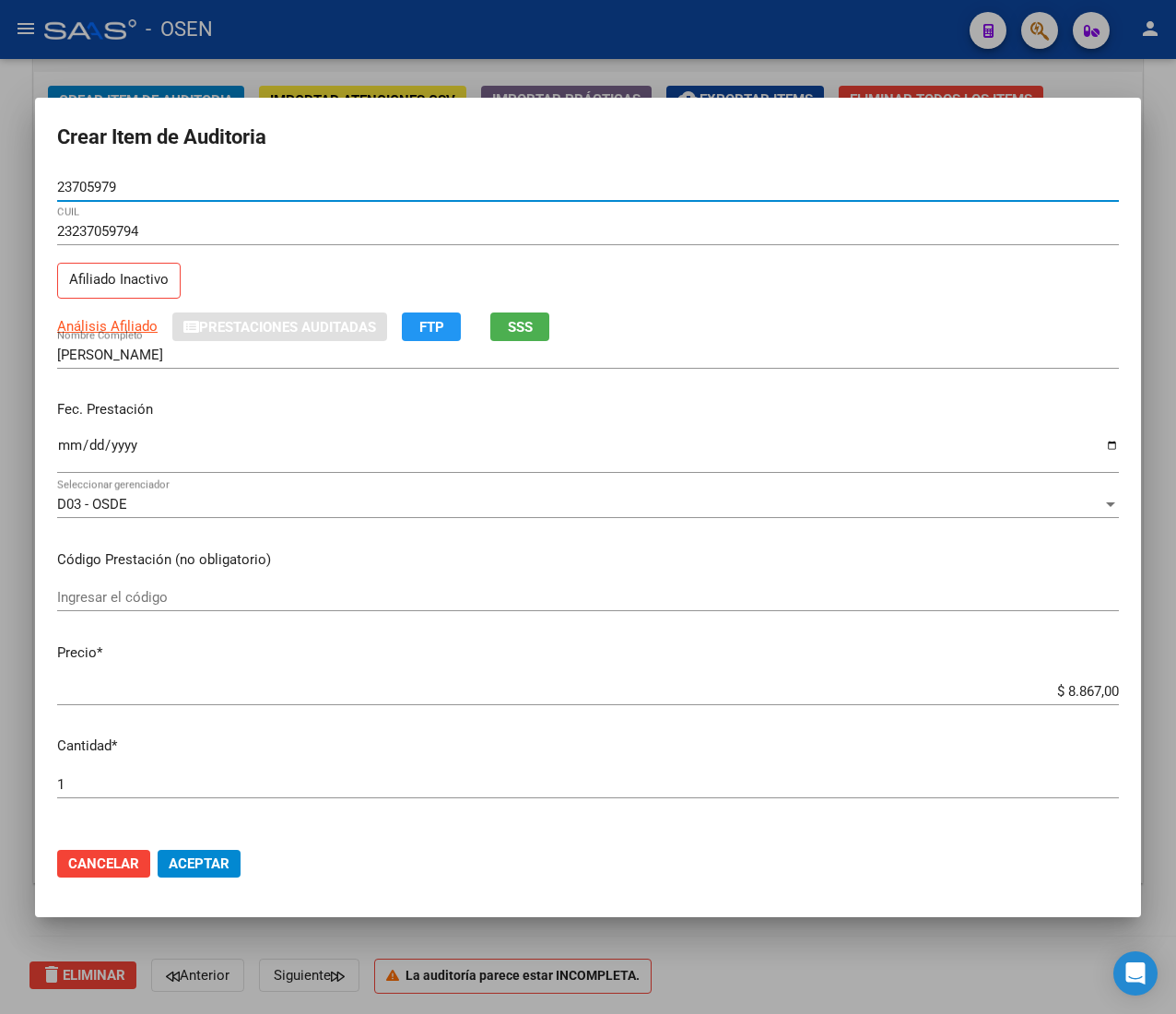
type input "23705979"
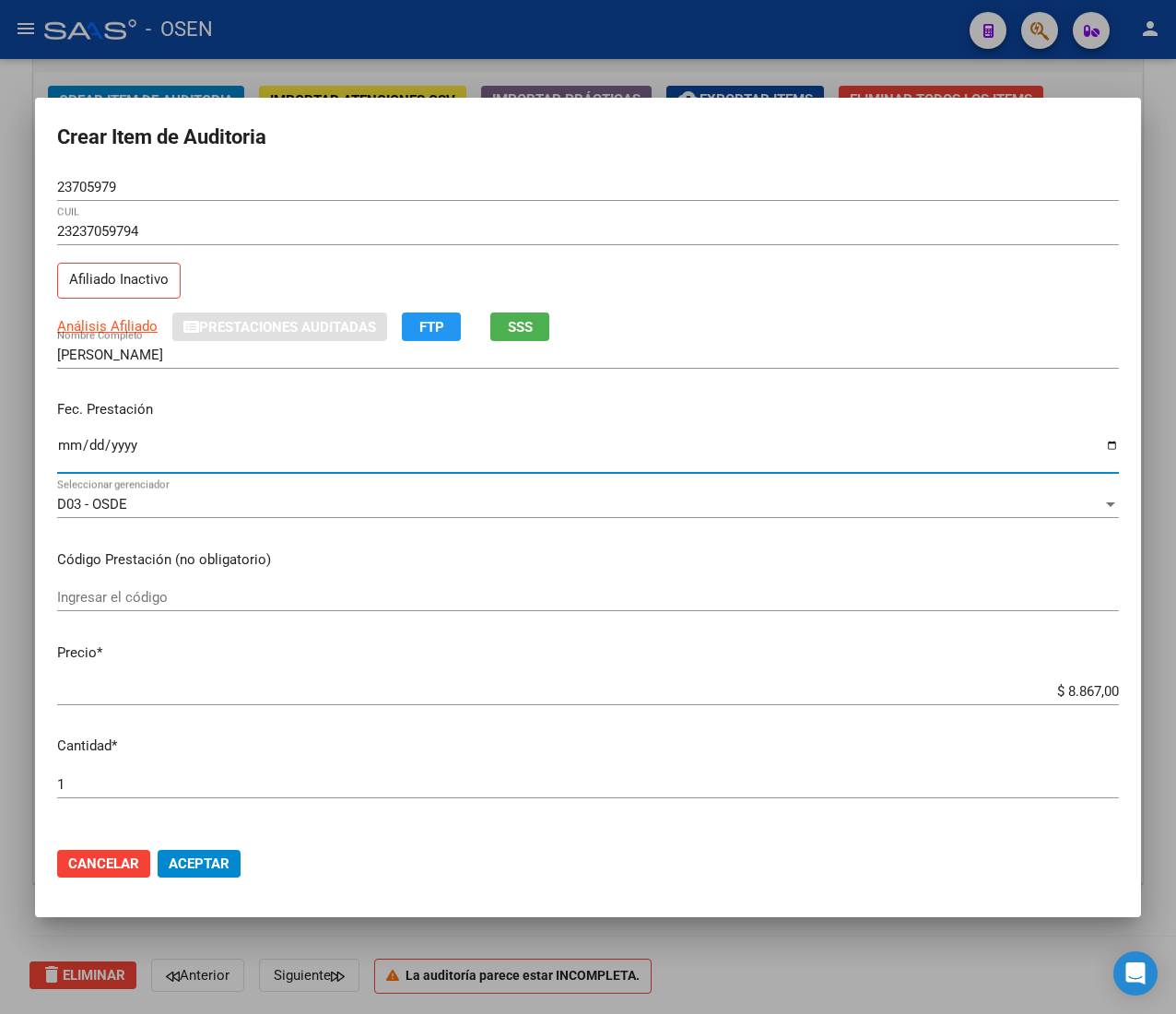
click at [59, 442] on input "Ingresar la fecha" at bounding box center [588, 453] width 1061 height 30
type input "[DATE]"
click at [140, 332] on span "Análisis Afiliado" at bounding box center [107, 326] width 100 height 17
type textarea "23237059794"
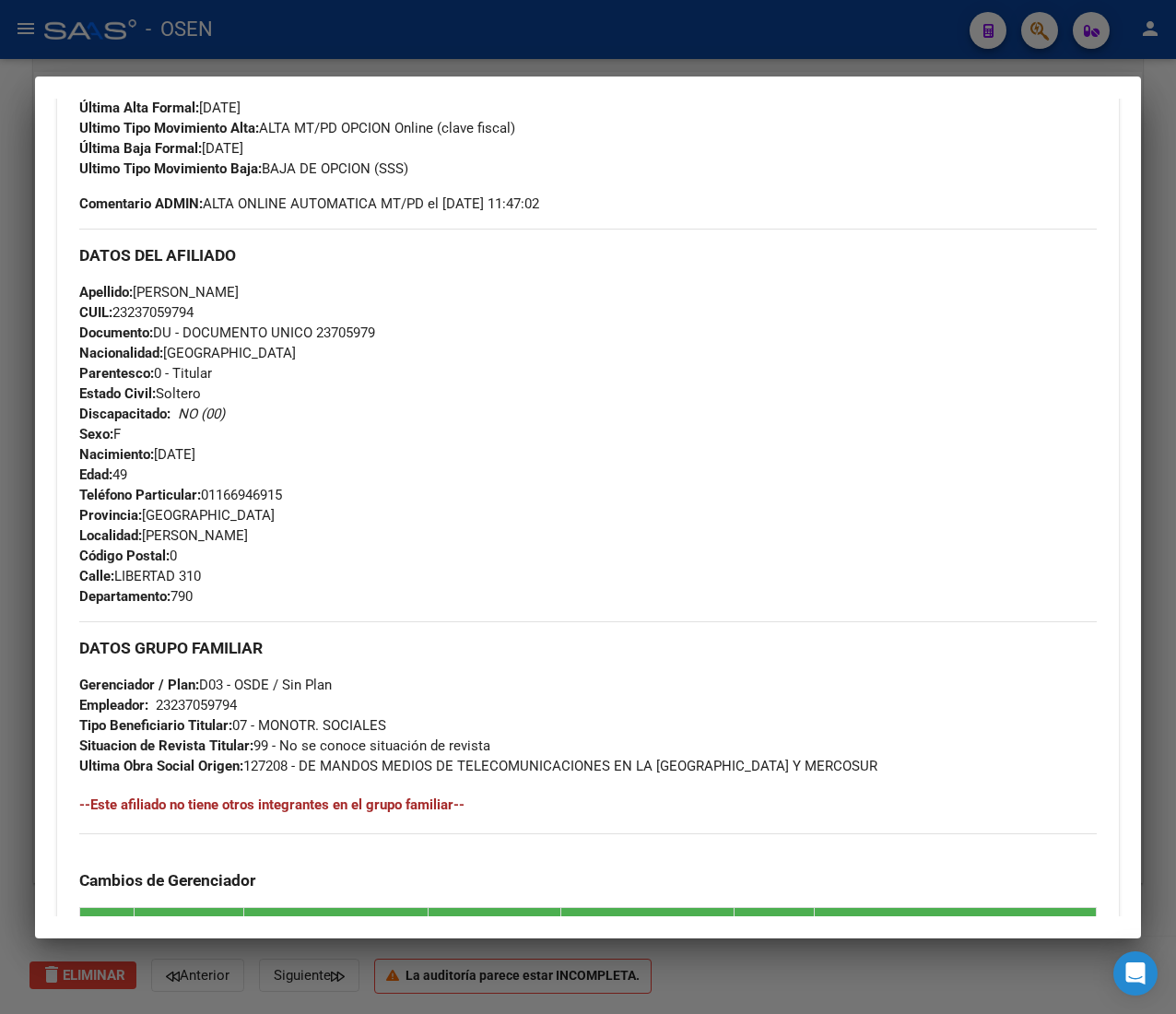
scroll to position [970, 0]
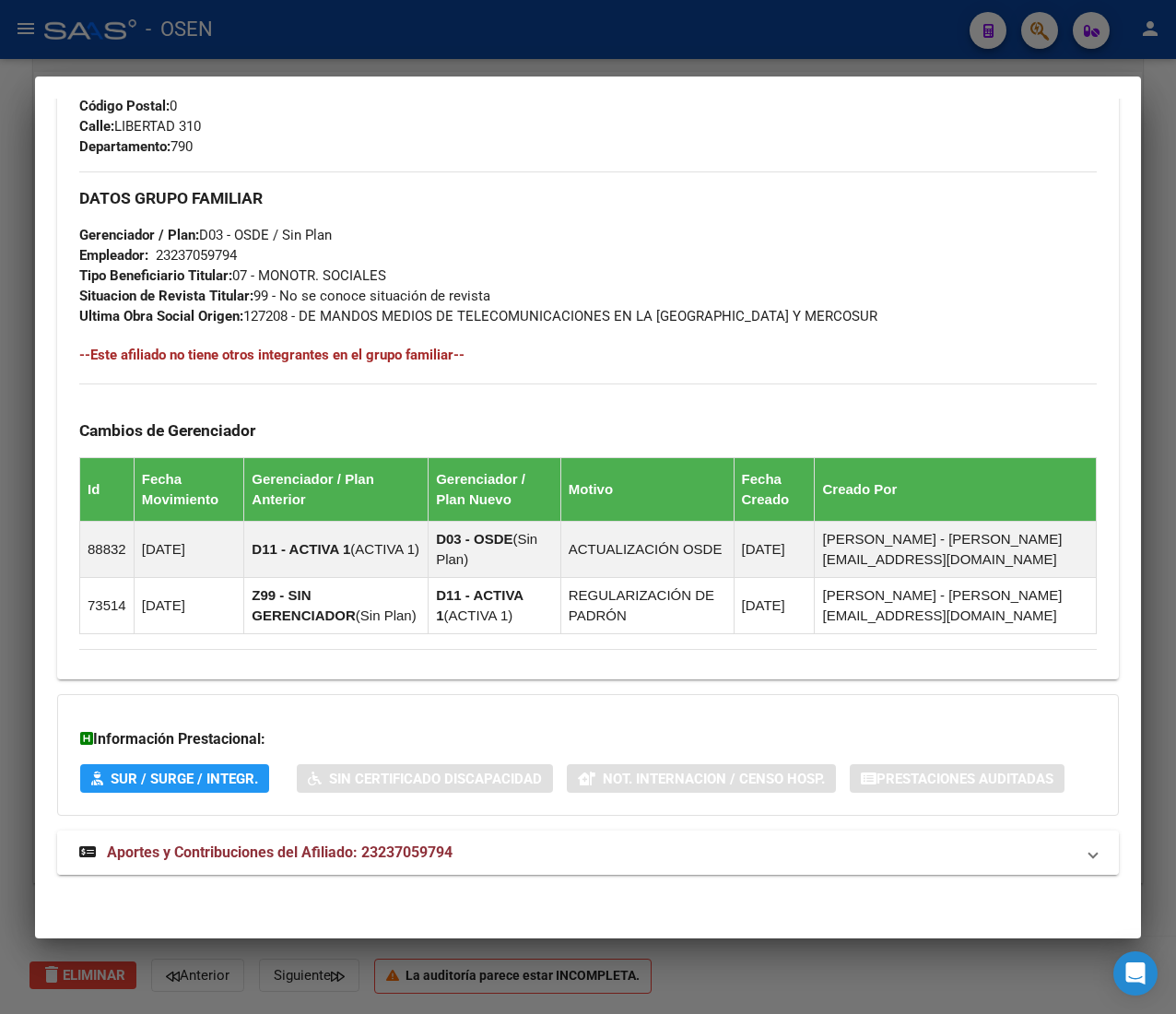
click at [442, 847] on span "Aportes y Contribuciones del Afiliado: 23237059794" at bounding box center [279, 853] width 345 height 18
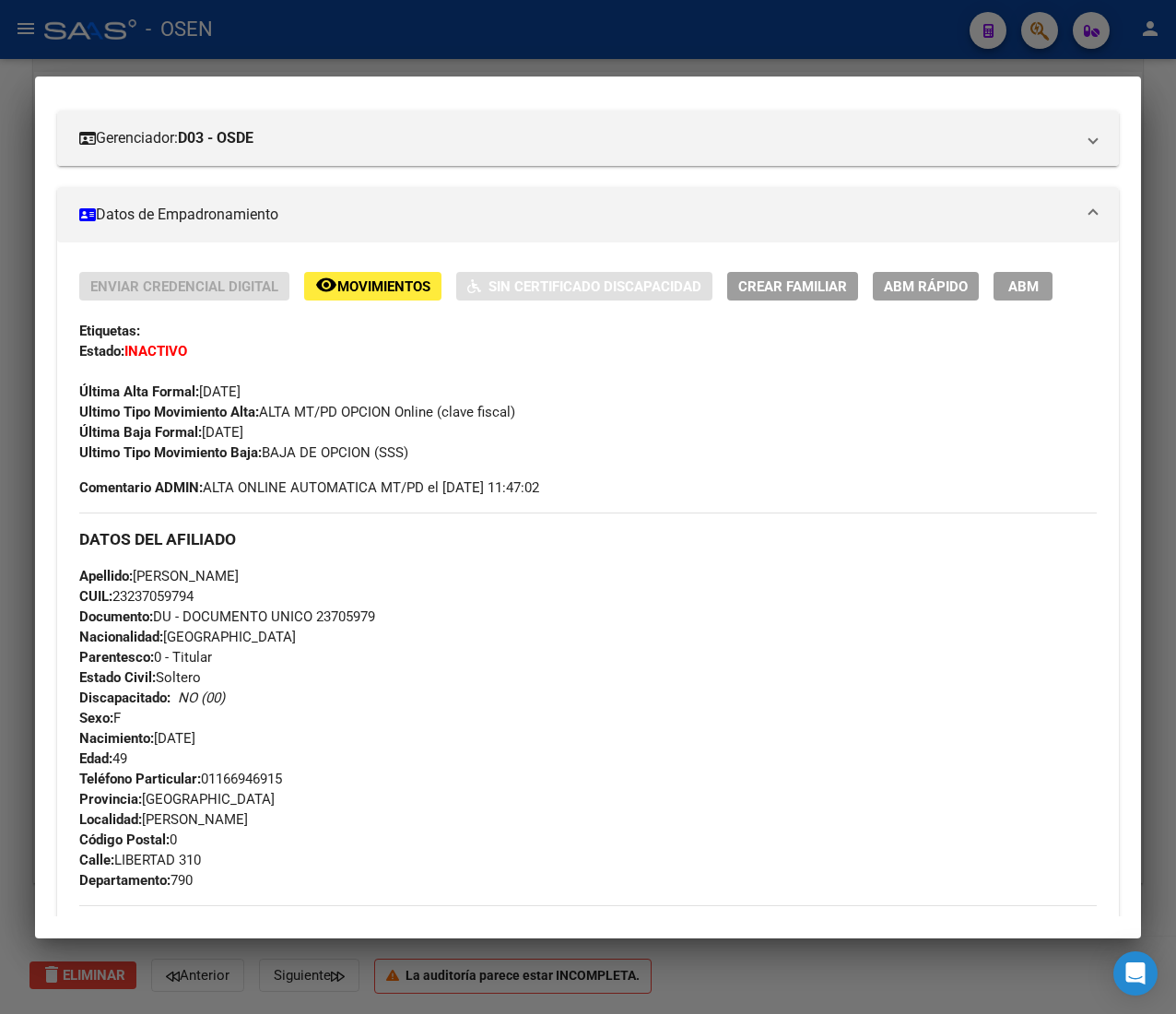
scroll to position [0, 0]
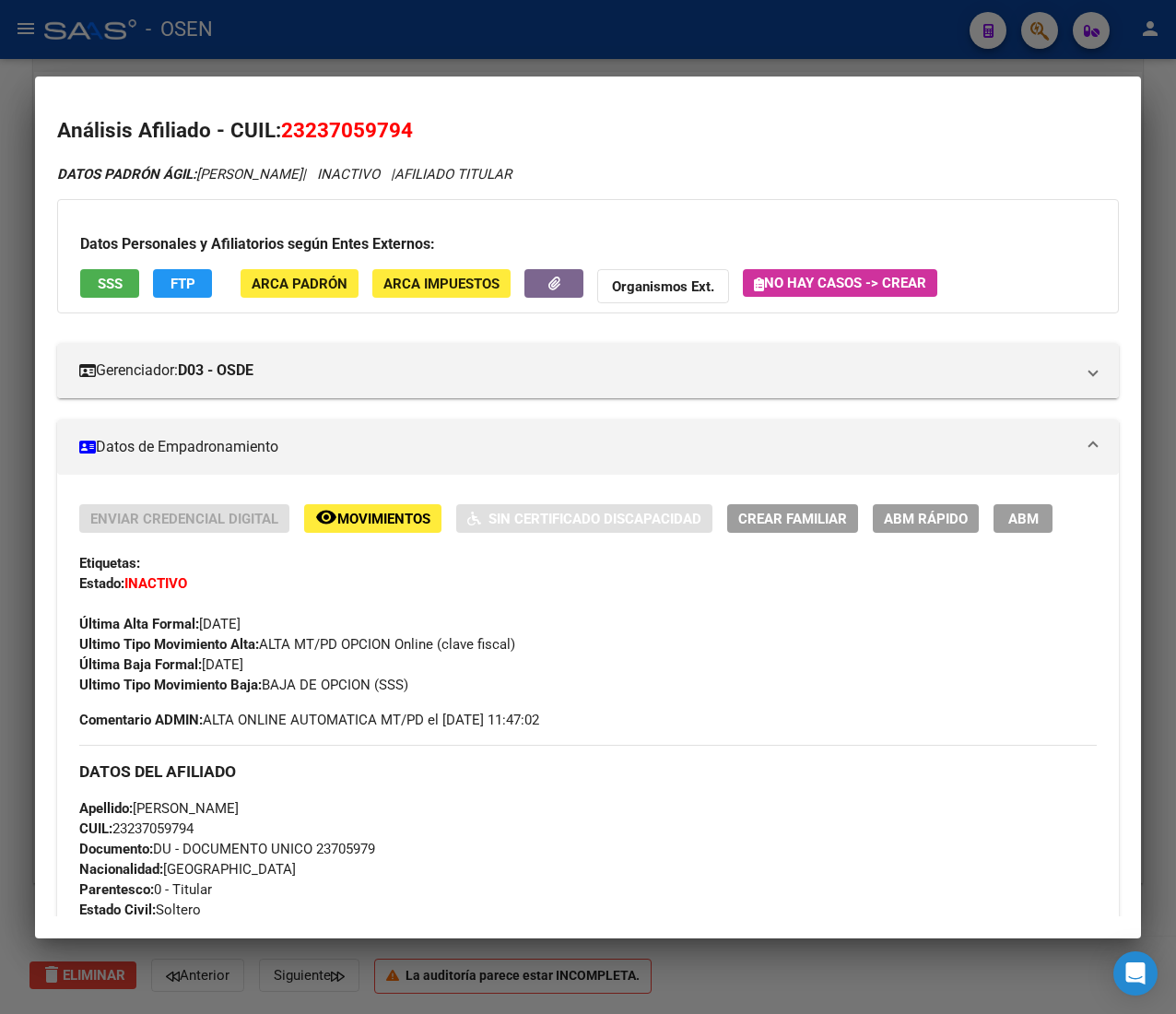
click at [135, 279] on button "SSS" at bounding box center [109, 283] width 59 height 29
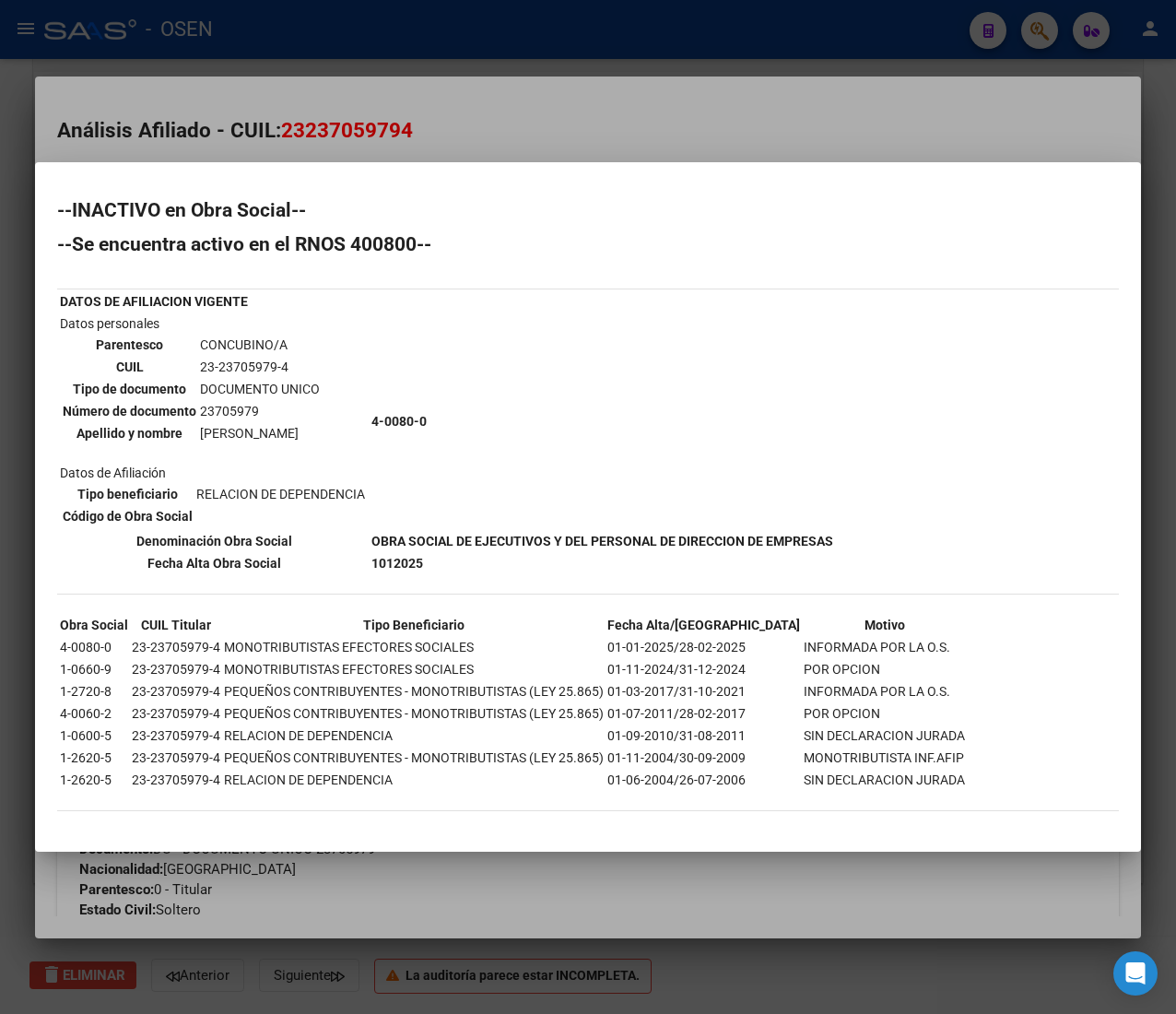
drag, startPoint x: 398, startPoint y: 570, endPoint x: 418, endPoint y: 570, distance: 20.0
click at [413, 571] on div "--INACTIVO en Obra Social-- --Se encuentra activo en el RNOS 400800-- DATOS DE …" at bounding box center [588, 515] width 1061 height 628
click at [418, 570] on td "1012025" at bounding box center [601, 563] width 464 height 21
click at [690, 660] on td "01-11-2024/31-12-2024" at bounding box center [704, 668] width 195 height 21
click at [834, 671] on td "POR OPCION" at bounding box center [884, 668] width 163 height 21
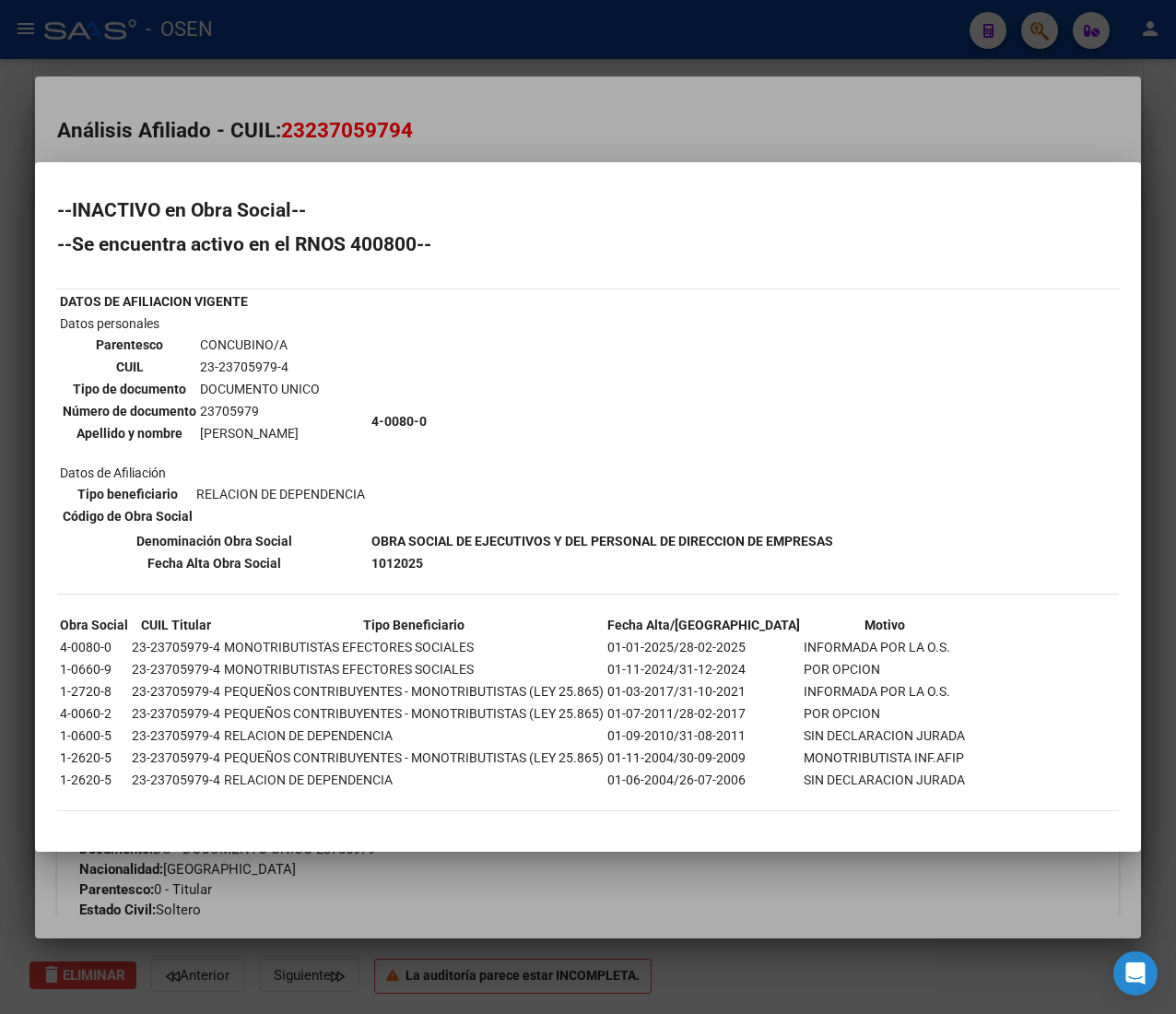
drag, startPoint x: 824, startPoint y: 664, endPoint x: 680, endPoint y: 658, distance: 144.1
click at [687, 659] on tr "1-0660-9 23-23705979-4 MONOTRIBUTISTAS EFECTORES SOCIALES 01-11-2024/31-12-2024…" at bounding box center [512, 668] width 906 height 21
click at [671, 659] on td "01-11-2024/31-12-2024" at bounding box center [704, 668] width 195 height 21
click at [729, 151] on div at bounding box center [588, 507] width 1176 height 1014
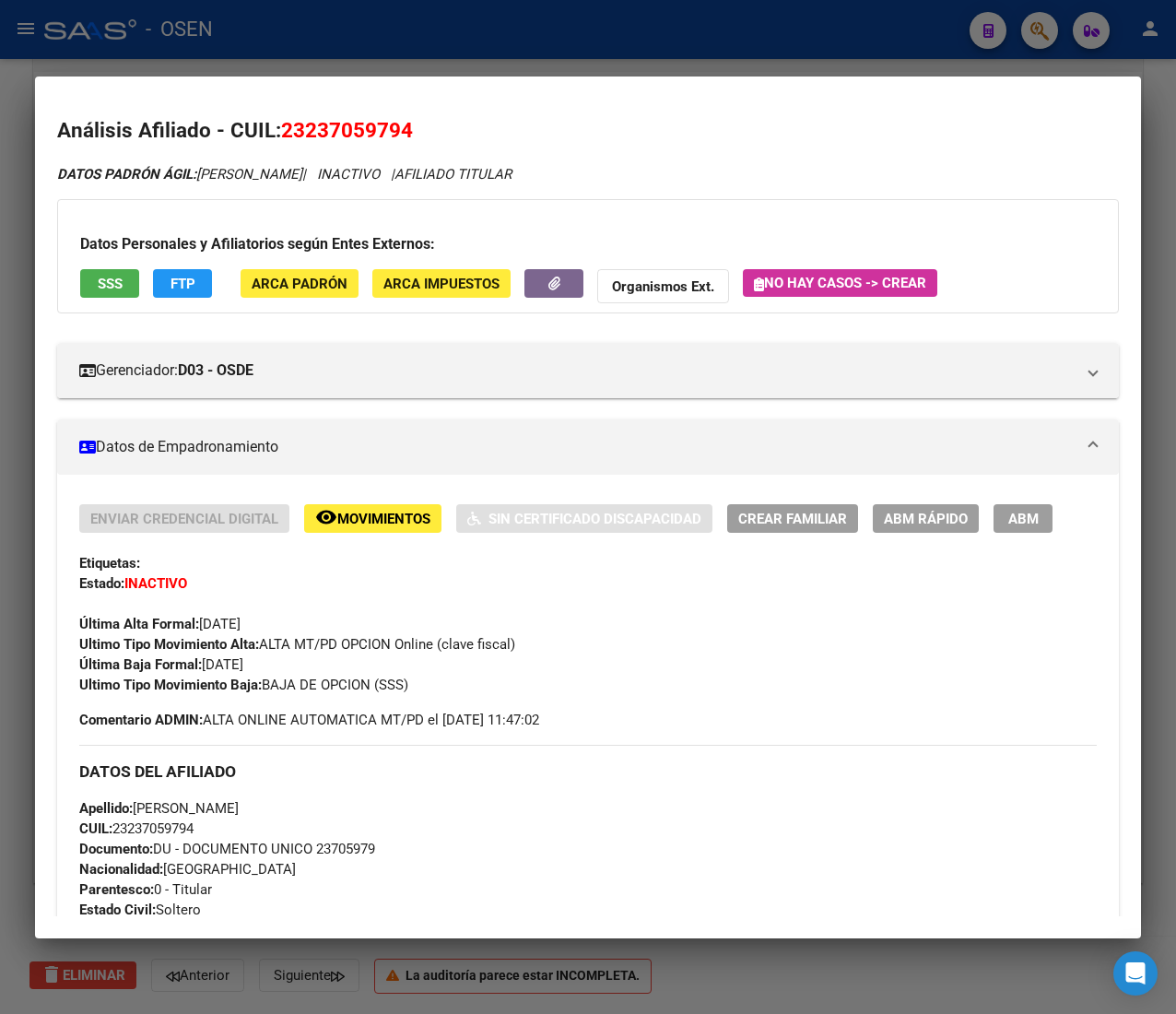
click at [893, 649] on div "Ultimo Tipo Movimiento Alta: ALTA MT/PD OPCION Online (clave fiscal)" at bounding box center [588, 644] width 1018 height 21
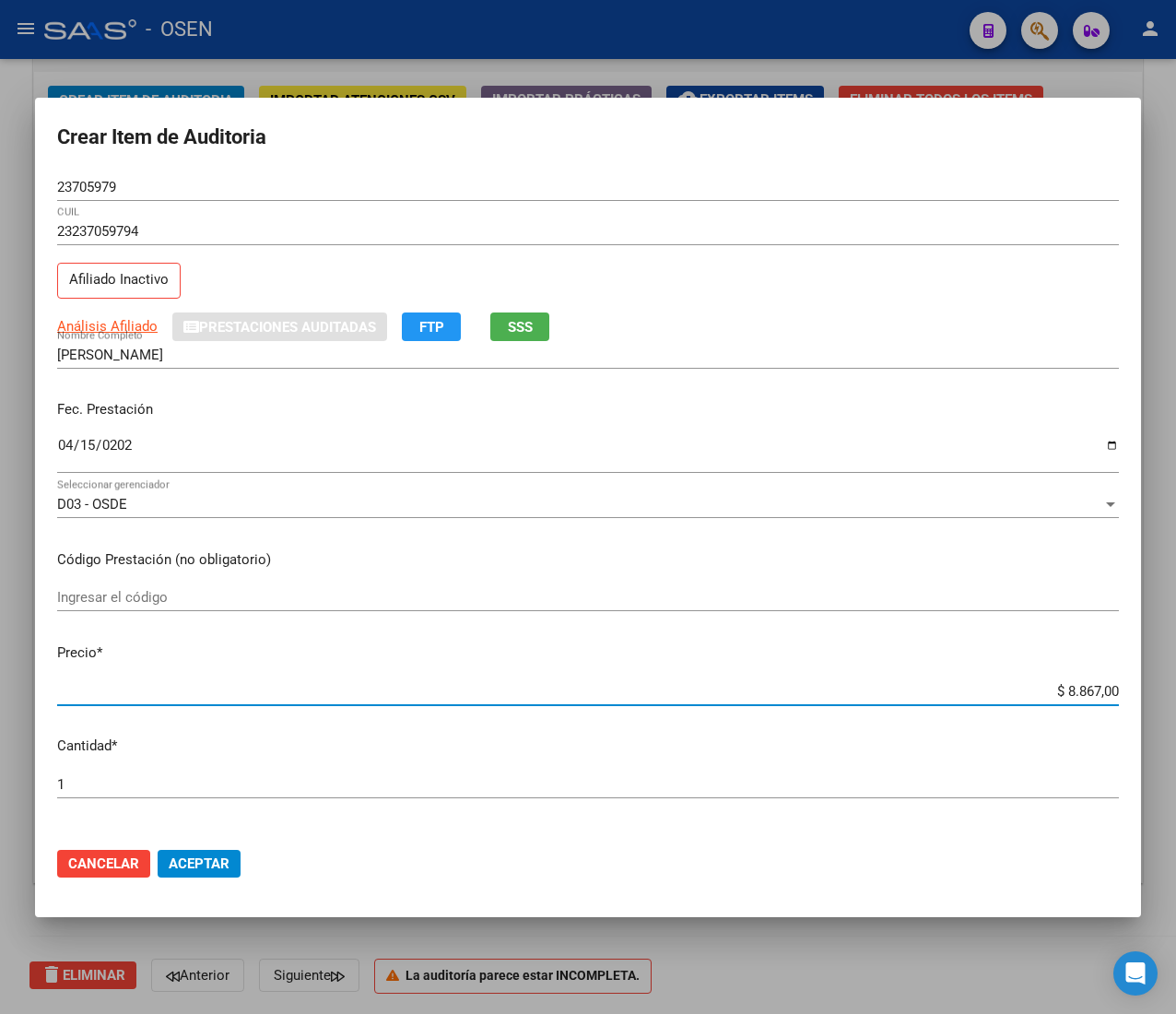
click at [1052, 689] on input "$ 8.867,00" at bounding box center [588, 691] width 1061 height 17
type input "$ 0,01"
type input "$ 0,15"
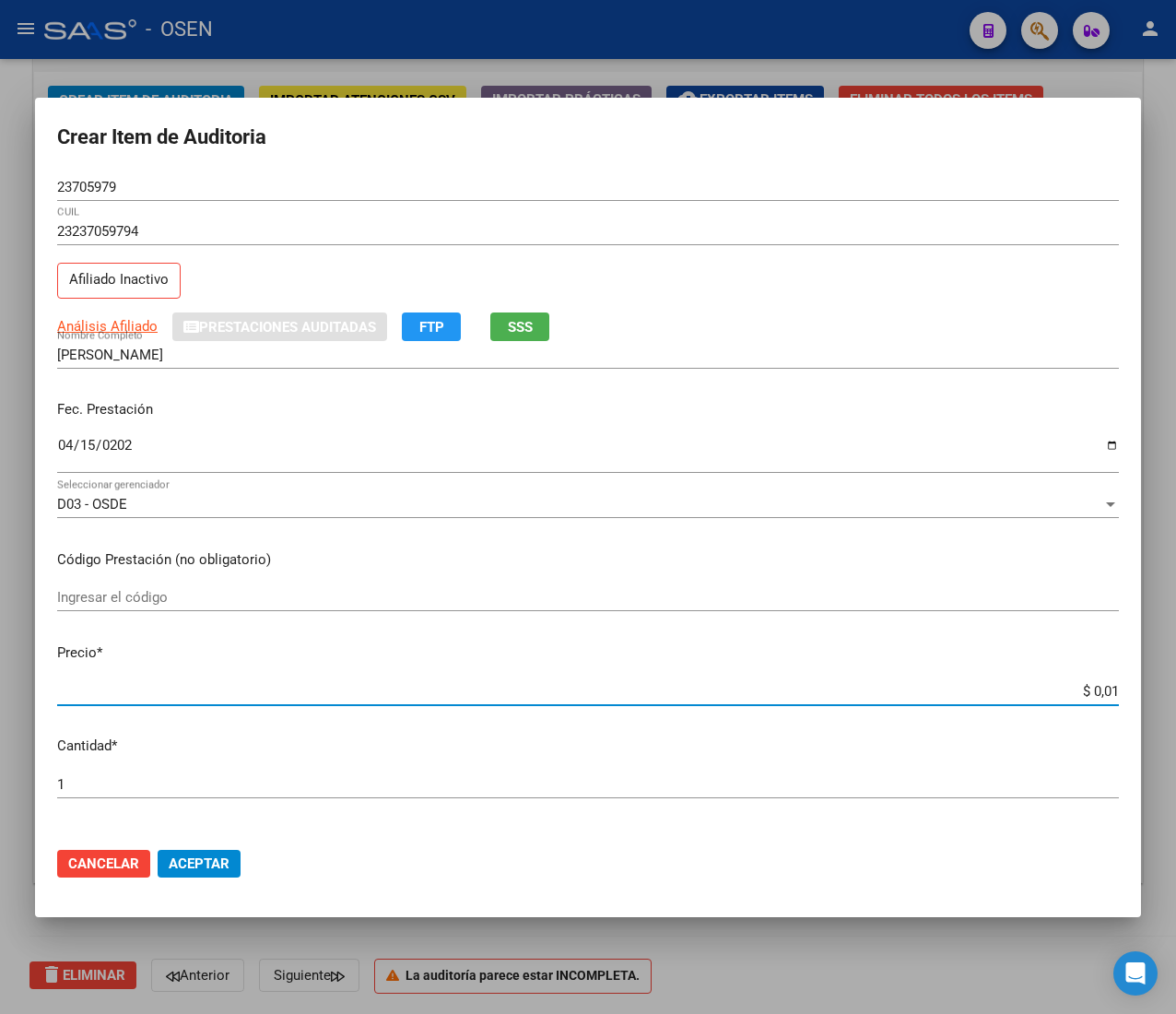
type input "$ 0,15"
type input "$ 1,52"
type input "$ 15,20"
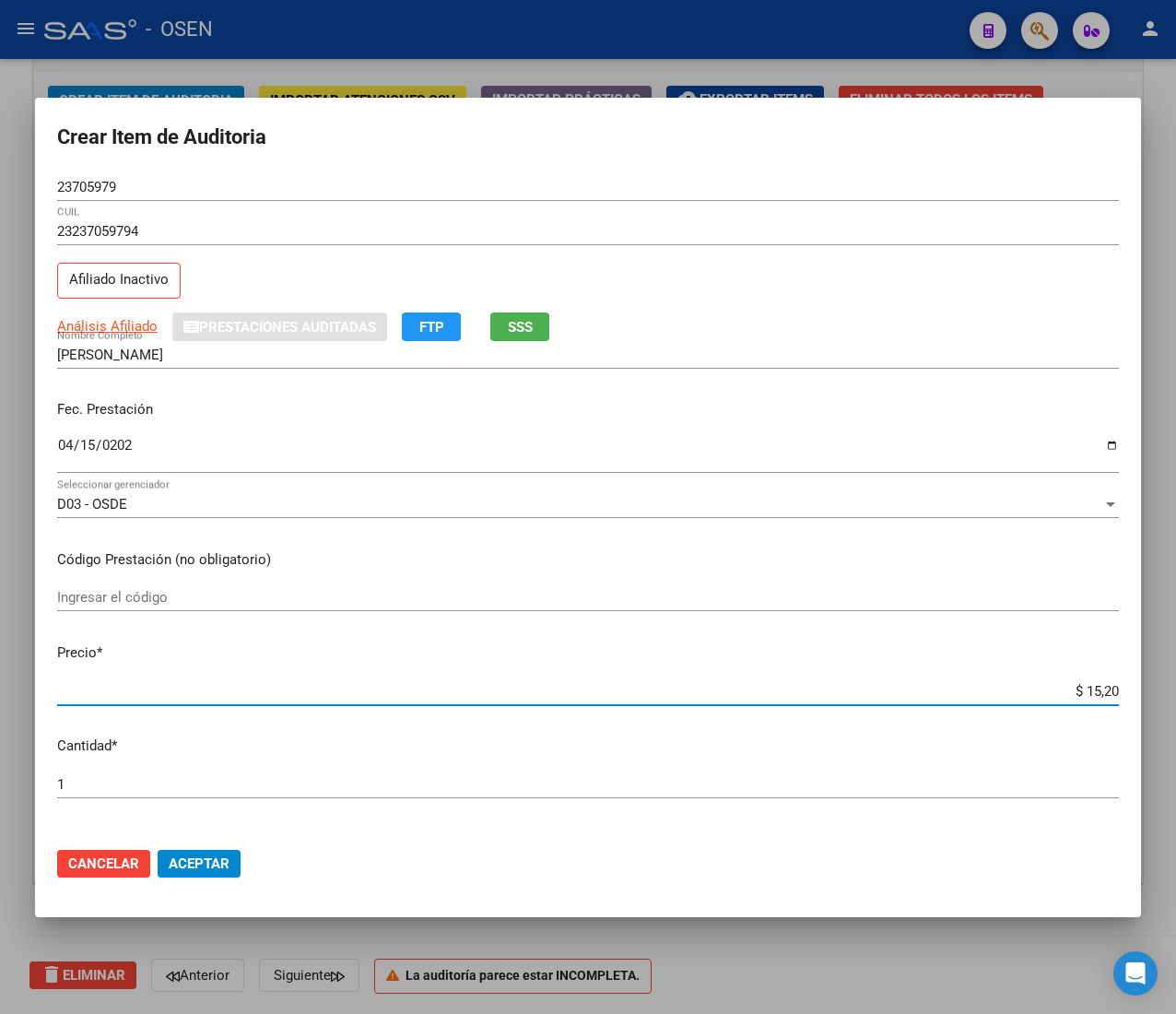
type input "$ 152,00"
type input "$ 1.520,00"
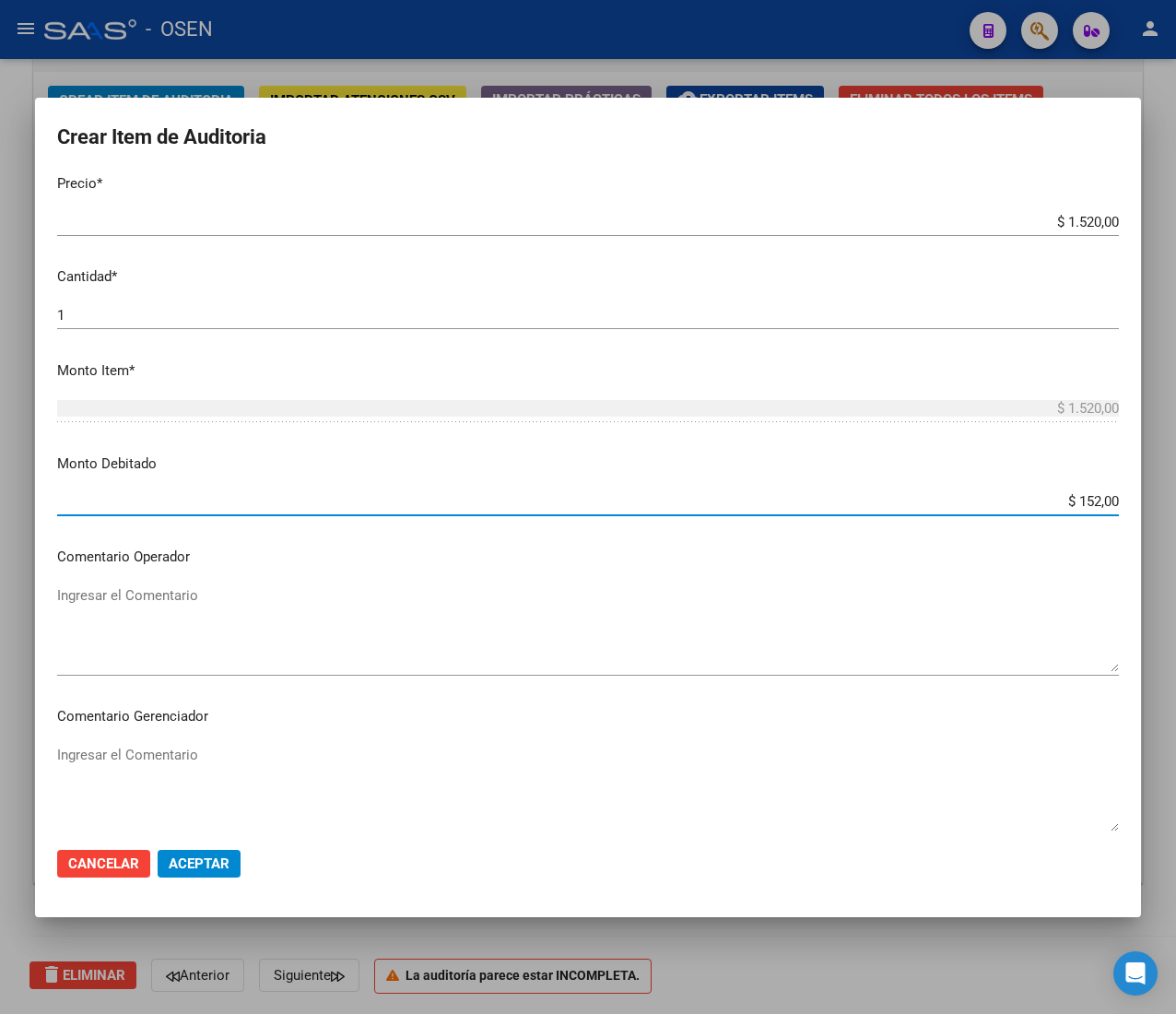
type input "$ 1.520,00"
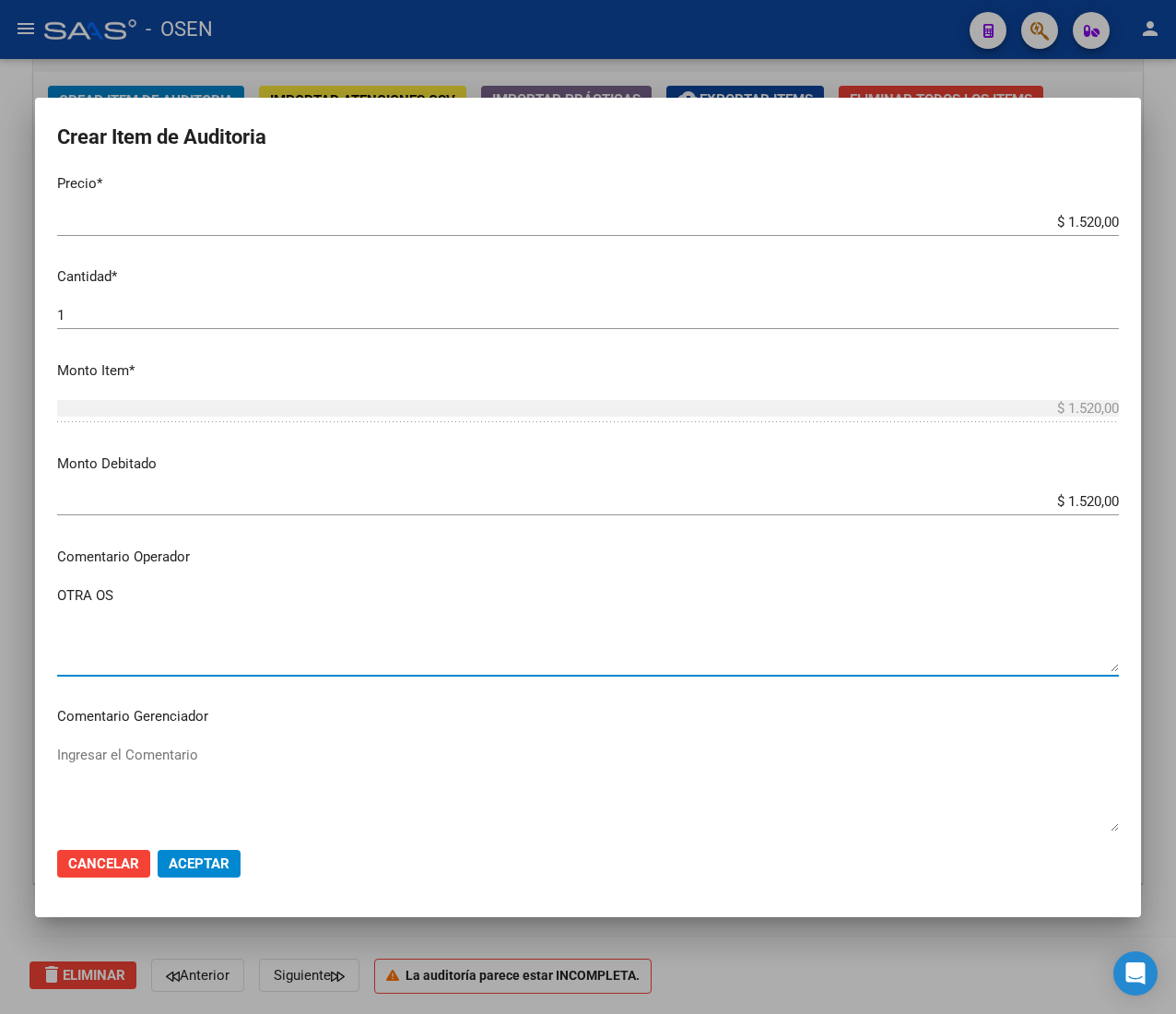
type textarea "OTRA OS"
click at [185, 866] on span "Aceptar" at bounding box center [199, 863] width 61 height 17
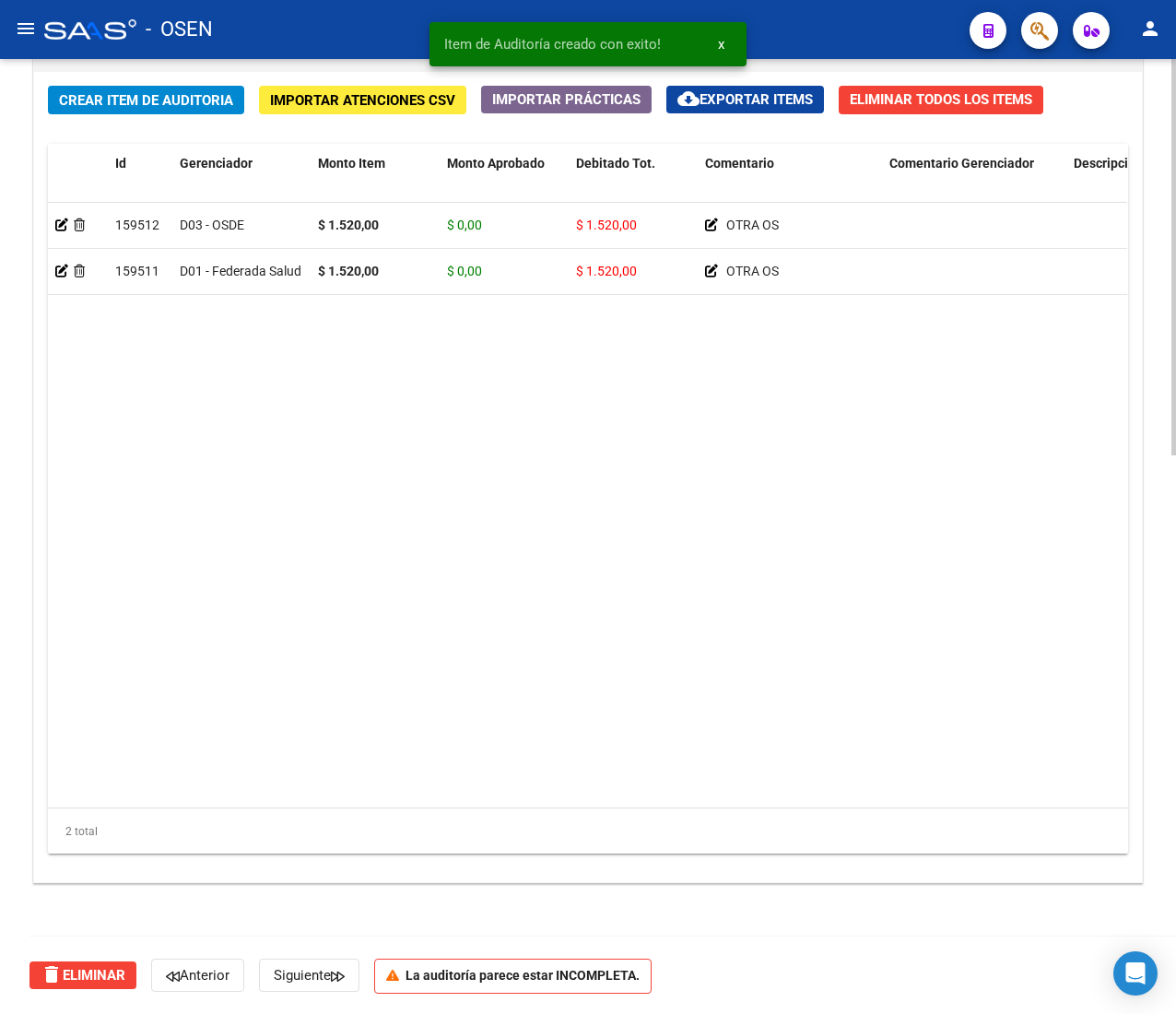
click at [230, 106] on span "Crear Item de Auditoria" at bounding box center [146, 100] width 174 height 17
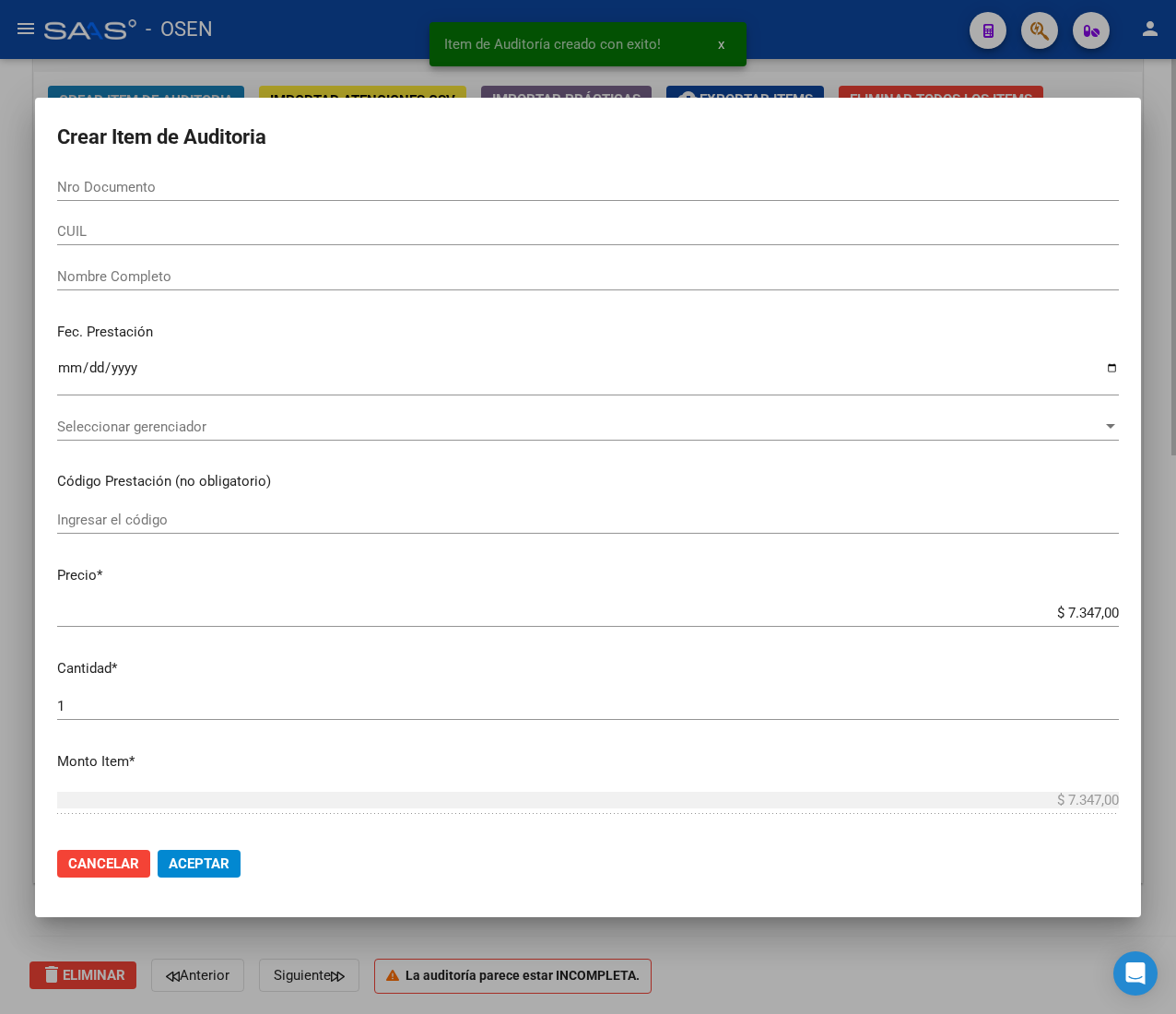
paste input "18850754"
type input "18850754"
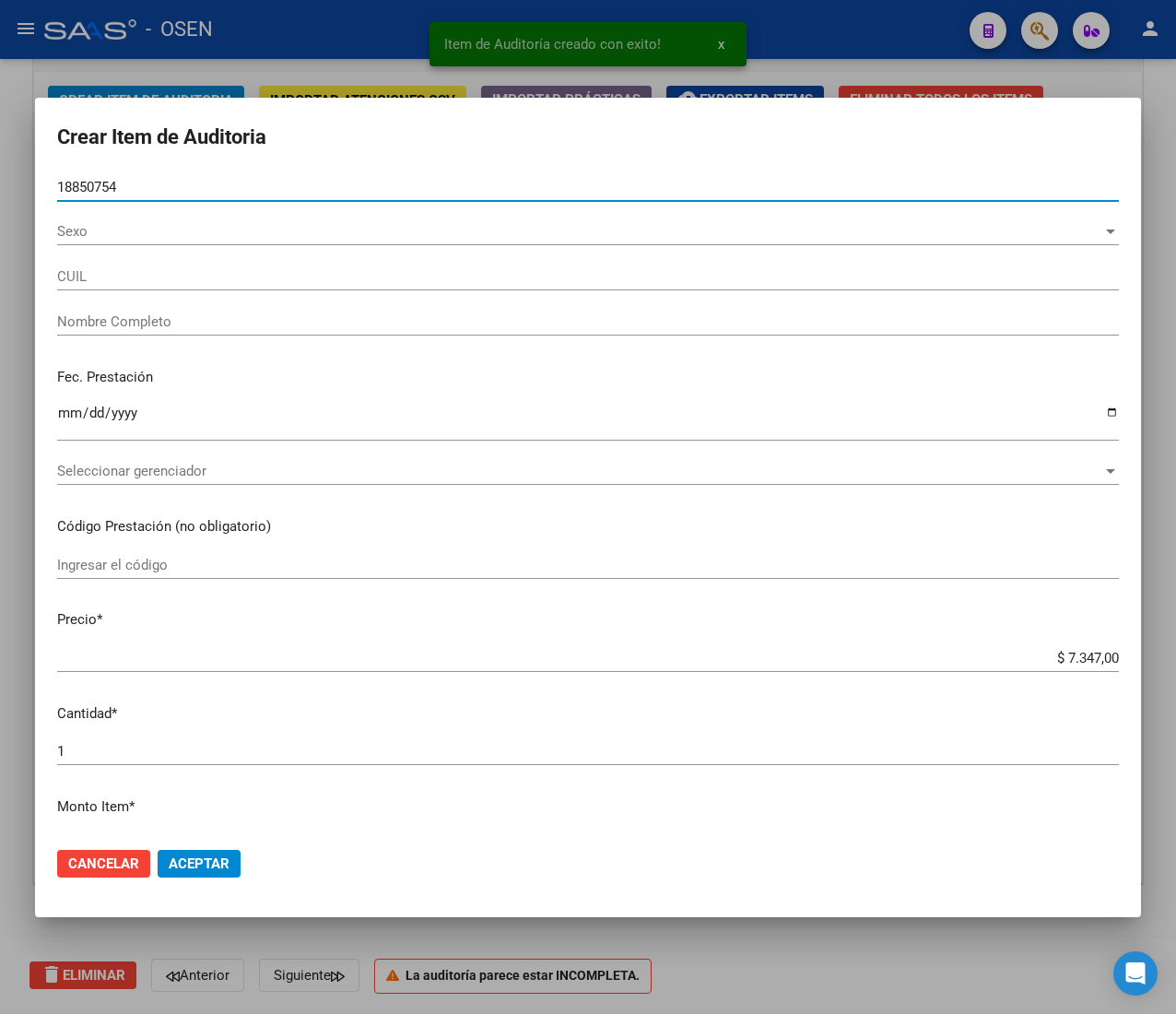
type input "23188507549"
type input "[PERSON_NAME] [PERSON_NAME]"
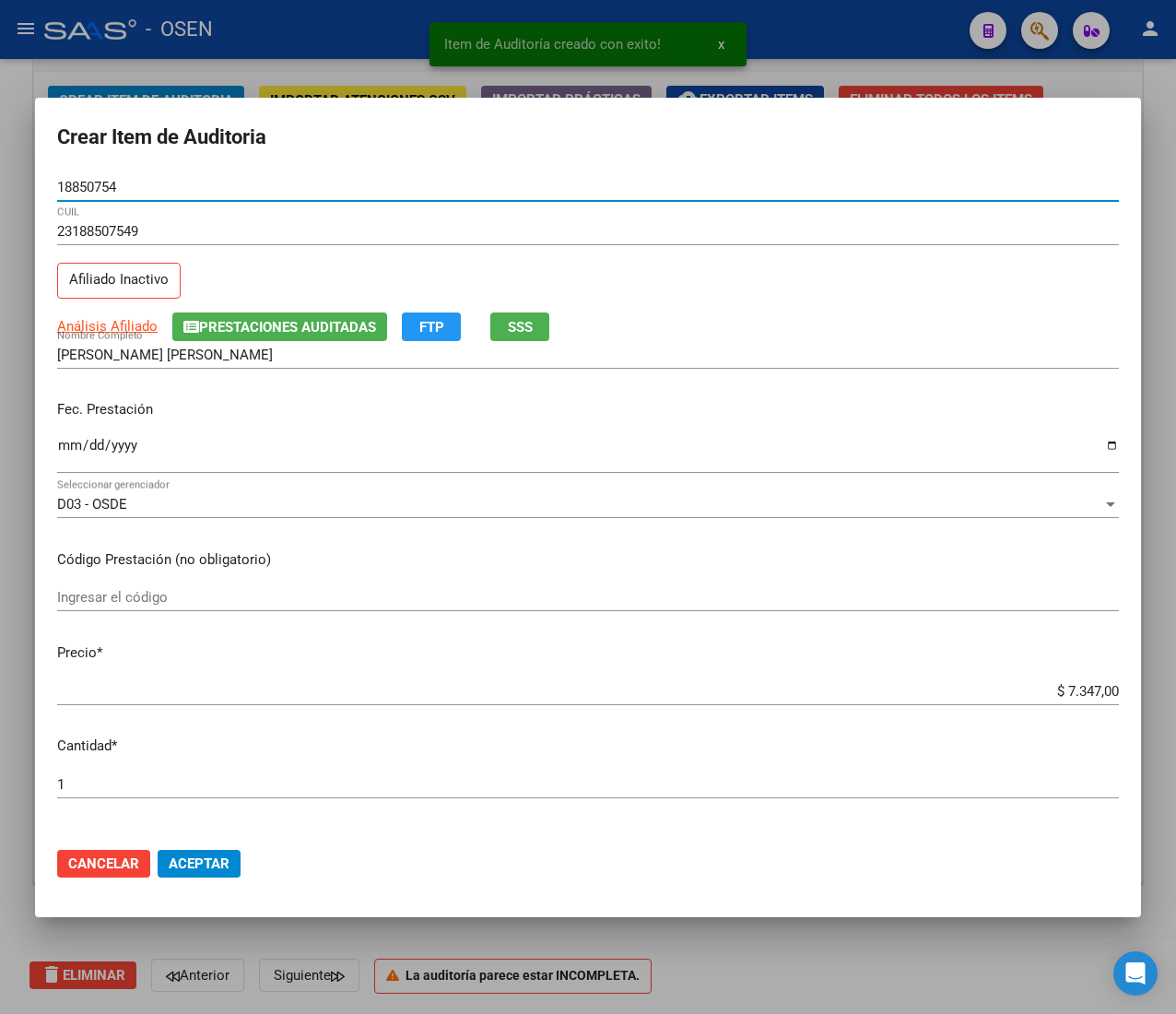
type input "18850754"
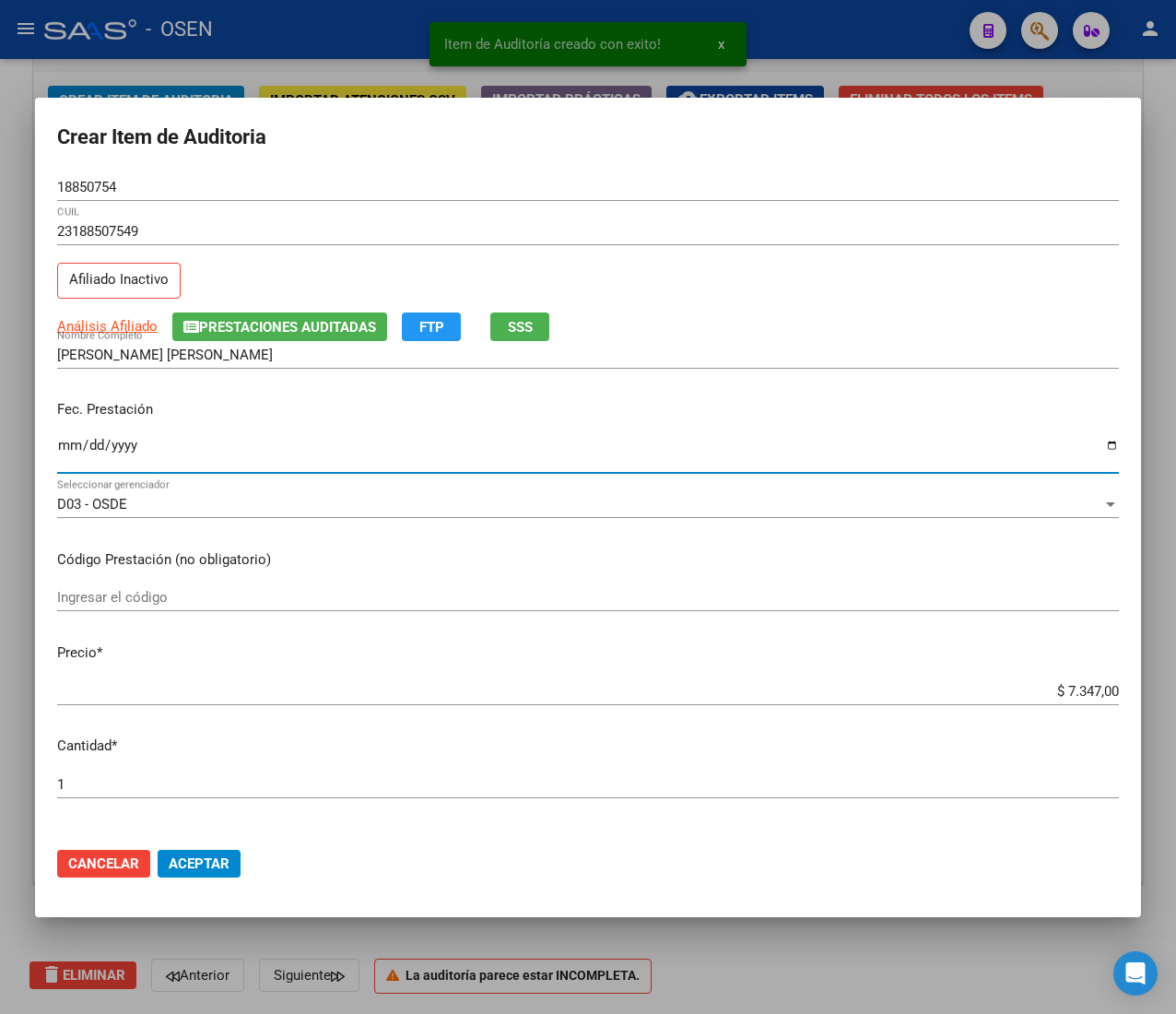
click at [78, 452] on input "Ingresar la fecha" at bounding box center [588, 453] width 1061 height 30
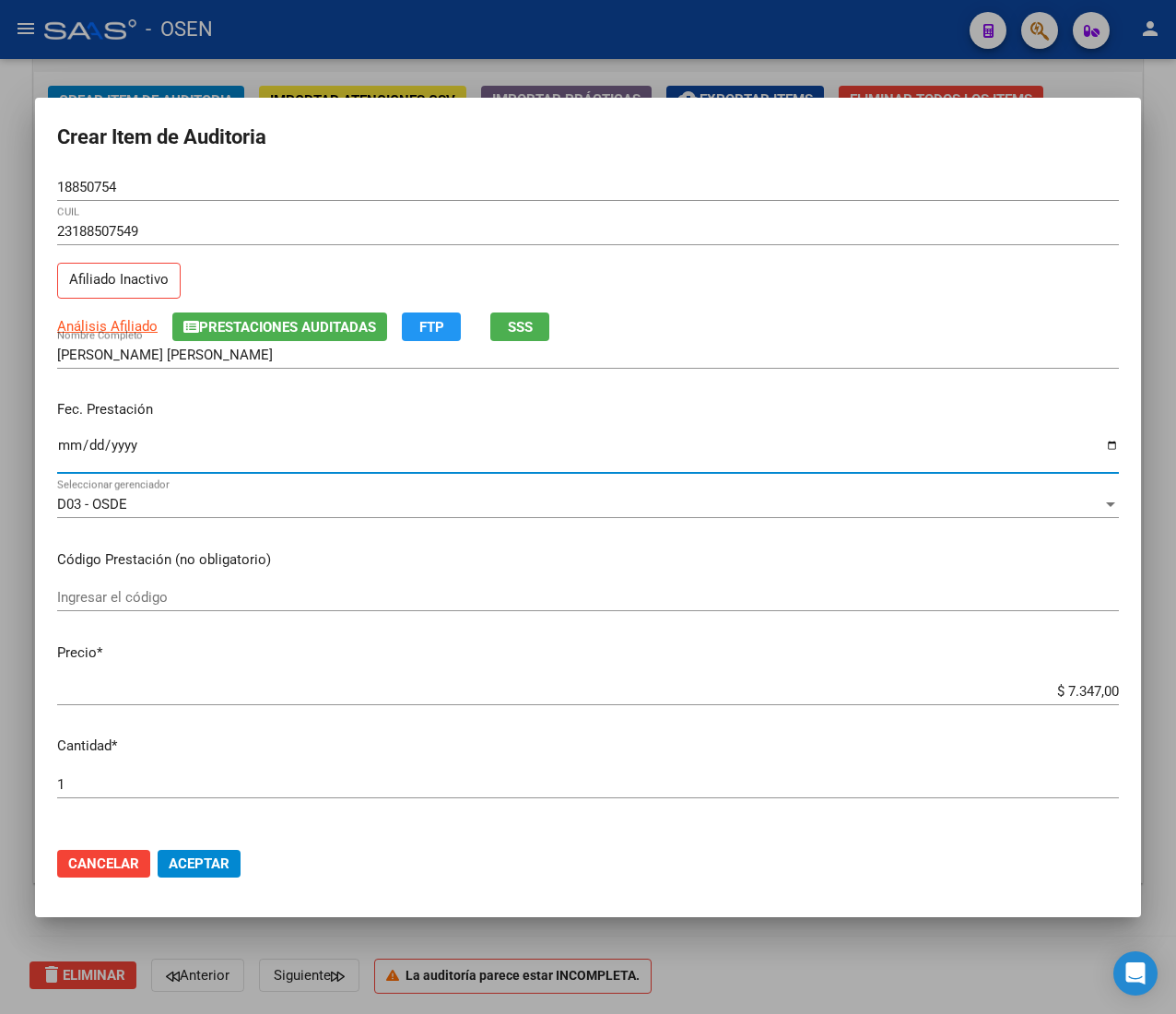
type input "[DATE]"
click at [111, 321] on span "Análisis Afiliado" at bounding box center [107, 326] width 100 height 17
type textarea "23188507549"
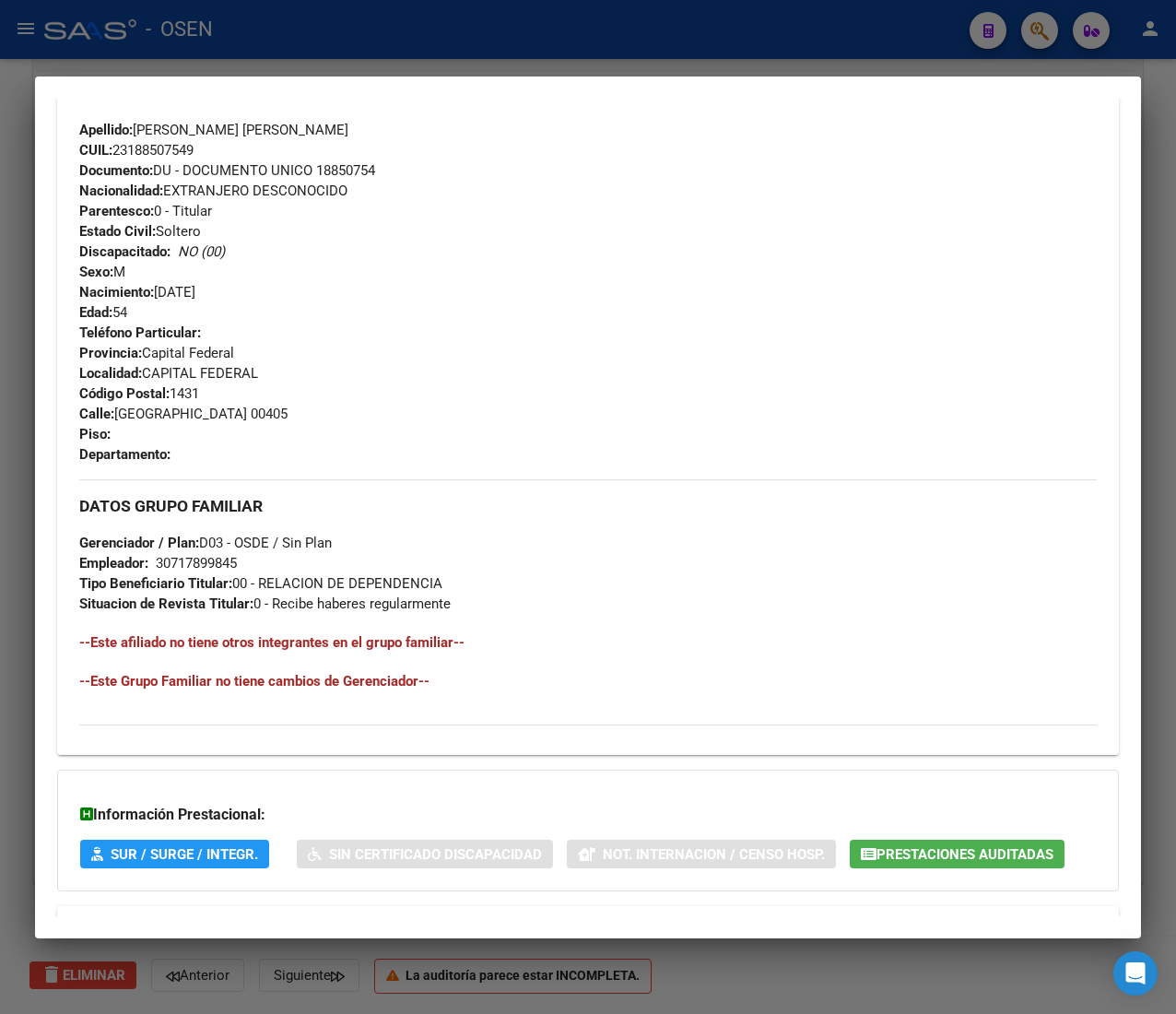
scroll to position [757, 0]
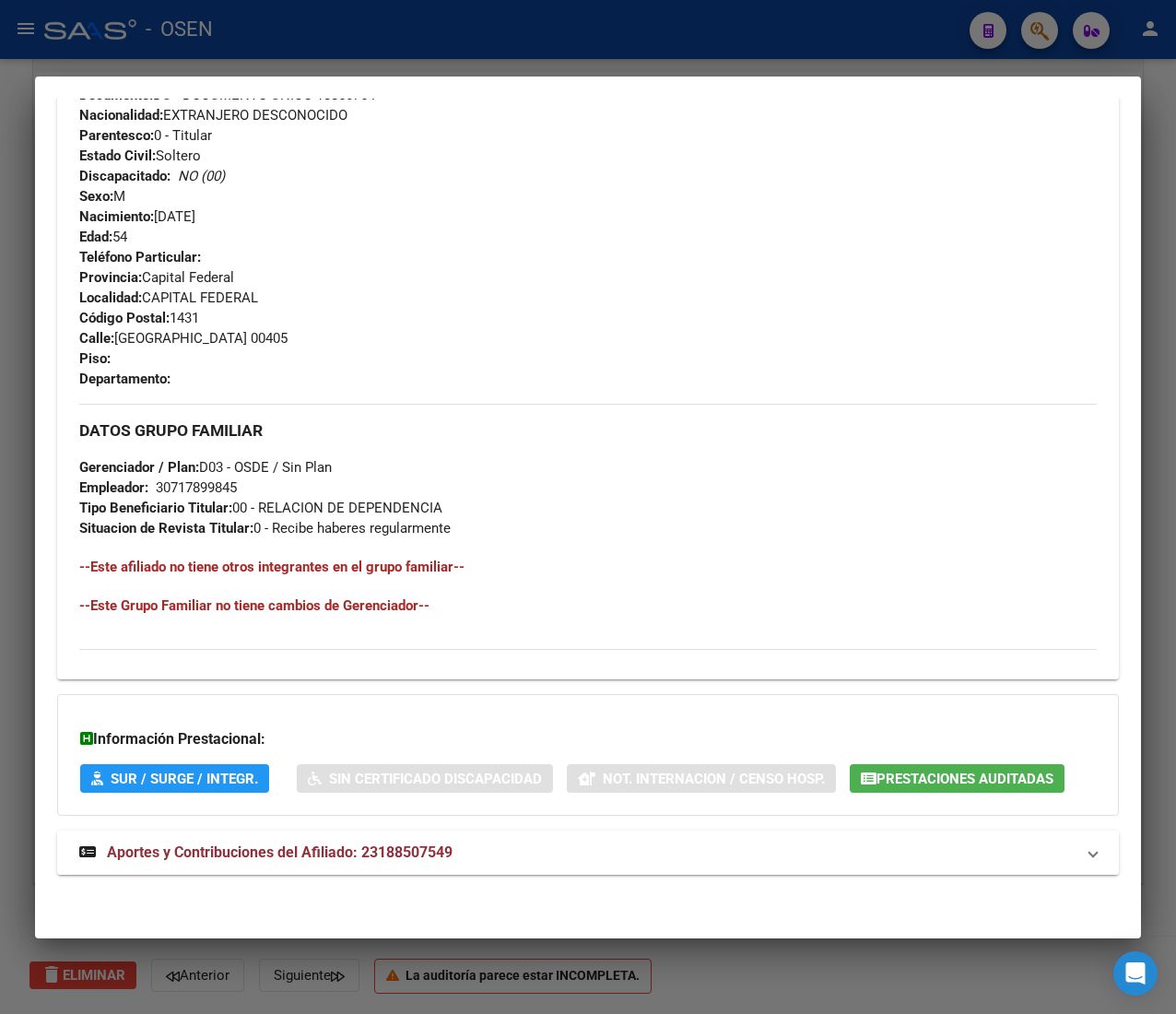
click at [551, 843] on mat-panel-title "Aportes y Contribuciones del Afiliado: 23188507549" at bounding box center [577, 853] width 995 height 22
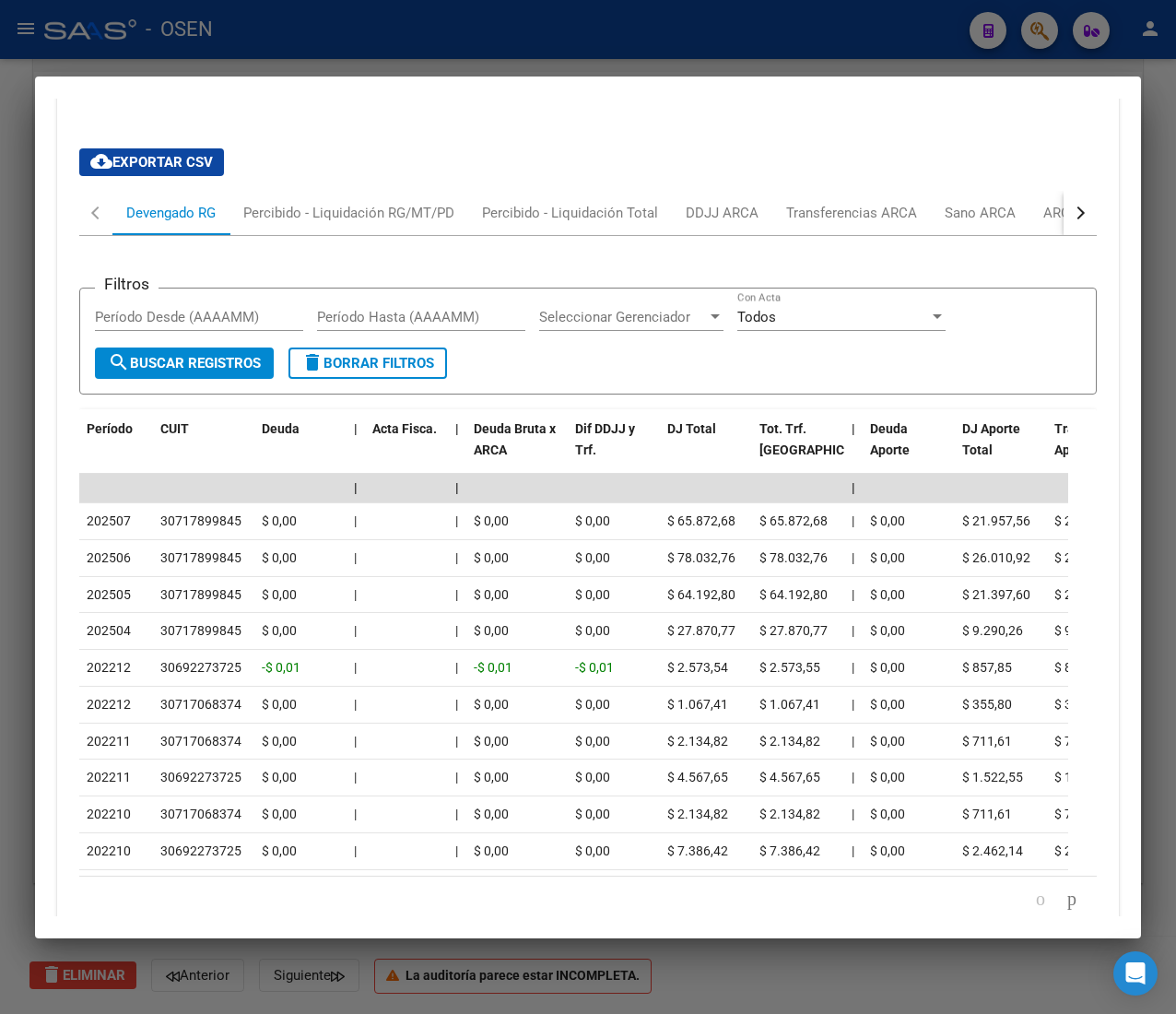
scroll to position [1665, 0]
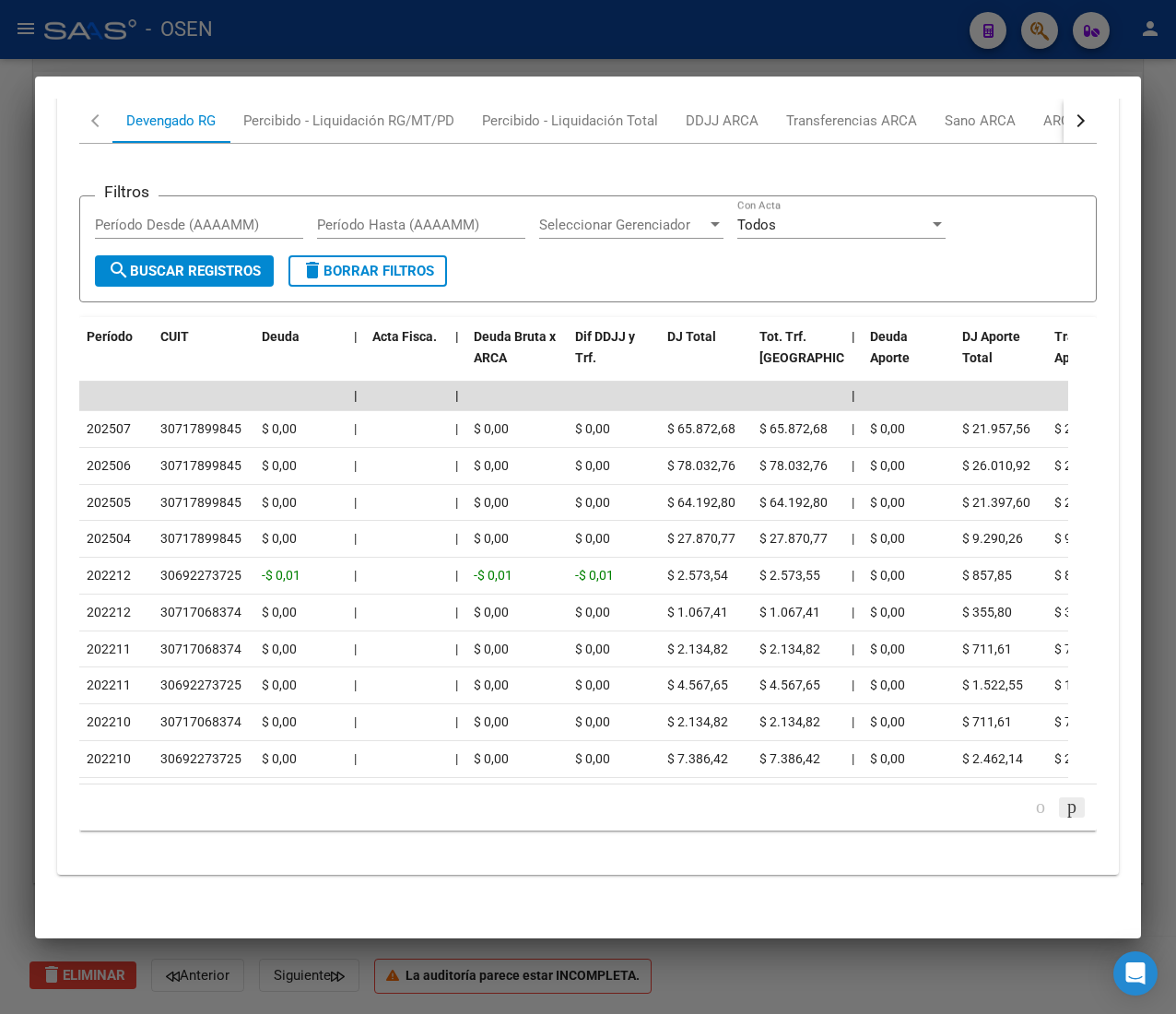
click at [1064, 807] on icon "go to next page" at bounding box center [1071, 806] width 15 height 22
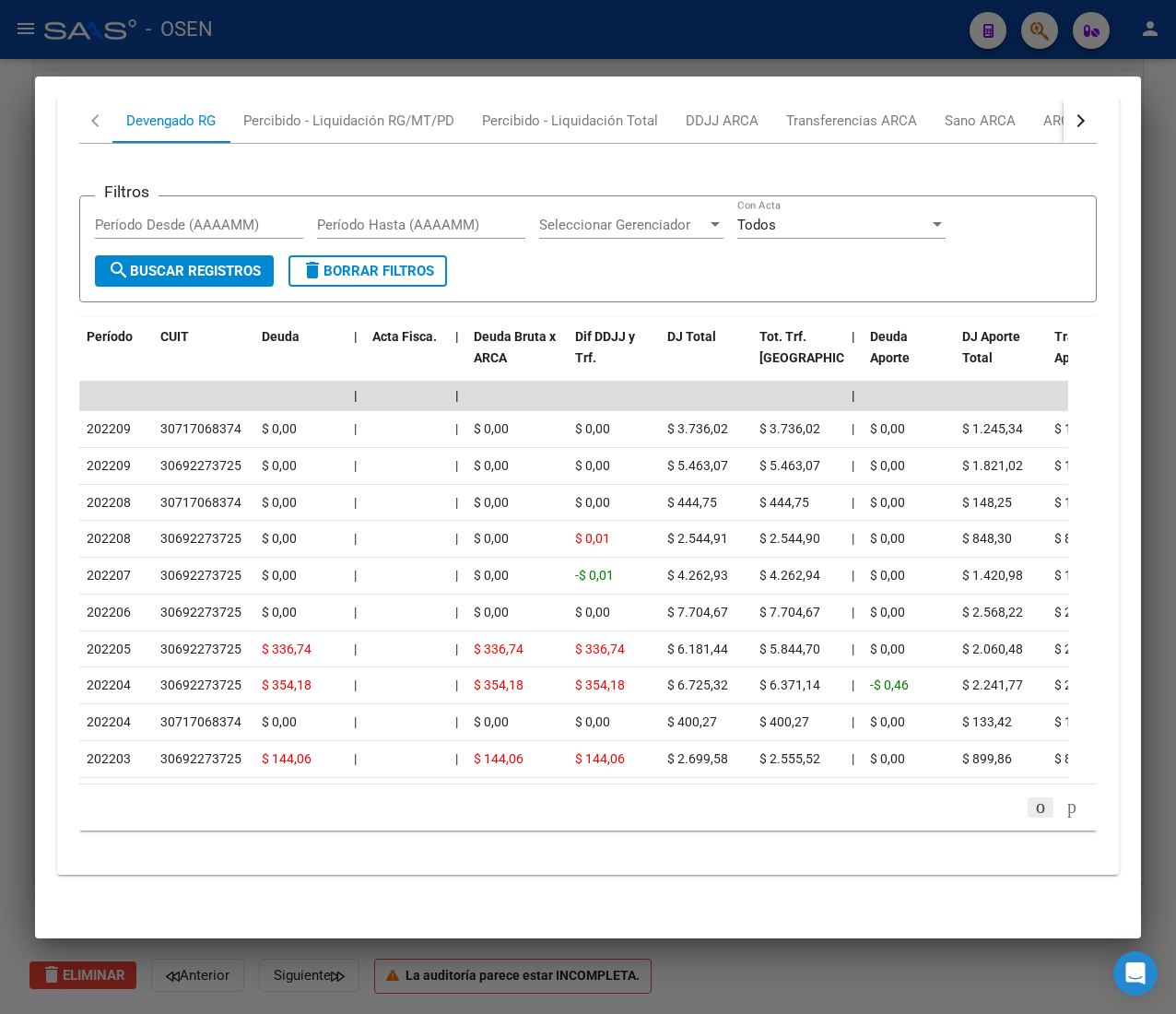
click at [1032, 801] on icon "go to previous page" at bounding box center [1039, 806] width 15 height 22
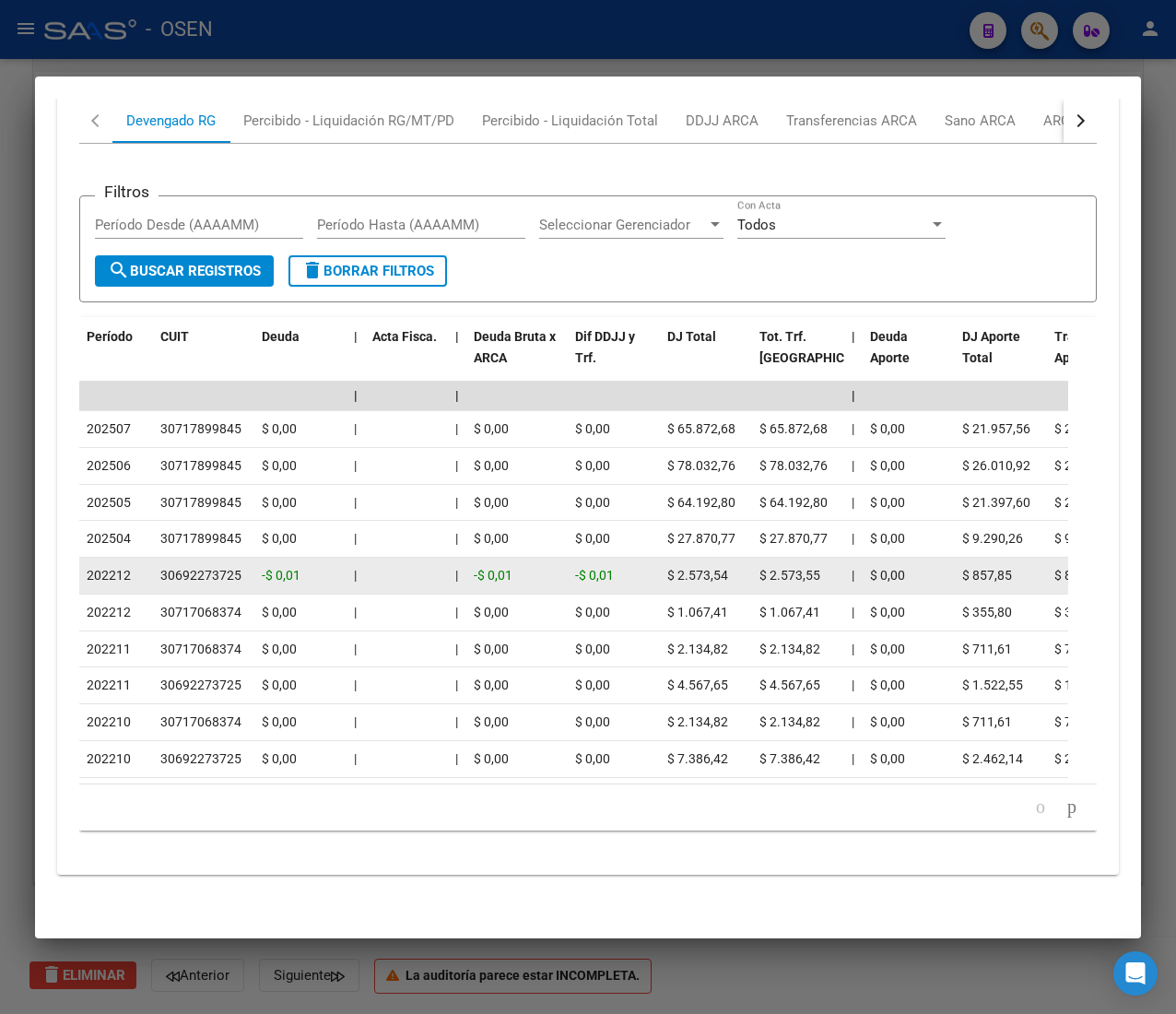
drag, startPoint x: 96, startPoint y: 545, endPoint x: 118, endPoint y: 547, distance: 22.1
click at [118, 568] on span "202212" at bounding box center [108, 575] width 44 height 15
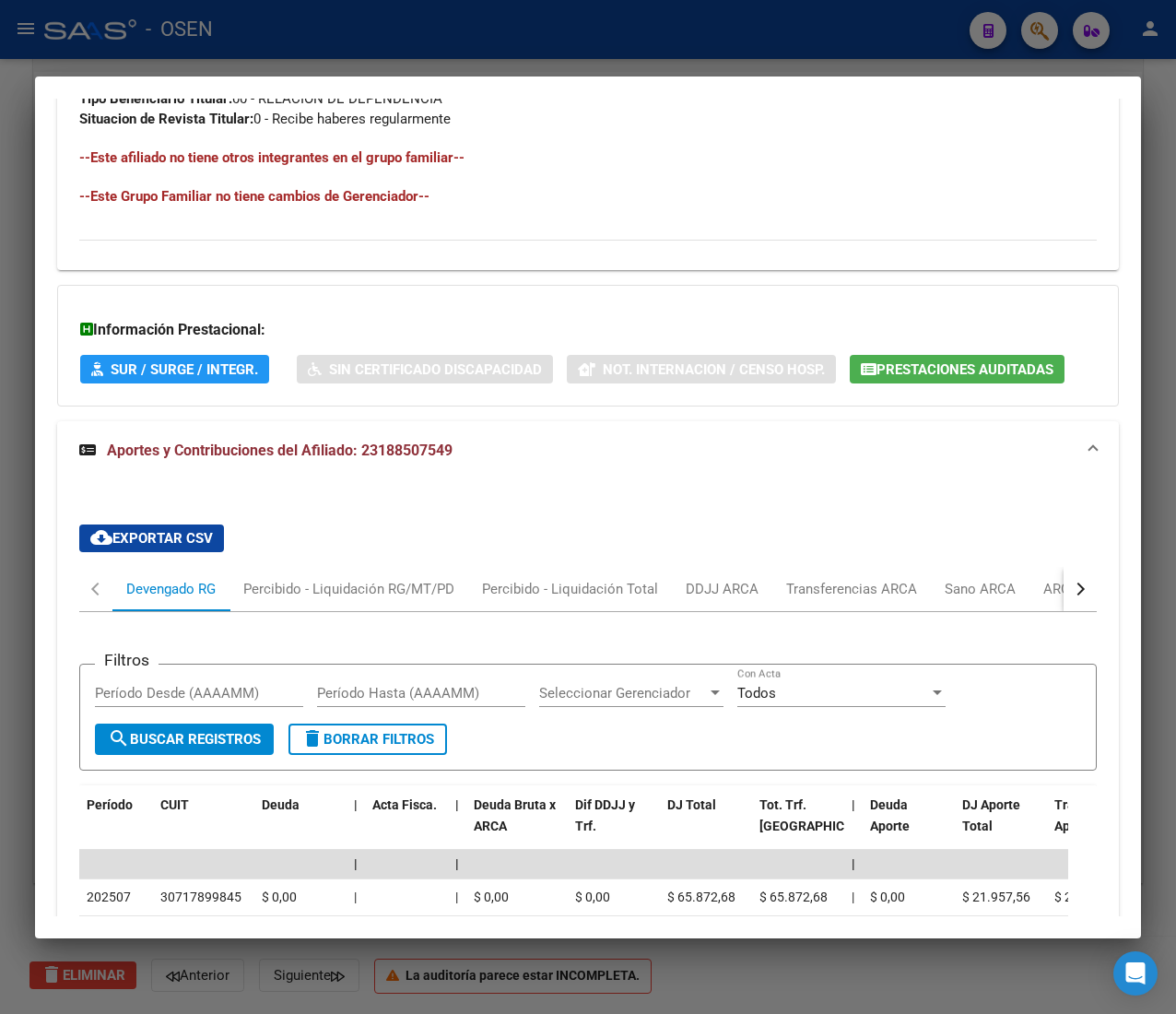
scroll to position [1111, 0]
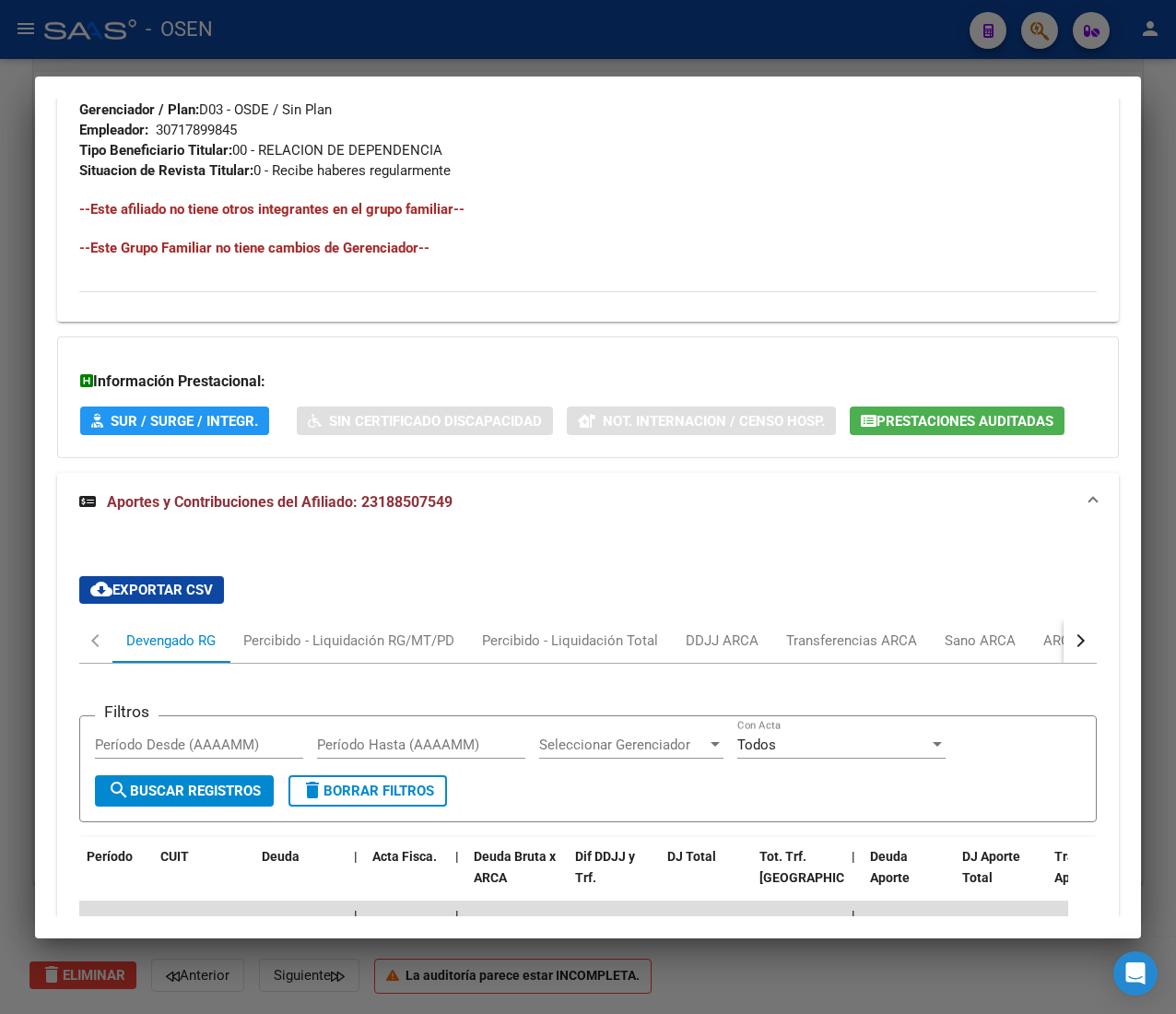
click at [1072, 641] on div "button" at bounding box center [1078, 640] width 13 height 13
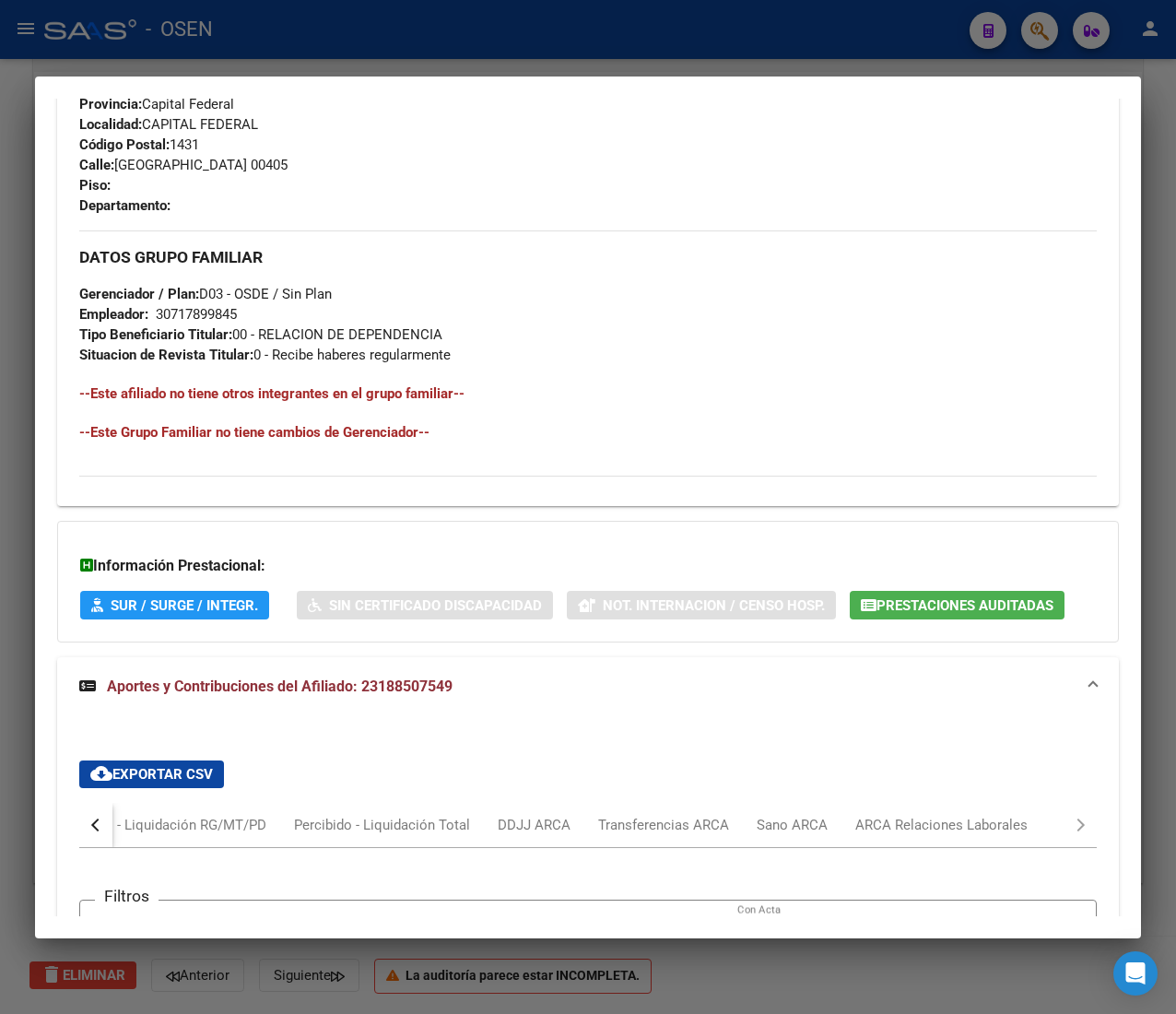
click at [957, 592] on button "Prestaciones Auditadas" at bounding box center [957, 604] width 215 height 29
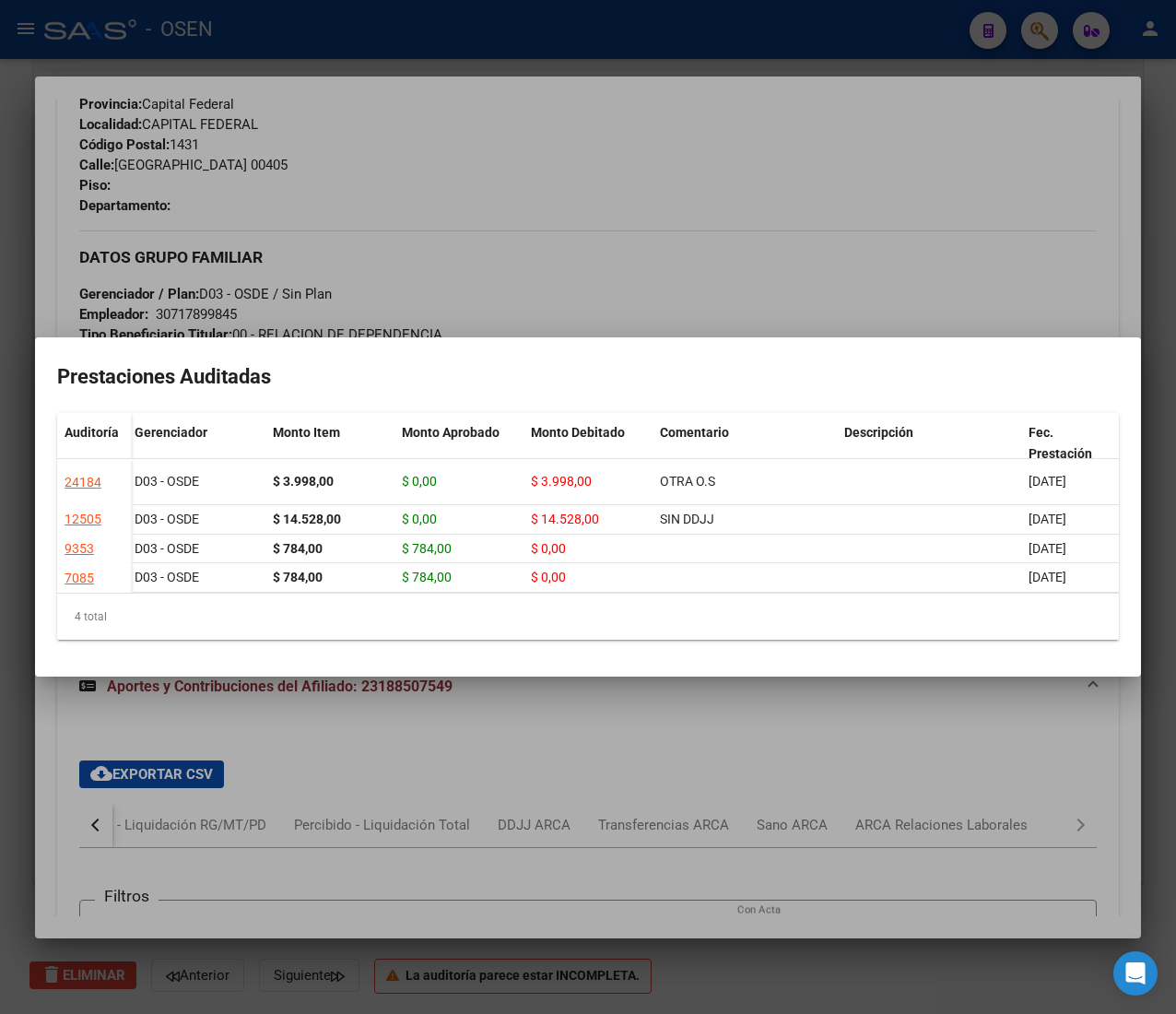
scroll to position [0, 0]
click at [409, 283] on div at bounding box center [588, 507] width 1176 height 1014
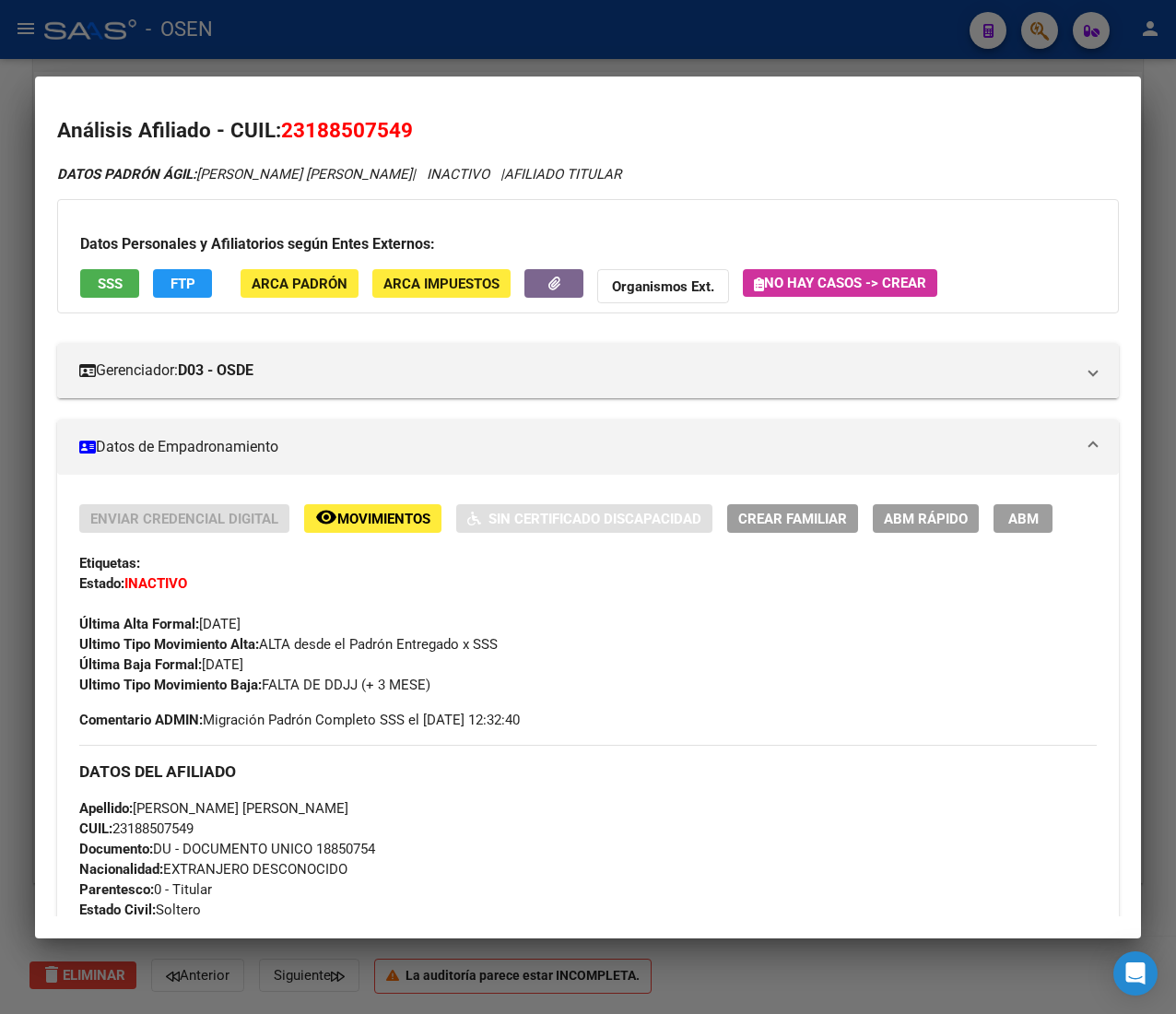
click at [123, 285] on button "SSS" at bounding box center [109, 283] width 59 height 29
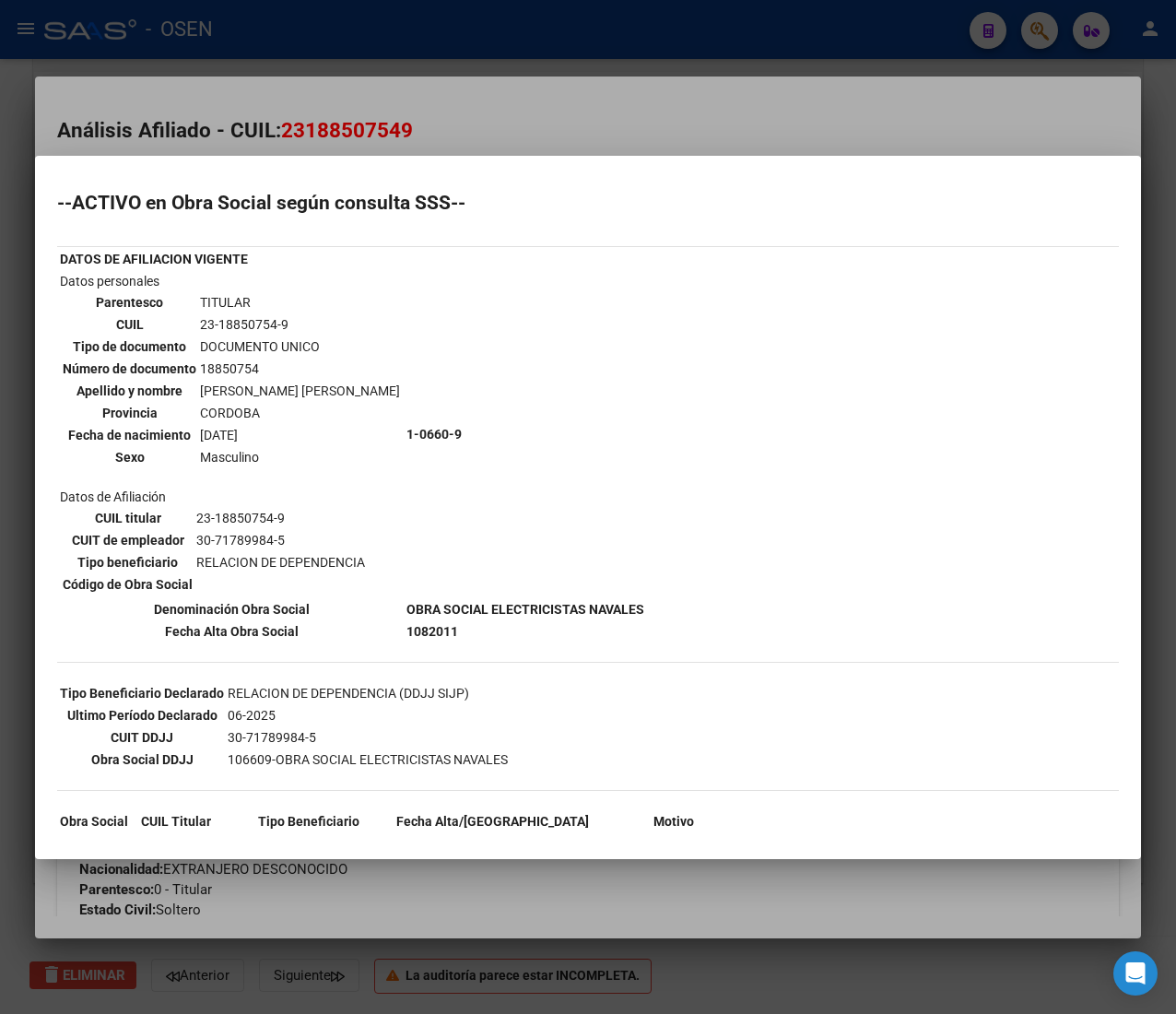
scroll to position [127, 0]
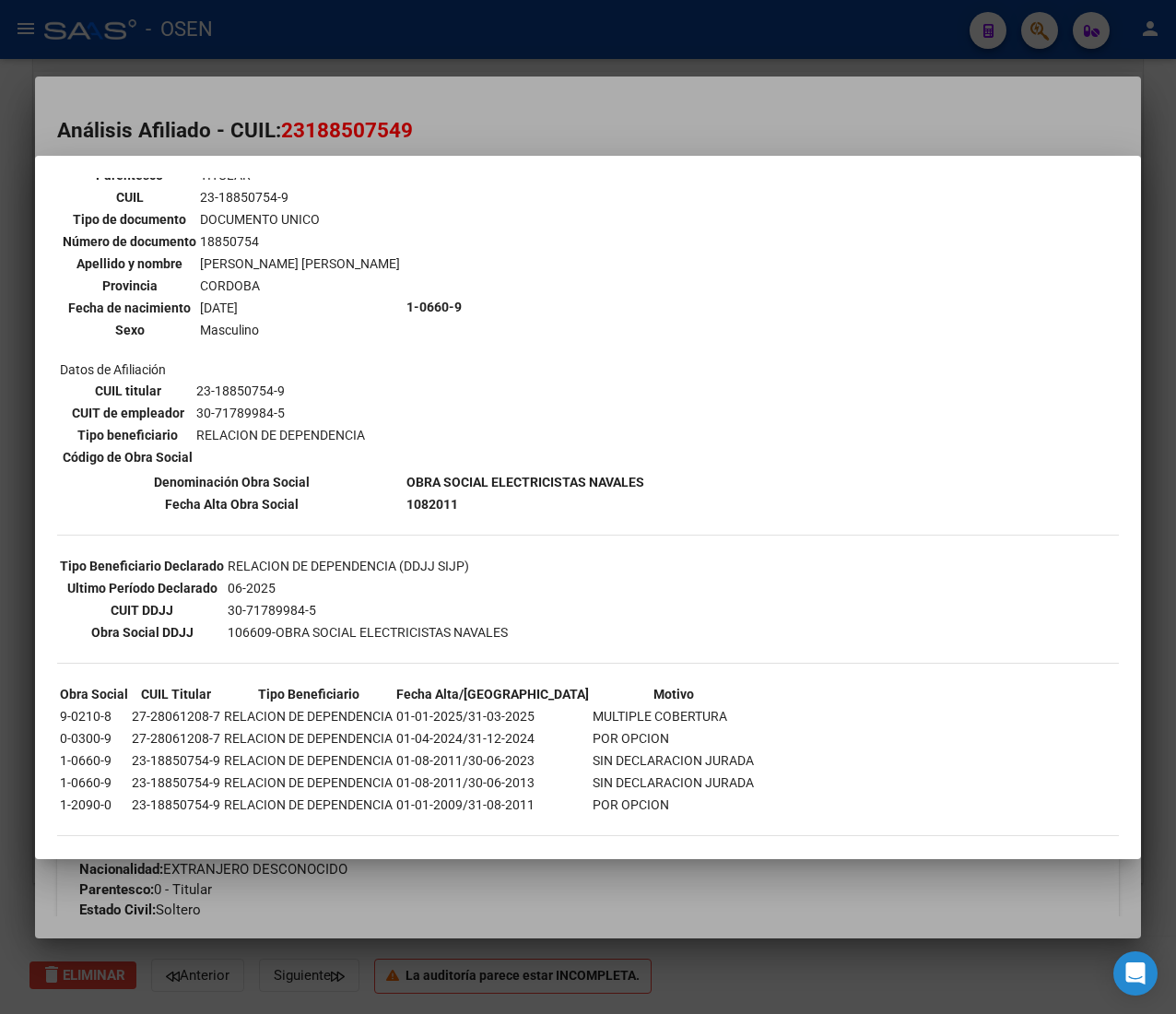
drag, startPoint x: 462, startPoint y: 746, endPoint x: 524, endPoint y: 746, distance: 62.0
click at [524, 750] on td "01-08-2011/30-06-2023" at bounding box center [493, 760] width 195 height 21
click at [699, 122] on div at bounding box center [588, 507] width 1176 height 1014
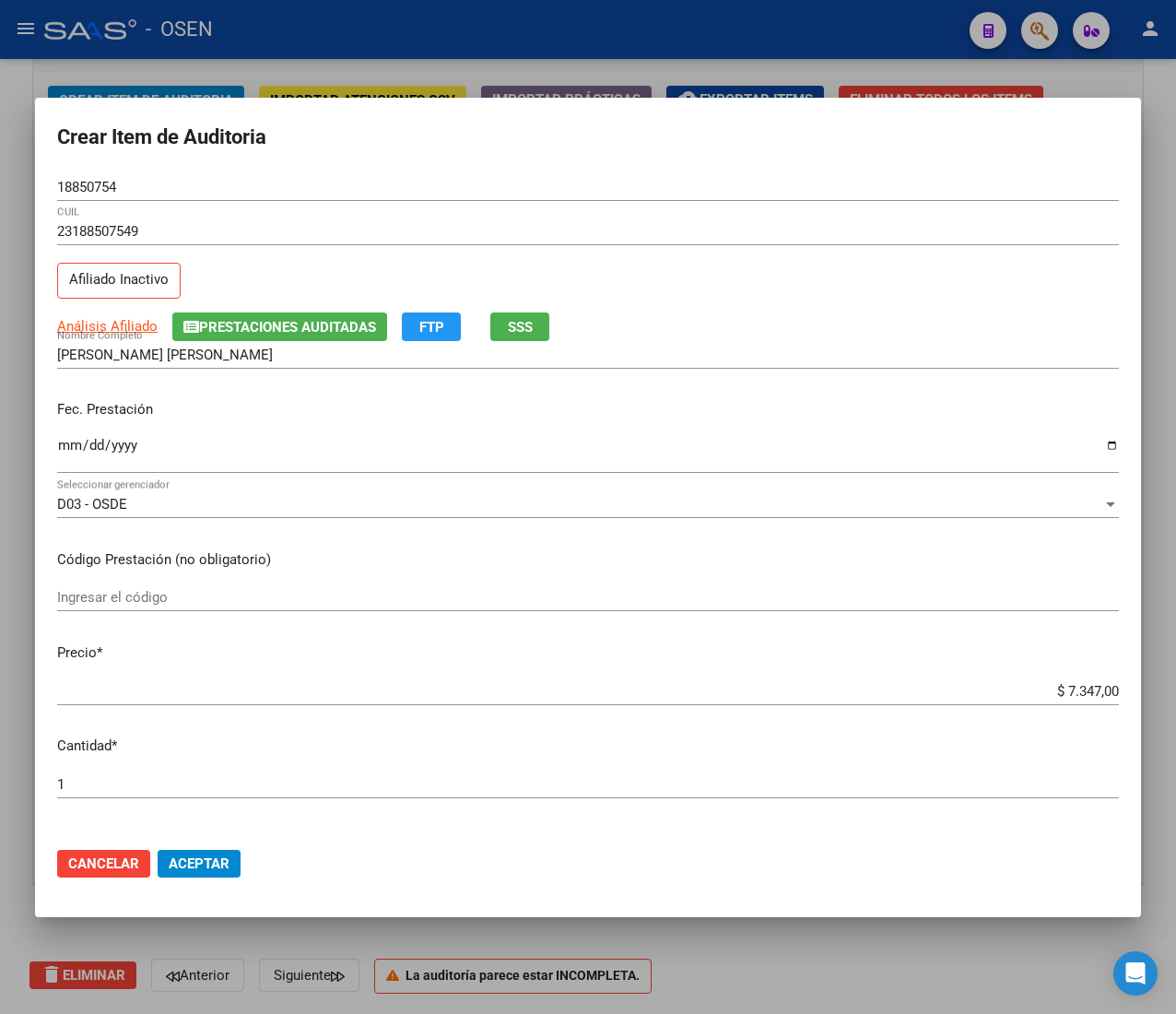
click at [1069, 695] on input "$ 7.347,00" at bounding box center [588, 691] width 1061 height 17
type input "$ 0,01"
type input "$ 0,15"
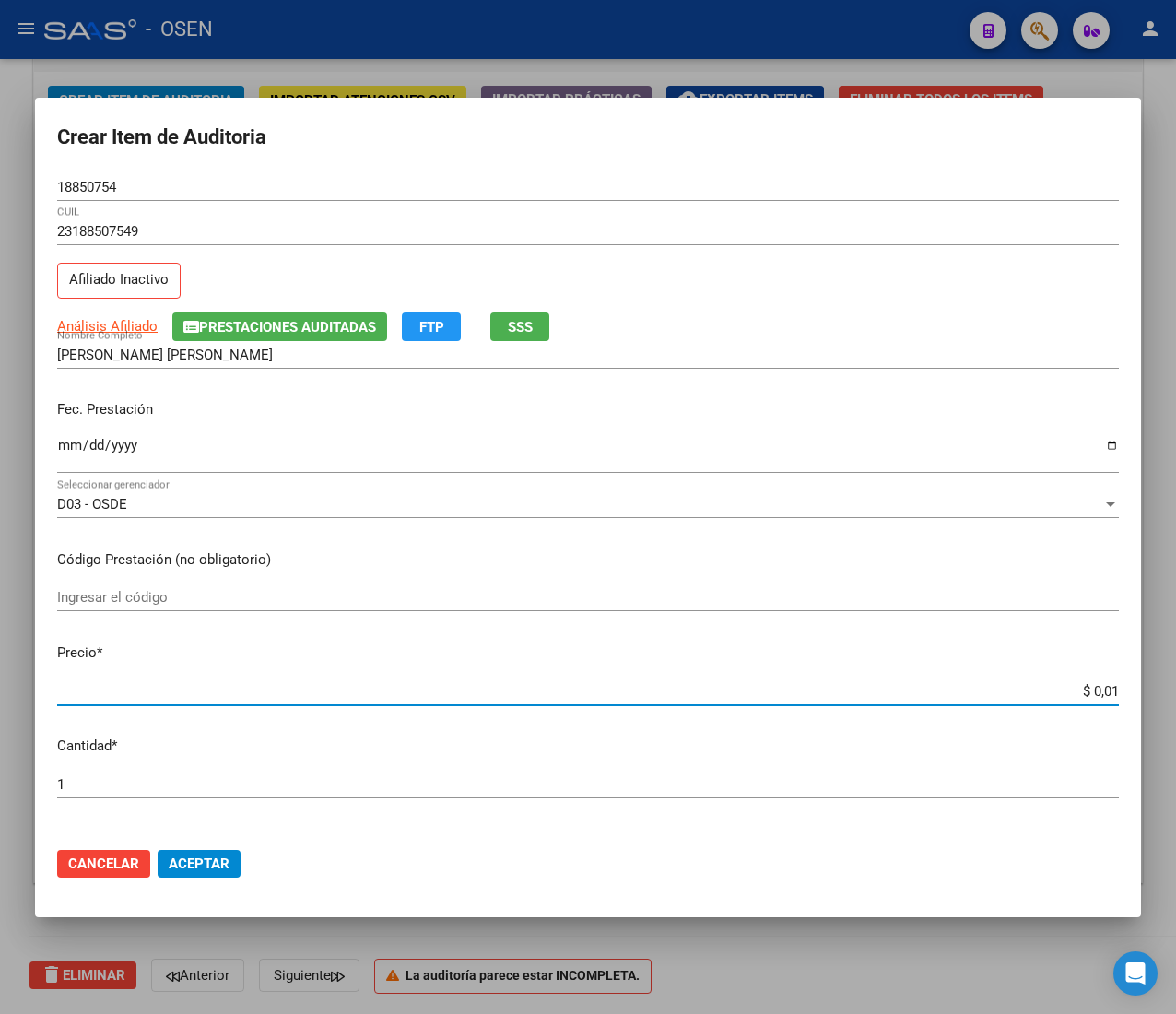
type input "$ 0,15"
type input "$ 1,52"
type input "$ 15,20"
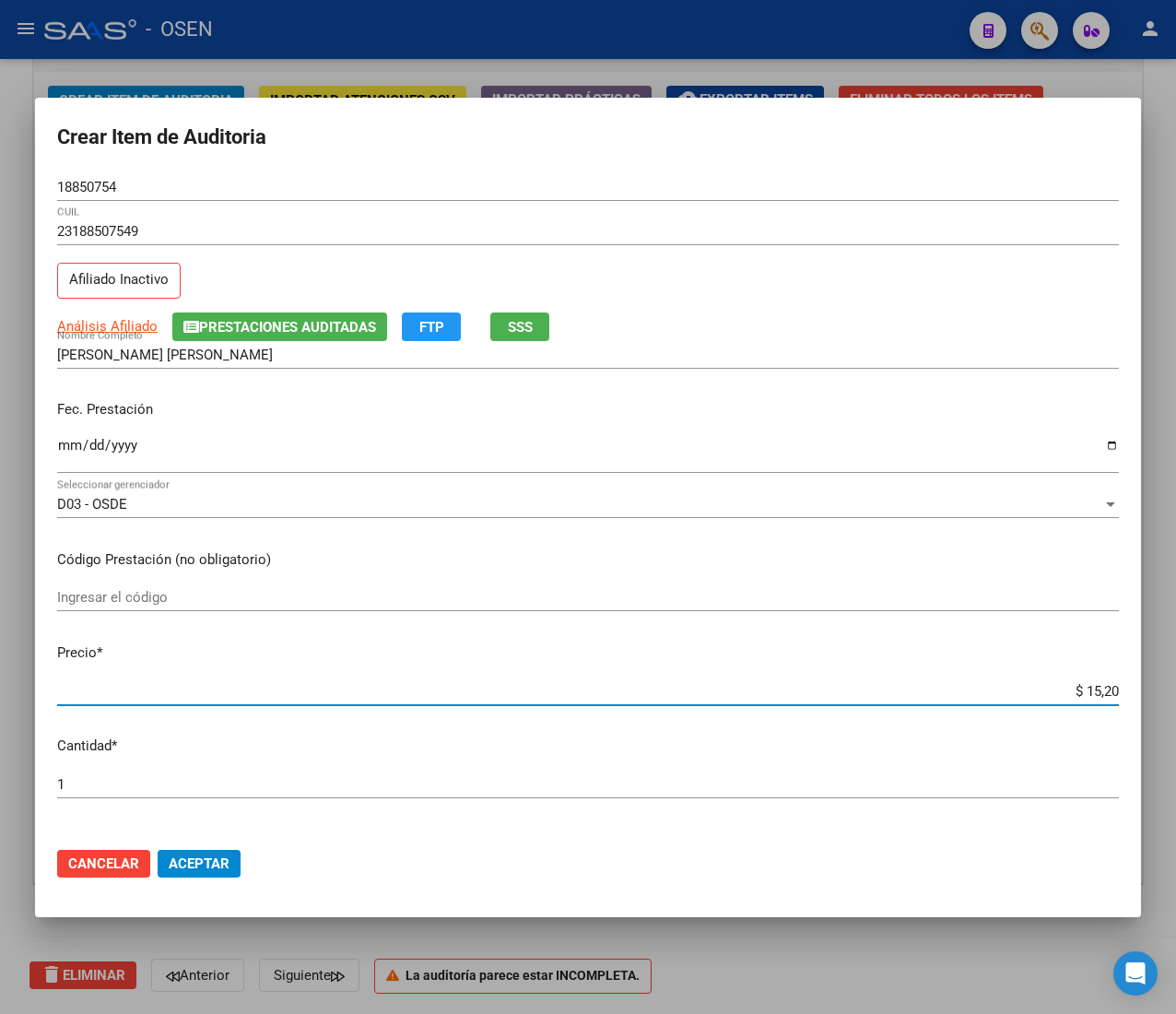
type input "$ 152,00"
type input "$ 1.520,00"
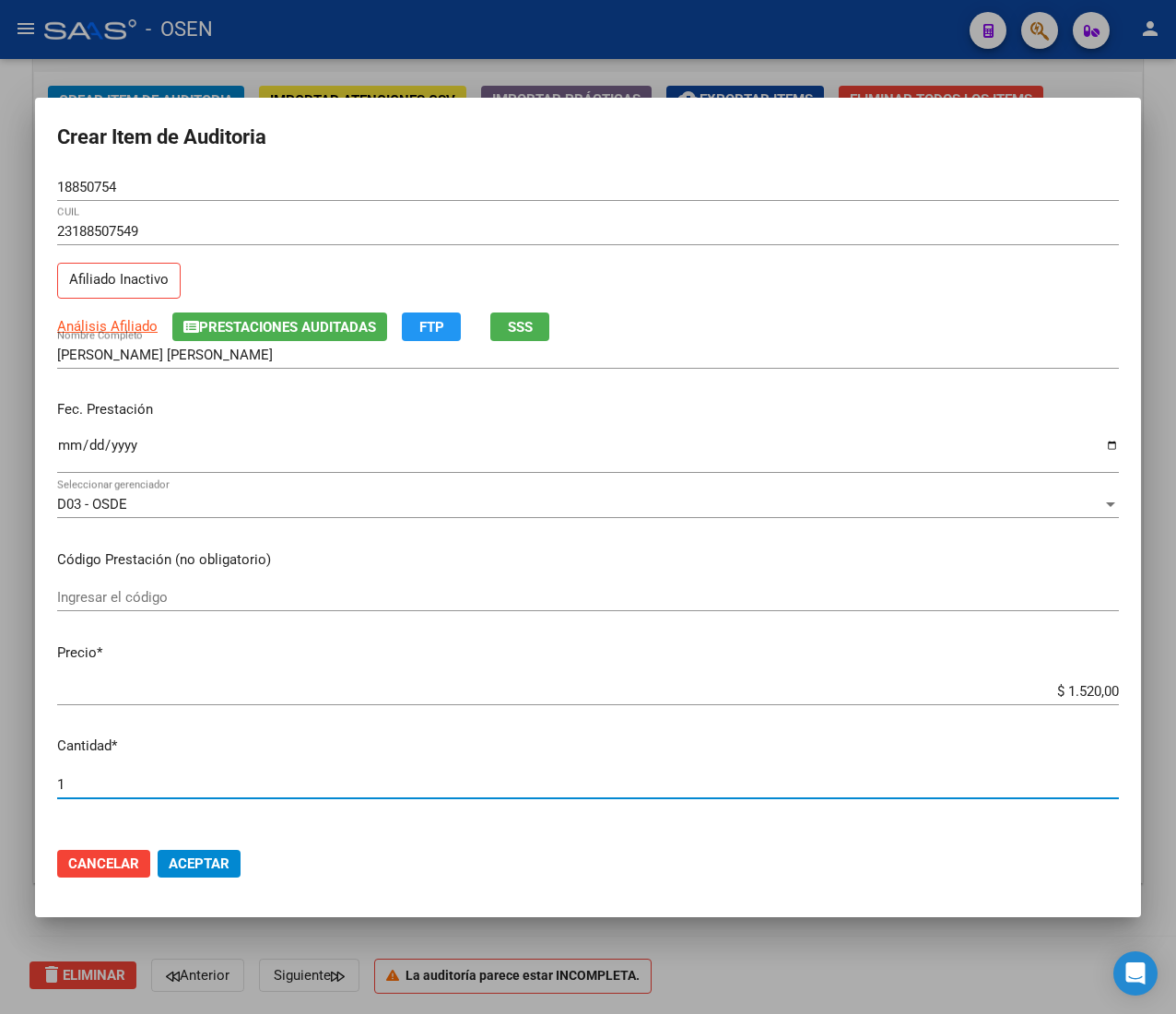
scroll to position [470, 0]
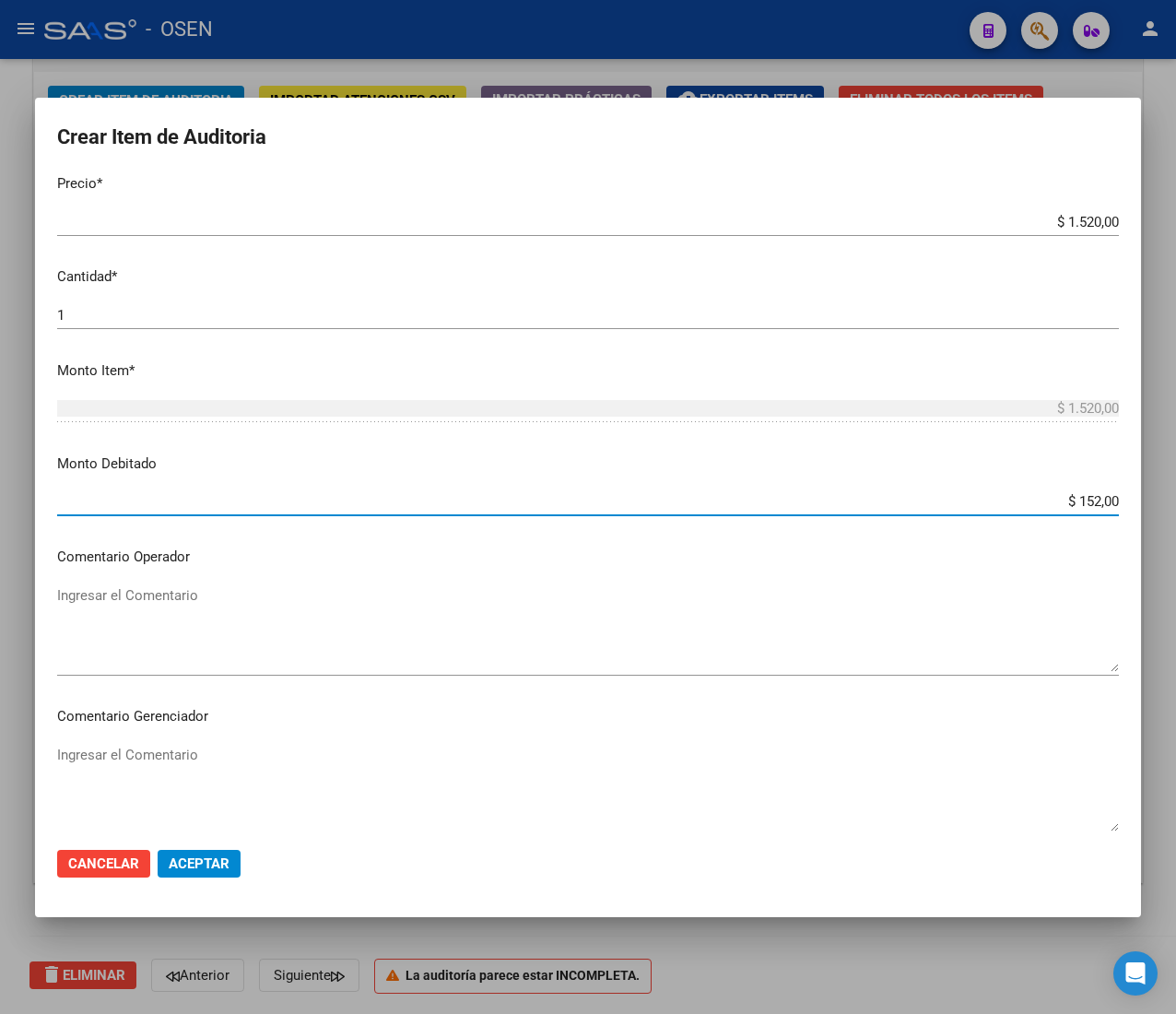
type input "$ 1.520,00"
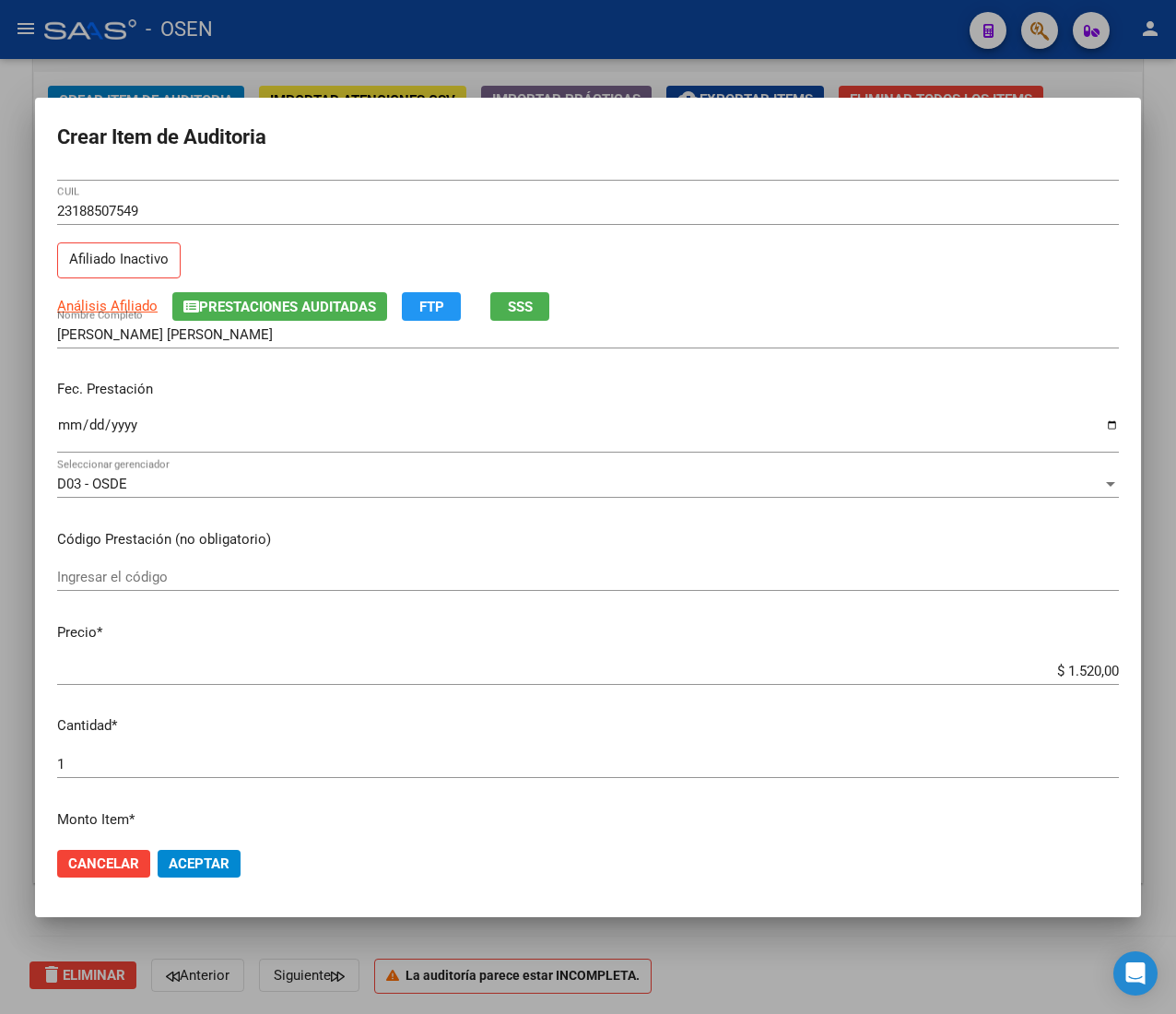
scroll to position [0, 0]
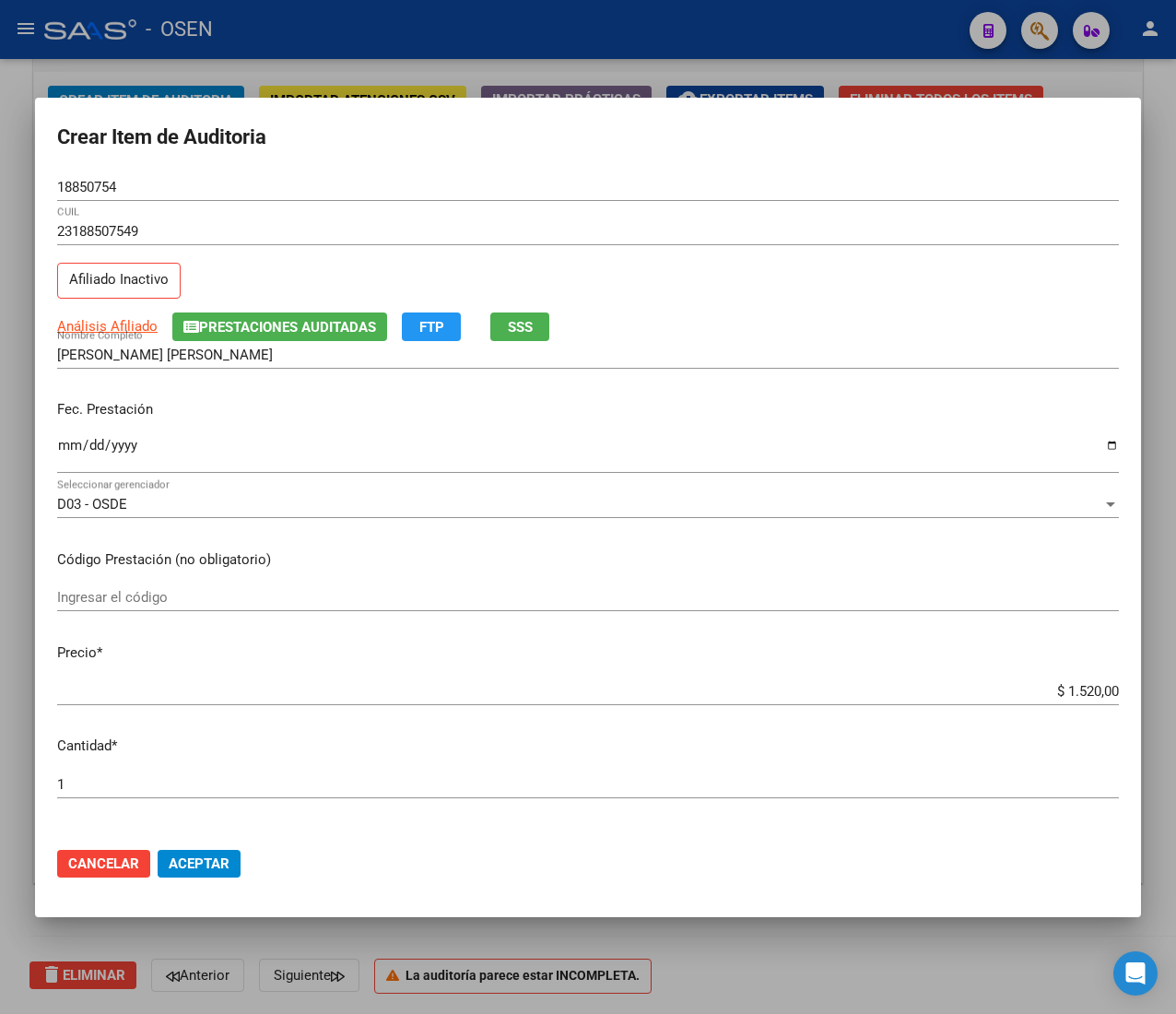
click at [287, 324] on span "Prestaciones Auditadas" at bounding box center [287, 327] width 177 height 17
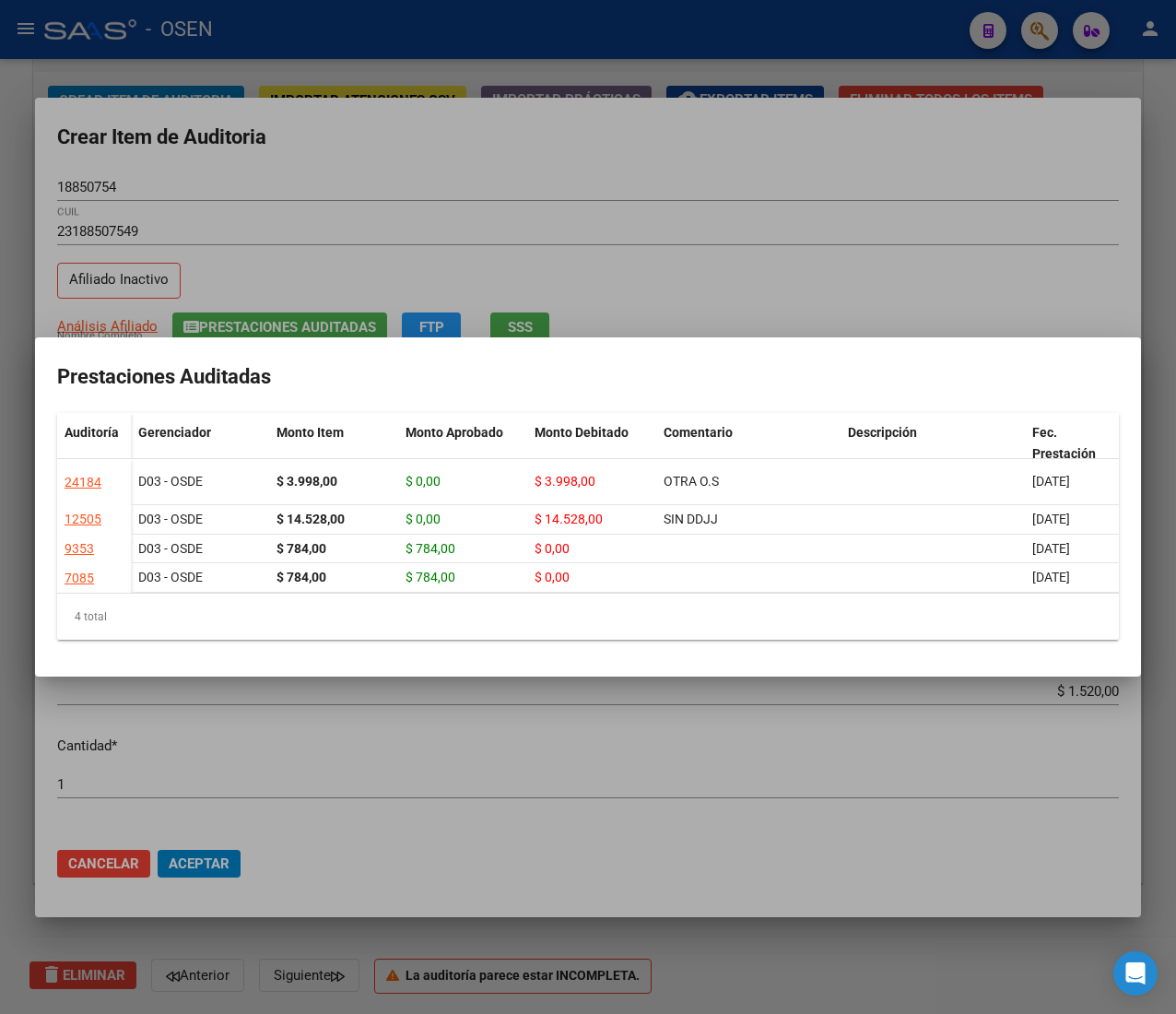
click at [588, 192] on div at bounding box center [588, 507] width 1176 height 1014
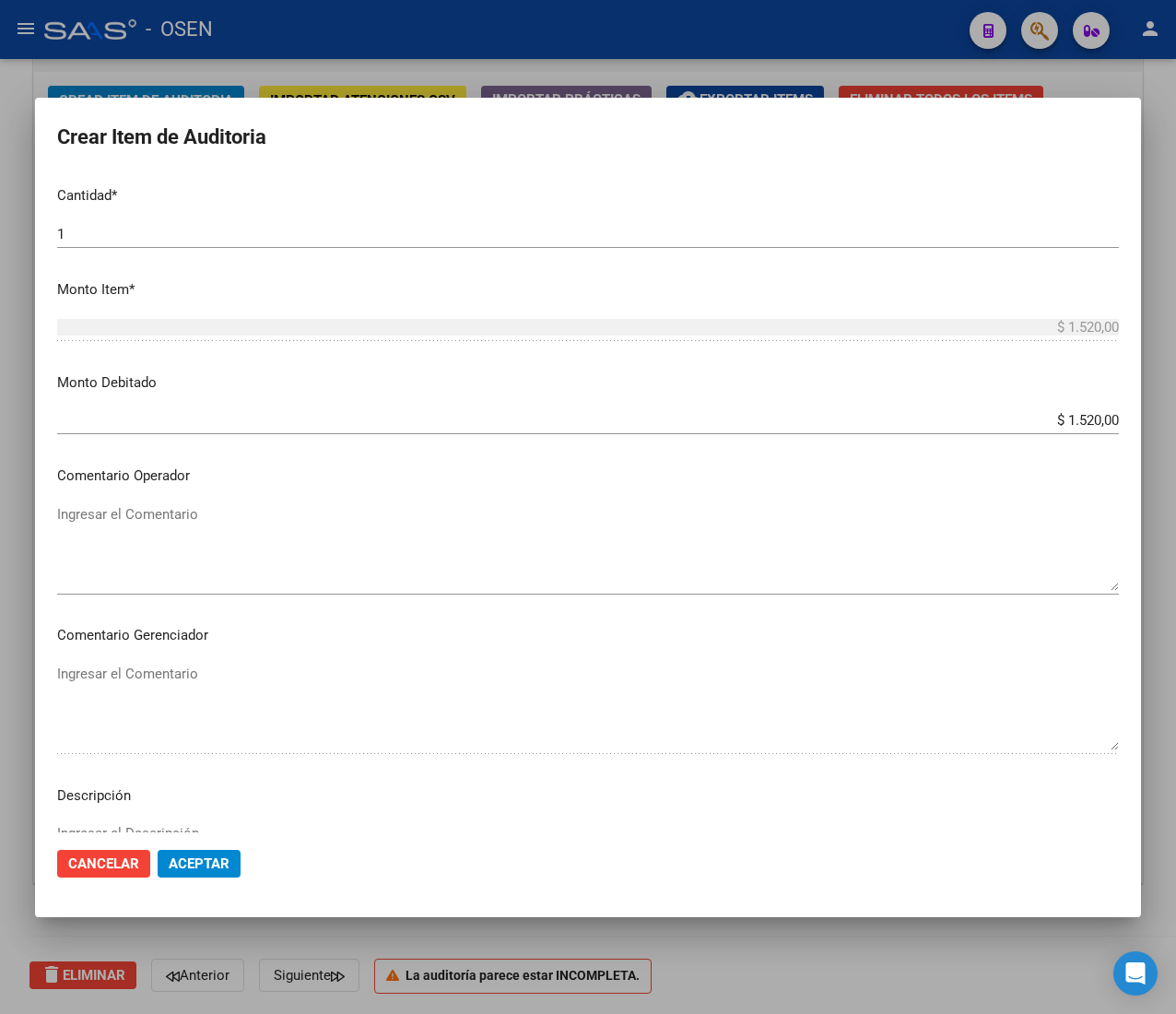
scroll to position [553, 0]
click at [457, 501] on textarea "Ingresar el Comentario" at bounding box center [588, 544] width 1061 height 87
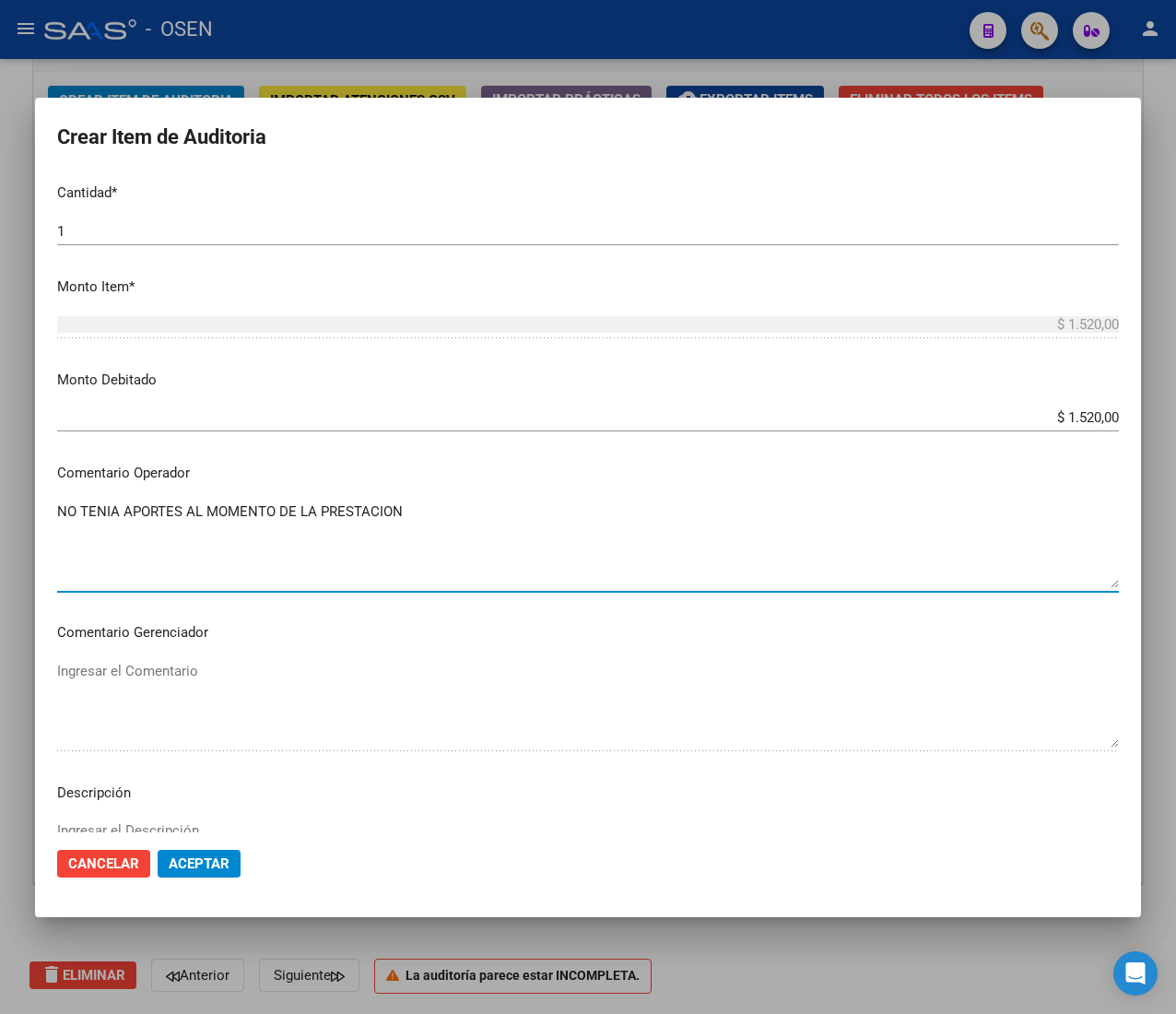
type textarea "NO TENIA APORTES AL MOMENTO DE LA PRESTACION"
click at [192, 877] on mat-dialog-actions "Cancelar Aceptar" at bounding box center [588, 863] width 1061 height 63
click at [201, 861] on span "Aceptar" at bounding box center [199, 863] width 61 height 17
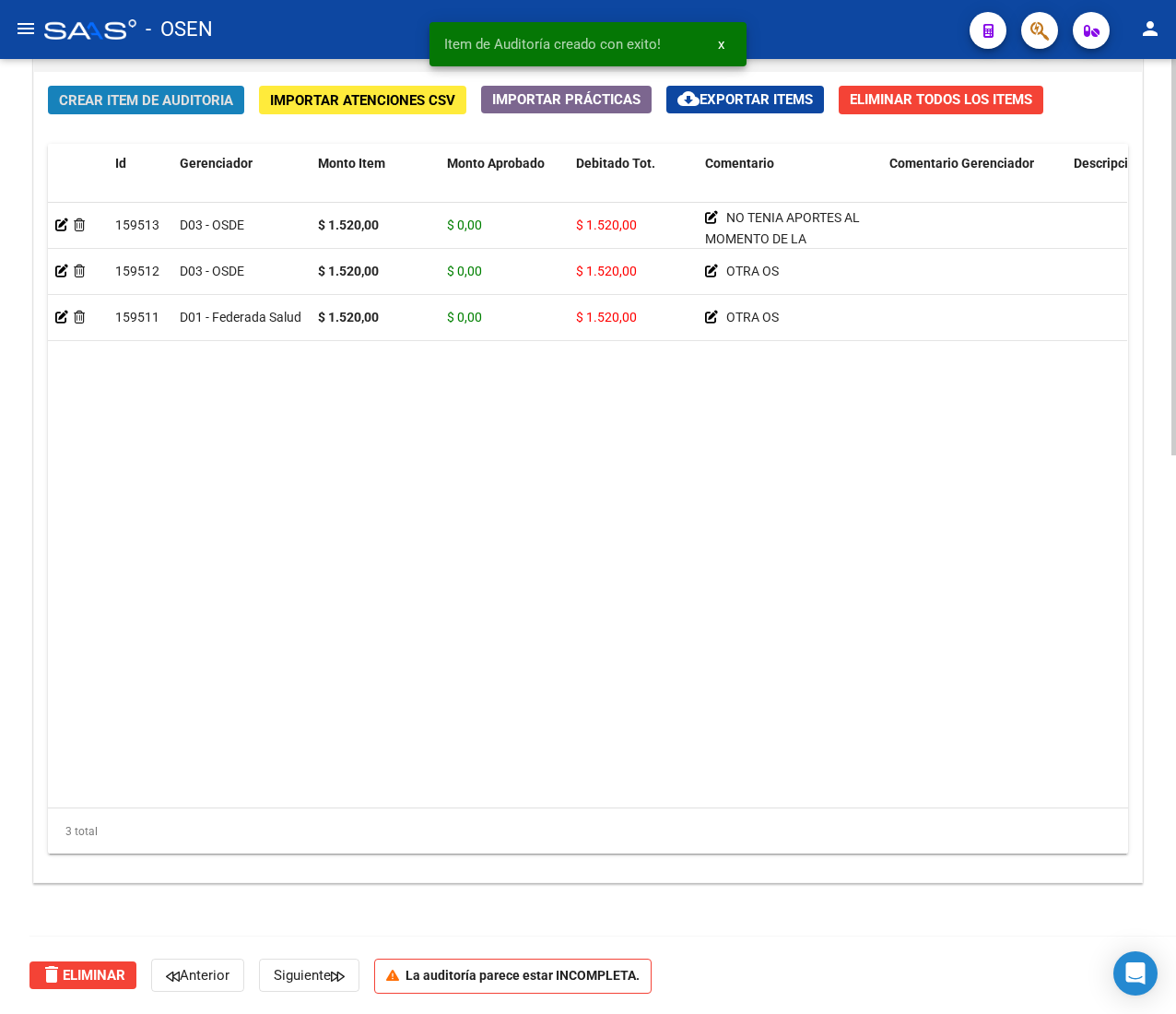
click at [211, 93] on span "Crear Item de Auditoria" at bounding box center [146, 100] width 174 height 17
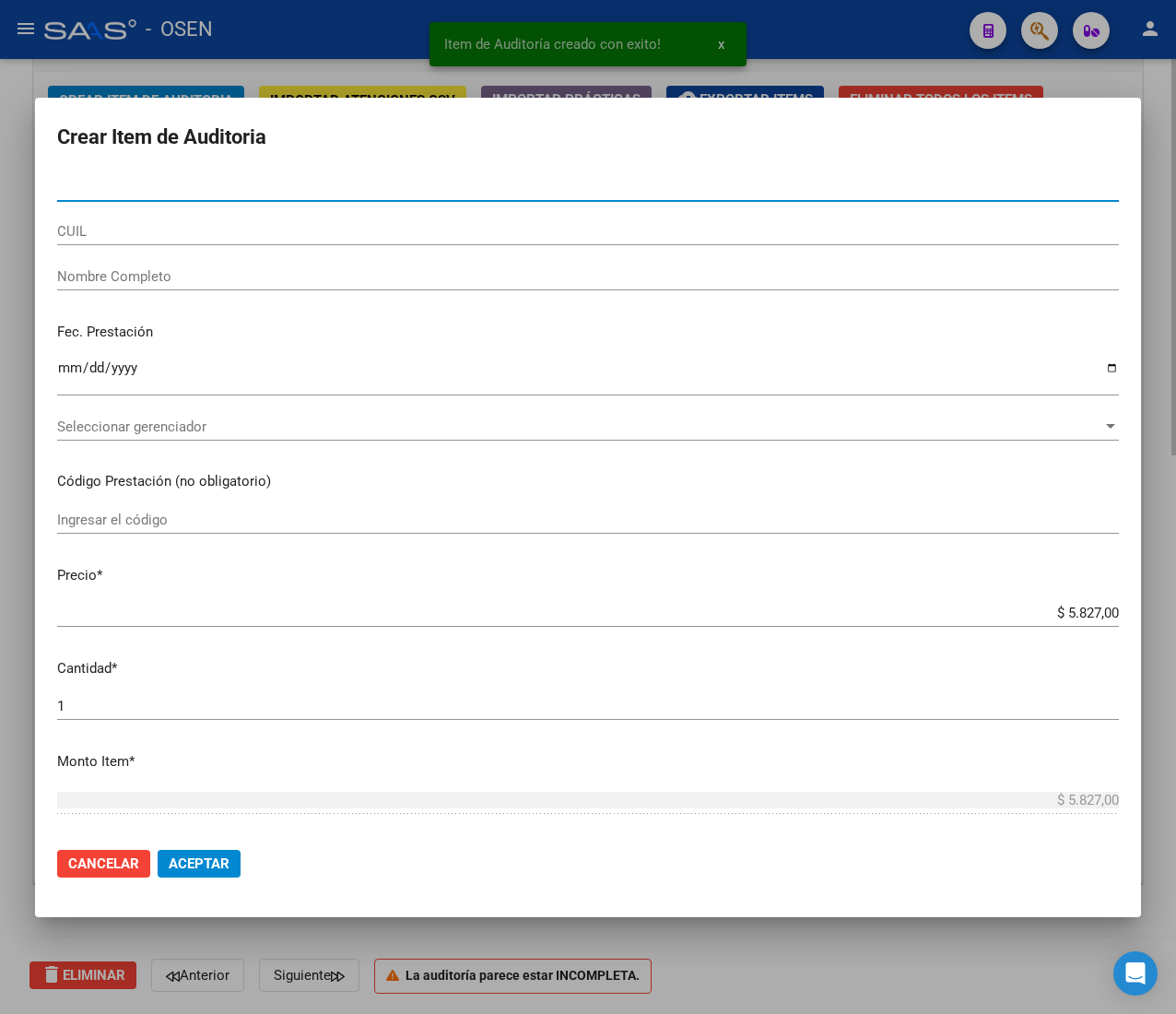
type input "20063306"
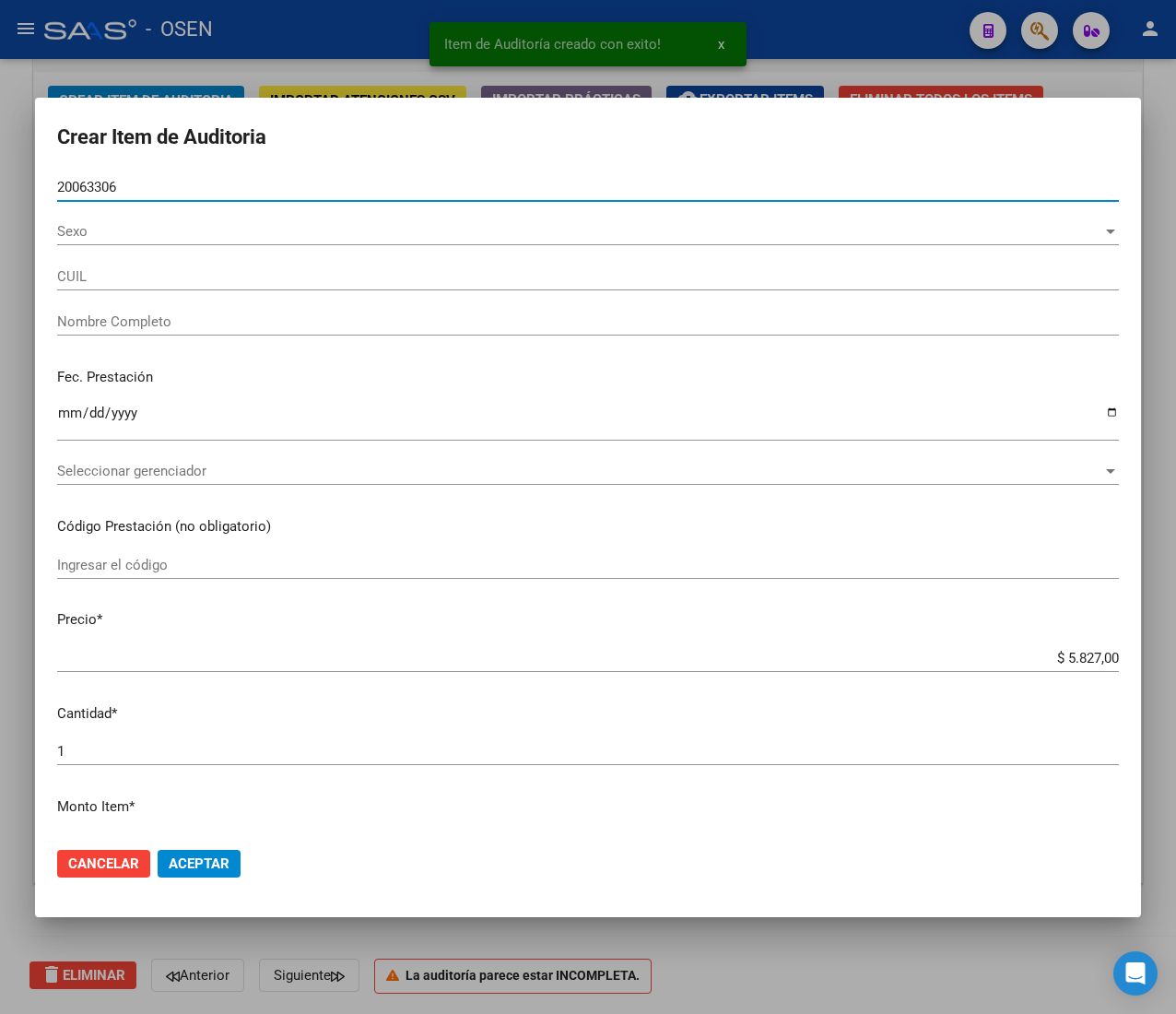
type input "20200633068"
type input "[PERSON_NAME]"
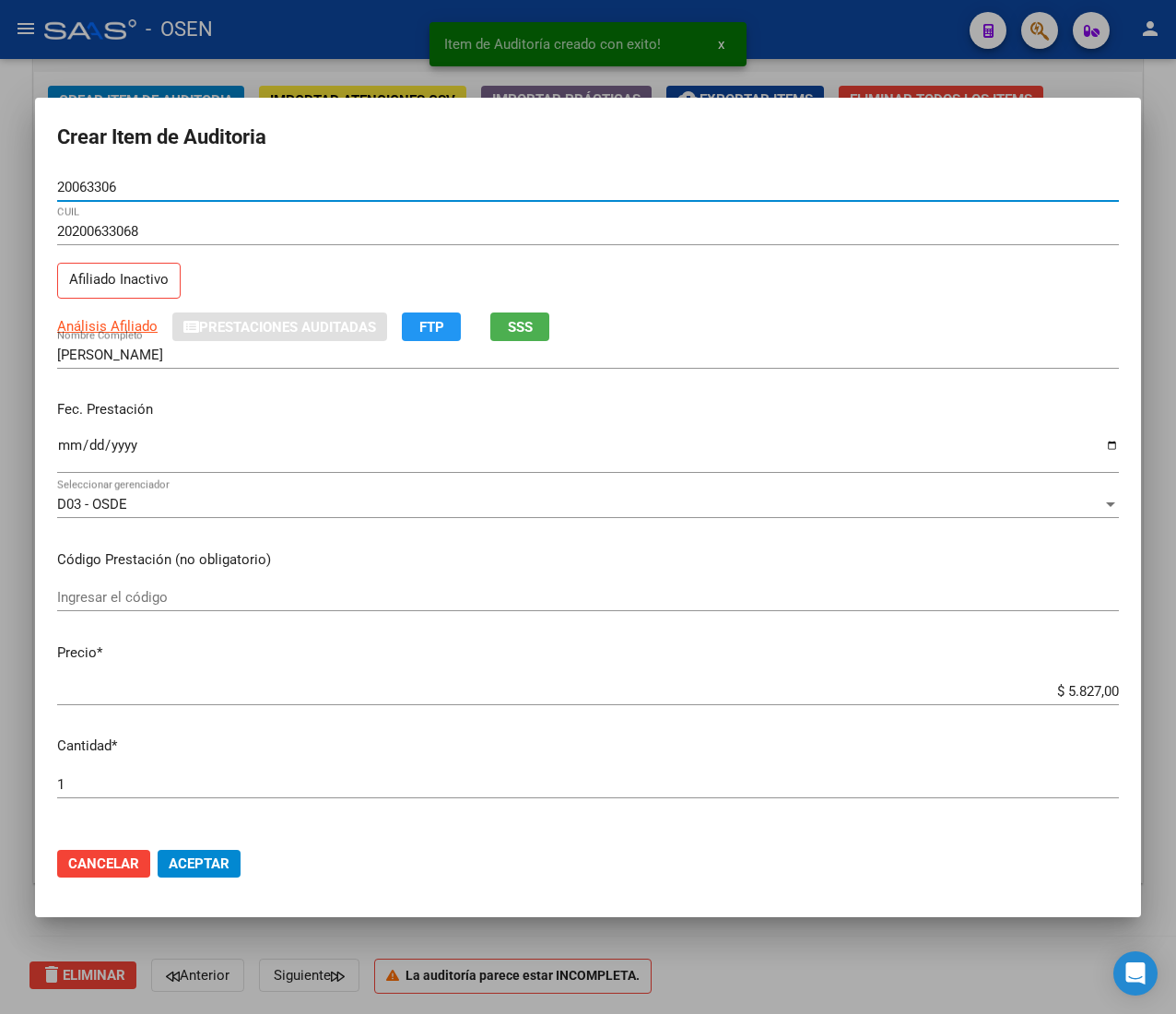
type input "20063306"
click at [68, 445] on input "Ingresar la fecha" at bounding box center [588, 453] width 1061 height 30
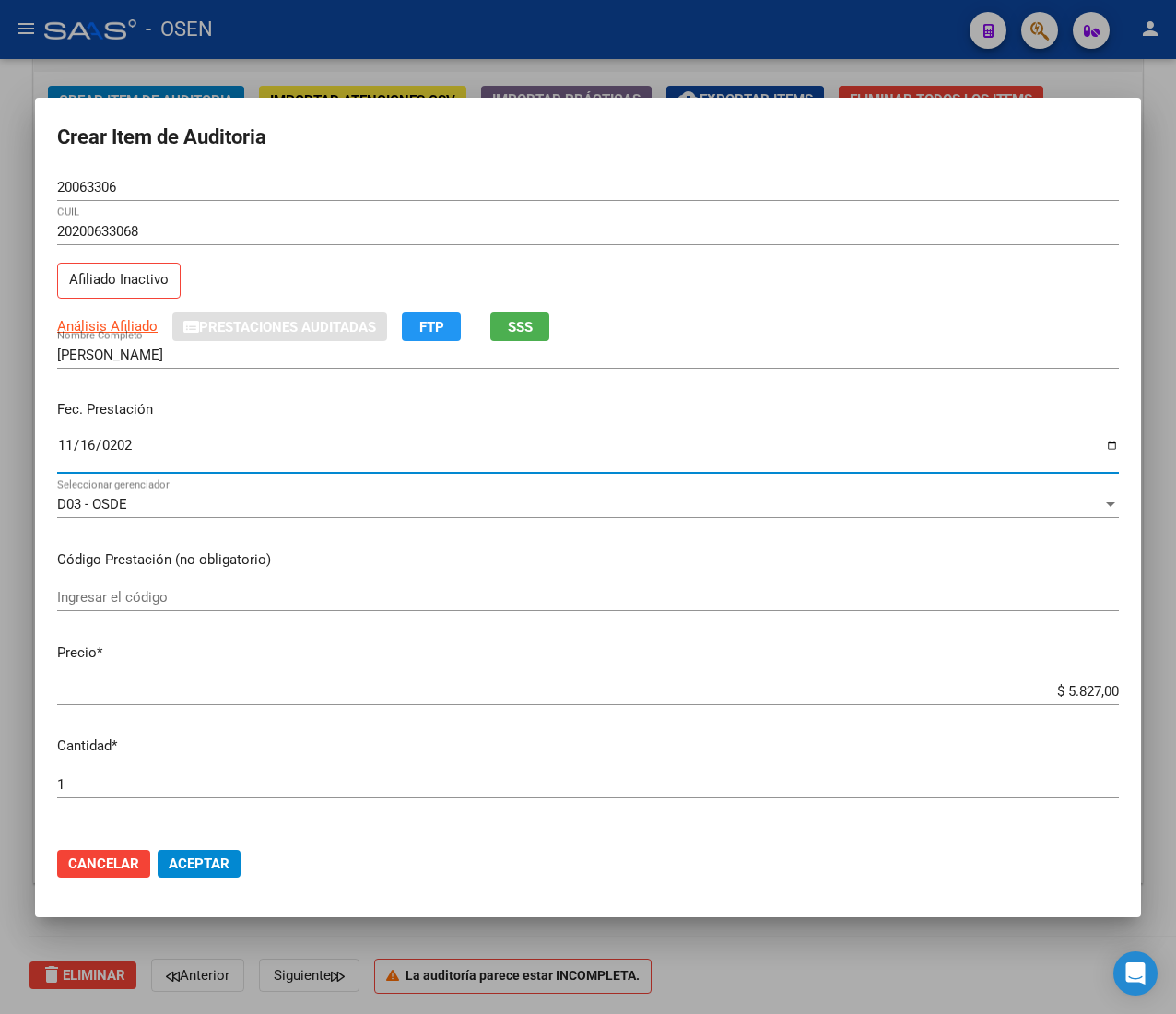
type input "[DATE]"
click at [141, 319] on span "Análisis Afiliado" at bounding box center [107, 326] width 100 height 17
type textarea "20200633068"
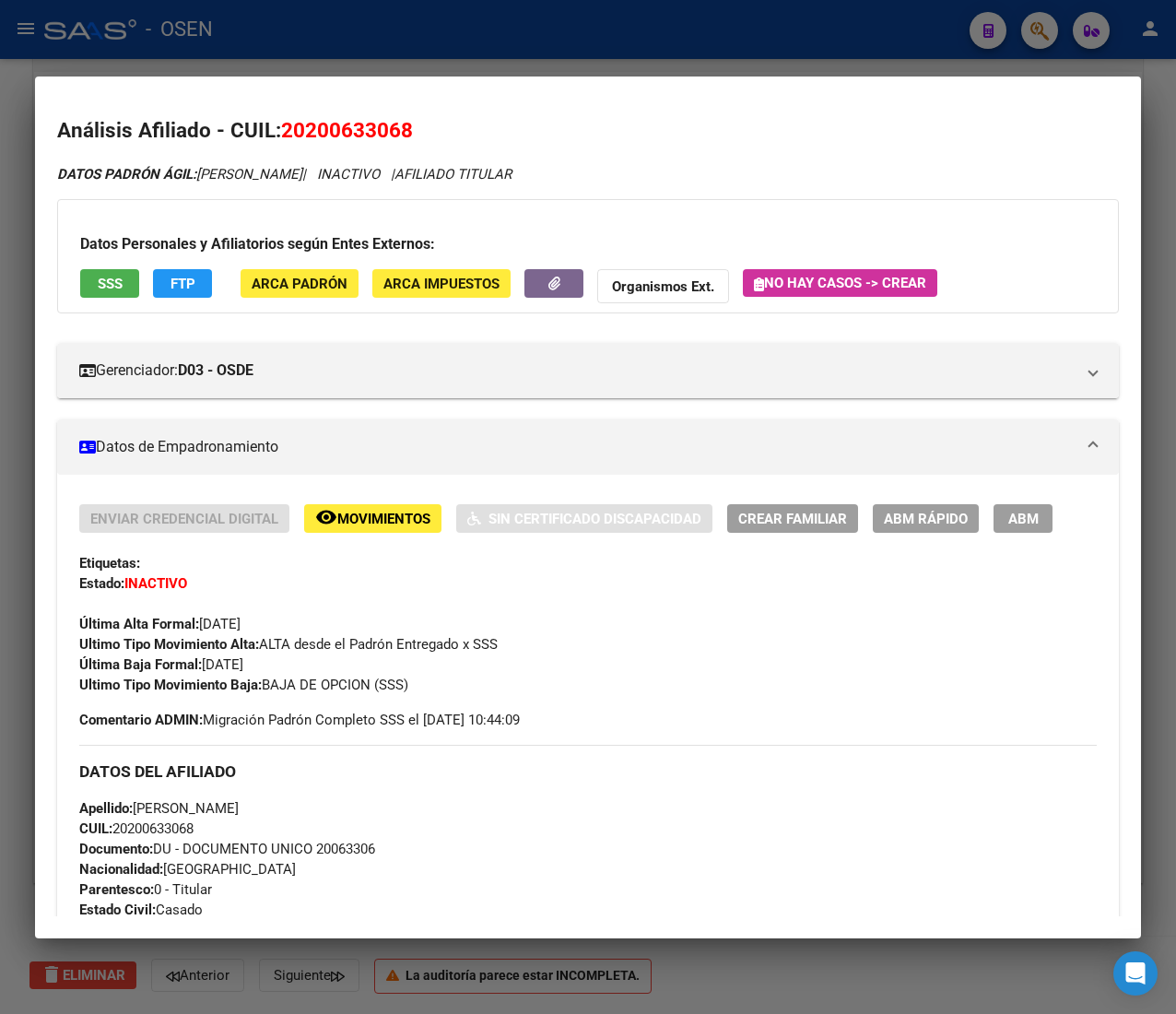
scroll to position [913, 0]
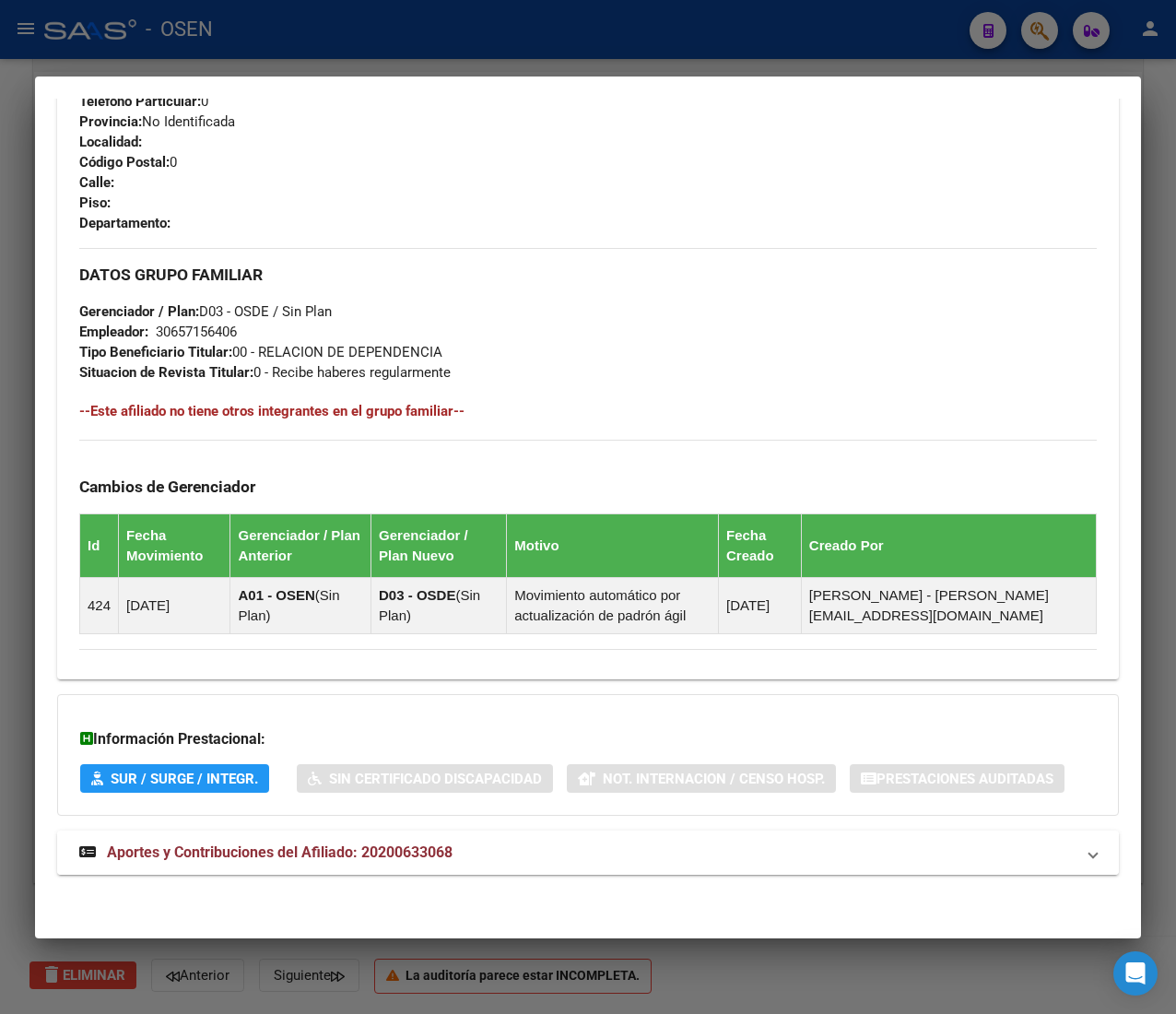
click at [507, 859] on mat-panel-title "Aportes y Contribuciones del Afiliado: 20200633068" at bounding box center [577, 853] width 995 height 22
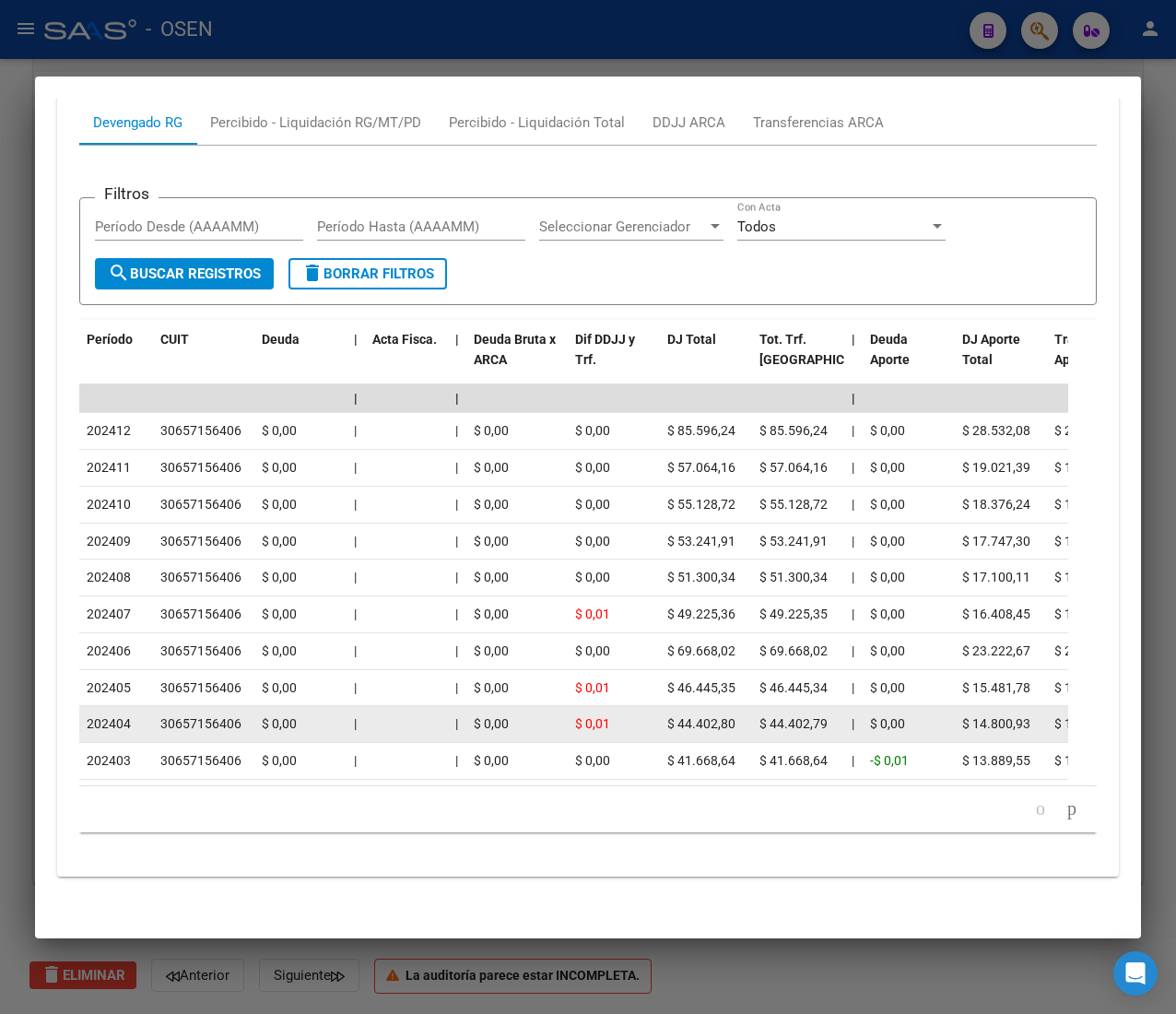
scroll to position [1822, 0]
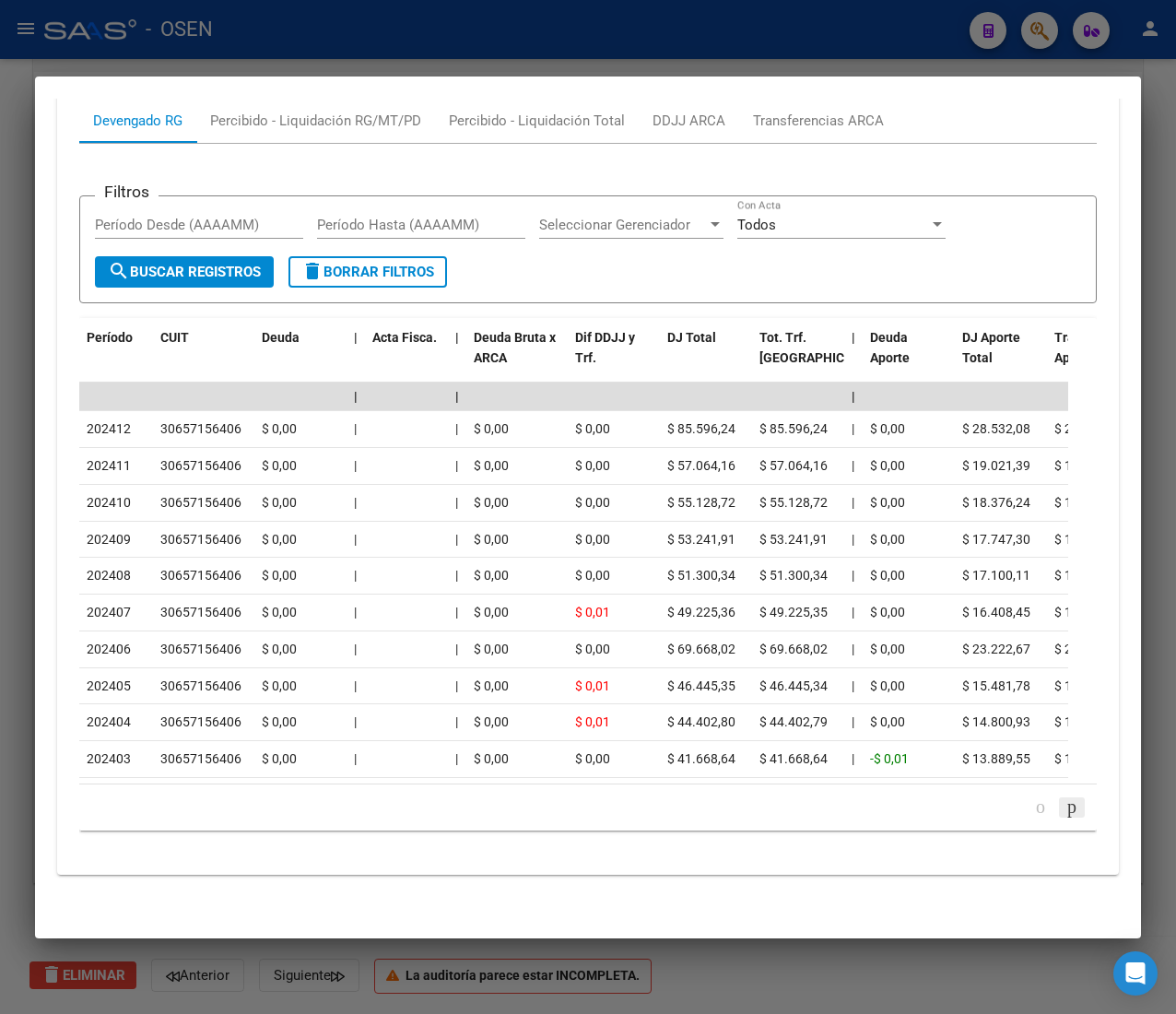
click at [1064, 809] on icon "go to next page" at bounding box center [1071, 806] width 15 height 22
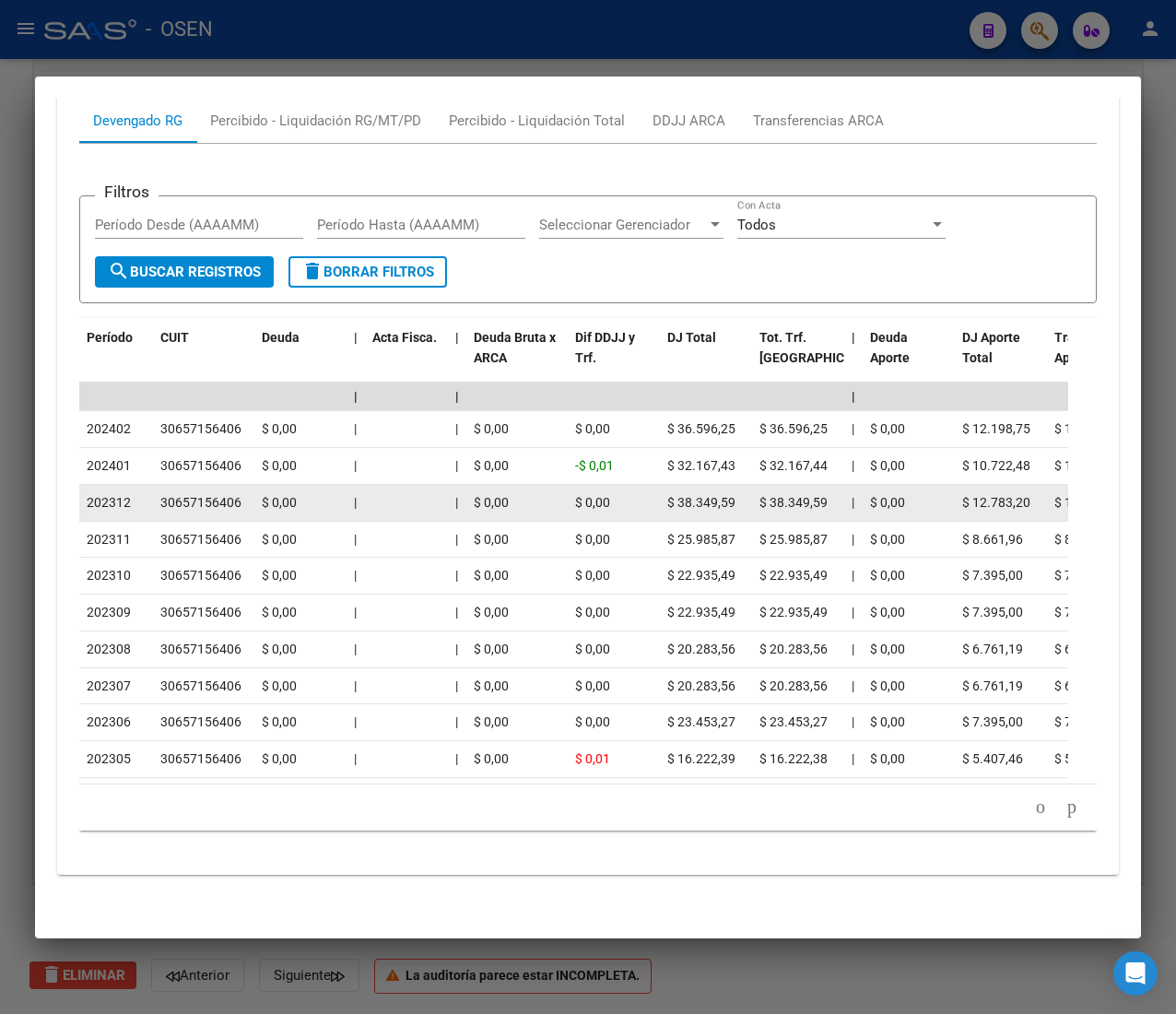
click at [424, 484] on datatable-body-cell at bounding box center [406, 502] width 83 height 36
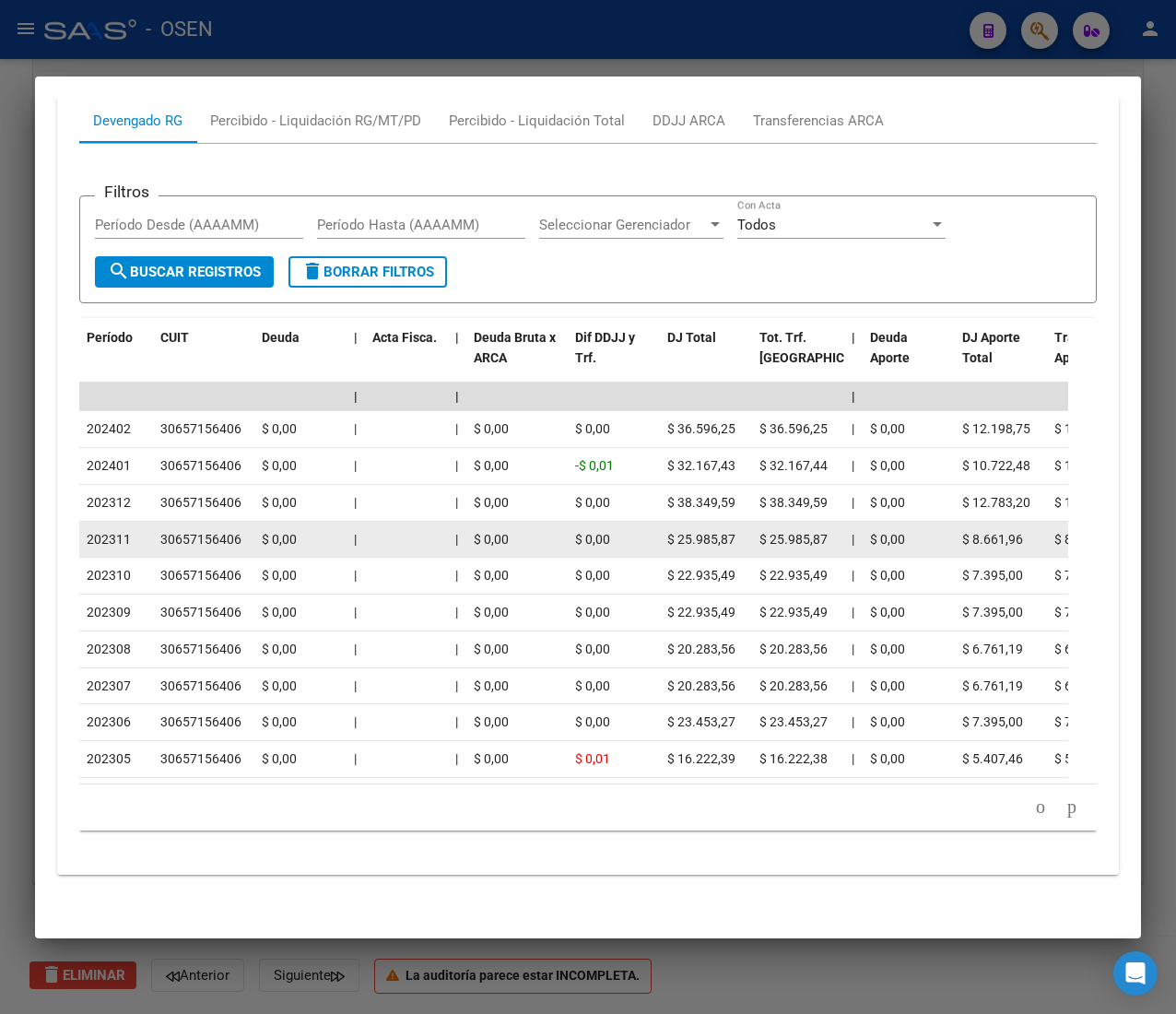
click at [440, 522] on datatable-body-cell at bounding box center [406, 539] width 83 height 36
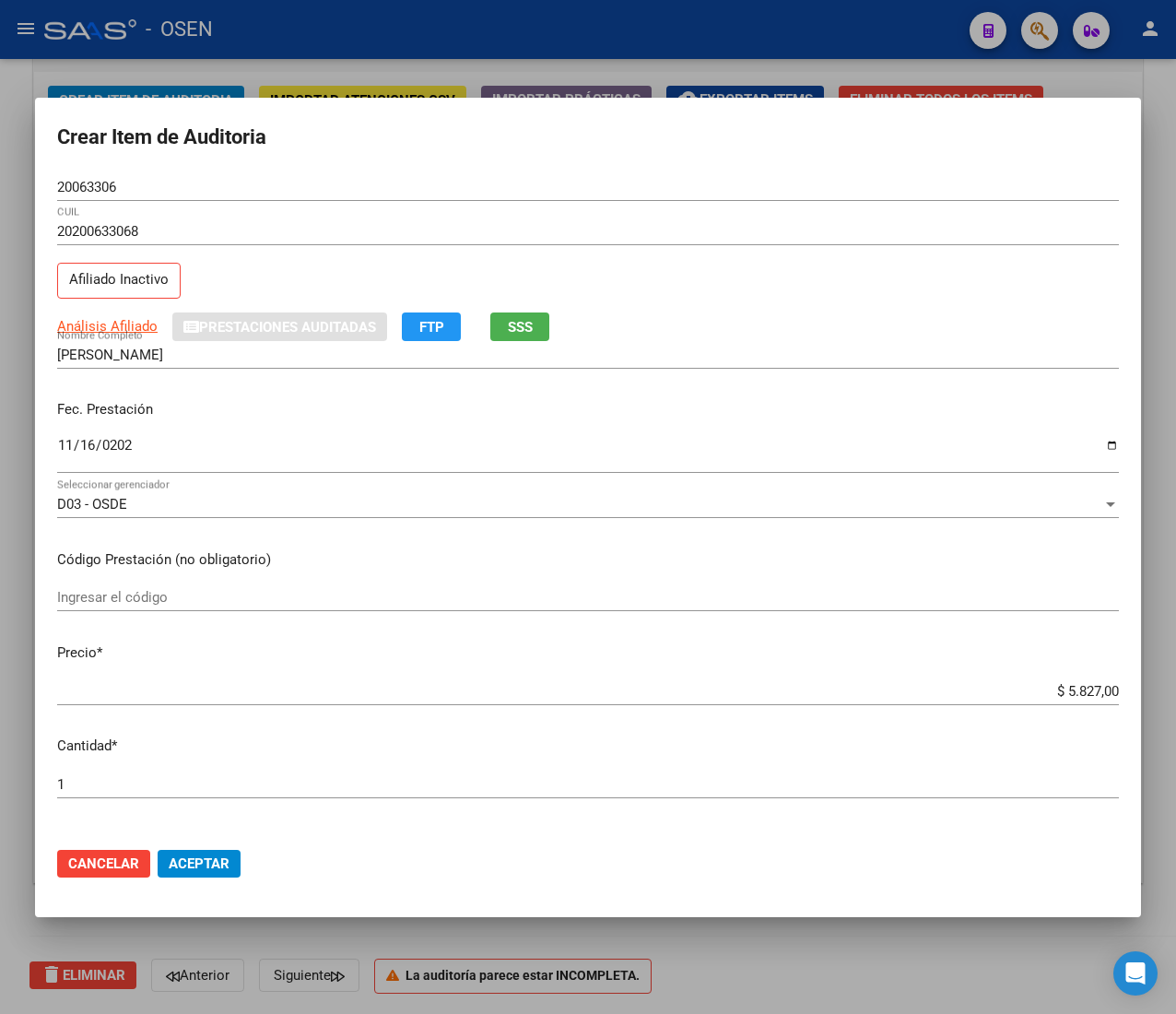
click at [1063, 691] on input "$ 5.827,00" at bounding box center [588, 691] width 1061 height 17
type input "$ 0,01"
type input "$ 0,15"
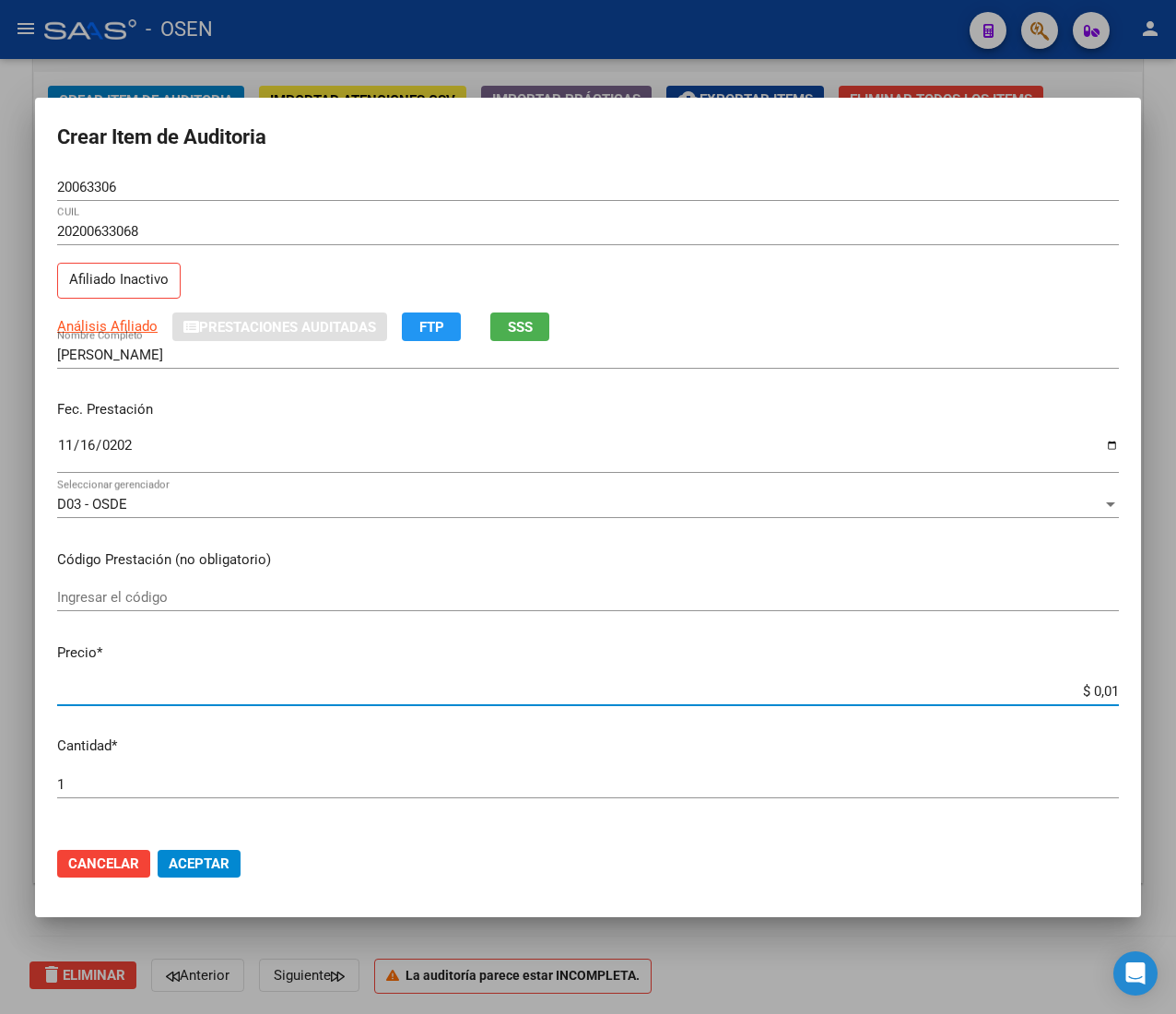
type input "$ 0,15"
type input "$ 1,52"
type input "$ 15,20"
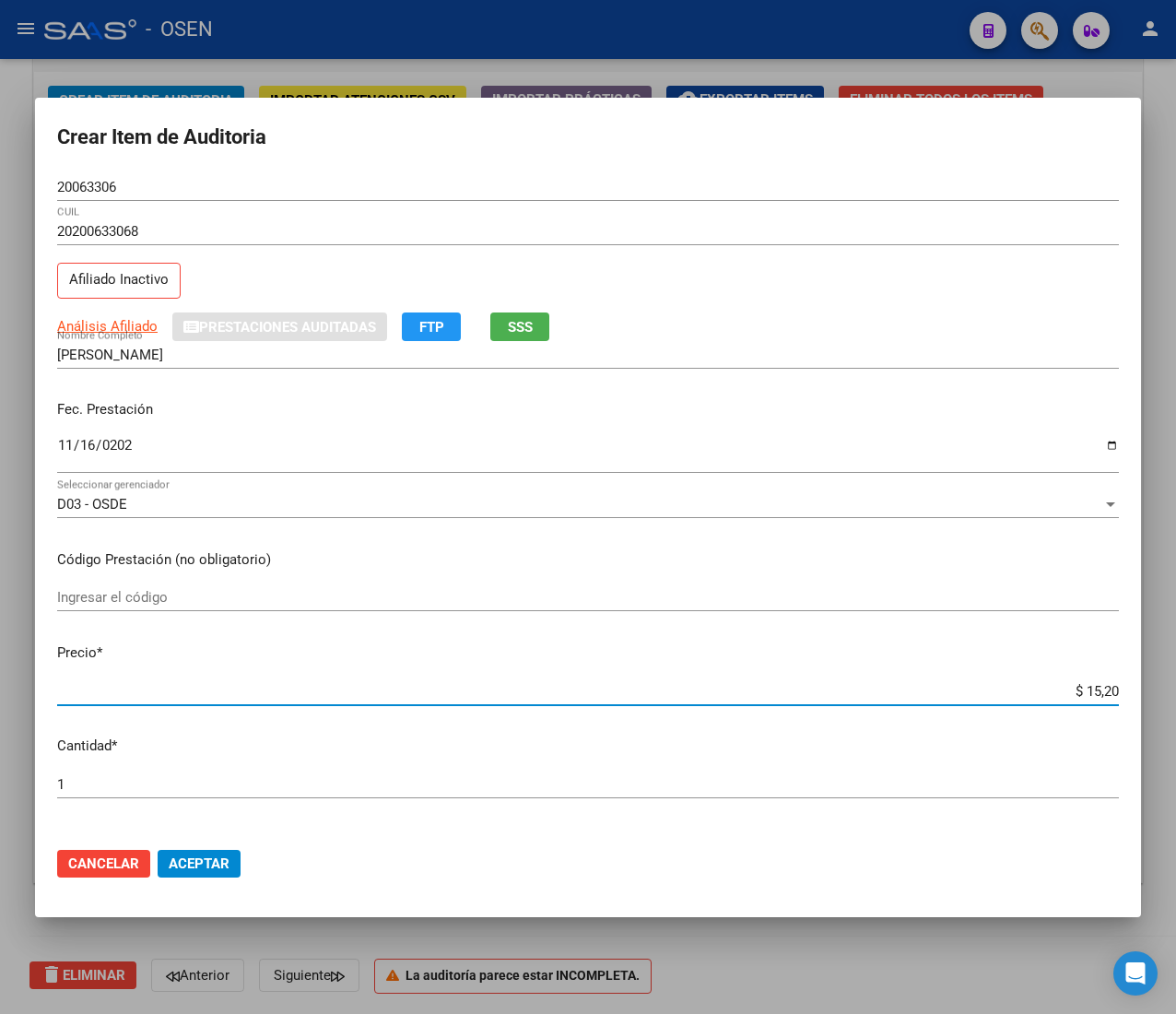
type input "$ 152,00"
type input "$ 1.520,00"
type input "$ 15.200,00"
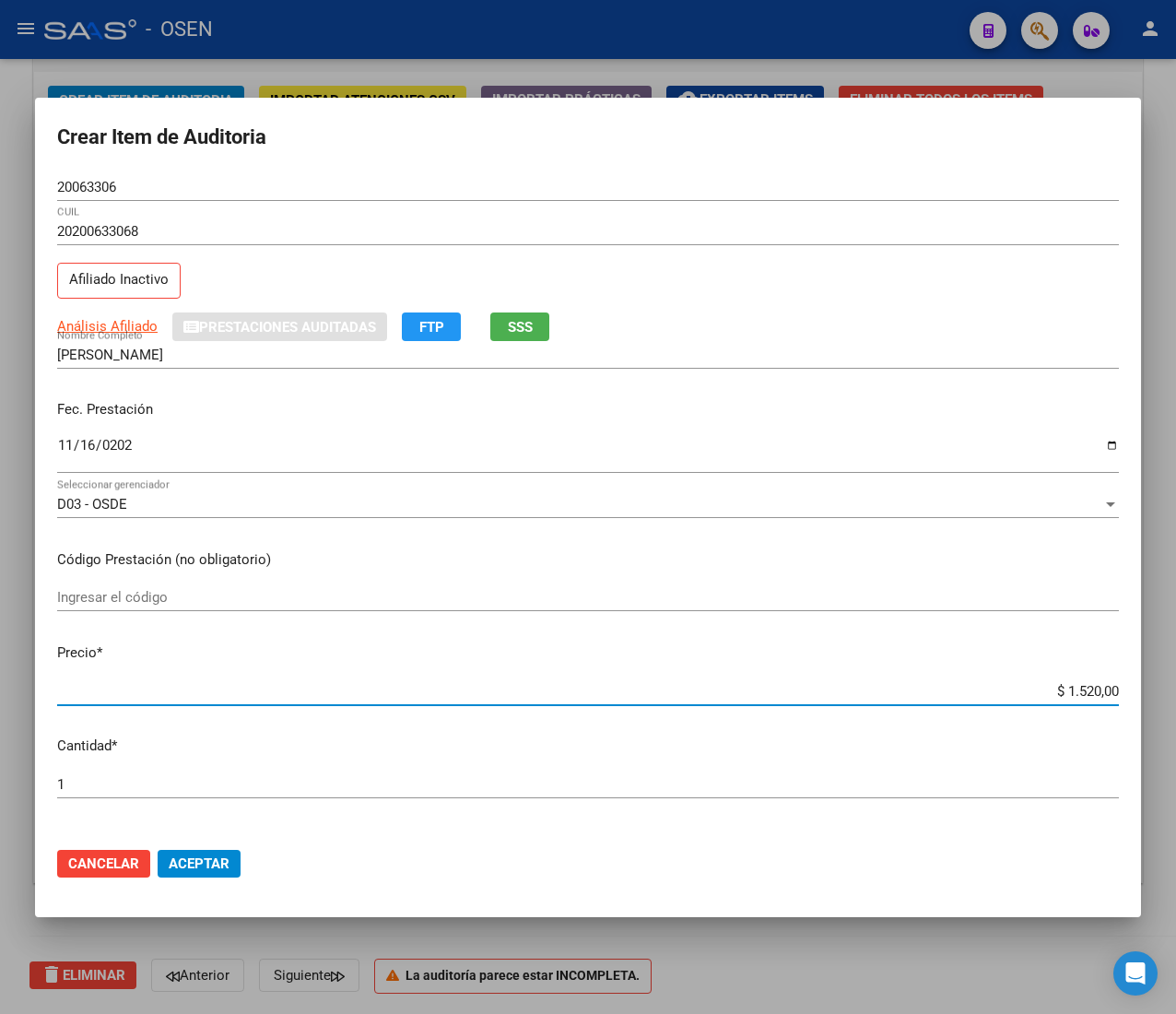
type input "$ 15.200,00"
type input "$ 1.520,00"
click at [226, 868] on span "Aceptar" at bounding box center [199, 863] width 61 height 17
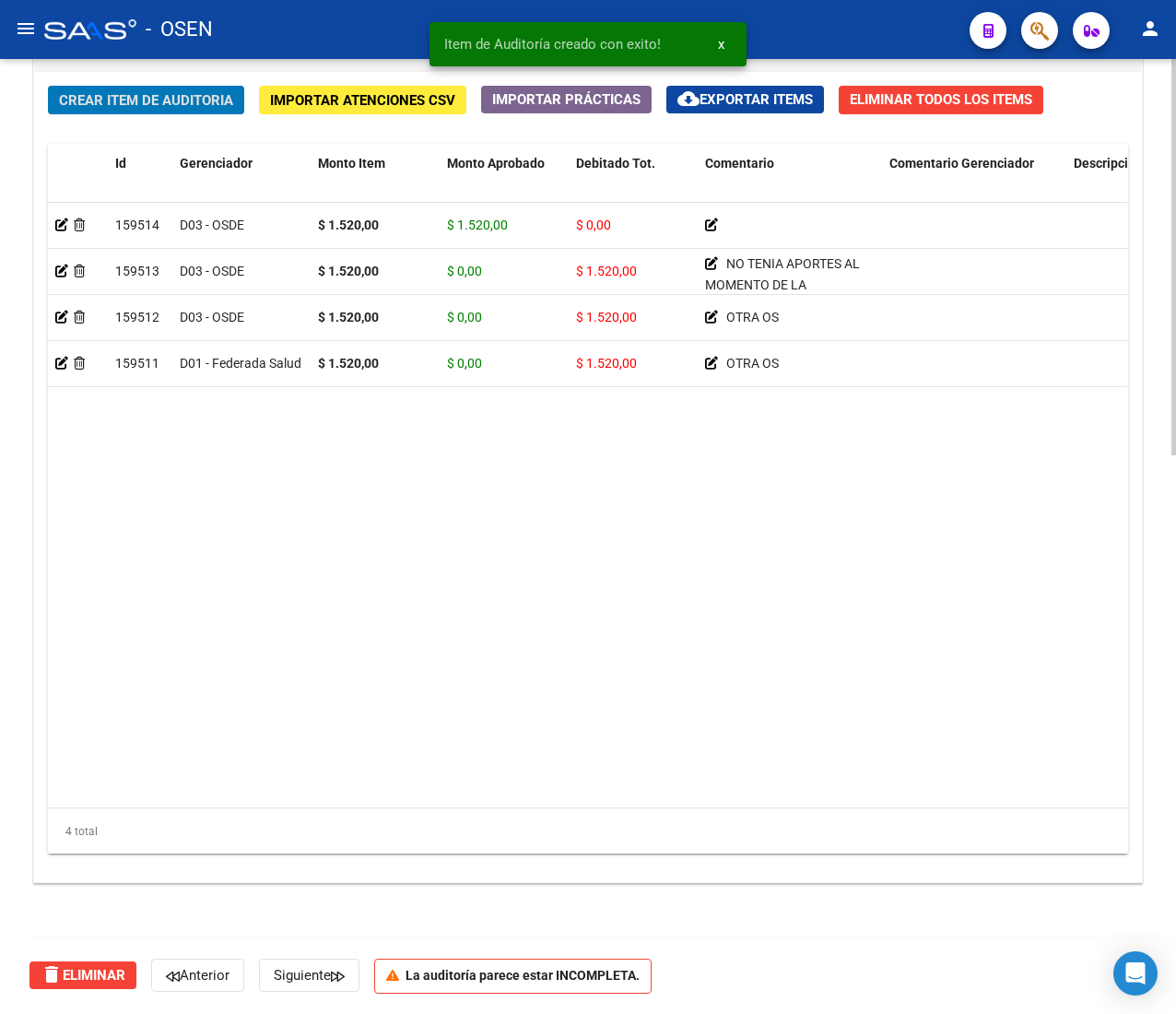
click at [160, 95] on span "Crear Item de Auditoria" at bounding box center [146, 100] width 174 height 17
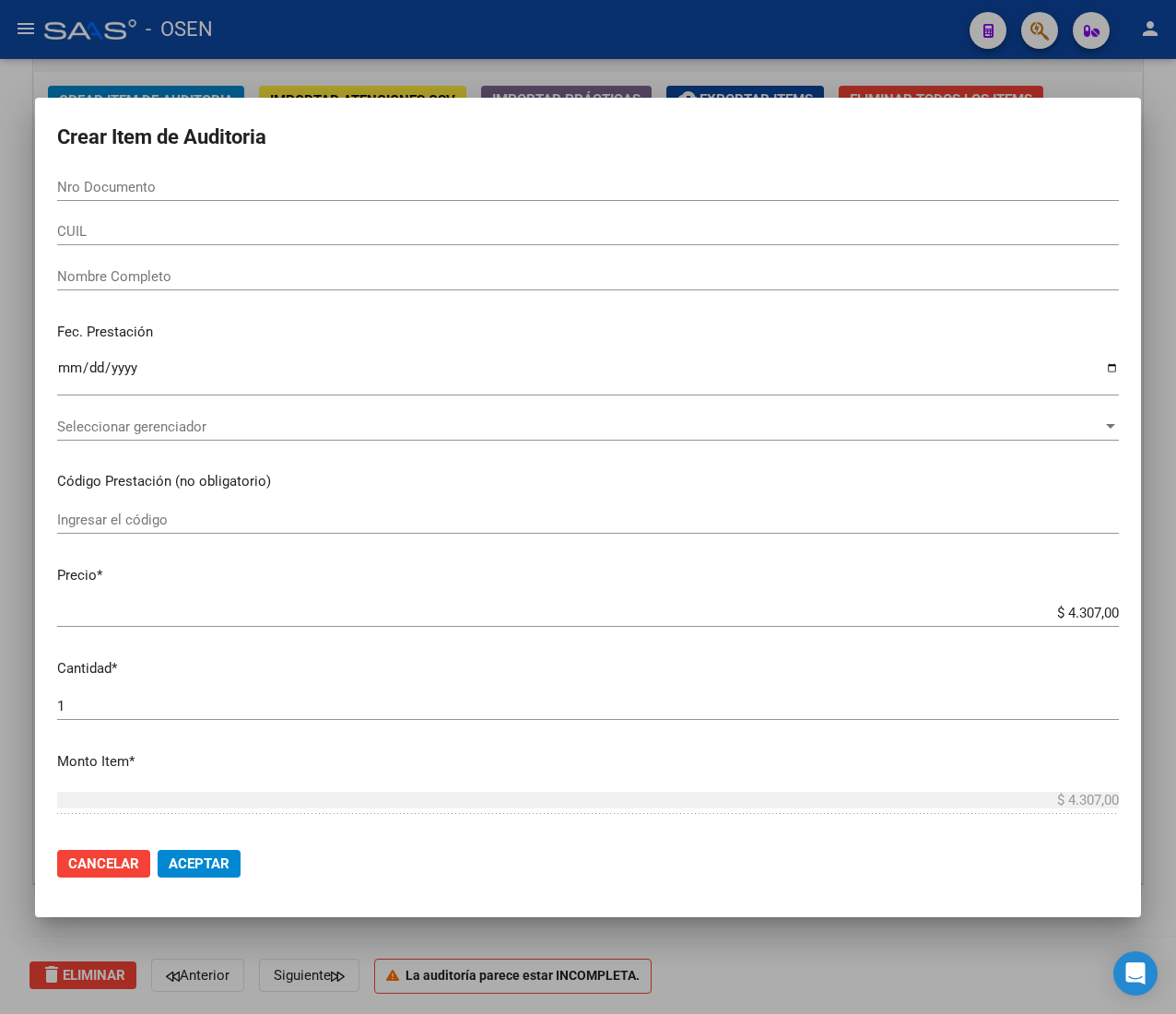
click at [160, 186] on input "Nro Documento" at bounding box center [588, 187] width 1061 height 17
paste input "18850754"
type input "18850754"
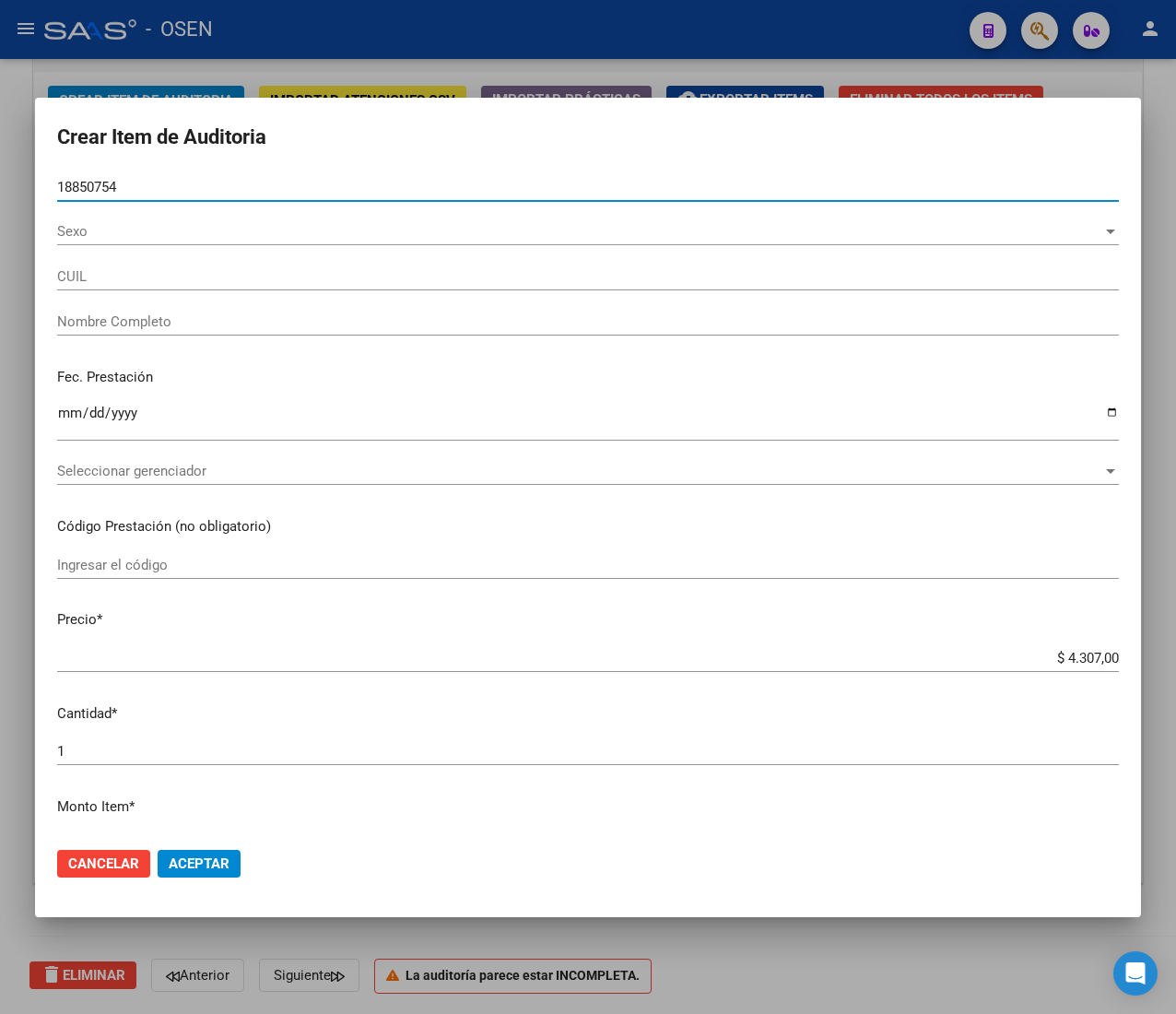
type input "23188507549"
type input "[PERSON_NAME] [PERSON_NAME]"
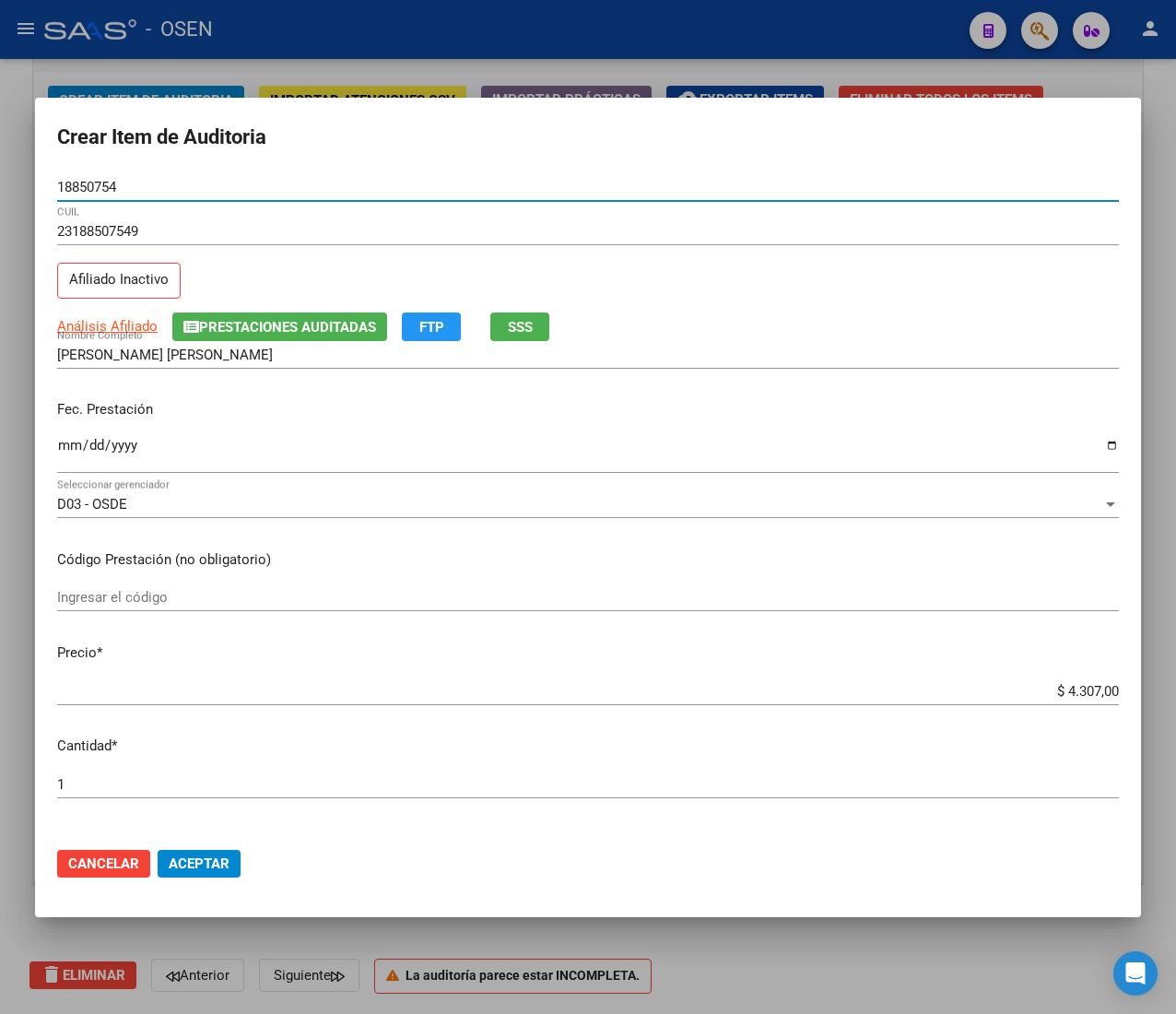
type input "18850754"
click at [59, 431] on div "Fec. Prestación Ingresar la fecha" at bounding box center [588, 437] width 1061 height 105
click at [68, 452] on input "Ingresar la fecha" at bounding box center [588, 453] width 1061 height 30
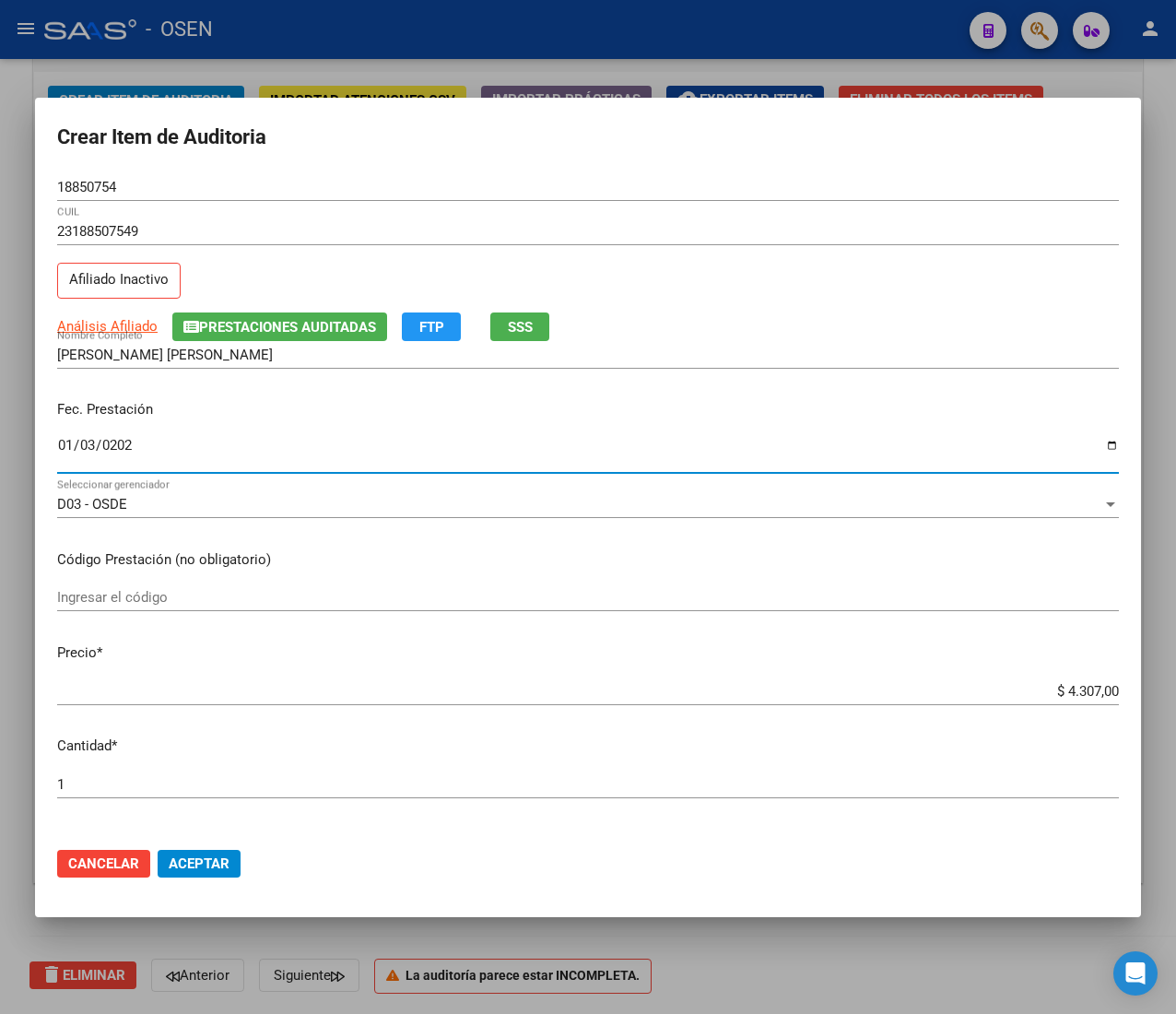
type input "[DATE]"
click at [89, 327] on span "Análisis Afiliado" at bounding box center [107, 326] width 100 height 17
type textarea "23188507549"
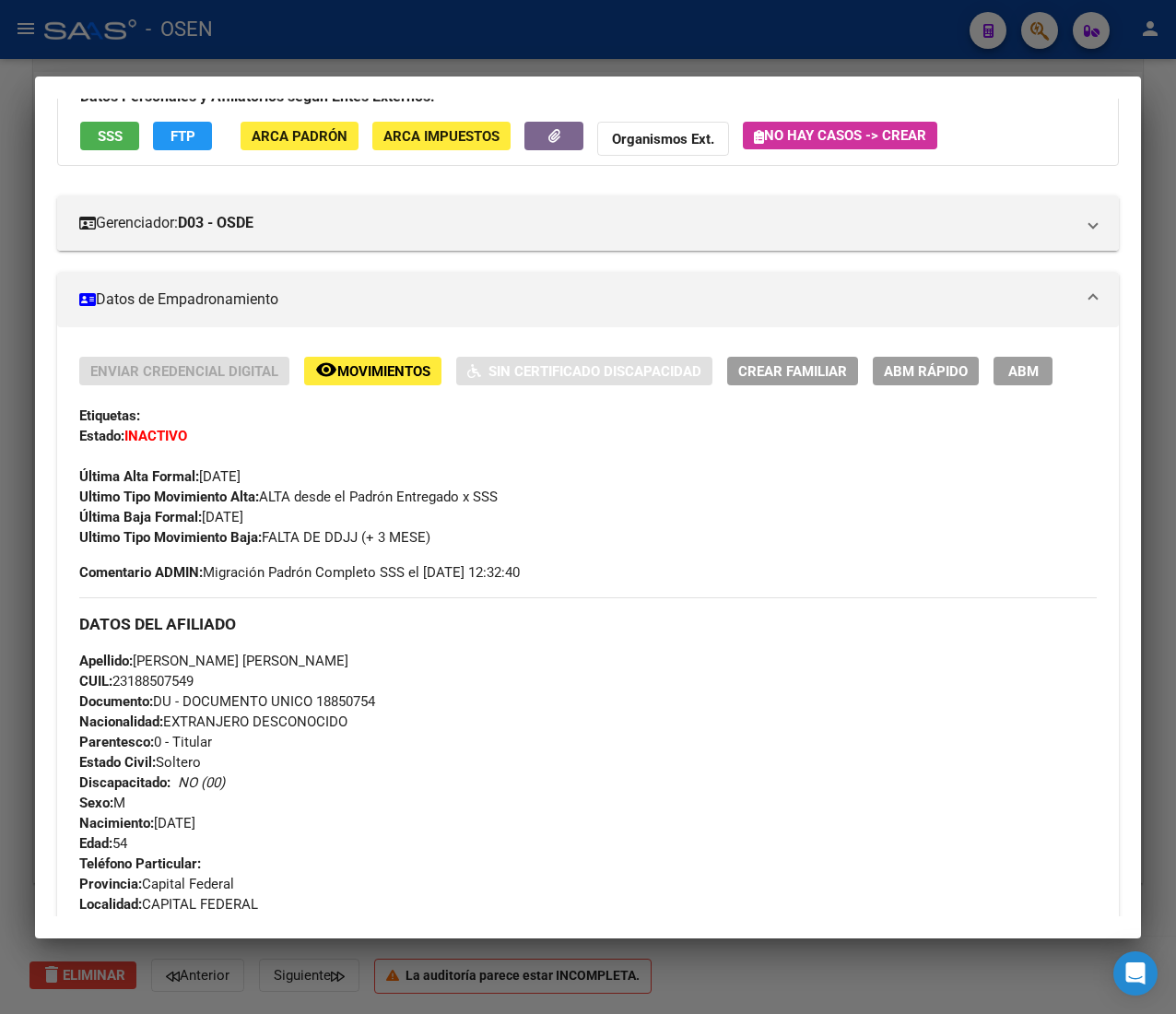
scroll to position [757, 0]
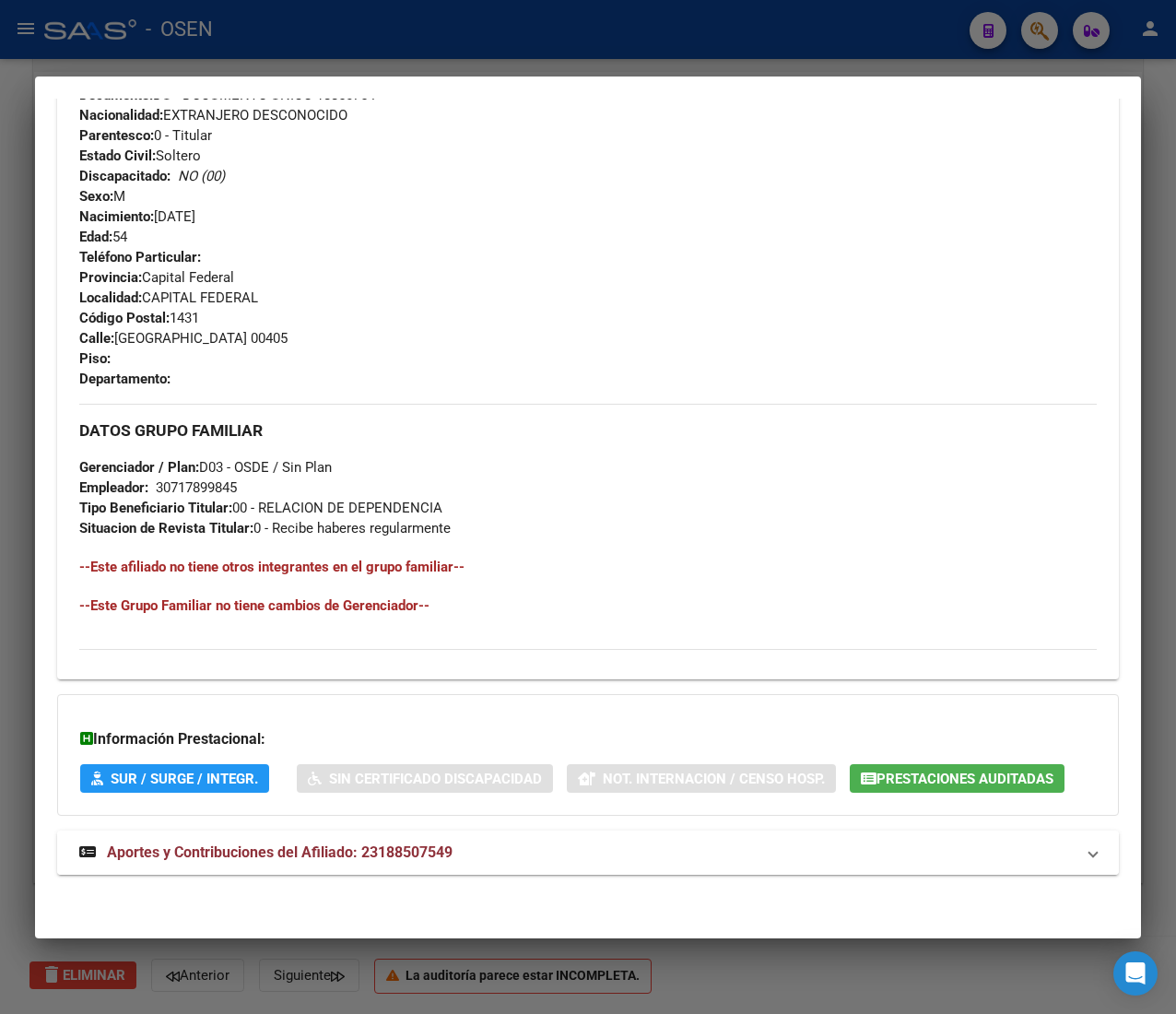
click at [501, 856] on mat-panel-title "Aportes y Contribuciones del Afiliado: 23188507549" at bounding box center [577, 853] width 995 height 22
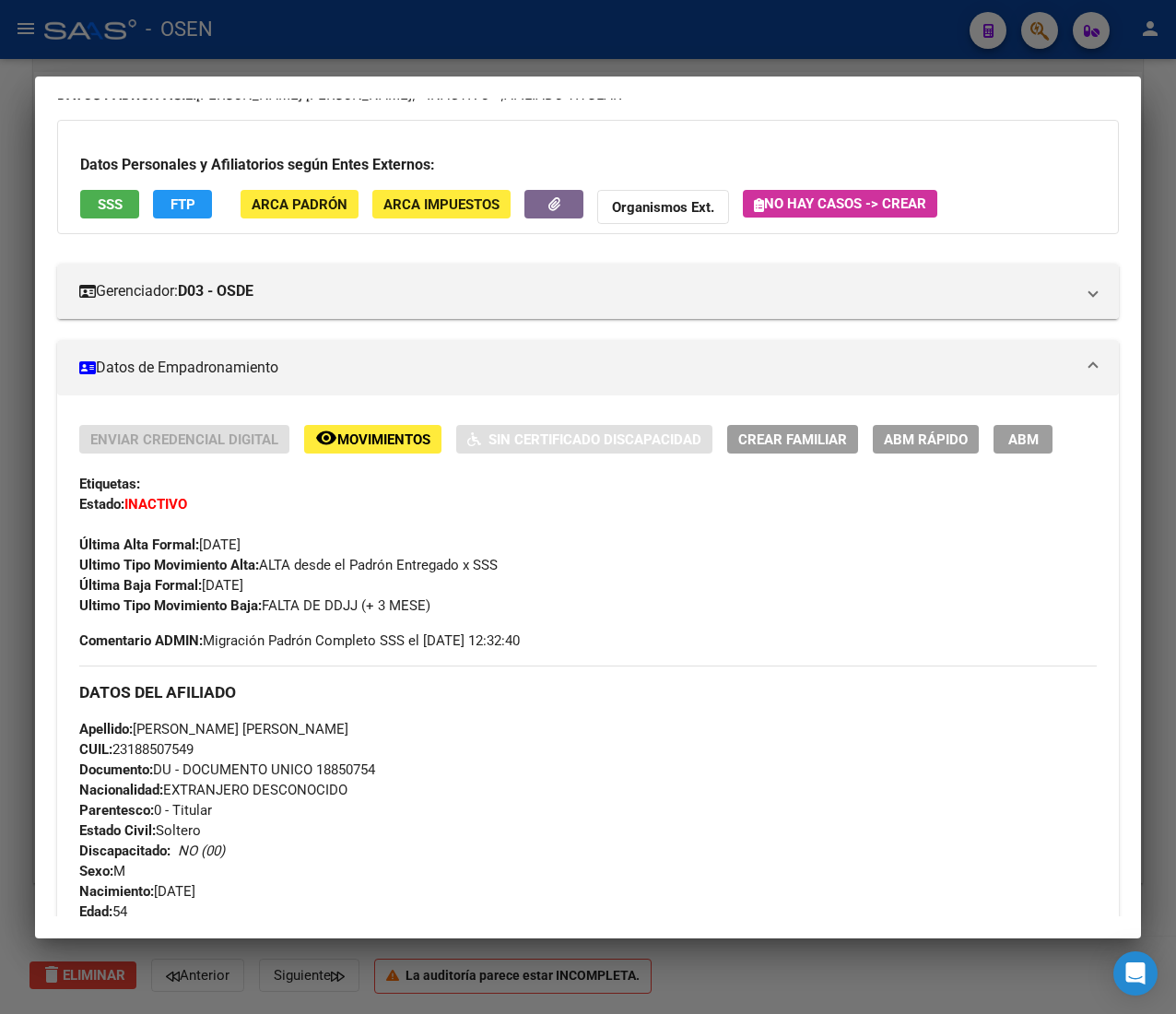
scroll to position [0, 0]
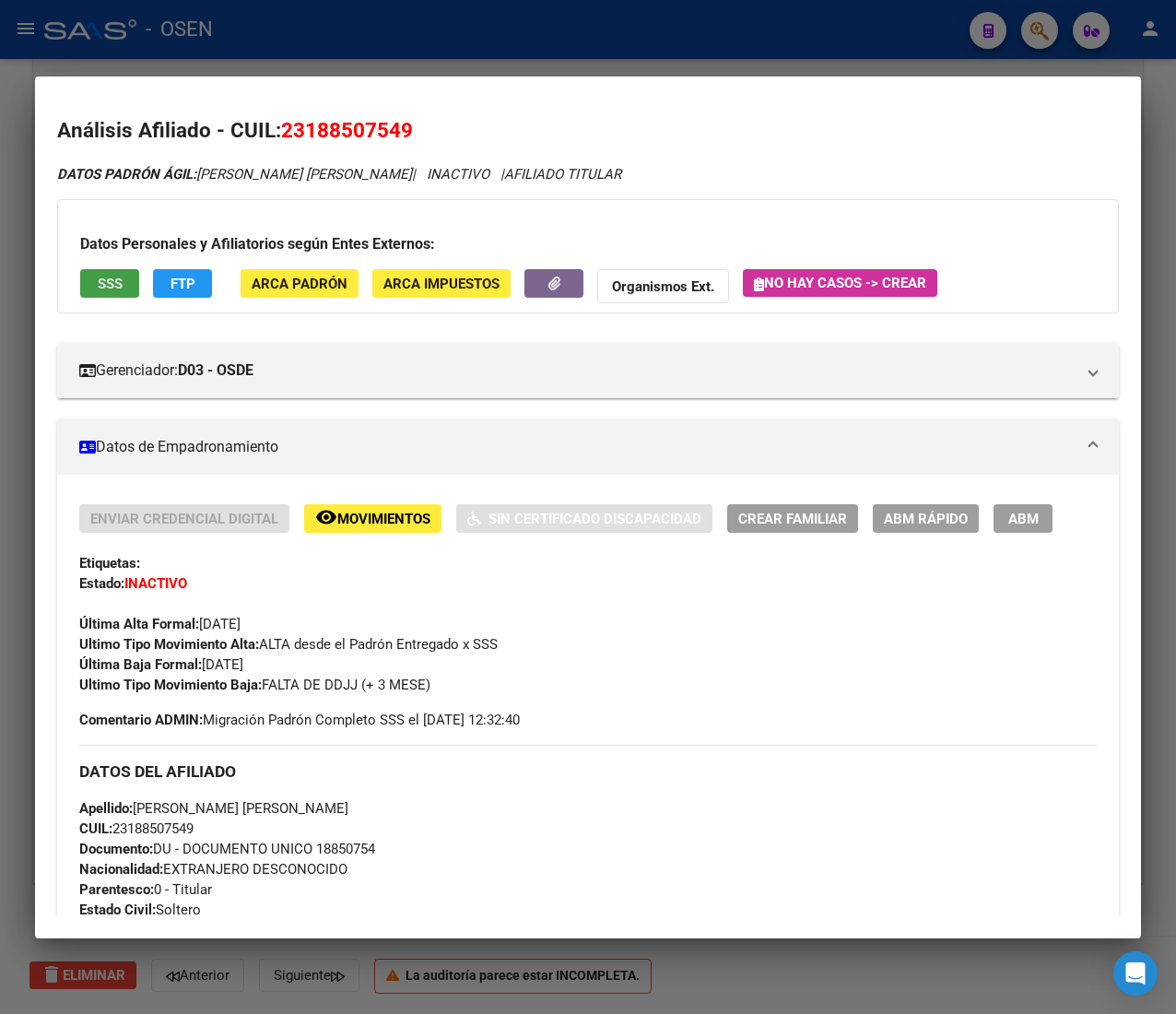
click at [85, 283] on button "SSS" at bounding box center [109, 283] width 59 height 29
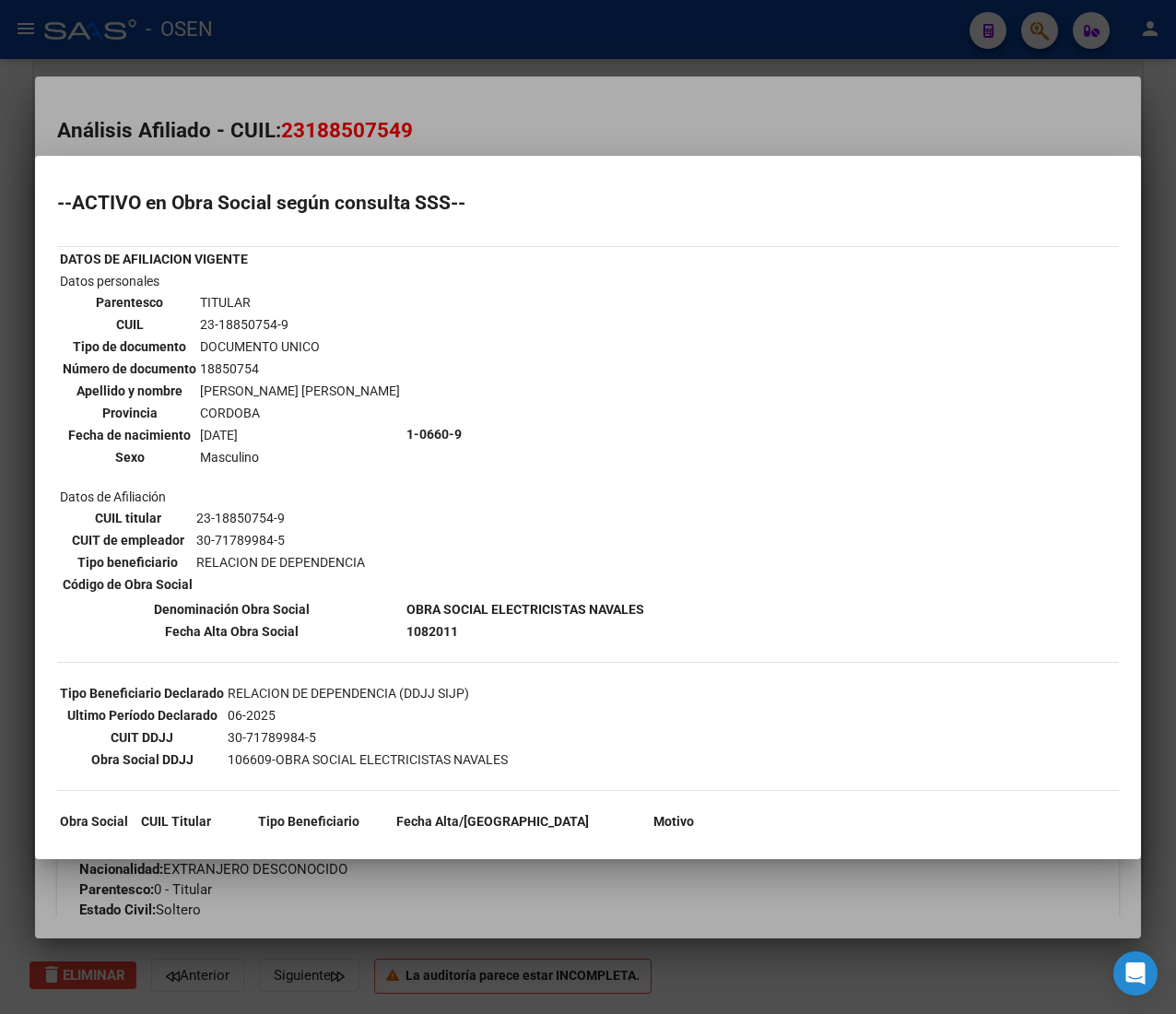
scroll to position [127, 0]
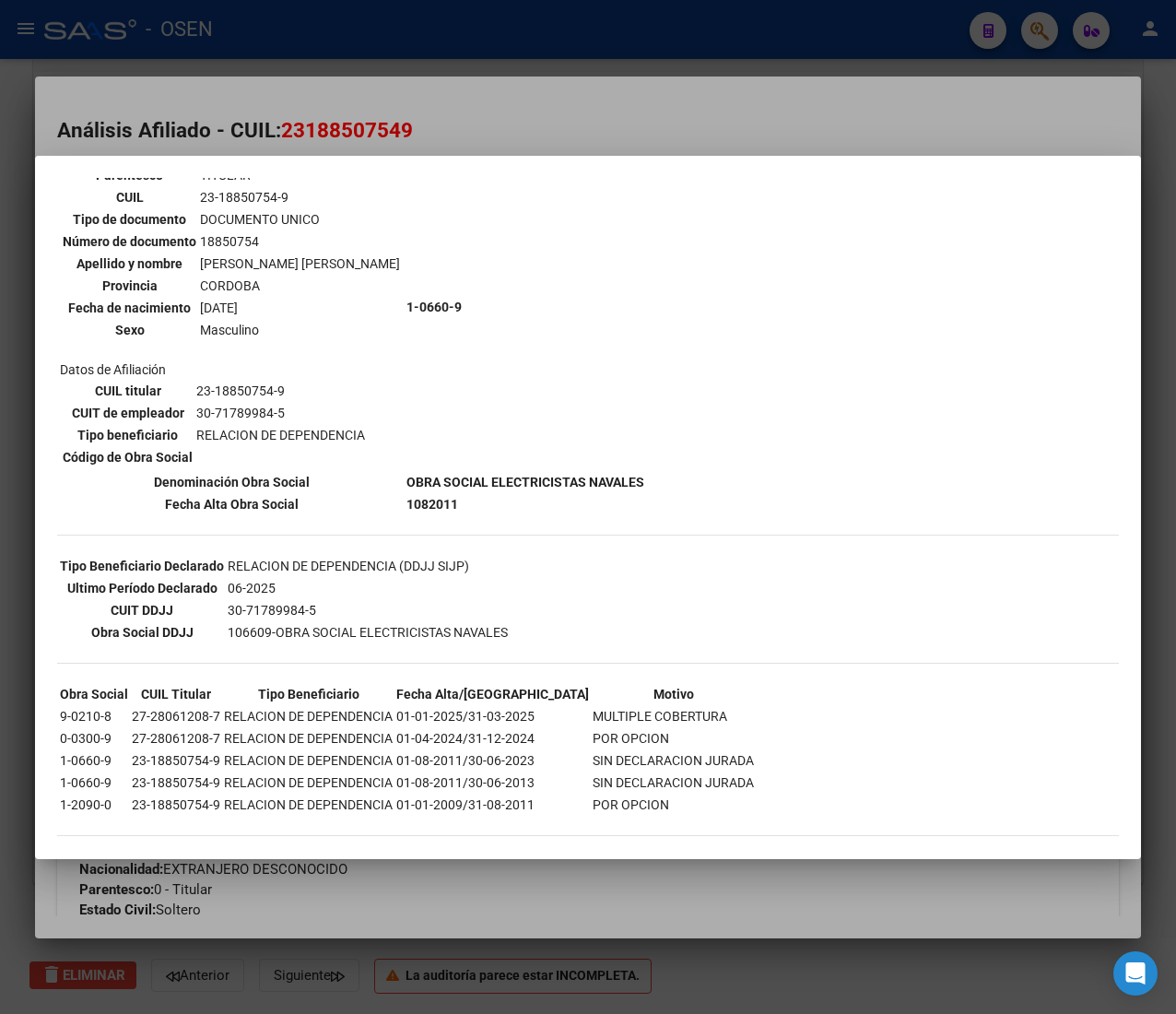
drag, startPoint x: 451, startPoint y: 744, endPoint x: 650, endPoint y: 758, distance: 199.5
click at [650, 758] on tbody "Obra Social CUIL Titular Tipo Beneficiario Fecha Alta/[GEOGRAPHIC_DATA] 9-0210-…" at bounding box center [406, 749] width 696 height 131
click at [650, 773] on td "SIN DECLARACION JURADA" at bounding box center [673, 783] width 163 height 21
click at [528, 106] on div at bounding box center [588, 507] width 1176 height 1014
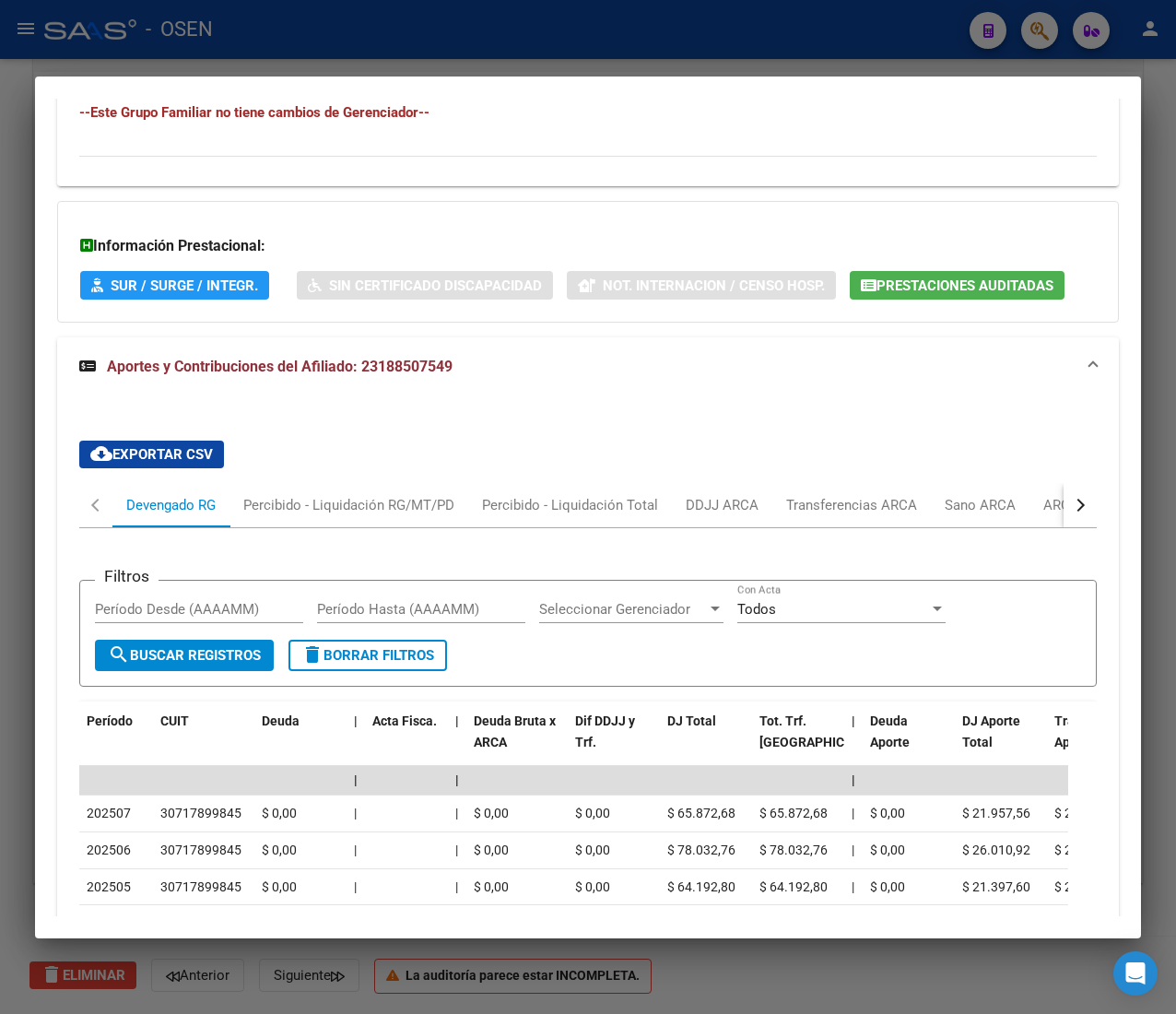
scroll to position [1665, 0]
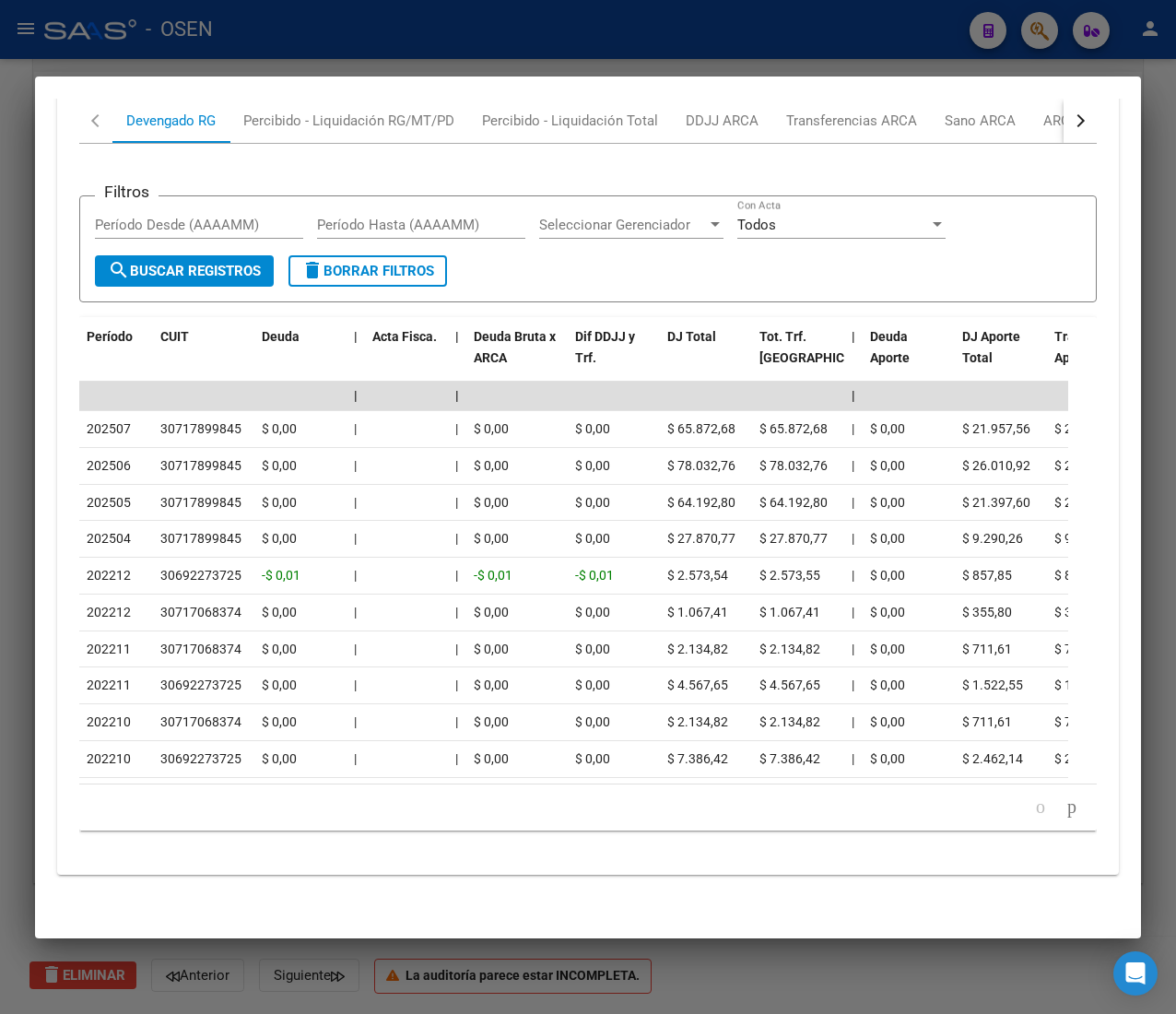
drag, startPoint x: 104, startPoint y: 548, endPoint x: 76, endPoint y: 537, distance: 30.1
click at [76, 537] on div "cloud_download Exportar CSV Devengado RG Percibido - Liquidación RG/MT/PD Perci…" at bounding box center [588, 450] width 1061 height 818
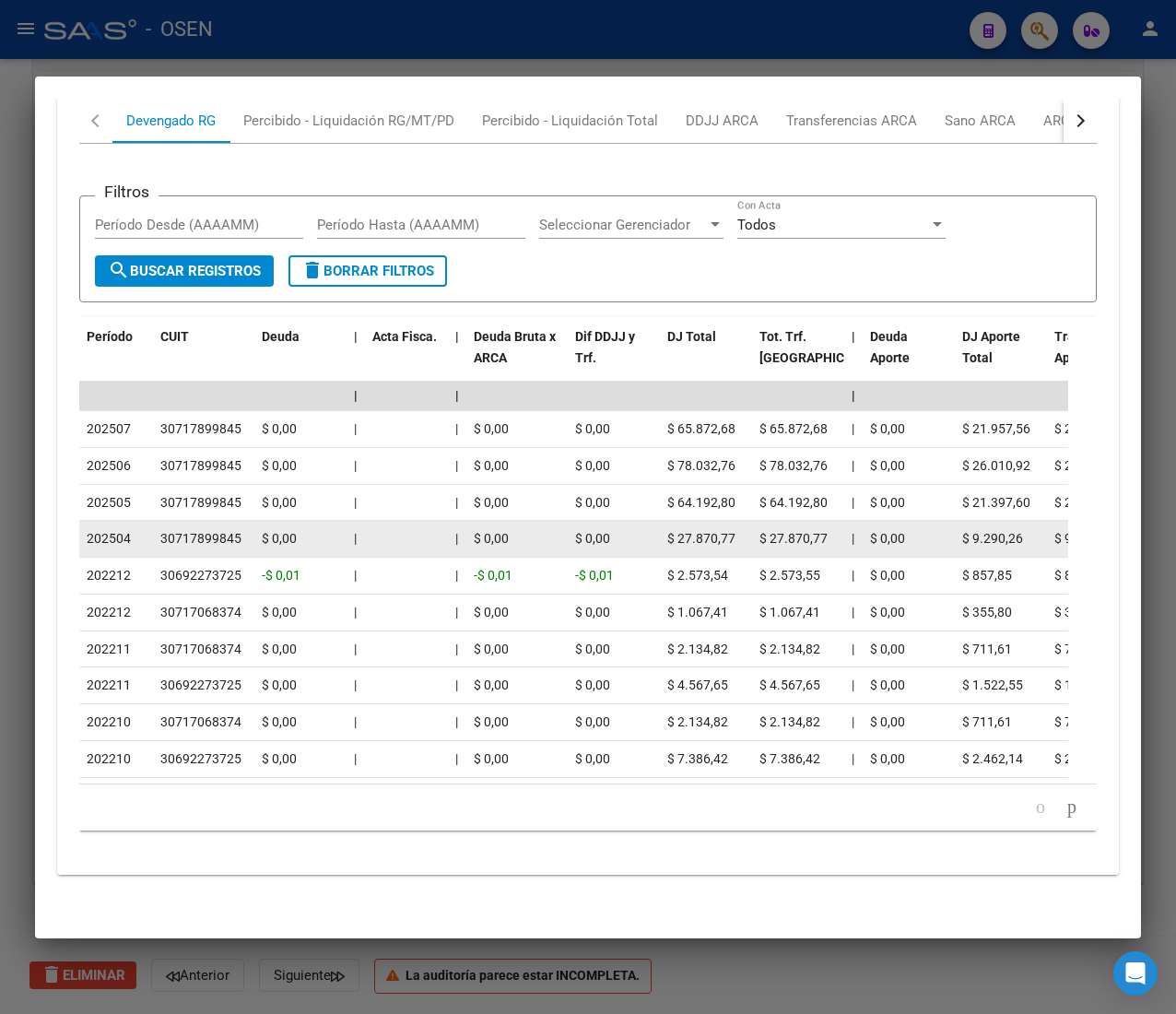
click at [103, 531] on span "202504" at bounding box center [108, 538] width 44 height 15
drag, startPoint x: 93, startPoint y: 503, endPoint x: 129, endPoint y: 504, distance: 36.0
click at [129, 531] on span "202504" at bounding box center [108, 538] width 44 height 15
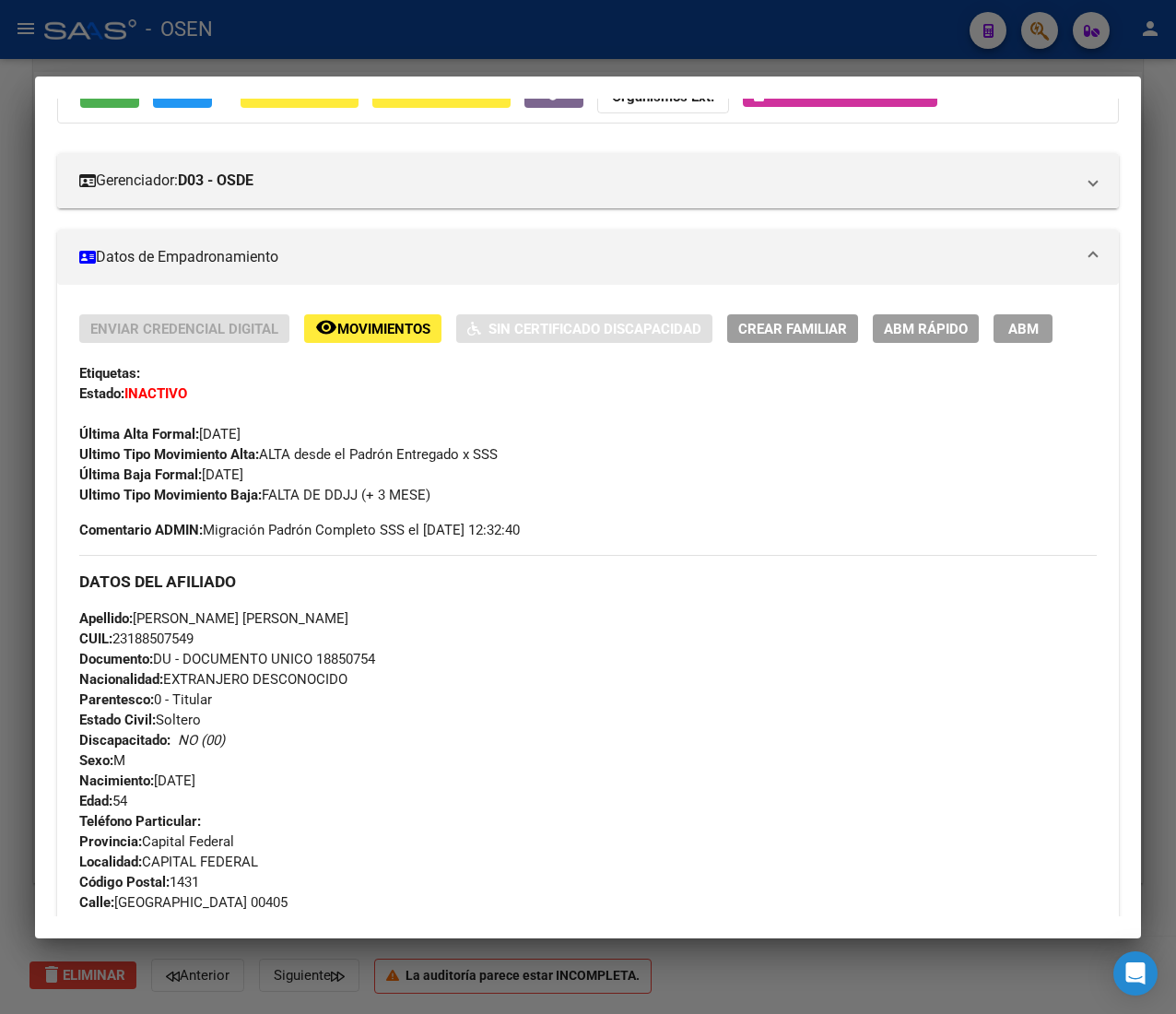
scroll to position [0, 0]
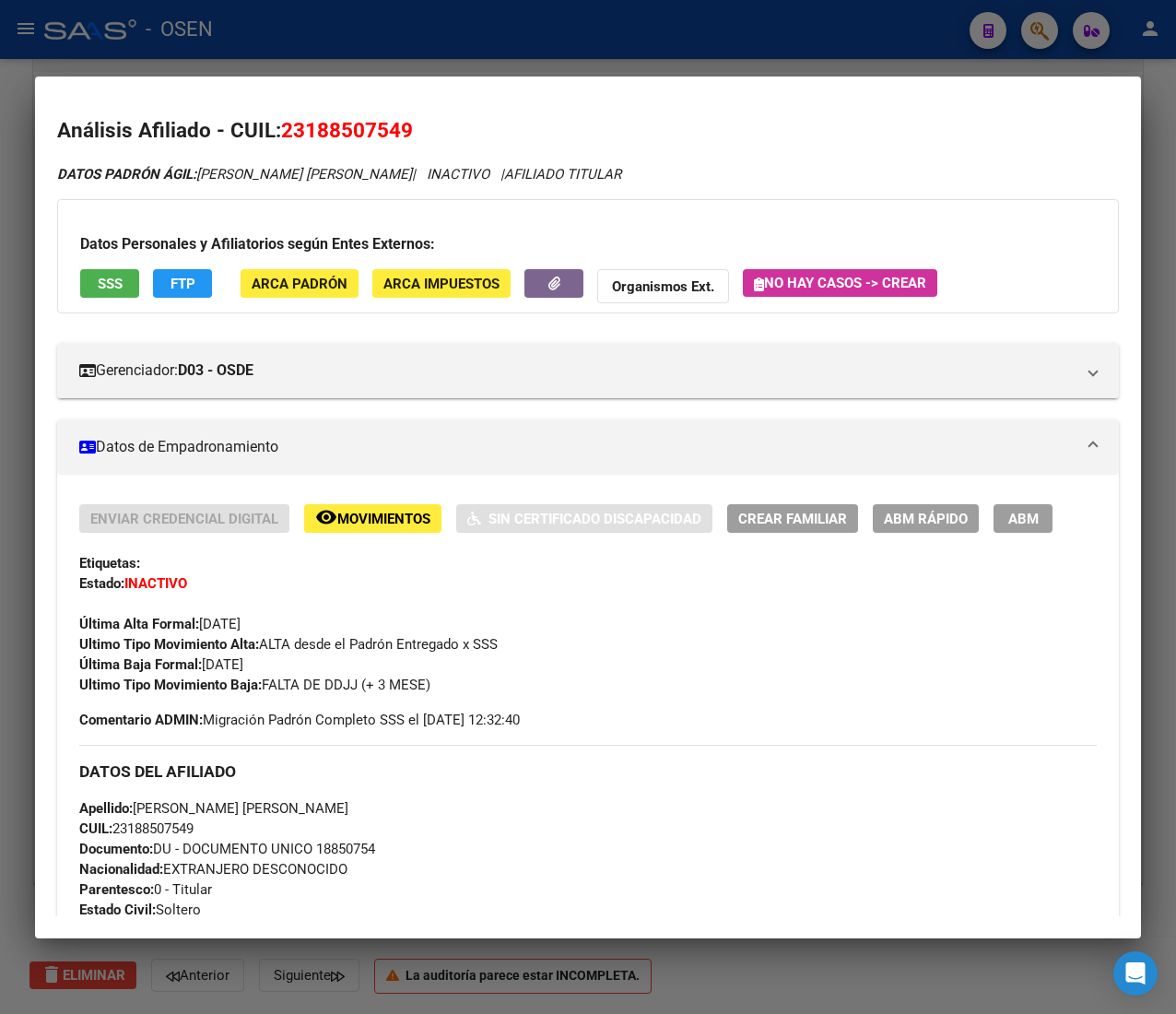
click at [475, 36] on div at bounding box center [588, 507] width 1176 height 1014
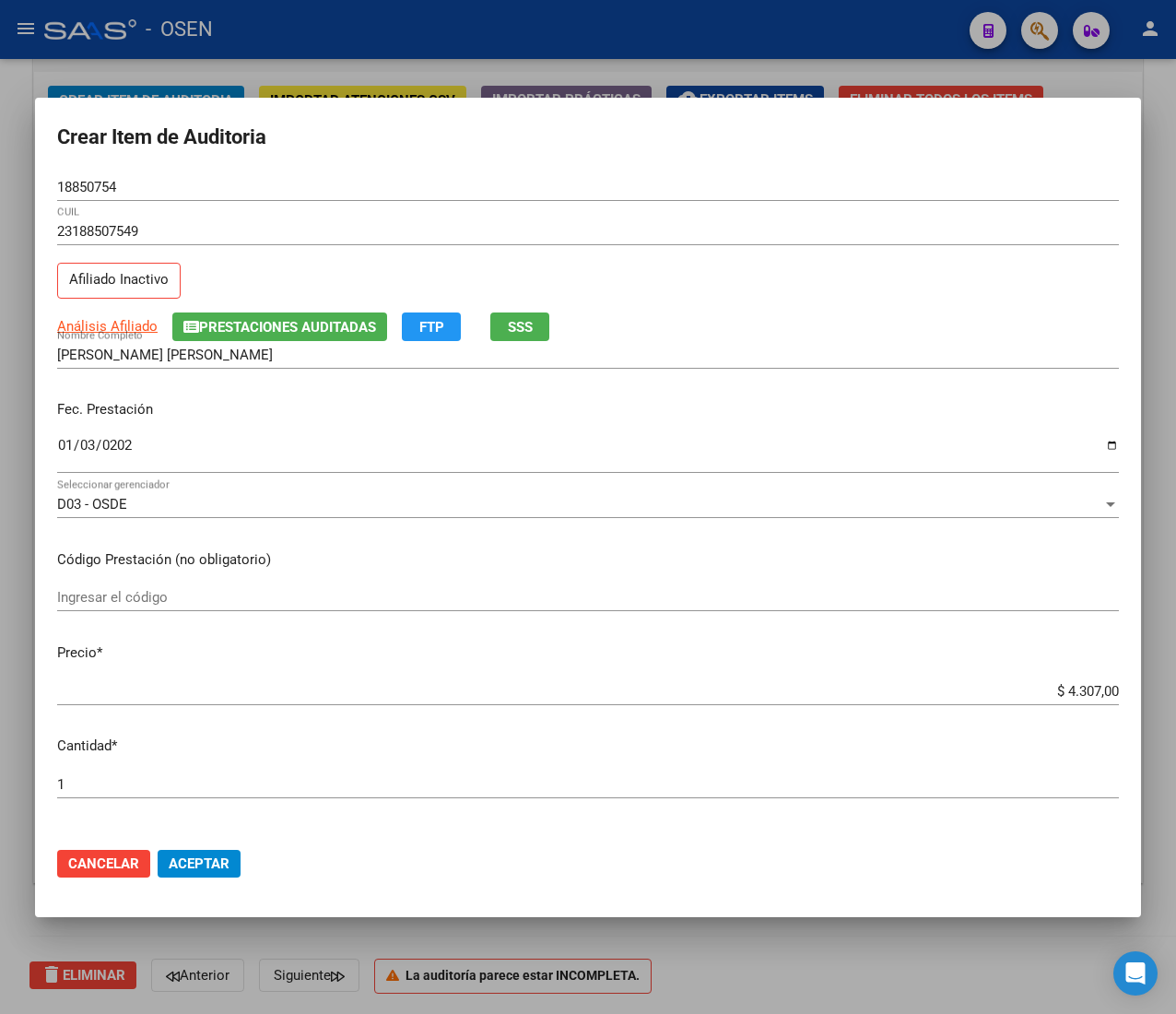
click at [1054, 691] on input "$ 4.307,00" at bounding box center [588, 691] width 1061 height 17
type input "$ 0,01"
type input "$ 0,15"
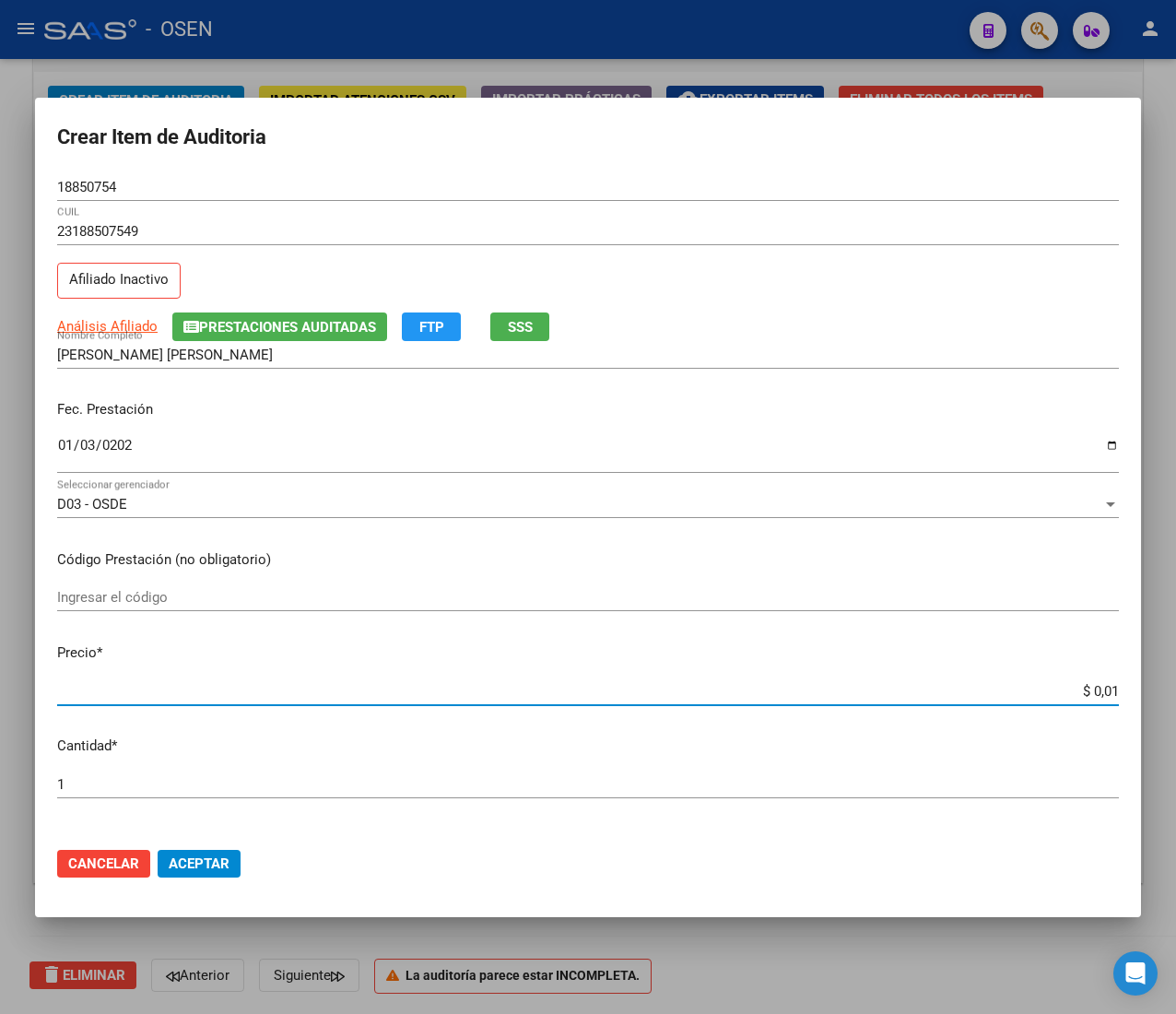
type input "$ 0,15"
type input "$ 1,52"
type input "$ 15,20"
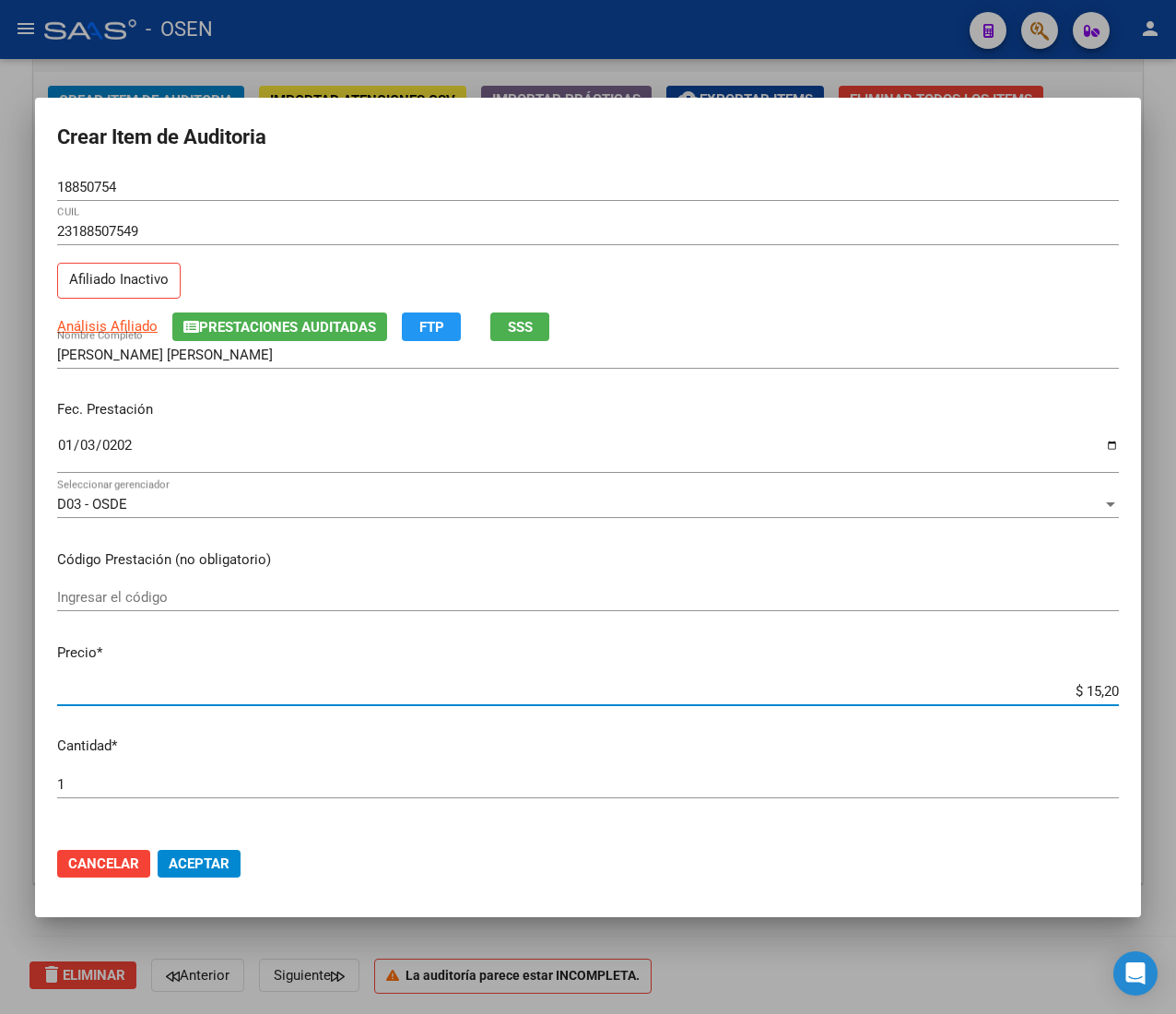
type input "$ 152,00"
type input "$ 1.520,00"
click at [205, 870] on span "Aceptar" at bounding box center [199, 863] width 61 height 17
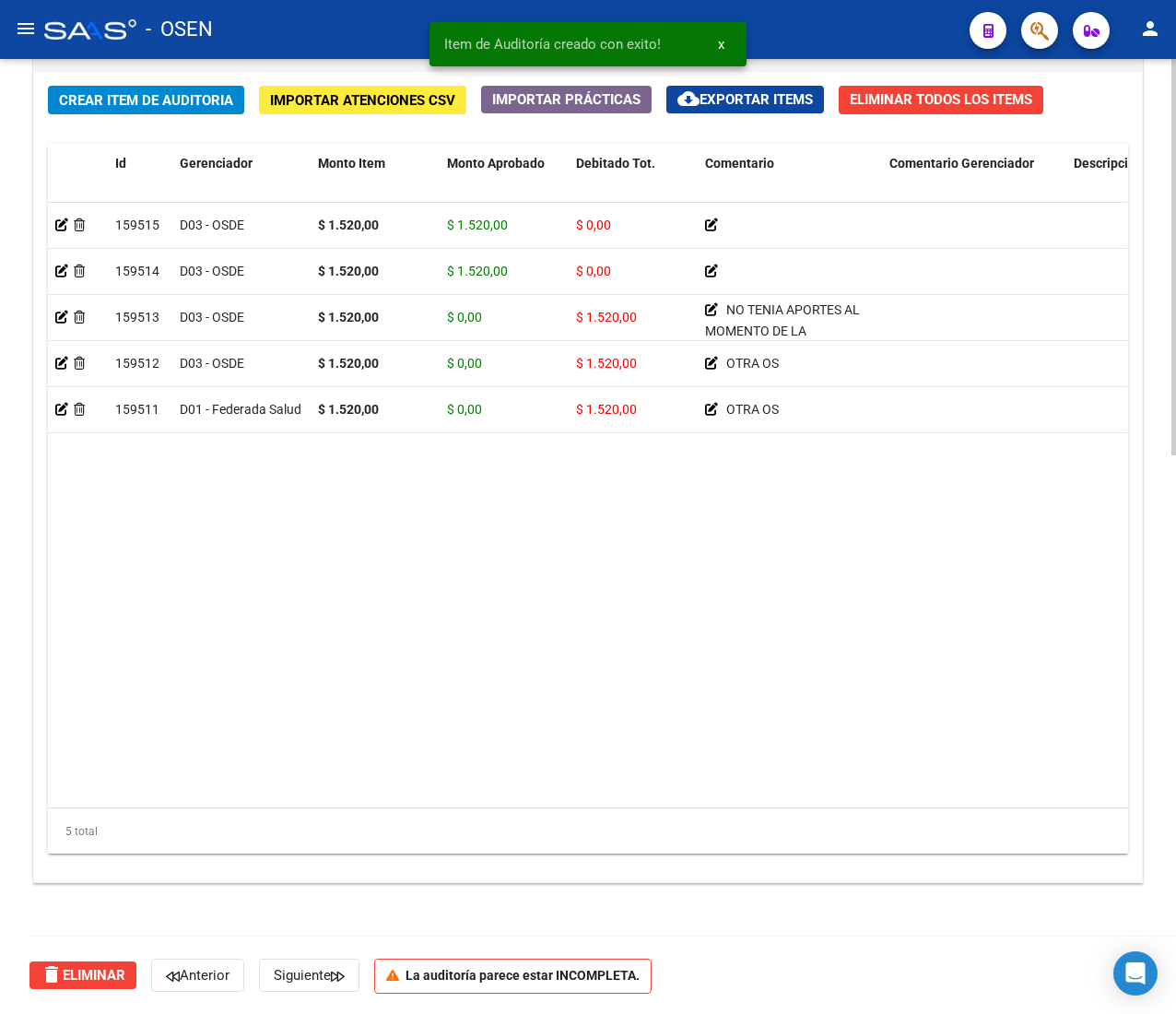
click at [193, 99] on span "Crear Item de Auditoria" at bounding box center [146, 100] width 174 height 17
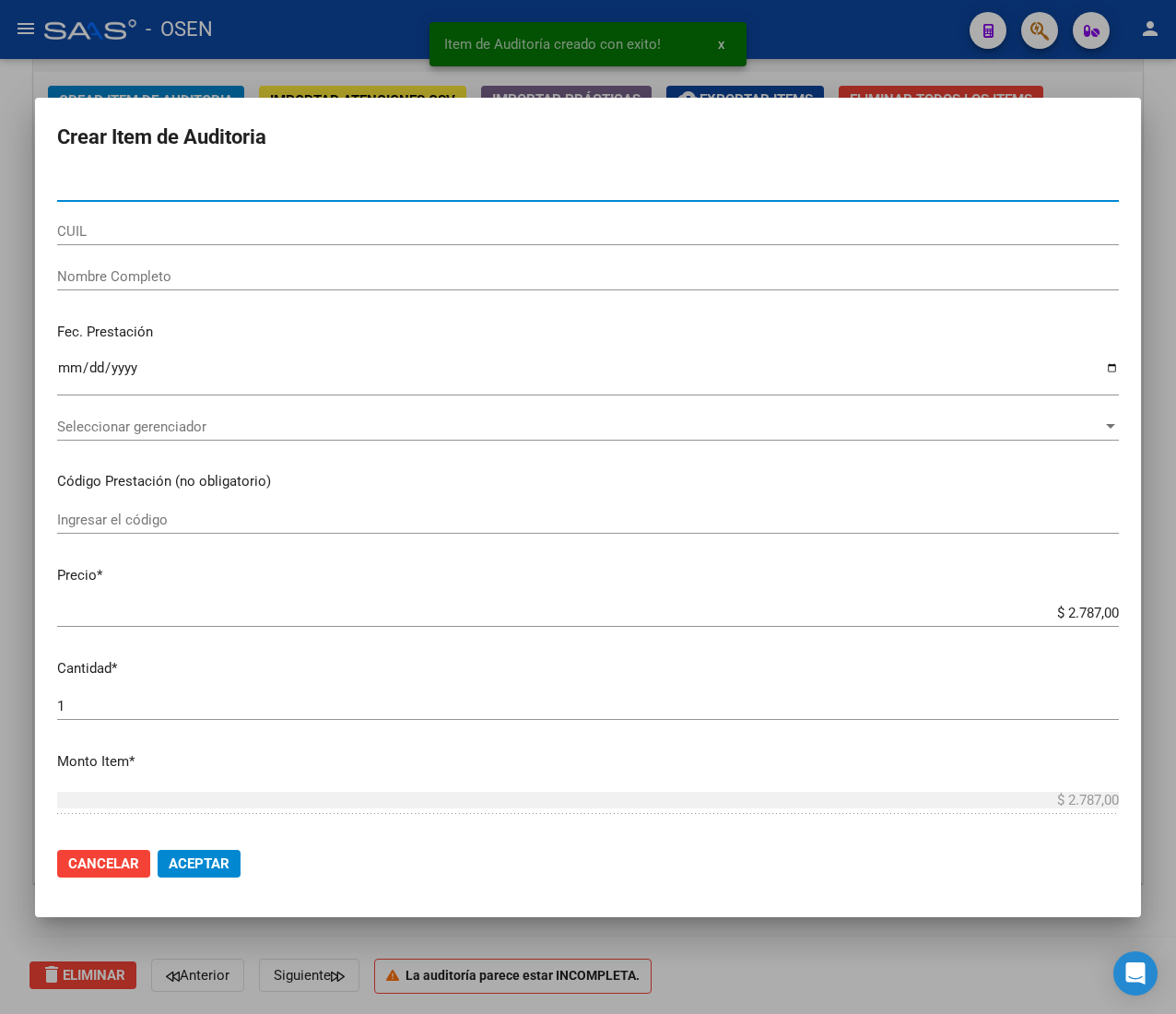
paste input "24814791"
type input "24814791"
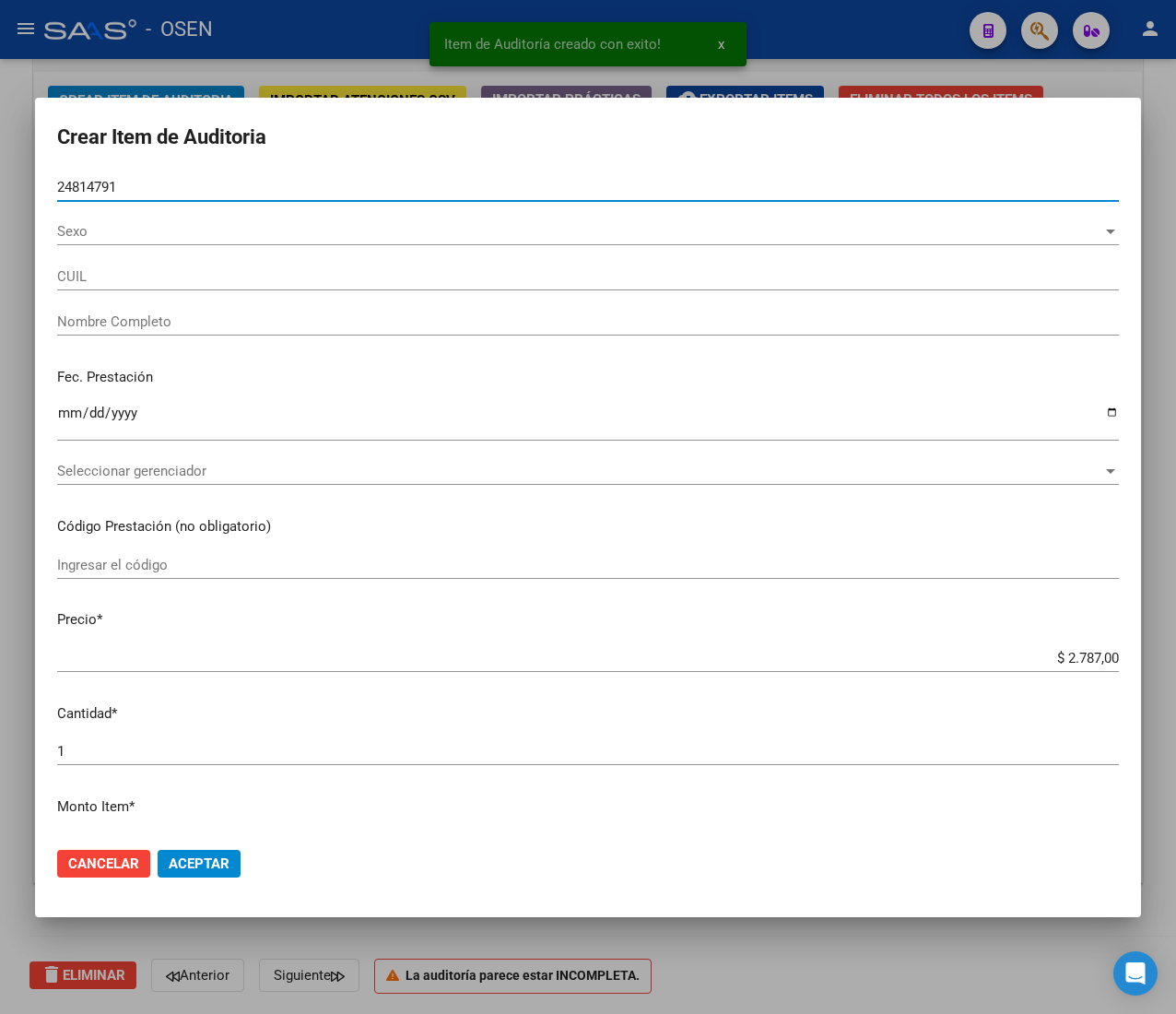
type input "27248147917"
type input "CASTELLANO [PERSON_NAME]"
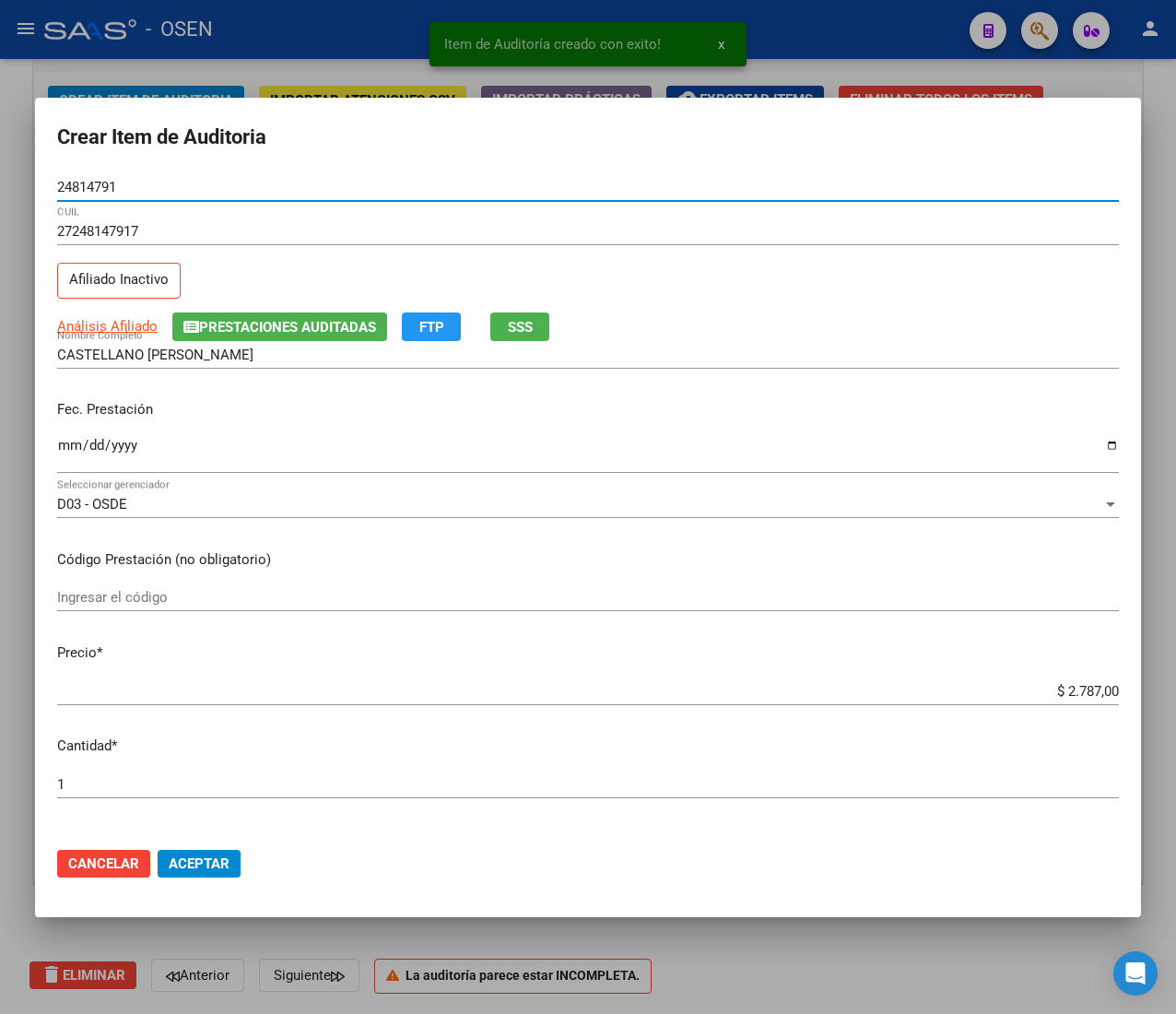
type input "24814791"
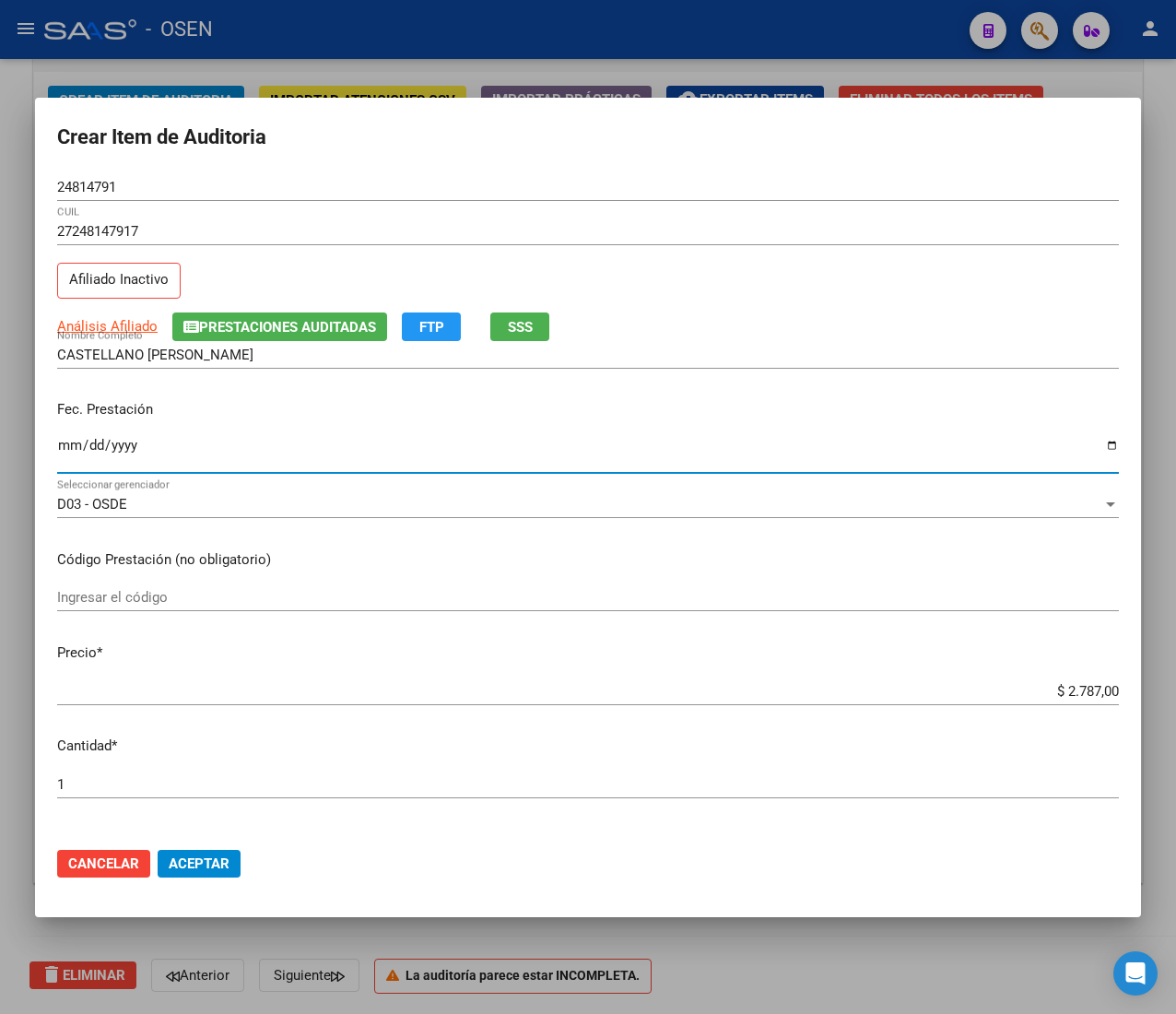
click at [71, 454] on input "Ingresar la fecha" at bounding box center [588, 453] width 1061 height 30
type input "[DATE]"
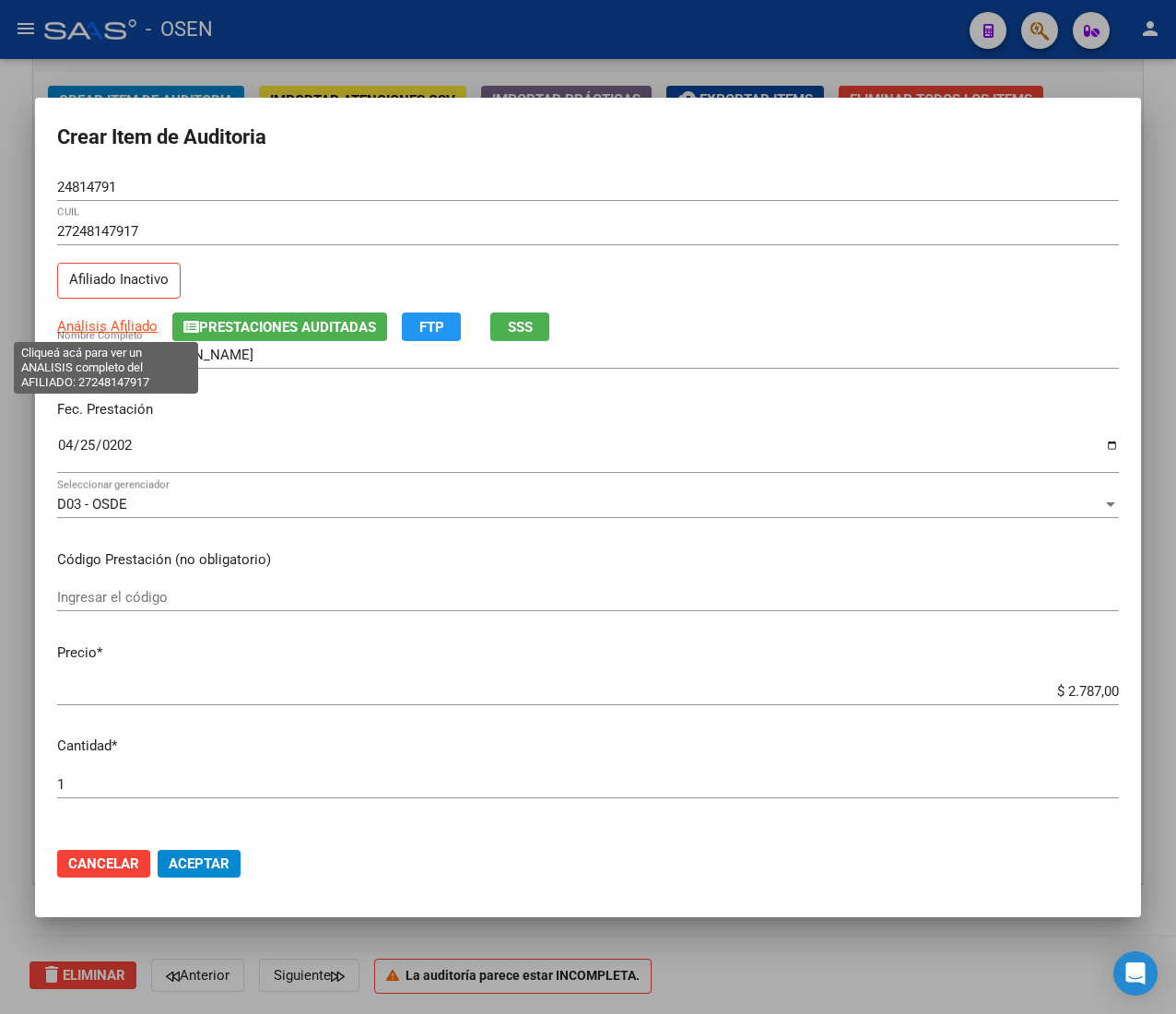
click at [129, 321] on span "Análisis Afiliado" at bounding box center [107, 326] width 100 height 17
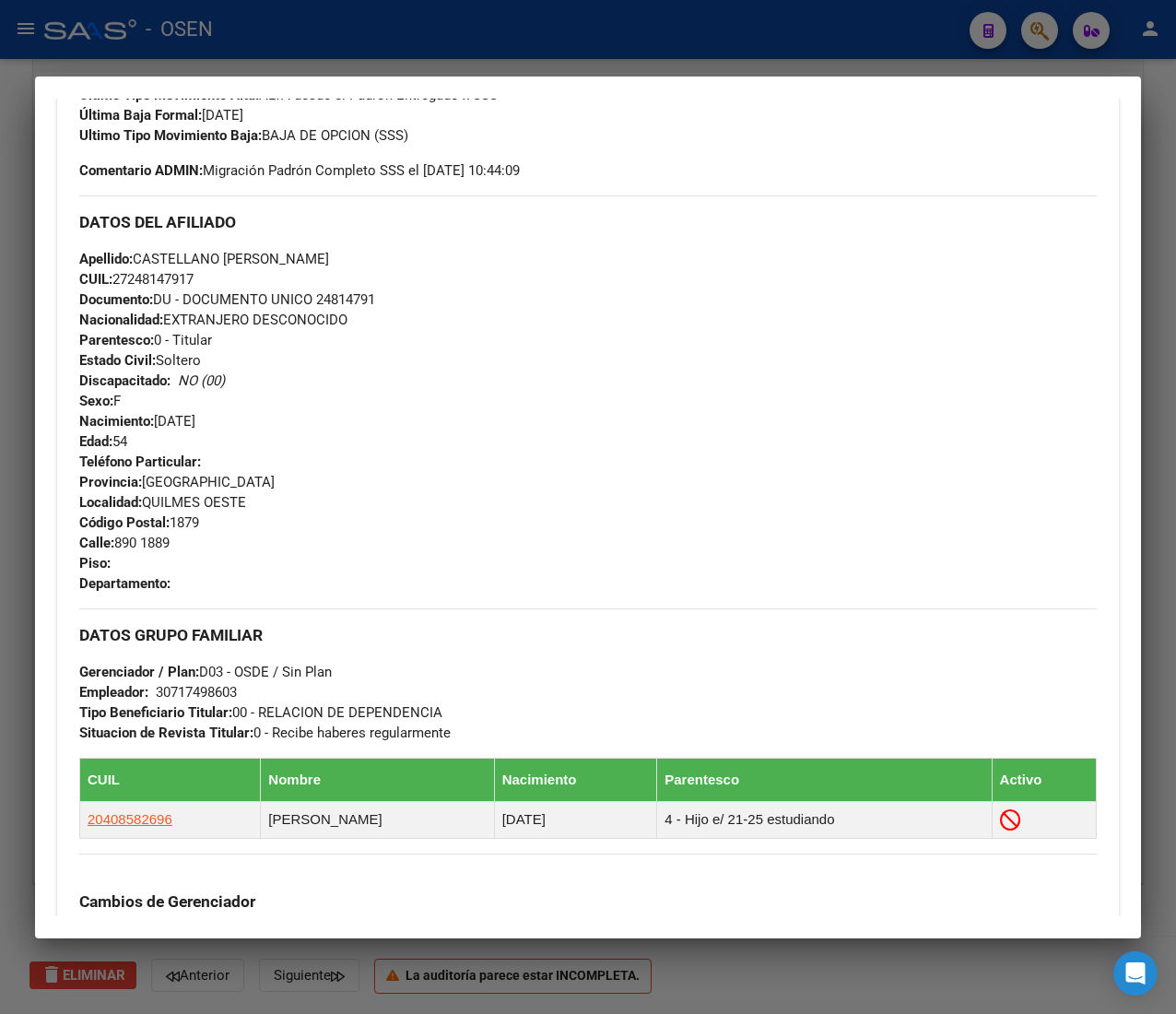
scroll to position [968, 0]
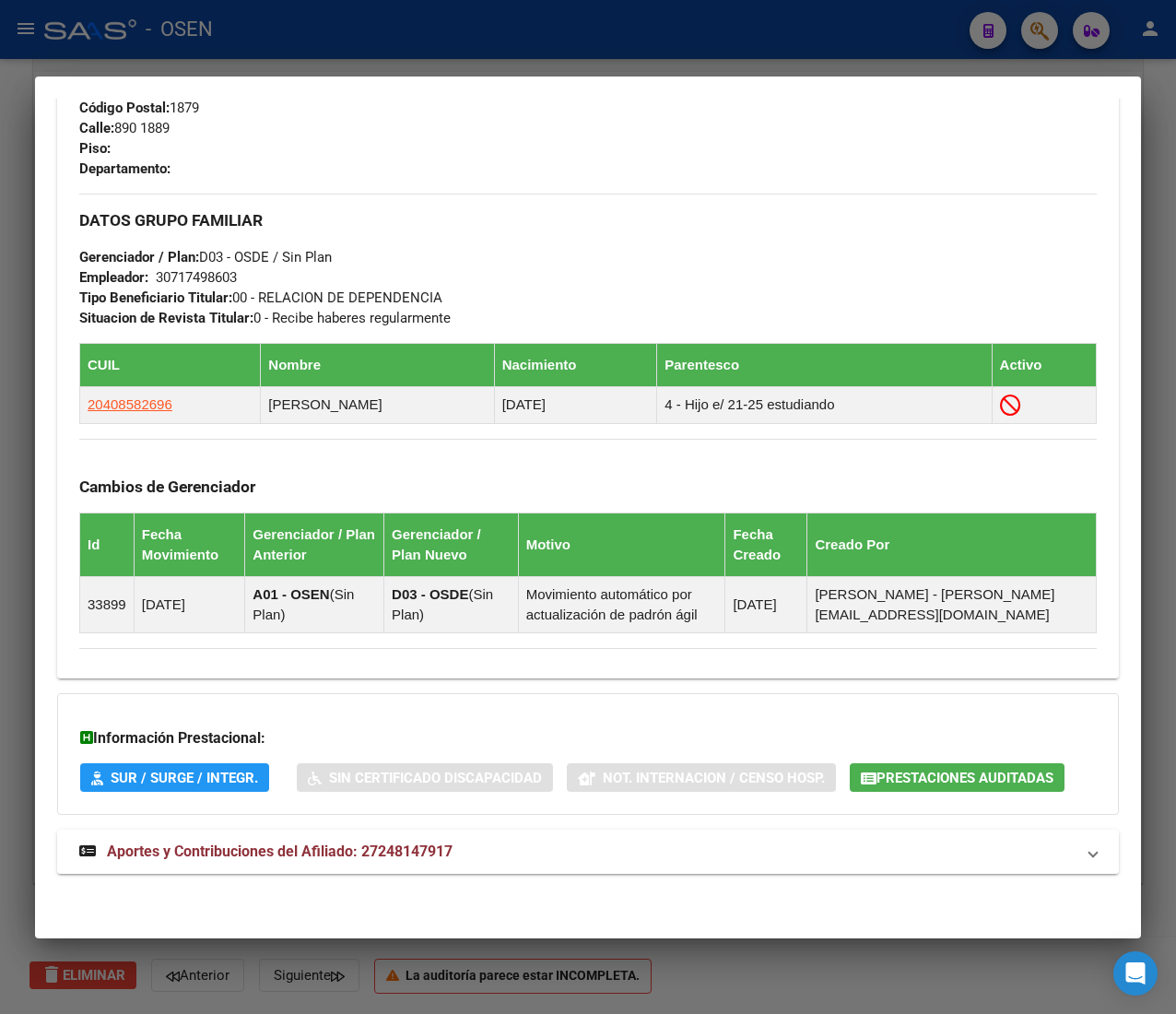
click at [560, 865] on mat-expansion-panel-header "Aportes y Contribuciones del Afiliado: 27248147917" at bounding box center [588, 852] width 1061 height 44
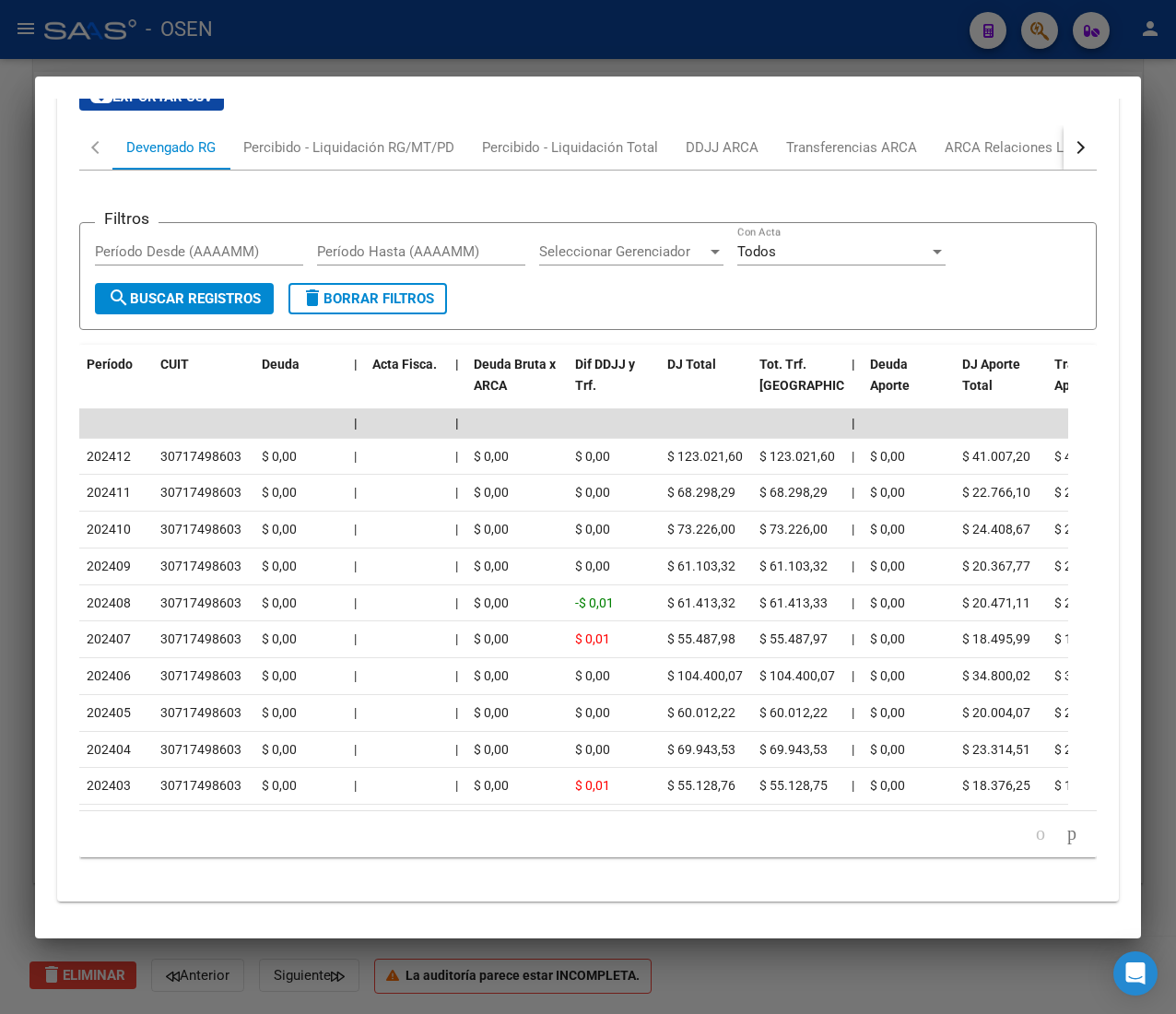
scroll to position [1877, 0]
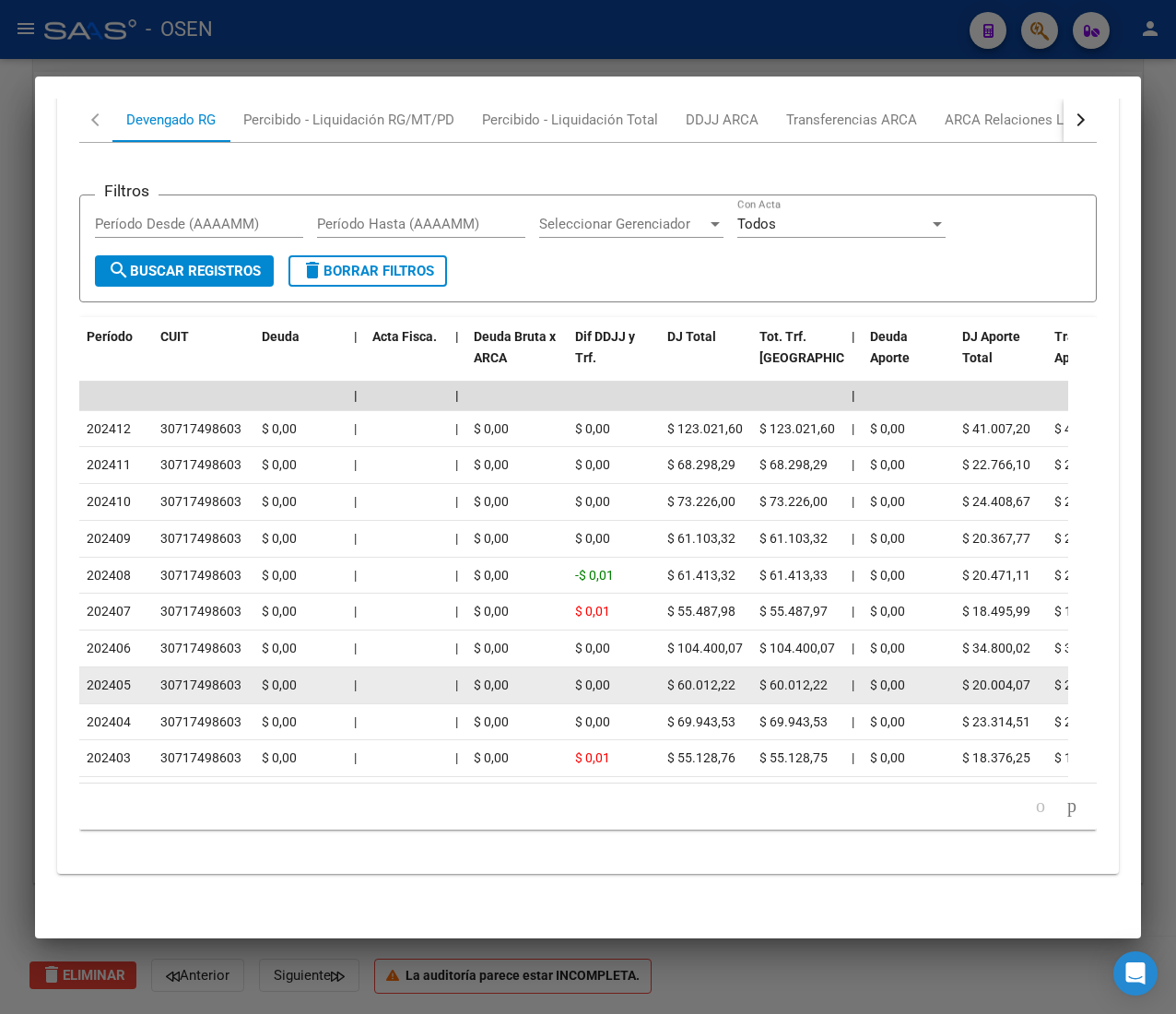
click at [527, 674] on div "$ 0,00" at bounding box center [517, 685] width 87 height 22
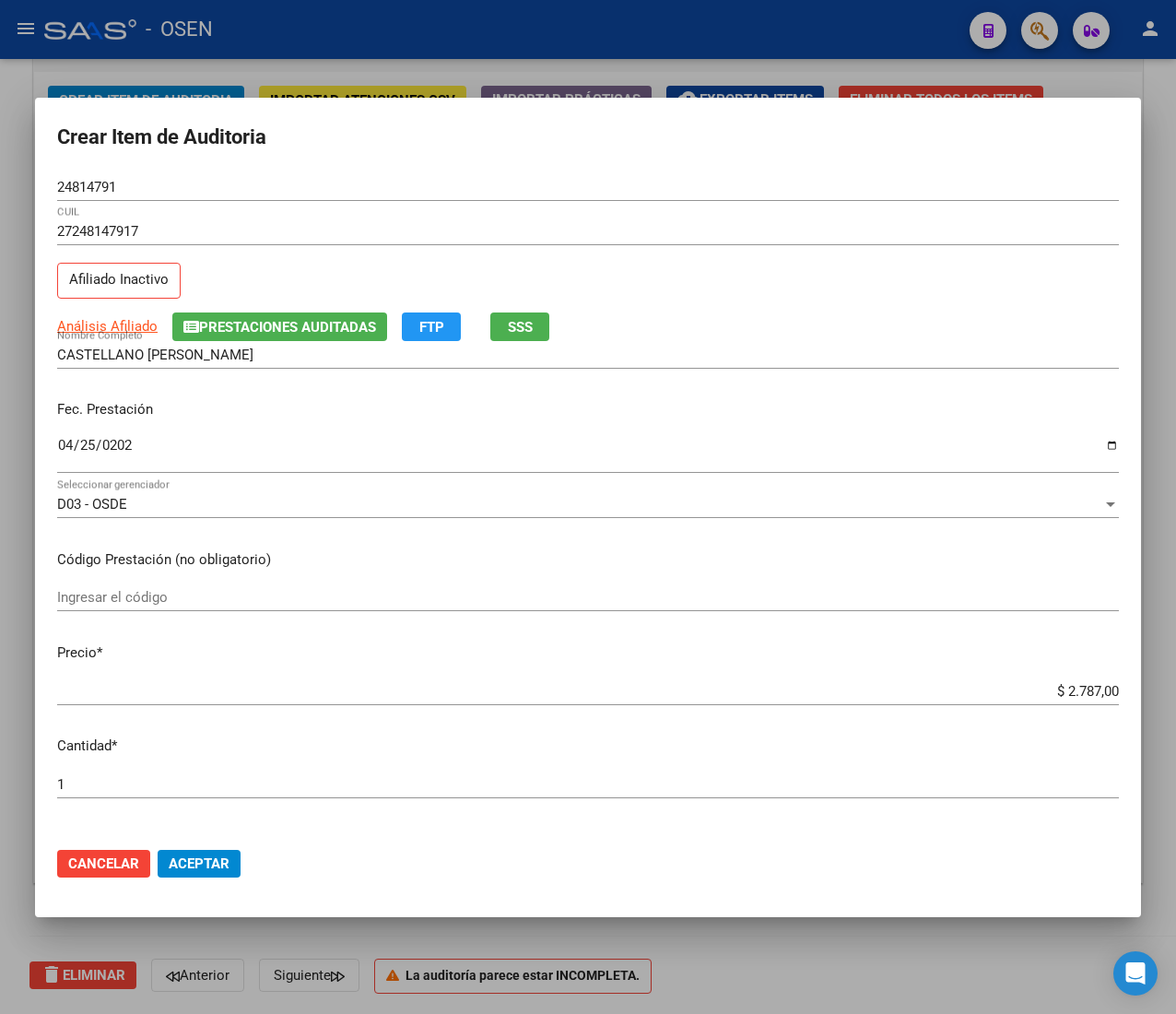
click at [188, 856] on span "Aceptar" at bounding box center [199, 863] width 61 height 17
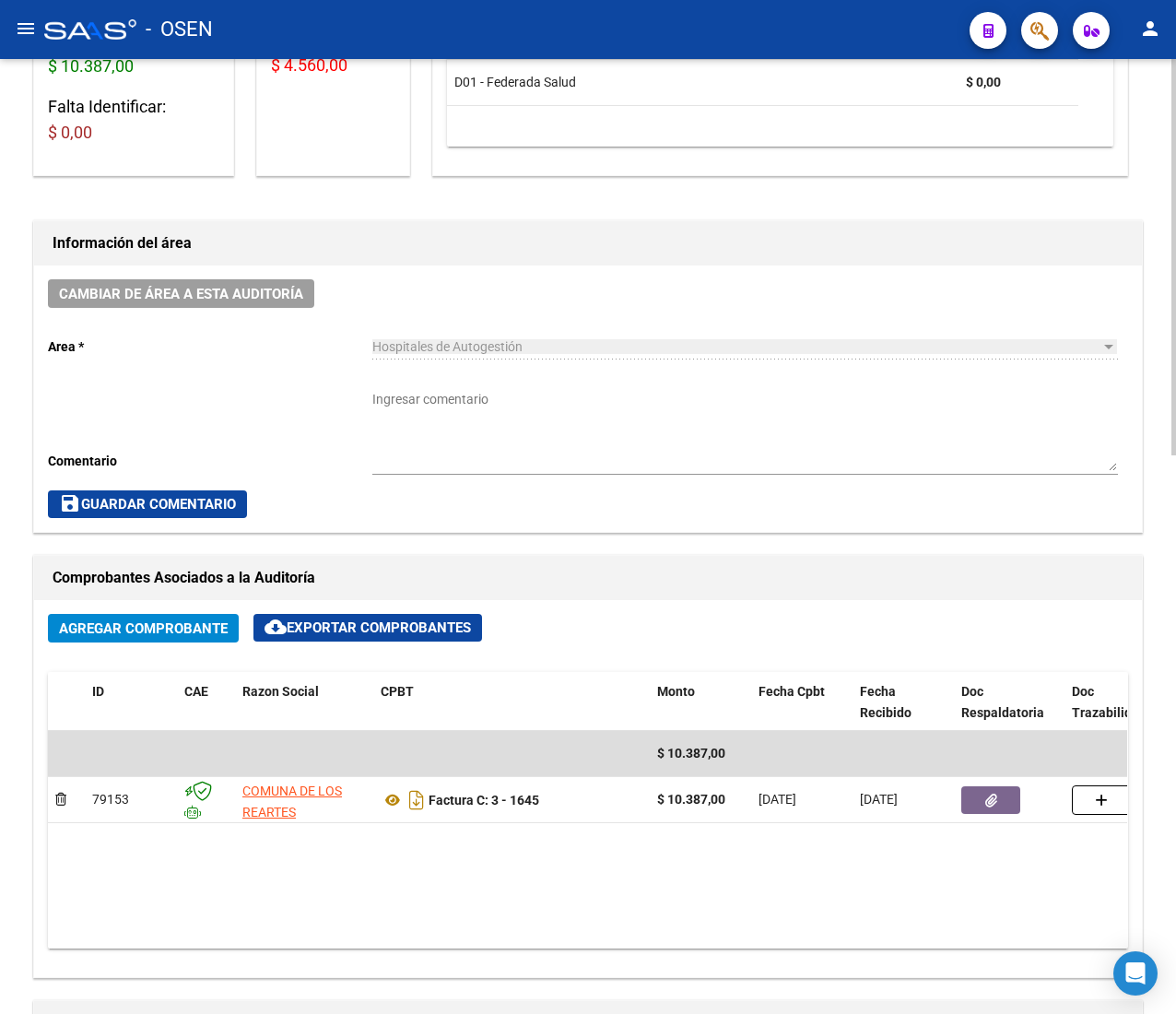
scroll to position [553, 0]
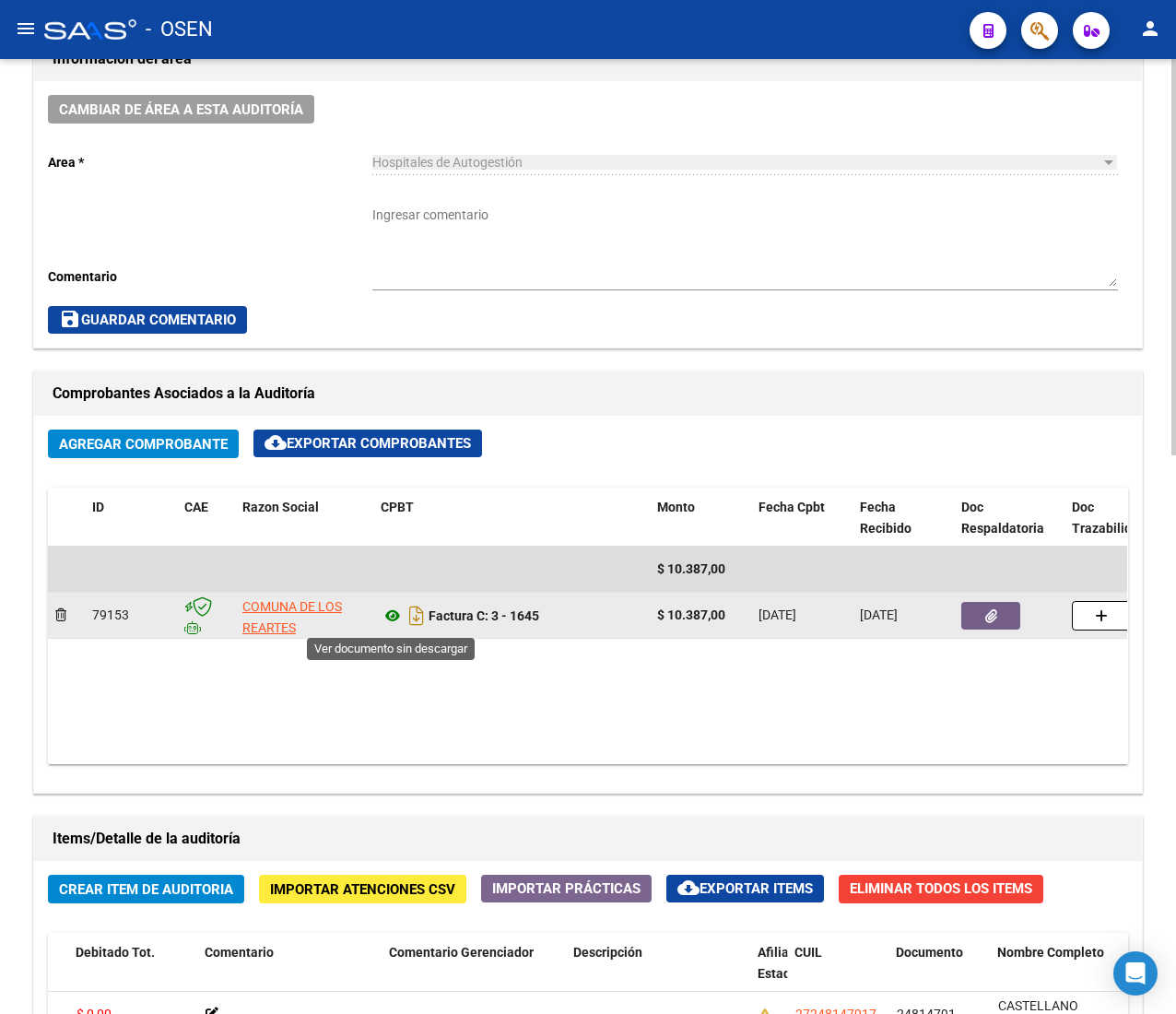
click at [389, 618] on icon at bounding box center [393, 615] width 24 height 22
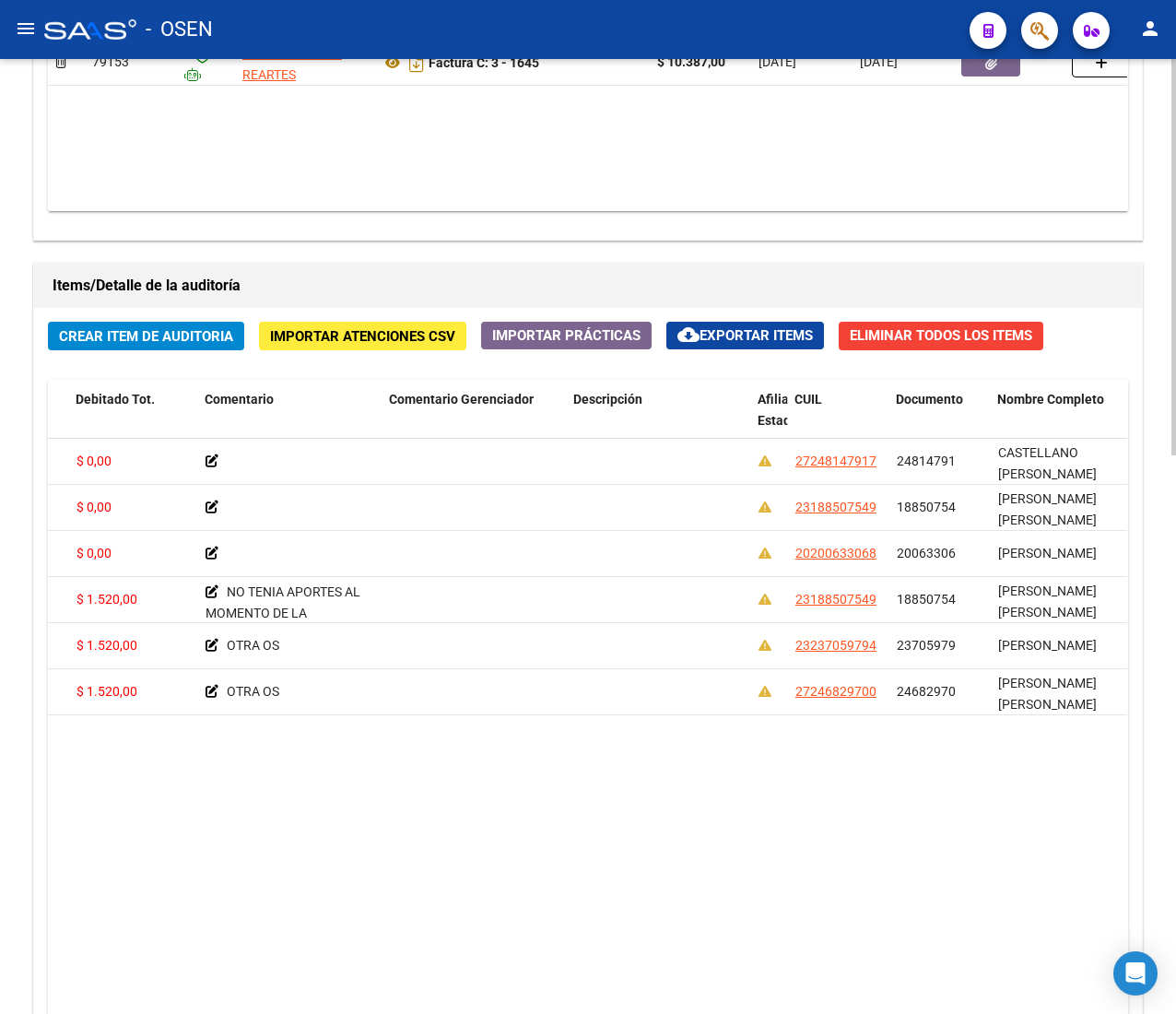
scroll to position [1291, 0]
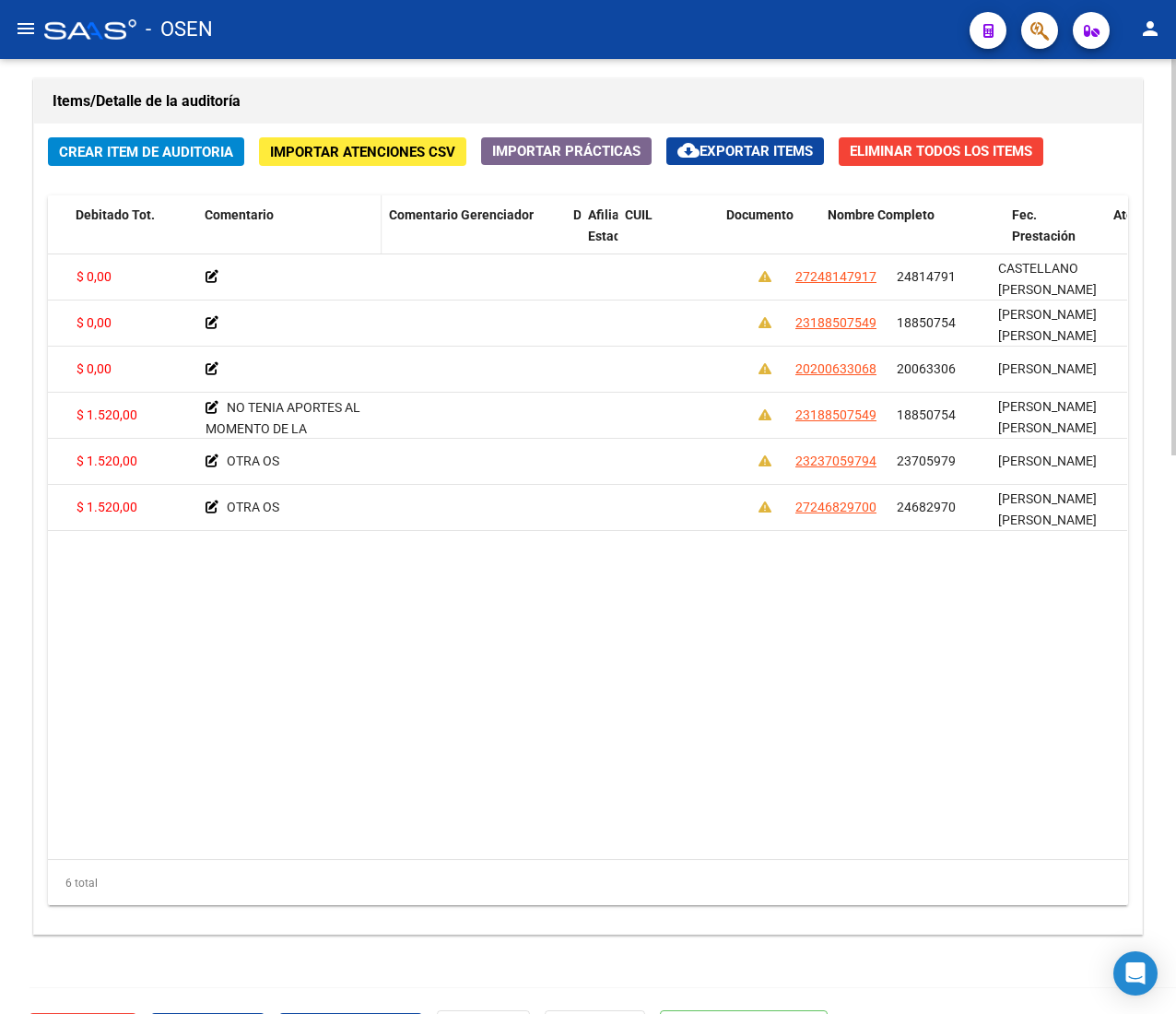
drag, startPoint x: 612, startPoint y: 238, endPoint x: 230, endPoint y: 234, distance: 382.0
click at [241, 232] on div "Id Gerenciador Monto Item Monto Aprobado Debitado Tot. Comentario Comentario Ge…" at bounding box center [821, 235] width 2548 height 81
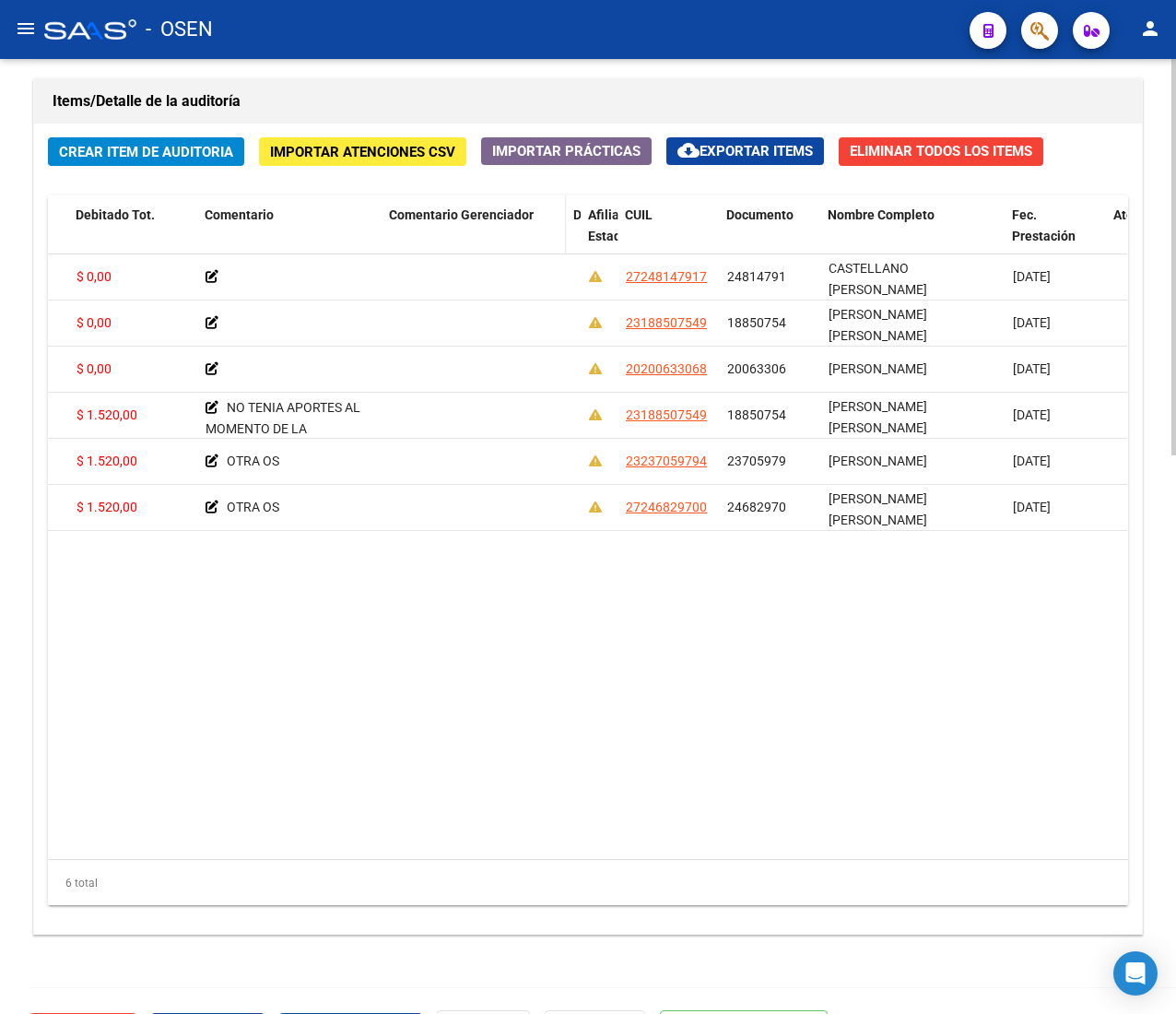
click at [545, 232] on datatable-header-cell "Comentario Gerenciador" at bounding box center [473, 235] width 184 height 81
click at [359, 238] on datatable-header-cell "Comentario" at bounding box center [288, 235] width 184 height 81
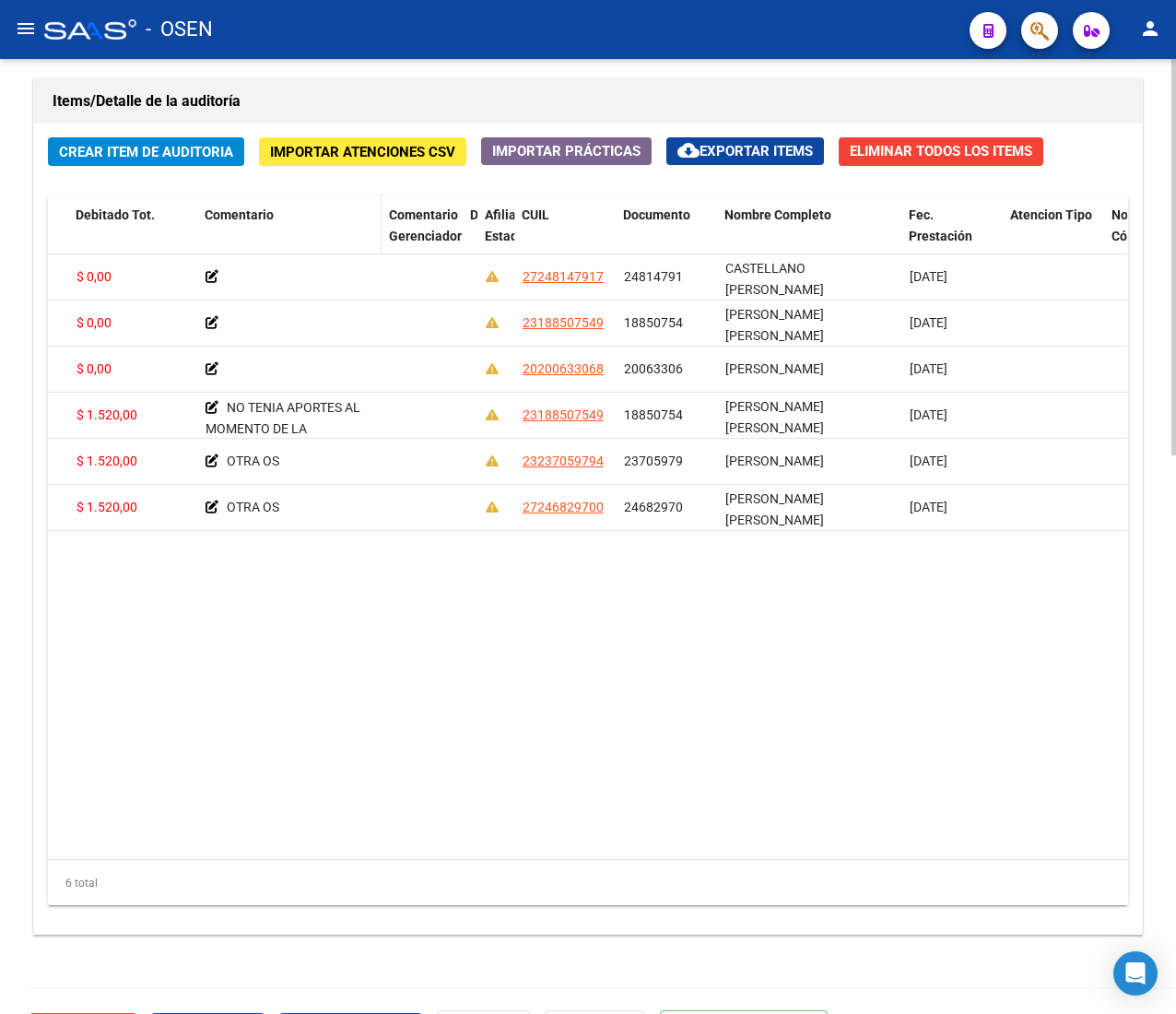
click at [354, 238] on datatable-header-cell "Comentario" at bounding box center [288, 235] width 184 height 81
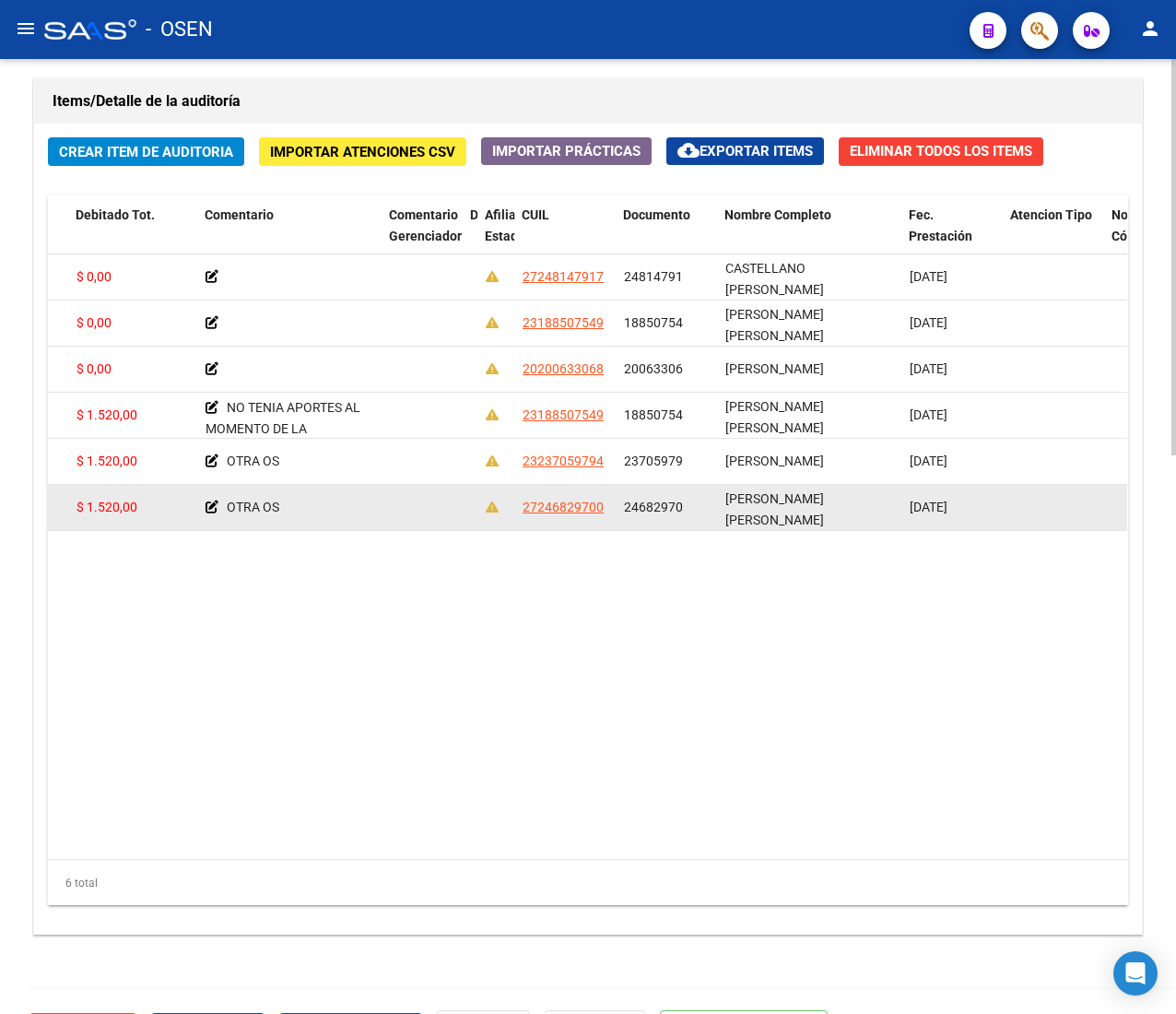
click at [663, 511] on span "24682970" at bounding box center [653, 506] width 59 height 15
copy span "24682970"
click at [538, 507] on span "27246829700" at bounding box center [563, 506] width 81 height 15
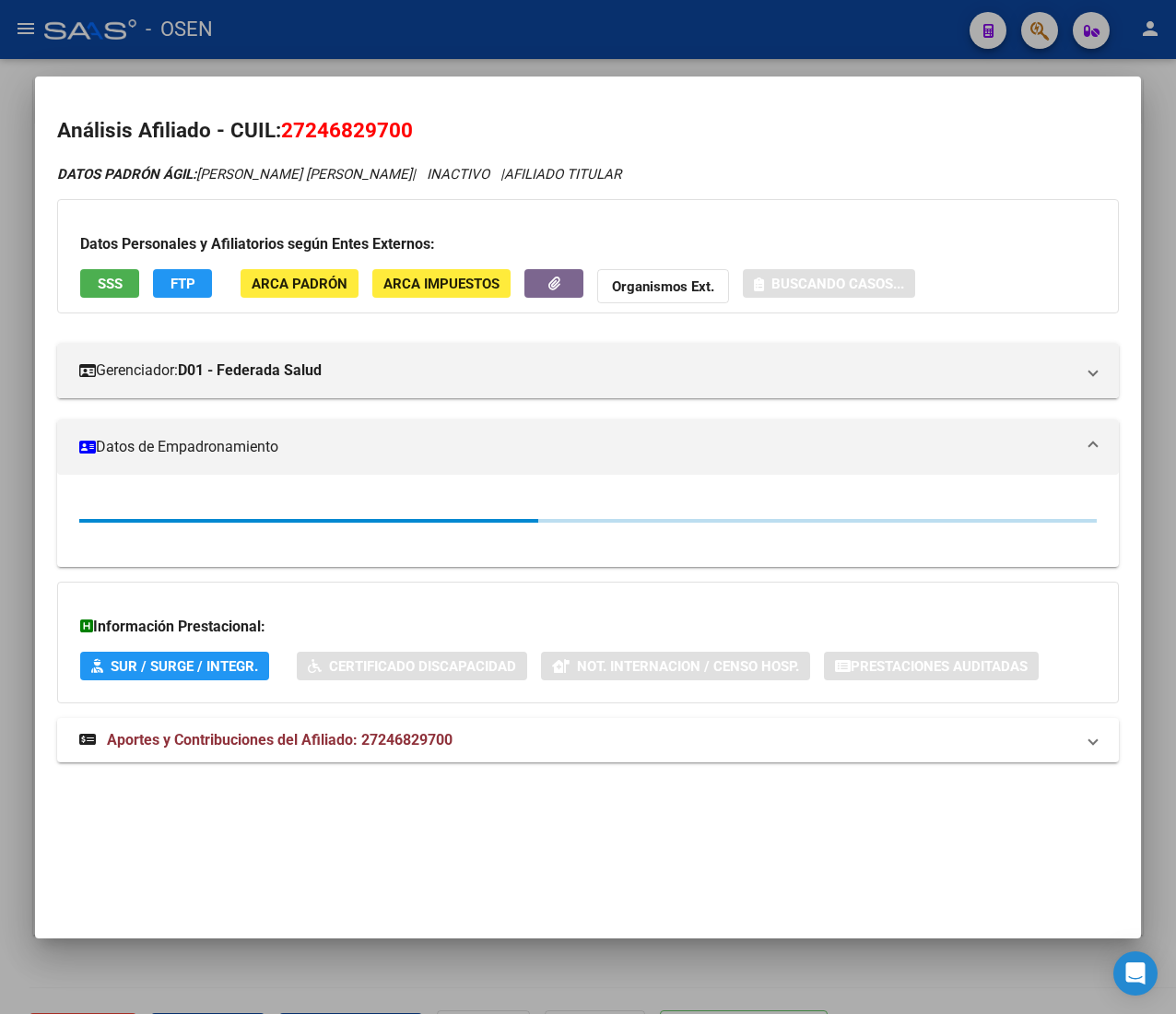
click at [111, 285] on span "SSS" at bounding box center [109, 284] width 25 height 17
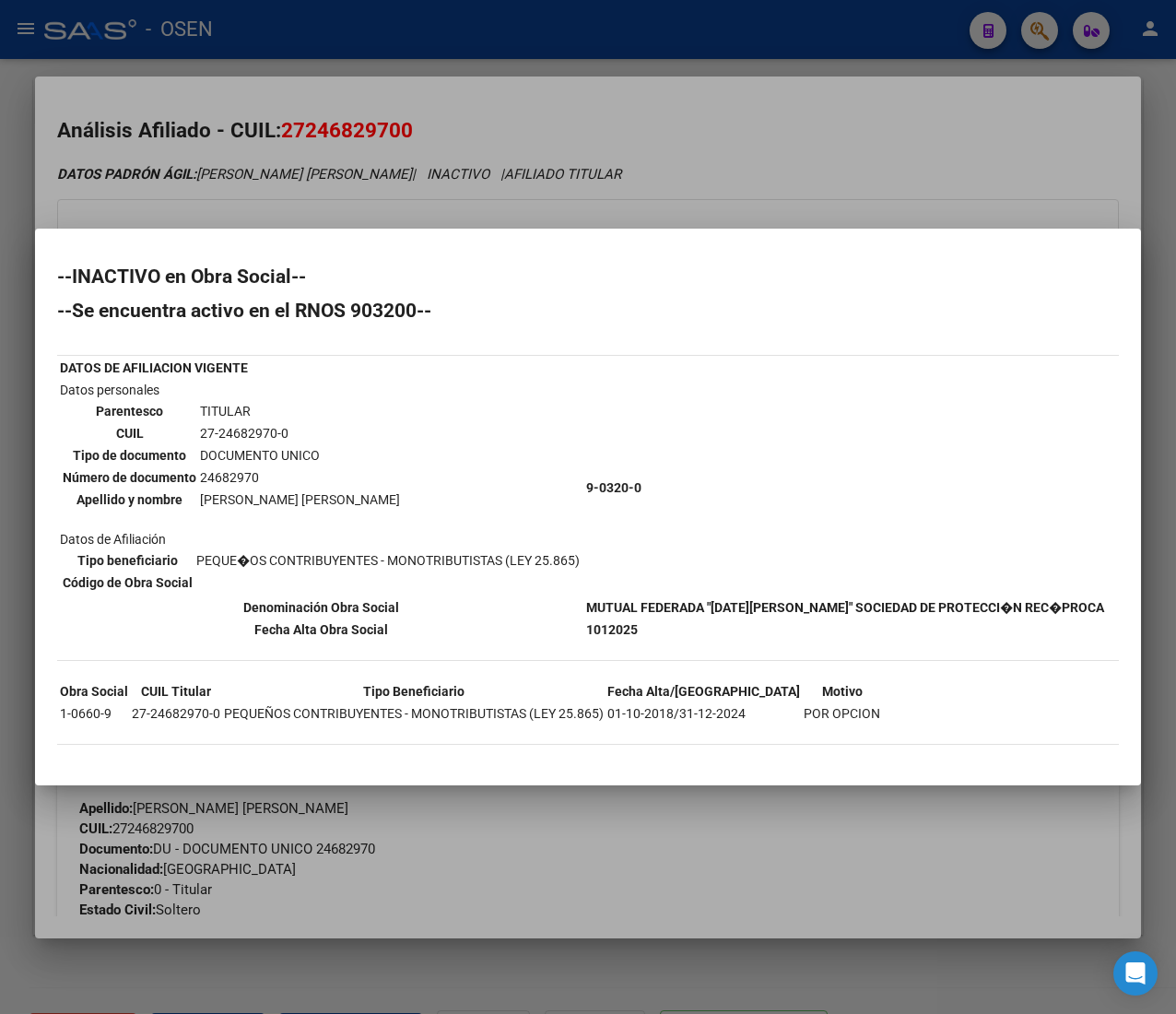
click at [347, 198] on div at bounding box center [588, 507] width 1176 height 1014
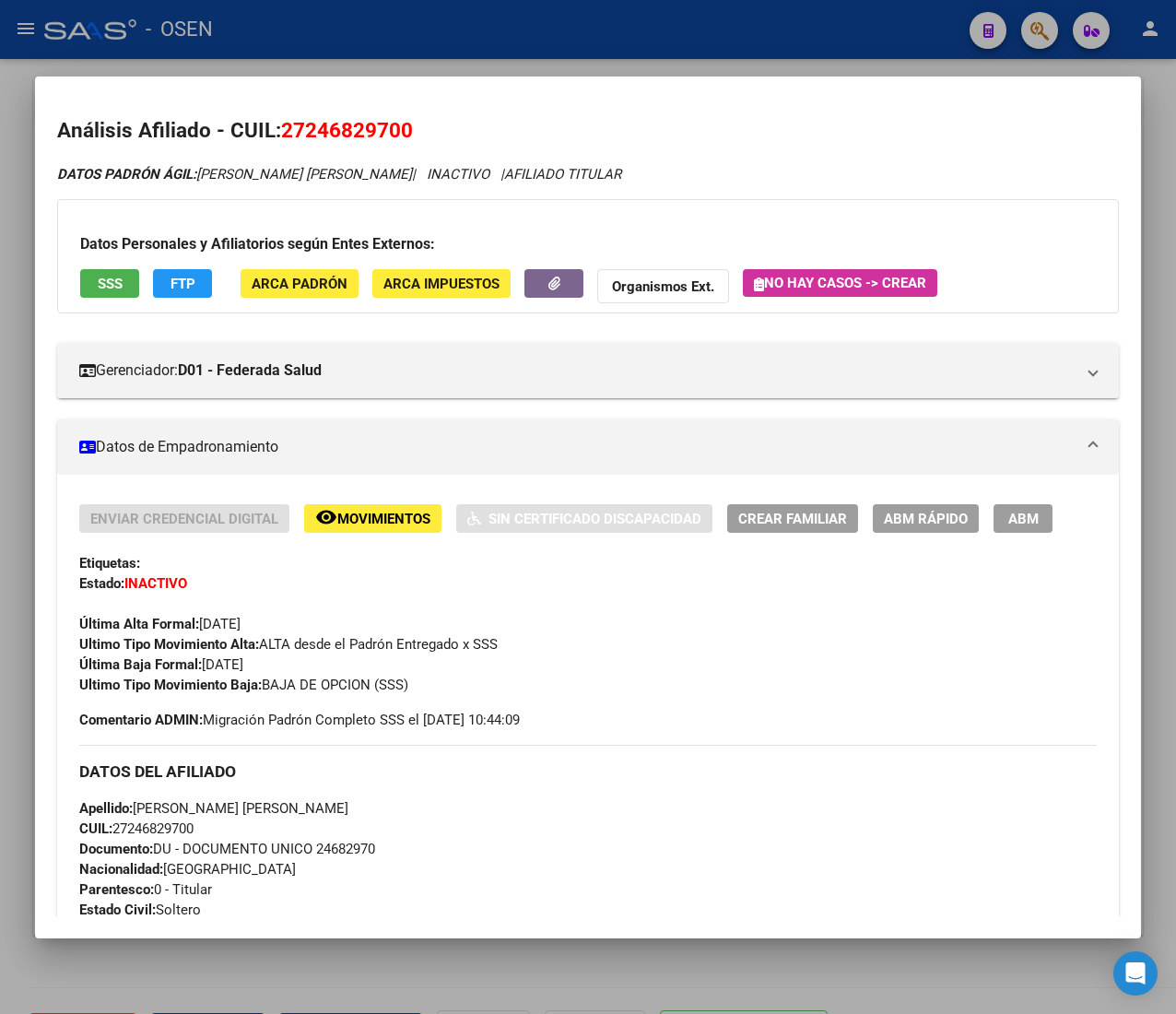
click at [374, 68] on div at bounding box center [588, 507] width 1176 height 1014
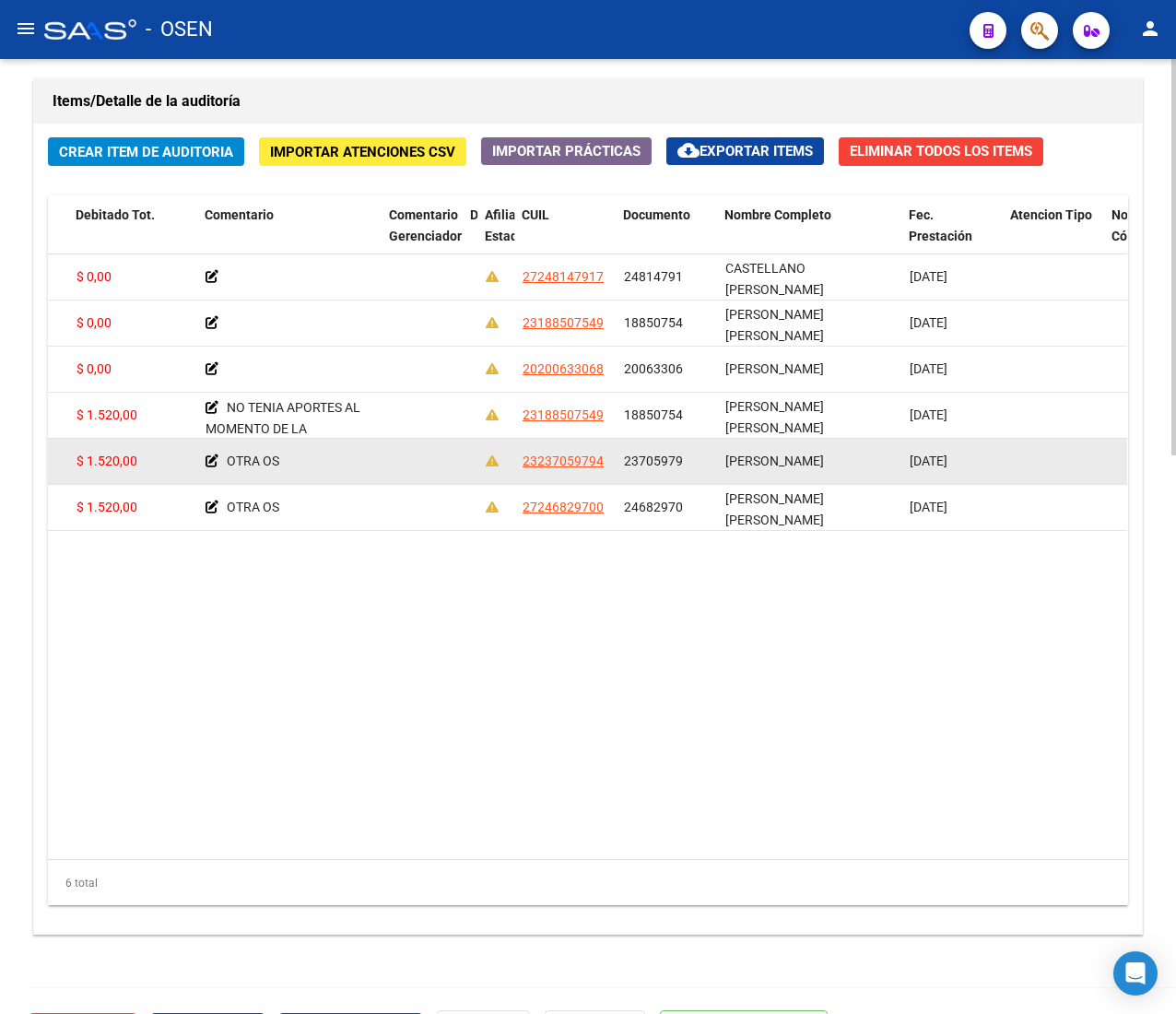
click at [643, 465] on span "23705979" at bounding box center [653, 461] width 59 height 15
copy span "23705979"
click at [526, 463] on span "23237059794" at bounding box center [563, 461] width 81 height 15
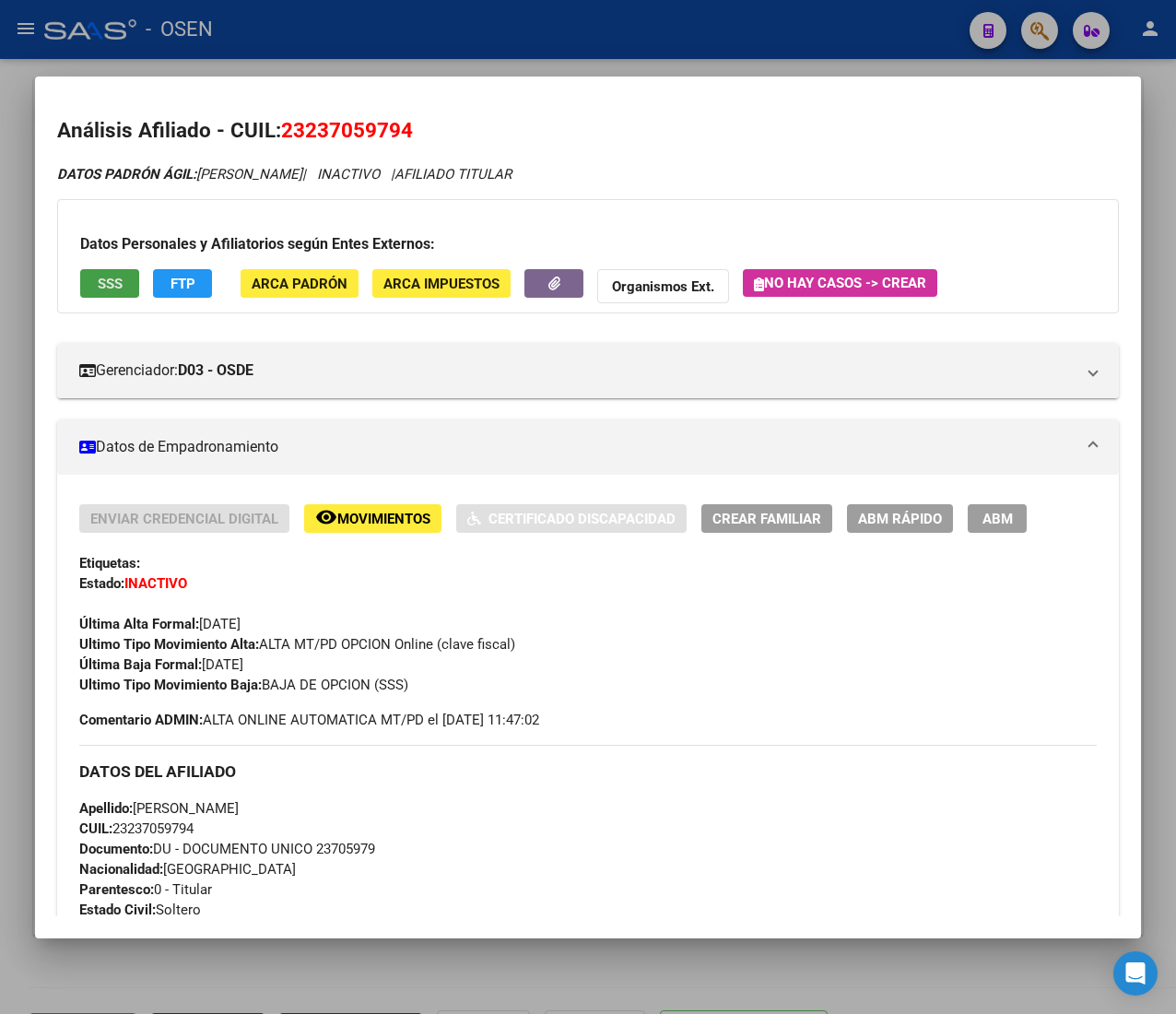
click at [111, 281] on span "SSS" at bounding box center [109, 284] width 25 height 17
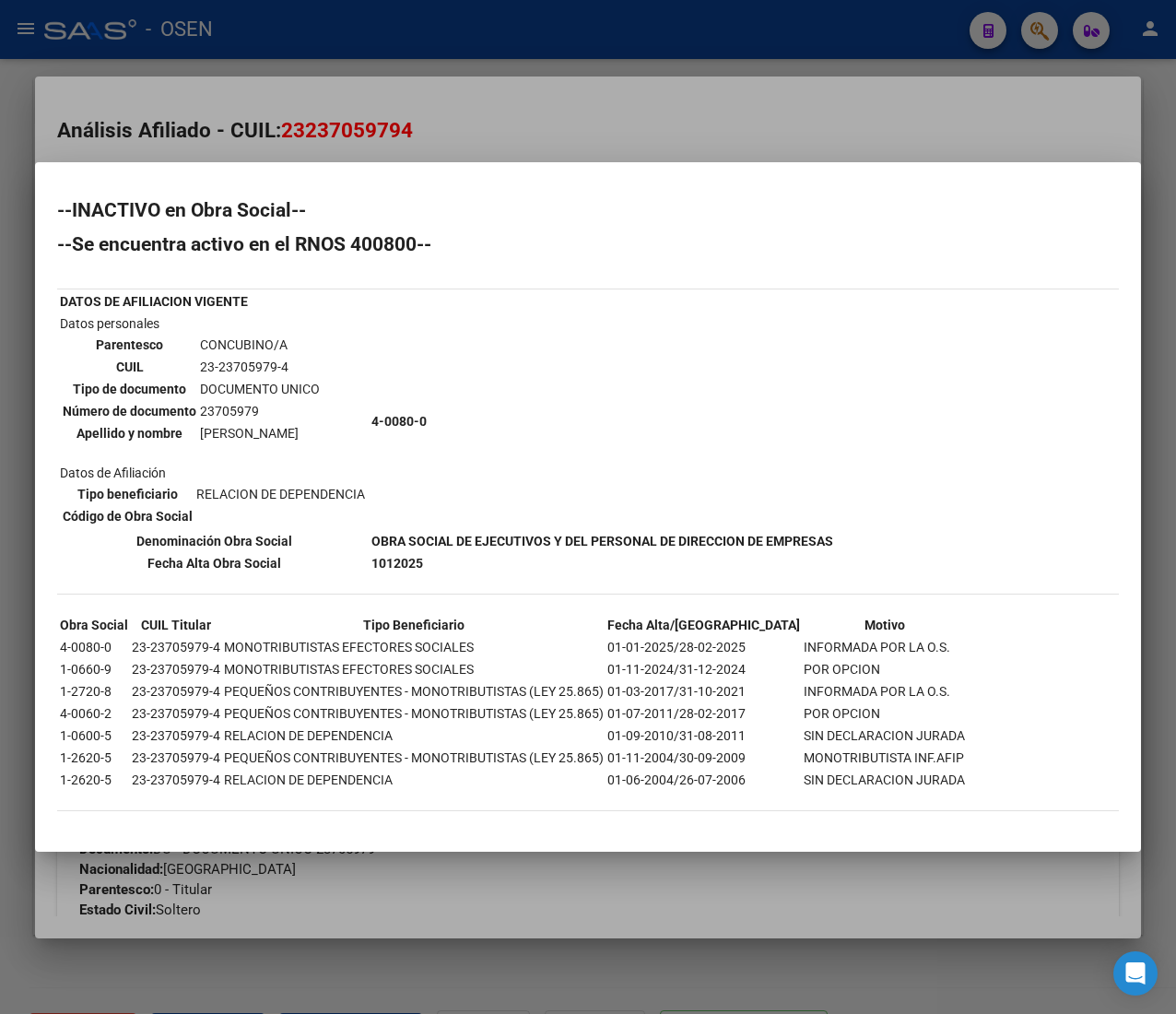
click at [518, 137] on div at bounding box center [588, 507] width 1176 height 1014
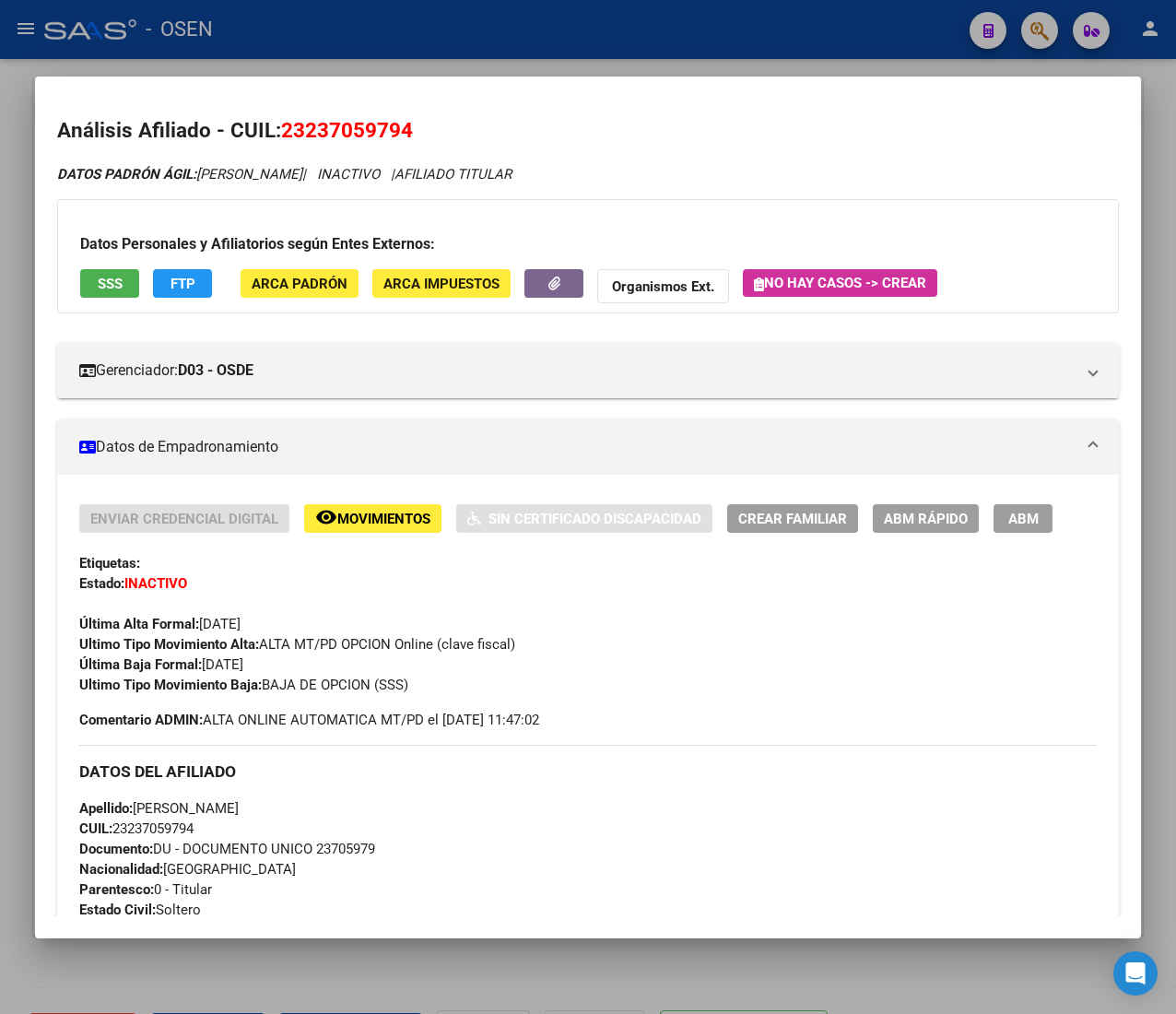
click at [573, 32] on div at bounding box center [588, 507] width 1176 height 1014
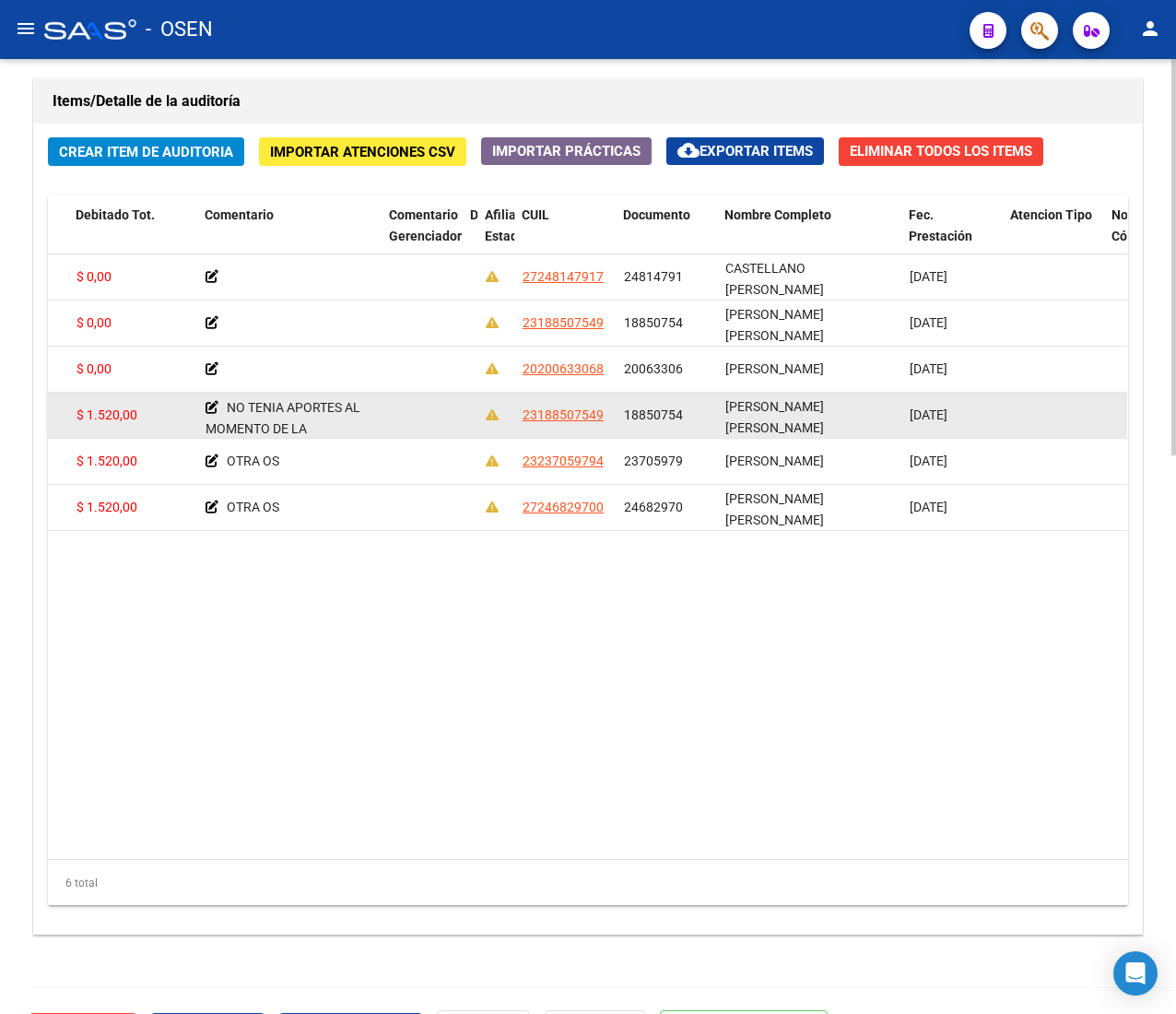
click at [638, 422] on span "18850754" at bounding box center [653, 414] width 59 height 15
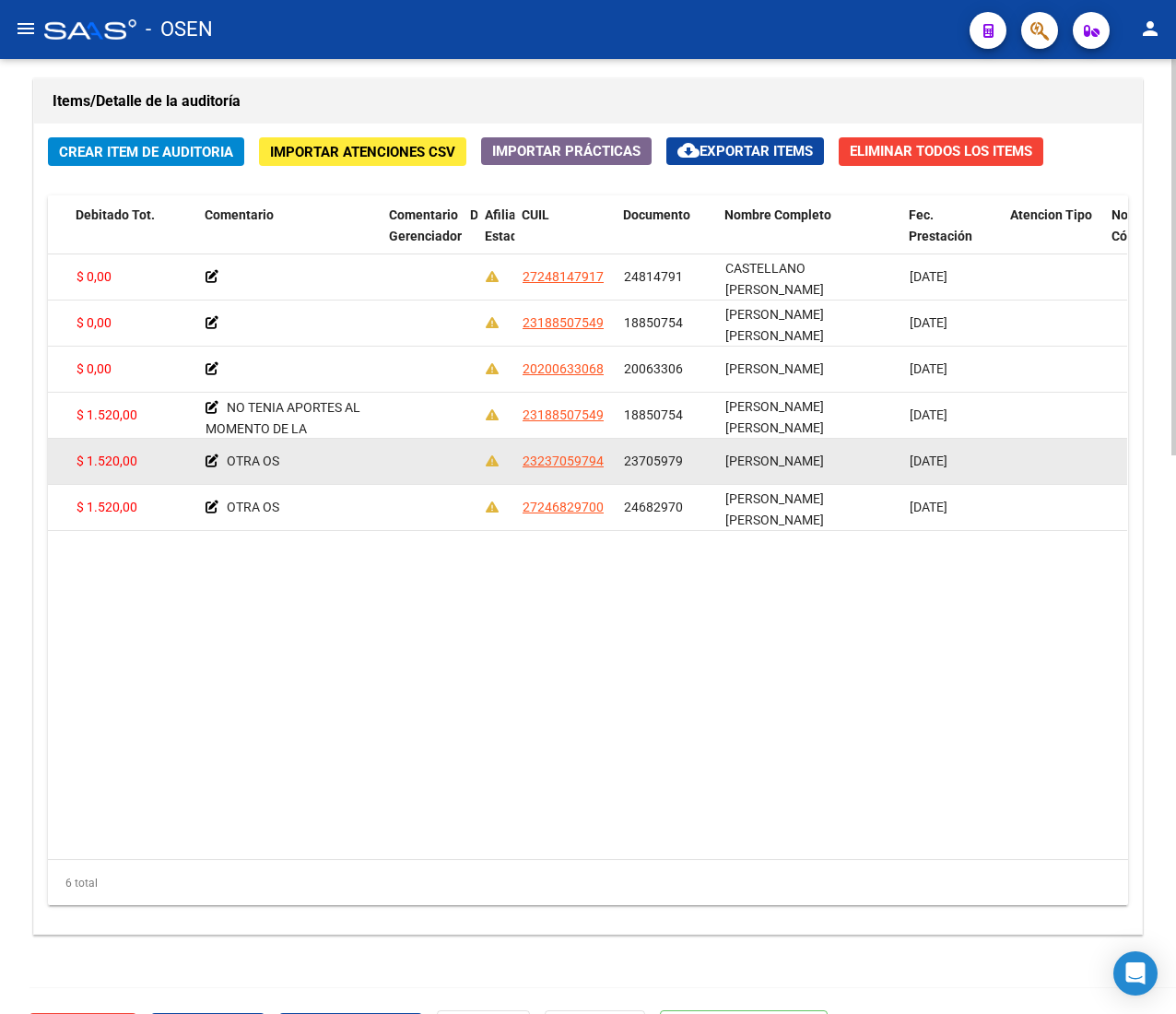
copy span "18850754"
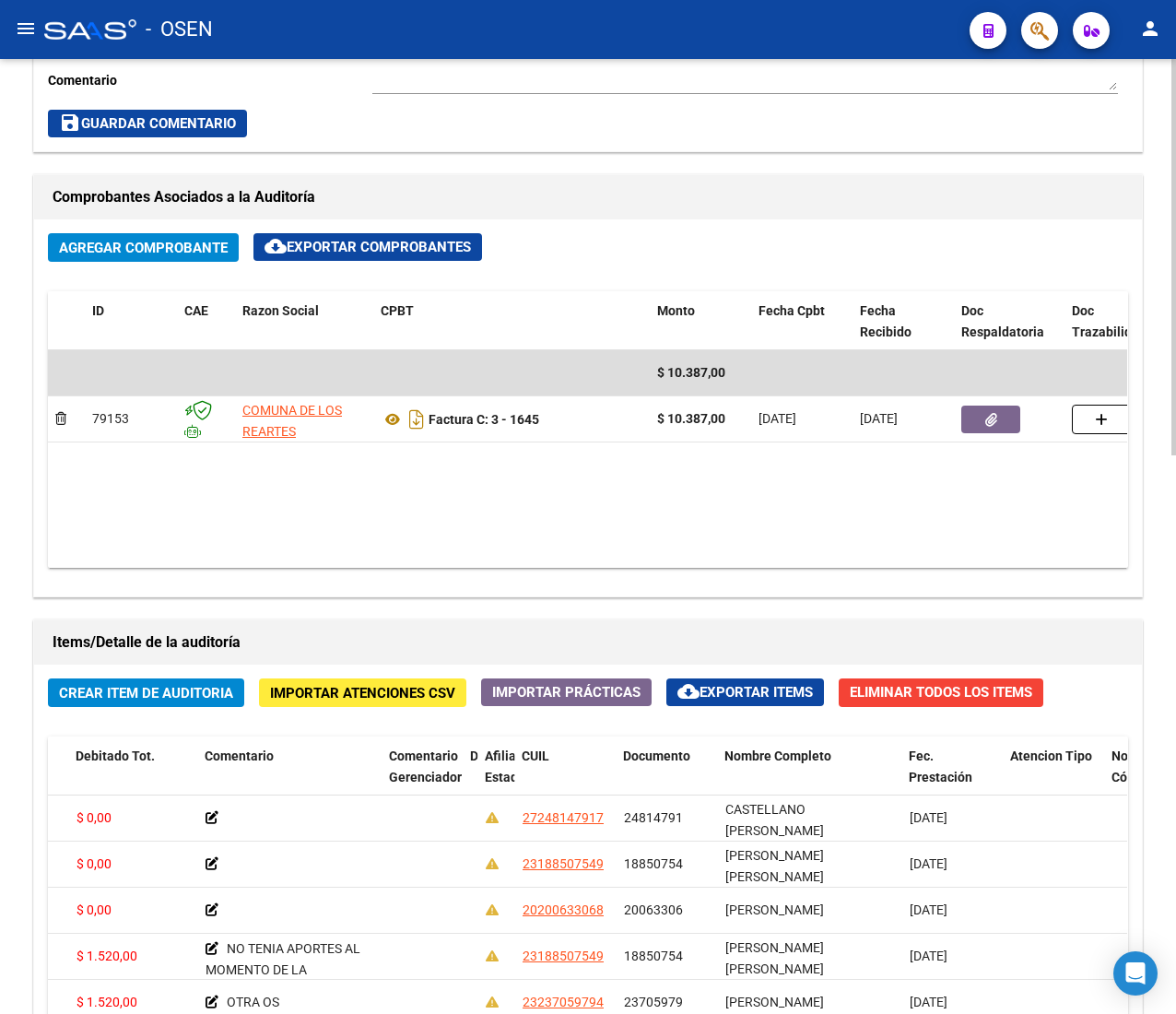
scroll to position [737, 0]
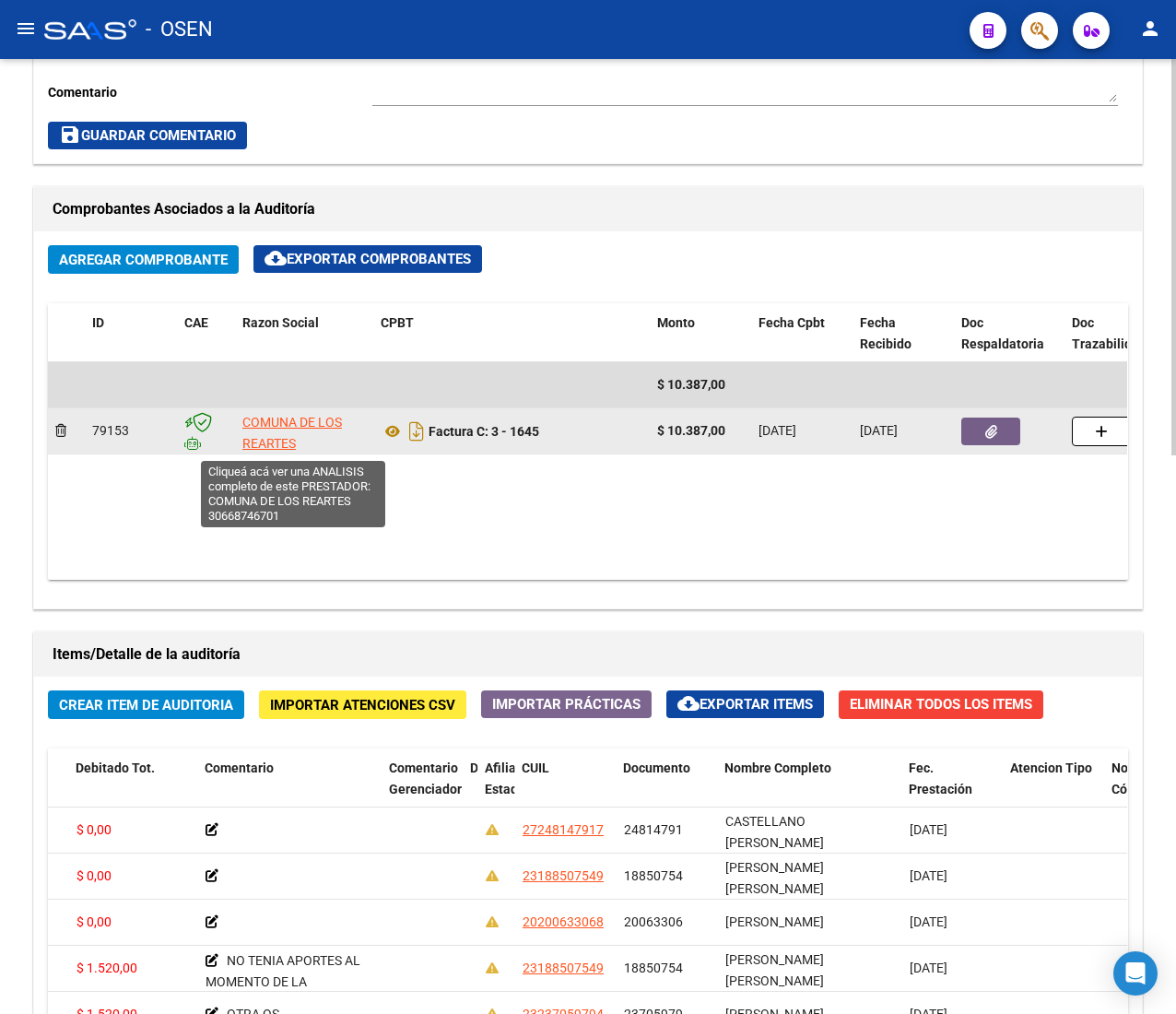
click at [281, 426] on span "COMUNA DE LOS REARTES" at bounding box center [291, 432] width 99 height 36
type textarea "30668746701"
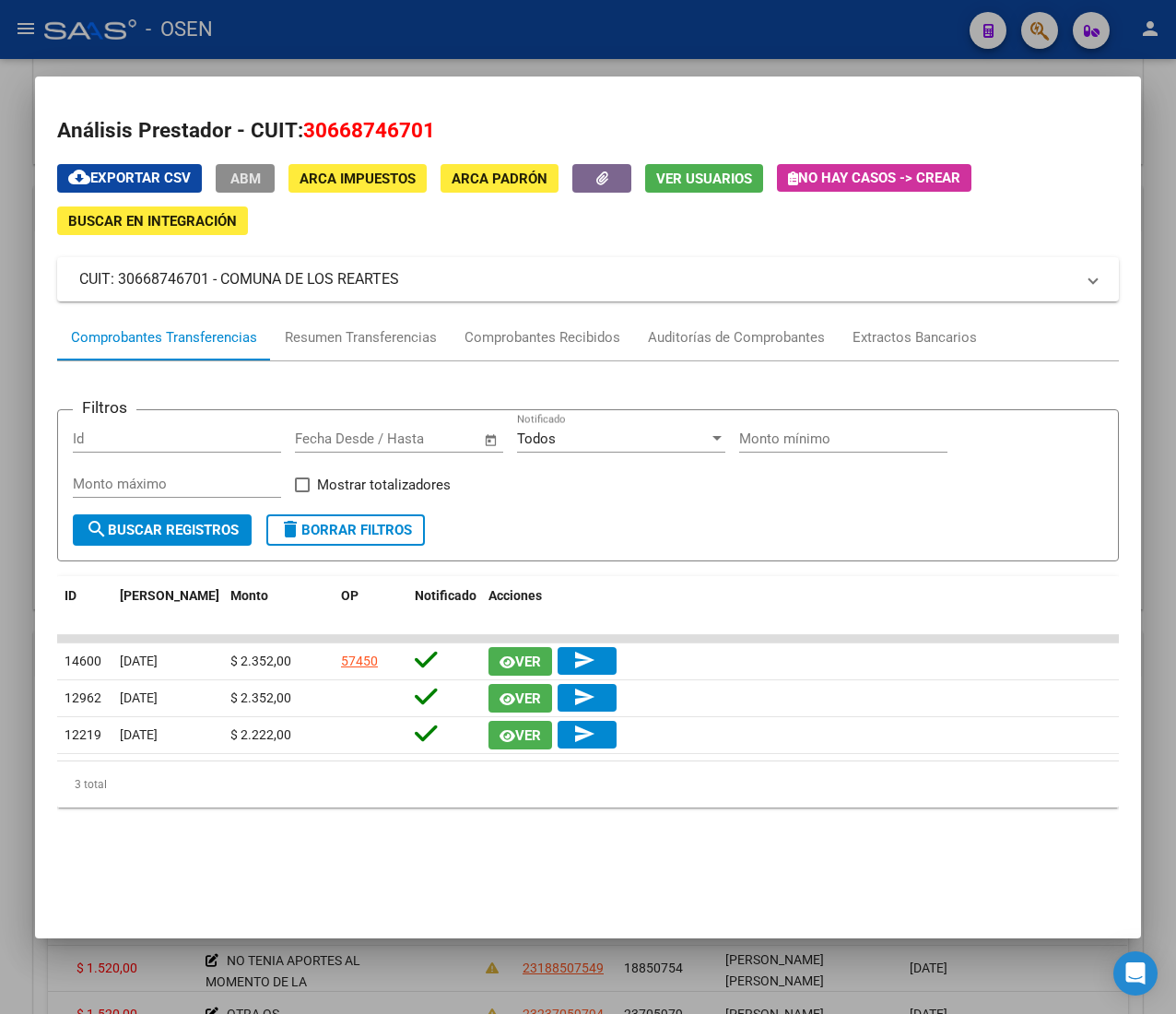
click at [270, 182] on button "ABM" at bounding box center [245, 178] width 59 height 29
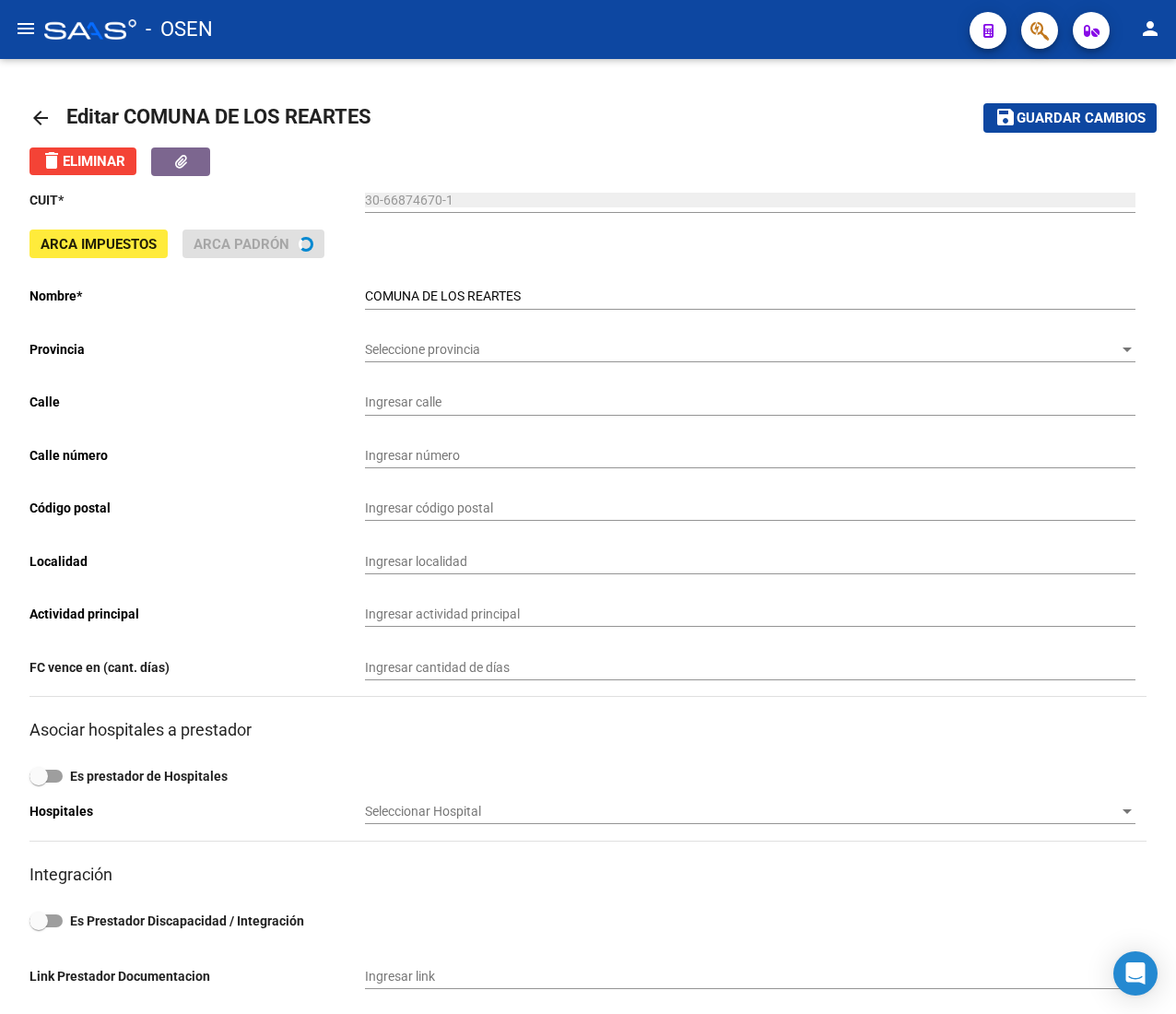
type input "SAN [PERSON_NAME] S/N"
type input "5194"
type input "LOS REARTES"
type input "841100"
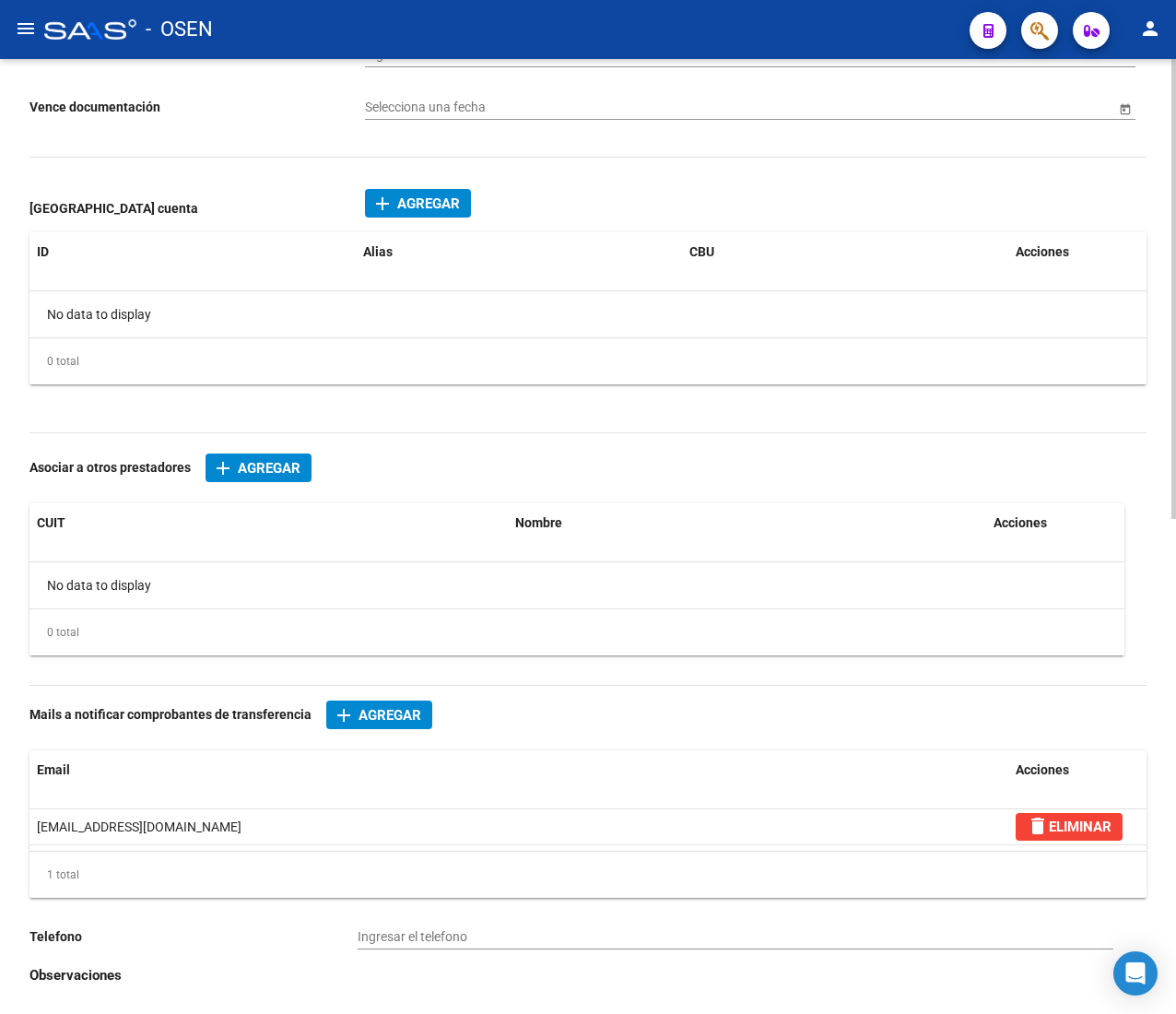
scroll to position [1027, 0]
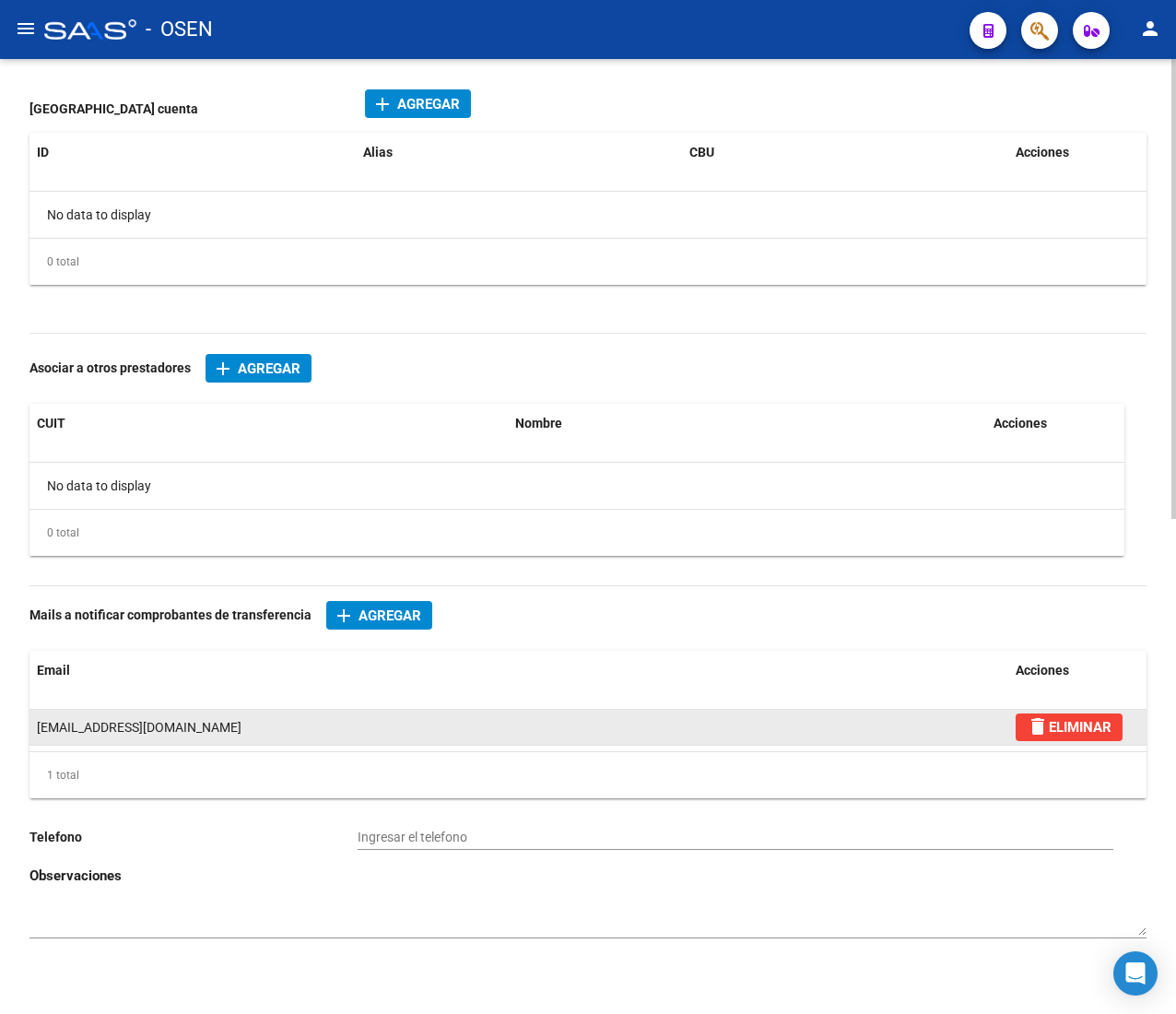
drag, startPoint x: 163, startPoint y: 726, endPoint x: 34, endPoint y: 726, distance: 129.0
click at [34, 726] on datatable-body-cell "[EMAIL_ADDRESS][DOMAIN_NAME]" at bounding box center [519, 728] width 978 height 35
copy span "[EMAIL_ADDRESS][DOMAIN_NAME]"
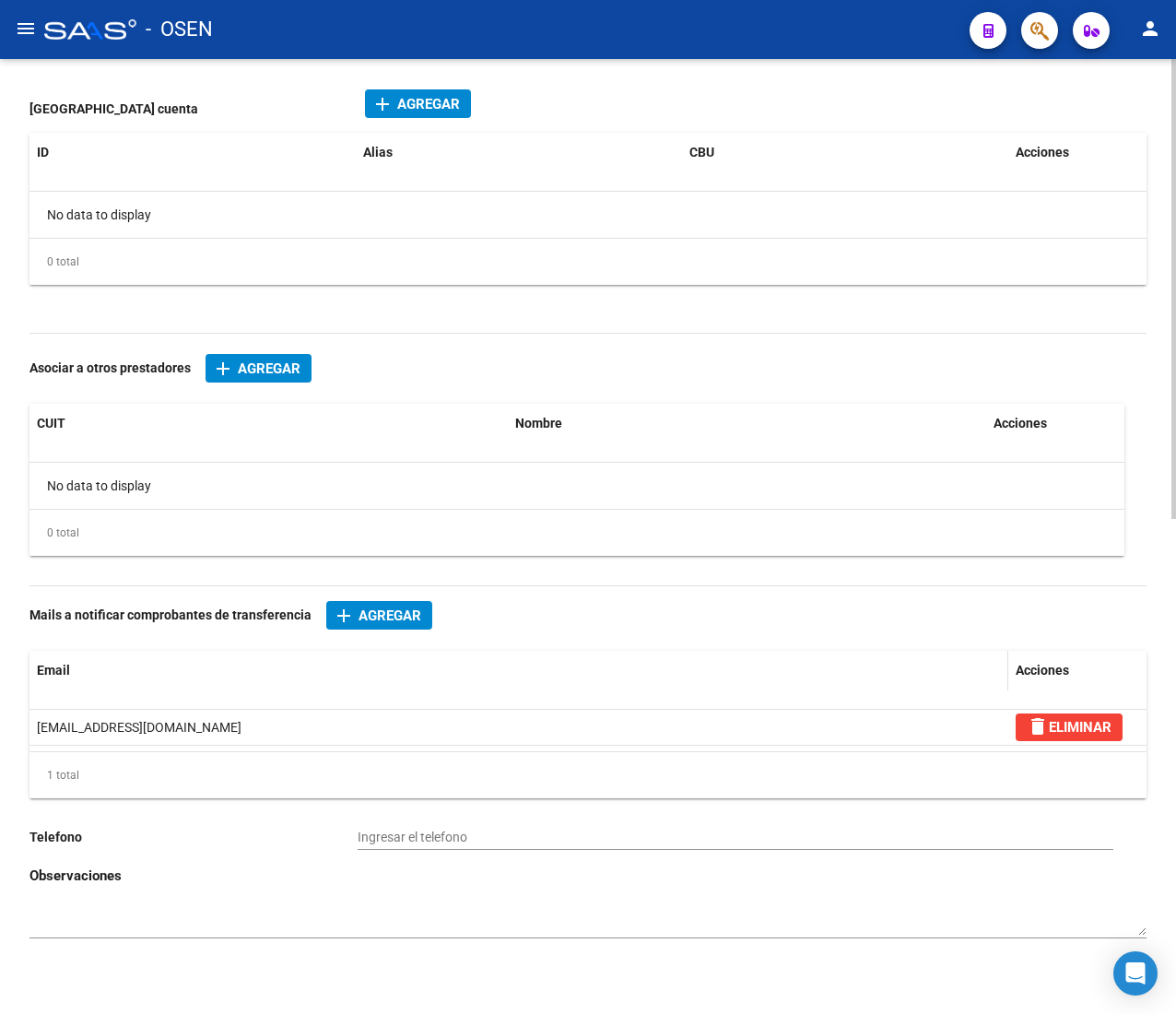
click at [325, 681] on datatable-header-cell "Email" at bounding box center [519, 670] width 978 height 39
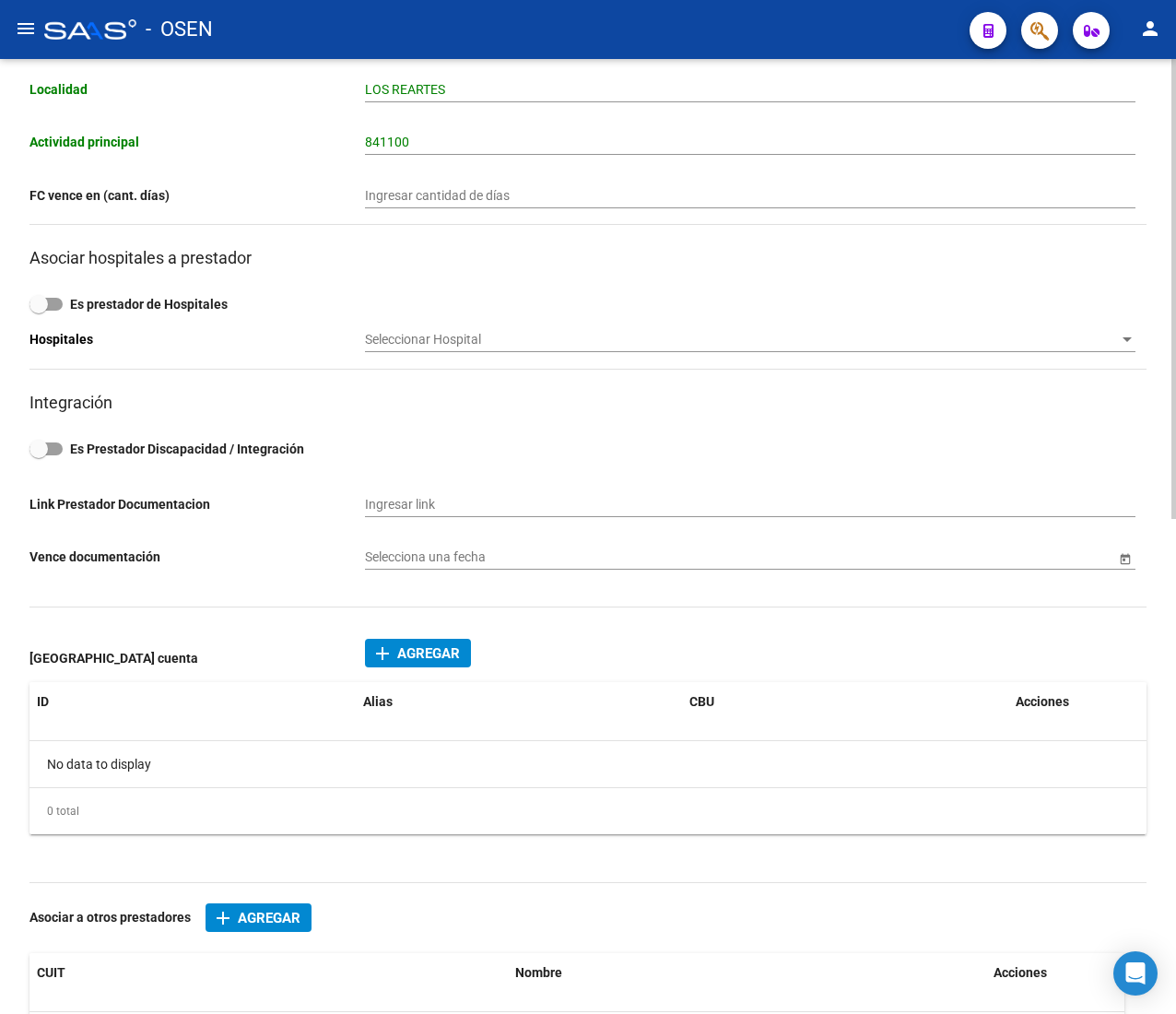
scroll to position [0, 0]
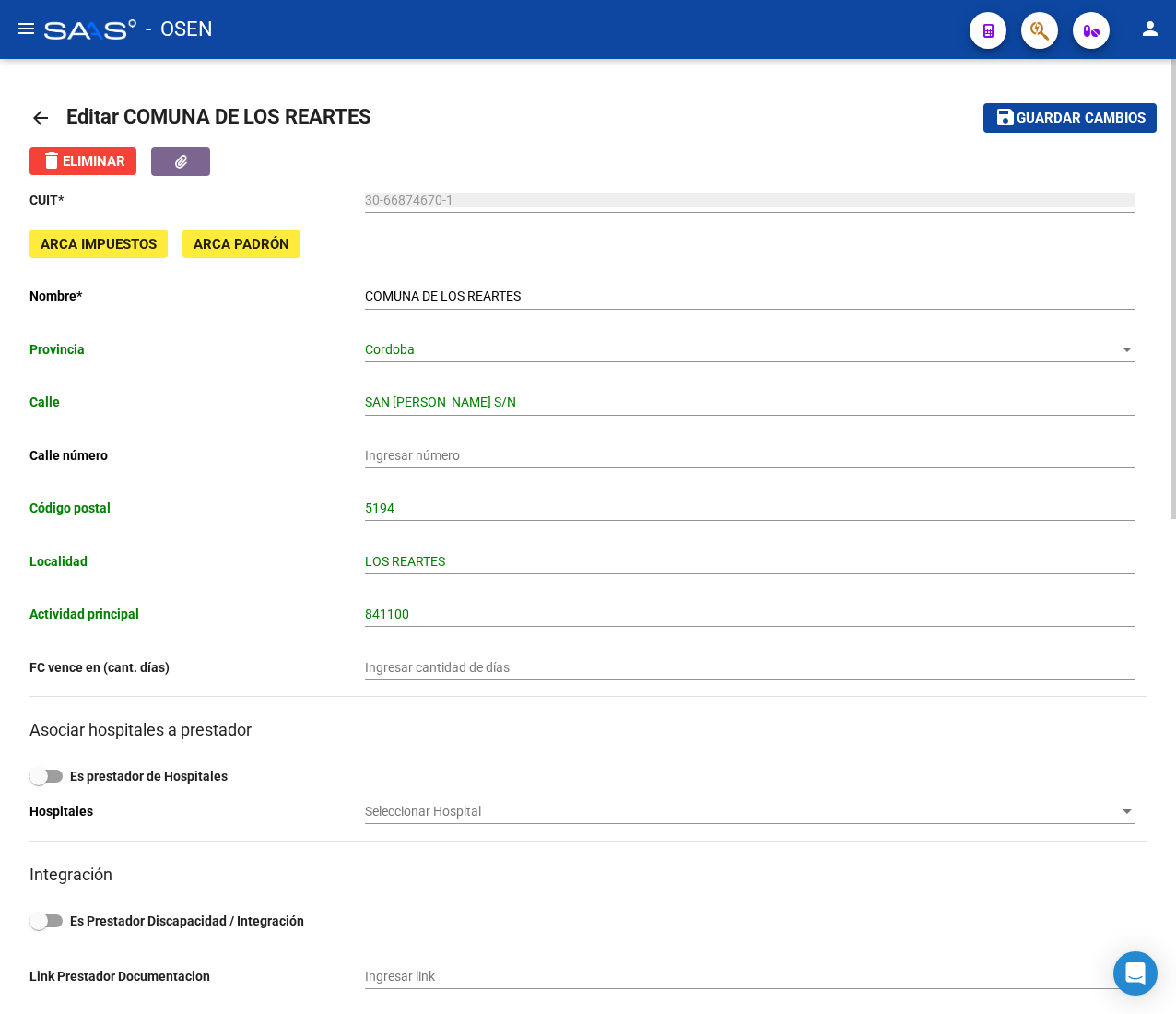
click at [56, 108] on link "arrow_back" at bounding box center [47, 117] width 36 height 43
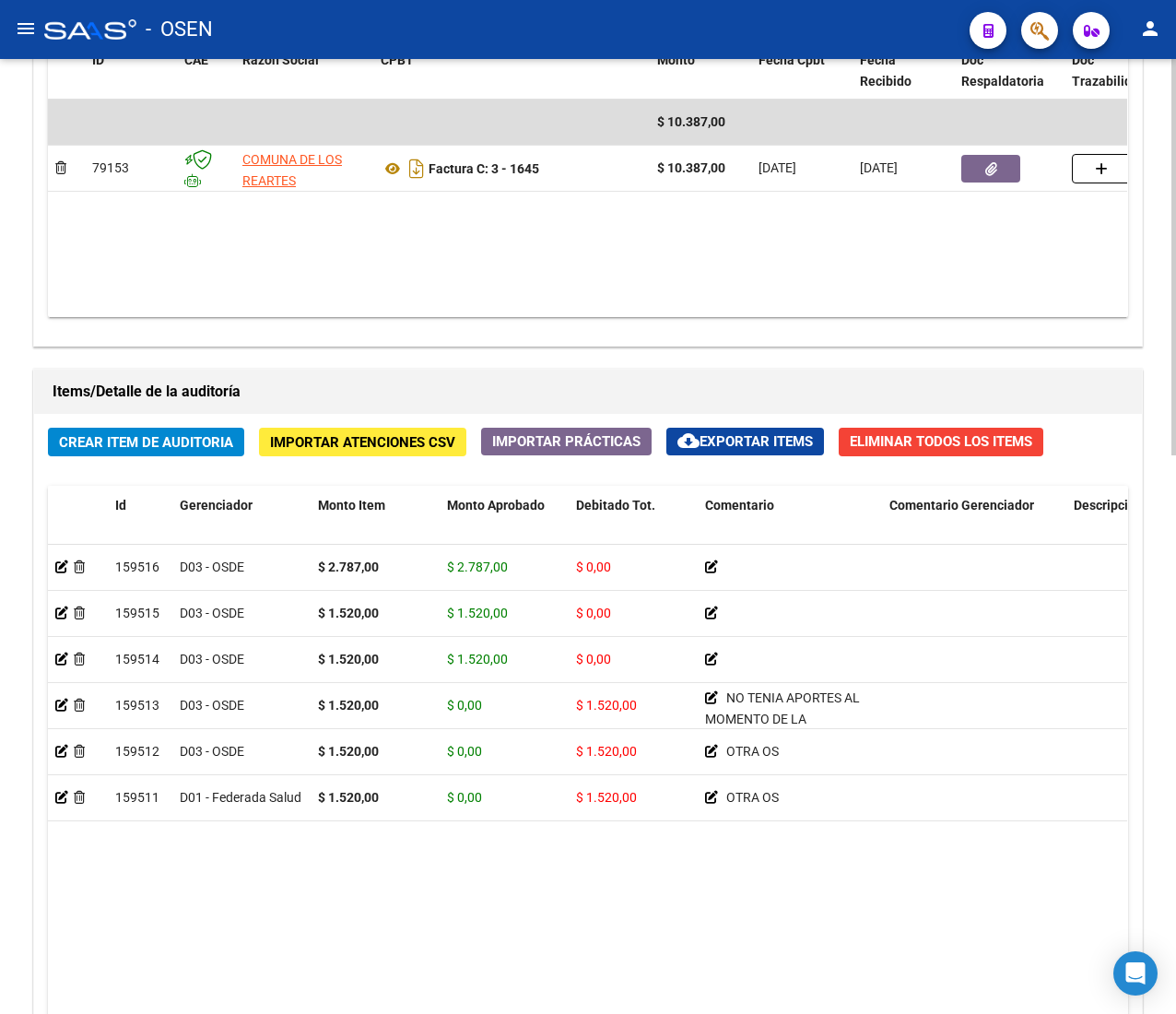
scroll to position [921, 0]
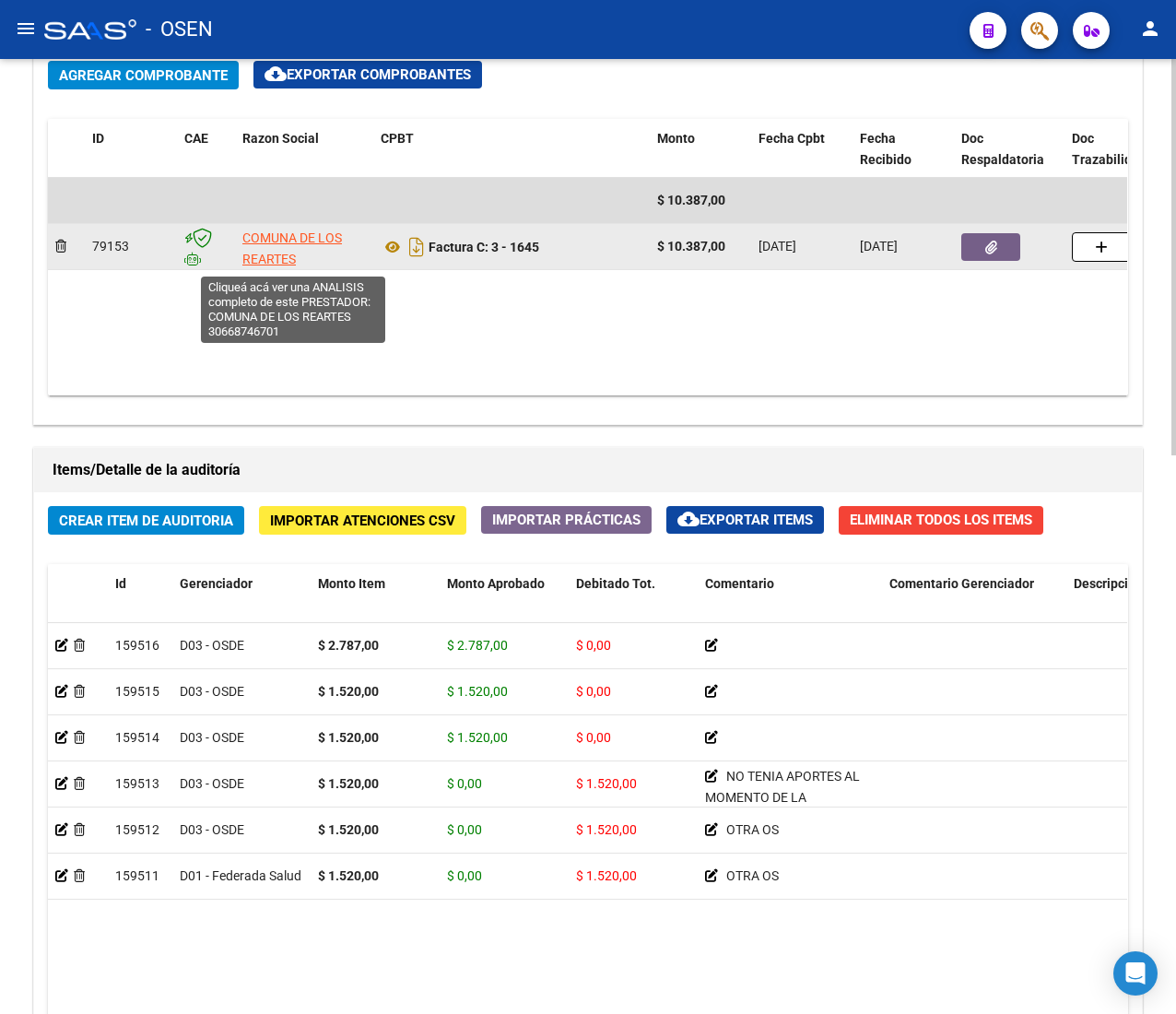
click at [258, 257] on span "COMUNA DE LOS REARTES" at bounding box center [291, 248] width 99 height 36
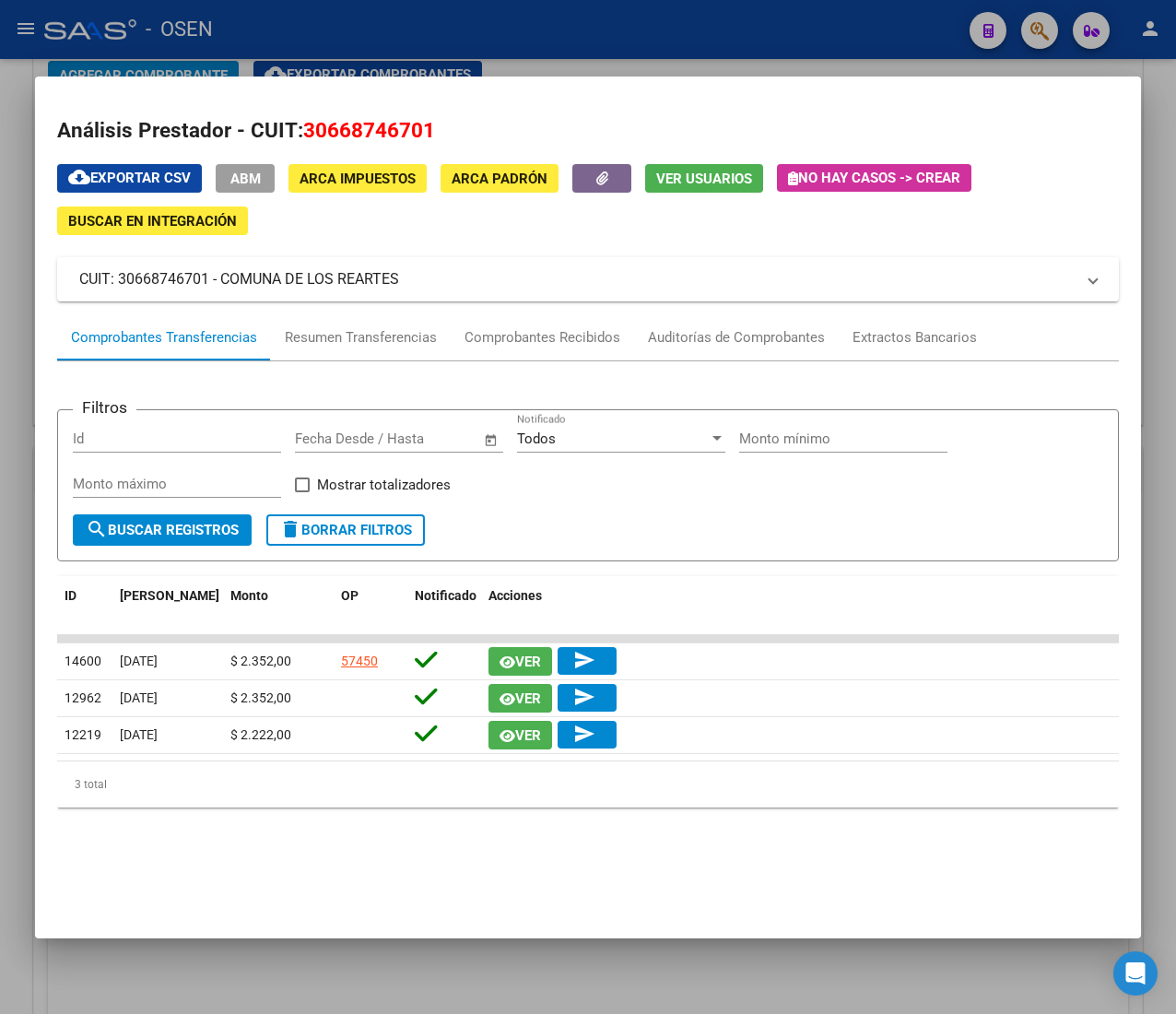
click at [264, 172] on button "ABM" at bounding box center [245, 178] width 59 height 29
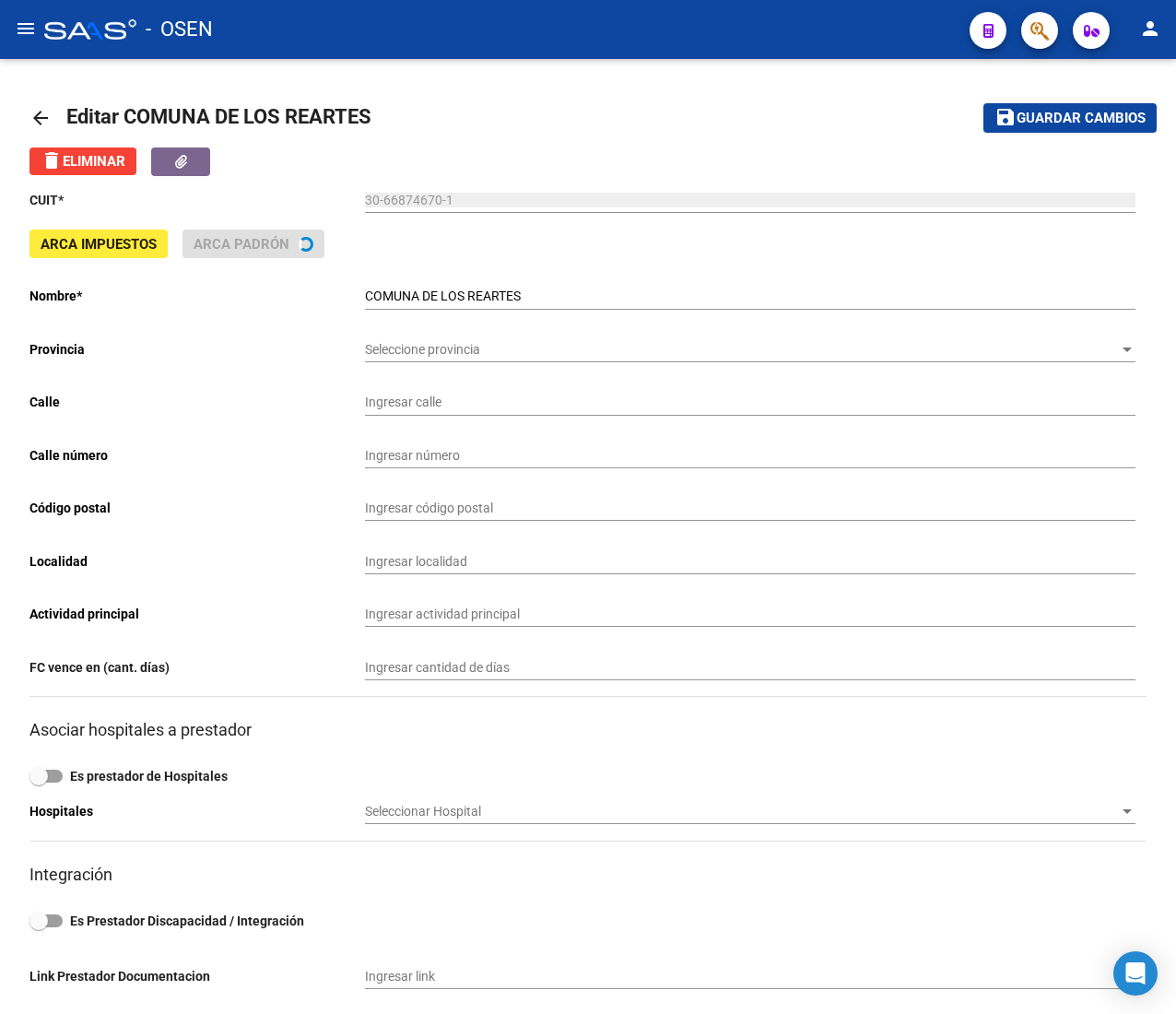
type input "SAN [PERSON_NAME] S/N"
type input "5194"
type input "LOS REARTES"
type input "841100"
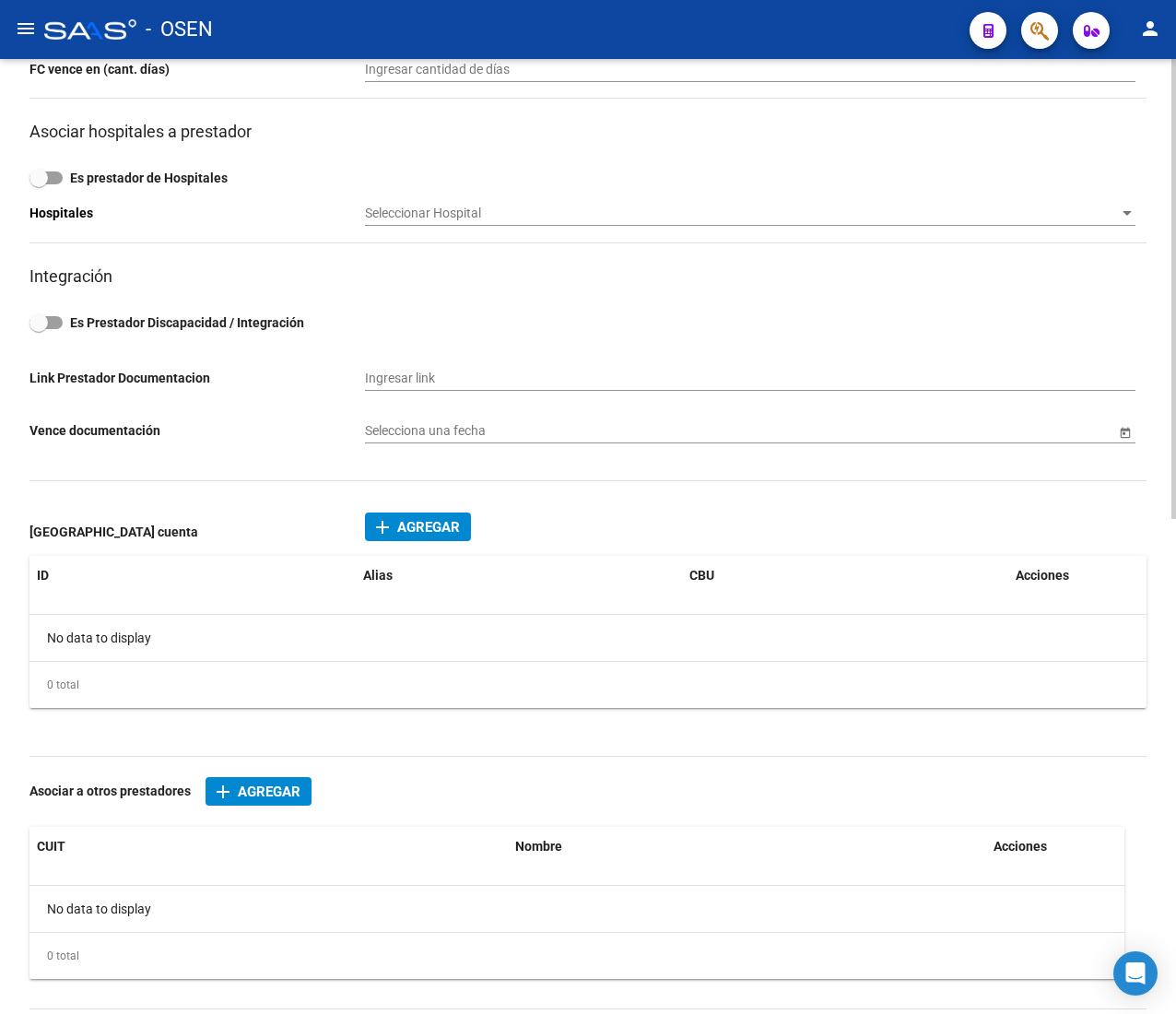
scroll to position [1027, 0]
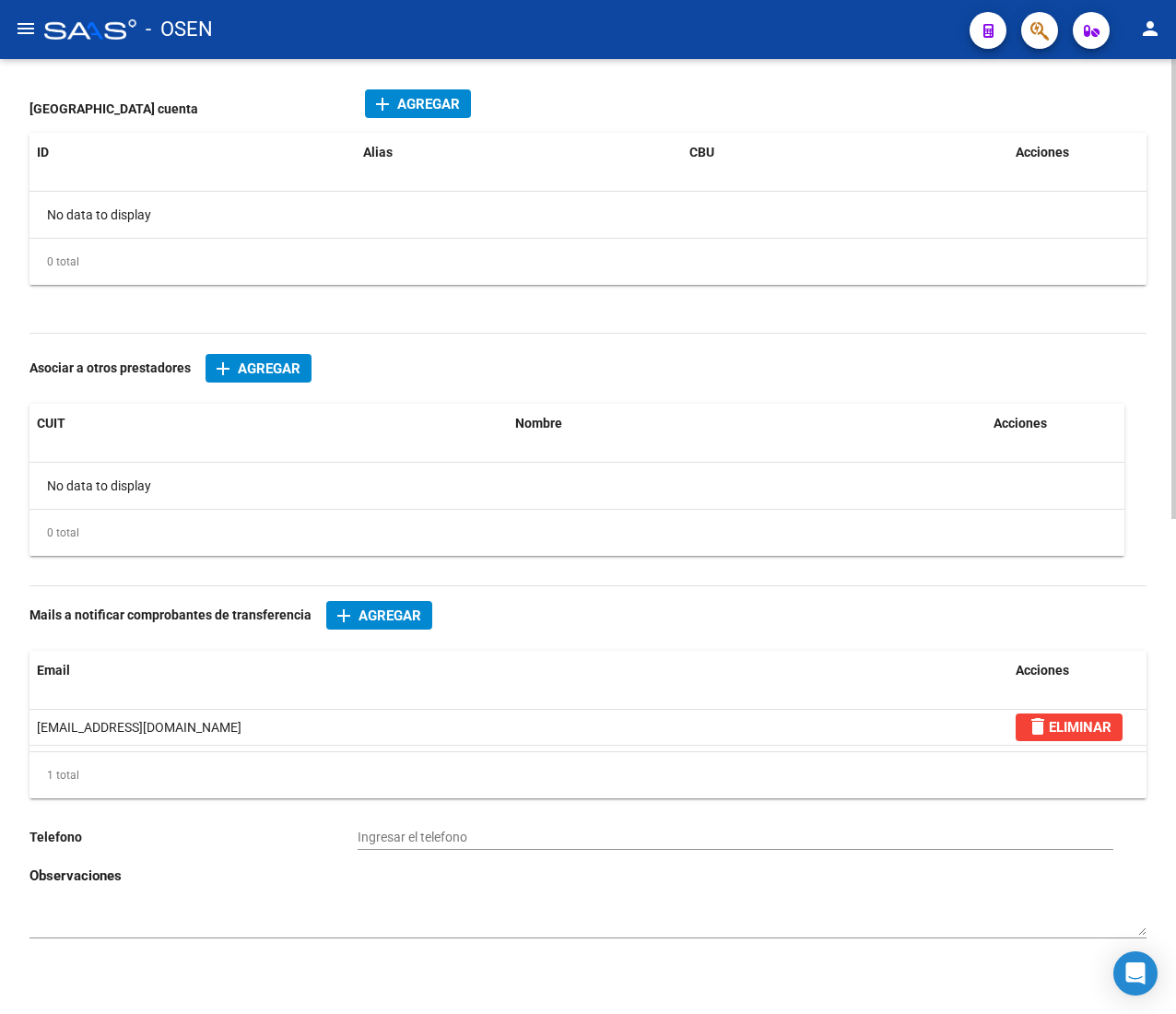
drag, startPoint x: 221, startPoint y: 729, endPoint x: 15, endPoint y: 729, distance: 206.0
click at [15, 729] on div "arrow_back Editar COMUNA DE LOS REARTES save Guardar cambios delete Eliminar CU…" at bounding box center [588, 26] width 1176 height 1976
copy datatable-body-row "[EMAIL_ADDRESS][DOMAIN_NAME]"
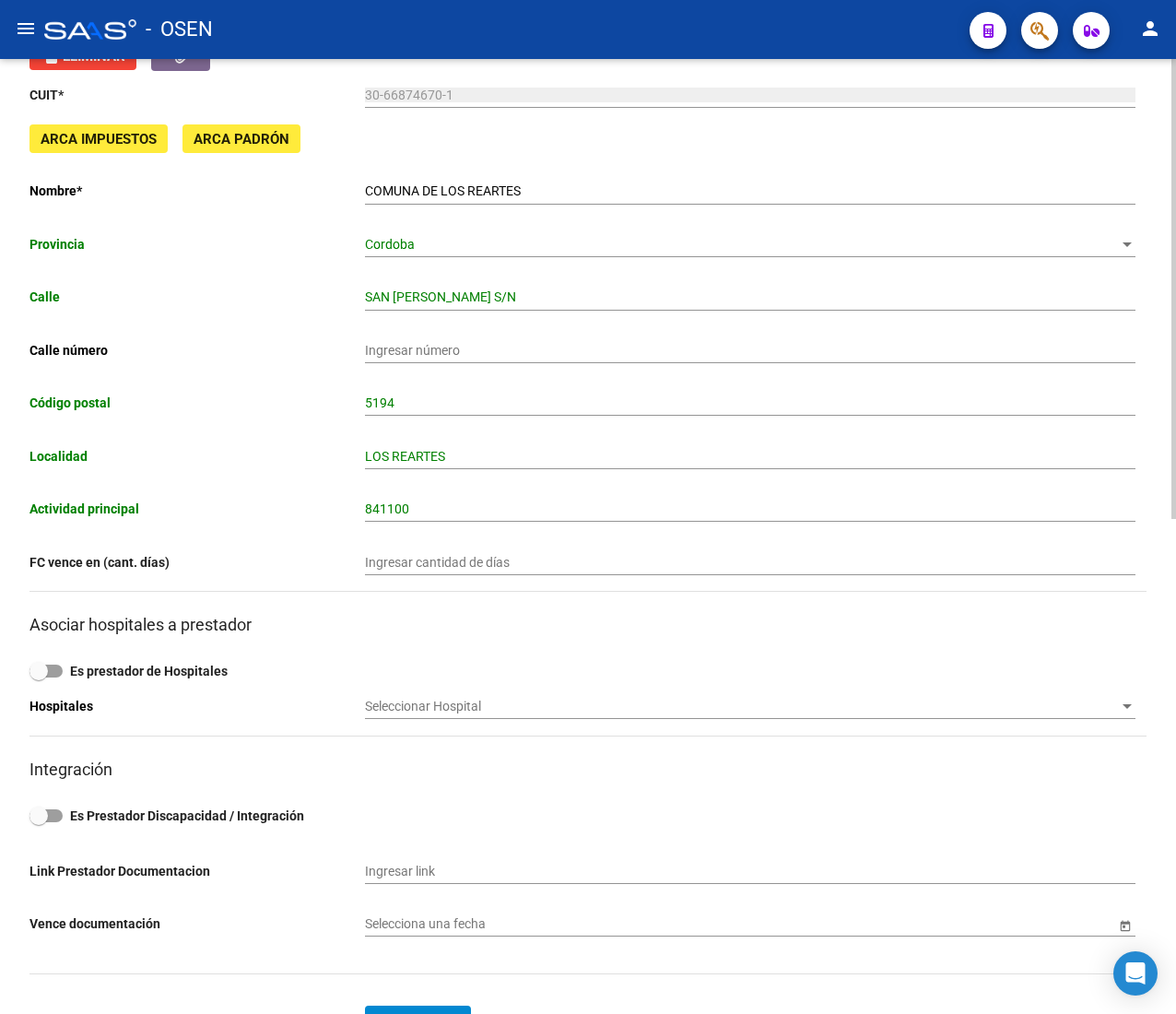
scroll to position [0, 0]
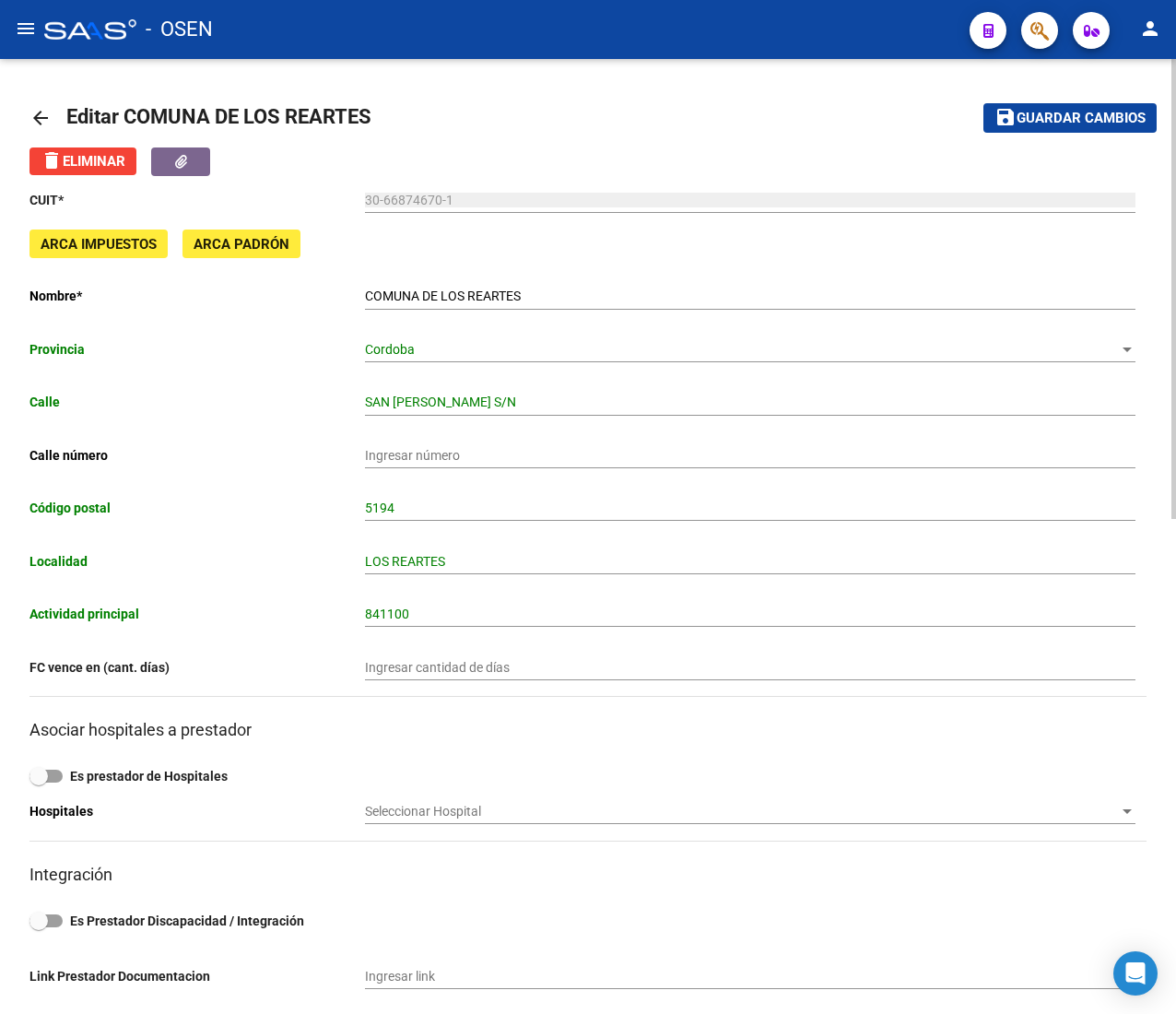
click at [35, 129] on link "arrow_back" at bounding box center [47, 117] width 36 height 43
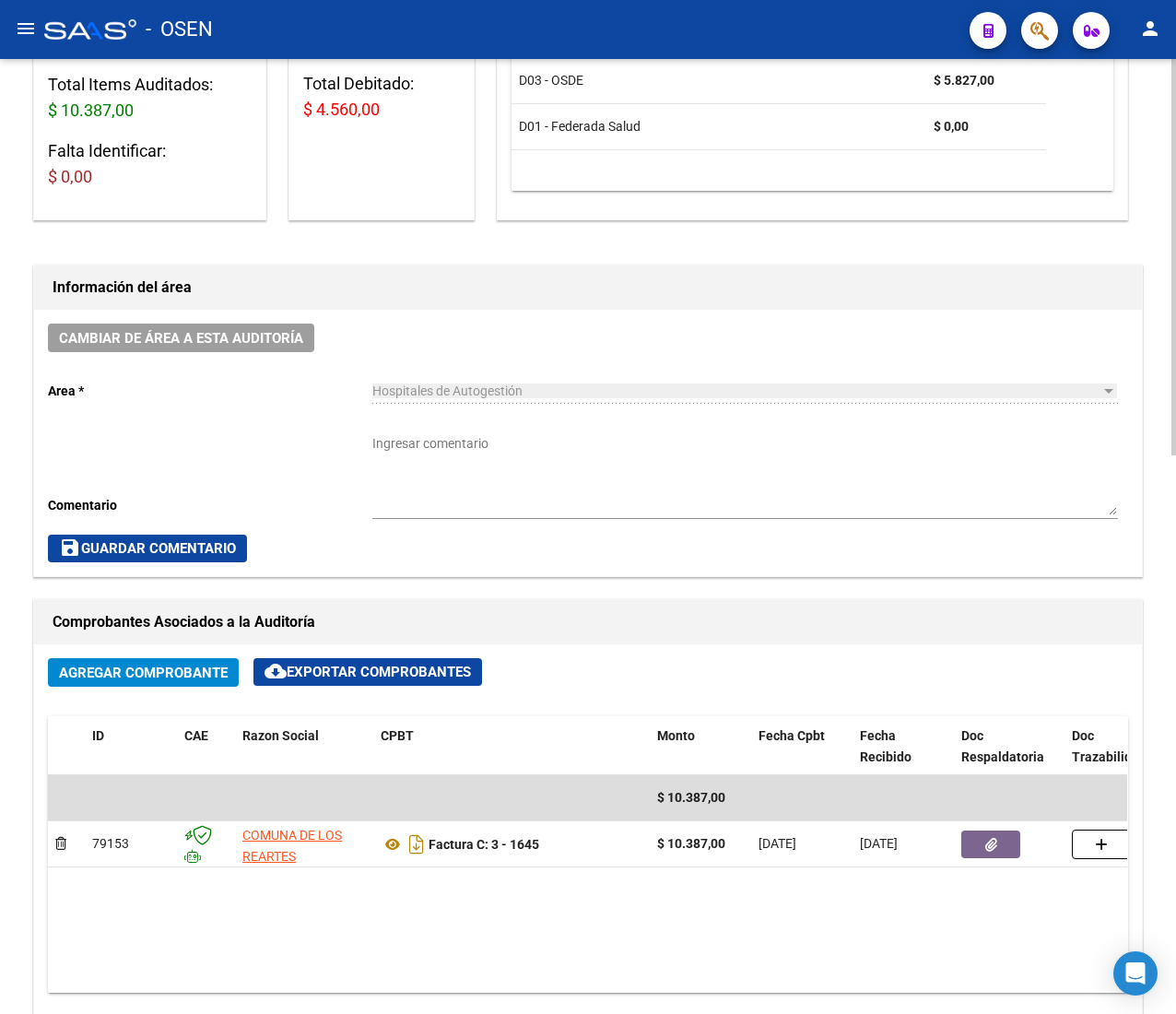
scroll to position [553, 0]
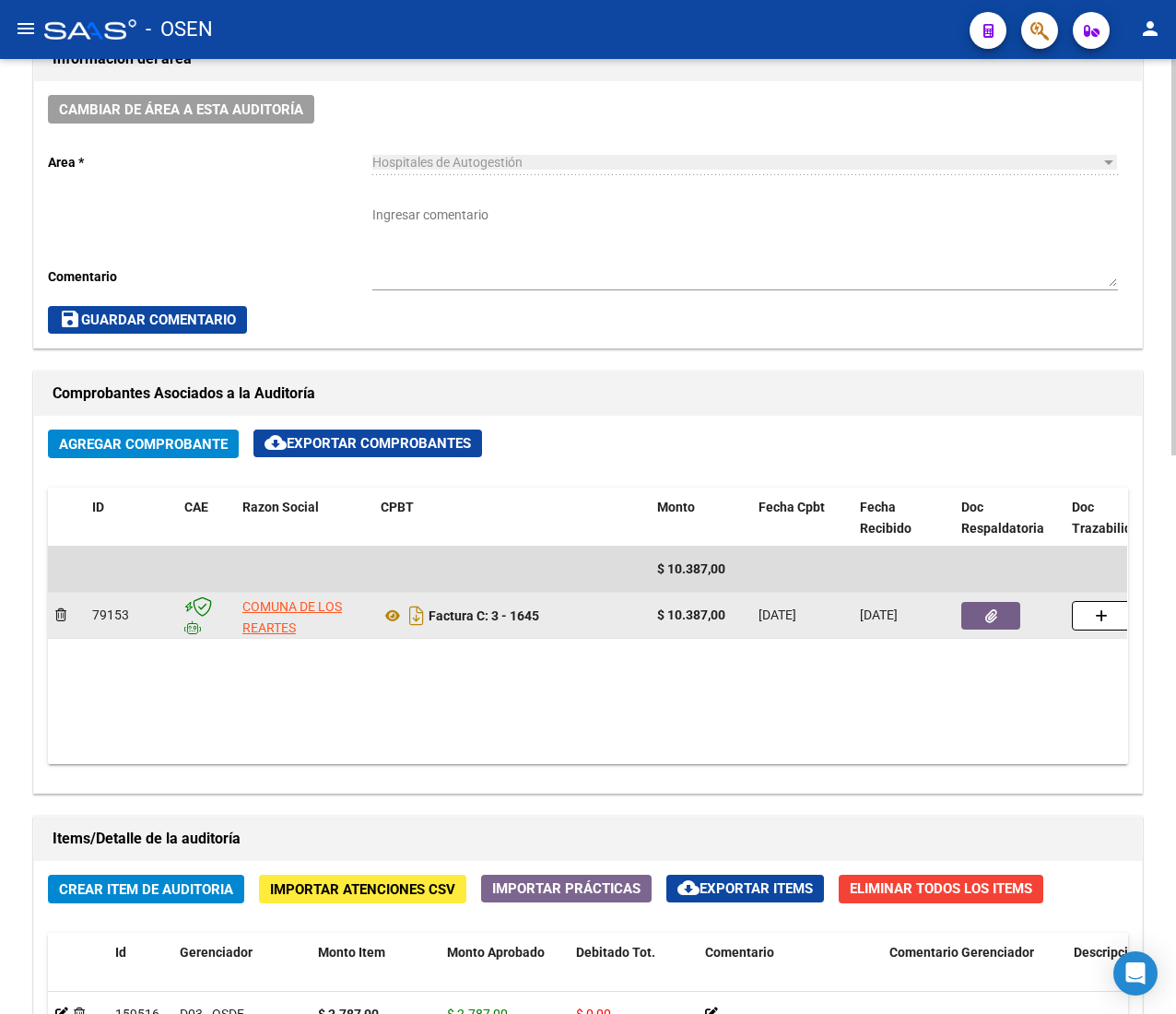
click at [999, 612] on button "button" at bounding box center [990, 615] width 59 height 28
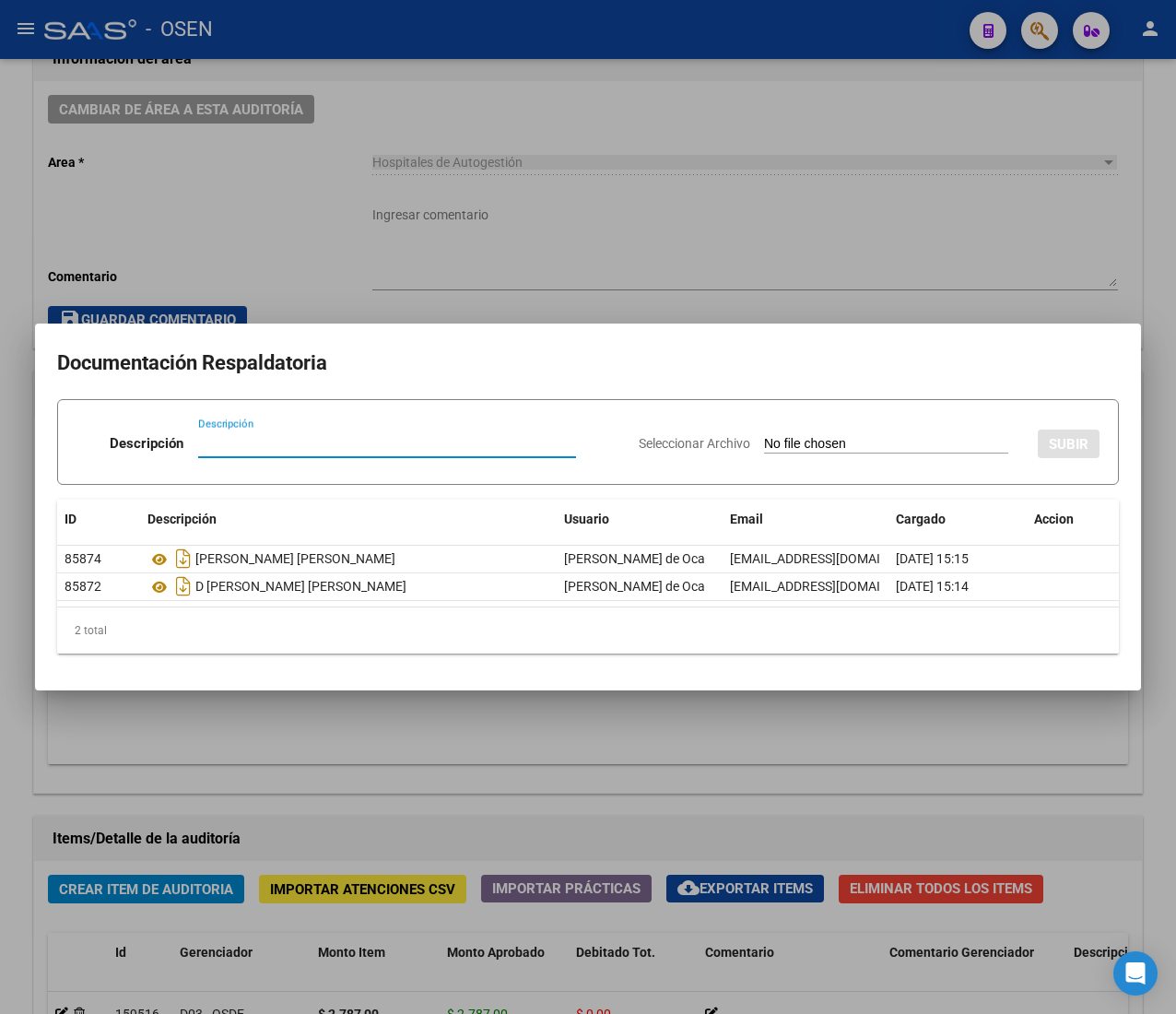
click at [801, 439] on input "Seleccionar Archivo" at bounding box center [886, 445] width 244 height 18
type input "C:\fakepath\[PERSON_NAME].pdf"
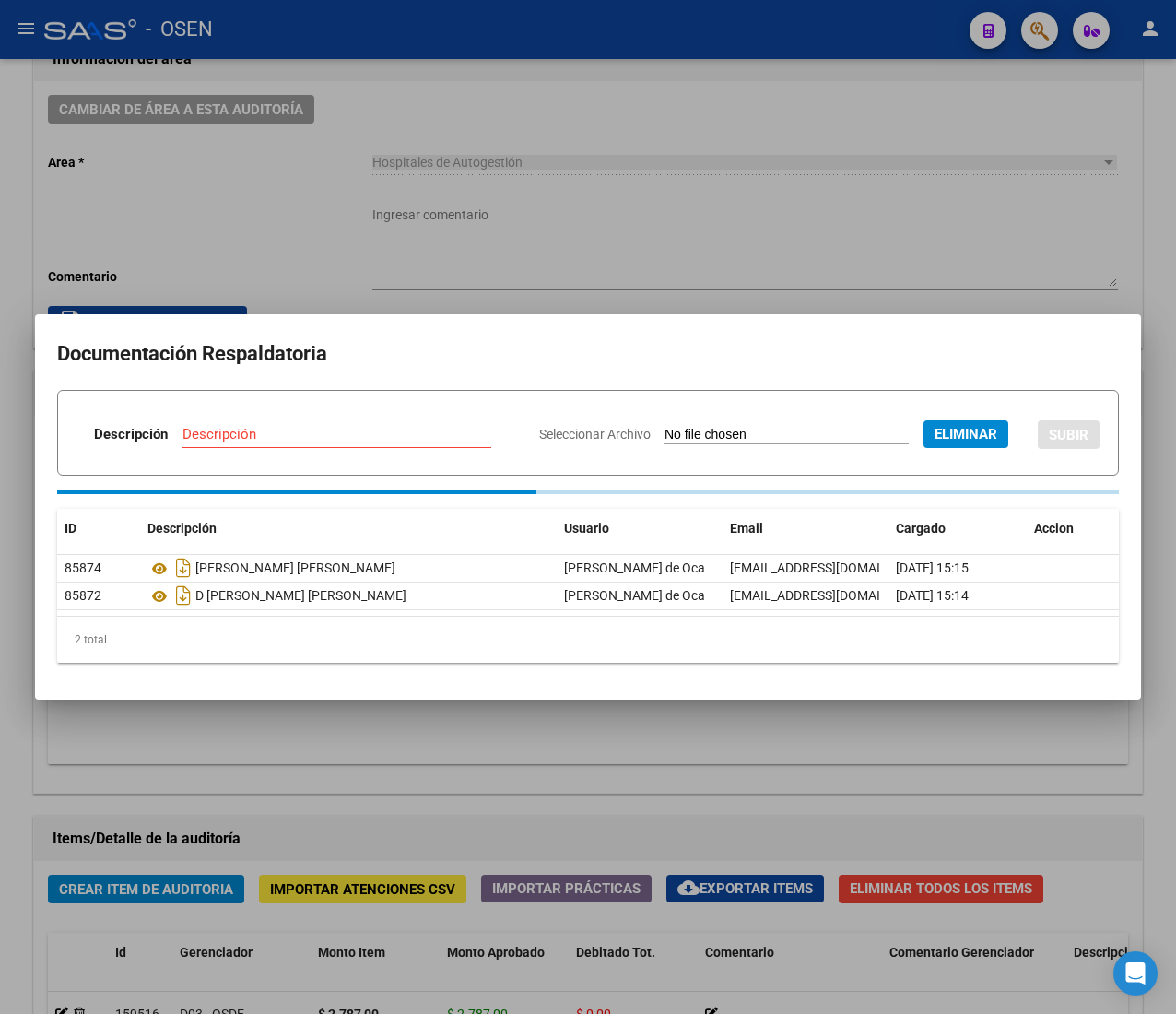
click at [382, 433] on div "Descripción" at bounding box center [337, 434] width 309 height 28
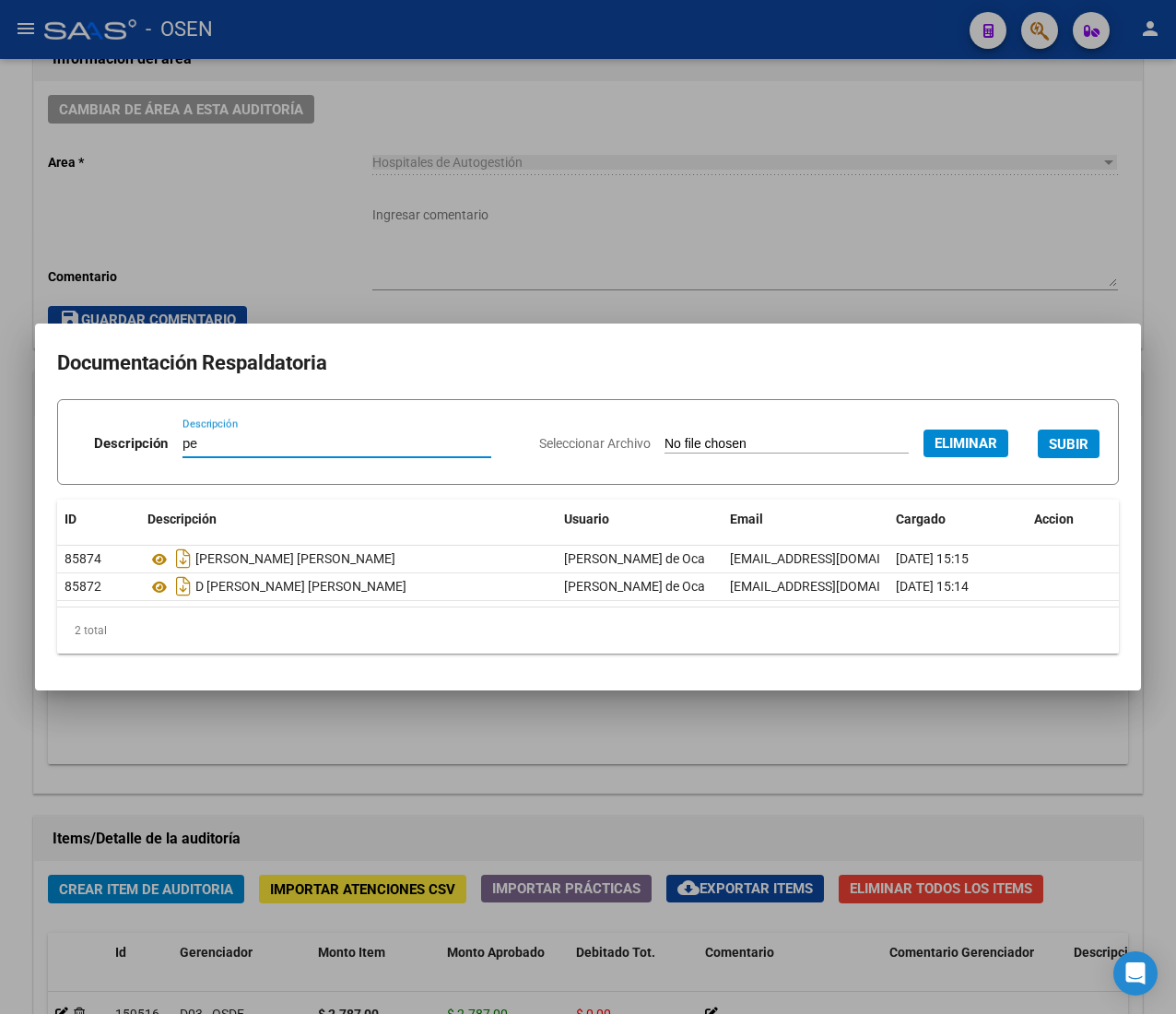
type input "p"
type input "[PERSON_NAME]"
drag, startPoint x: 1082, startPoint y: 453, endPoint x: 1074, endPoint y: 445, distance: 11.3
click at [1081, 450] on button "SUBIR" at bounding box center [1068, 443] width 62 height 29
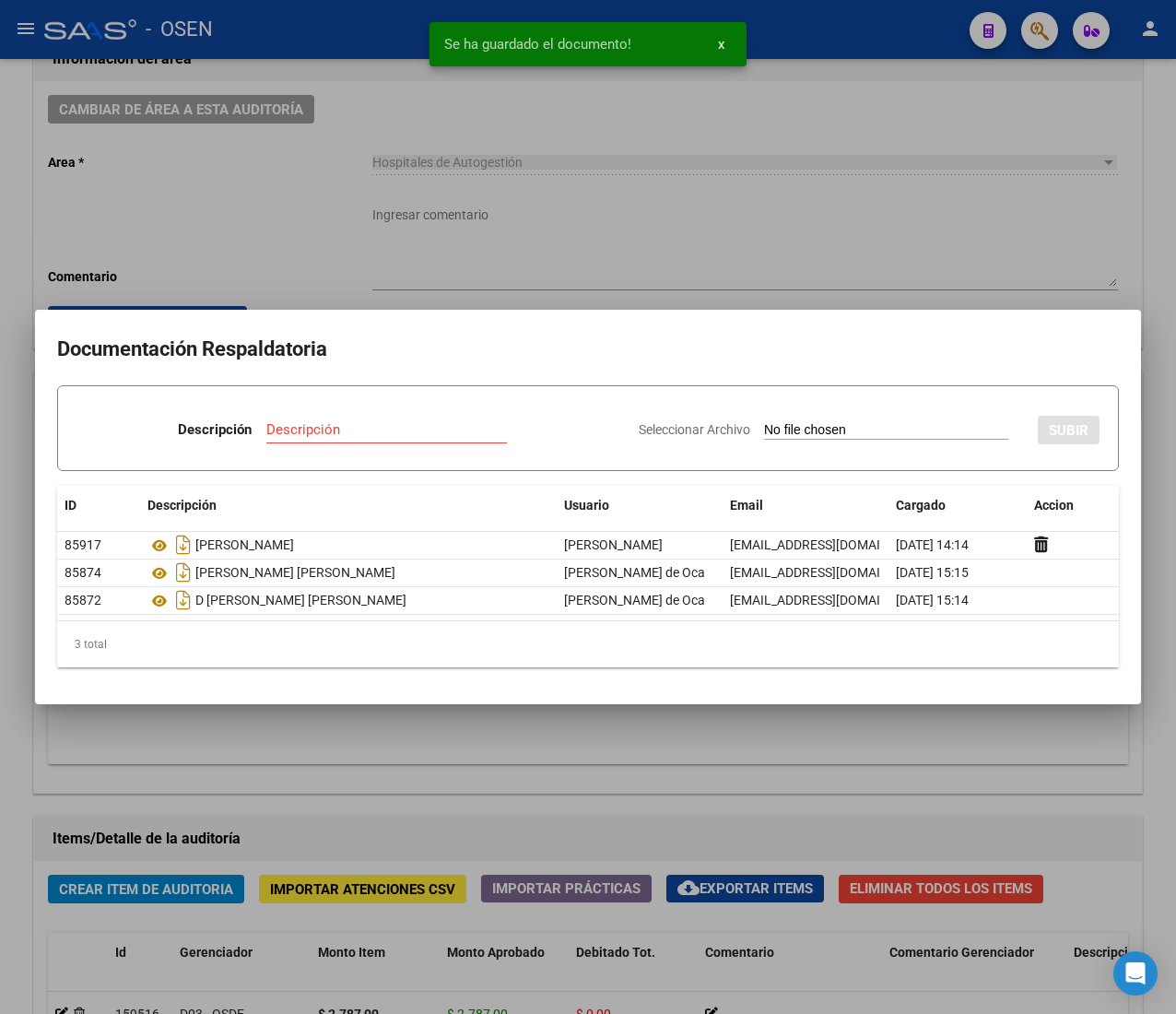
click at [805, 440] on div "Seleccionar Archivo SUBIR" at bounding box center [869, 427] width 461 height 53
click at [805, 426] on input "Seleccionar Archivo" at bounding box center [886, 431] width 244 height 18
type input "C:\fakepath\[PERSON_NAME].pdf"
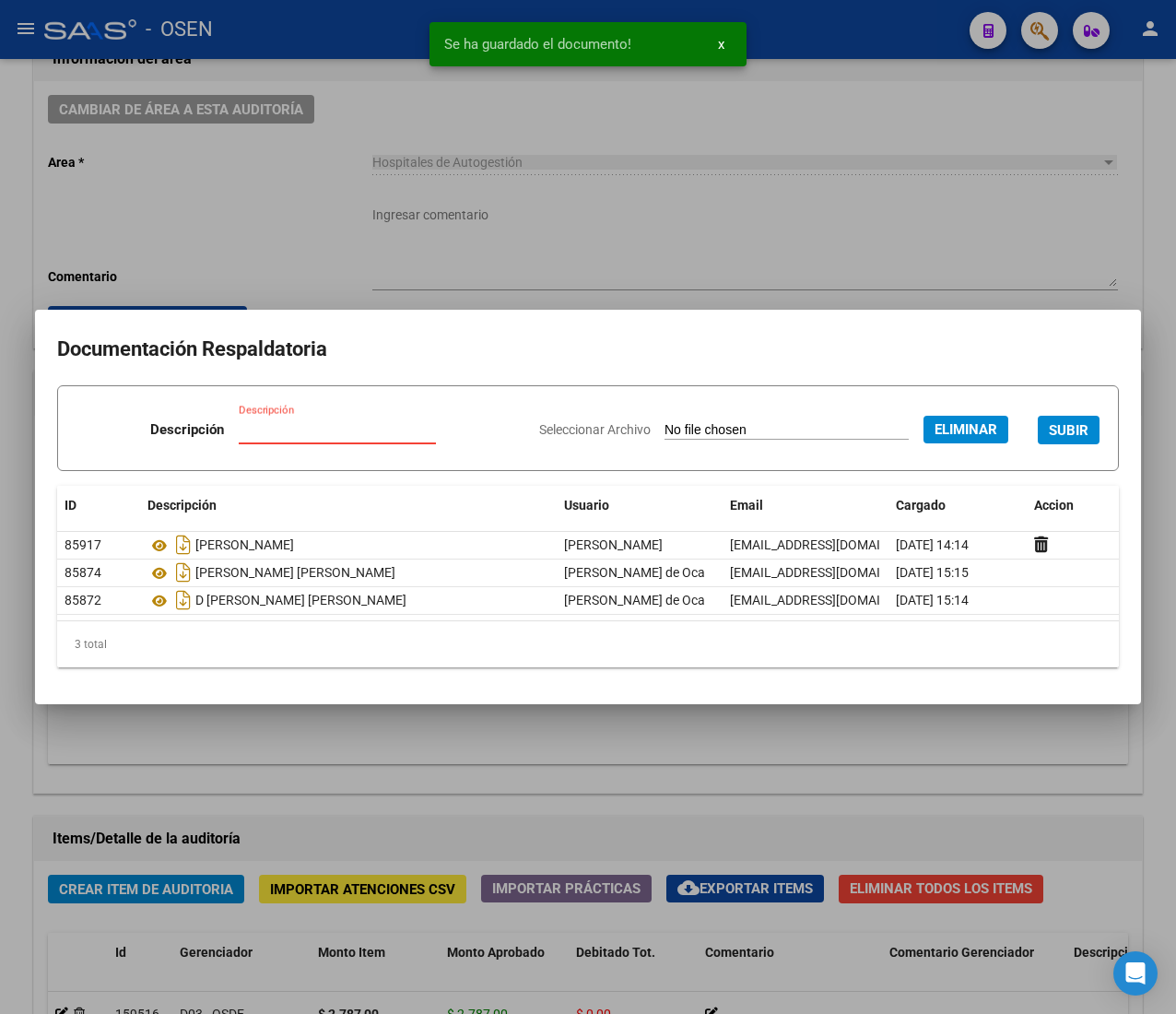
click at [303, 423] on input "Descripción" at bounding box center [337, 429] width 197 height 17
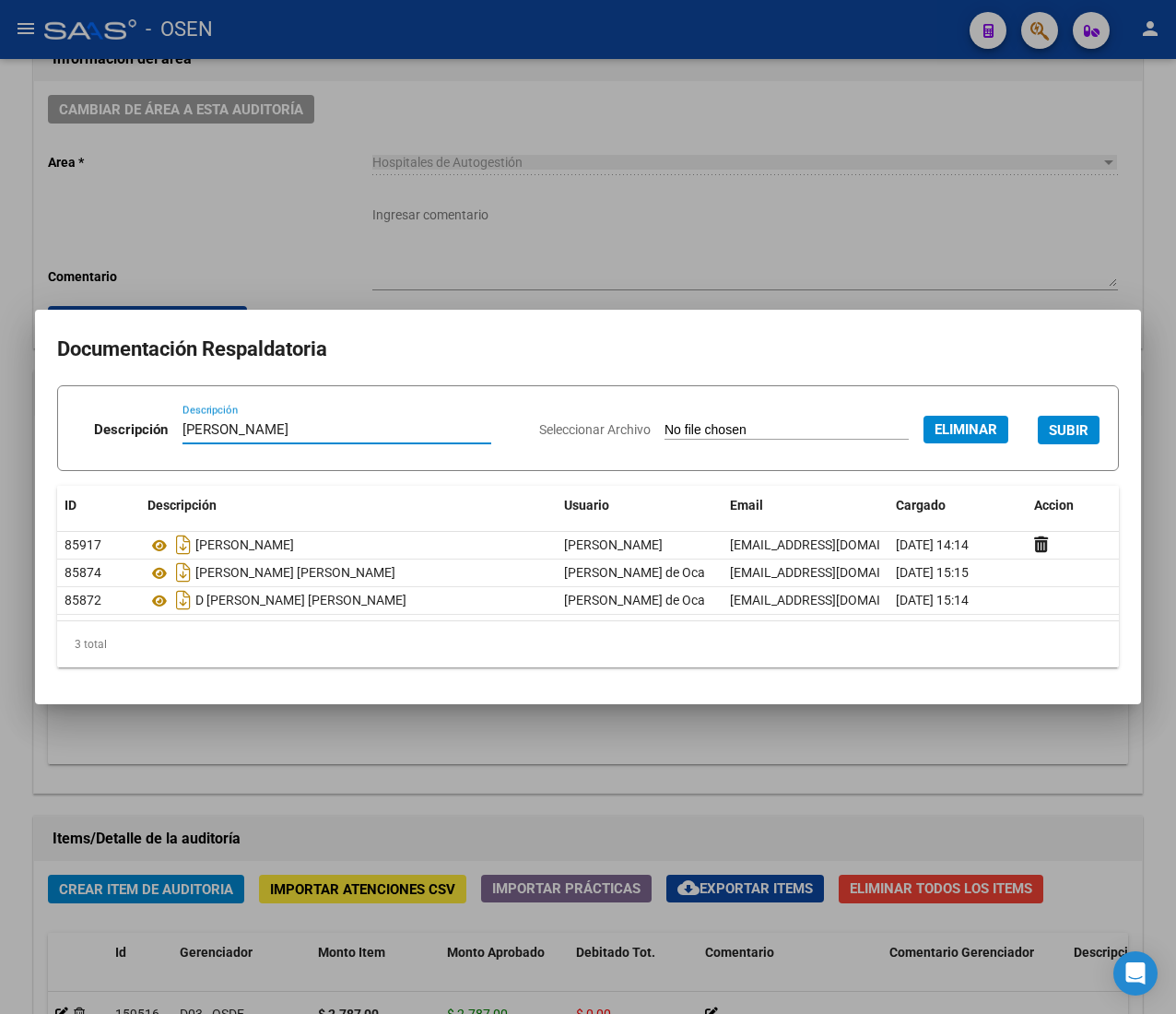
type input "[PERSON_NAME]"
click at [1074, 431] on span "SUBIR" at bounding box center [1068, 430] width 39 height 17
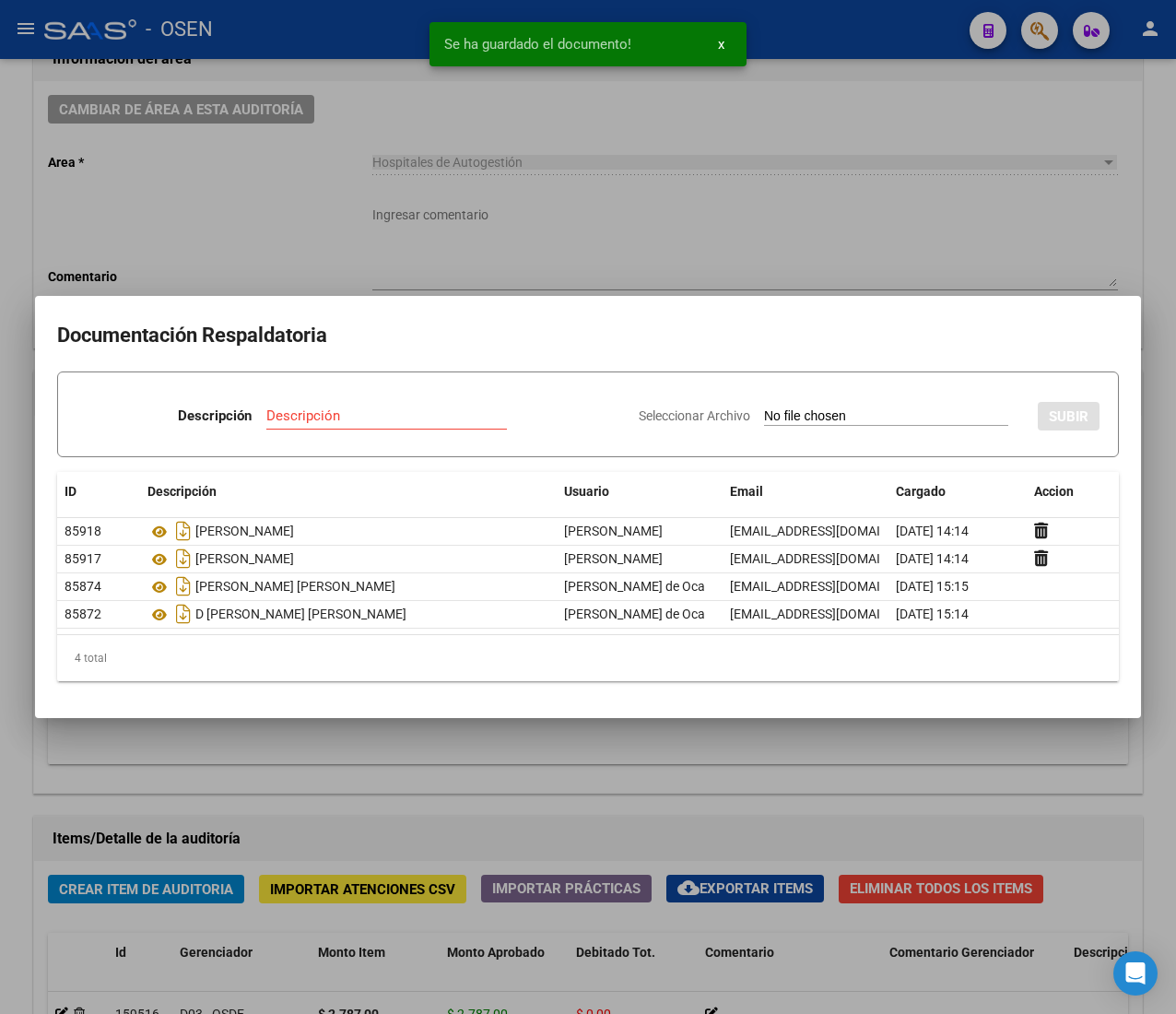
click at [777, 420] on input "Seleccionar Archivo" at bounding box center [886, 417] width 244 height 18
type input "C:\fakepath\[PERSON_NAME].pdf"
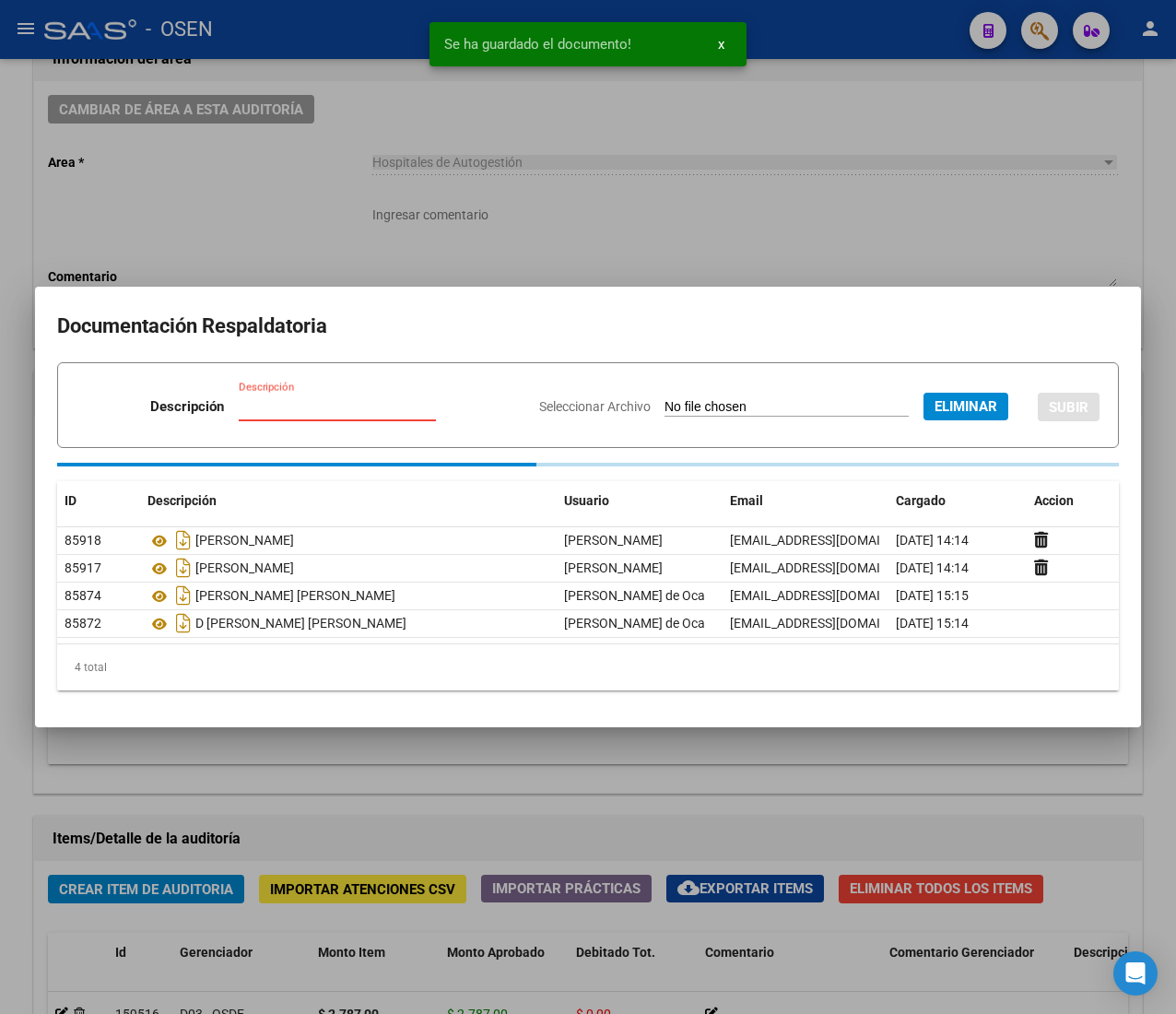
click at [304, 410] on input "Descripción" at bounding box center [337, 406] width 197 height 17
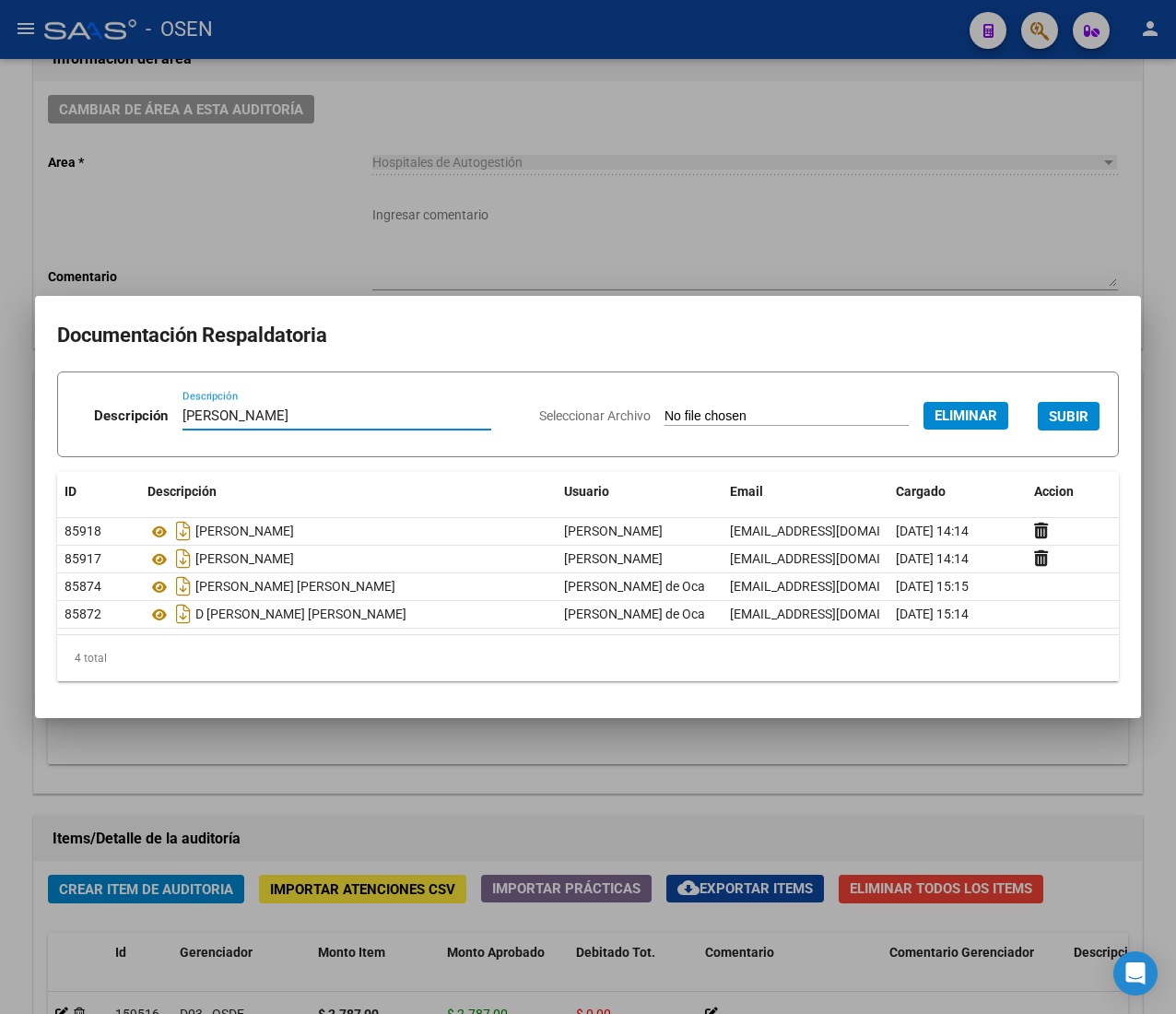
type input "[PERSON_NAME]"
click at [1069, 412] on span "SUBIR" at bounding box center [1068, 416] width 39 height 17
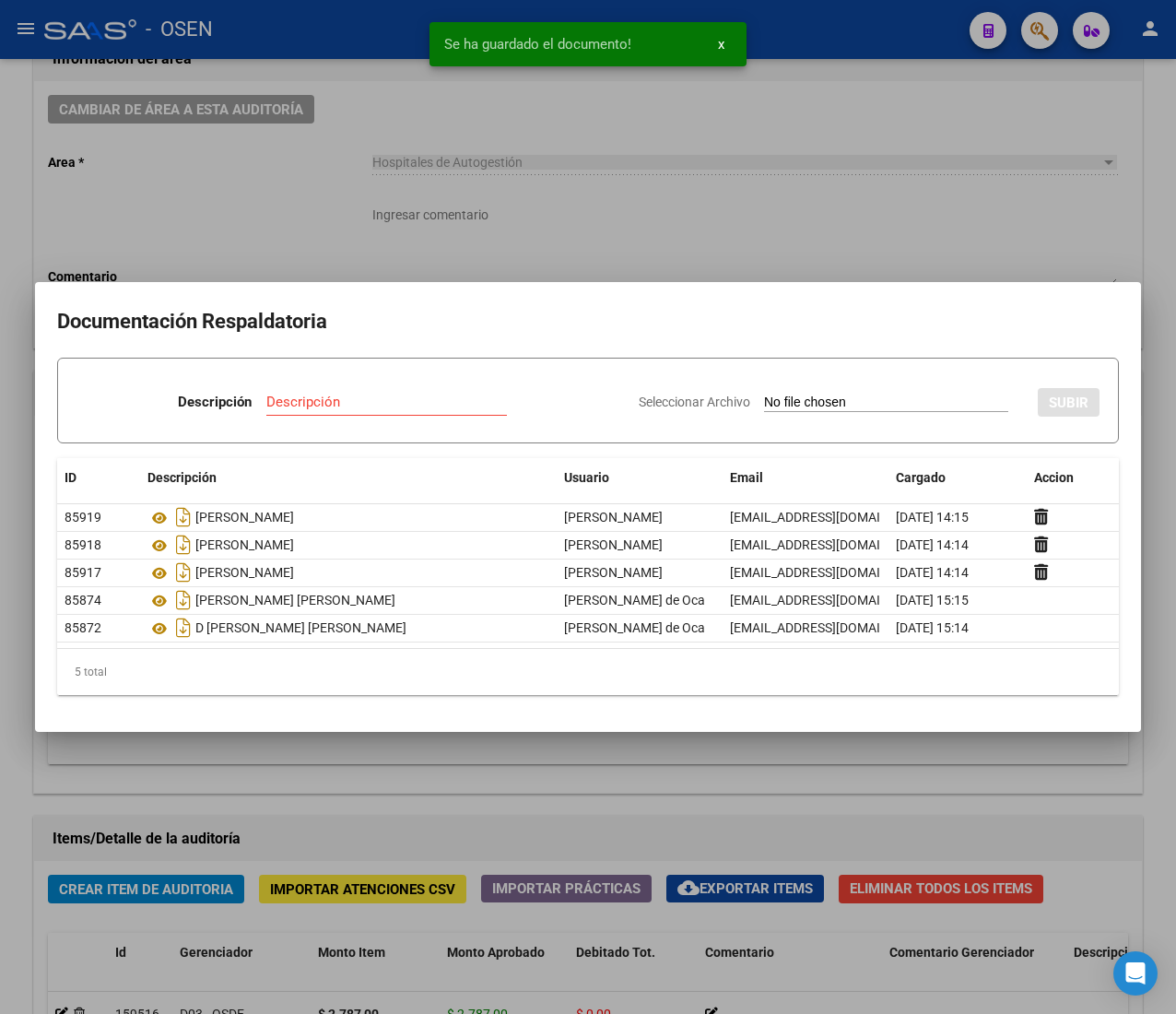
click at [767, 405] on input "Seleccionar Archivo" at bounding box center [886, 404] width 244 height 18
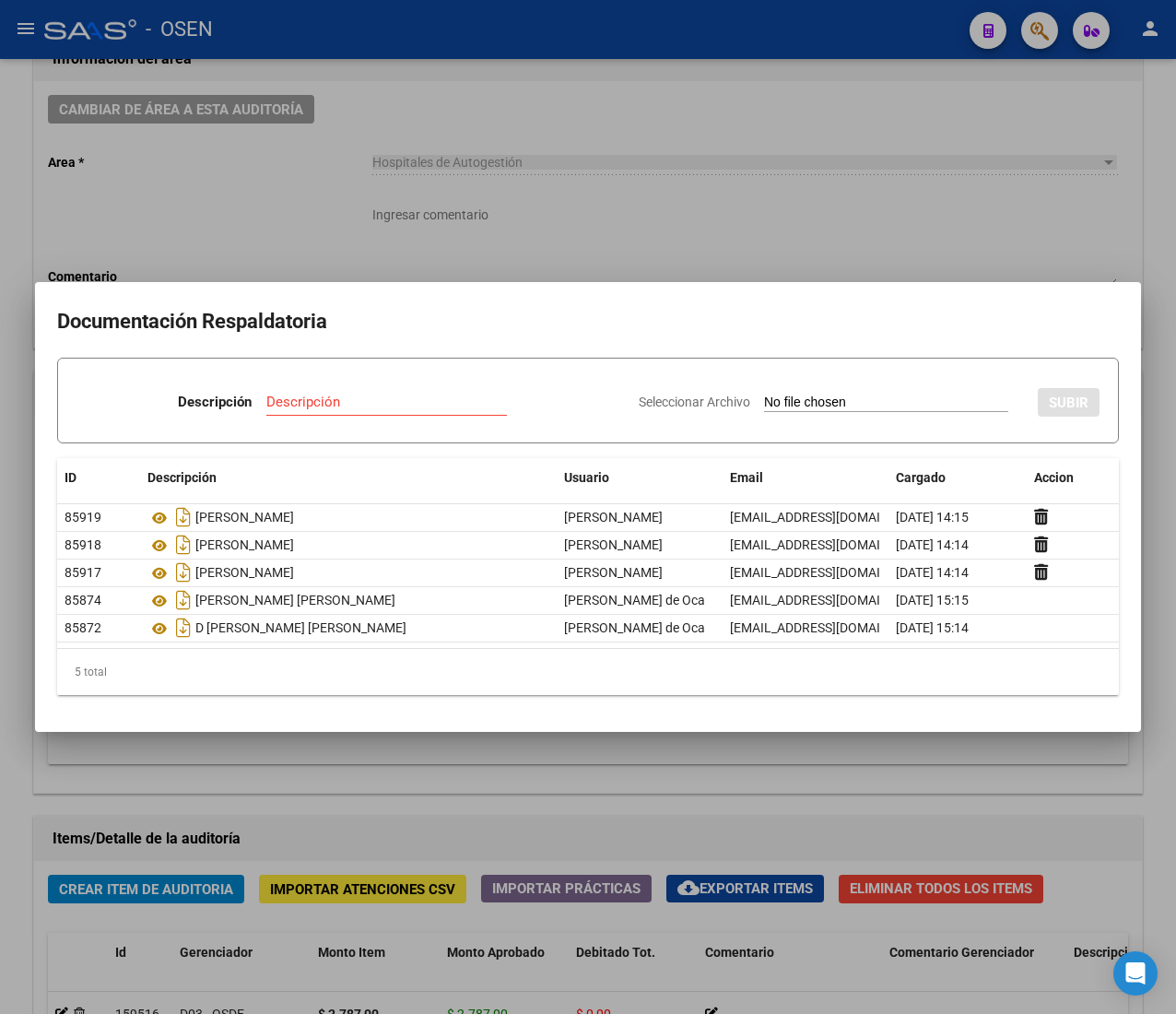
type input "C:\fakepath\COMUNA DE LOS REARTES 1645 ND.docx"
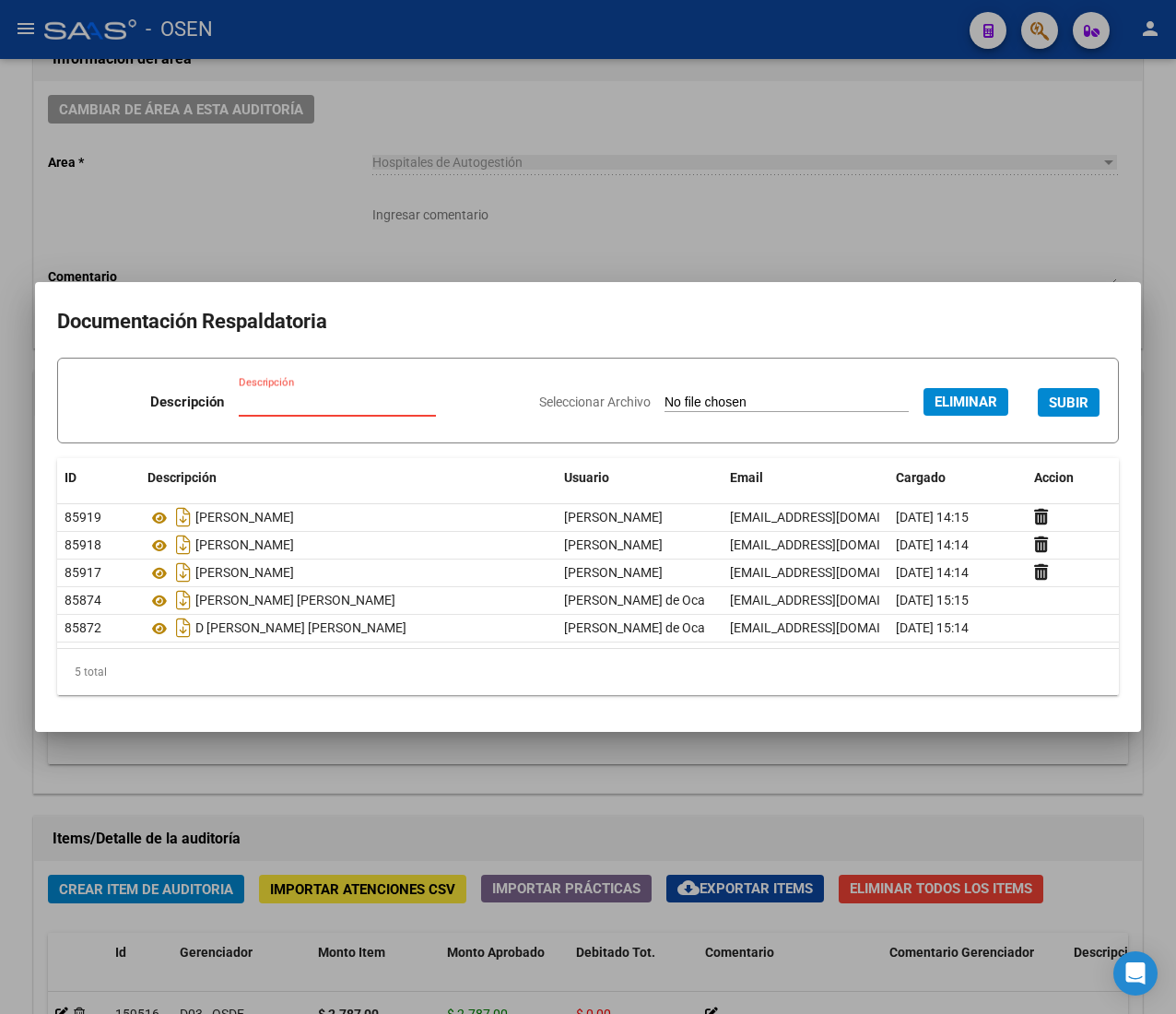
click at [402, 401] on input "Descripción" at bounding box center [337, 402] width 197 height 17
type input "NOTA DE [PERSON_NAME]"
click at [1054, 390] on button "SUBIR" at bounding box center [1068, 402] width 62 height 29
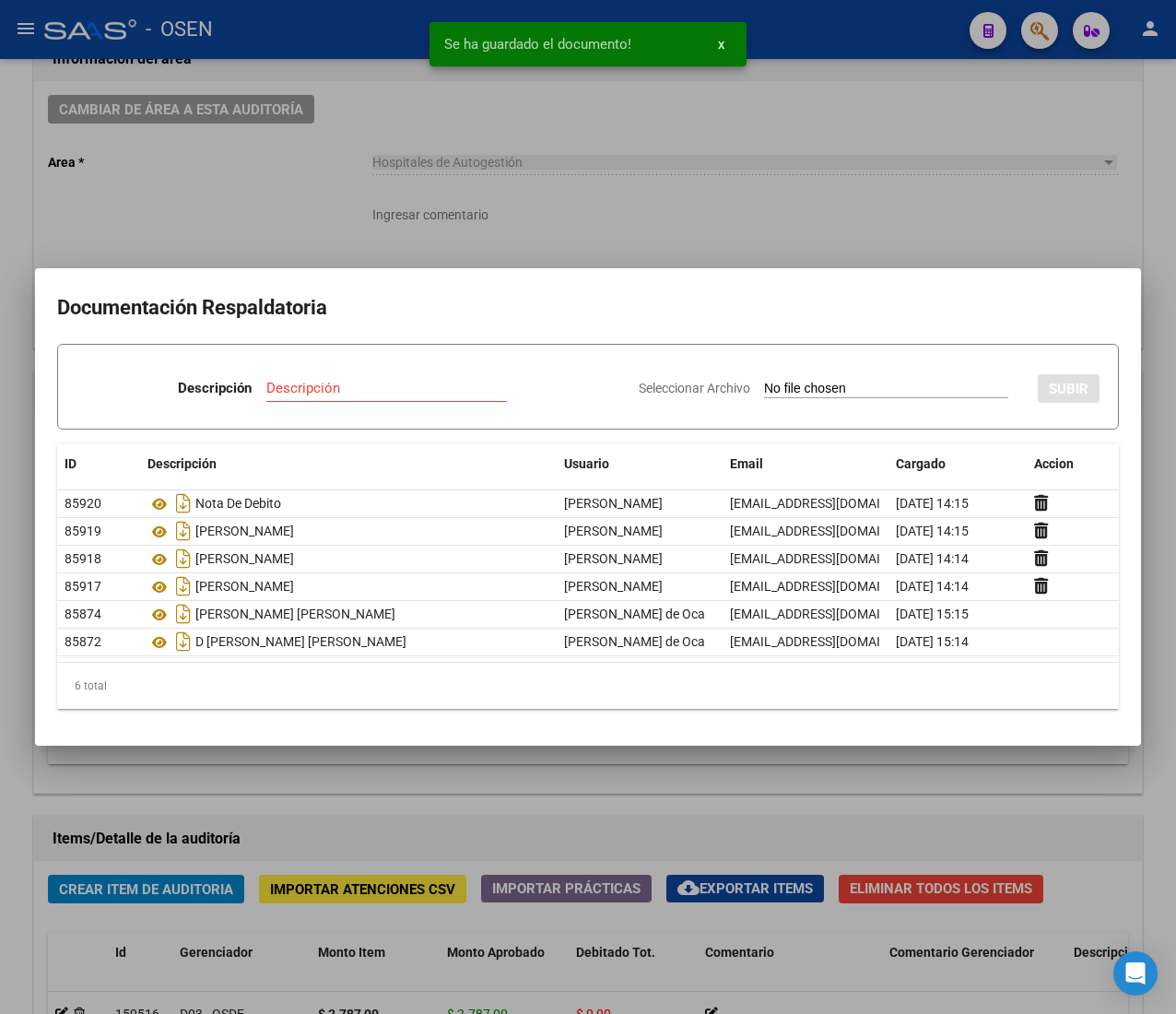
click at [699, 236] on div at bounding box center [588, 507] width 1176 height 1014
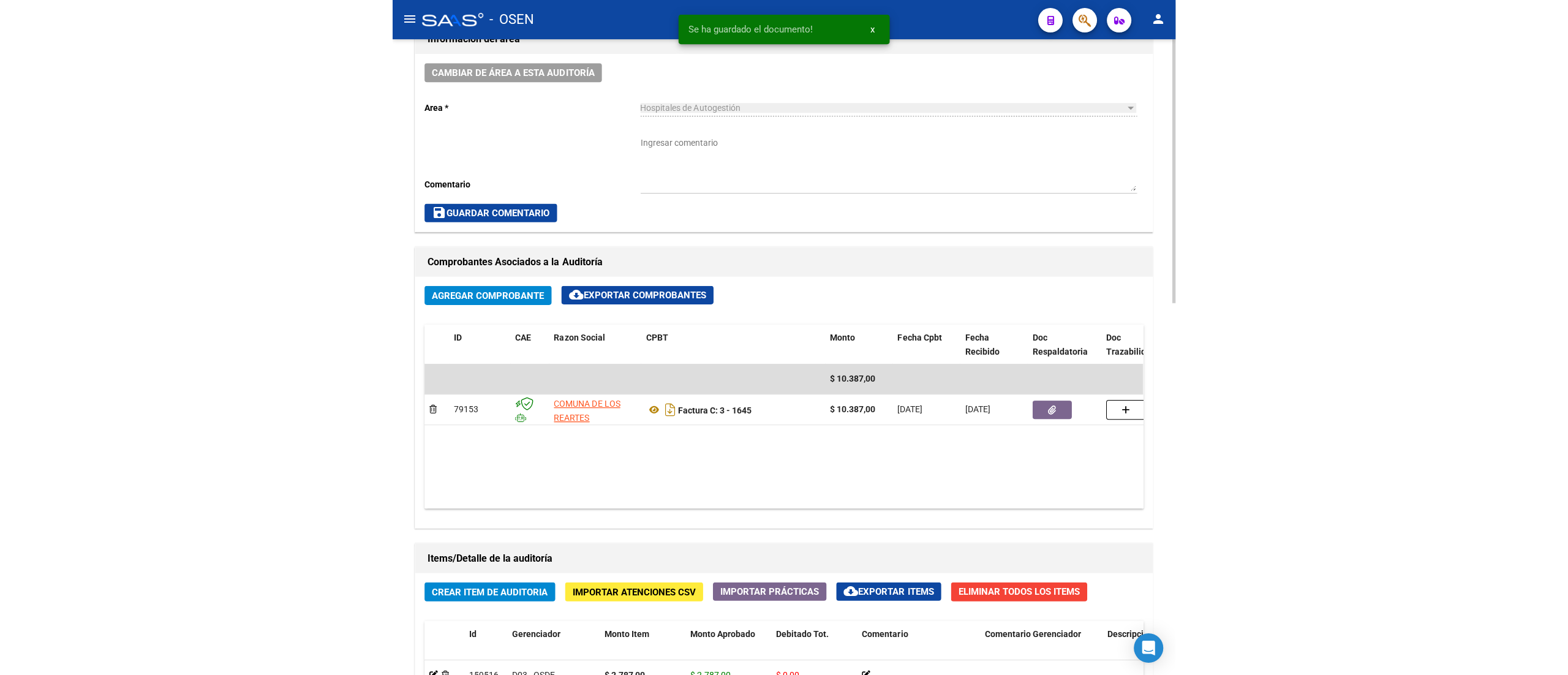
scroll to position [0, 0]
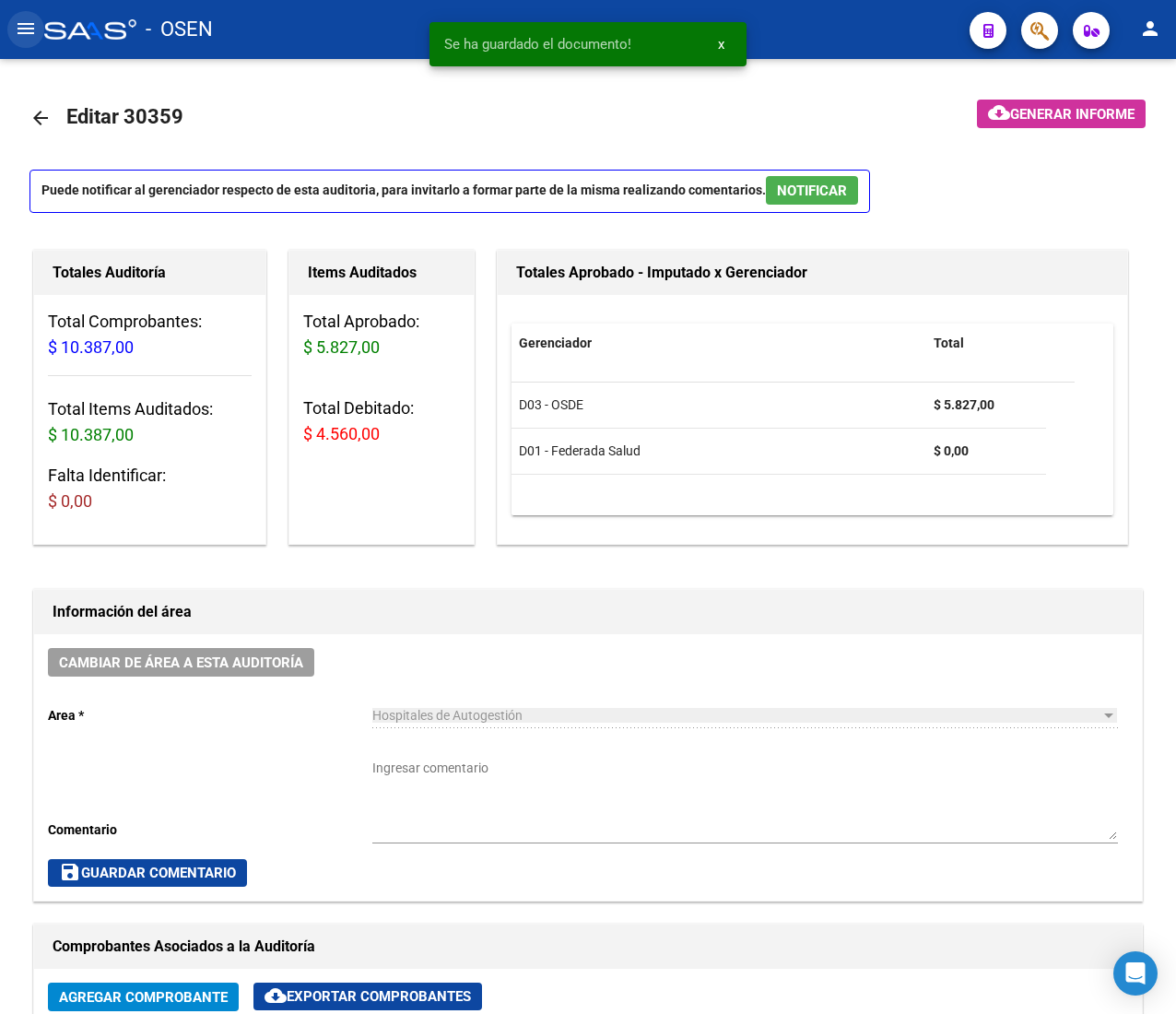
click at [16, 36] on mat-icon "menu" at bounding box center [26, 29] width 22 height 22
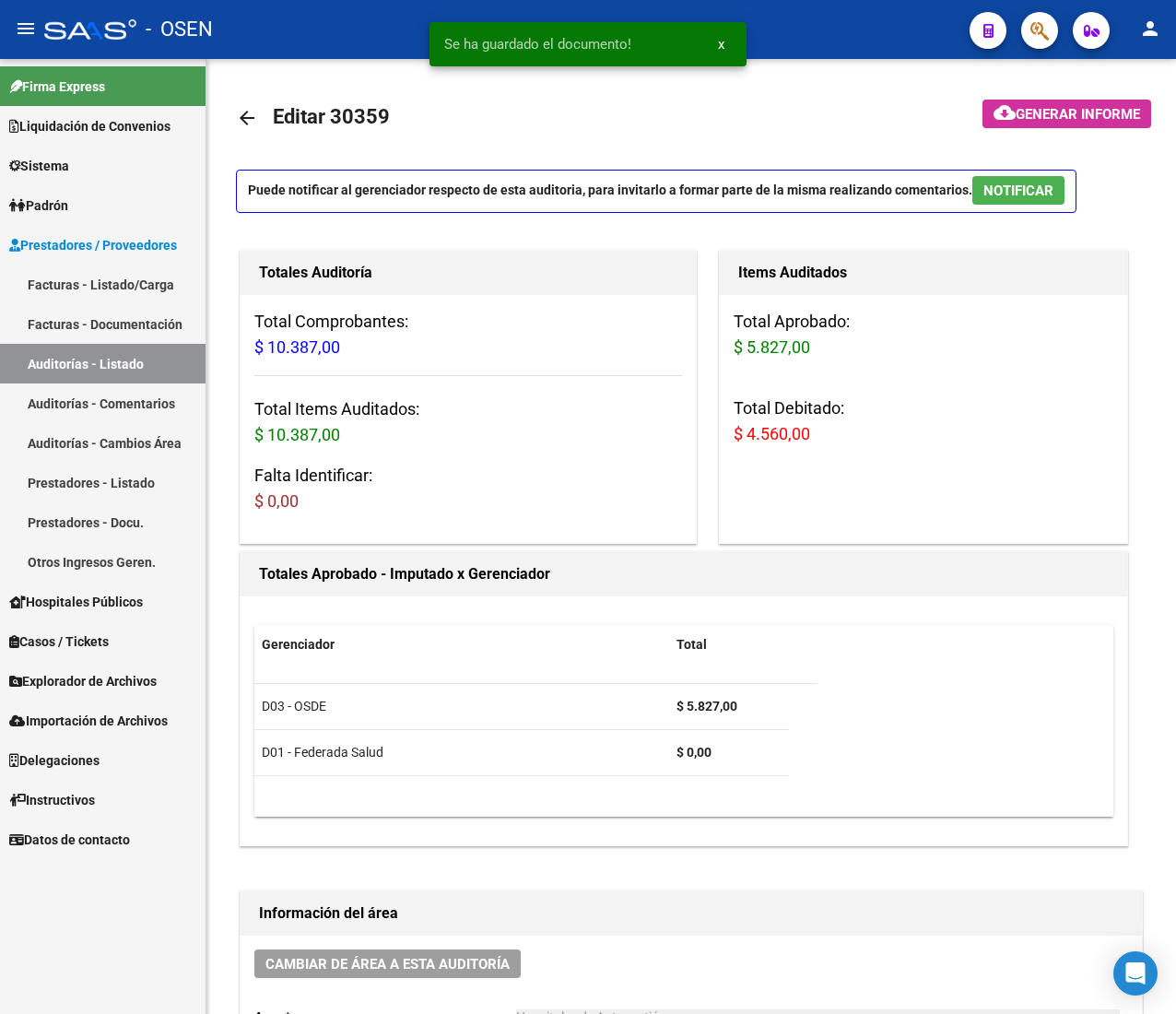
drag, startPoint x: 126, startPoint y: 289, endPoint x: 116, endPoint y: 267, distance: 24.2
click at [126, 289] on link "Facturas - Listado/Carga" at bounding box center [102, 285] width 206 height 39
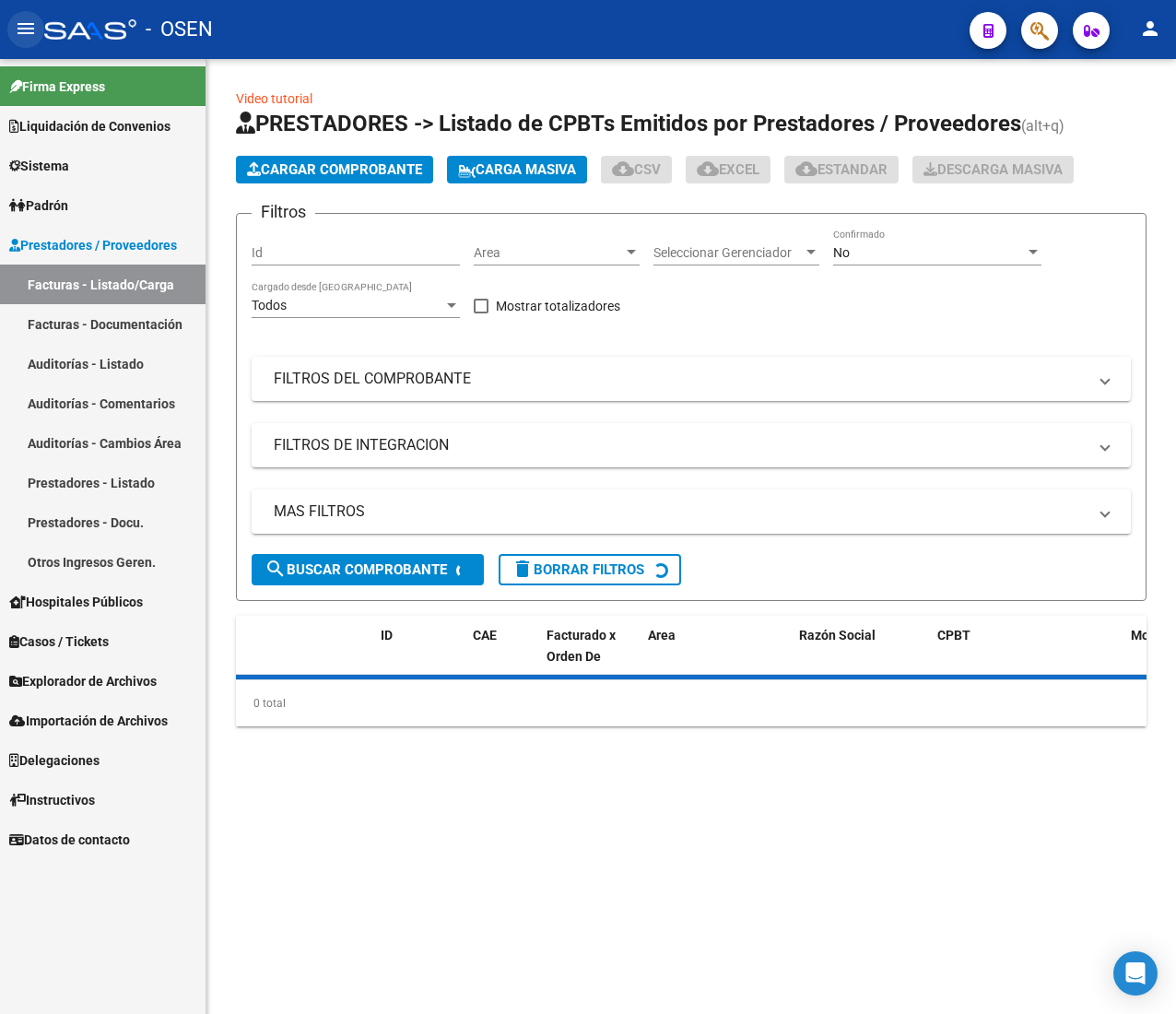
click at [24, 17] on button "menu" at bounding box center [25, 29] width 36 height 36
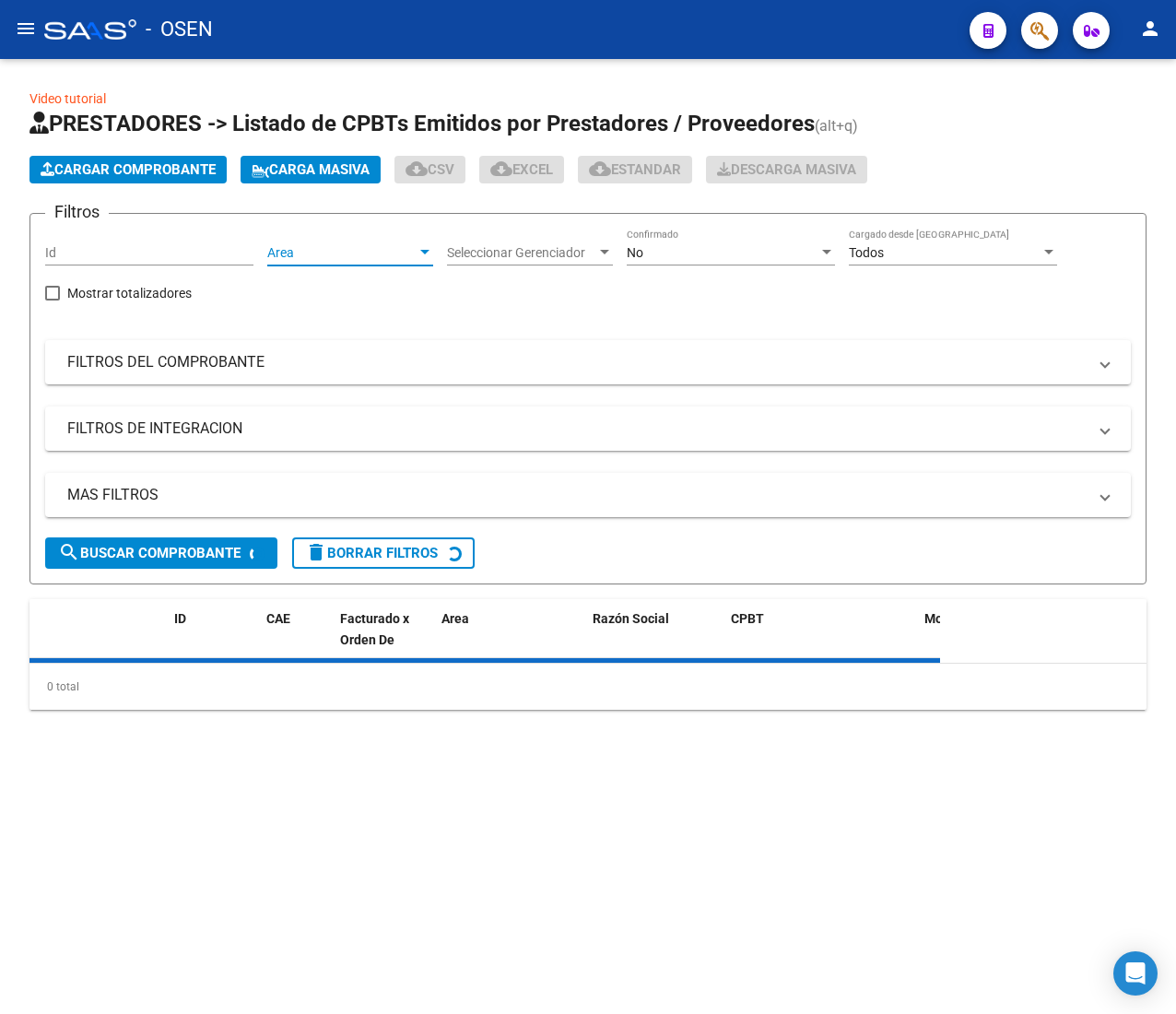
click at [347, 250] on span "Area" at bounding box center [341, 253] width 150 height 16
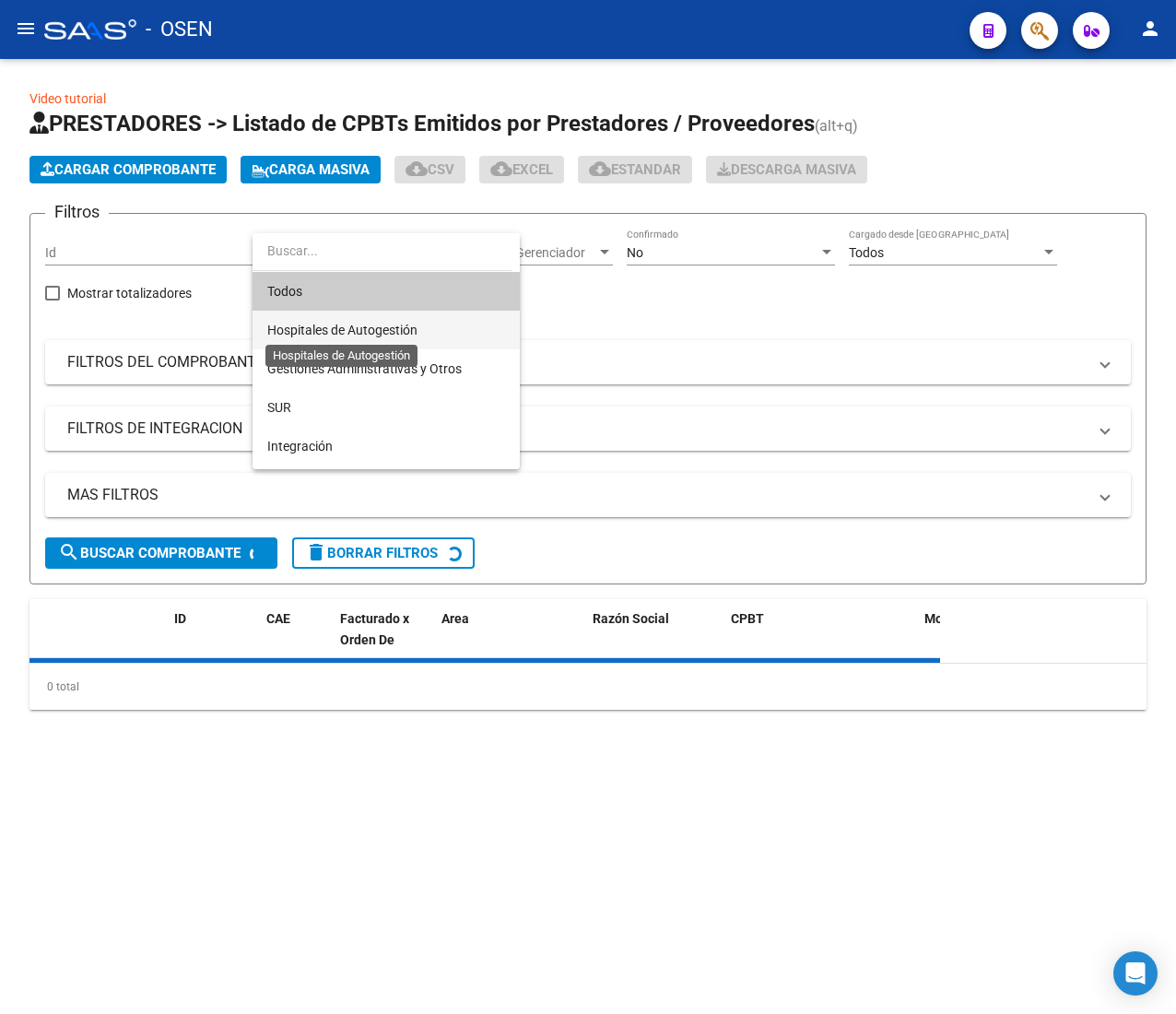
click at [402, 332] on span "Hospitales de Autogestión" at bounding box center [341, 330] width 151 height 15
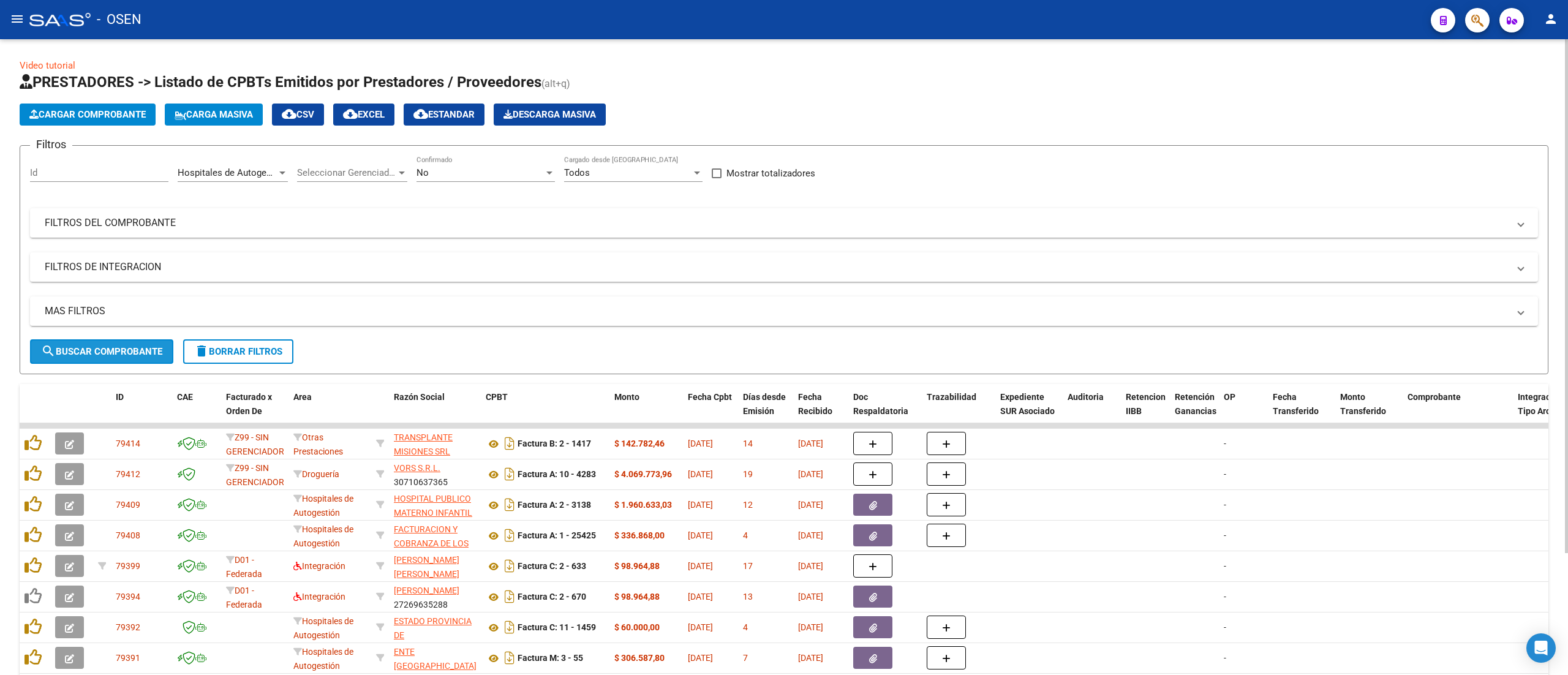
click at [118, 359] on button "search Buscar Comprobante" at bounding box center [101, 351] width 143 height 24
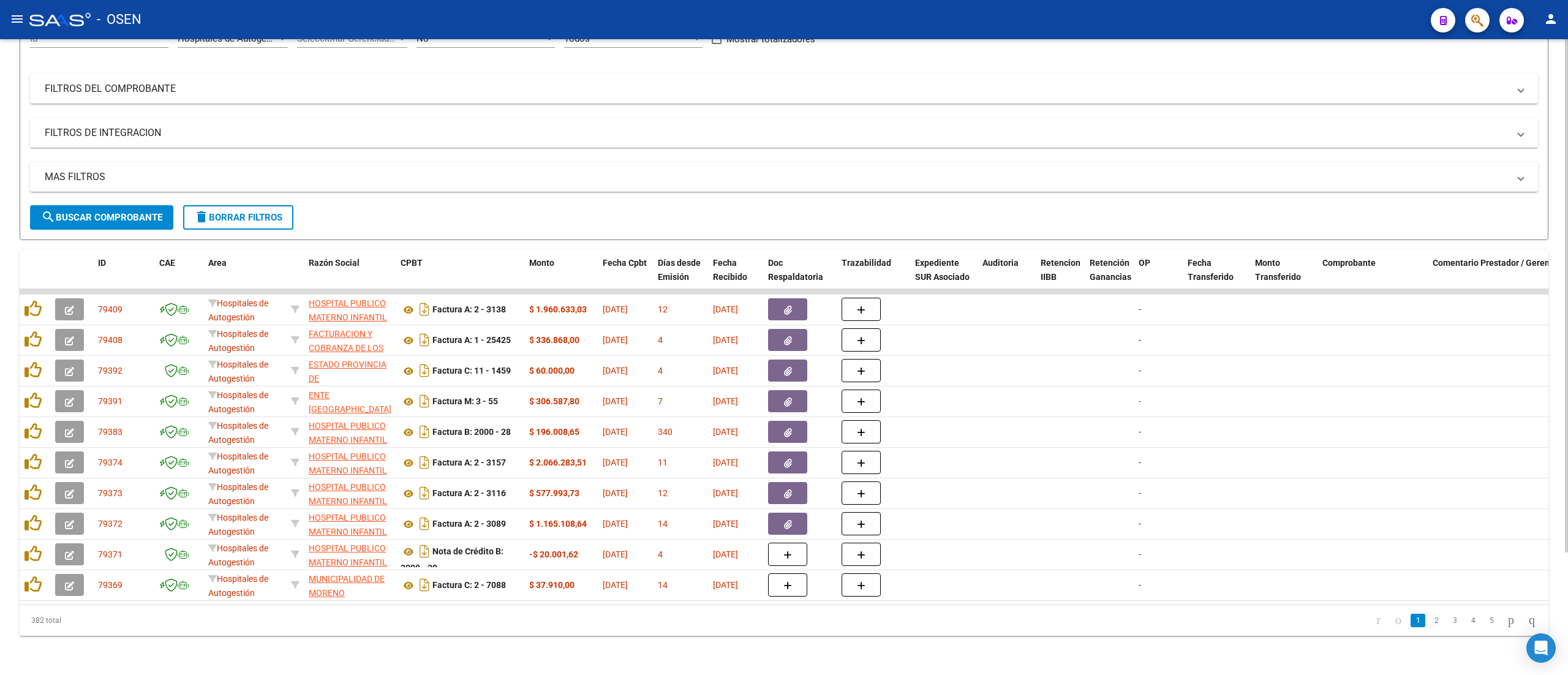
scroll to position [152, 0]
click at [781, 622] on link "4" at bounding box center [1472, 620] width 14 height 14
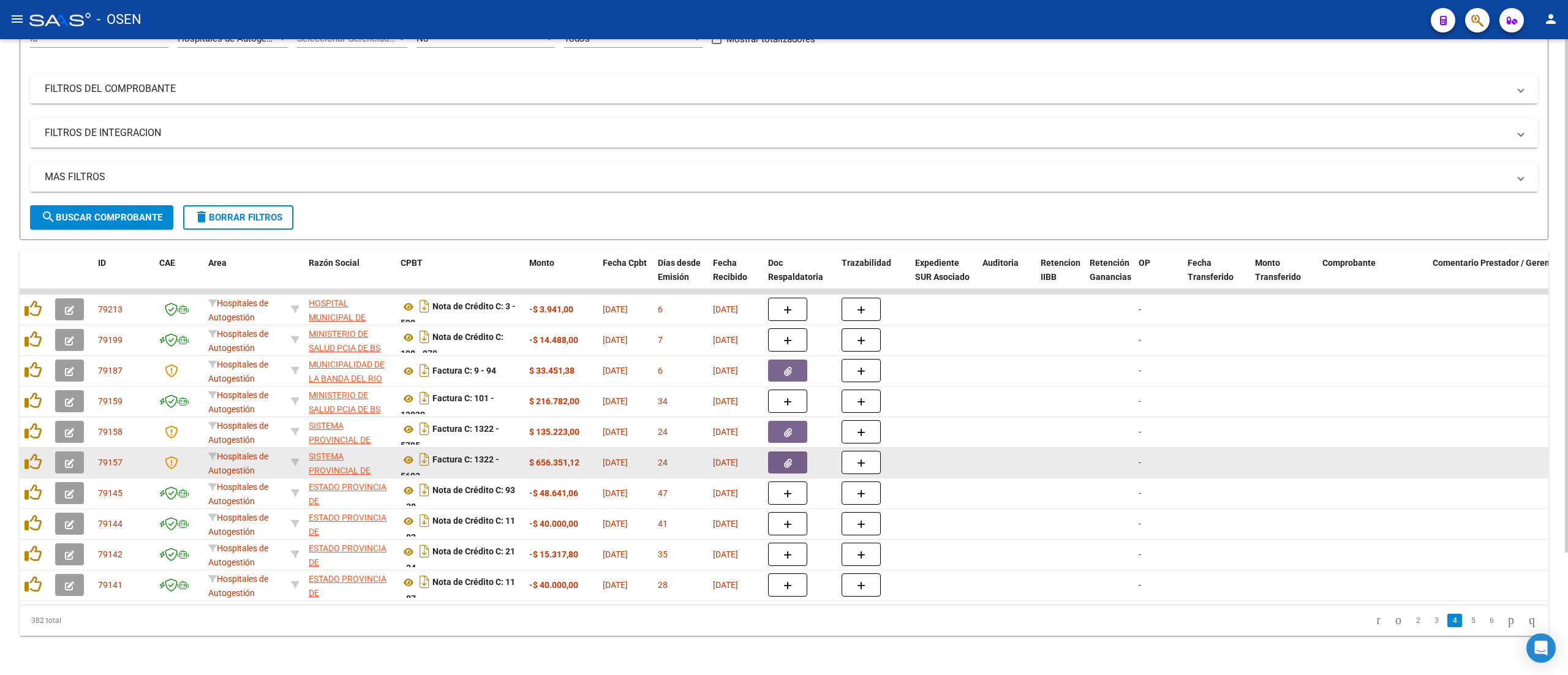
click at [66, 459] on icon "button" at bounding box center [69, 463] width 9 height 9
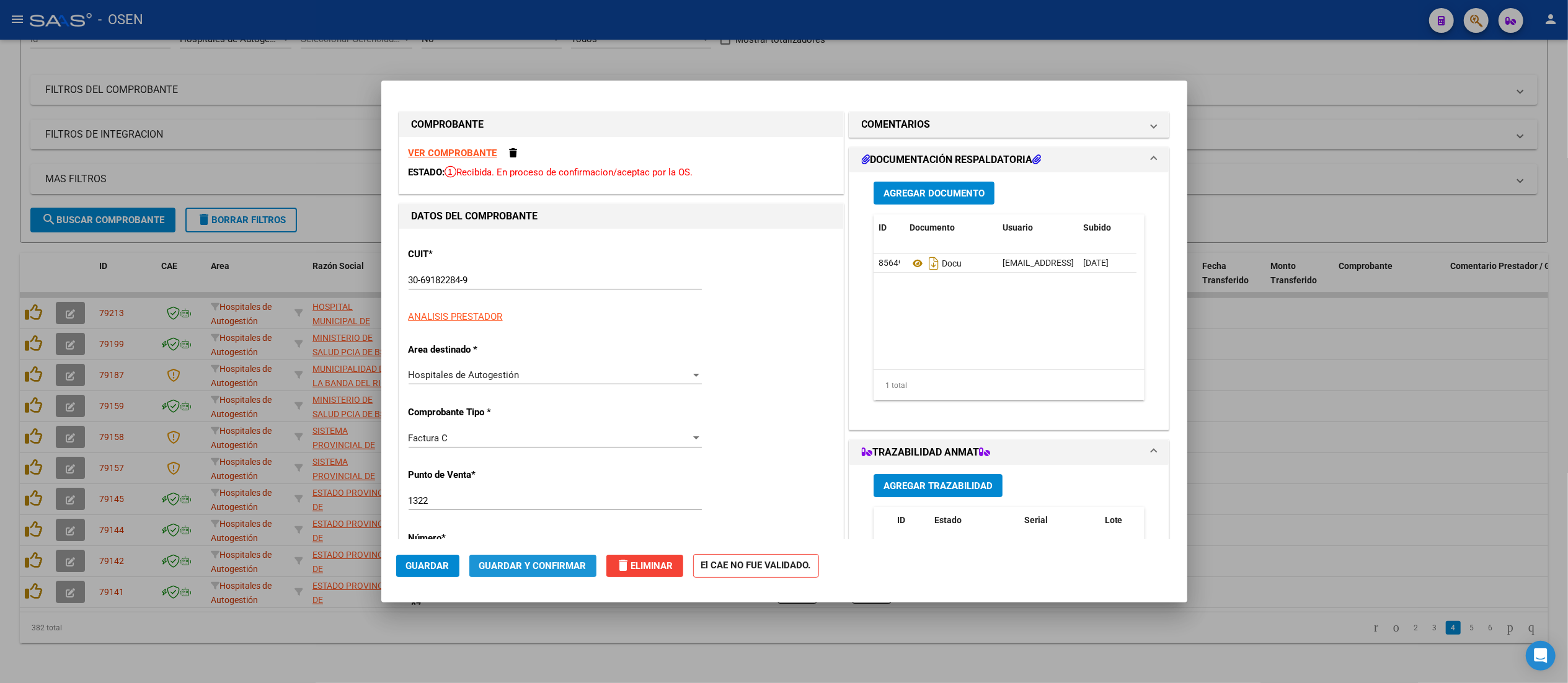
click at [560, 565] on span "Guardar y Confirmar" at bounding box center [533, 565] width 107 height 11
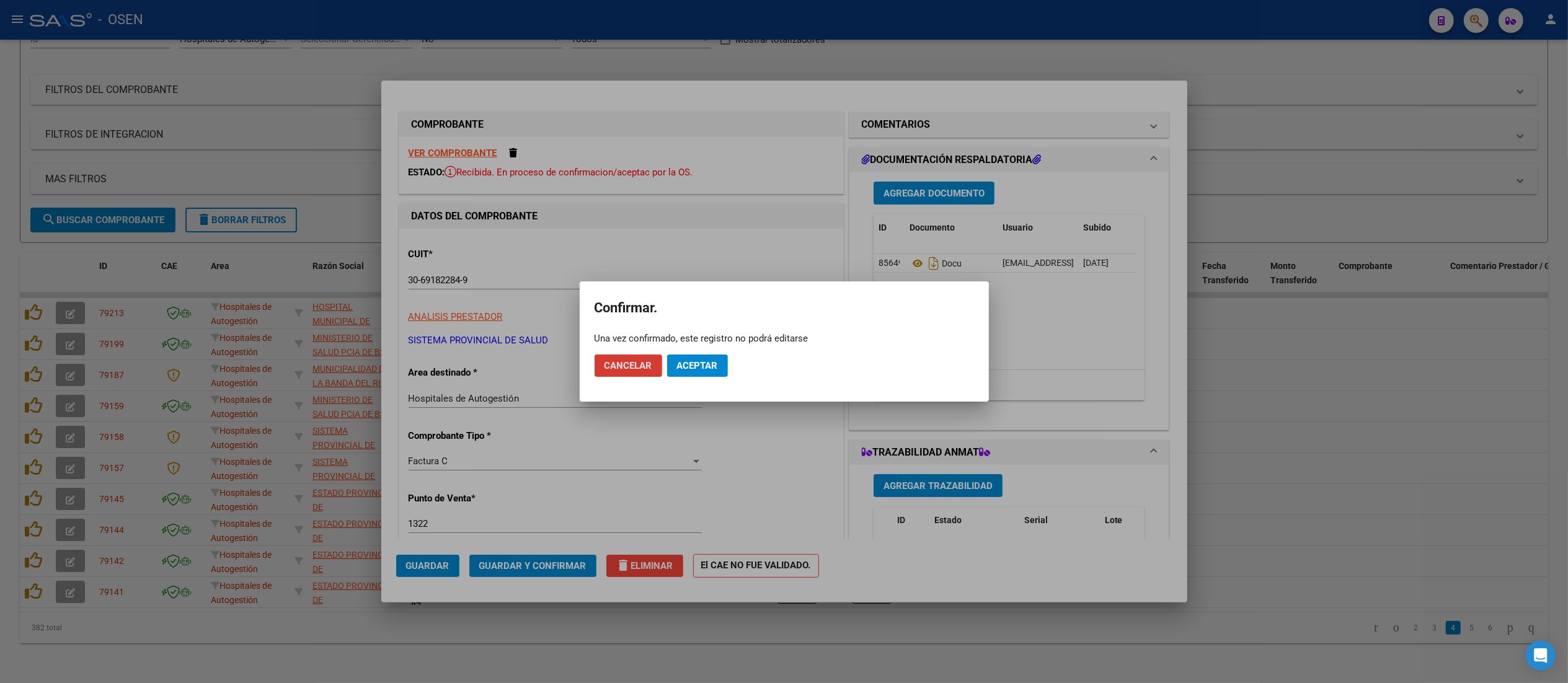
click at [671, 354] on button "Aceptar" at bounding box center [697, 365] width 61 height 23
click at [695, 366] on span "Guardar igualmente." at bounding box center [729, 365] width 105 height 11
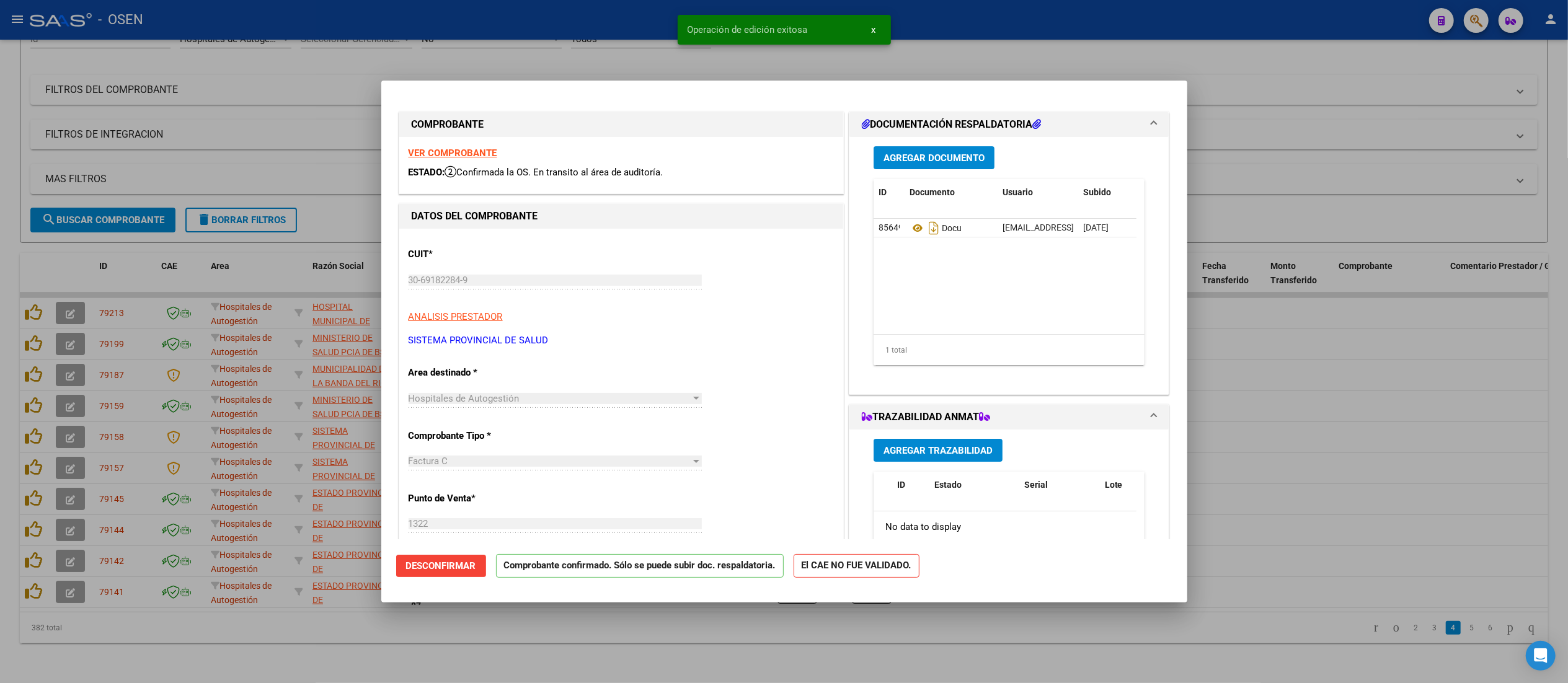
drag, startPoint x: 526, startPoint y: 24, endPoint x: 264, endPoint y: 34, distance: 262.2
click at [524, 24] on div at bounding box center [784, 342] width 1568 height 683
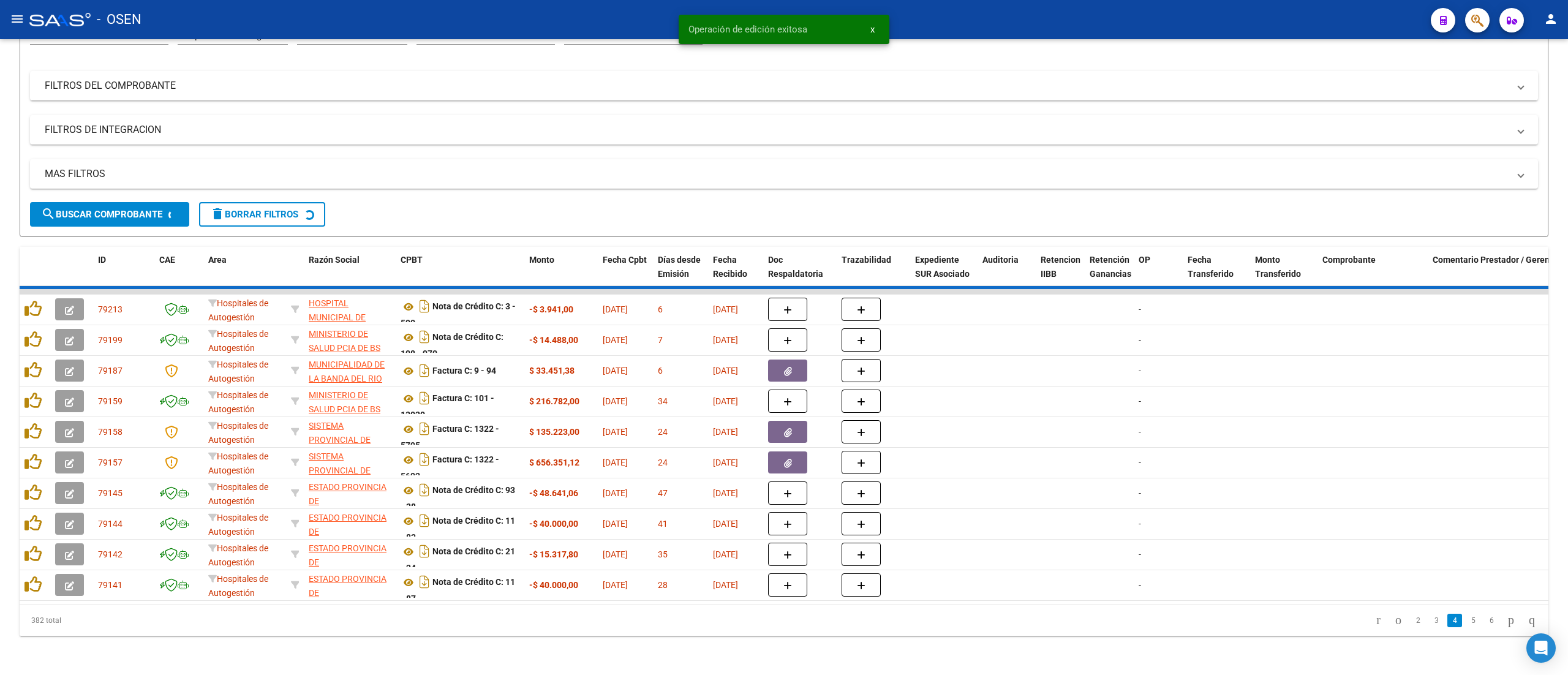
click at [24, 14] on button "menu" at bounding box center [16, 19] width 24 height 24
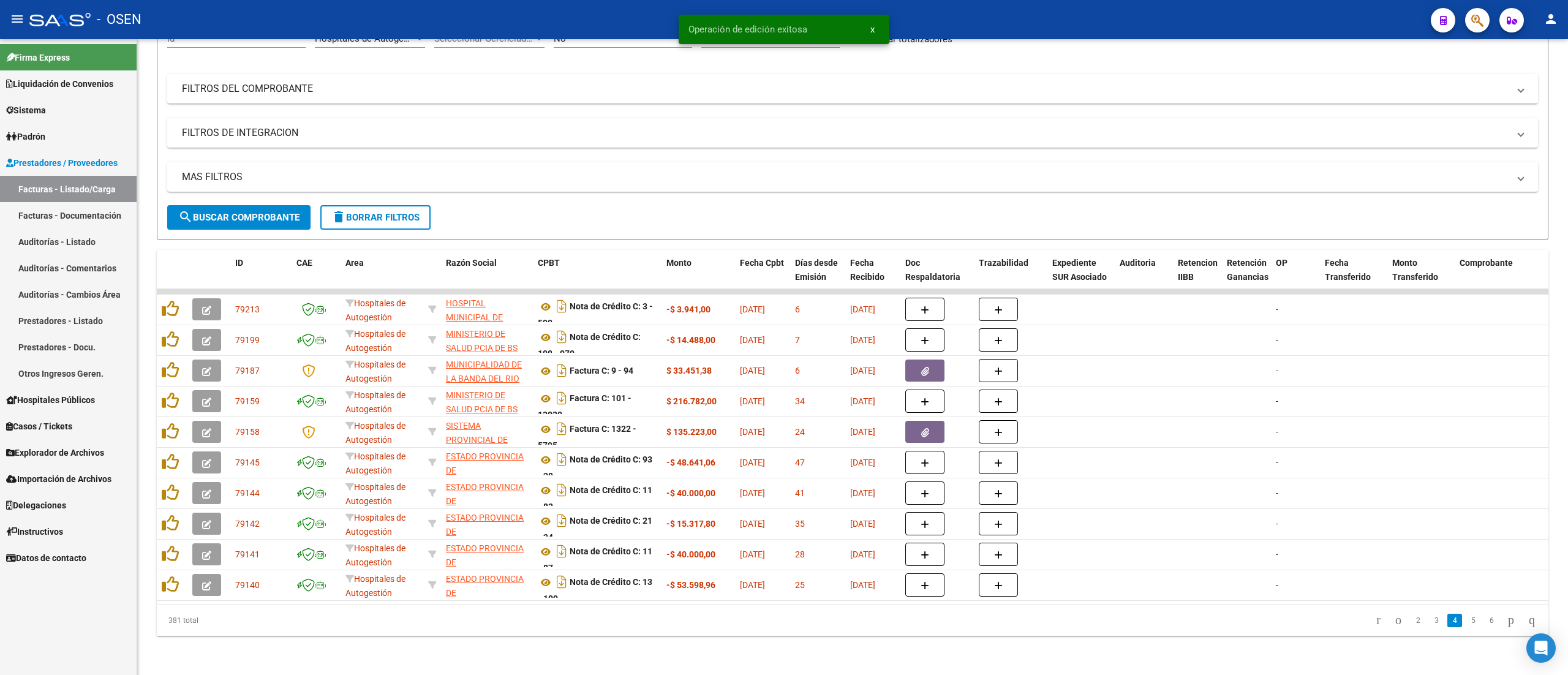
click at [37, 237] on link "Auditorías - Listado" at bounding box center [68, 241] width 137 height 26
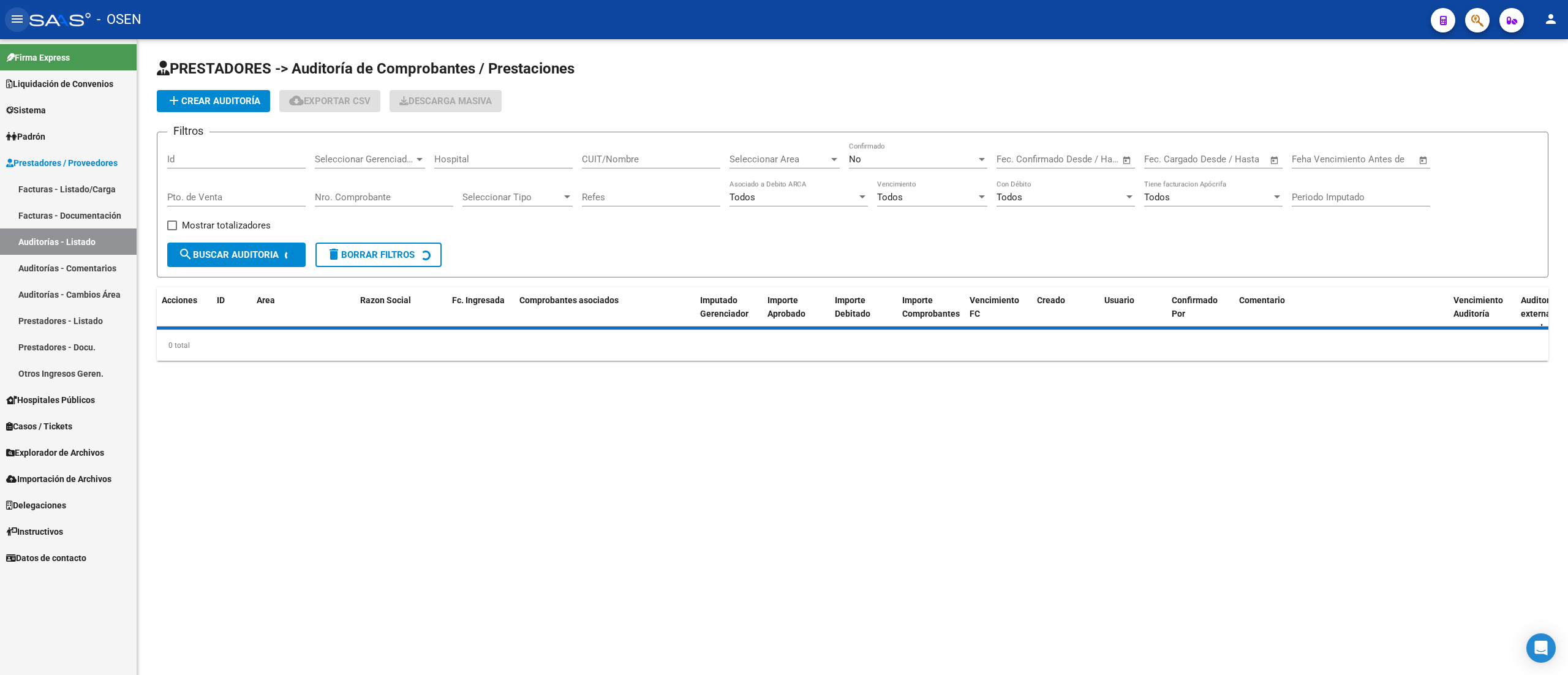
click at [14, 21] on mat-icon "menu" at bounding box center [17, 19] width 14 height 14
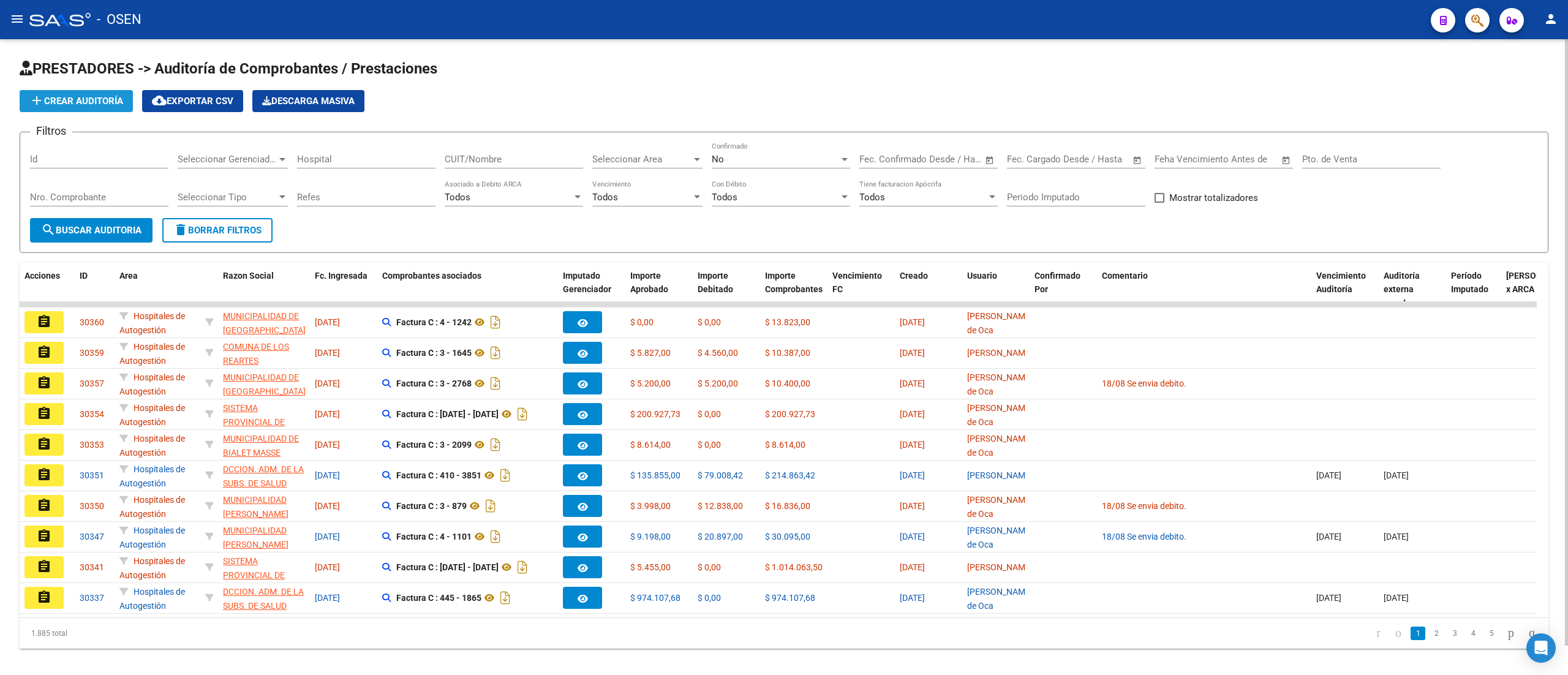
click at [42, 97] on mat-icon "add" at bounding box center [37, 100] width 14 height 14
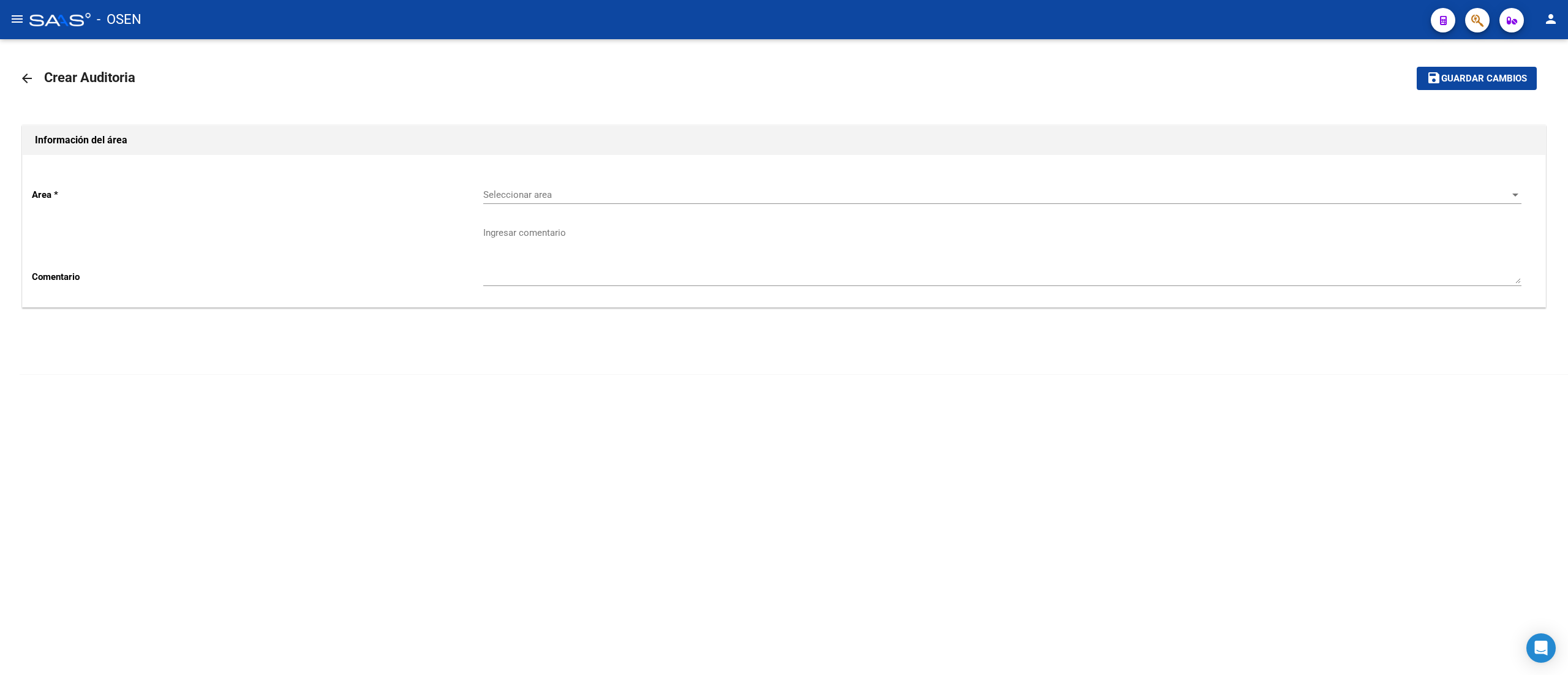
click at [500, 191] on span "Seleccionar area" at bounding box center [997, 194] width 1027 height 11
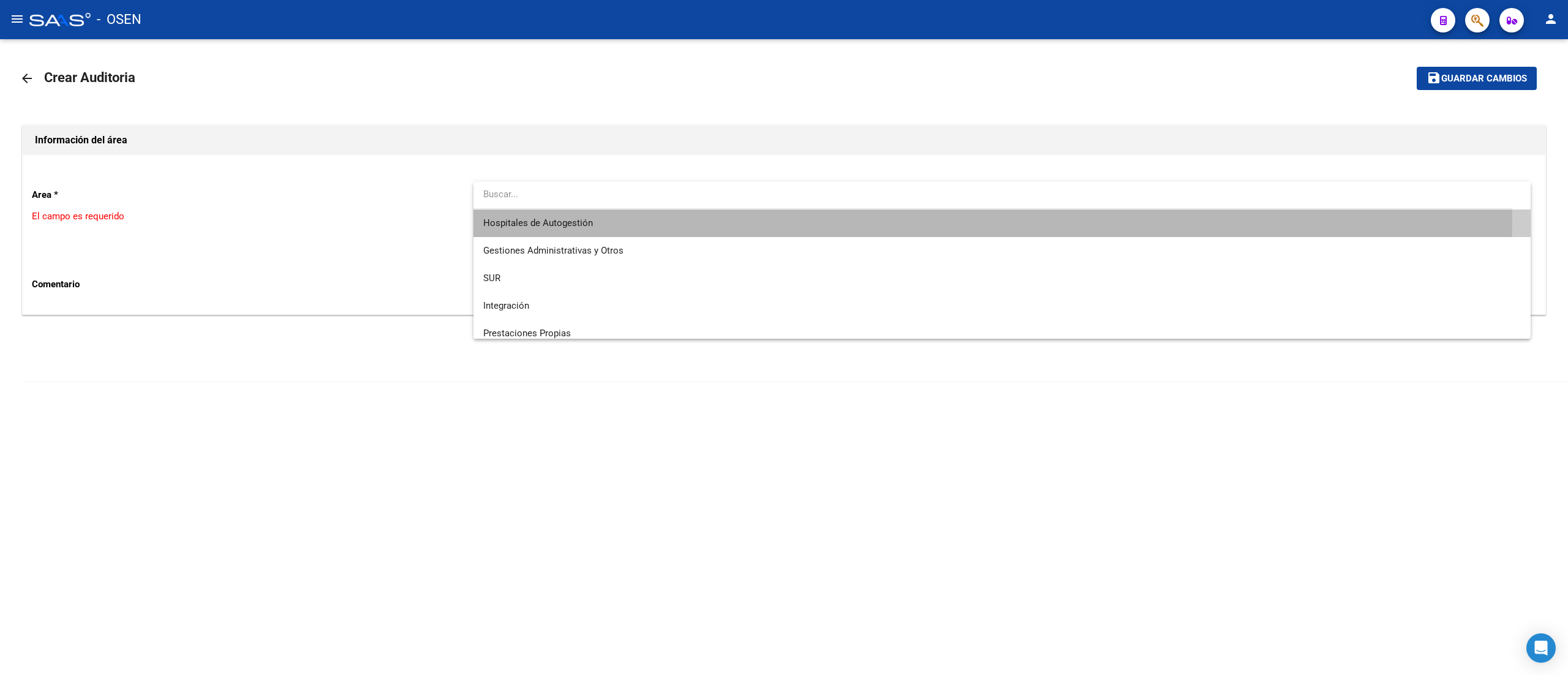
click at [511, 215] on span "Hospitales de Autogestión" at bounding box center [1002, 223] width 1037 height 27
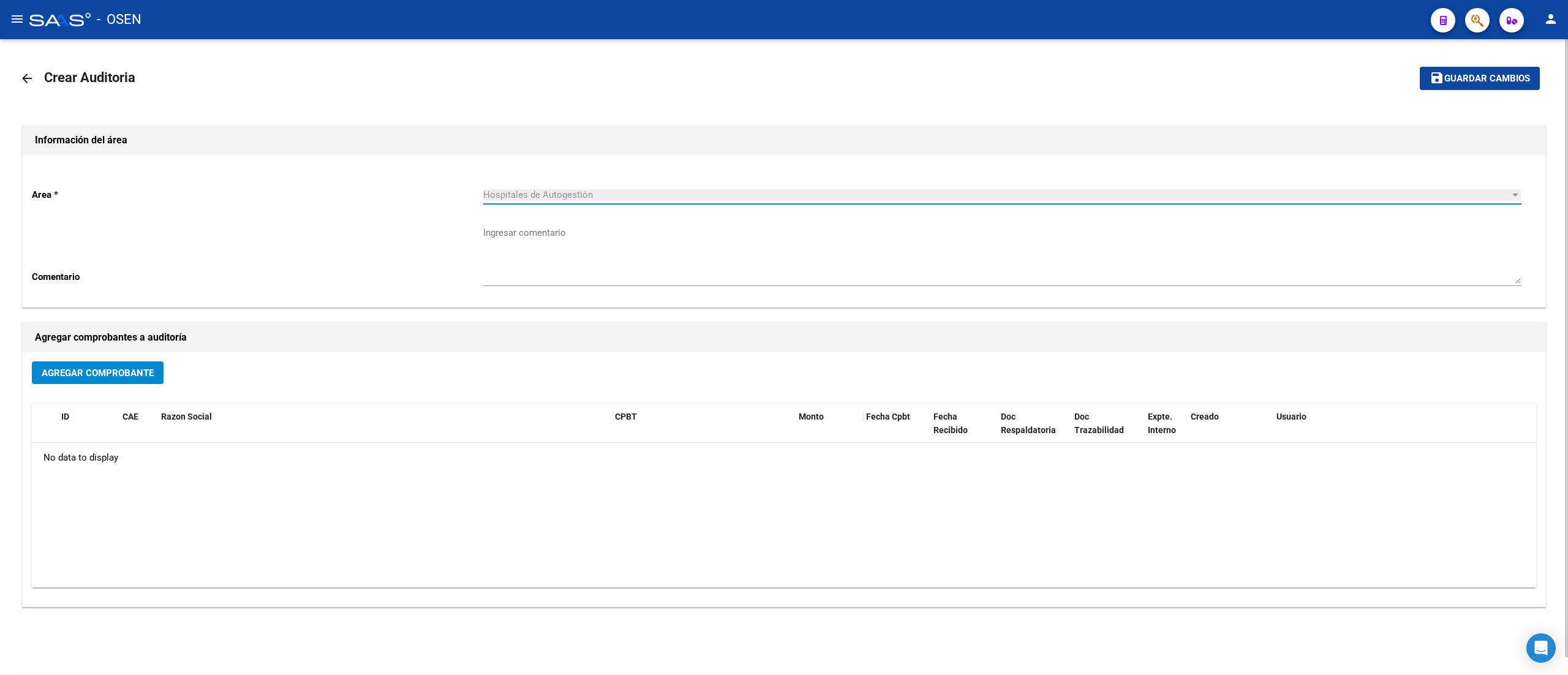
click at [128, 369] on span "Agregar Comprobante" at bounding box center [97, 373] width 112 height 11
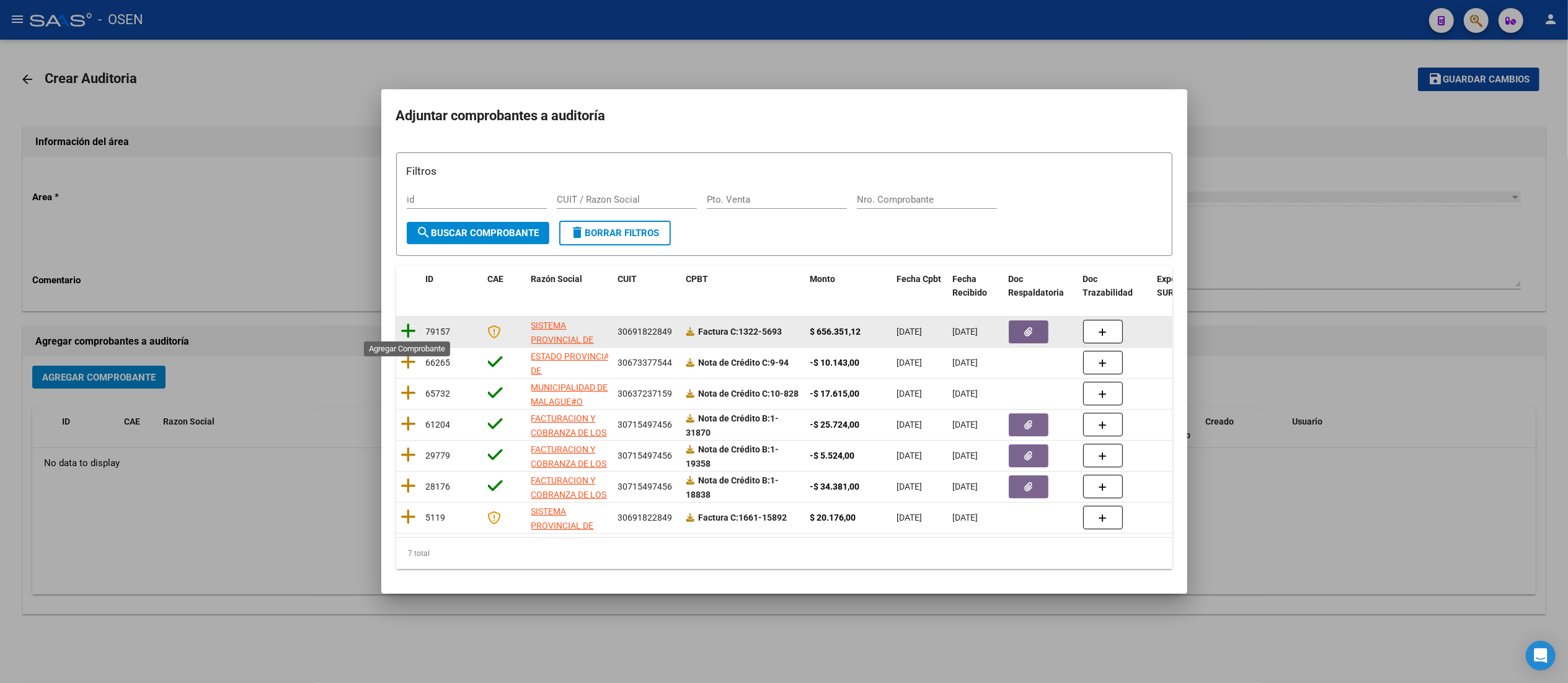
click at [413, 331] on icon at bounding box center [409, 331] width 15 height 17
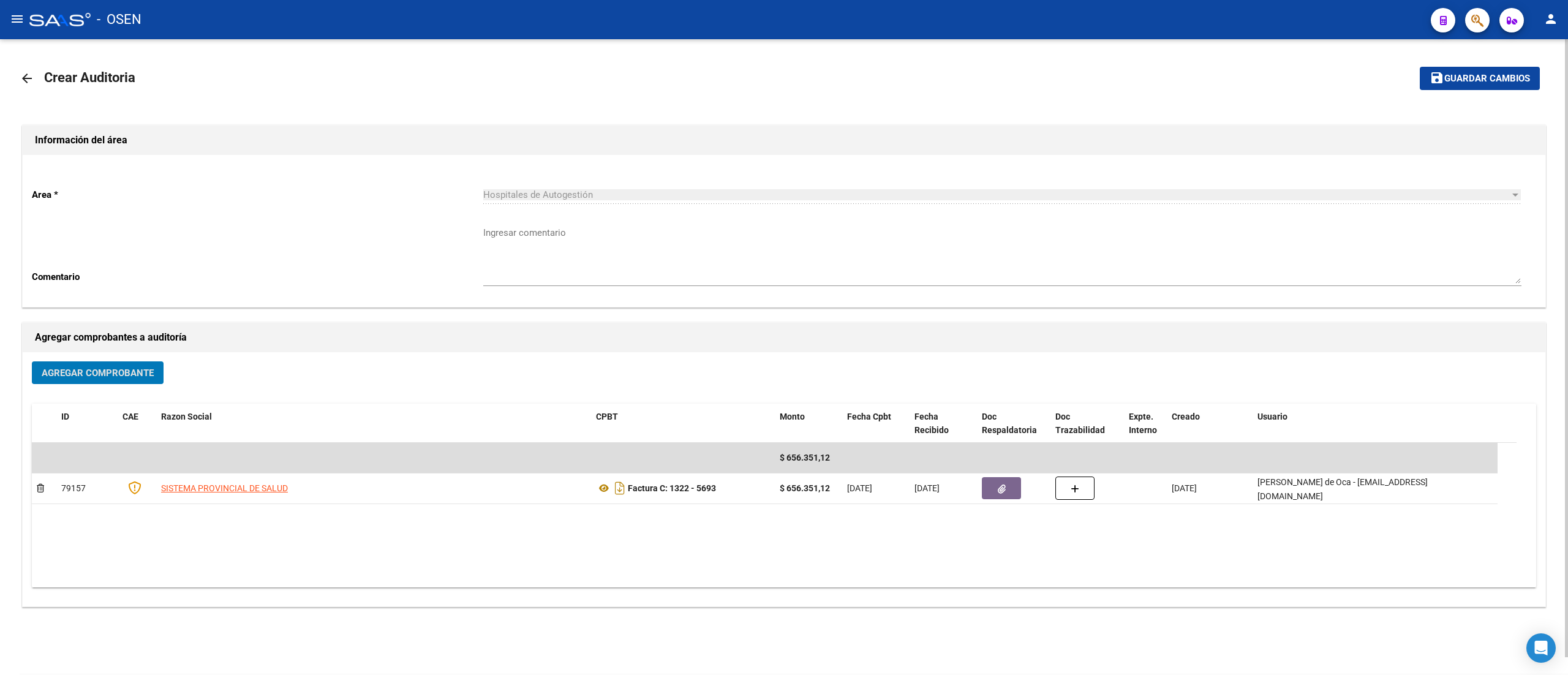
click at [781, 75] on span "Guardar cambios" at bounding box center [1486, 78] width 86 height 11
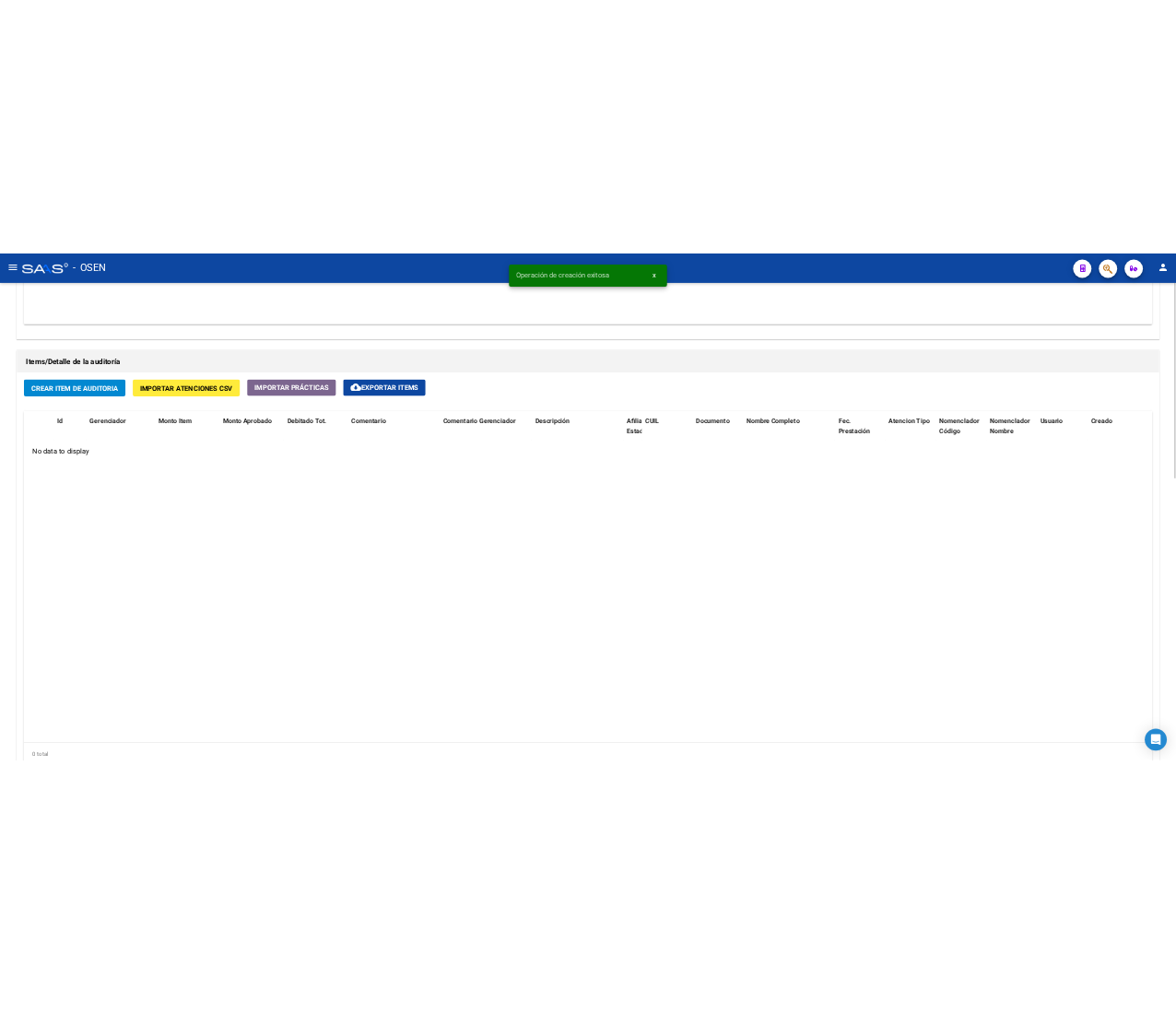
scroll to position [1015, 0]
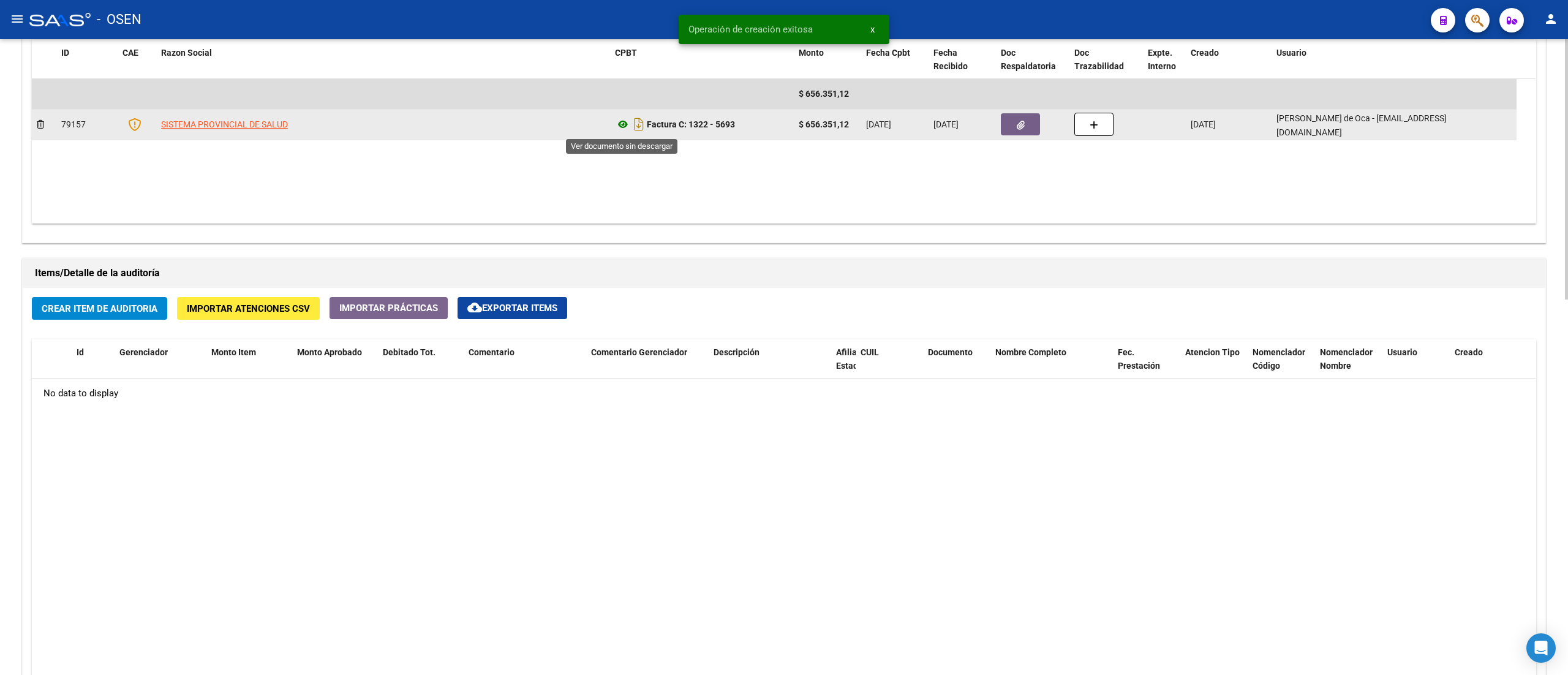
click at [625, 125] on icon at bounding box center [623, 124] width 16 height 14
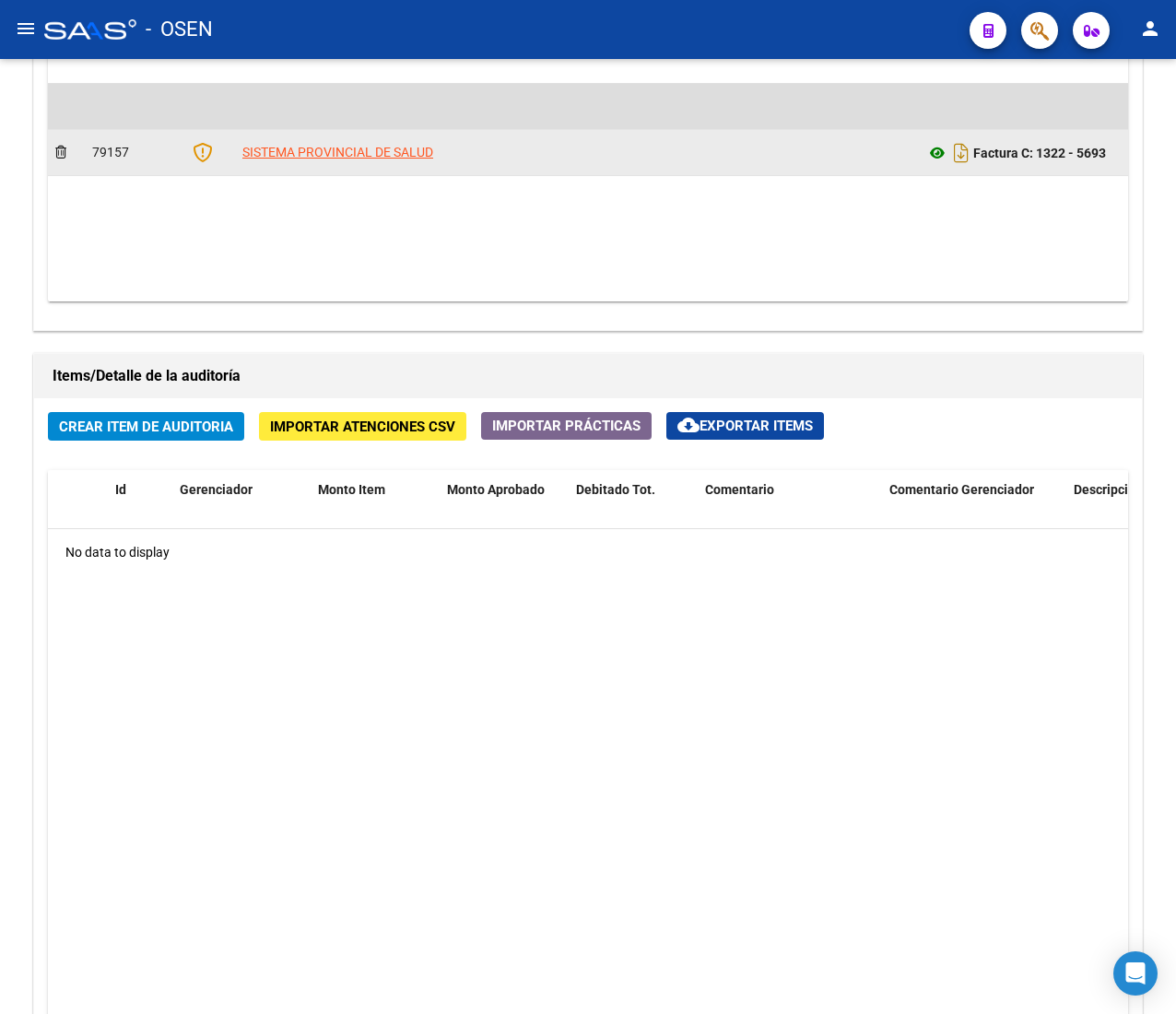
scroll to position [981, 0]
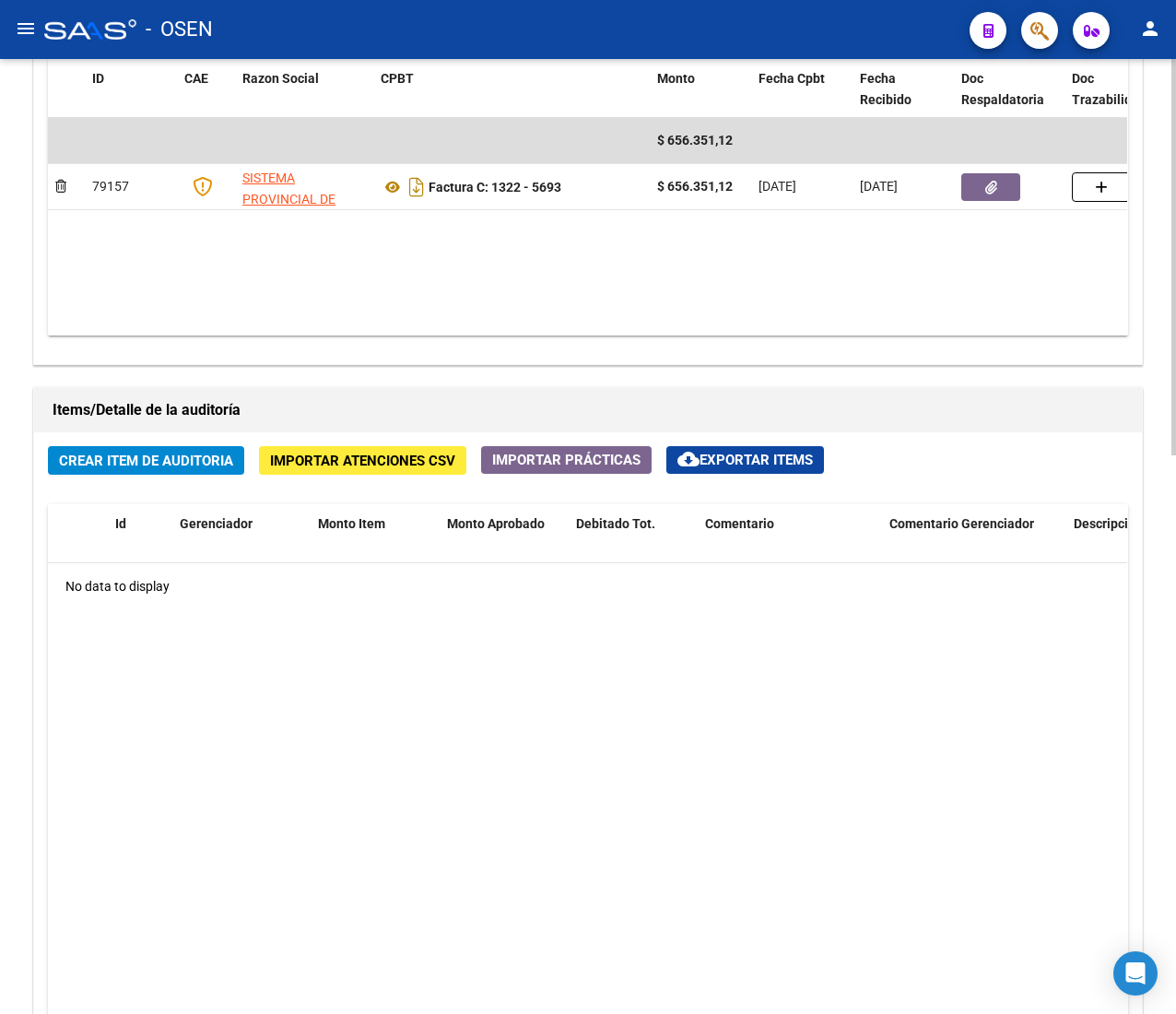
click at [204, 474] on button "Crear Item de Auditoria" at bounding box center [146, 460] width 196 height 29
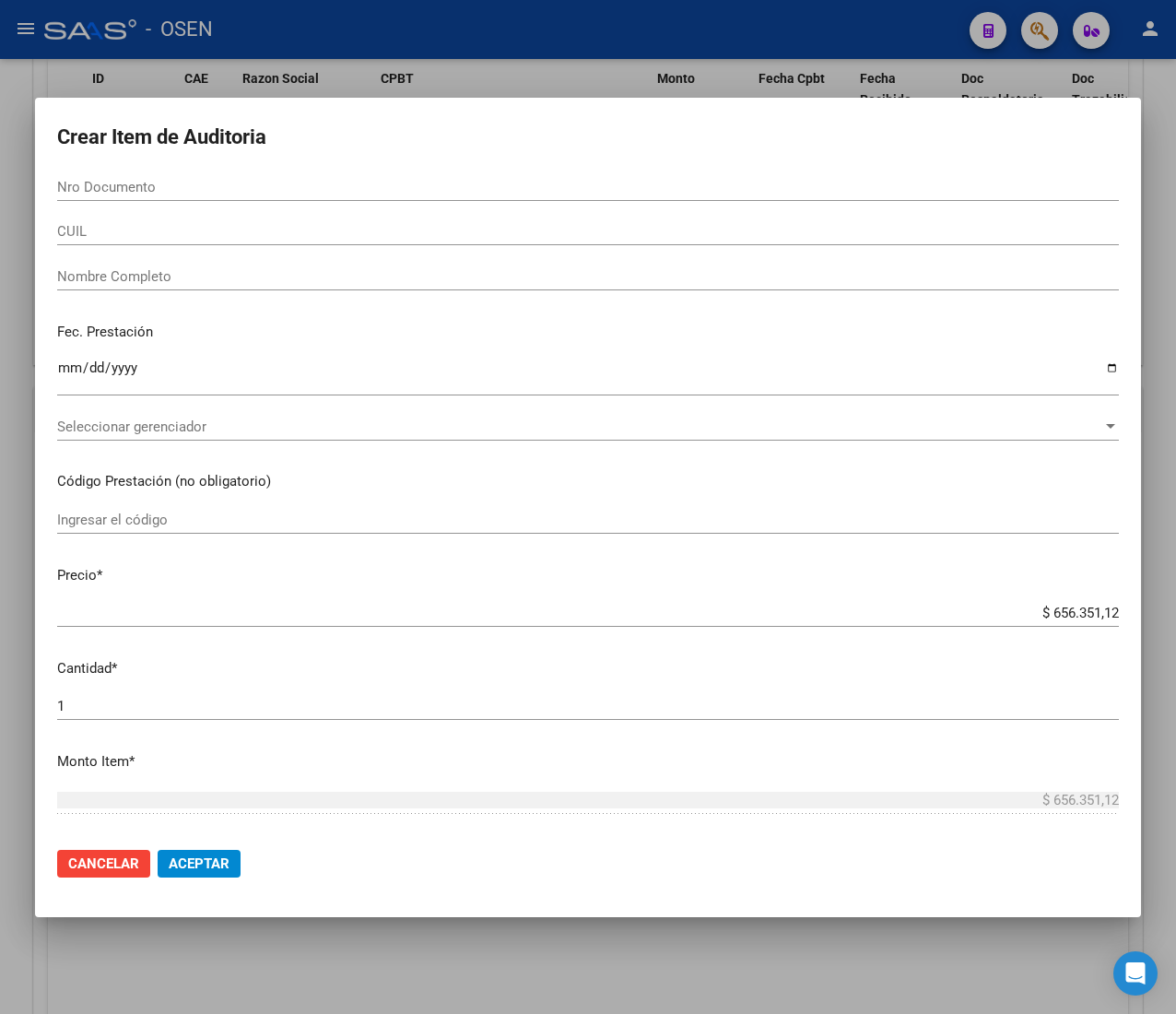
click at [153, 222] on div "CUIL" at bounding box center [588, 231] width 1061 height 28
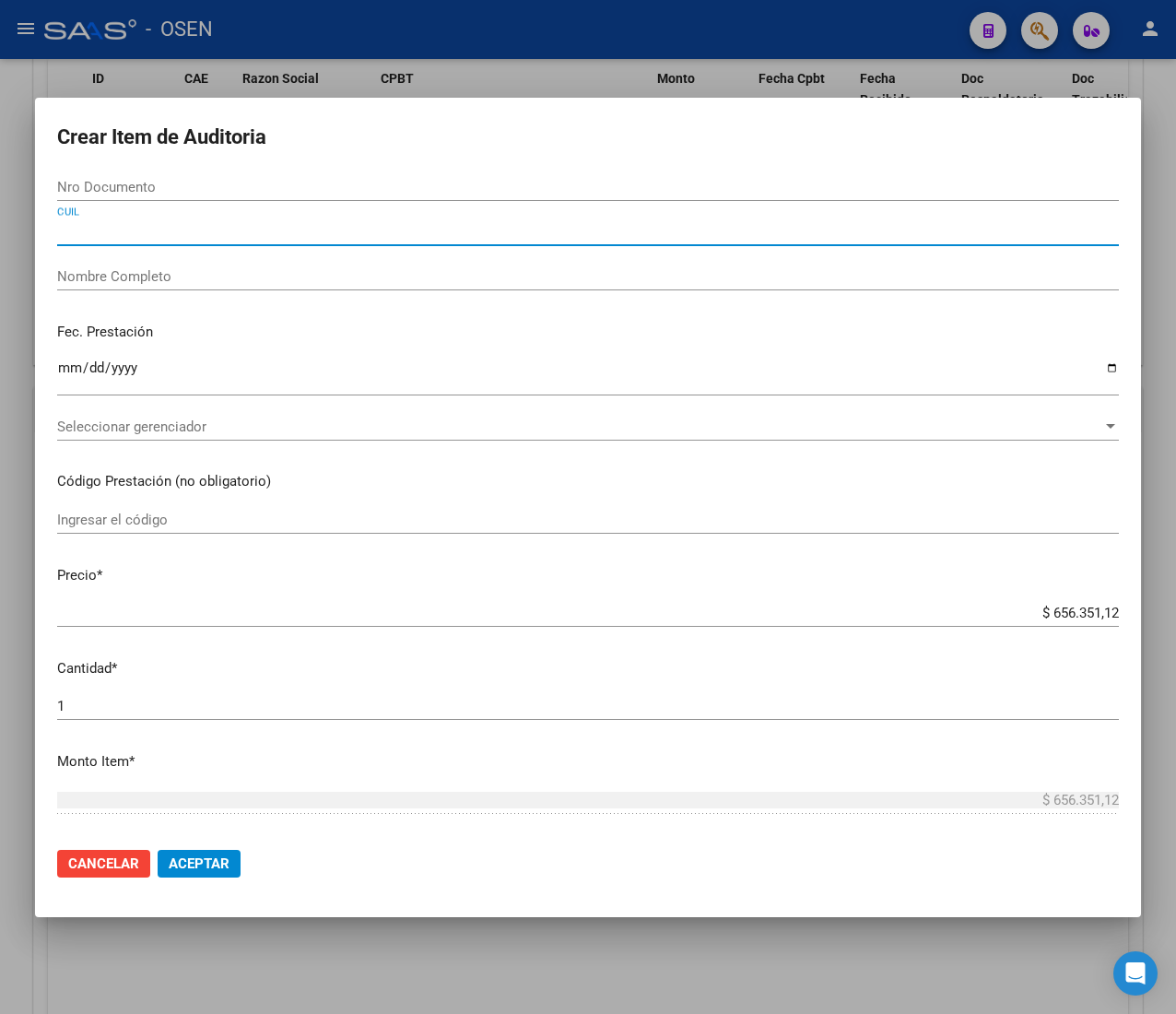
paste input "27553137182"
type input "27553137182"
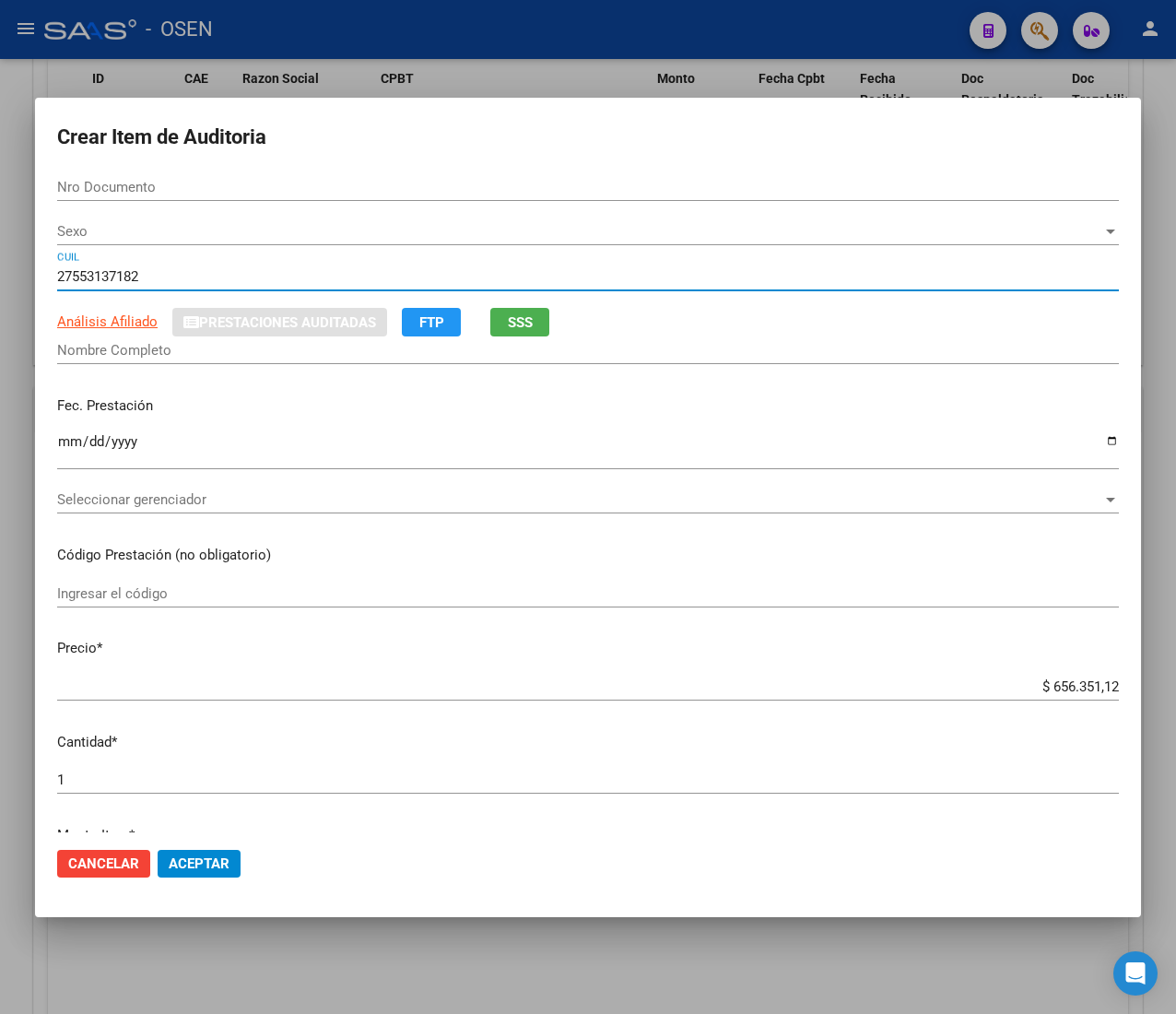
type input "55313718"
type input "[PERSON_NAME] [PERSON_NAME]"
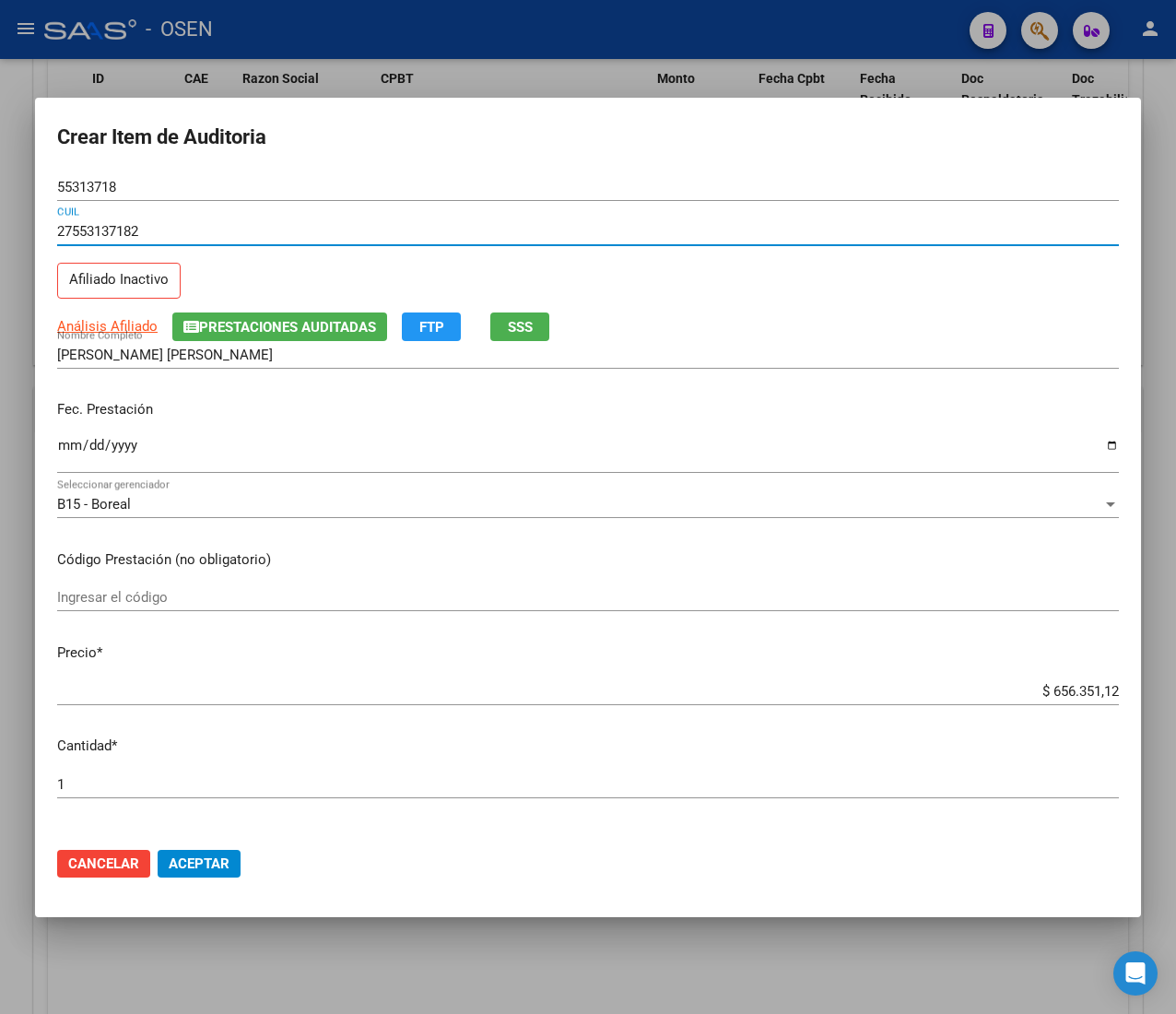
type input "27553137182"
click at [65, 449] on input "Ingresar la fecha" at bounding box center [588, 453] width 1061 height 30
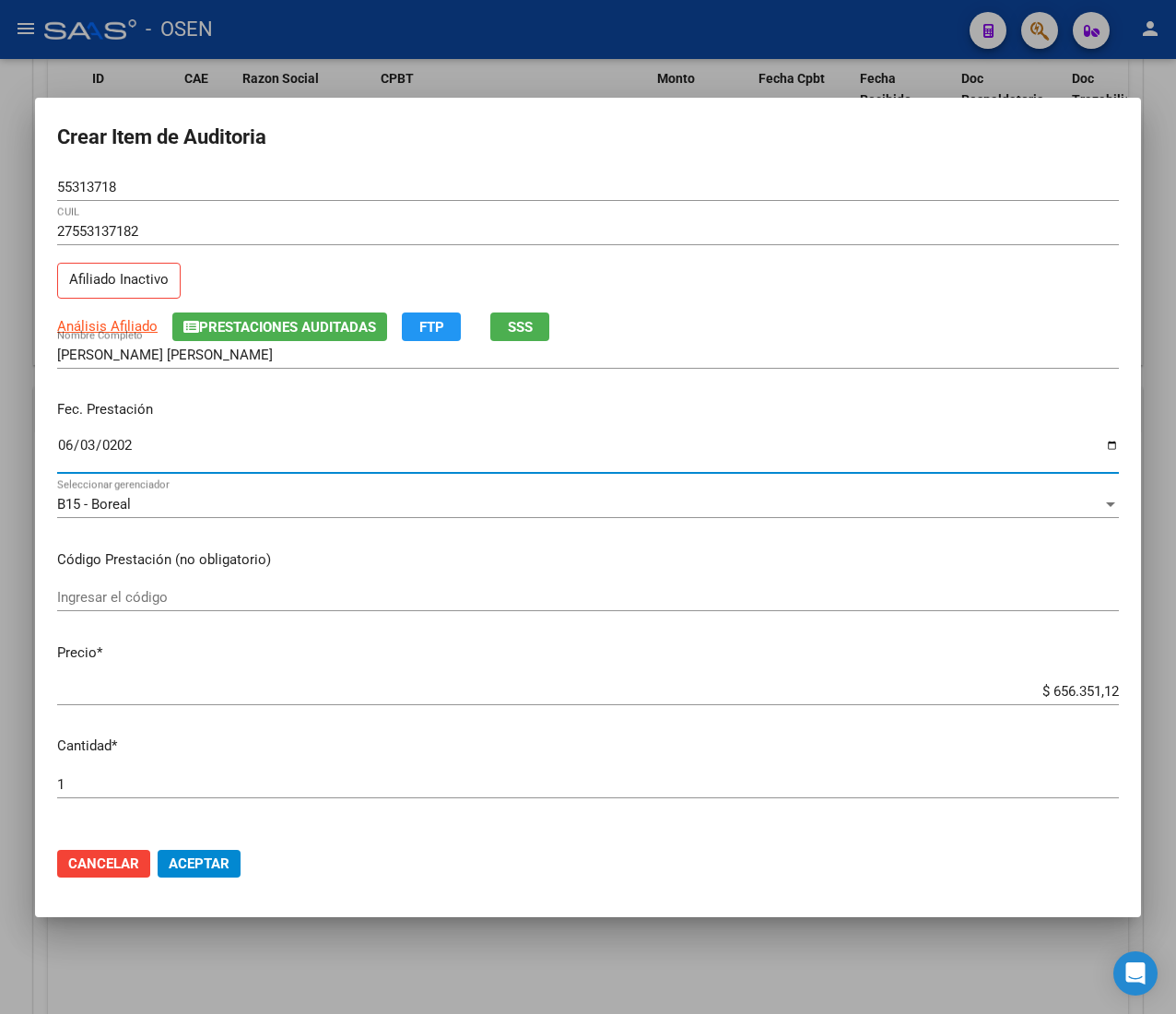
type input "[DATE]"
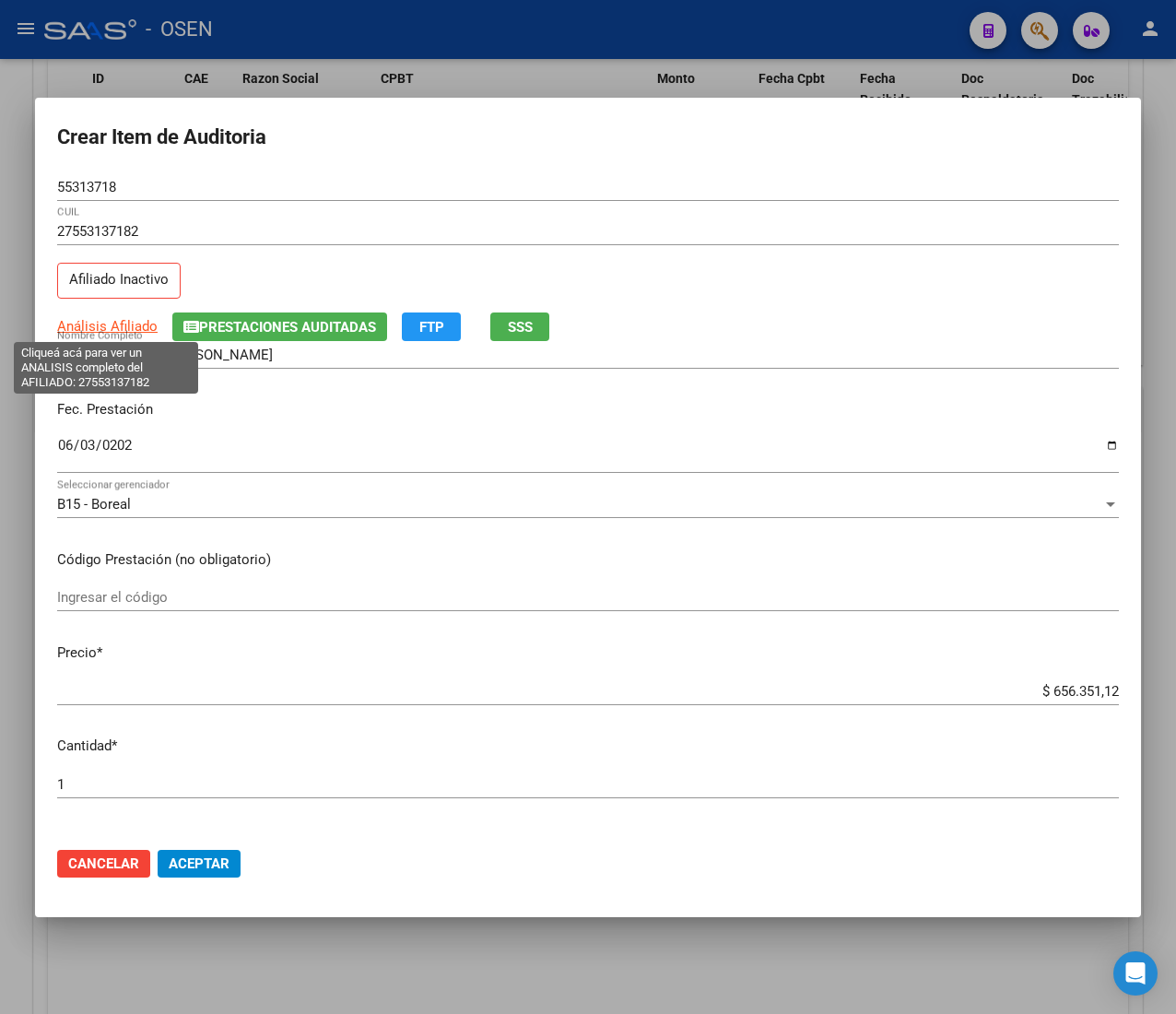
click at [101, 320] on span "Análisis Afiliado" at bounding box center [107, 326] width 100 height 17
type textarea "27553137182"
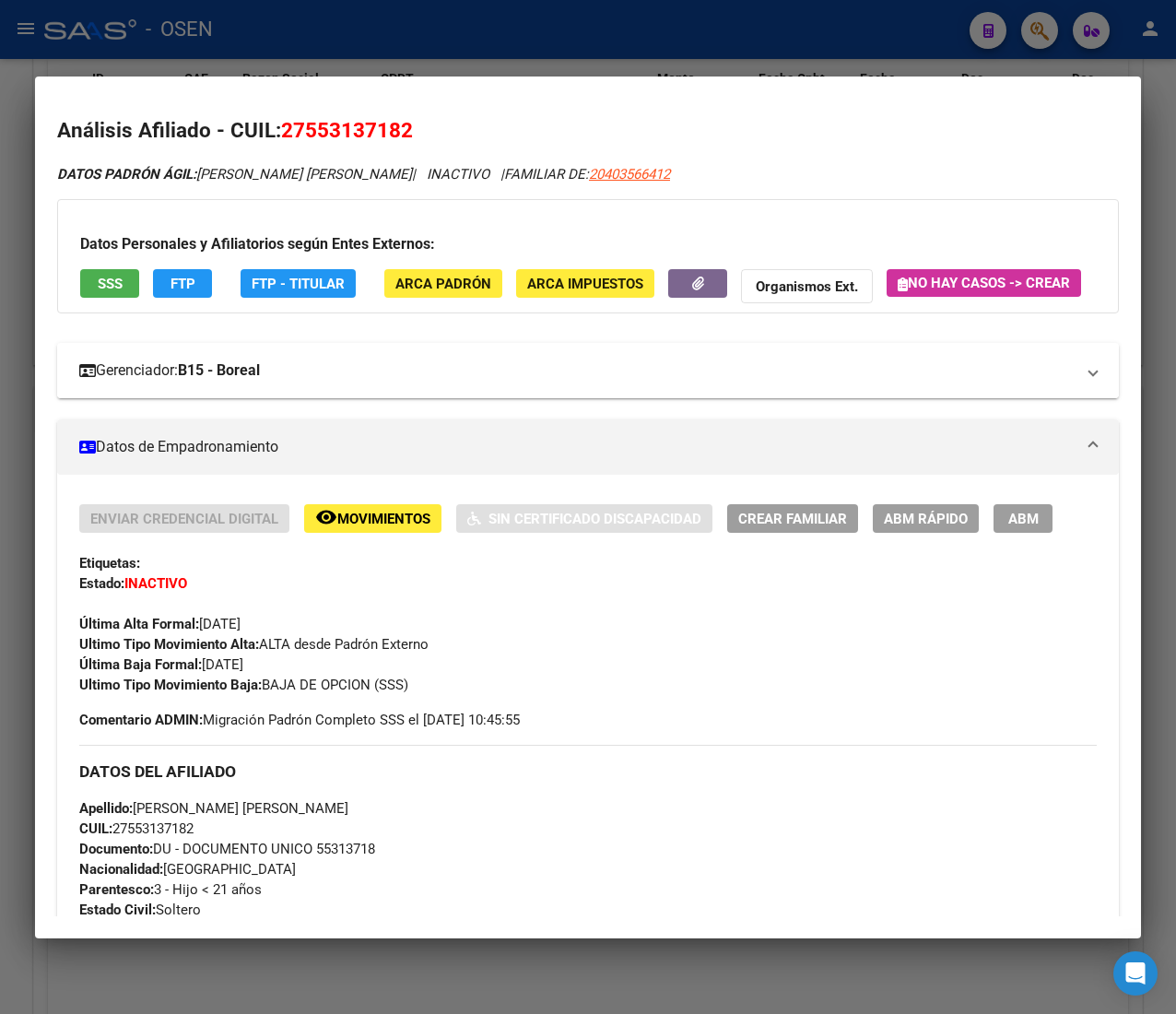
scroll to position [959, 0]
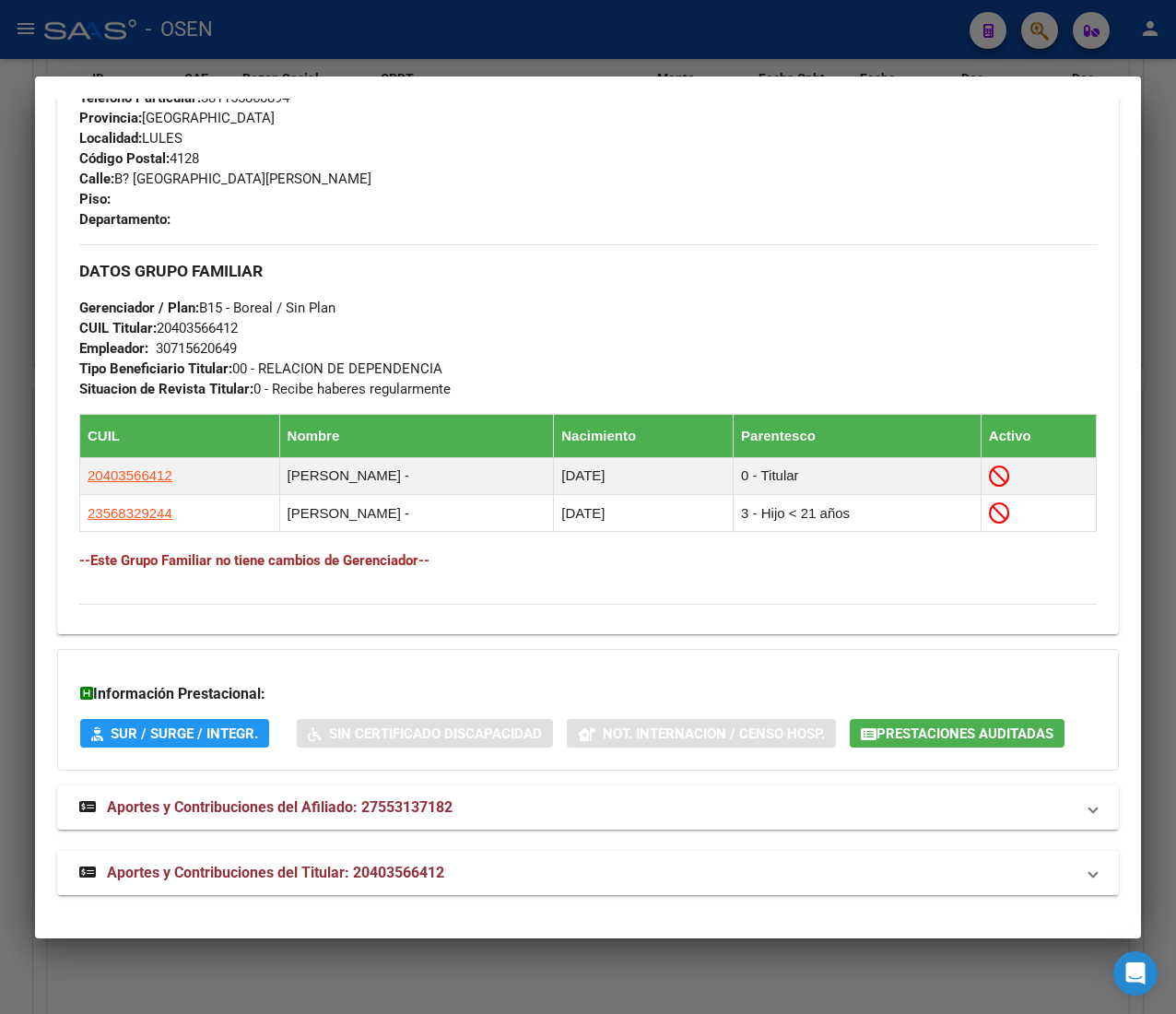
drag, startPoint x: 496, startPoint y: 888, endPoint x: 492, endPoint y: 859, distance: 29.3
click at [496, 888] on mat-expansion-panel-header "Aportes y Contribuciones del Titular: 20403566412" at bounding box center [588, 872] width 1061 height 44
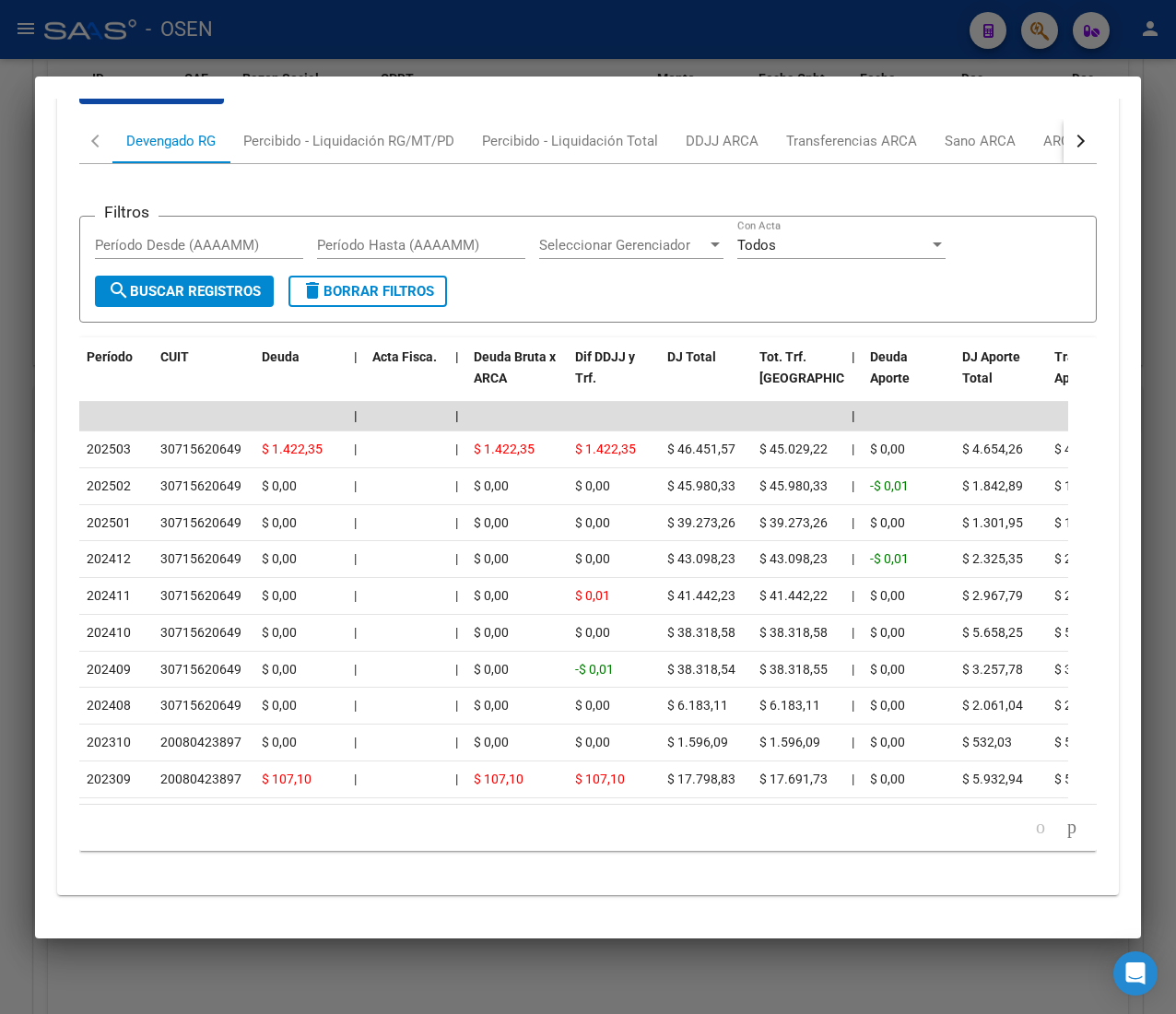
scroll to position [1867, 0]
click at [1063, 119] on button "button" at bounding box center [1080, 141] width 33 height 44
click at [1003, 120] on div "ANSES Desempleo" at bounding box center [970, 141] width 146 height 44
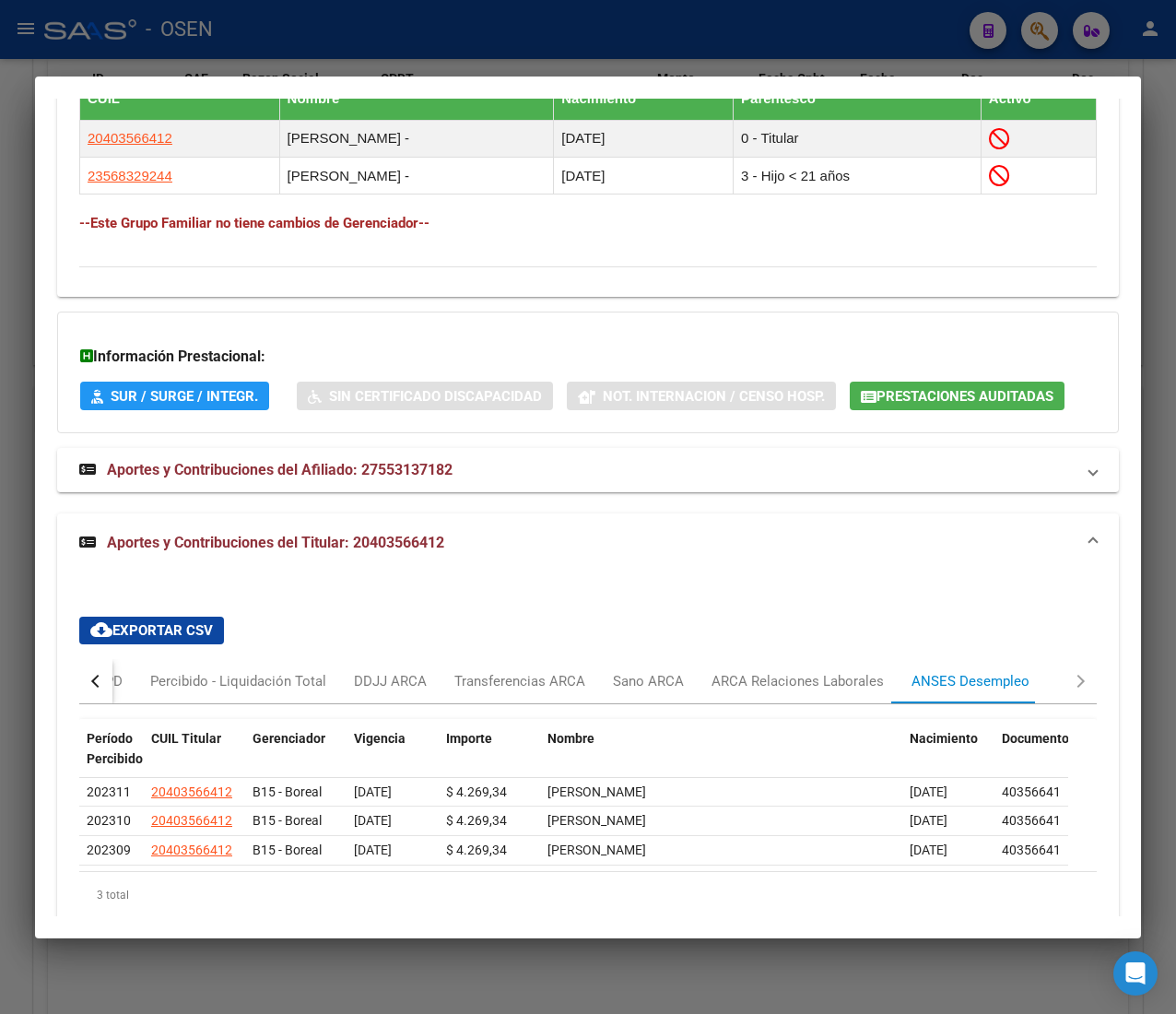
scroll to position [1364, 0]
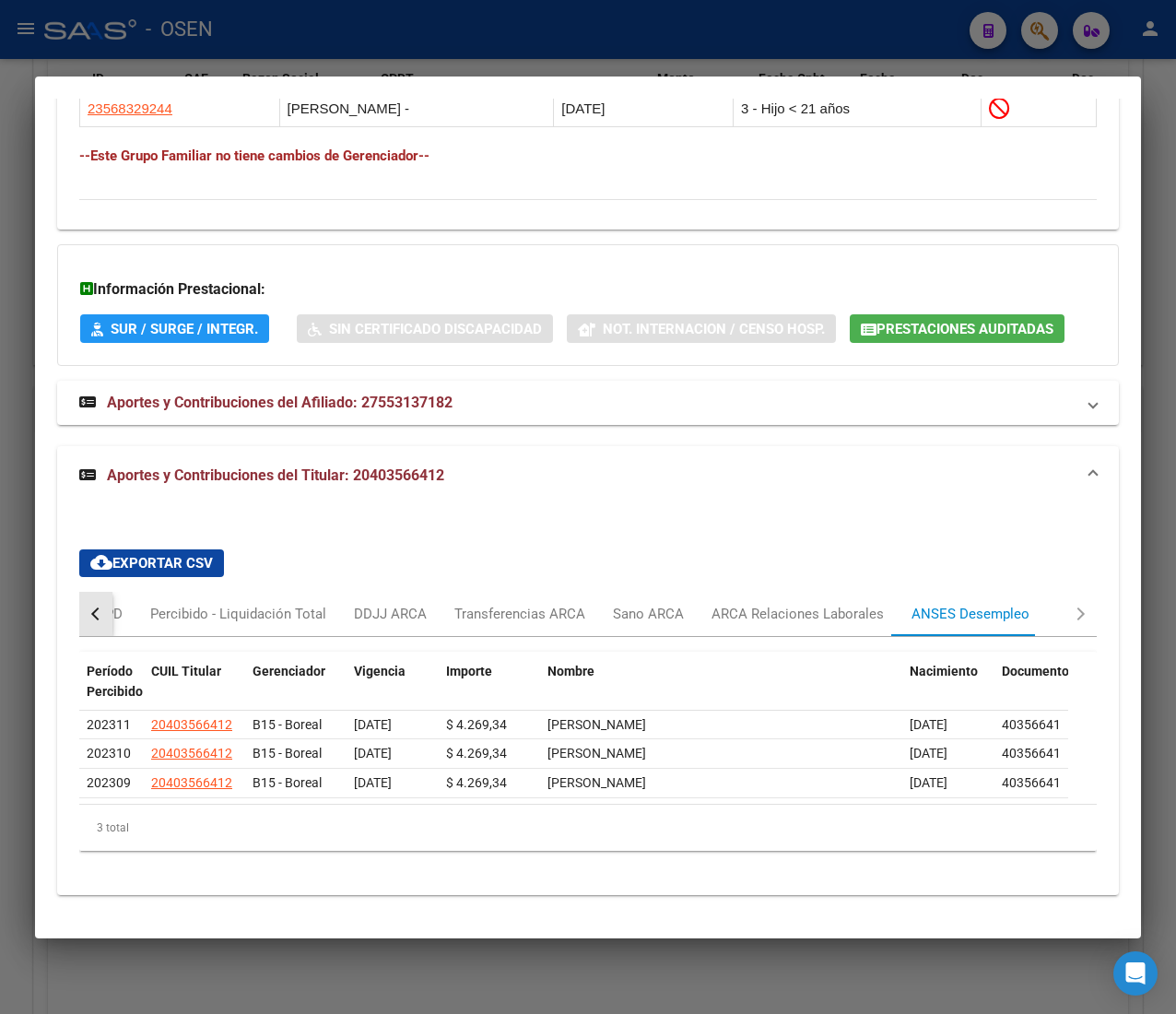
click at [103, 600] on button "button" at bounding box center [96, 613] width 33 height 44
click at [108, 610] on button "button" at bounding box center [96, 613] width 33 height 44
click at [212, 614] on div "Devengado RG" at bounding box center [170, 613] width 90 height 21
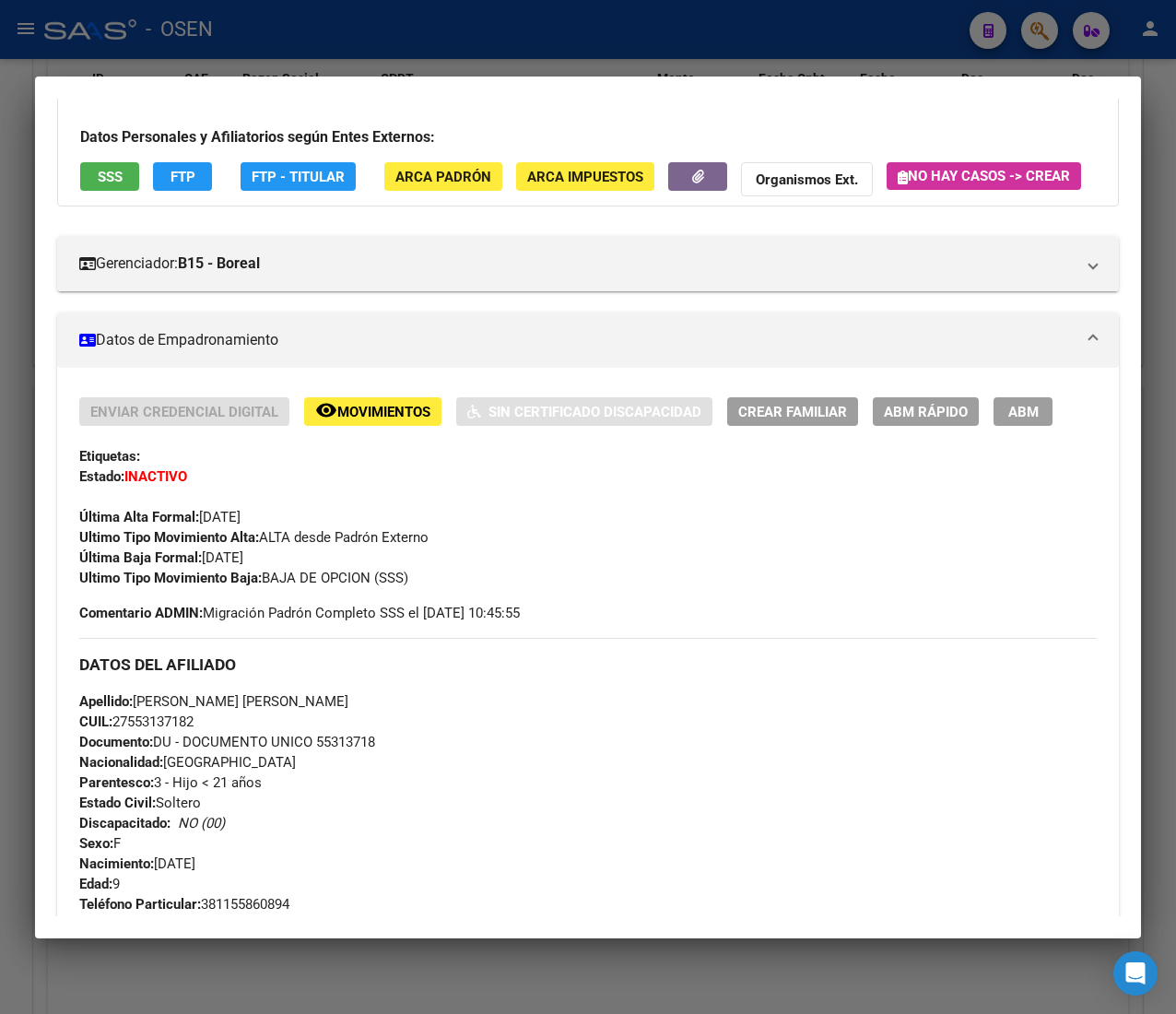
scroll to position [0, 0]
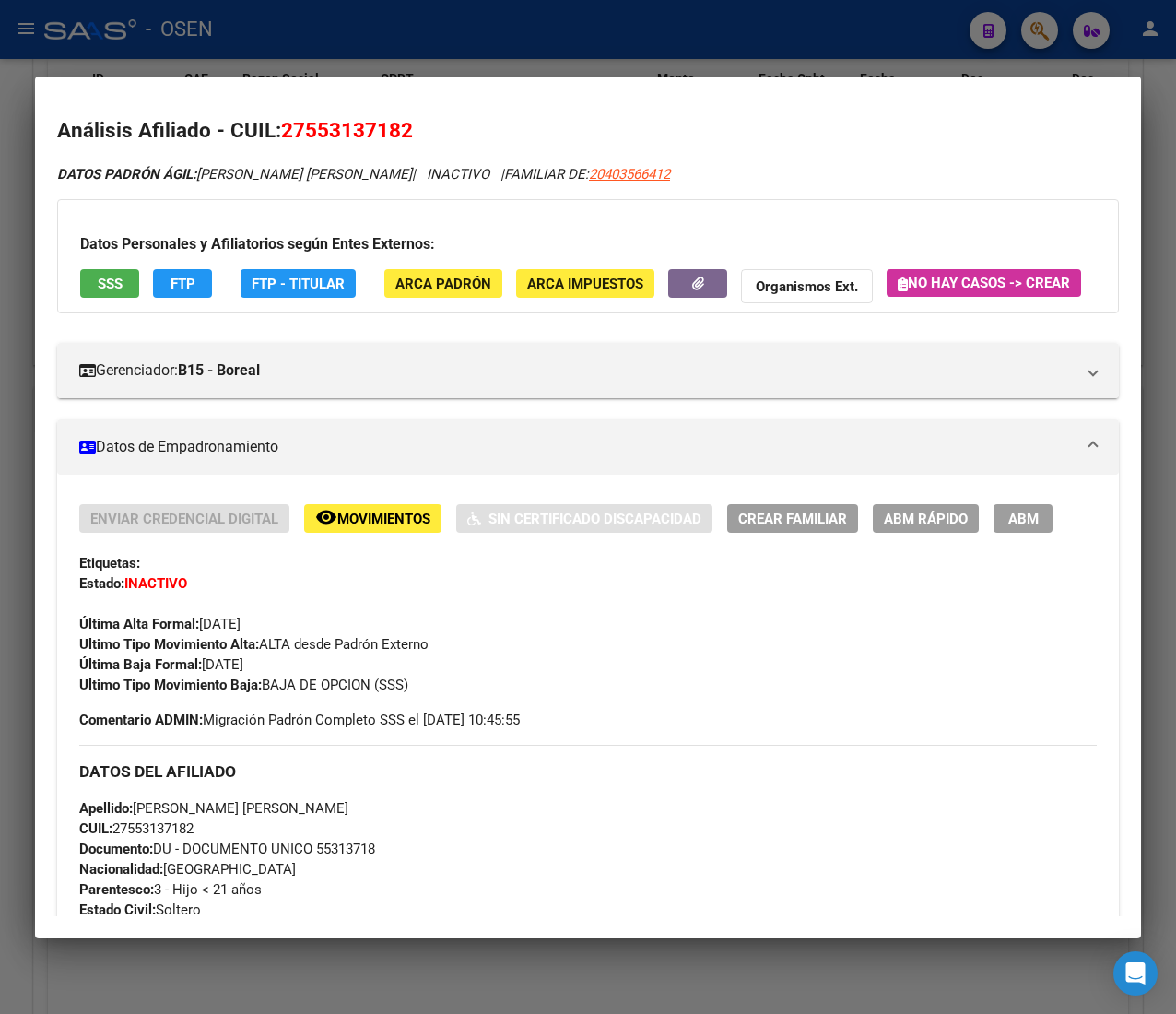
click at [107, 271] on button "SSS" at bounding box center [109, 283] width 59 height 29
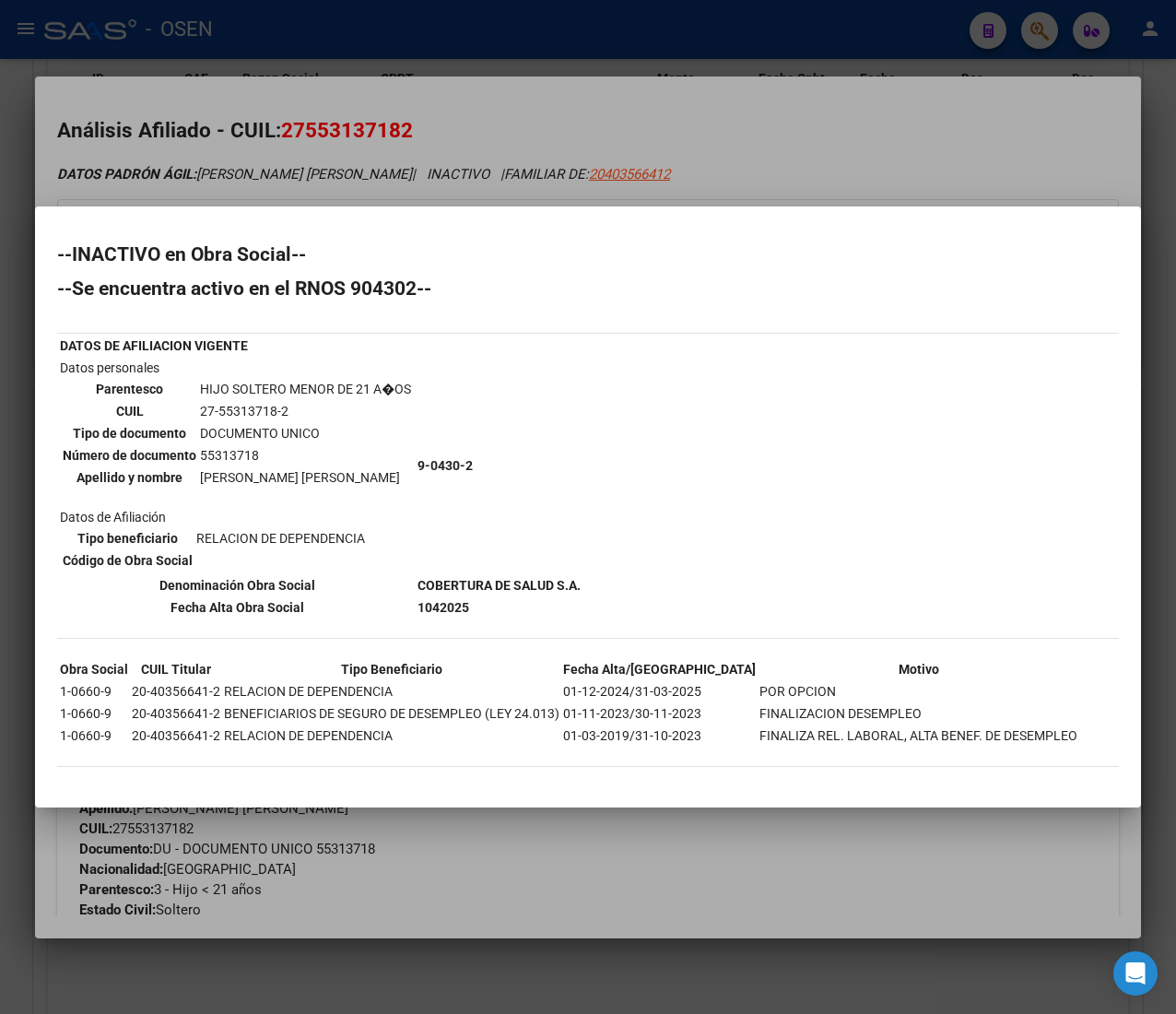
click at [779, 171] on div at bounding box center [588, 507] width 1176 height 1014
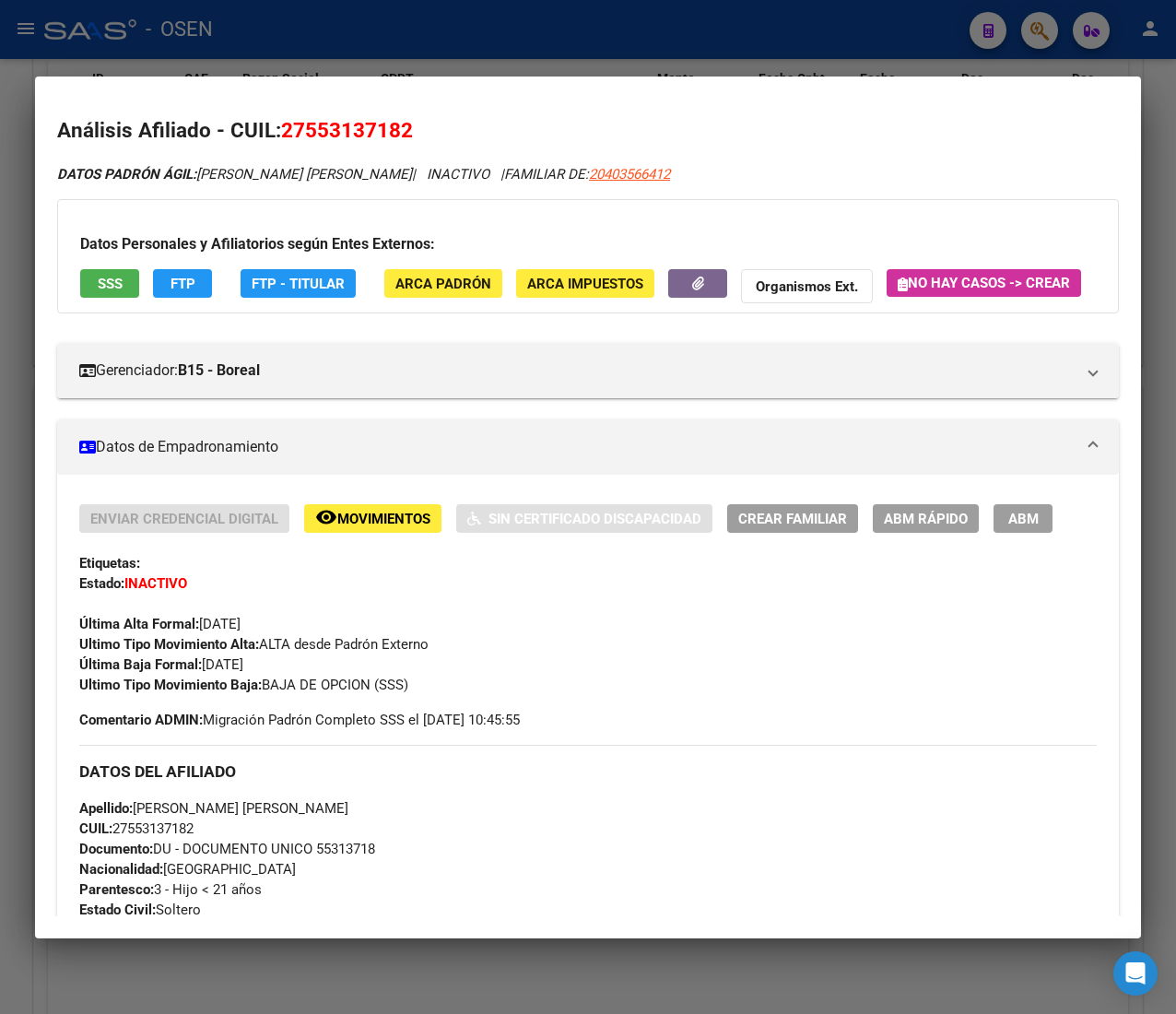
click at [690, 25] on div at bounding box center [588, 507] width 1176 height 1014
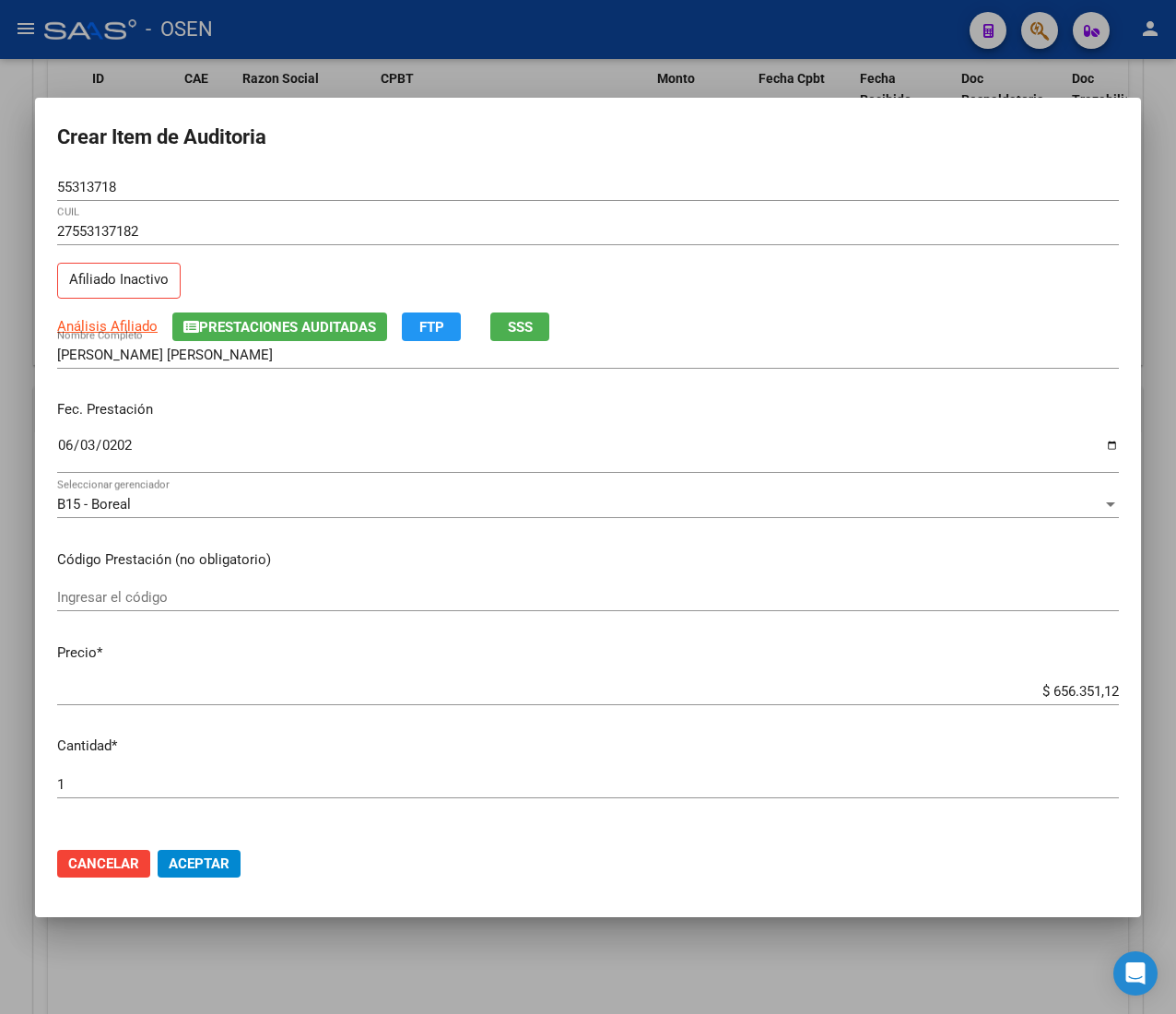
click at [1052, 692] on input "$ 656.351,12" at bounding box center [588, 691] width 1061 height 17
type input "$ 0,02"
type input "$ 0,21"
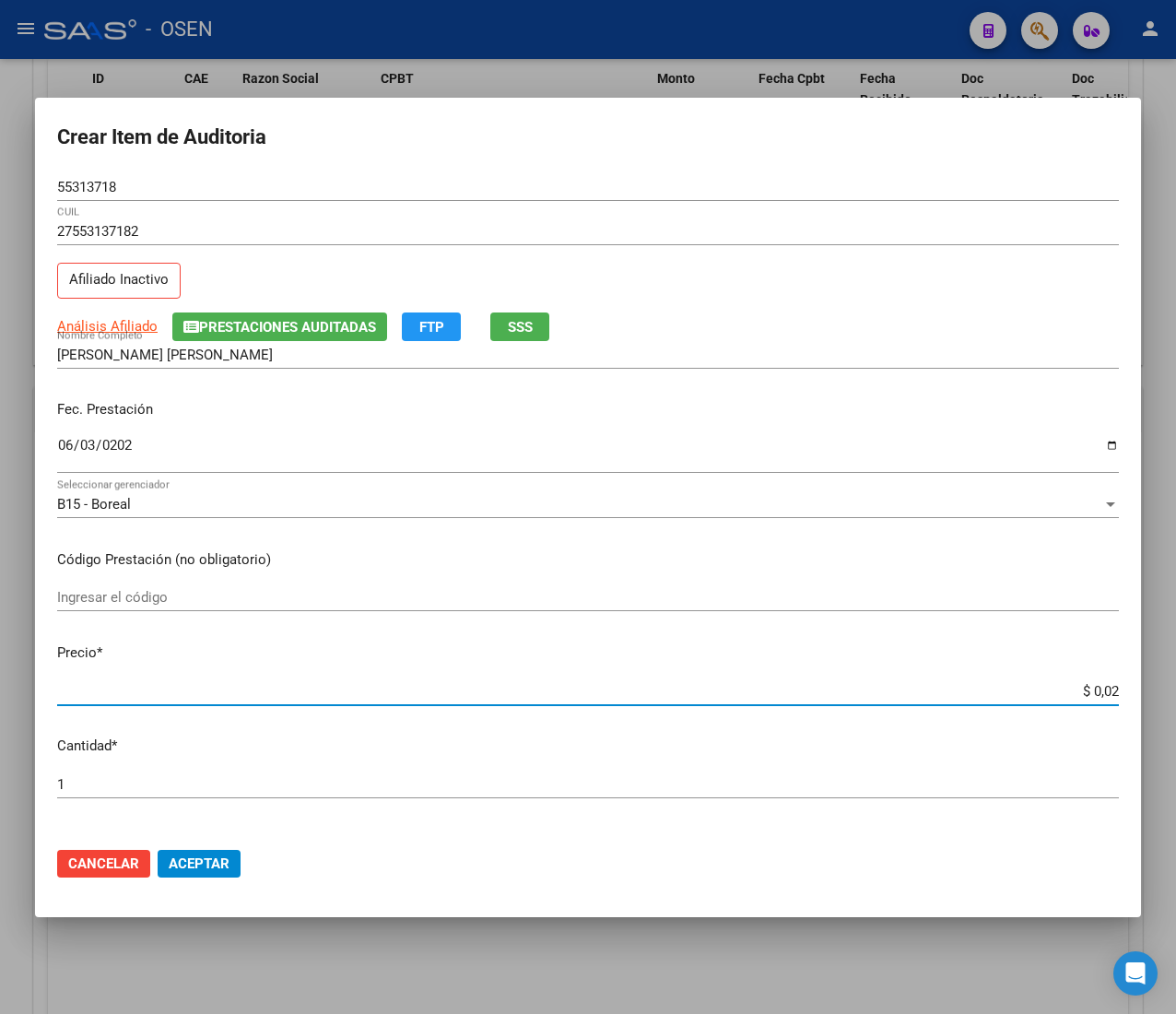
type input "$ 0,21"
type input "$ 2,10"
type input "$ 21,06"
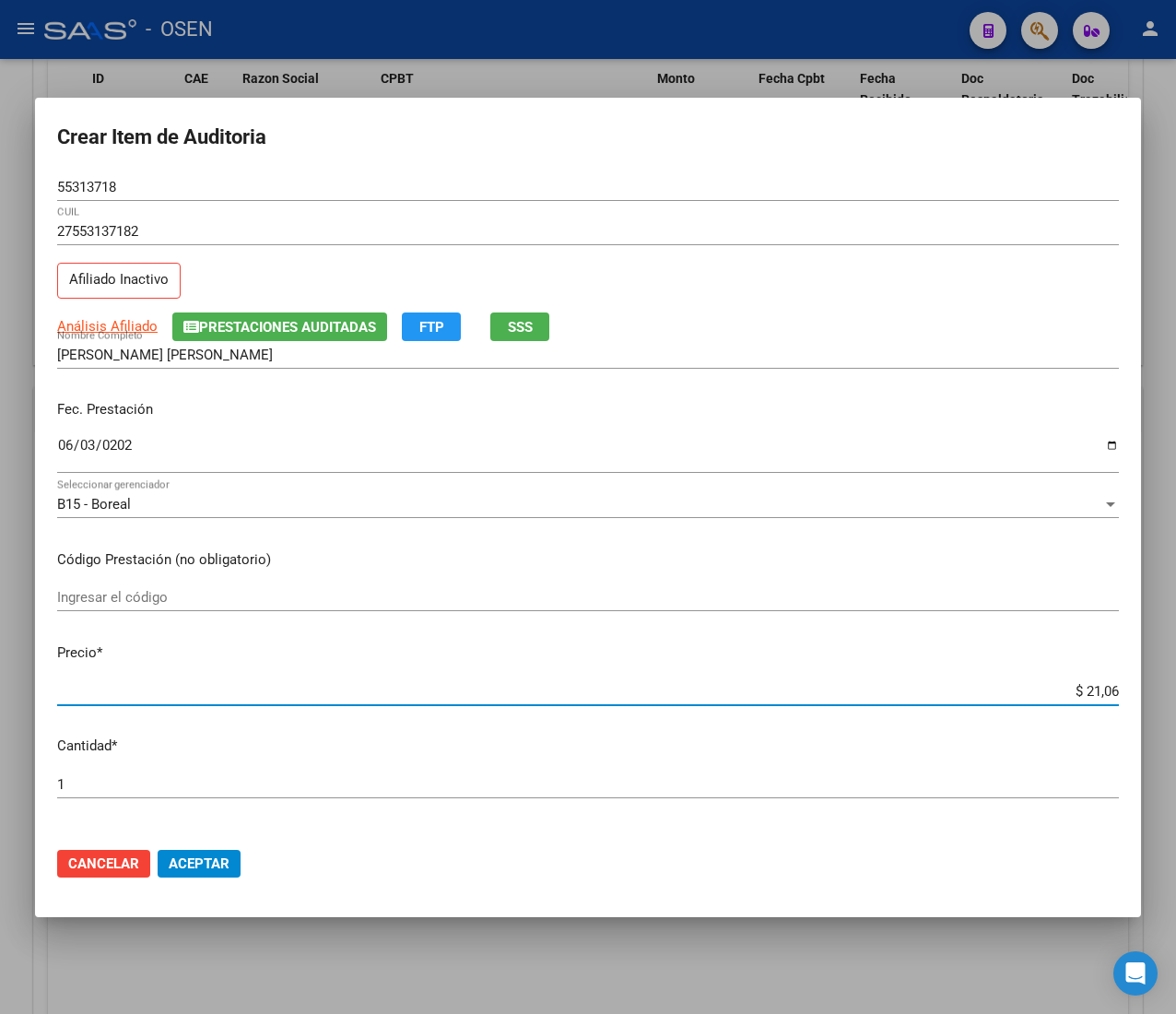
type input "$ 210,68"
type input "$ 2.106,80"
type input "$ 21.068,05"
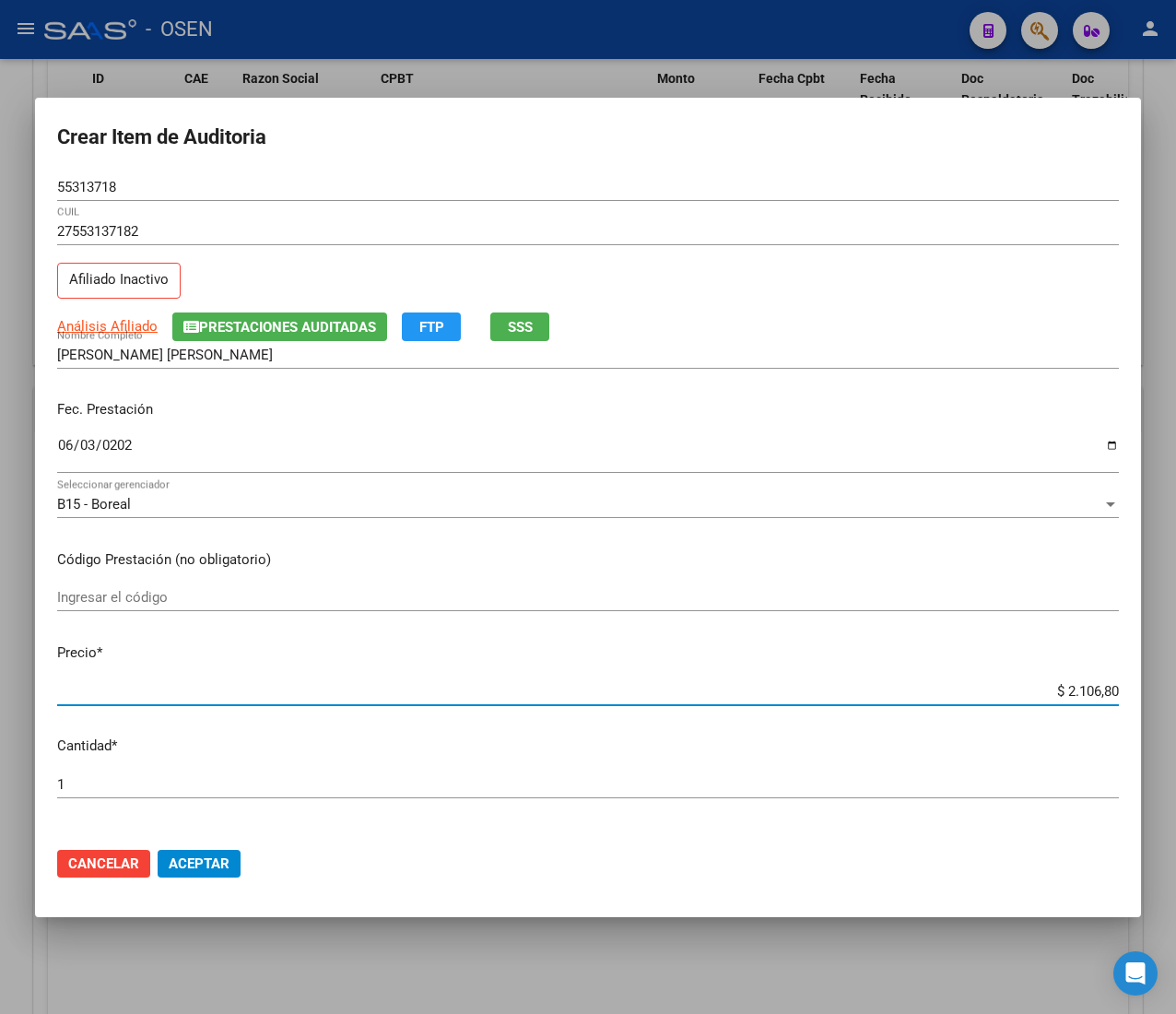
type input "$ 21.068,05"
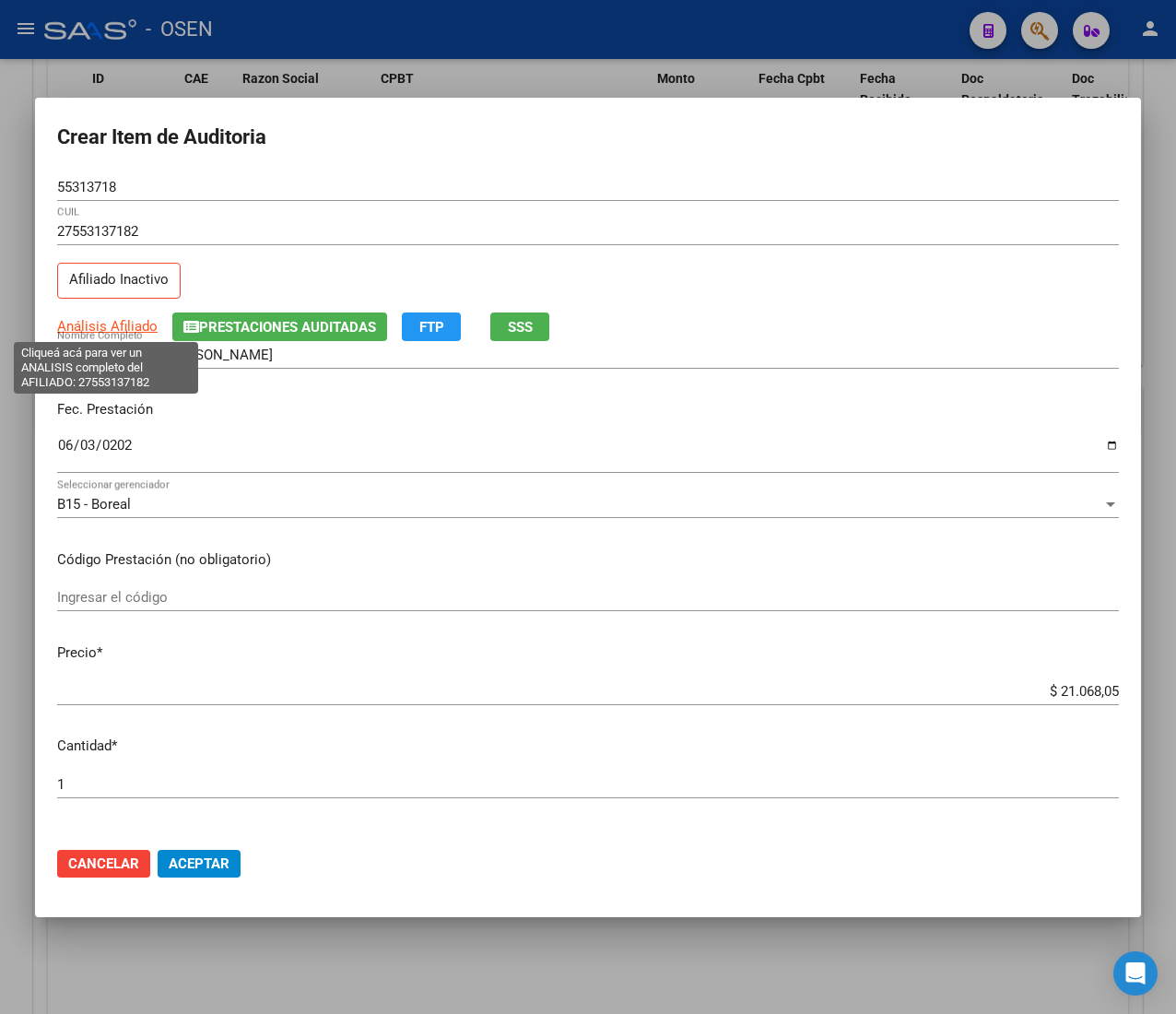
click at [129, 320] on span "Análisis Afiliado" at bounding box center [107, 326] width 100 height 17
